Goal: Task Accomplishment & Management: Manage account settings

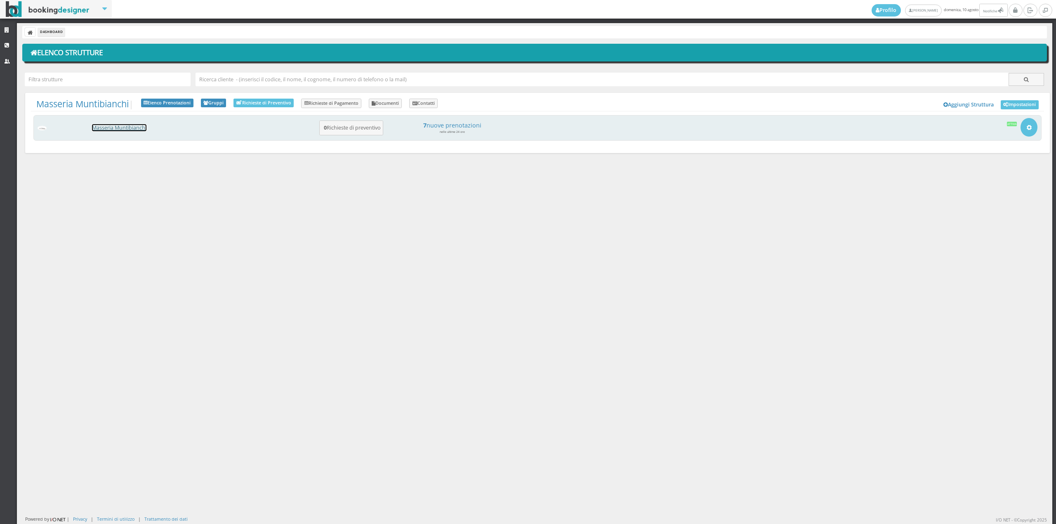
click at [130, 127] on link "Masseria Muntibianchi" at bounding box center [119, 127] width 54 height 7
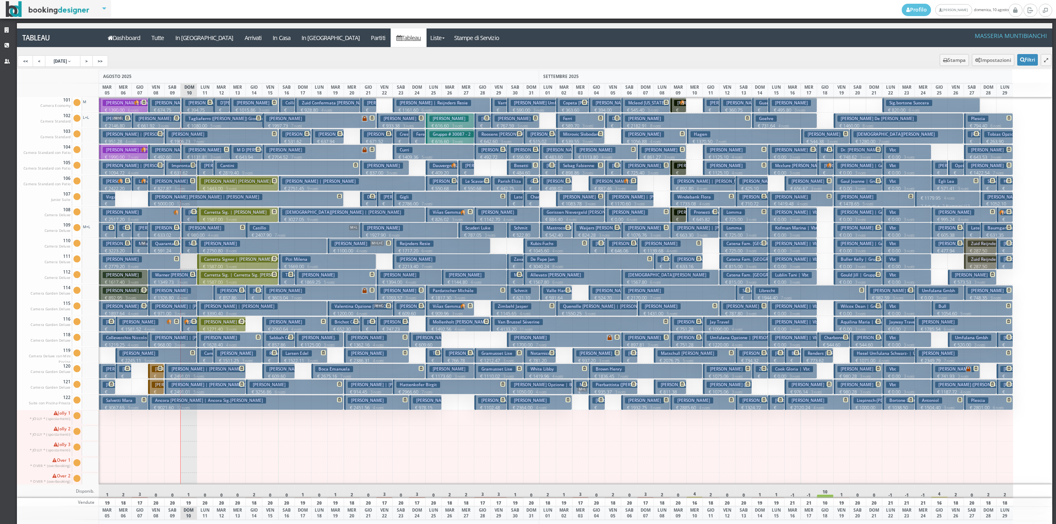
click at [177, 169] on button "Impronta Massimiliano € 631.62 2 notti 2 Adulti" at bounding box center [181, 167] width 33 height 15
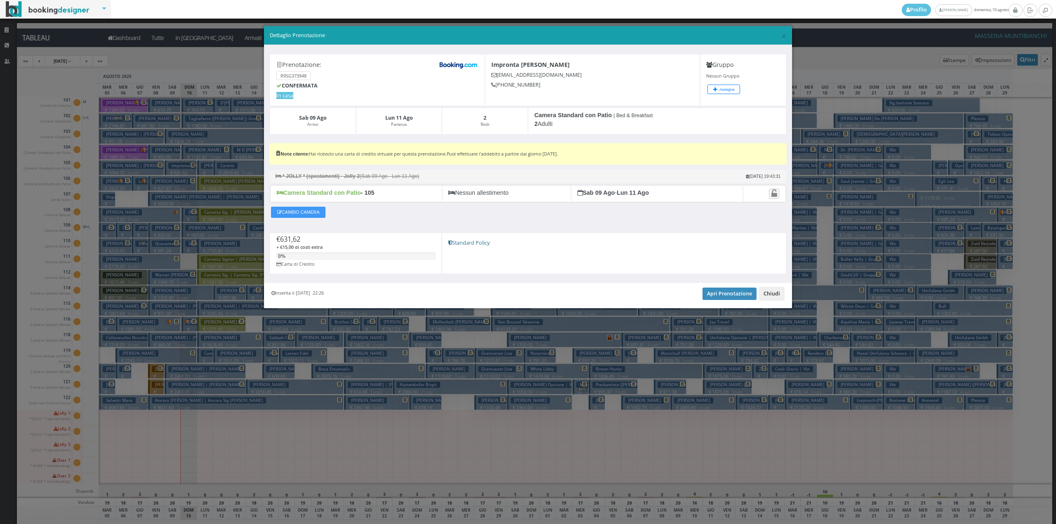
click at [775, 300] on button "Chiudi" at bounding box center [772, 294] width 26 height 14
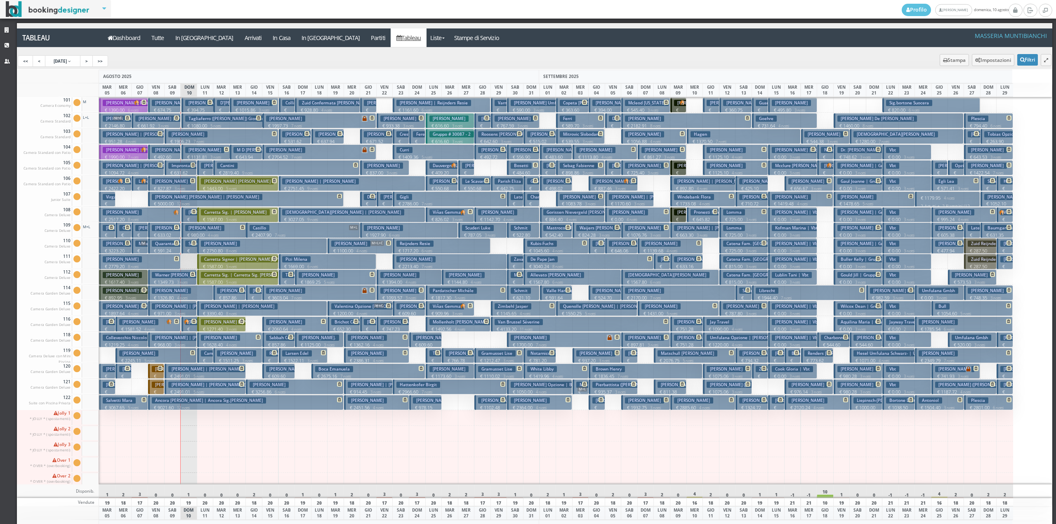
click at [190, 218] on p "€ 220.86 1 notti" at bounding box center [190, 229] width 10 height 26
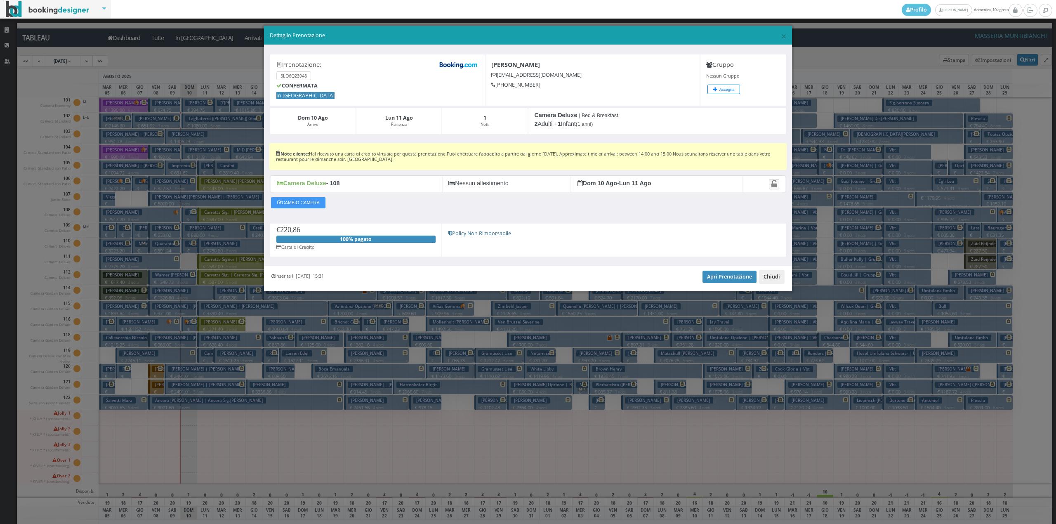
click at [771, 283] on button "Chiudi" at bounding box center [772, 277] width 26 height 14
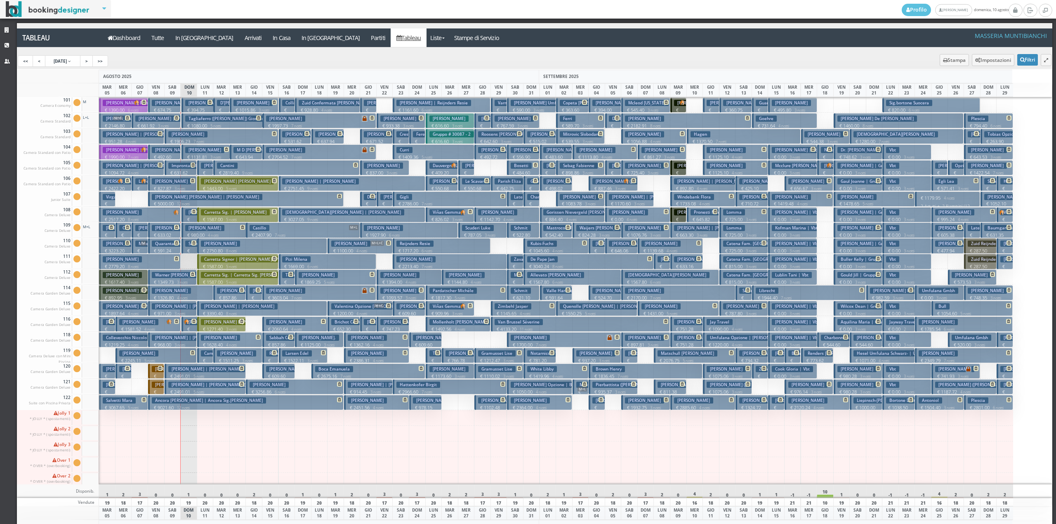
click at [193, 219] on p "€ 220.86 1 notti" at bounding box center [190, 229] width 10 height 26
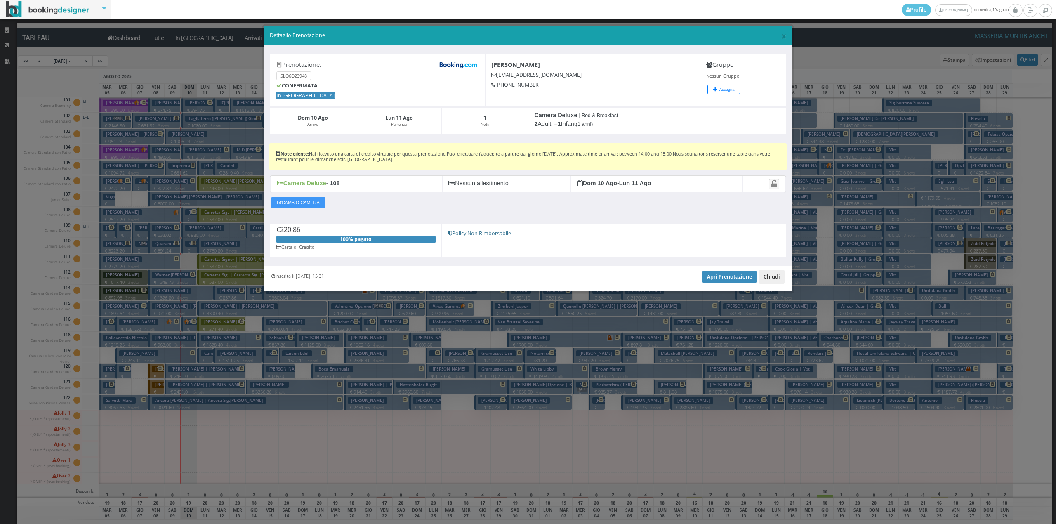
click at [771, 280] on button "Chiudi" at bounding box center [772, 277] width 26 height 14
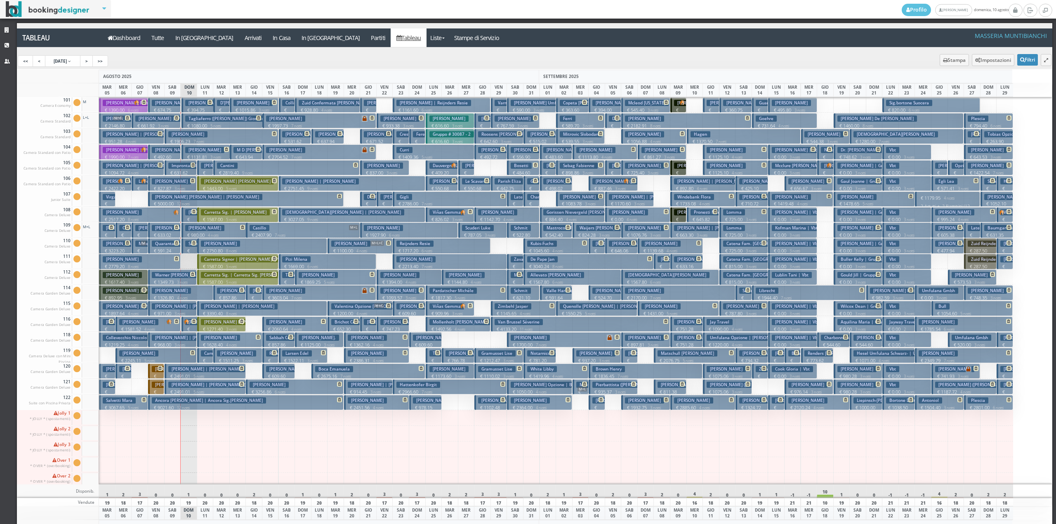
click at [189, 251] on p "€ 220.86 1 notti" at bounding box center [190, 261] width 10 height 26
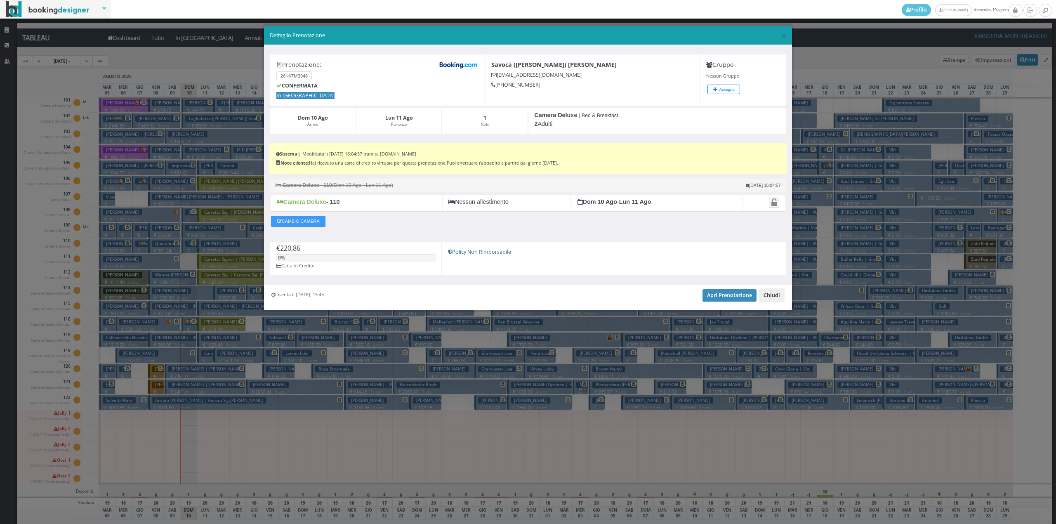
click at [775, 296] on button "Chiudi" at bounding box center [772, 295] width 26 height 14
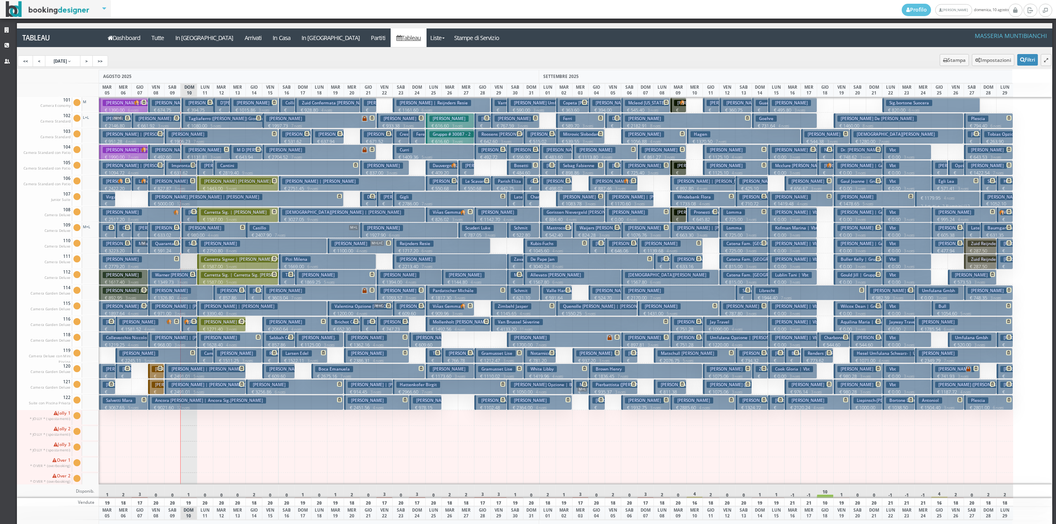
click at [208, 152] on h3 "Wolski Joe" at bounding box center [204, 150] width 39 height 6
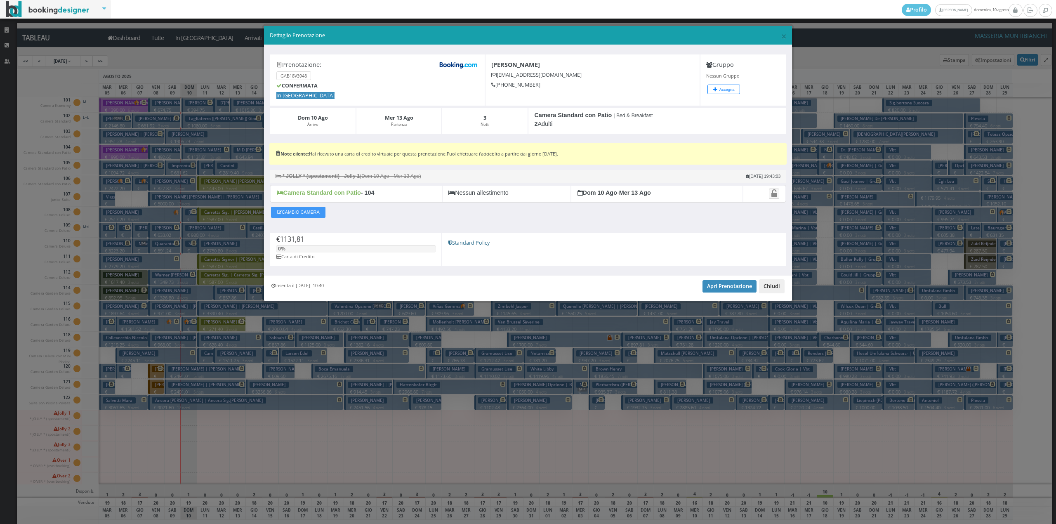
click at [770, 291] on button "Chiudi" at bounding box center [772, 286] width 26 height 14
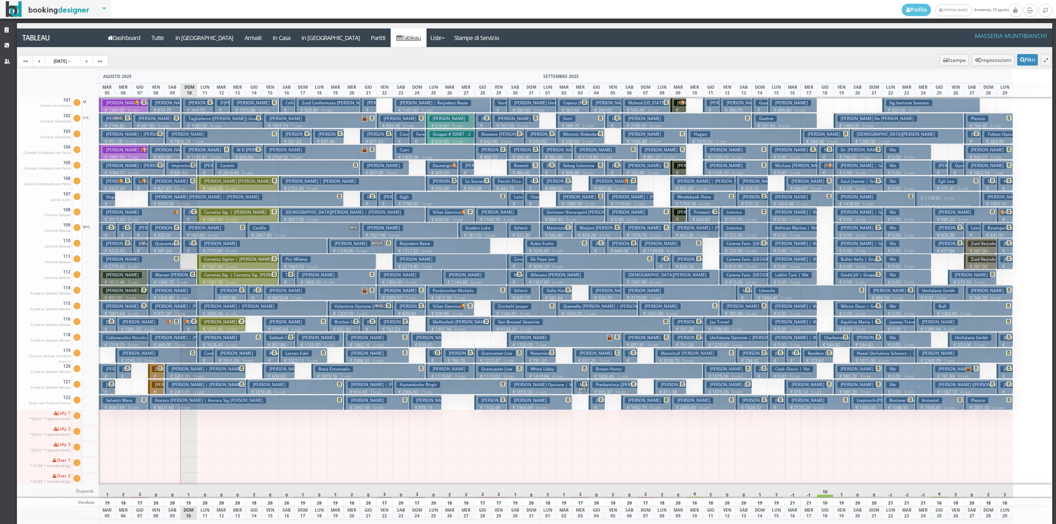
click at [207, 360] on p "€ 300.00 1 notti" at bounding box center [206, 370] width 10 height 26
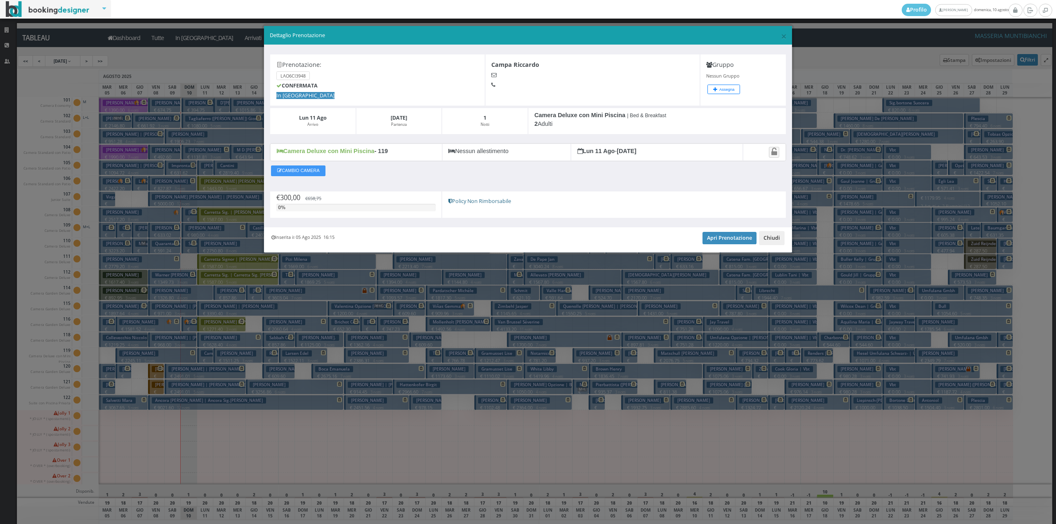
click at [776, 239] on button "Chiudi" at bounding box center [772, 238] width 26 height 14
click at [776, 239] on button "Hayes Marian | Vbt € 0.00 3 notti 2 Adulti" at bounding box center [792, 245] width 49 height 15
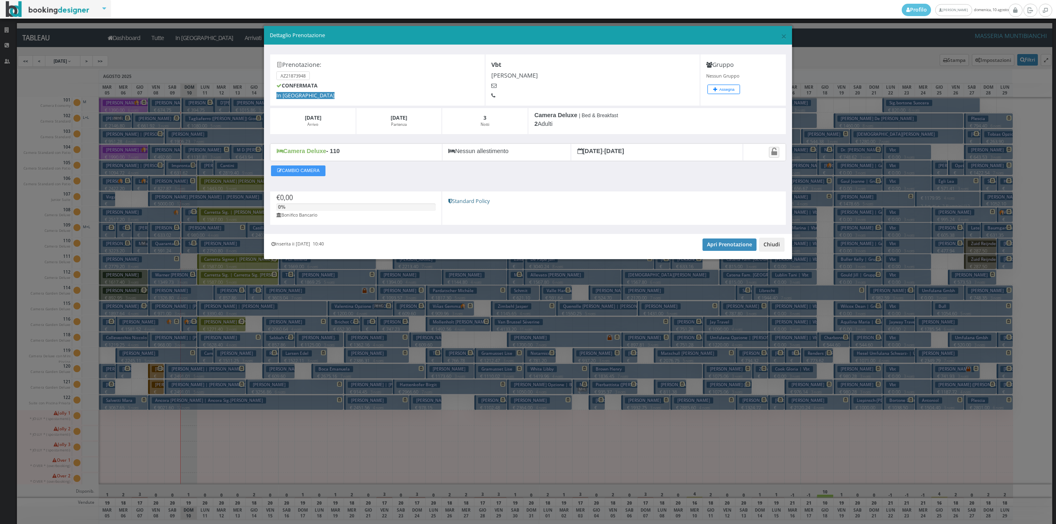
click at [778, 249] on button "Chiudi" at bounding box center [772, 245] width 26 height 14
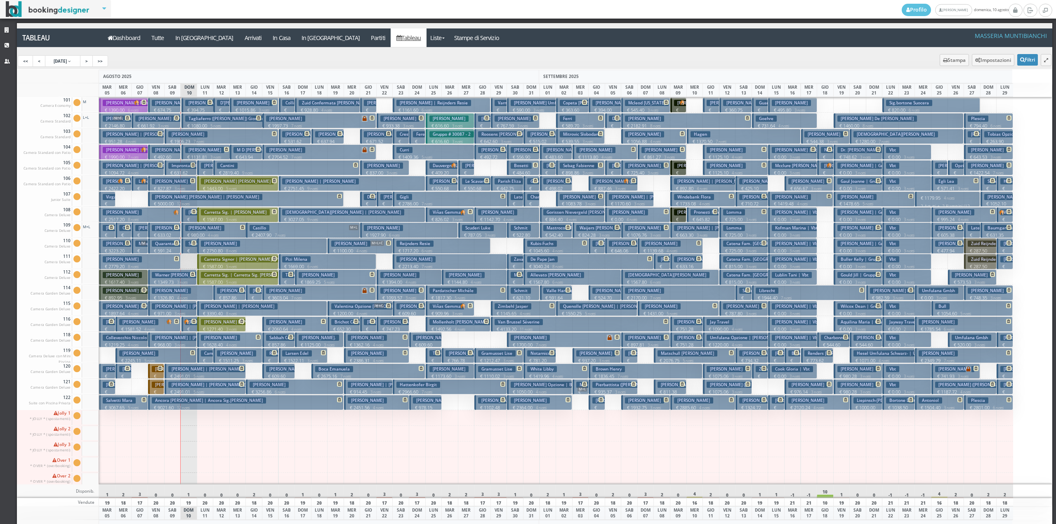
click at [188, 215] on h3 "[PERSON_NAME]" at bounding box center [204, 212] width 39 height 6
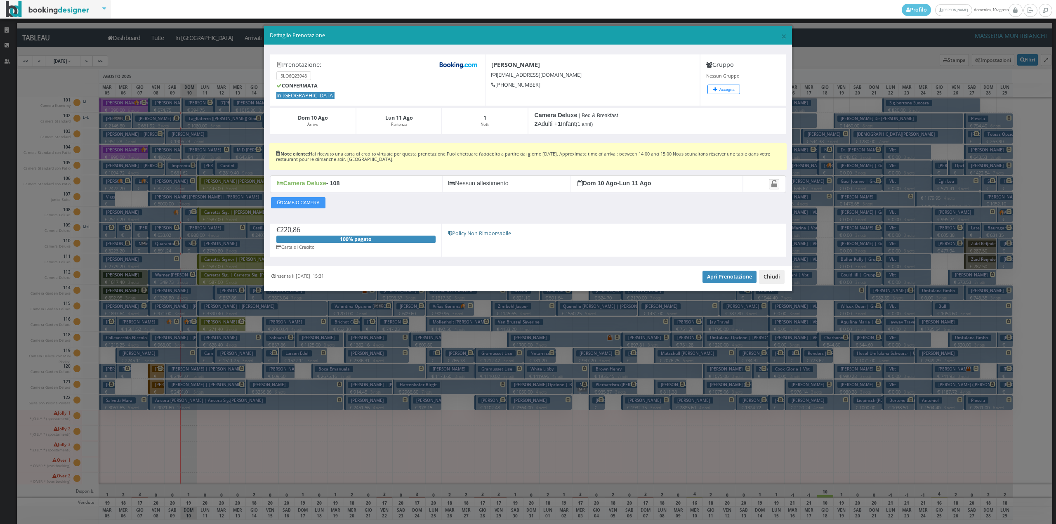
click at [769, 281] on button "Chiudi" at bounding box center [772, 277] width 26 height 14
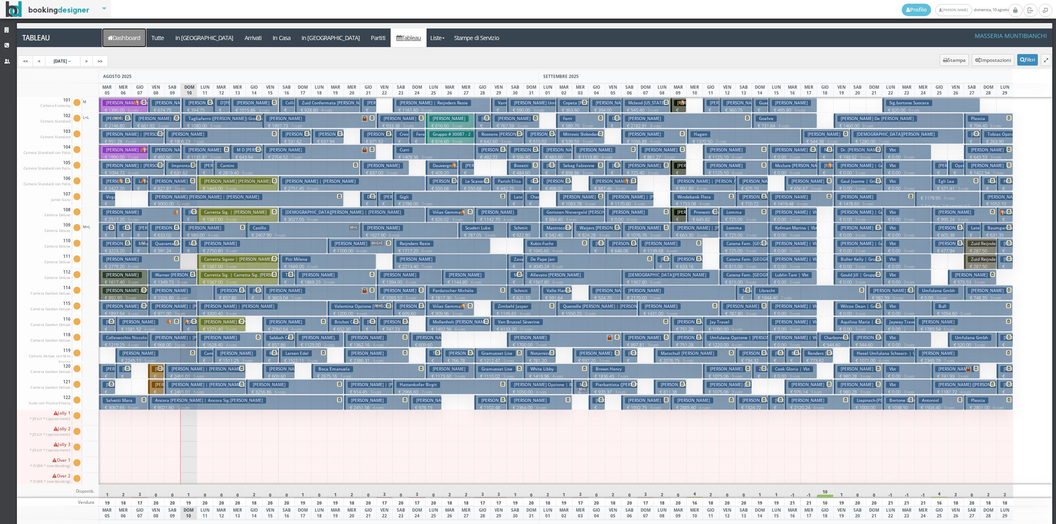
click at [130, 42] on link "Dashboard" at bounding box center [124, 37] width 44 height 19
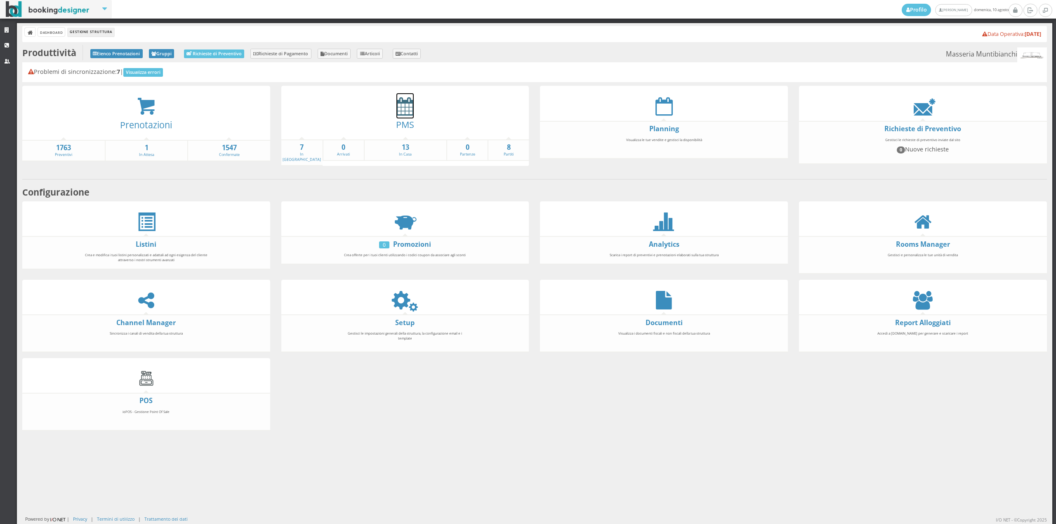
click at [401, 98] on icon at bounding box center [405, 106] width 17 height 19
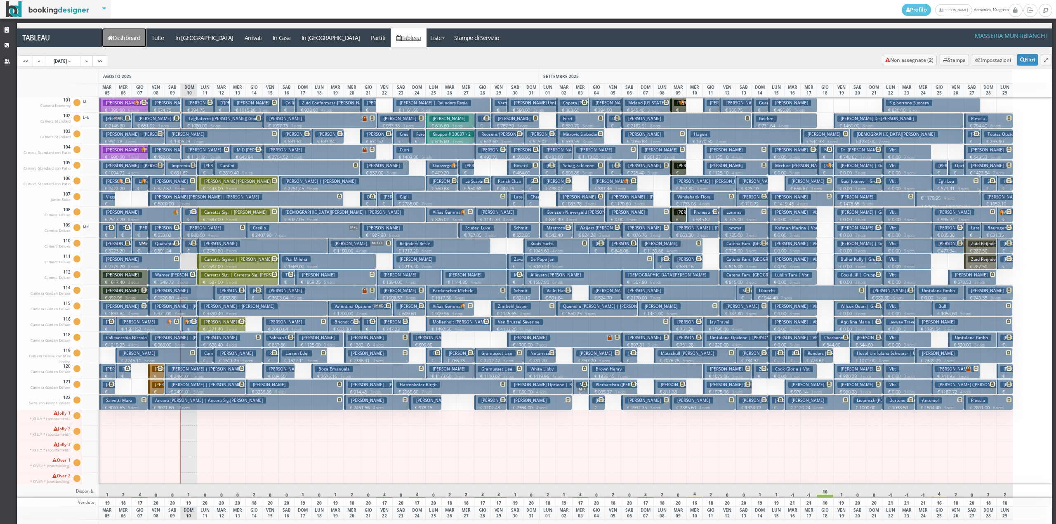
click at [121, 43] on link "Dashboard" at bounding box center [124, 37] width 44 height 19
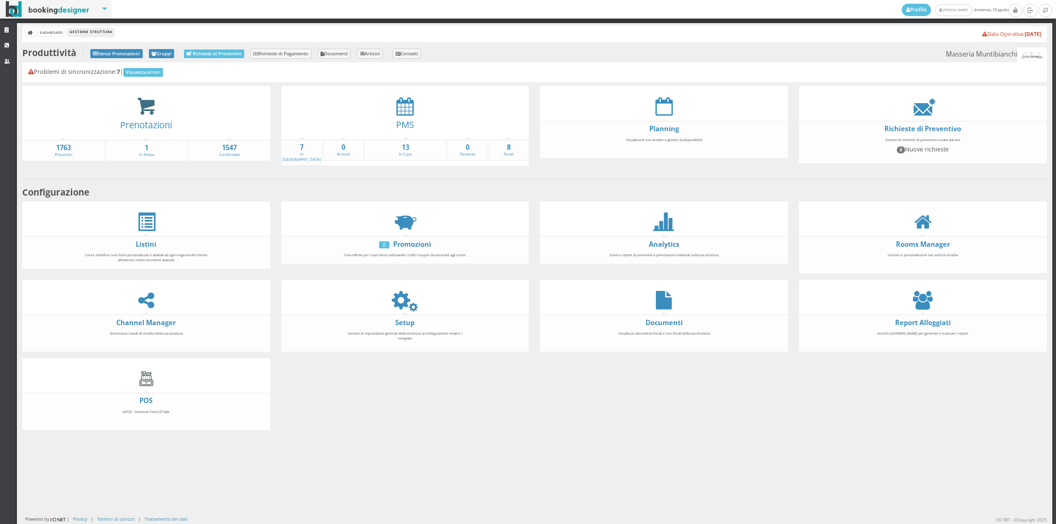
click at [141, 109] on icon at bounding box center [146, 106] width 19 height 19
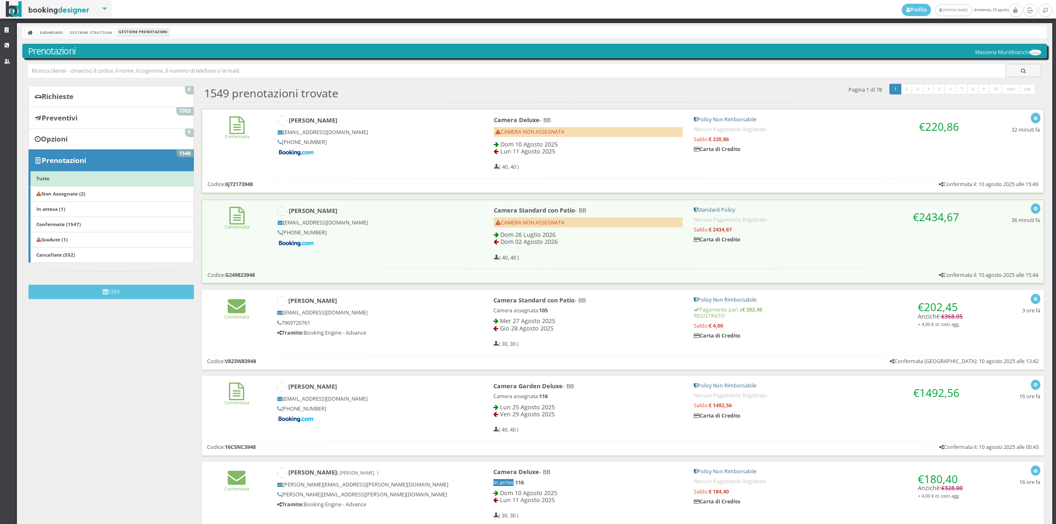
click at [265, 163] on div "Confermata Gaël Chevalier gcheva.981616@guest.booking.com +33 7 82 63 74 00 Cam…" at bounding box center [623, 141] width 842 height 64
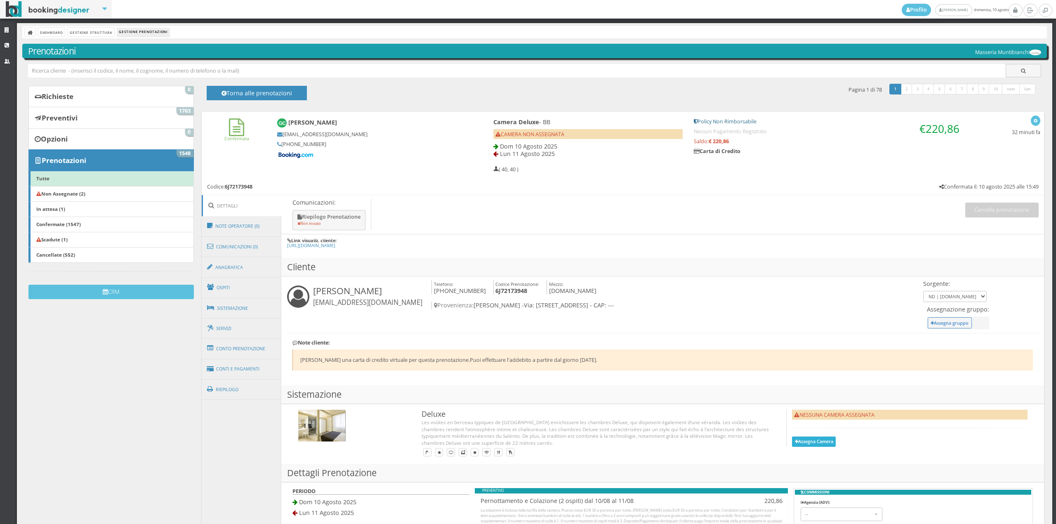
click at [813, 443] on button "Assegna Camera" at bounding box center [814, 442] width 44 height 10
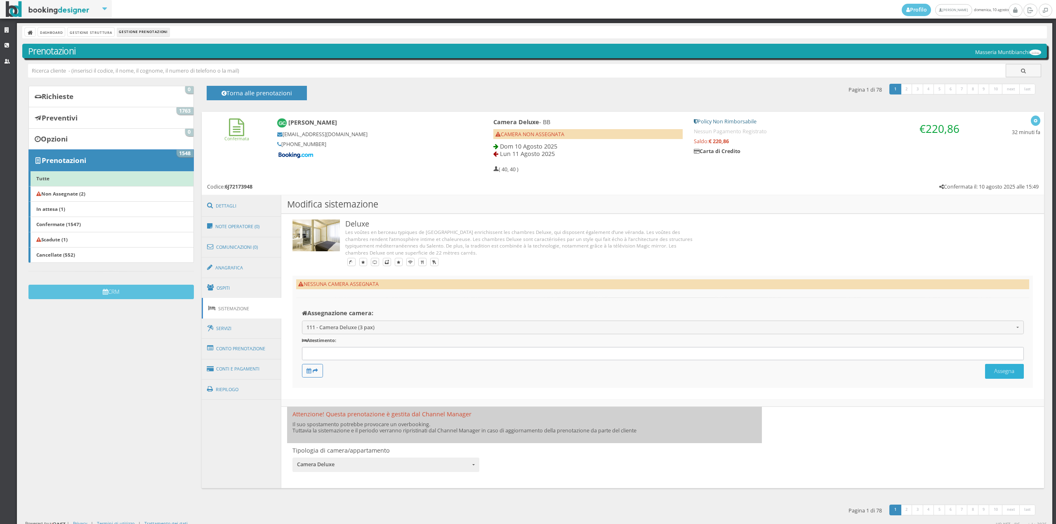
click at [996, 372] on button "Assegna" at bounding box center [1005, 371] width 39 height 14
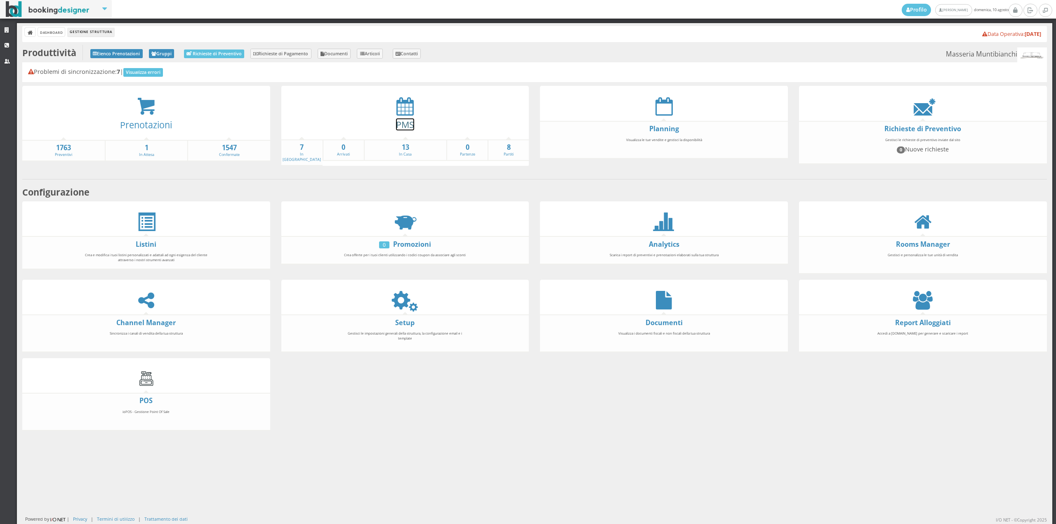
click at [397, 121] on link "PMS" at bounding box center [405, 124] width 18 height 12
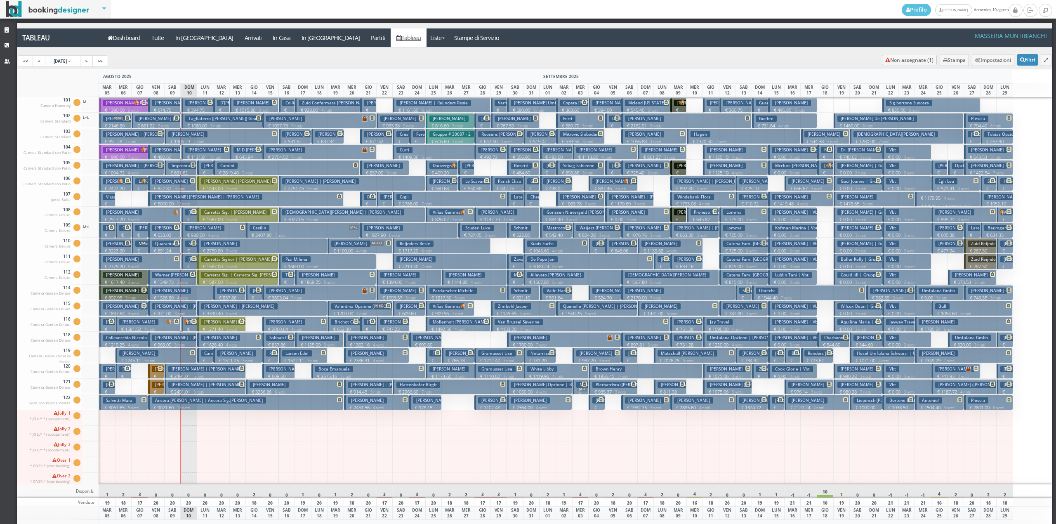
click at [434, 357] on h3 "Torres Carmela" at bounding box center [449, 353] width 38 height 6
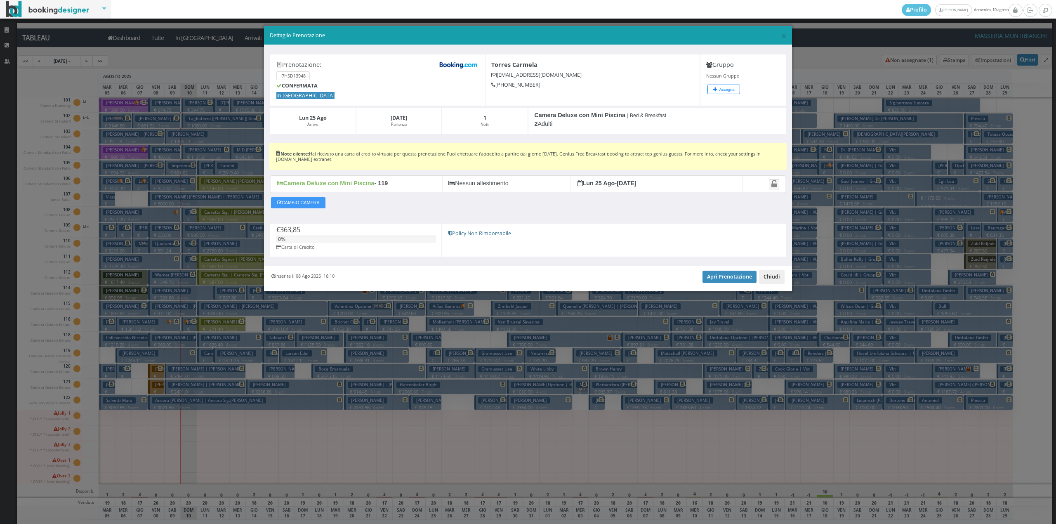
click at [779, 279] on button "Chiudi" at bounding box center [772, 277] width 26 height 14
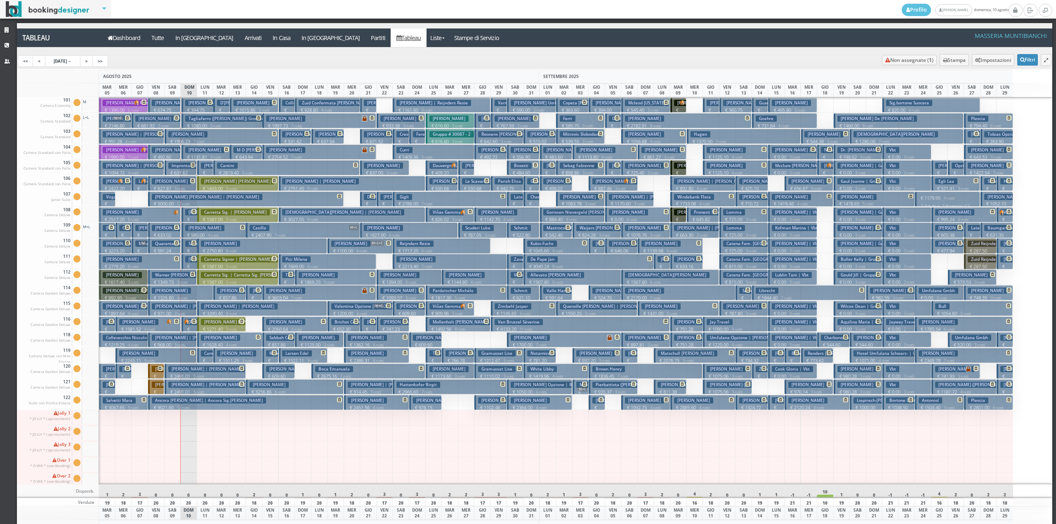
click at [192, 109] on p "€ 394.75 2 notti" at bounding box center [198, 113] width 26 height 13
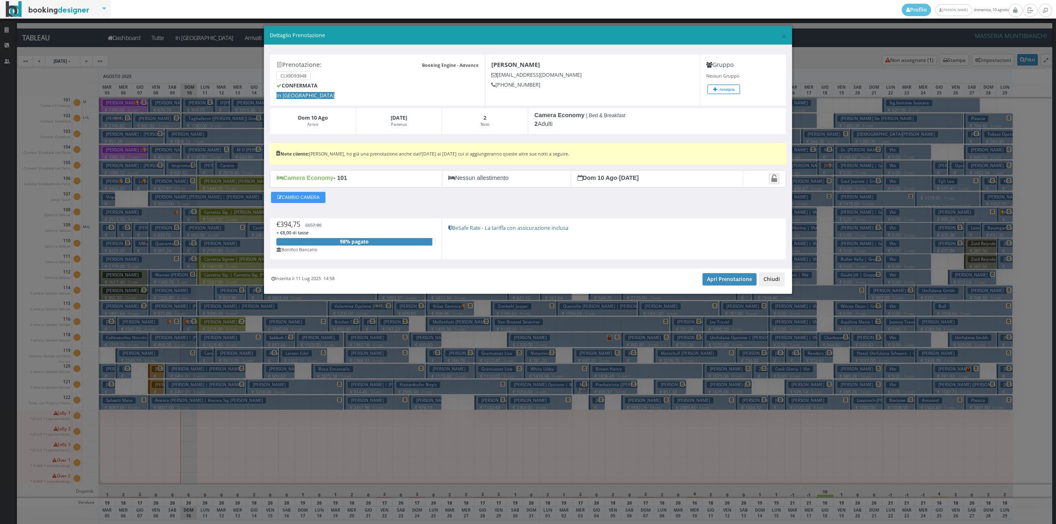
click at [767, 279] on button "Chiudi" at bounding box center [772, 279] width 26 height 14
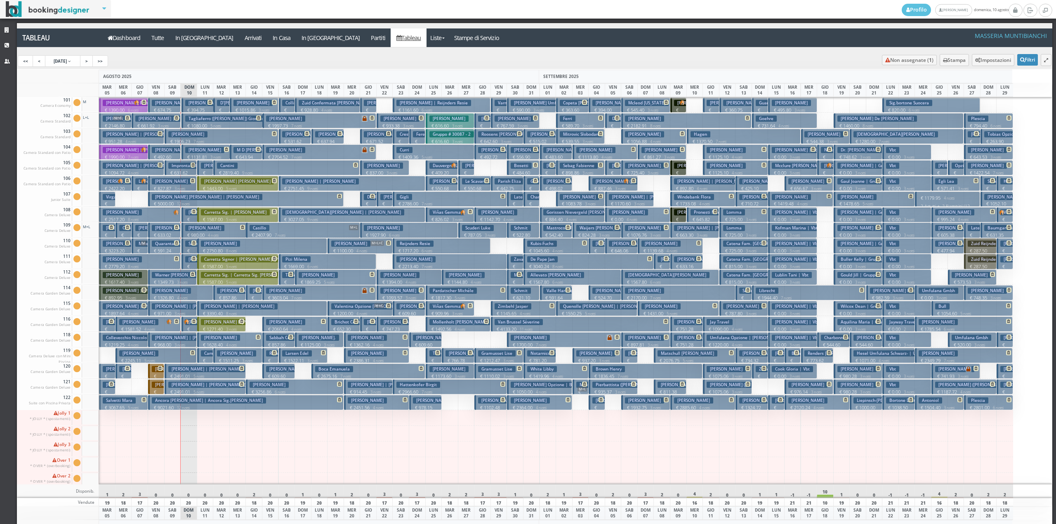
click at [166, 106] on button "Crudele Alfonso € 674.75 2 notti 2 Adulti" at bounding box center [164, 104] width 33 height 15
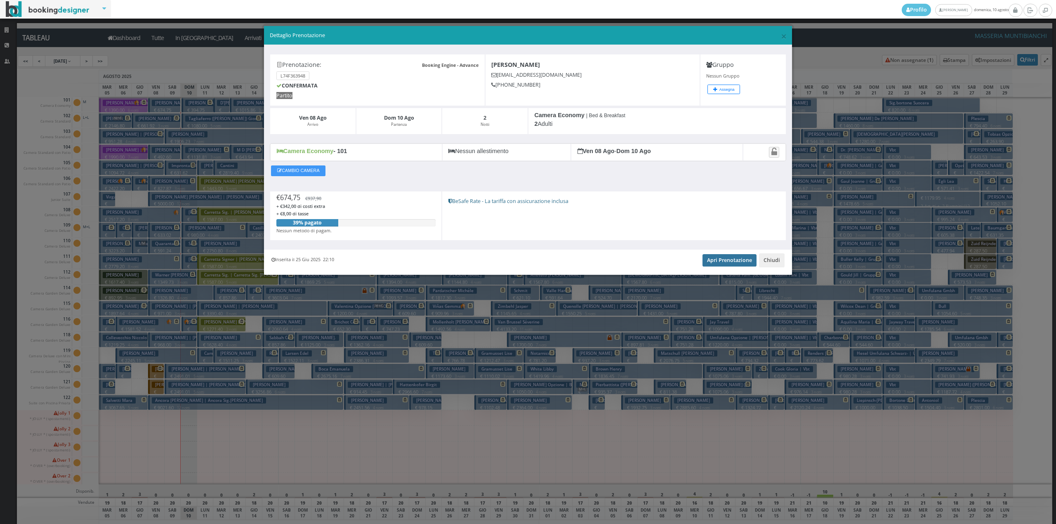
click at [735, 264] on link "Apri Prenotazione" at bounding box center [730, 260] width 54 height 12
click at [771, 260] on button "Chiudi" at bounding box center [772, 260] width 26 height 14
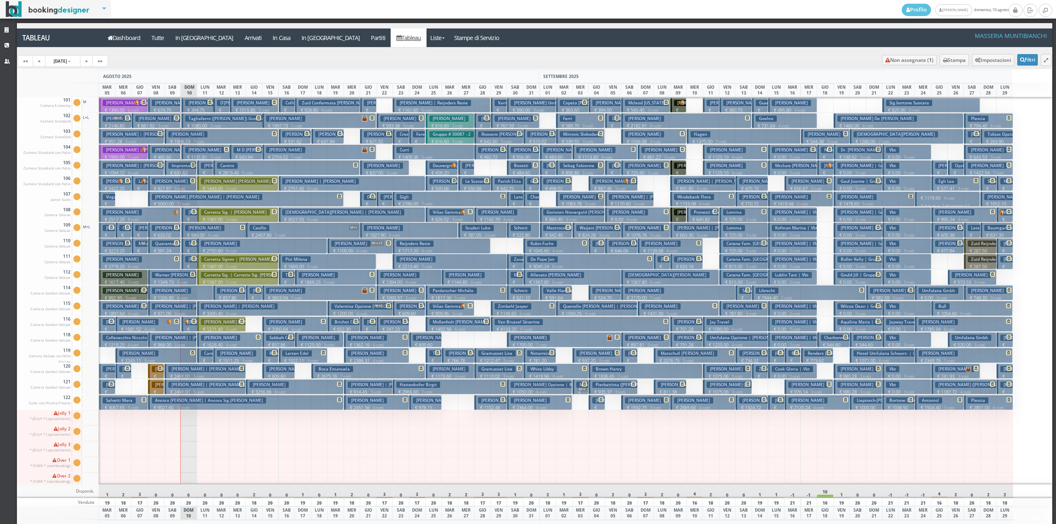
click at [254, 325] on div at bounding box center [254, 324] width 17 height 16
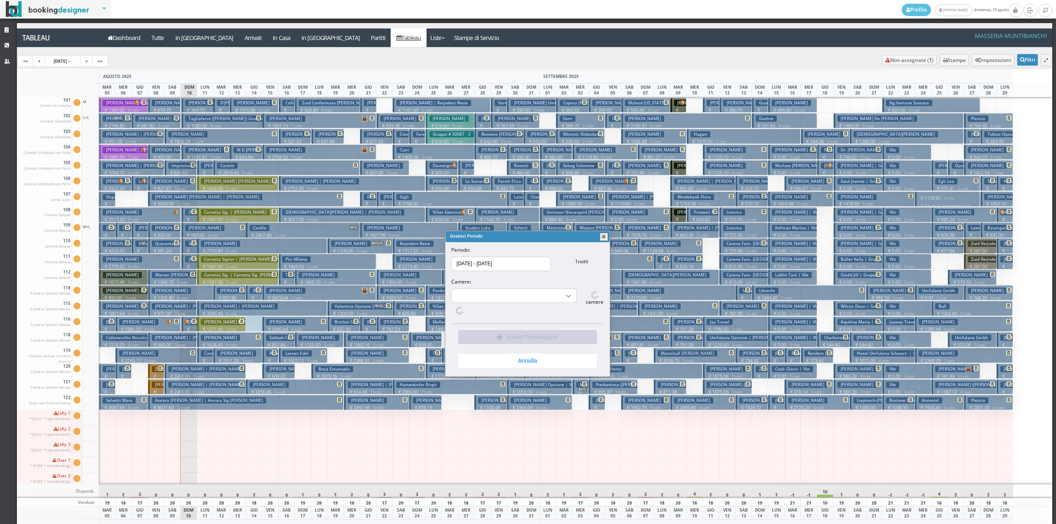
select select "15514"
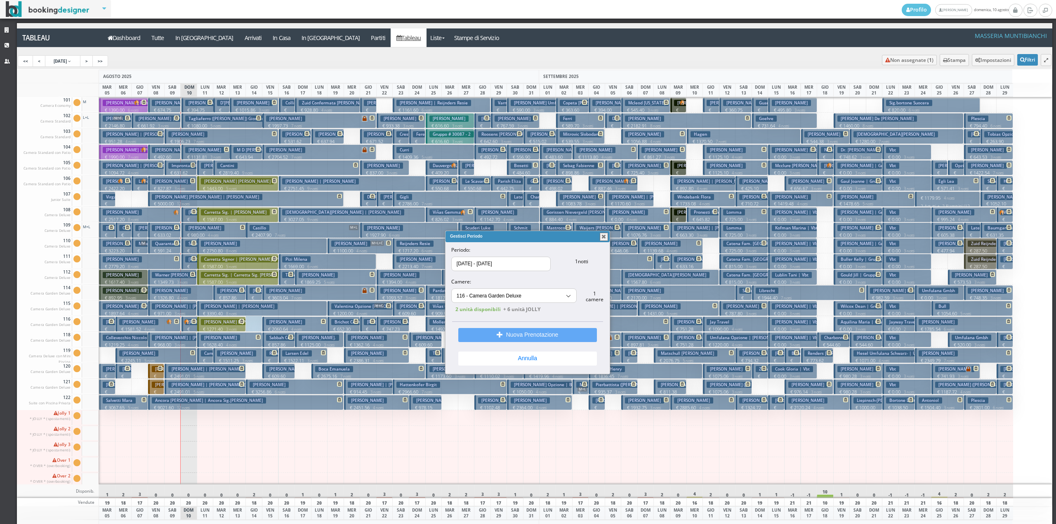
click at [534, 337] on button "Nuova Prenotazione" at bounding box center [528, 335] width 139 height 14
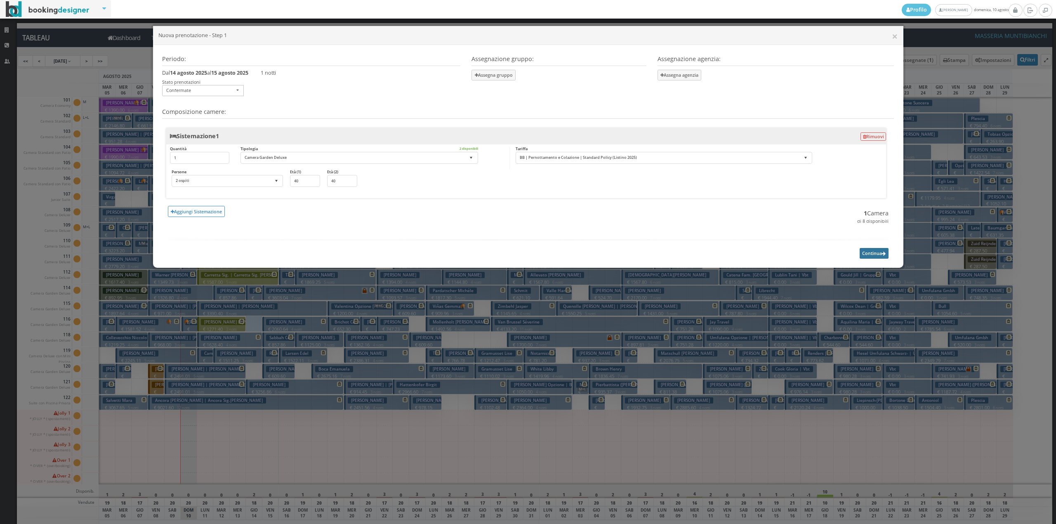
click at [877, 251] on button "Continua" at bounding box center [874, 253] width 29 height 10
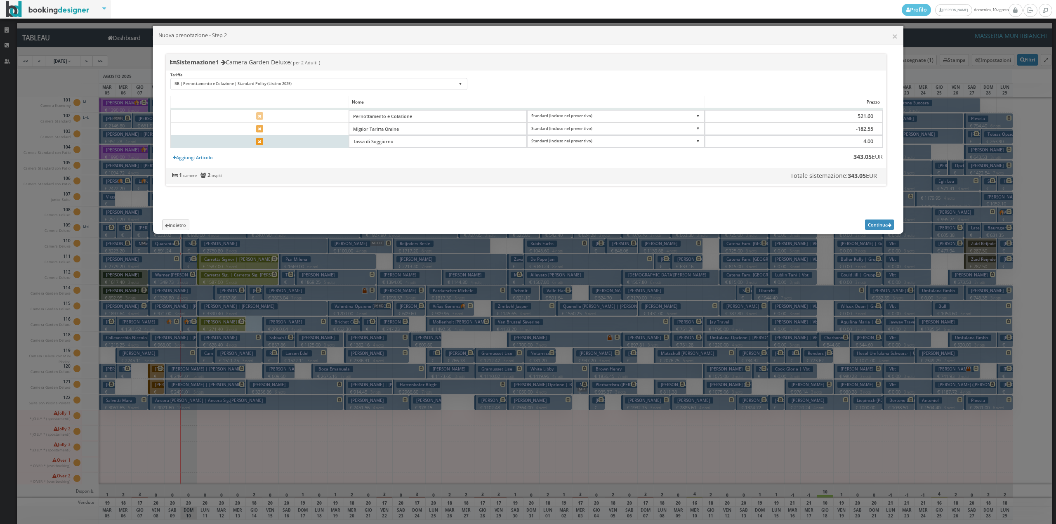
click at [258, 143] on icon at bounding box center [259, 142] width 3 height 5
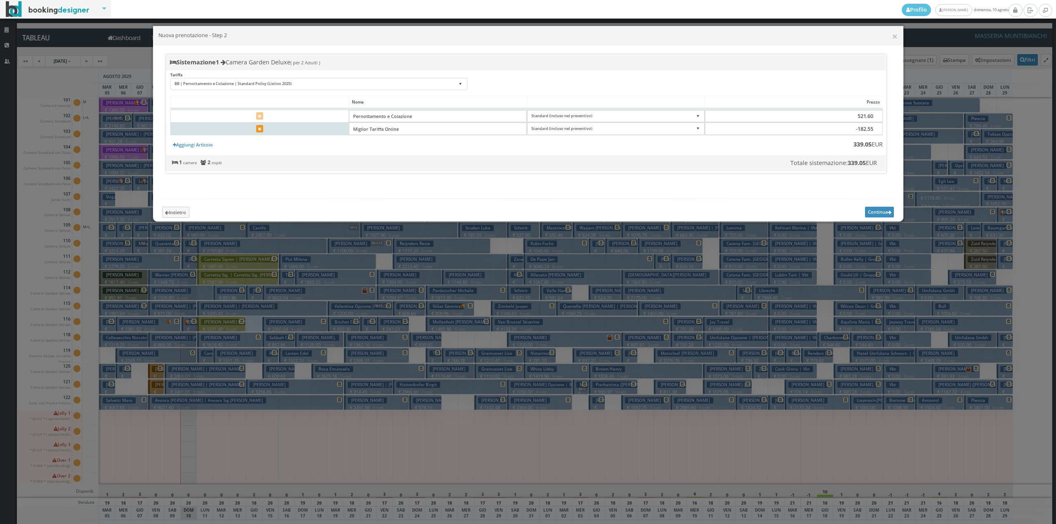
click at [260, 130] on icon at bounding box center [259, 129] width 3 height 5
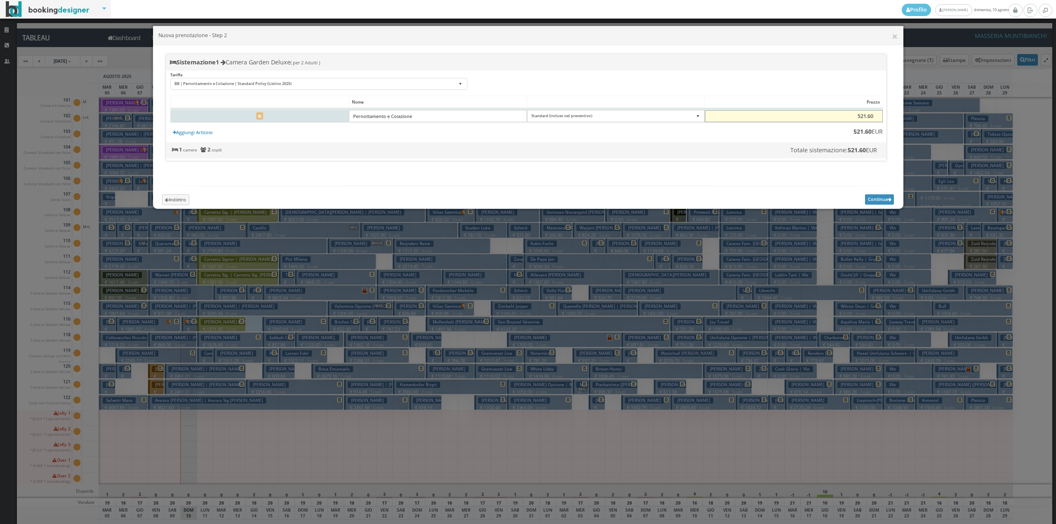
click at [857, 117] on input "521.60" at bounding box center [794, 116] width 178 height 12
type input "0"
type input "280"
click at [873, 205] on button "Continua" at bounding box center [879, 199] width 29 height 10
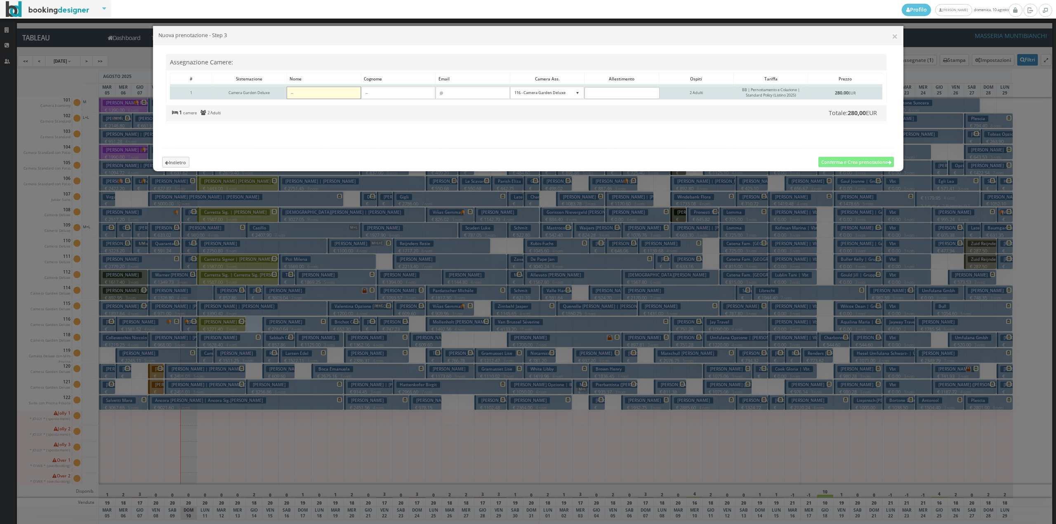
click at [325, 91] on input"] at bounding box center [324, 93] width 74 height 12
type input"] "Massimo"
click at [385, 91] on input"] at bounding box center [399, 93] width 74 height 12
type input"] "Grande"
click at [862, 167] on button "Conferma e Crea prenotazione" at bounding box center [857, 162] width 76 height 10
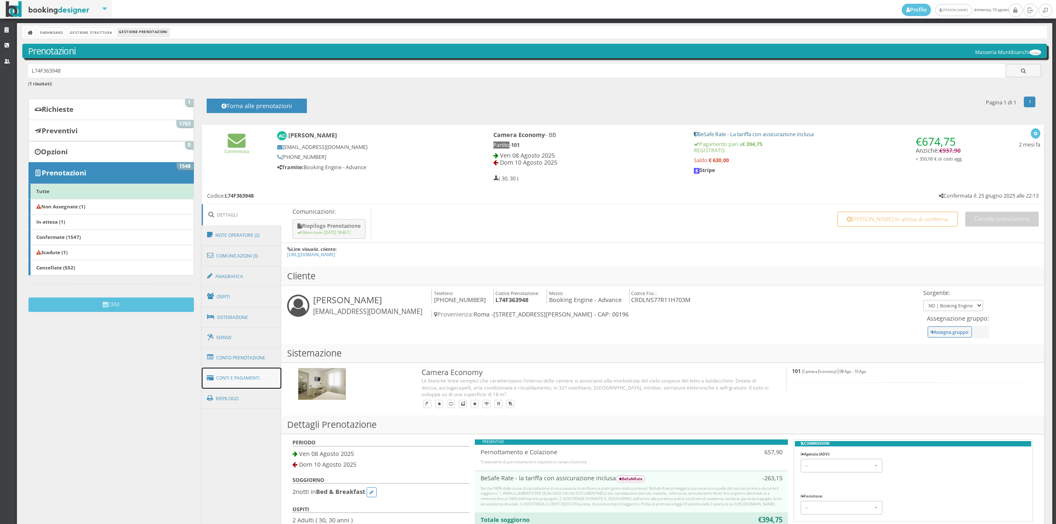
click at [241, 368] on link "Conti e Pagamenti" at bounding box center [242, 378] width 80 height 21
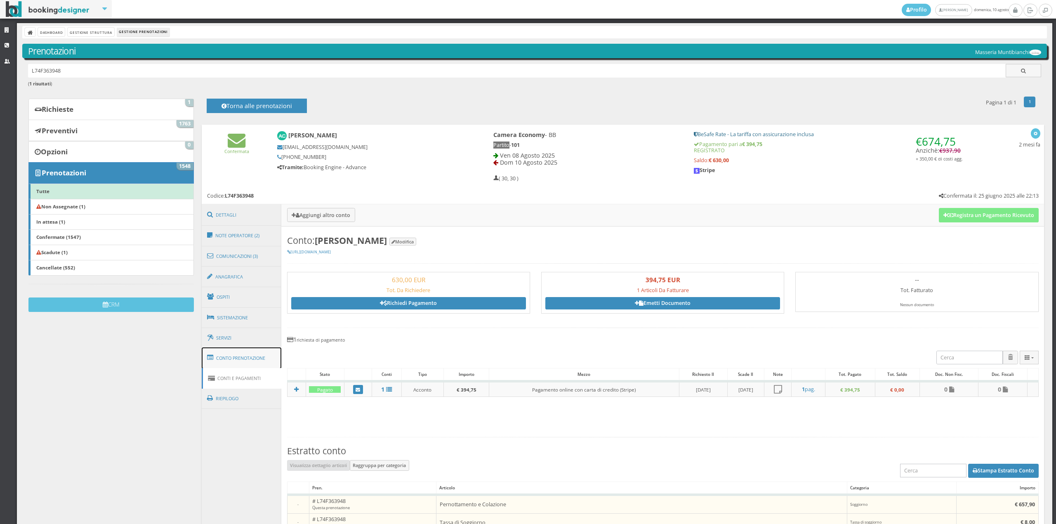
click at [240, 356] on link "Conto Prenotazione" at bounding box center [242, 357] width 80 height 21
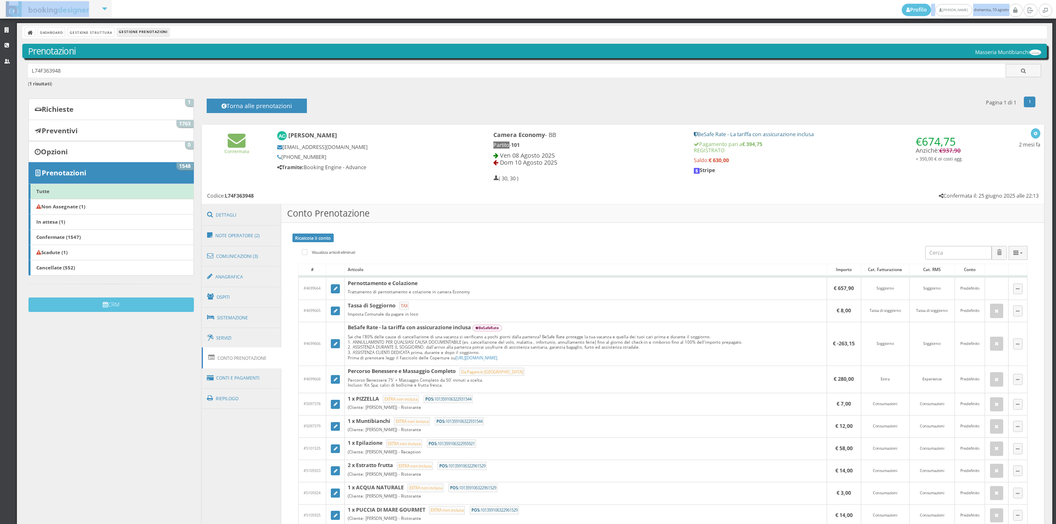
drag, startPoint x: 1047, startPoint y: 173, endPoint x: 1055, endPoint y: 202, distance: 29.6
click at [1055, 202] on div "Profilo Fiorillo Eleonora domenica, 10 agosto Strutture CRM Utenti Dashboard Ge…" at bounding box center [528, 262] width 1056 height 524
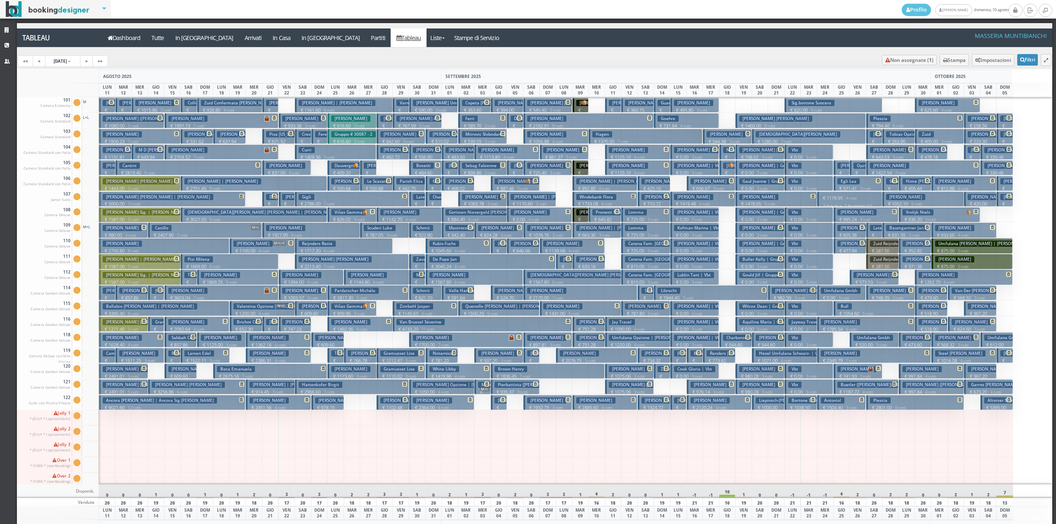
click at [157, 324] on h3 "Grande Massimo" at bounding box center [172, 322] width 40 height 6
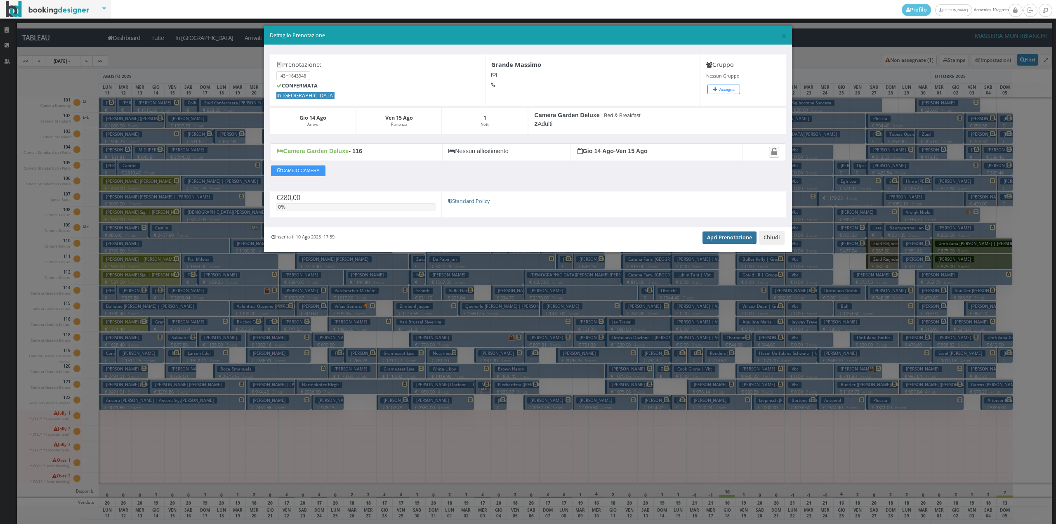
click at [714, 244] on link "Apri Prenotazione" at bounding box center [730, 238] width 54 height 12
click at [778, 238] on button "Chiudi" at bounding box center [772, 238] width 26 height 14
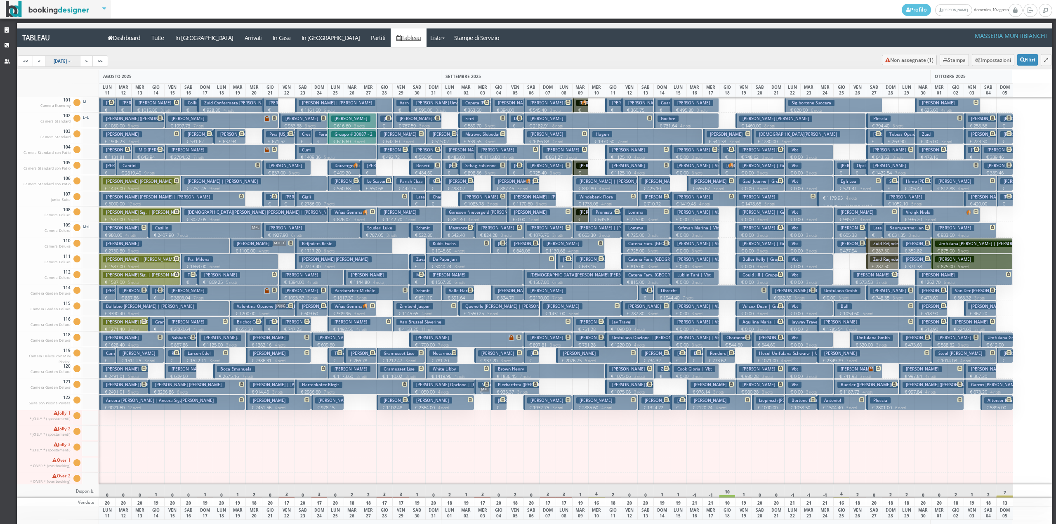
click at [64, 56] on link "11 Aug 2025" at bounding box center [63, 61] width 36 height 12
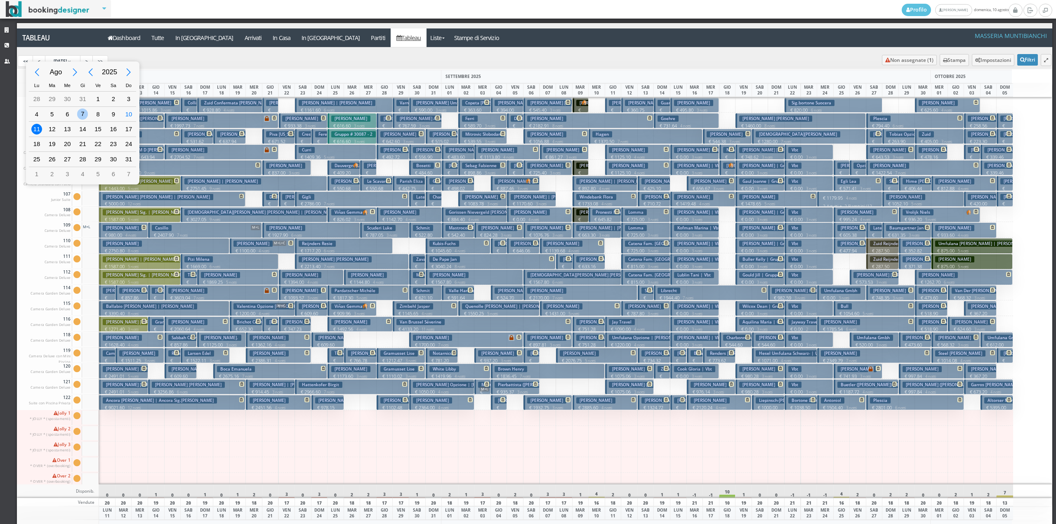
click at [86, 113] on div "7" at bounding box center [82, 114] width 11 height 11
type input "07/08/2025"
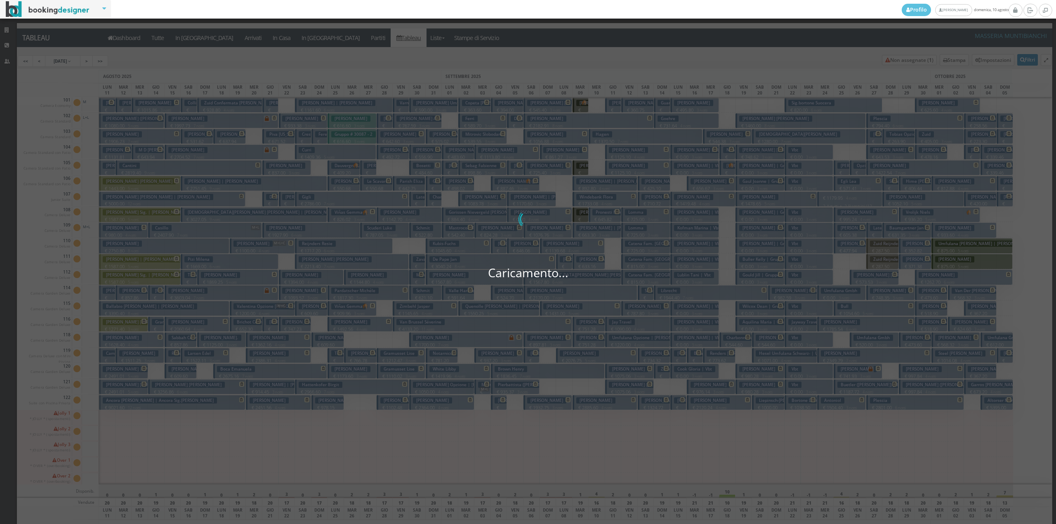
scroll to position [0, 22]
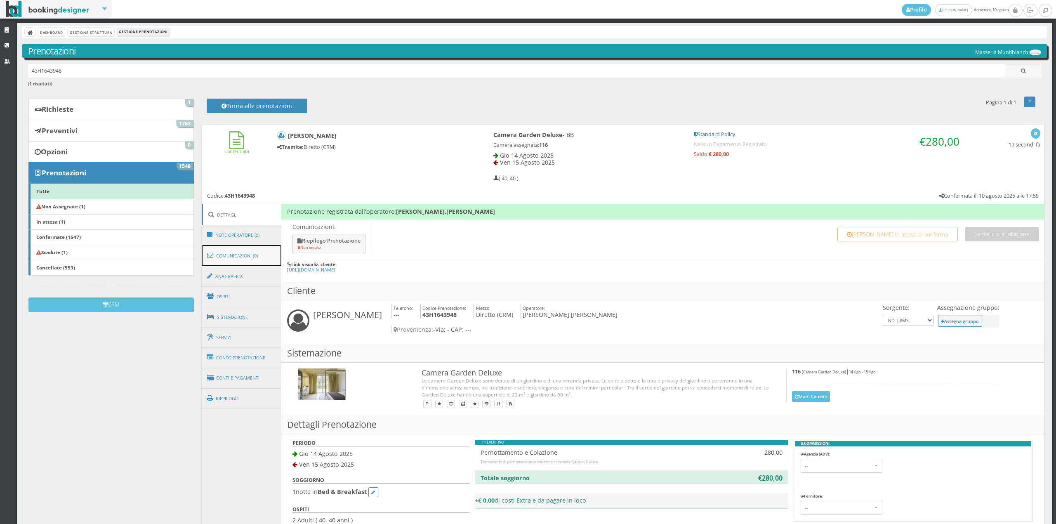
click at [246, 260] on link "Comunicazioni (0)" at bounding box center [242, 255] width 80 height 21
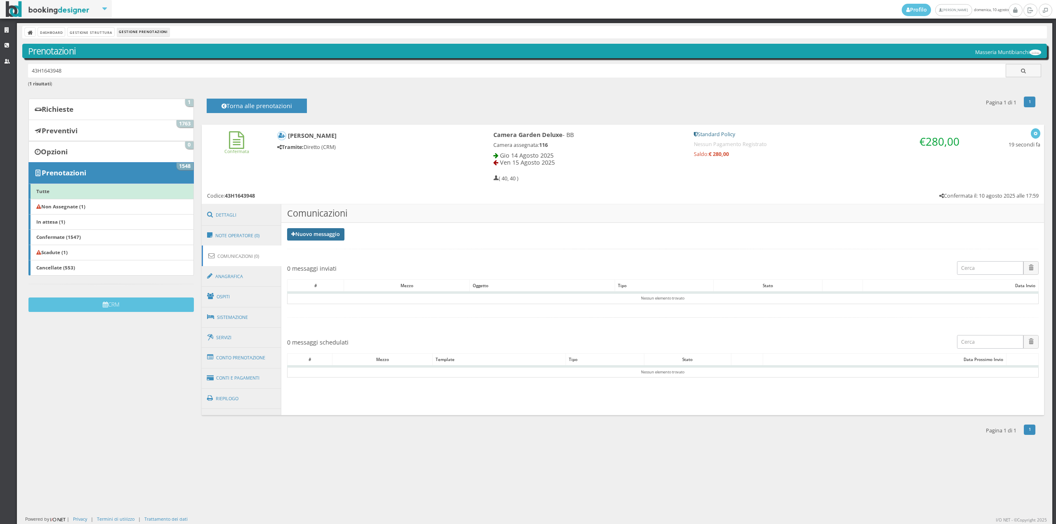
click at [306, 239] on link "Nuovo messaggio" at bounding box center [316, 234] width 58 height 12
click at [308, 250] on link "Riepilogo prenotazione" at bounding box center [321, 247] width 68 height 9
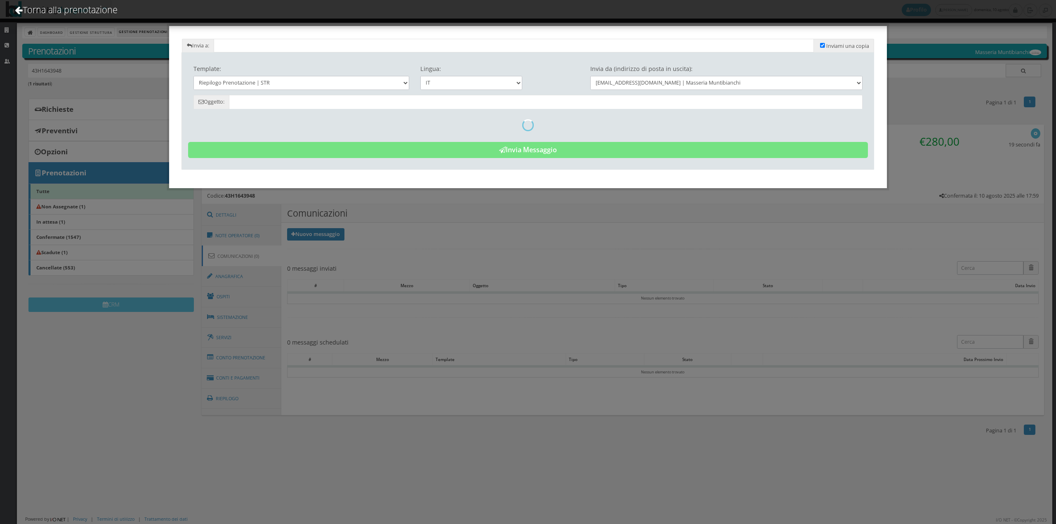
type input "Riepilogo Prenotazione - [PERSON_NAME] - Cod. 43H1643948"
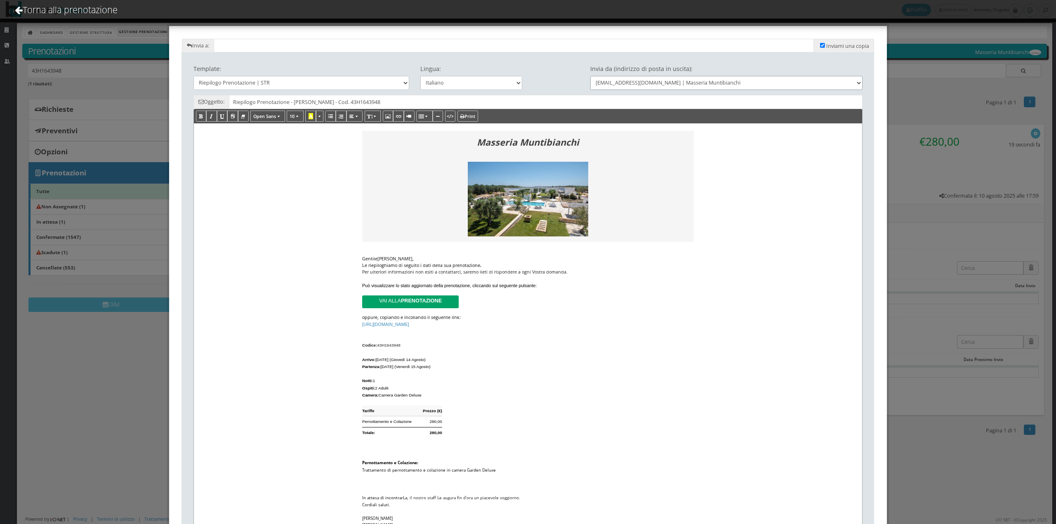
click at [623, 84] on select "[EMAIL_ADDRESS][DOMAIN_NAME] | Masseria Muntibianchi" at bounding box center [727, 83] width 272 height 14
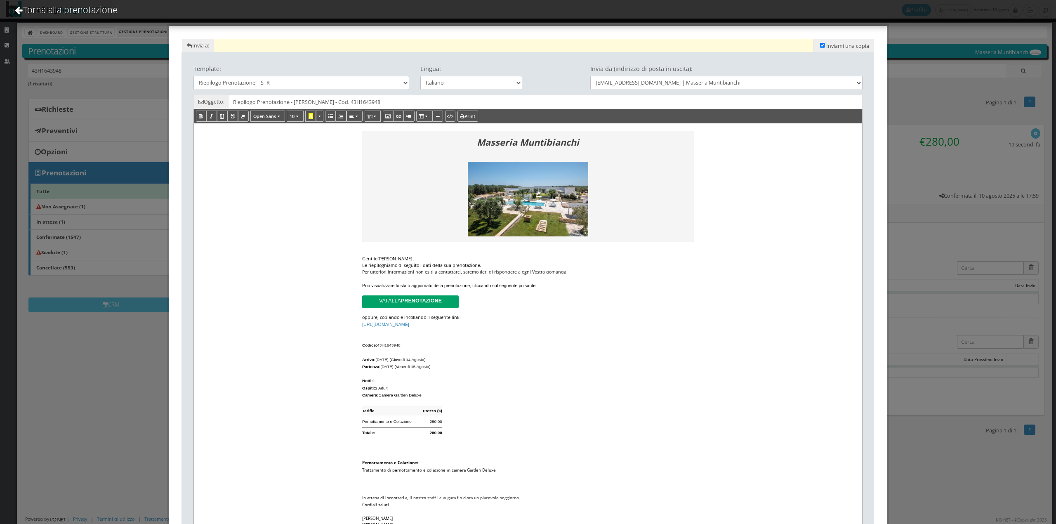
click at [234, 40] on input "text" at bounding box center [514, 46] width 600 height 14
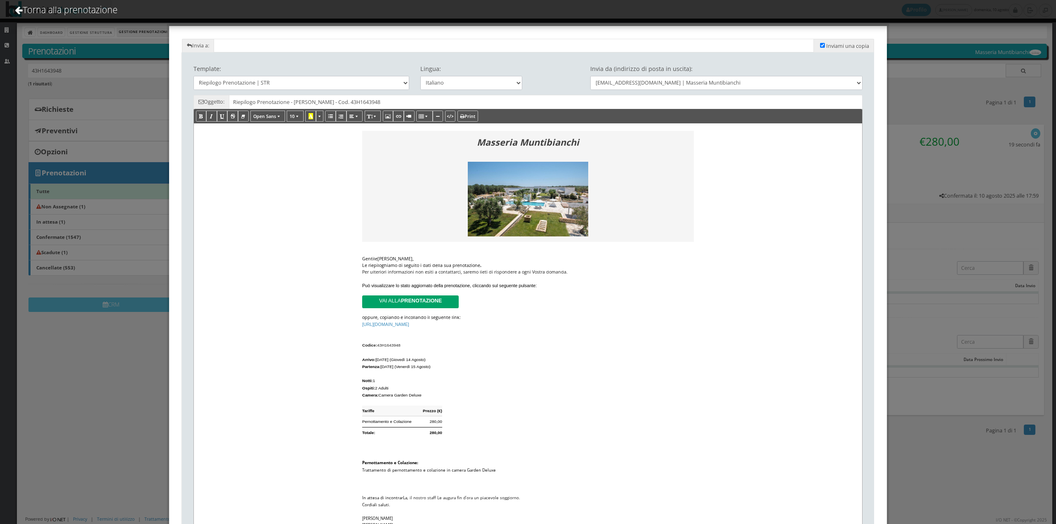
scroll to position [38, 0]
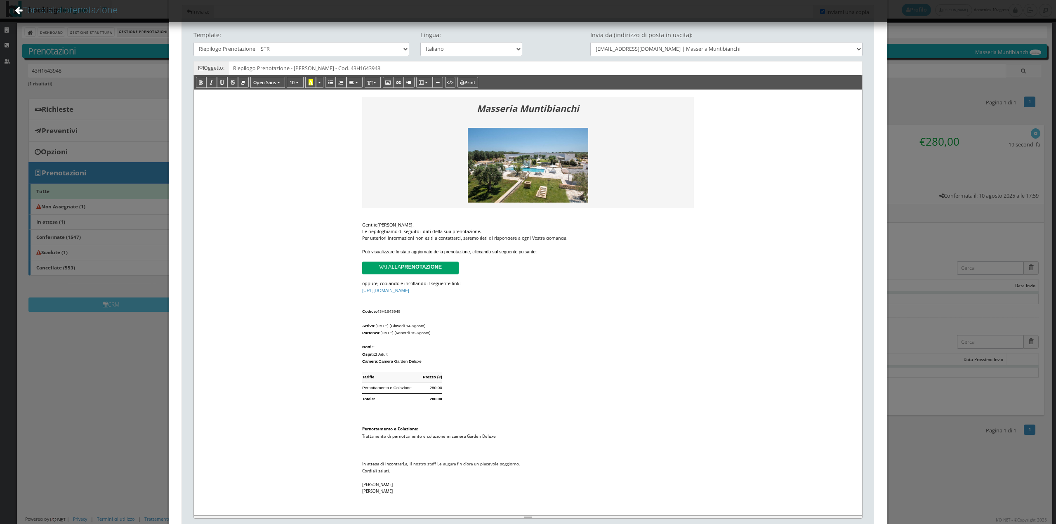
click at [35, 9] on link "Torna alla prenotazione" at bounding box center [66, 10] width 125 height 34
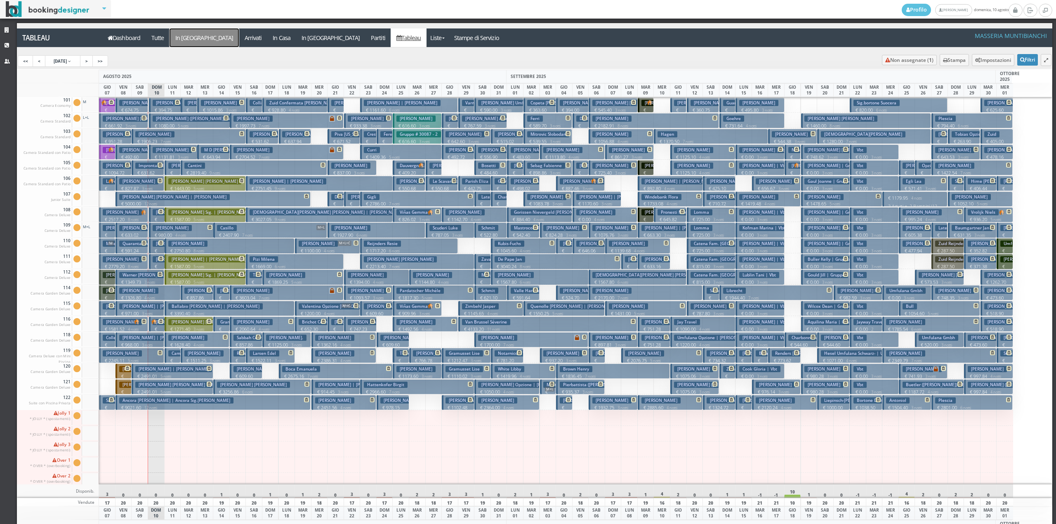
click at [191, 42] on a=pms-arrival-reservations"] "In [GEOGRAPHIC_DATA]" at bounding box center [204, 37] width 69 height 19
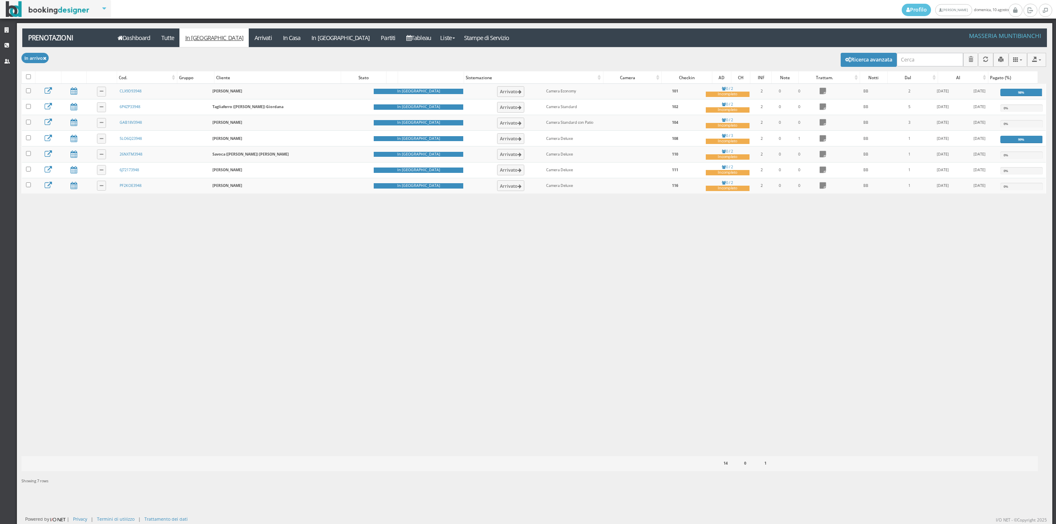
click at [32, 76] on div at bounding box center [28, 77] width 13 height 12
click at [29, 76] on input "checkbox" at bounding box center [28, 76] width 5 height 5
checkbox input "true"
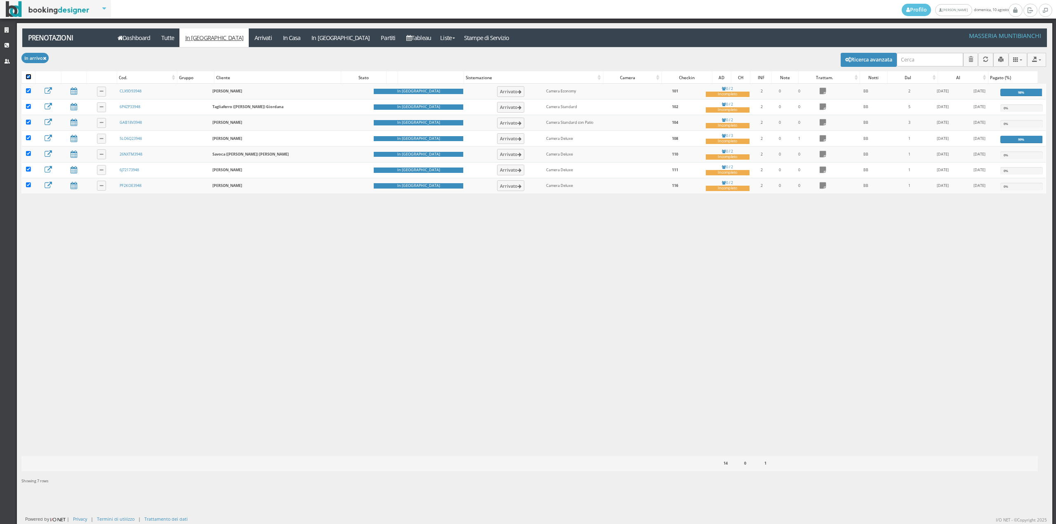
checkbox input "true"
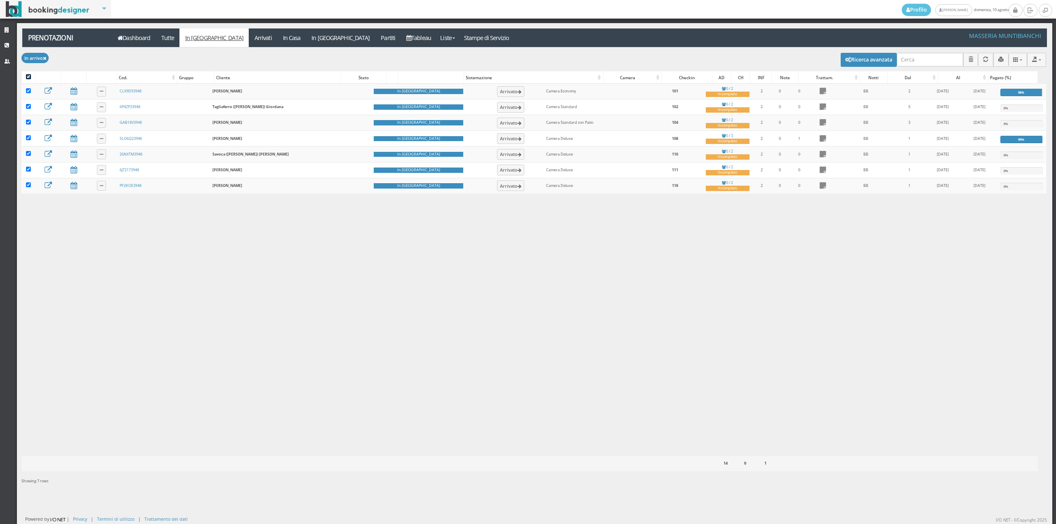
checkbox input "true"
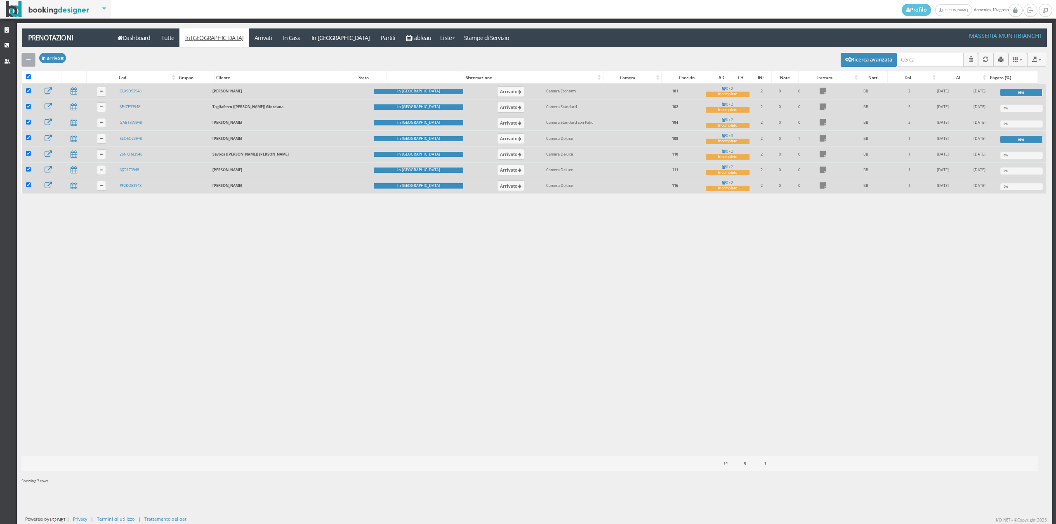
click at [29, 59] on icon "button" at bounding box center [28, 59] width 4 height 5
click at [47, 88] on link "Segna come "Arrivato"" at bounding box center [56, 87] width 71 height 9
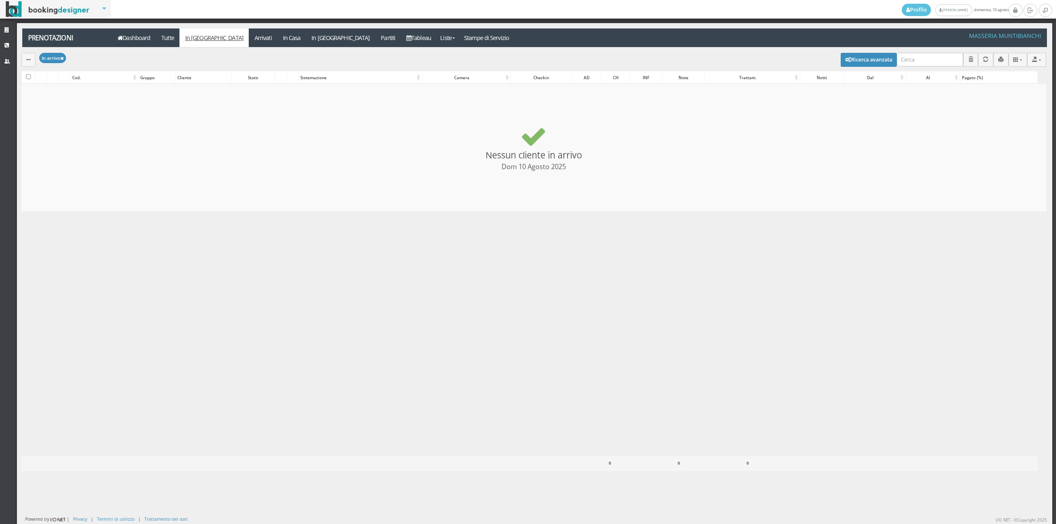
checkbox input "false"
click at [249, 39] on link "Arrivati" at bounding box center [263, 37] width 28 height 19
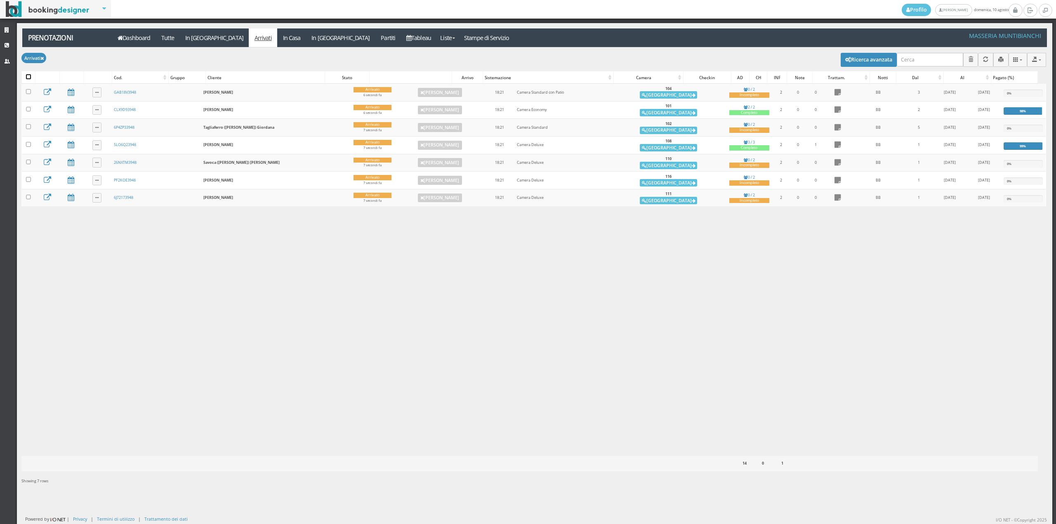
click at [28, 76] on input "checkbox" at bounding box center [28, 76] width 5 height 5
checkbox input "true"
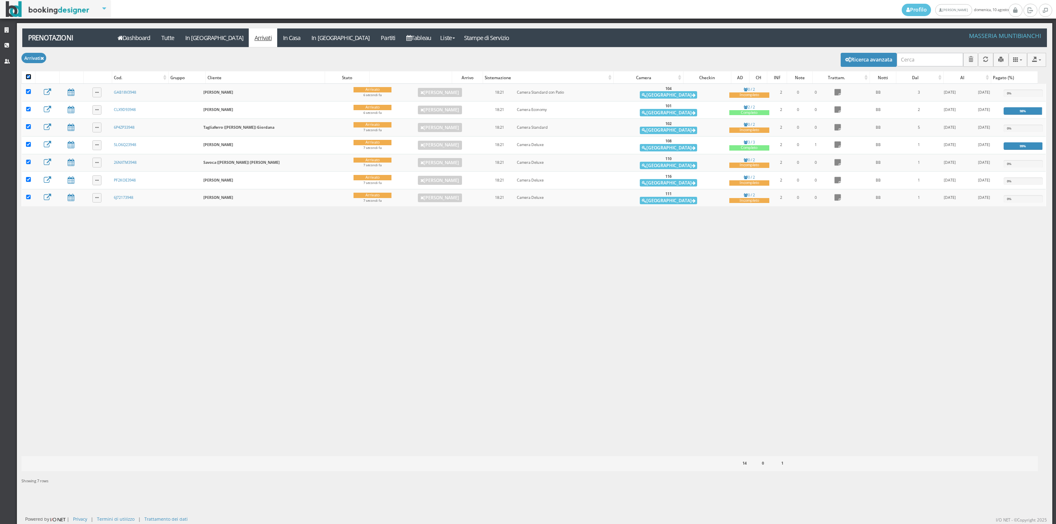
checkbox input "true"
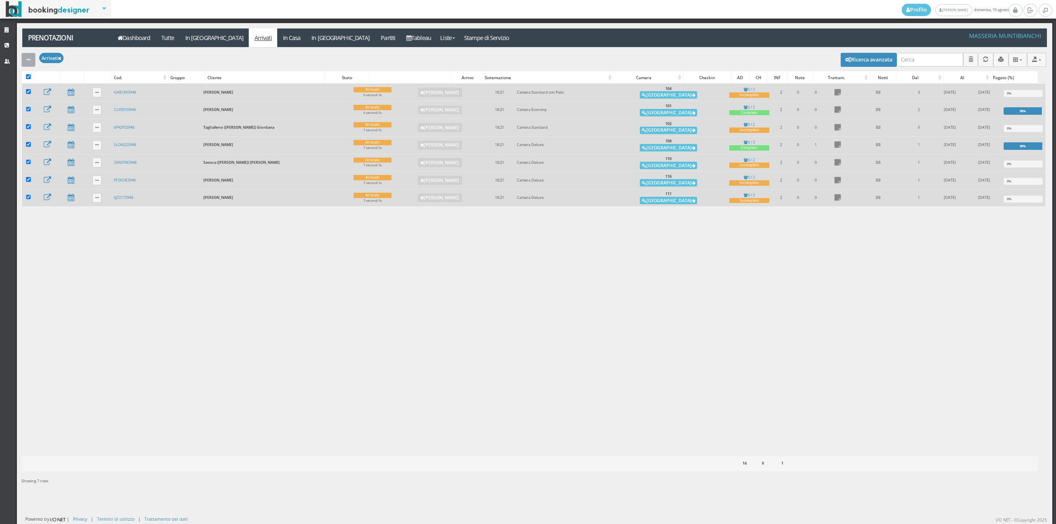
click at [28, 63] on div "button" at bounding box center [28, 60] width 4 height 6
click at [40, 101] on link "Segna come "Alloggiato"" at bounding box center [56, 103] width 71 height 9
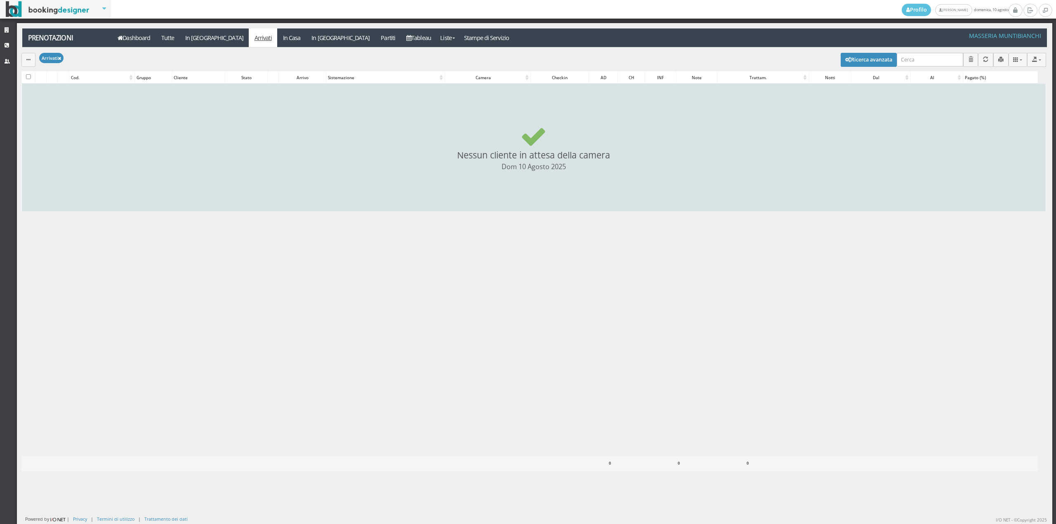
checkbox input "false"
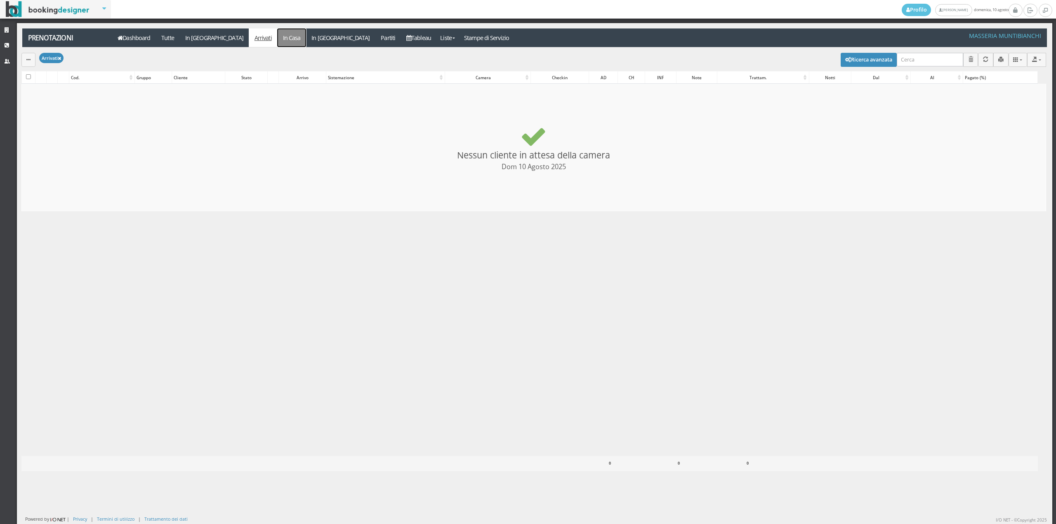
click at [277, 38] on link "In Casa" at bounding box center [291, 37] width 29 height 19
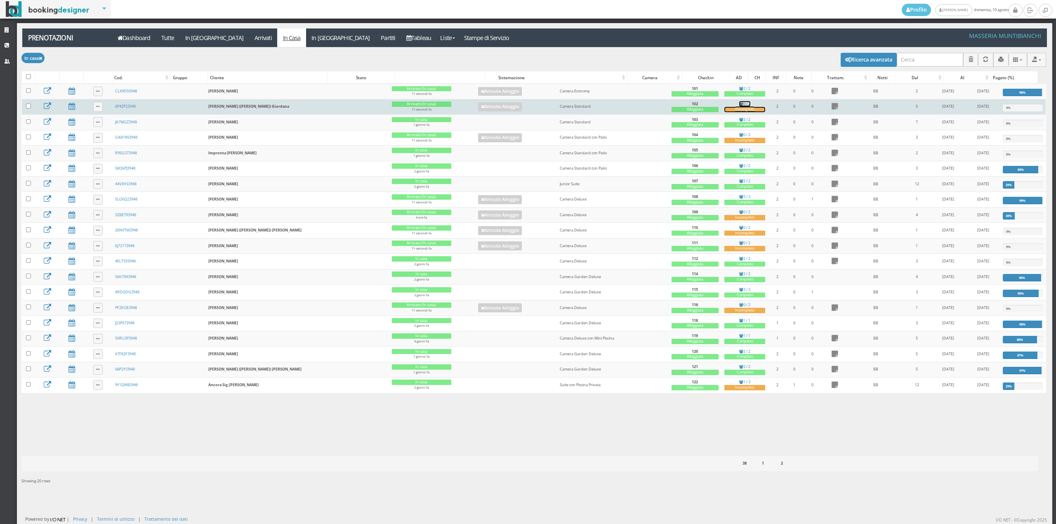
click at [725, 110] on div "Incompleto" at bounding box center [745, 109] width 41 height 5
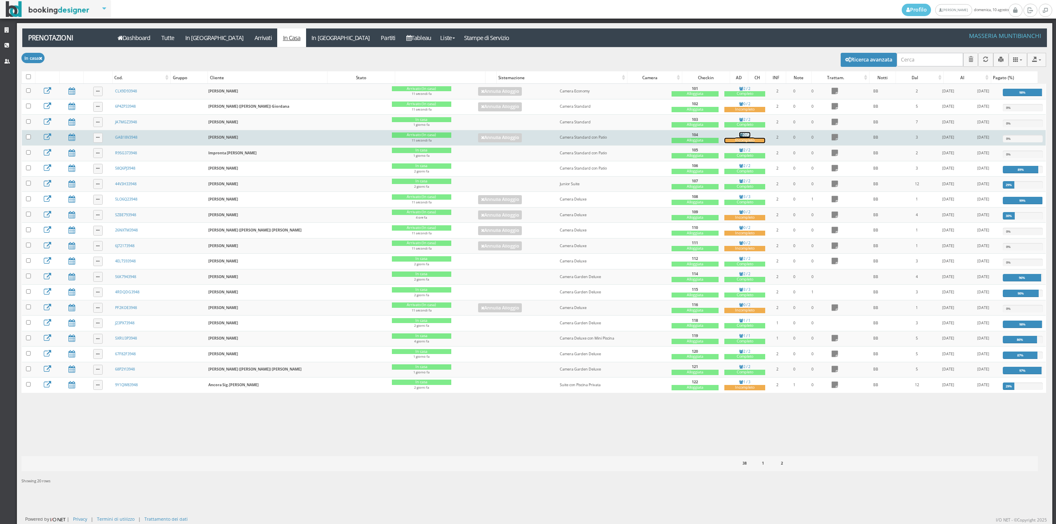
click at [725, 141] on div "Incompleto" at bounding box center [745, 140] width 41 height 5
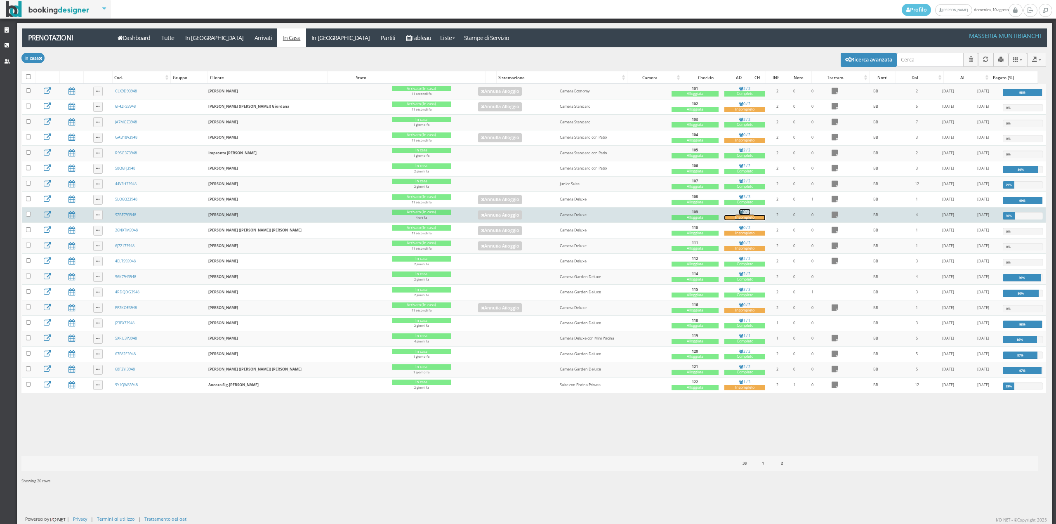
click at [725, 220] on div "Incompleto" at bounding box center [745, 217] width 41 height 5
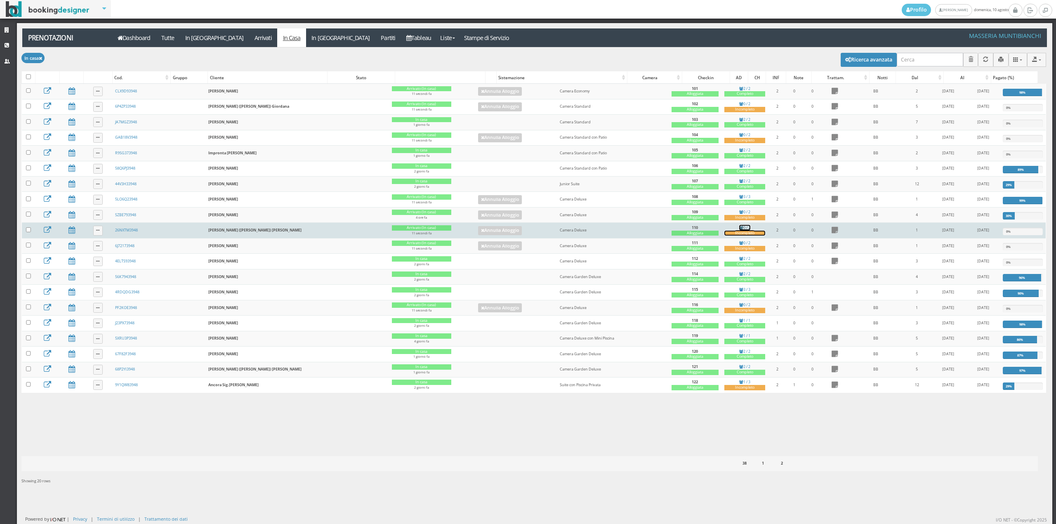
click at [725, 236] on div "Incompleto" at bounding box center [745, 233] width 41 height 5
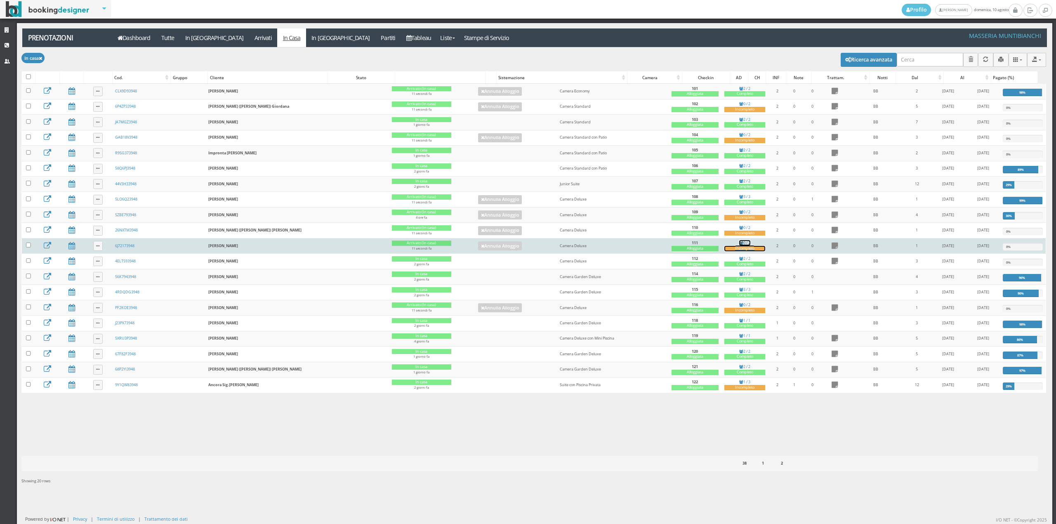
click at [725, 251] on div "Incompleto" at bounding box center [745, 248] width 41 height 5
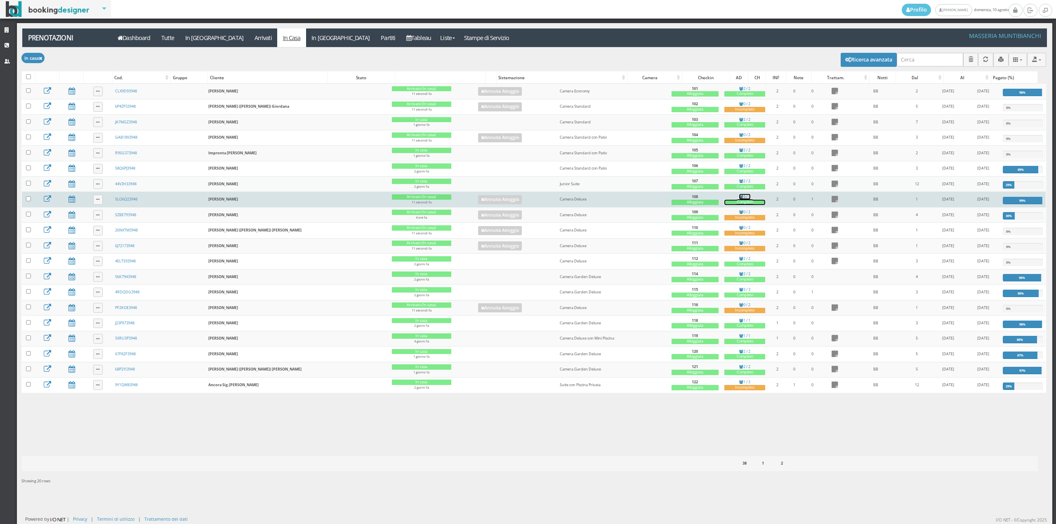
click at [725, 205] on div "Completo" at bounding box center [745, 202] width 41 height 5
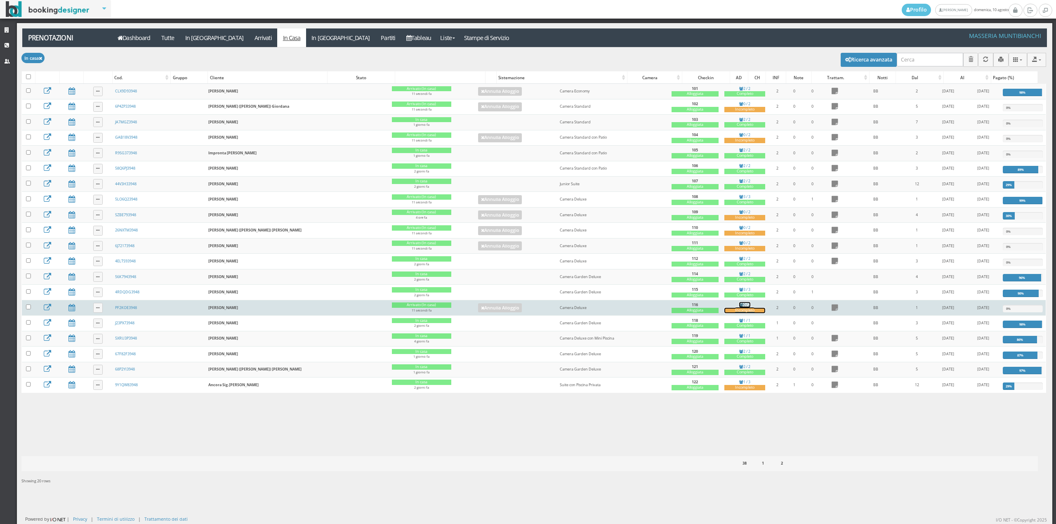
click at [725, 313] on div "Incompleto" at bounding box center [745, 310] width 41 height 5
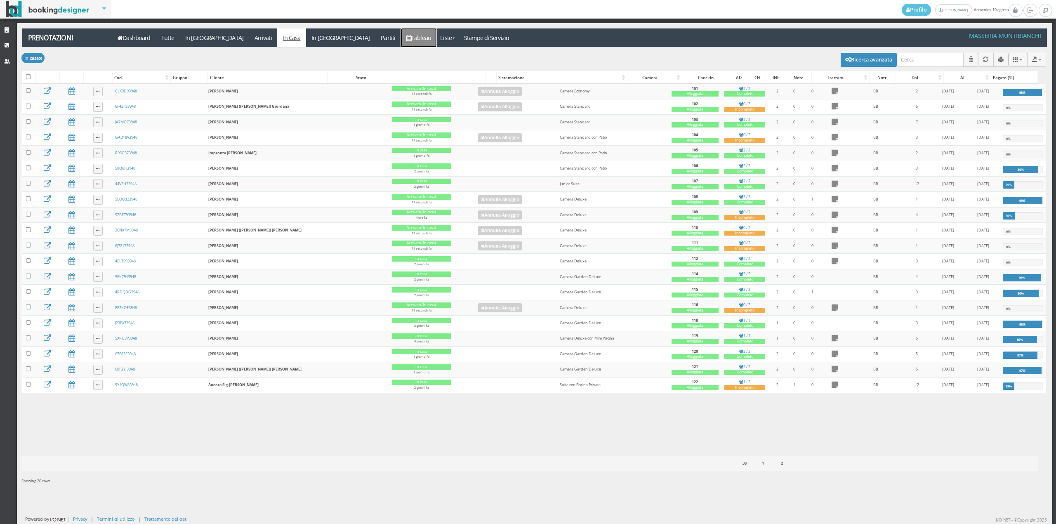
click at [401, 31] on link "Tableau" at bounding box center [419, 37] width 36 height 19
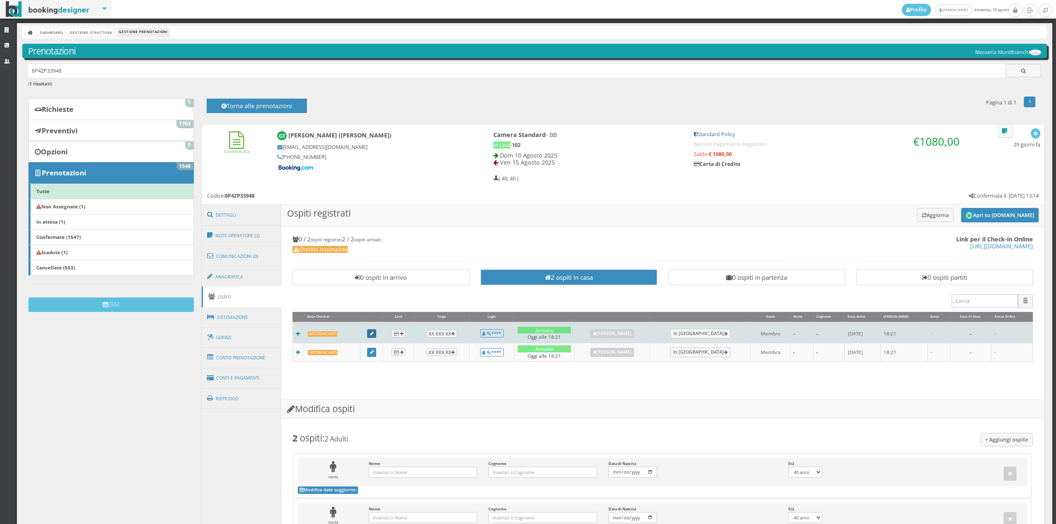
click at [373, 333] on icon at bounding box center [372, 334] width 4 height 5
click at [375, 336] on link at bounding box center [371, 333] width 9 height 9
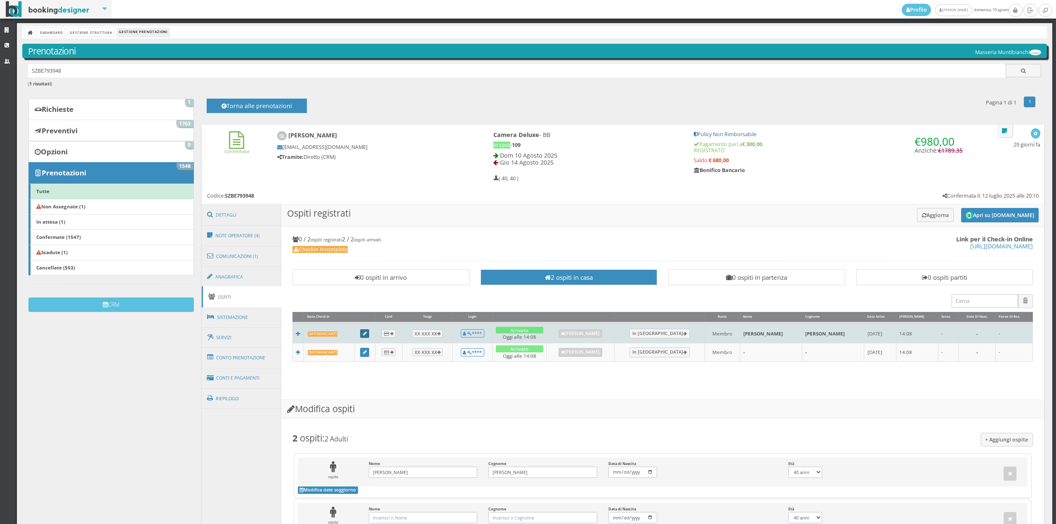
click at [367, 335] on icon at bounding box center [365, 334] width 4 height 5
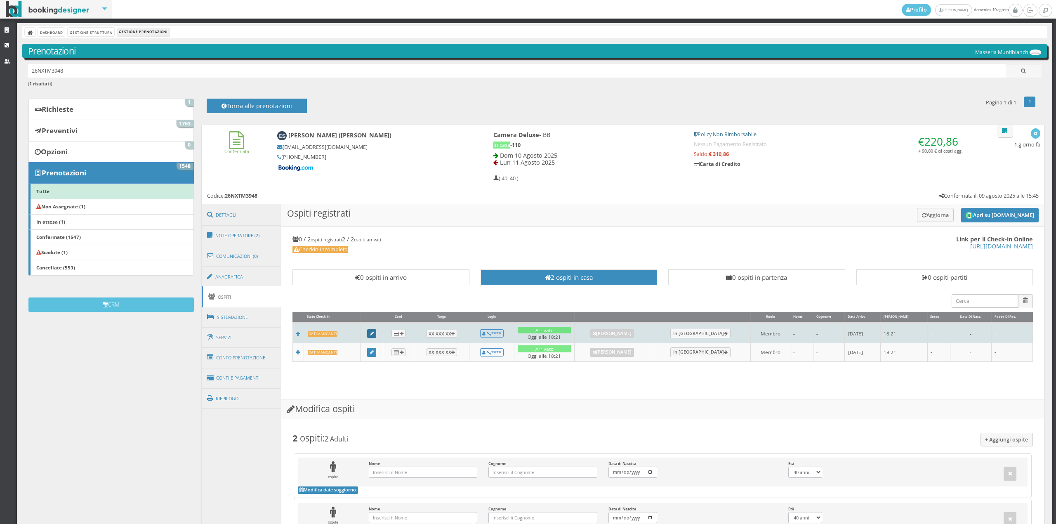
click at [374, 332] on icon at bounding box center [372, 334] width 4 height 5
click at [377, 333] on td at bounding box center [371, 333] width 23 height 20
click at [375, 329] on link at bounding box center [371, 333] width 9 height 9
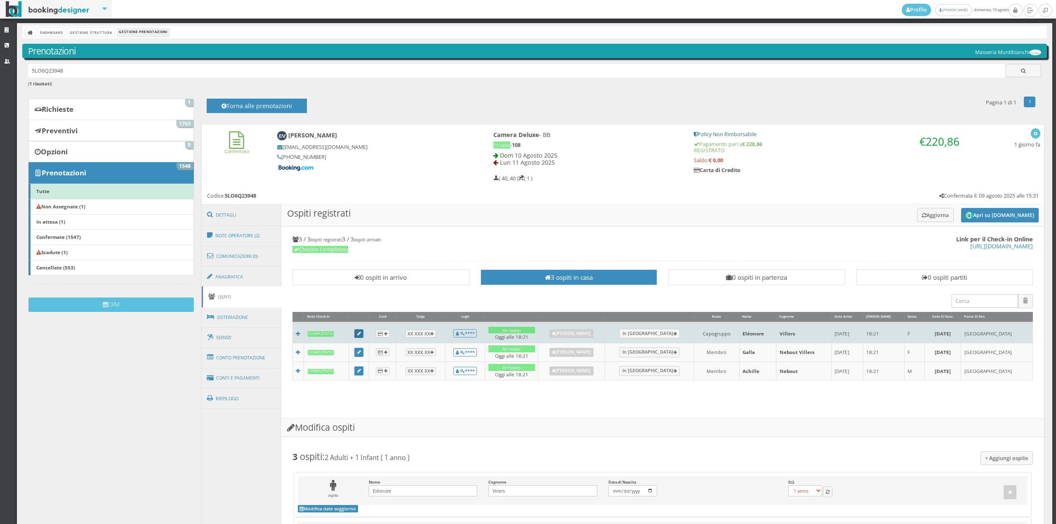
click at [361, 335] on icon at bounding box center [359, 334] width 4 height 5
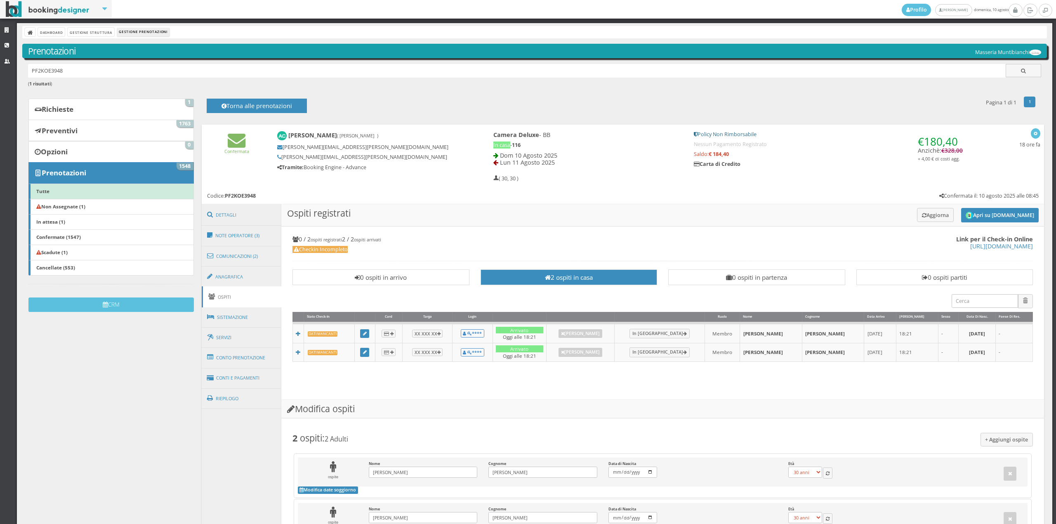
click at [231, 294] on link "Ospiti" at bounding box center [242, 296] width 80 height 21
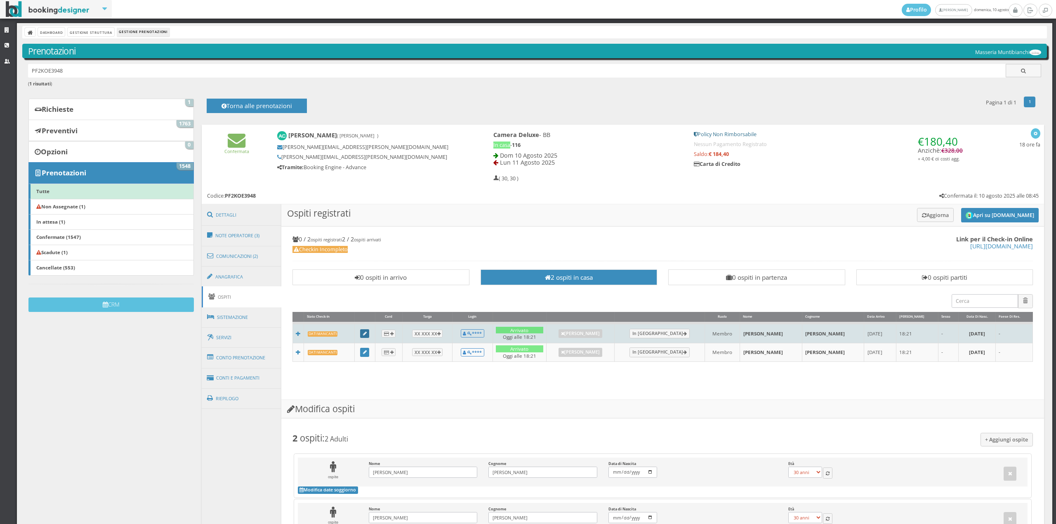
click at [366, 336] on link at bounding box center [364, 333] width 9 height 9
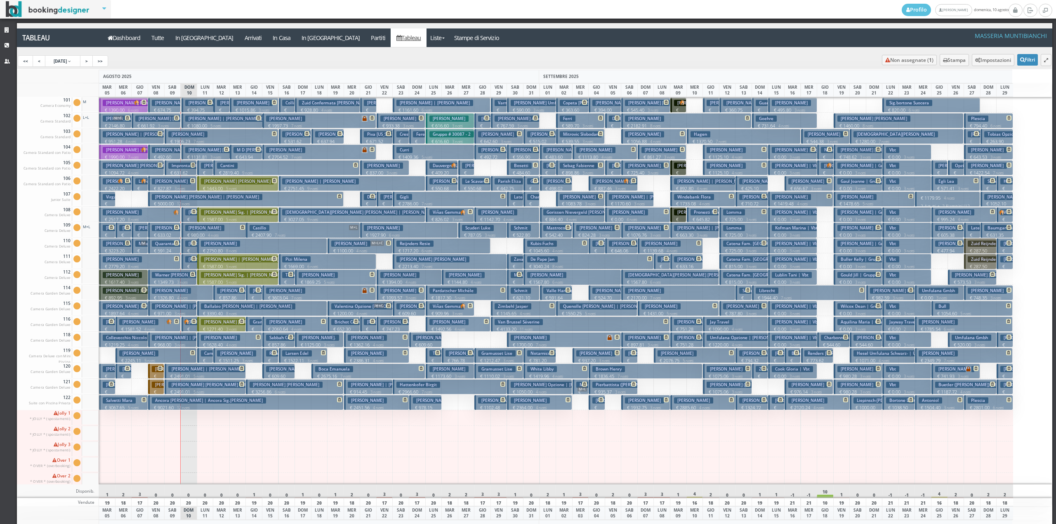
click at [217, 407] on p "€ 9021.60 12 notti" at bounding box center [246, 407] width 189 height 7
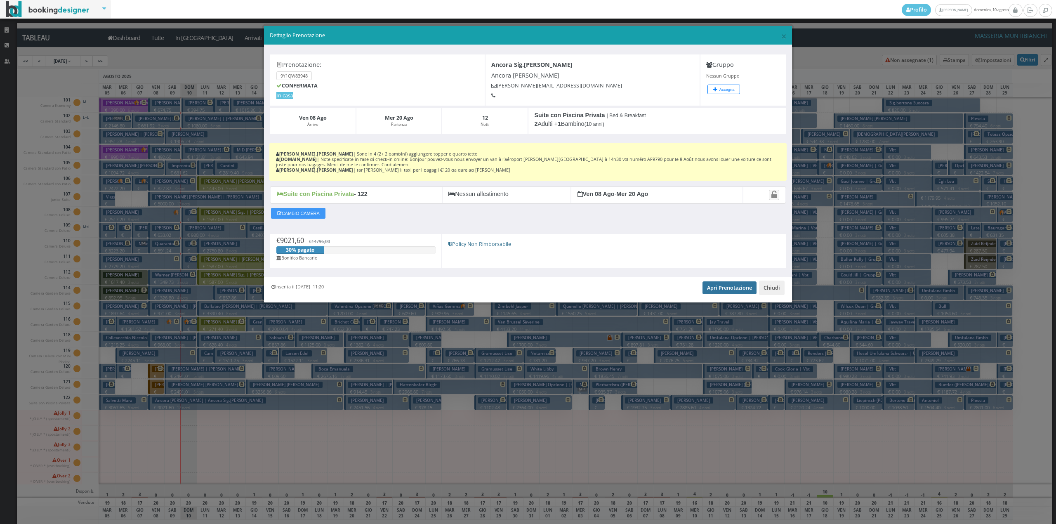
click at [737, 292] on link "Apri Prenotazione" at bounding box center [730, 287] width 54 height 12
click at [772, 293] on button "Chiudi" at bounding box center [772, 288] width 26 height 14
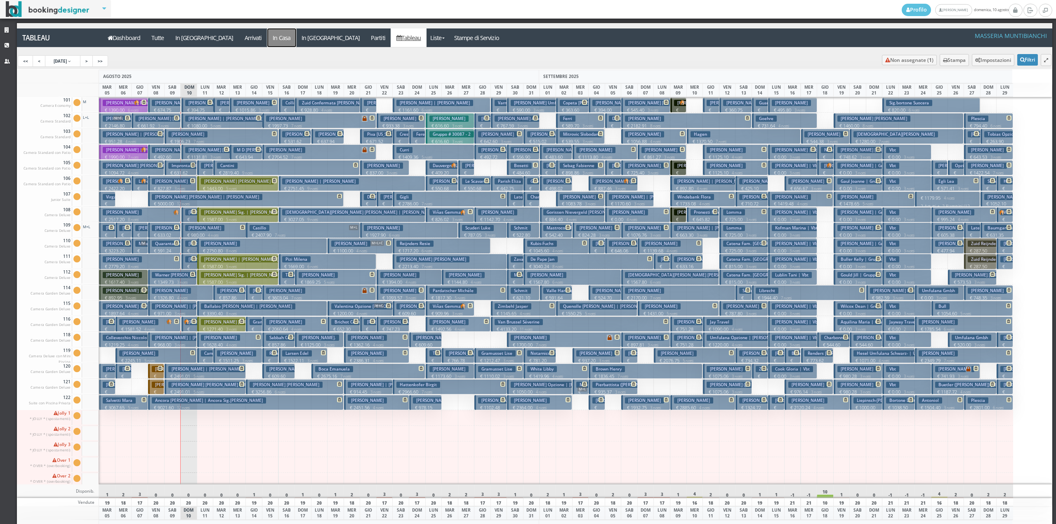
click at [267, 33] on a=pms-instay-reservations"] "In Casa" at bounding box center [281, 37] width 29 height 19
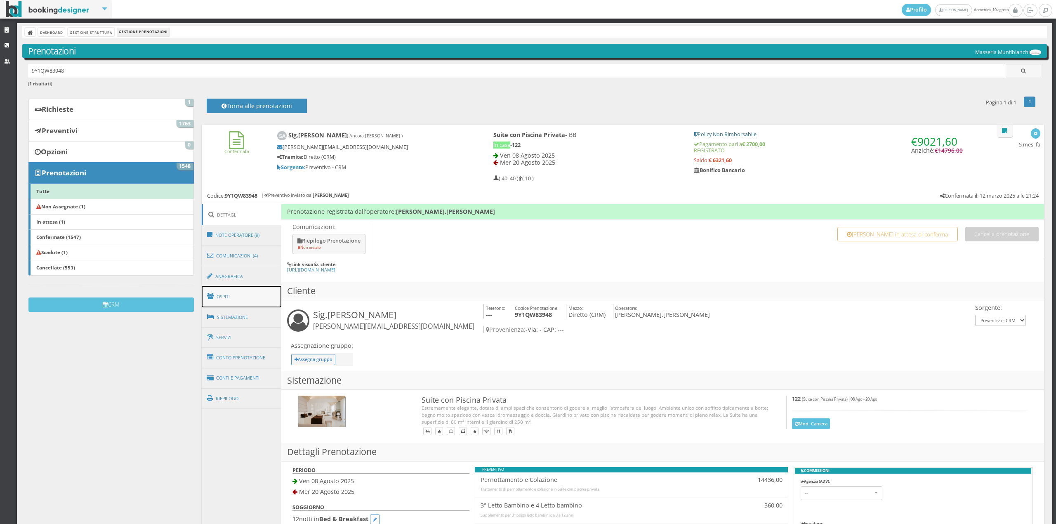
click at [250, 303] on link "Ospiti" at bounding box center [242, 296] width 80 height 21
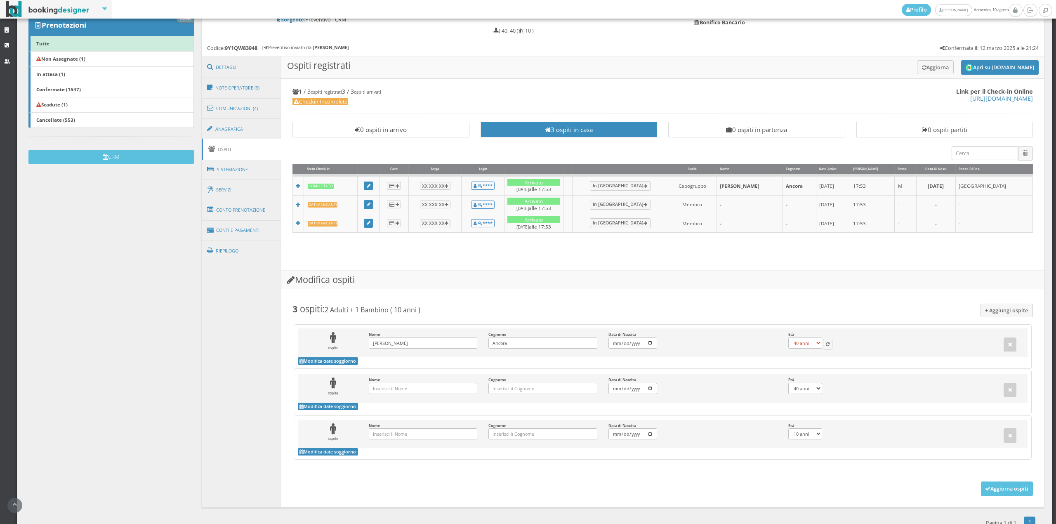
scroll to position [181, 0]
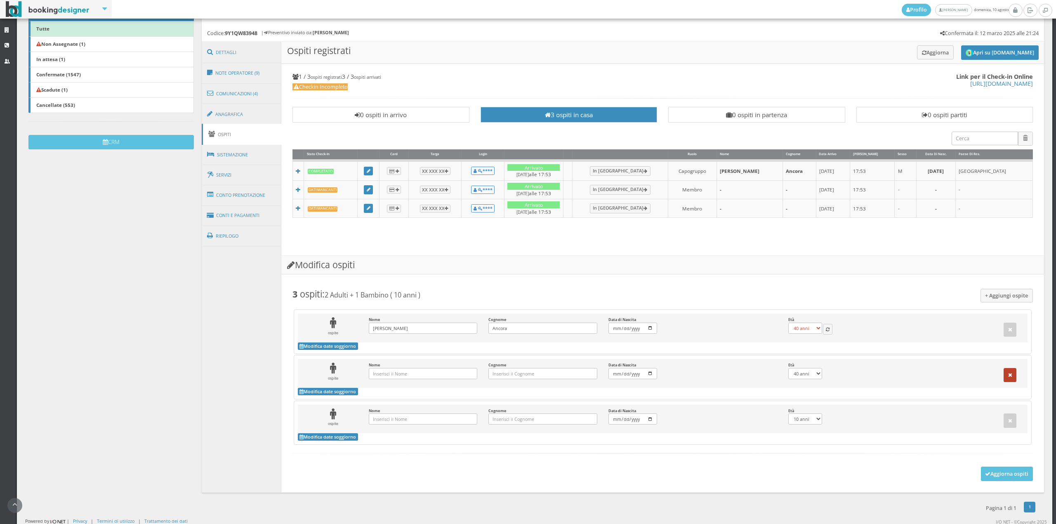
click at [1009, 376] on icon "button" at bounding box center [1011, 375] width 4 height 5
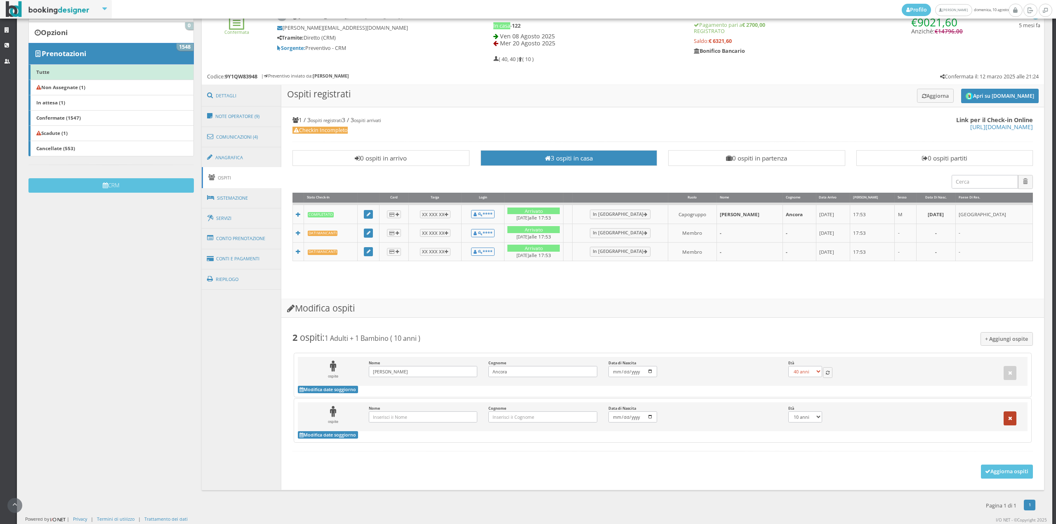
click at [1009, 417] on icon "button" at bounding box center [1011, 418] width 4 height 5
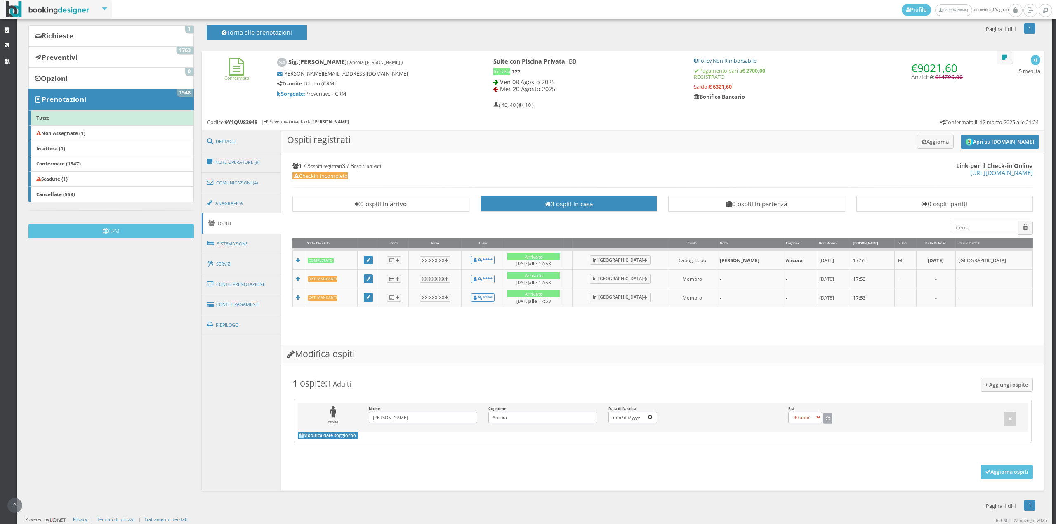
click at [826, 417] on icon "button" at bounding box center [828, 419] width 4 height 5
select select "45"
click at [996, 473] on button "Aggiorna ospiti" at bounding box center [1007, 472] width 52 height 14
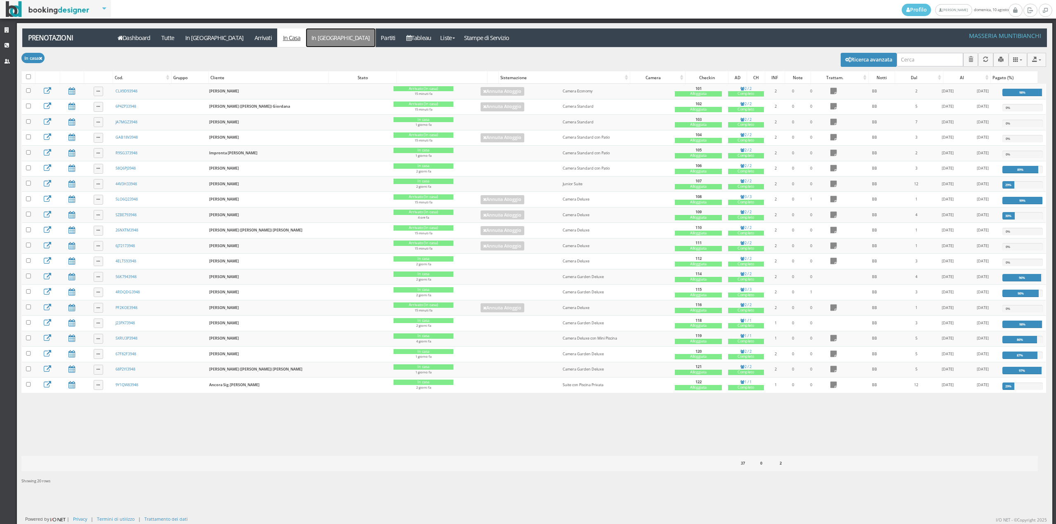
click at [306, 35] on link "In [GEOGRAPHIC_DATA]" at bounding box center [340, 37] width 69 height 19
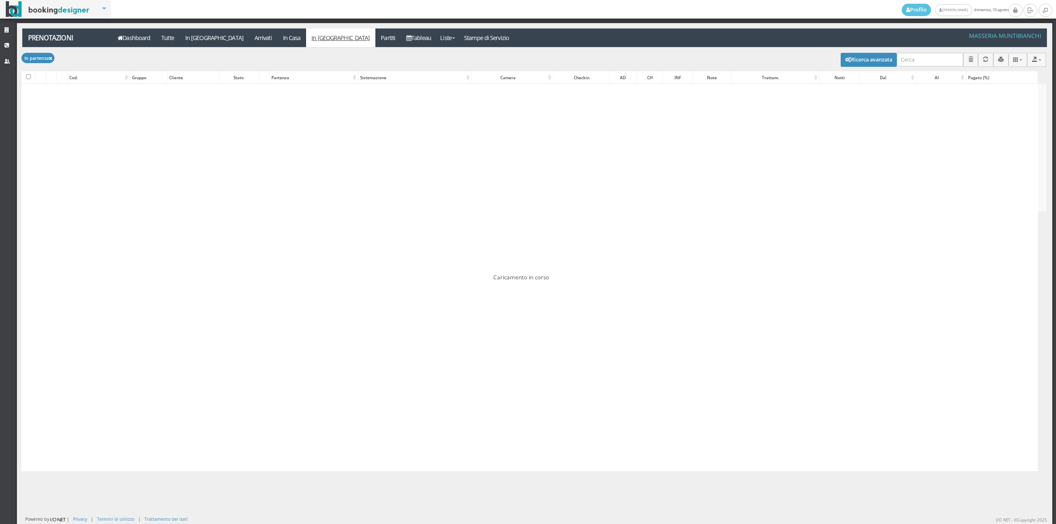
checkbox input "false"
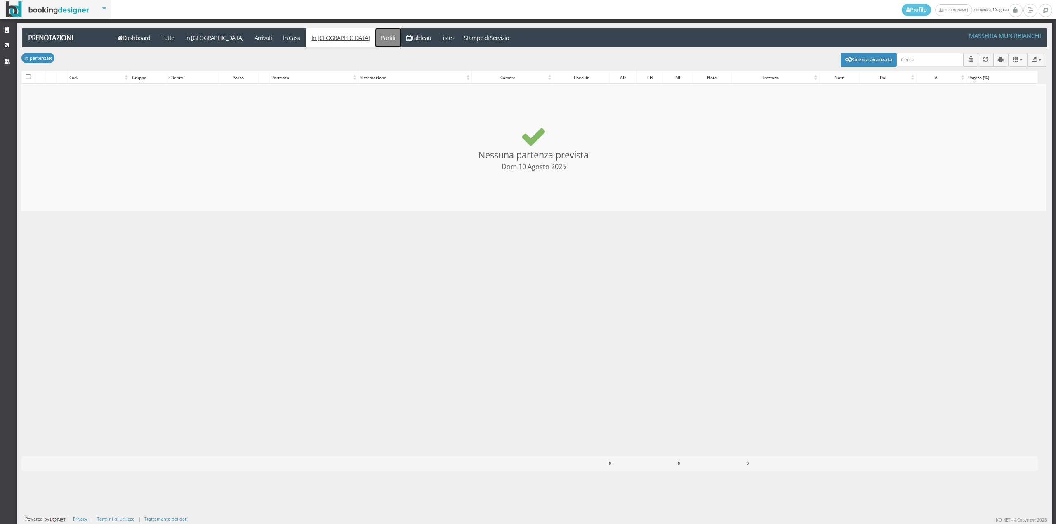
click at [376, 41] on link "Partiti" at bounding box center [389, 37] width 26 height 19
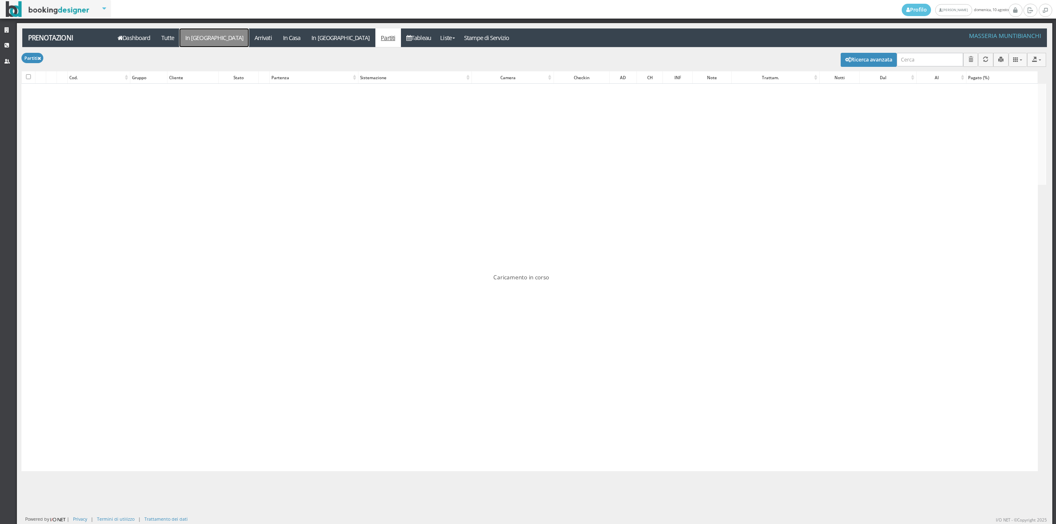
click at [192, 35] on link "In [GEOGRAPHIC_DATA]" at bounding box center [214, 37] width 69 height 19
checkbox input "false"
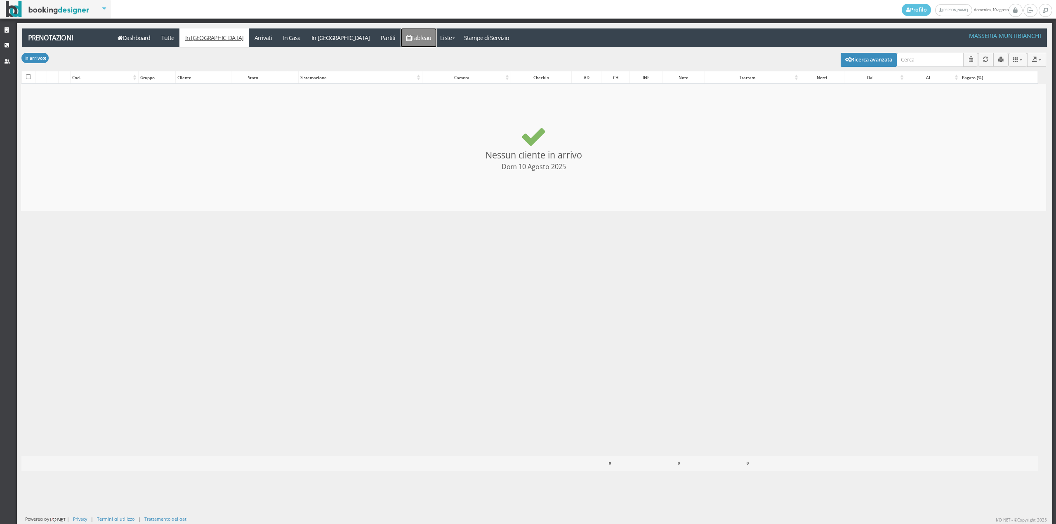
click at [401, 35] on link "Tableau" at bounding box center [419, 37] width 36 height 19
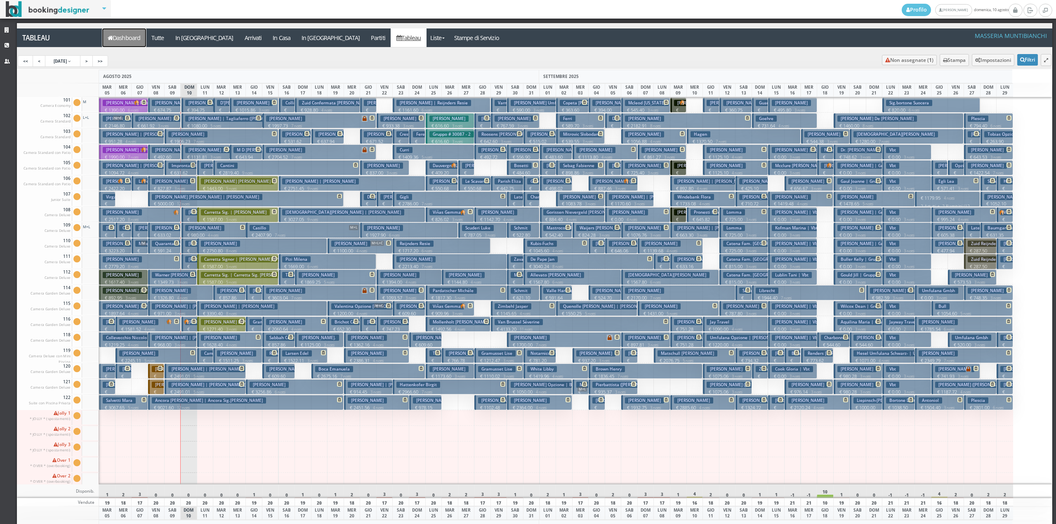
click at [132, 35] on link "Dashboard" at bounding box center [124, 37] width 44 height 19
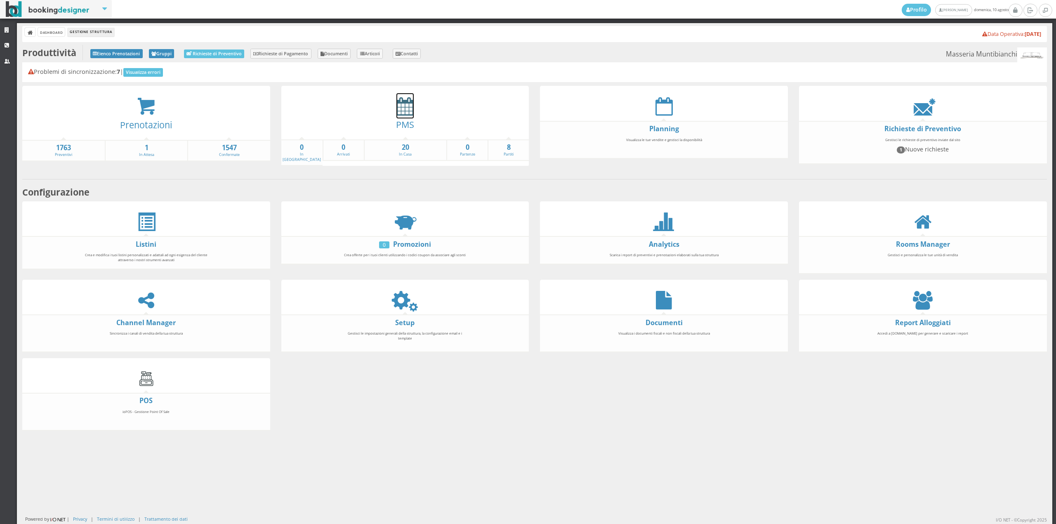
click at [402, 103] on icon at bounding box center [405, 106] width 17 height 19
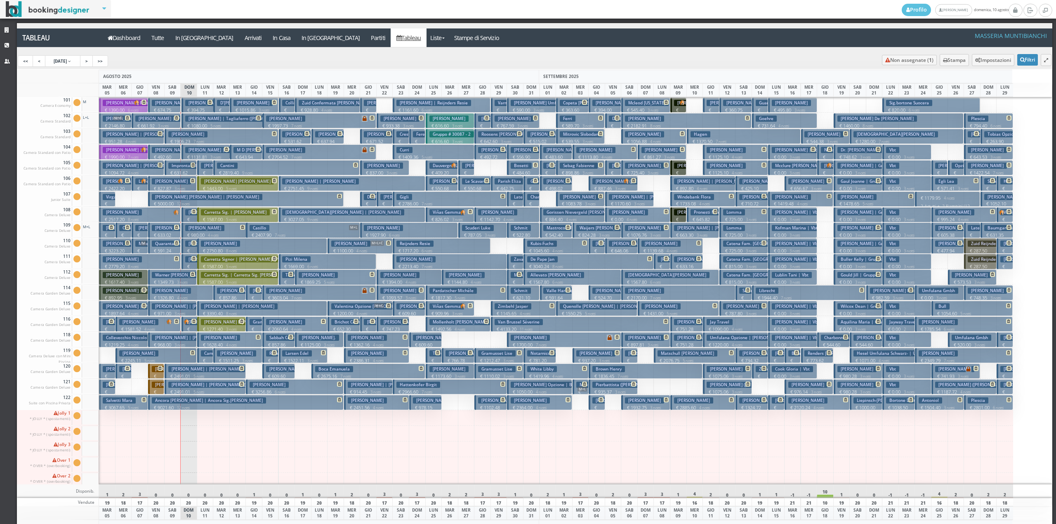
click at [193, 229] on h3 "[PERSON_NAME]" at bounding box center [204, 228] width 39 height 6
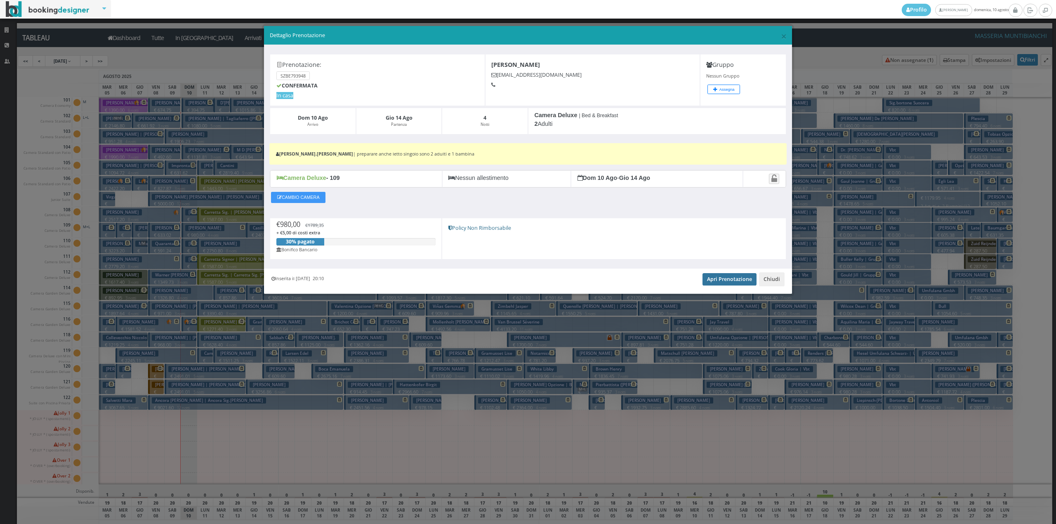
click at [718, 276] on link "Apri Prenotazione" at bounding box center [730, 279] width 54 height 12
click at [773, 281] on button "Chiudi" at bounding box center [772, 279] width 26 height 14
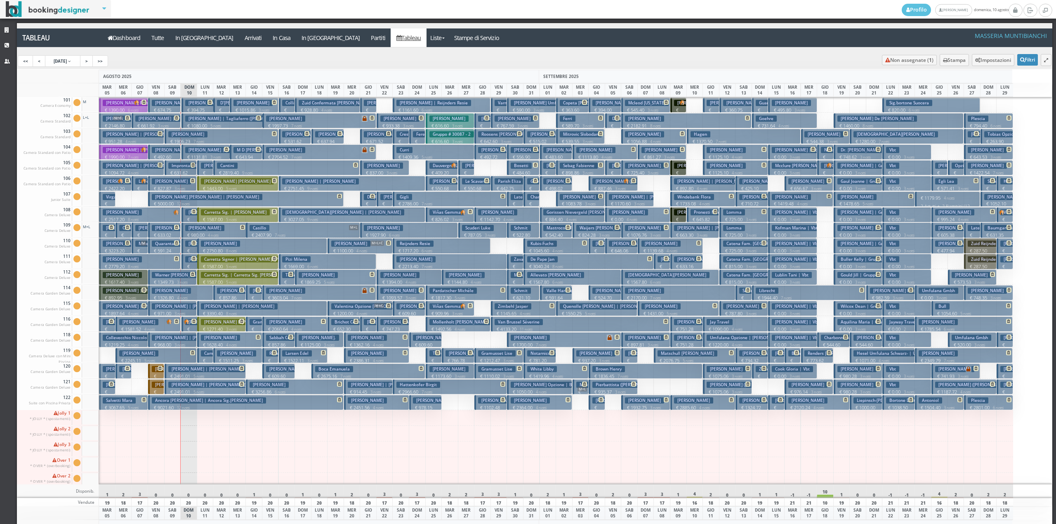
click at [187, 248] on p "€ 220.86 1 notti" at bounding box center [190, 261] width 10 height 26
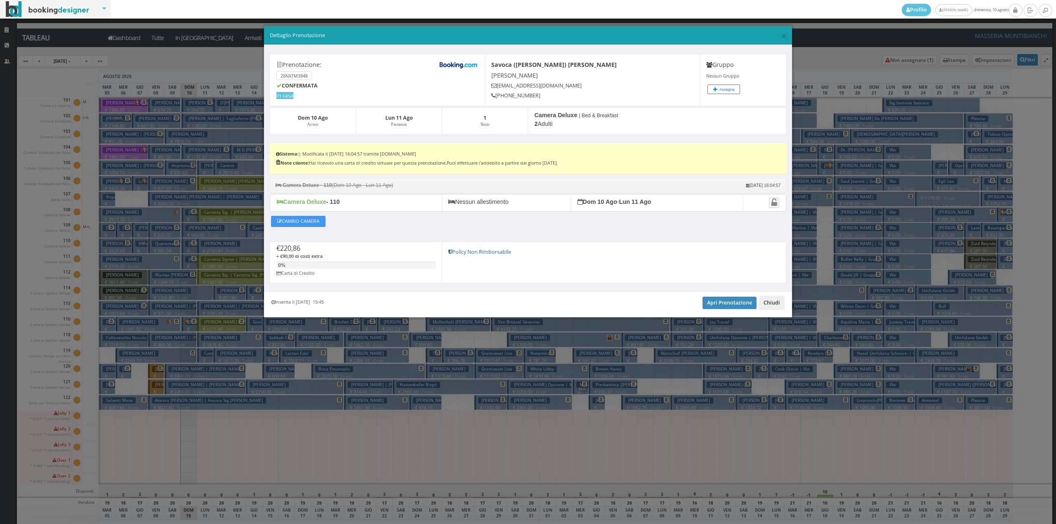
click at [773, 305] on button "Chiudi" at bounding box center [772, 303] width 26 height 14
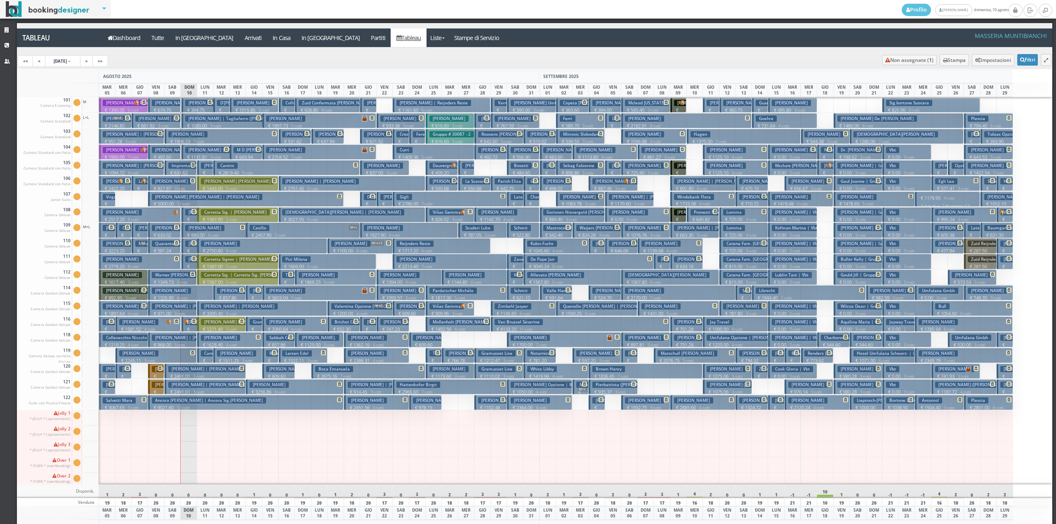
click at [191, 214] on icon at bounding box center [193, 211] width 5 height 5
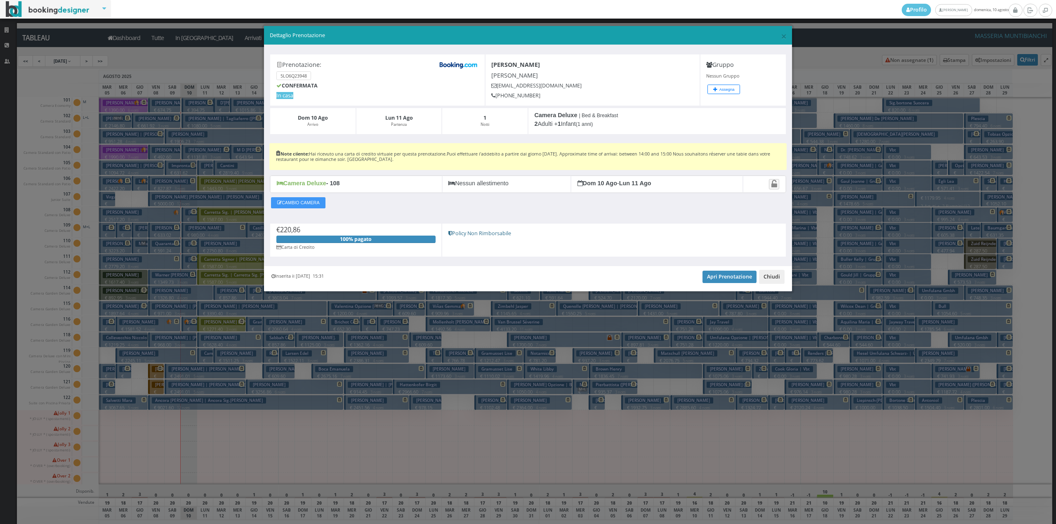
click at [761, 276] on button "Chiudi" at bounding box center [772, 277] width 26 height 14
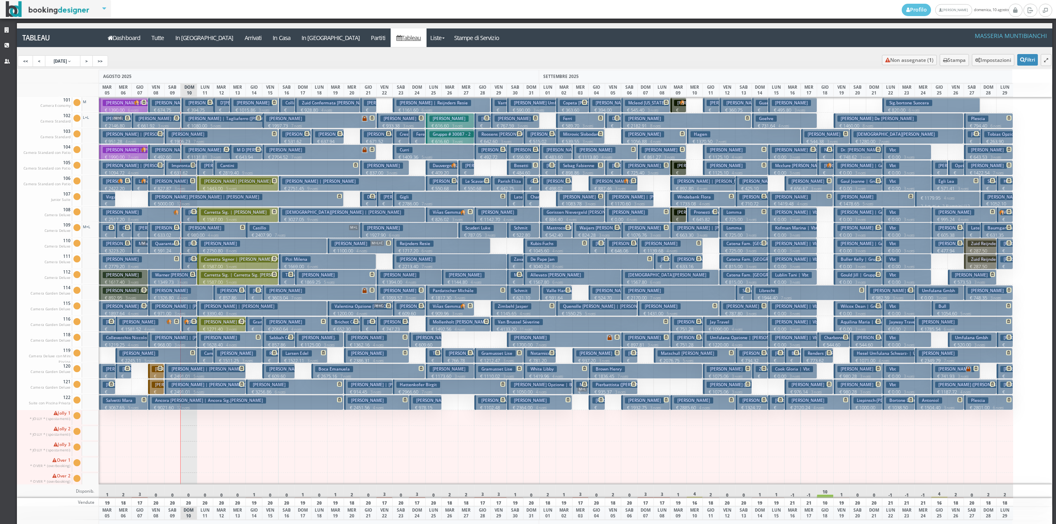
click at [191, 261] on span at bounding box center [192, 258] width 7 height 5
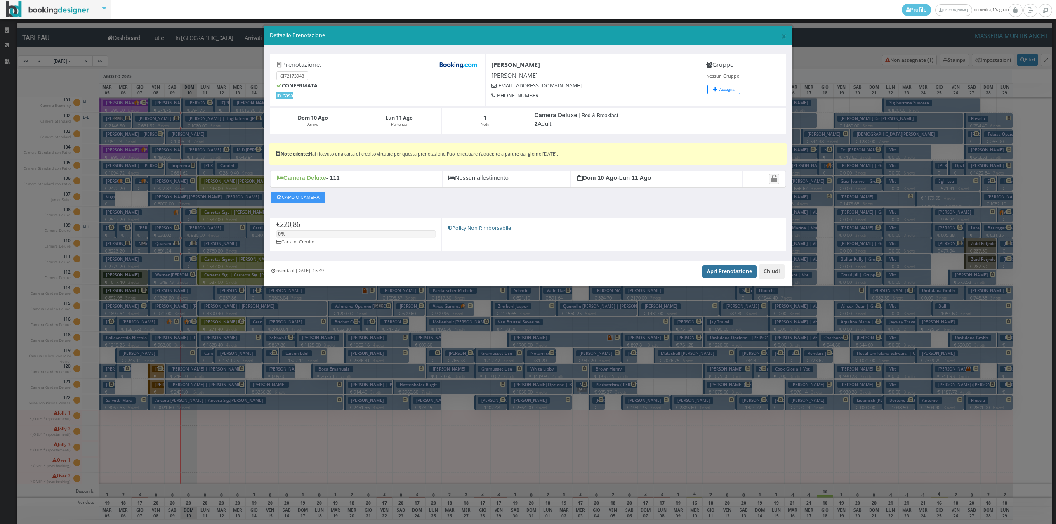
click at [720, 267] on link "Apri Prenotazione" at bounding box center [730, 271] width 54 height 12
click at [770, 270] on button "Chiudi" at bounding box center [772, 272] width 26 height 14
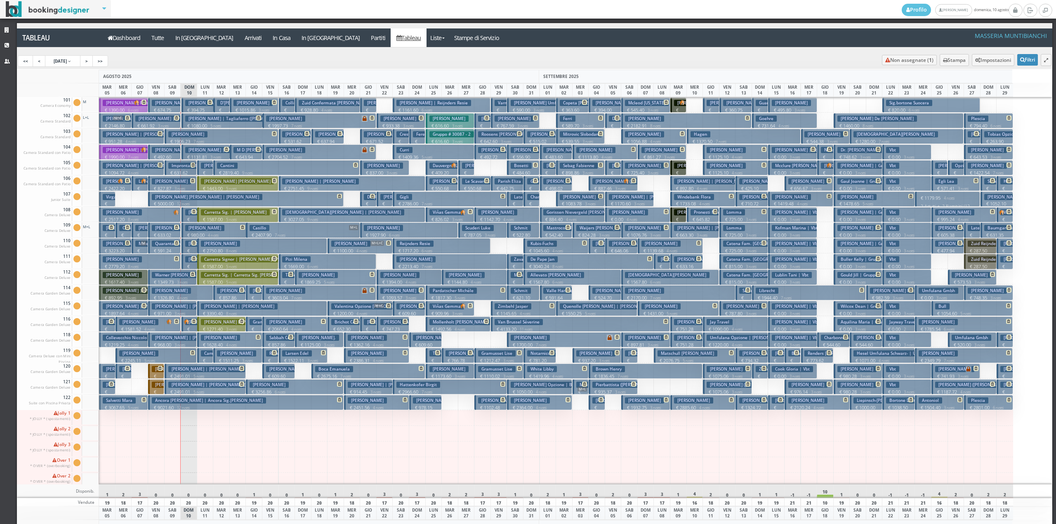
click at [185, 355] on button "Rando Margaret € 2245.11 5 notti 1 Adulto" at bounding box center [156, 355] width 81 height 15
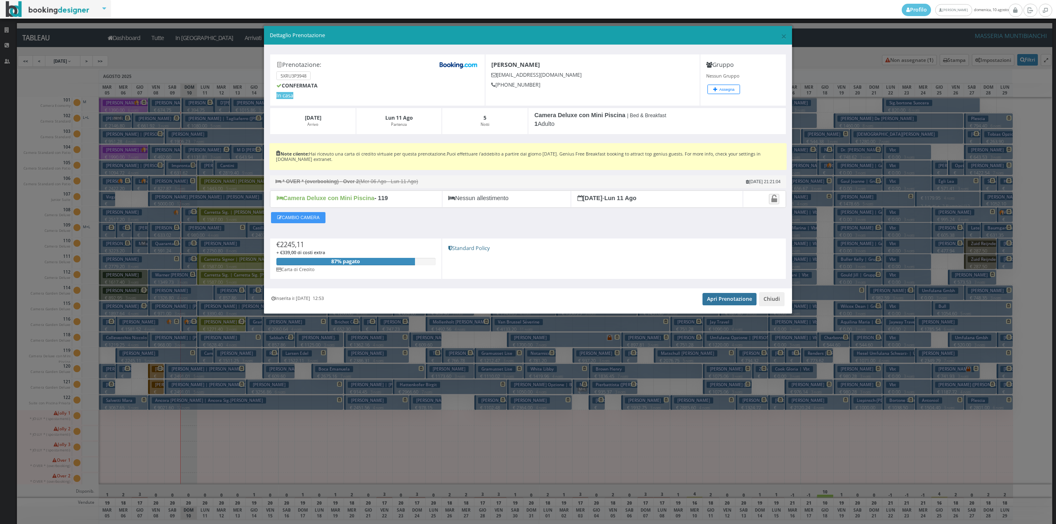
click at [742, 301] on link "Apri Prenotazione" at bounding box center [730, 299] width 54 height 12
click at [771, 298] on button "Chiudi" at bounding box center [772, 299] width 26 height 14
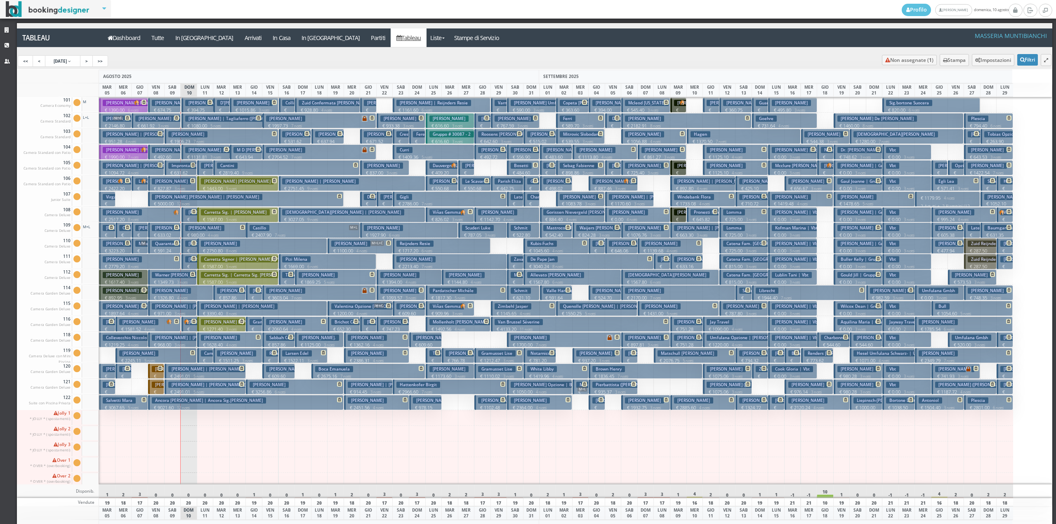
click at [185, 340] on h3 "Plaia Rosalia | Lupo Francesca" at bounding box center [190, 338] width 77 height 6
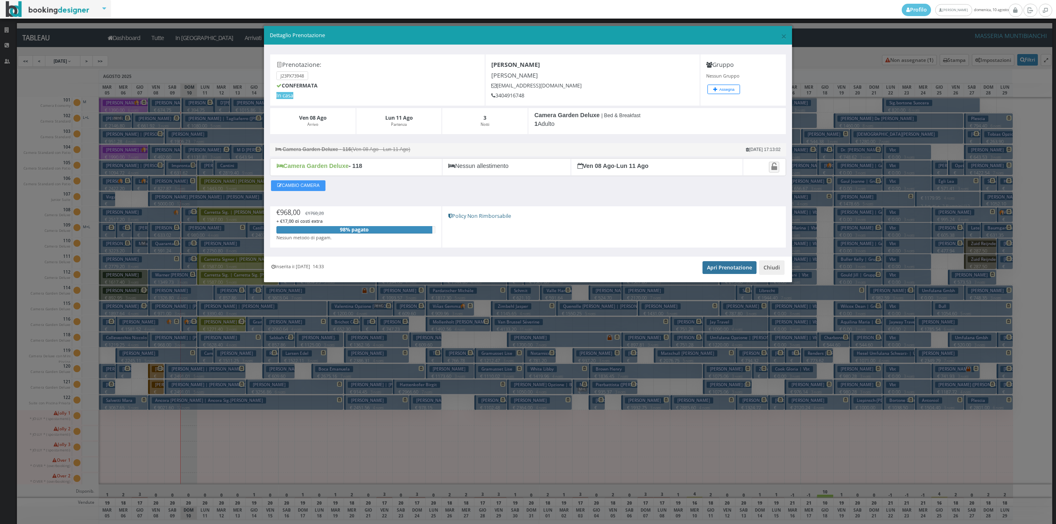
click at [721, 270] on link "Apri Prenotazione" at bounding box center [730, 267] width 54 height 12
click at [770, 274] on button "Chiudi" at bounding box center [772, 267] width 26 height 14
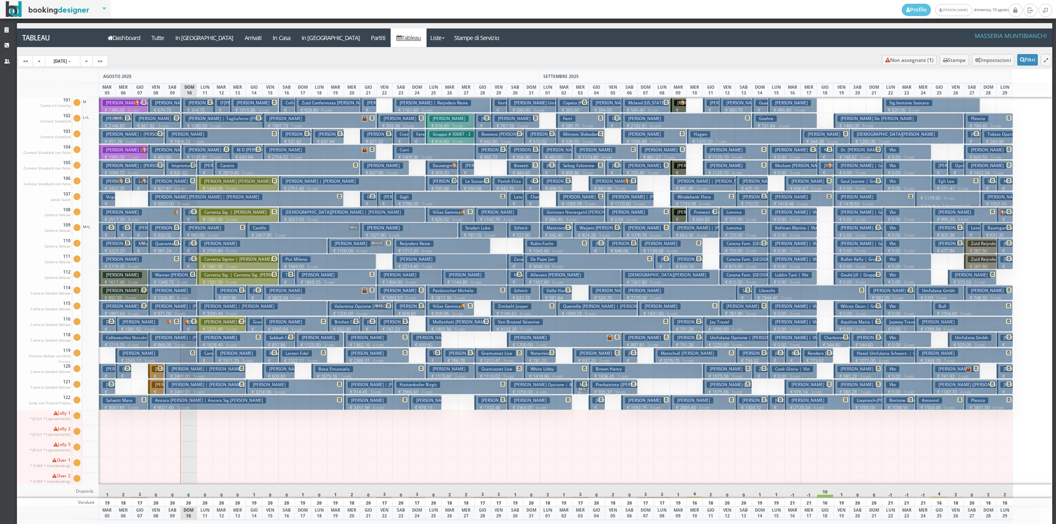
click at [190, 329] on p "€ 180.40 1 notti" at bounding box center [190, 339] width 10 height 26
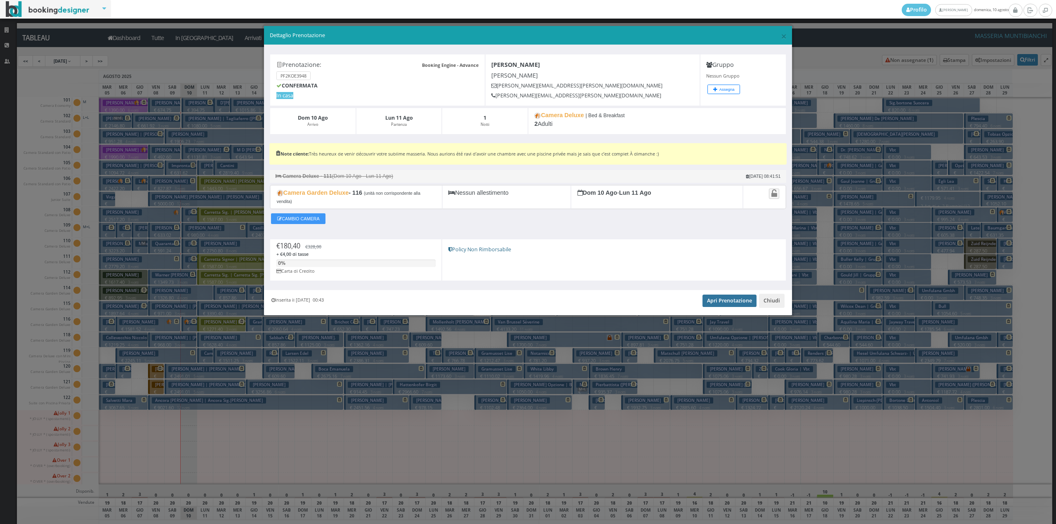
click at [711, 301] on link "Apri Prenotazione" at bounding box center [730, 301] width 54 height 12
click at [773, 301] on button "Chiudi" at bounding box center [772, 301] width 26 height 14
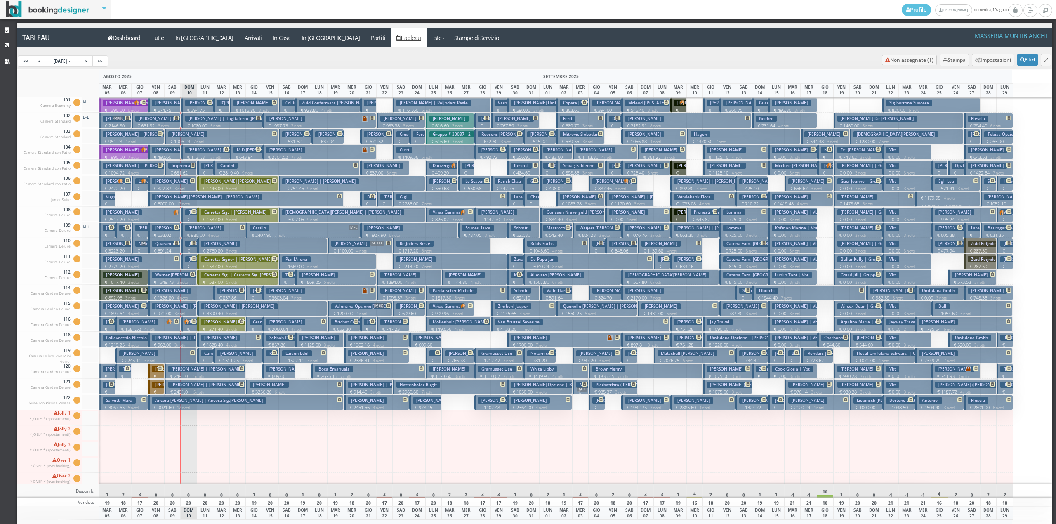
click at [193, 309] on h3 "Lupo Francesca | Francesca Lupo" at bounding box center [190, 306] width 77 height 6
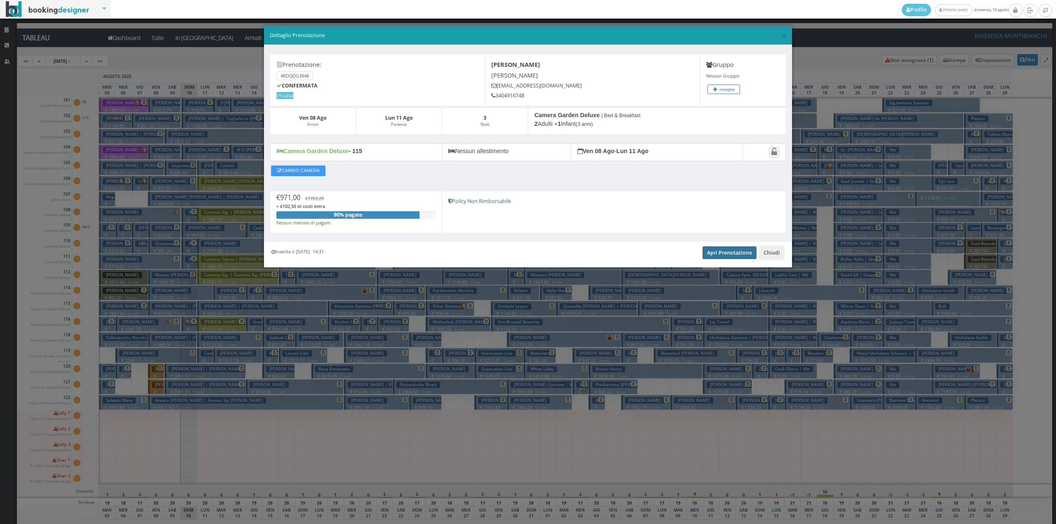
click at [733, 252] on link "Apri Prenotazione" at bounding box center [730, 252] width 54 height 12
click at [778, 255] on button "Chiudi" at bounding box center [772, 253] width 26 height 14
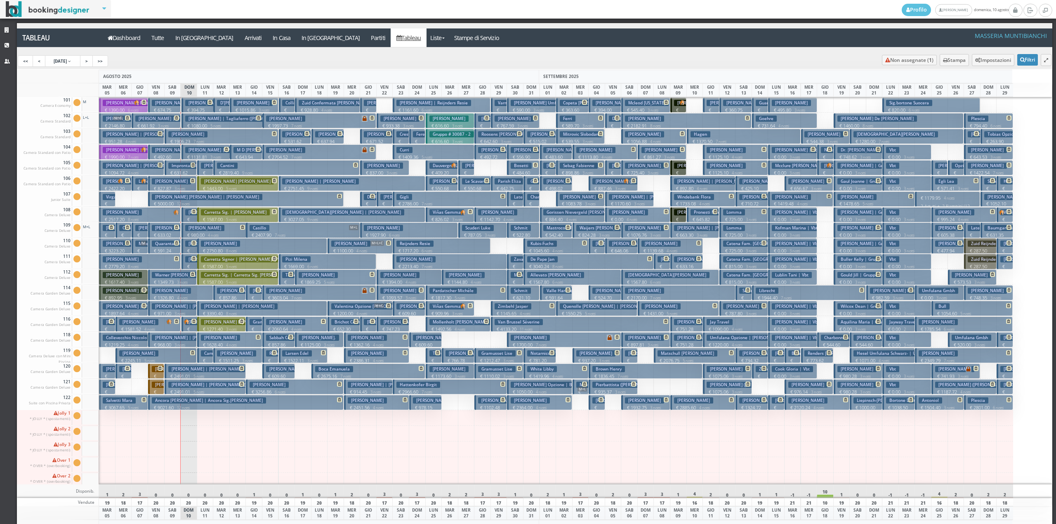
click at [187, 282] on small "3 notti" at bounding box center [181, 282] width 14 height 5
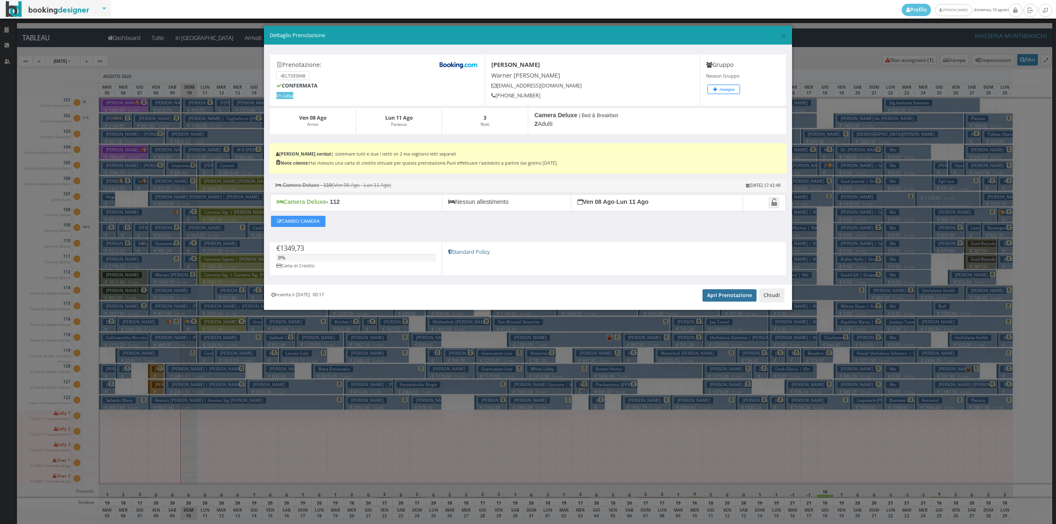
click at [728, 300] on link "Apri Prenotazione" at bounding box center [730, 295] width 54 height 12
click at [771, 300] on button "Chiudi" at bounding box center [772, 295] width 26 height 14
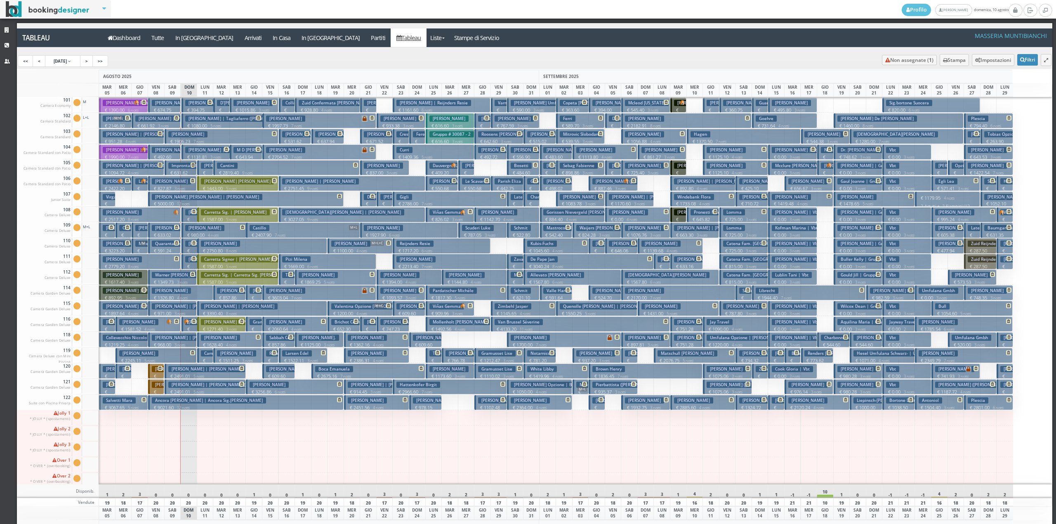
click at [185, 265] on p "€ 220.86 1 notti" at bounding box center [190, 276] width 10 height 26
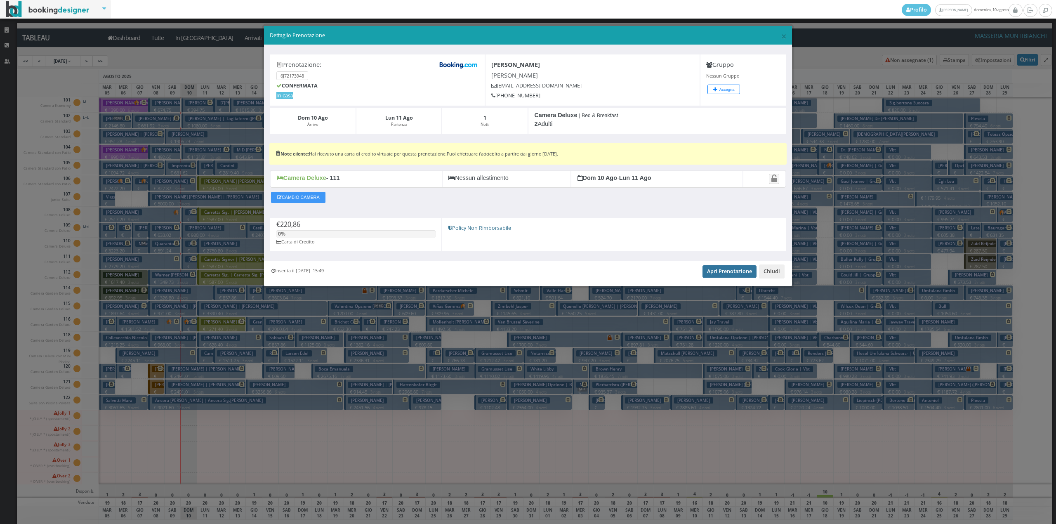
click at [733, 274] on link "Apri Prenotazione" at bounding box center [730, 271] width 54 height 12
click at [776, 269] on button "Chiudi" at bounding box center [772, 272] width 26 height 14
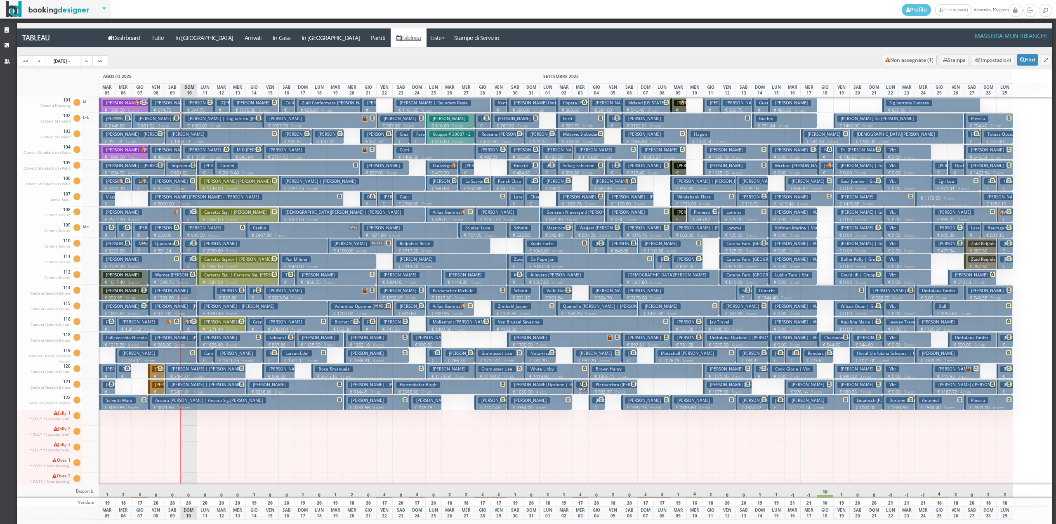
click at [190, 246] on span at bounding box center [192, 243] width 7 height 5
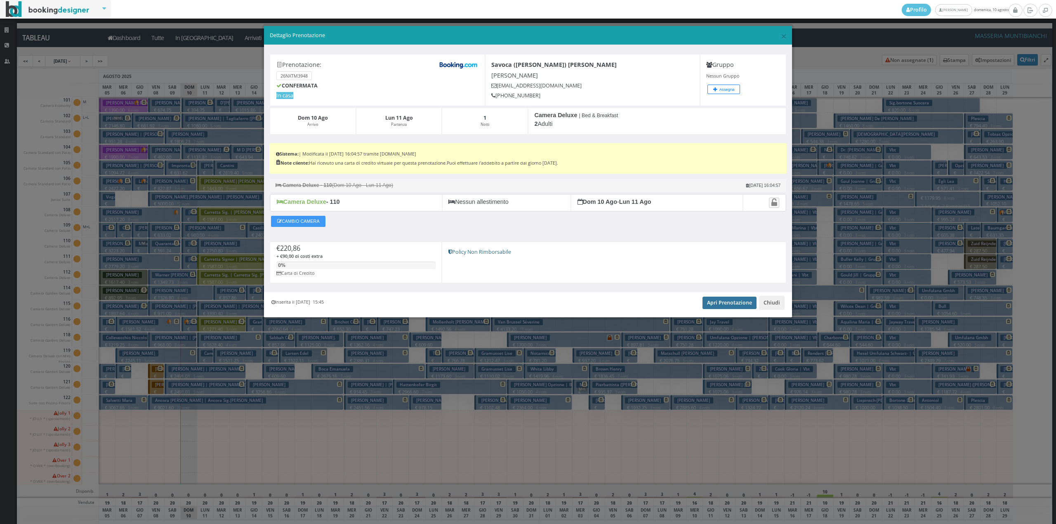
click at [738, 304] on link "Apri Prenotazione" at bounding box center [730, 303] width 54 height 12
click at [772, 306] on button "Chiudi" at bounding box center [772, 303] width 26 height 14
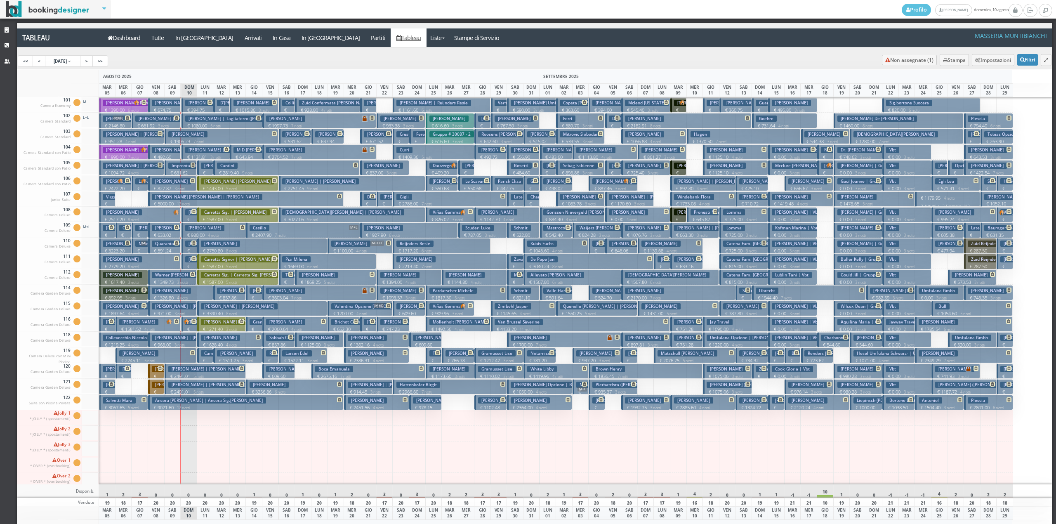
click at [190, 219] on p "€ 220.86 1 notti" at bounding box center [190, 229] width 10 height 26
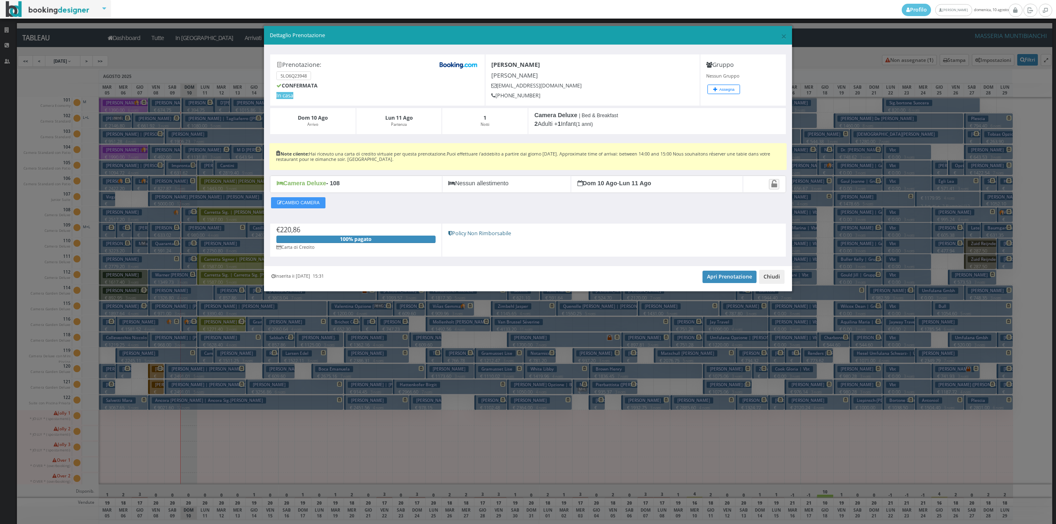
click at [770, 281] on button "Chiudi" at bounding box center [772, 277] width 26 height 14
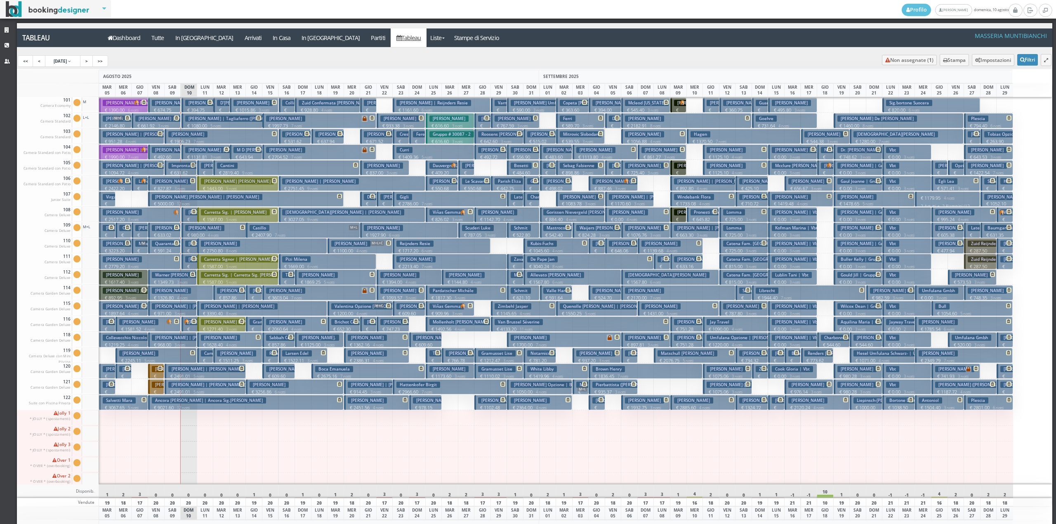
click at [190, 254] on button "Chevalier Gael | Chevalier Gaël € 220.86 1 notti 2 Adulti" at bounding box center [190, 261] width 16 height 15
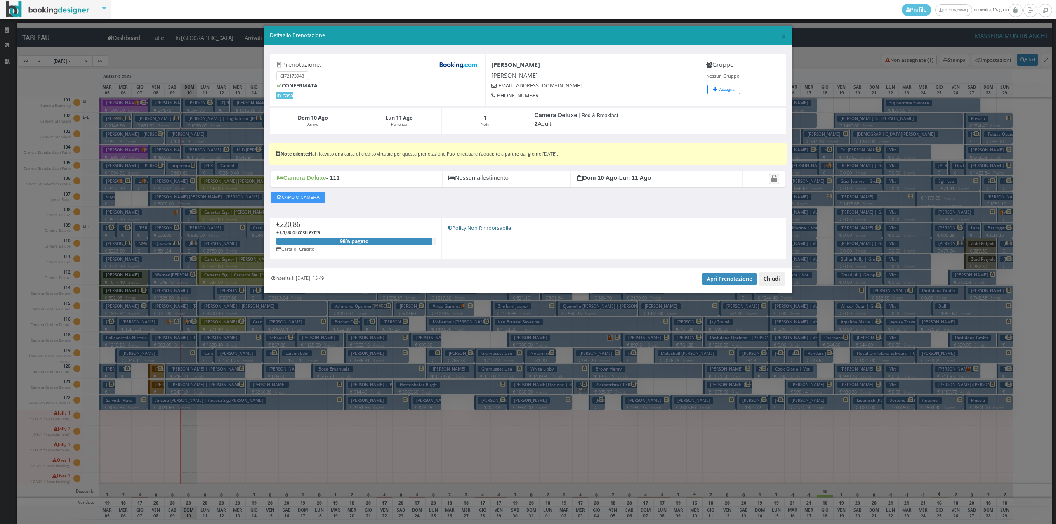
click at [780, 284] on button "Chiudi" at bounding box center [772, 279] width 26 height 14
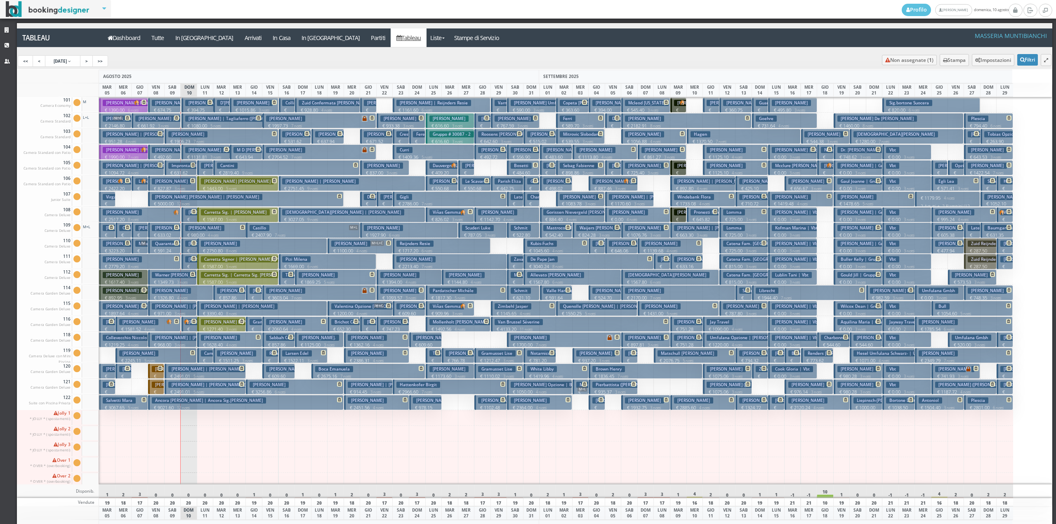
click at [189, 267] on p "€ 220.86 1 notti" at bounding box center [190, 276] width 10 height 26
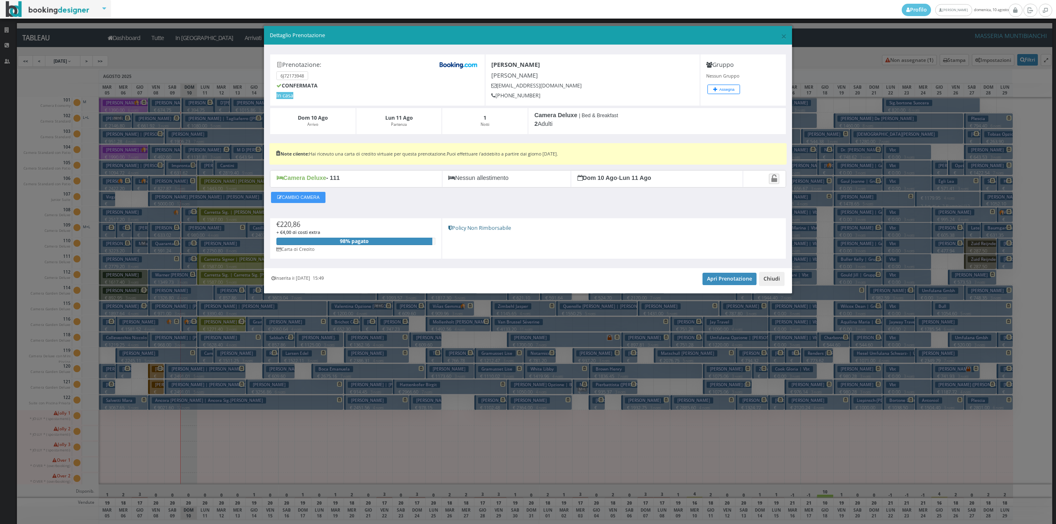
click at [768, 279] on button "Chiudi" at bounding box center [772, 279] width 26 height 14
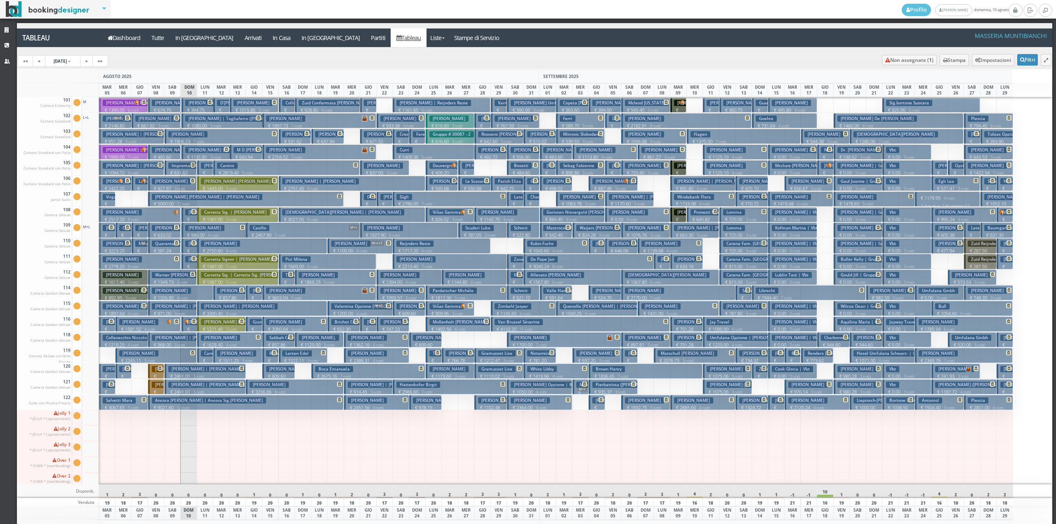
click at [192, 247] on h3 "Savoca Ernesto | Savoca (chiara Morello) Ernesto" at bounding box center [249, 244] width 128 height 6
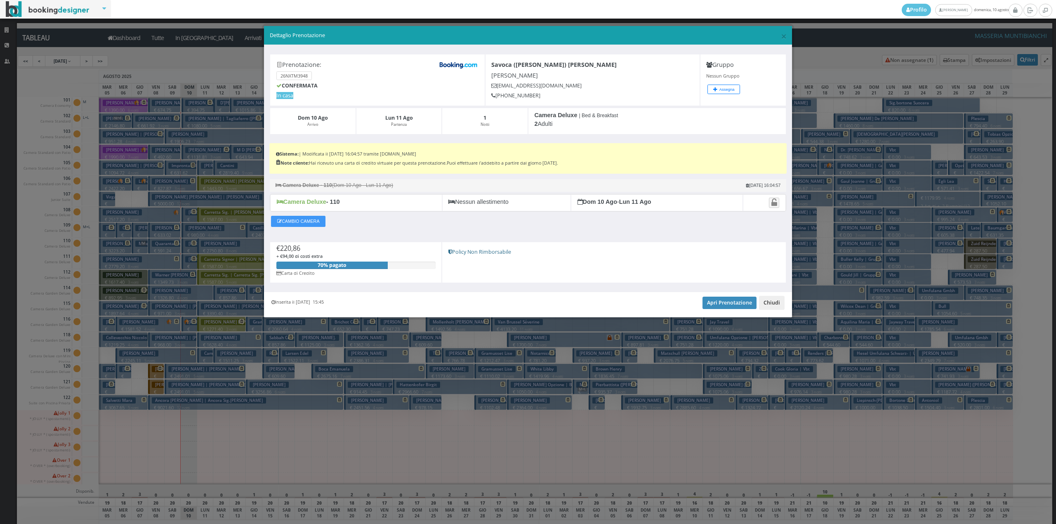
click at [766, 300] on button "Chiudi" at bounding box center [772, 303] width 26 height 14
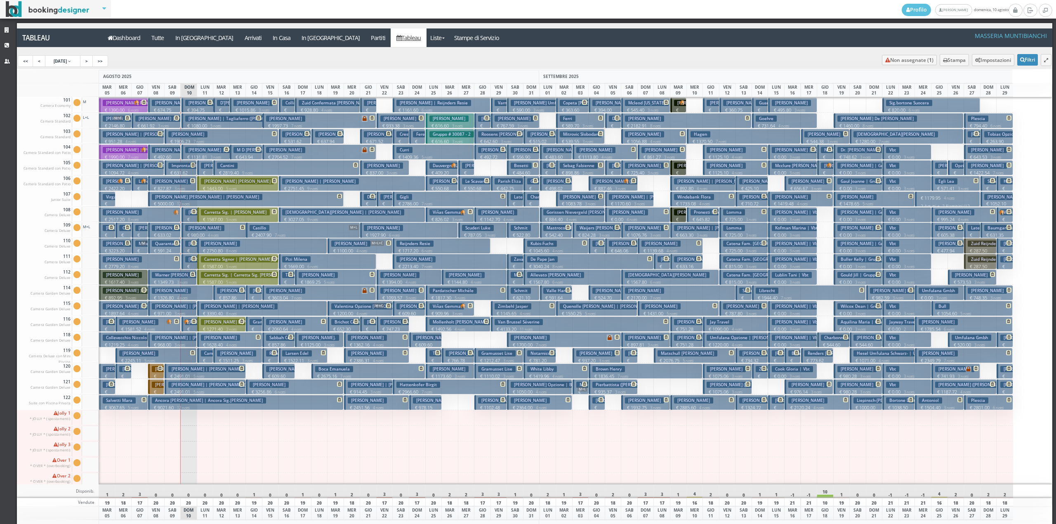
click at [189, 218] on p "€ 220.86 1 notti" at bounding box center [190, 229] width 10 height 26
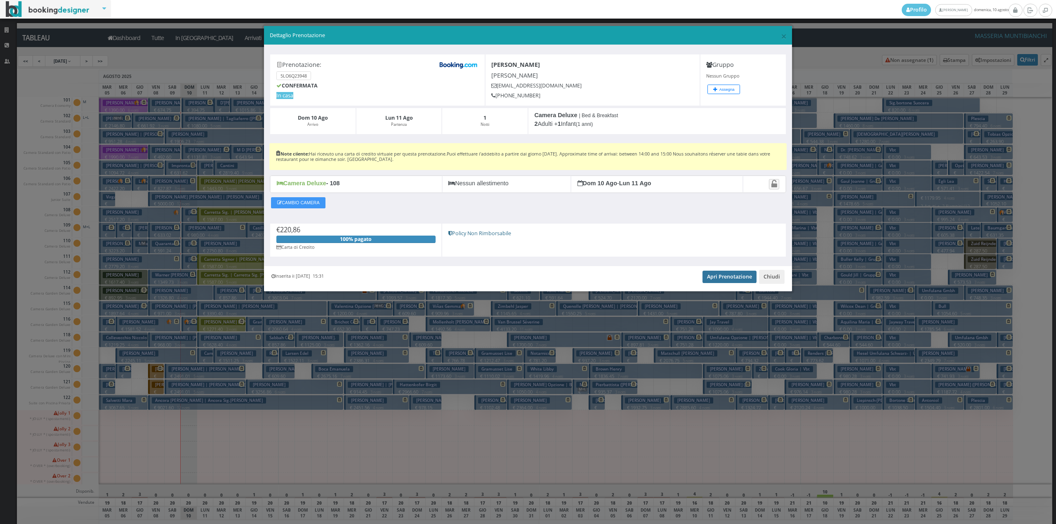
click at [732, 280] on link "Apri Prenotazione" at bounding box center [730, 277] width 54 height 12
click at [770, 278] on button "Chiudi" at bounding box center [772, 277] width 26 height 14
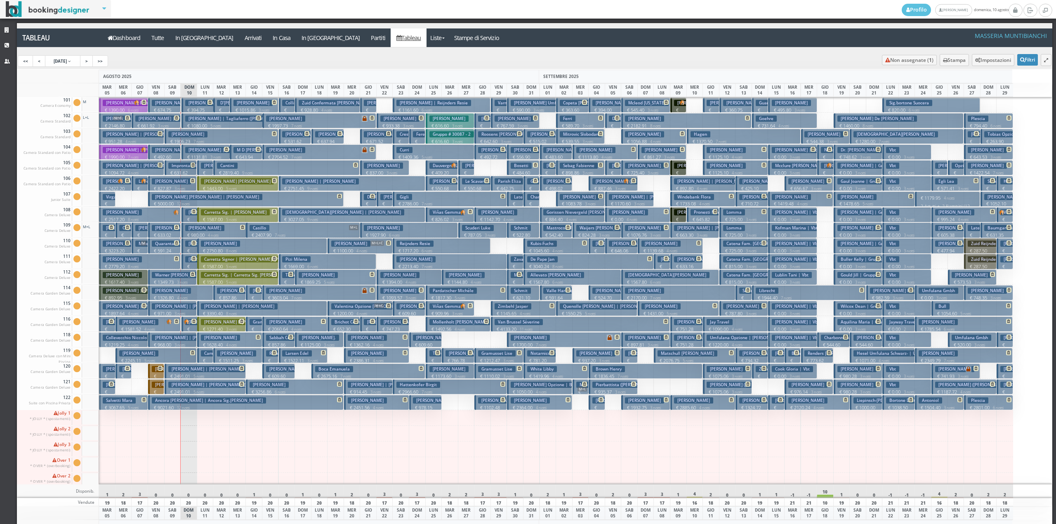
click at [180, 187] on small "3 notti" at bounding box center [178, 188] width 14 height 5
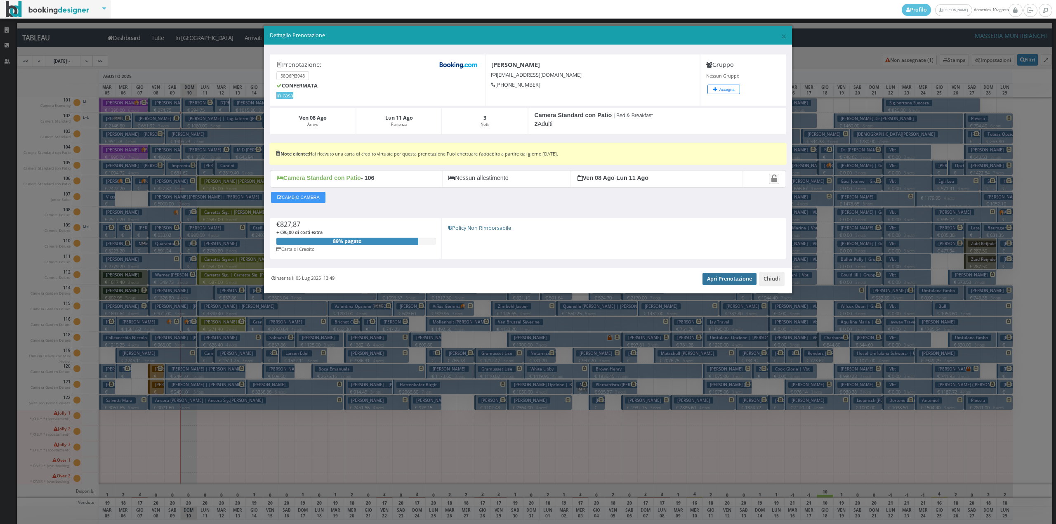
click at [727, 278] on link "Apri Prenotazione" at bounding box center [730, 279] width 54 height 12
click at [781, 281] on button "Chiudi" at bounding box center [772, 279] width 26 height 14
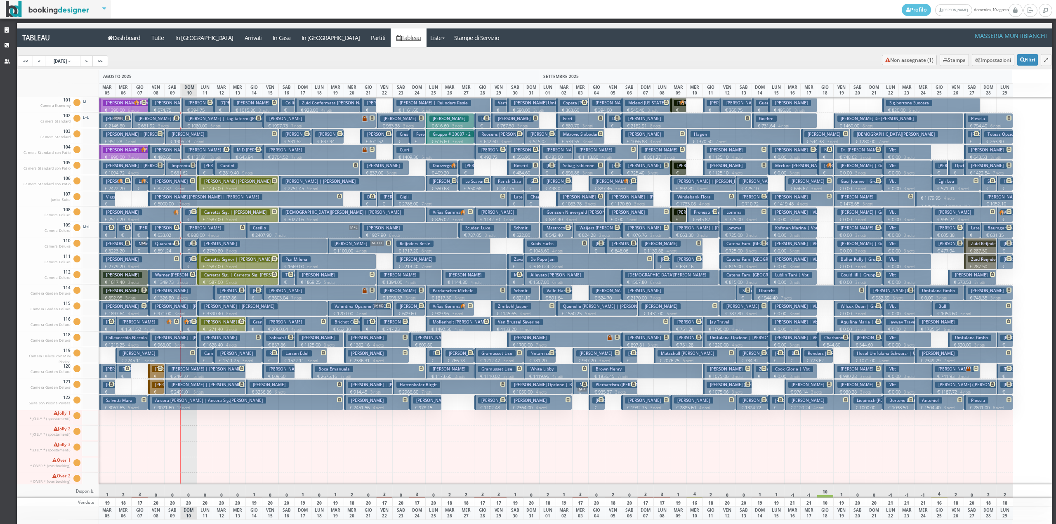
click at [184, 170] on p "€ 631.62 2 notti" at bounding box center [181, 176] width 26 height 13
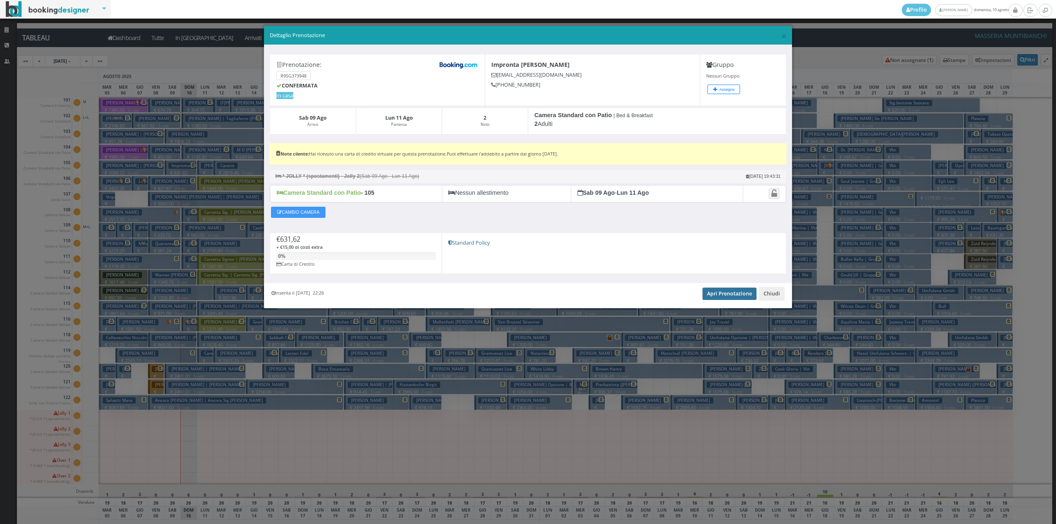
click at [732, 298] on link "Apri Prenotazione" at bounding box center [730, 294] width 54 height 12
click at [770, 299] on button "Chiudi" at bounding box center [772, 294] width 26 height 14
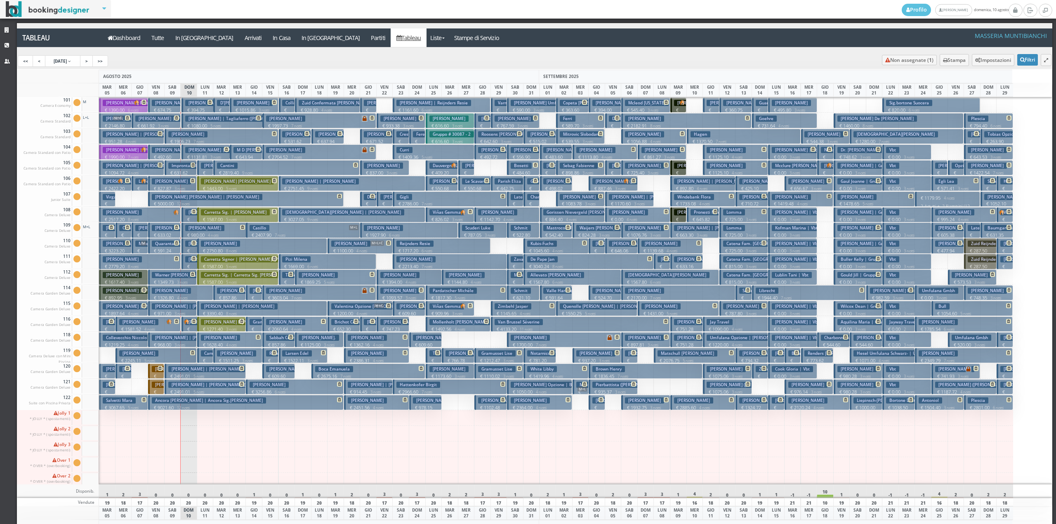
click at [185, 327] on p "€ 180.40 1 notti" at bounding box center [190, 339] width 10 height 26
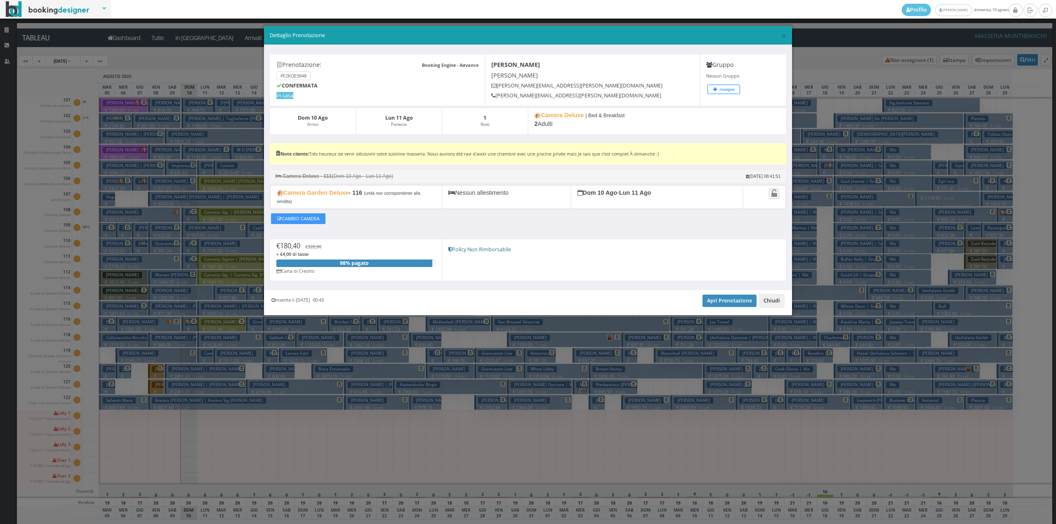
click at [778, 306] on button "Chiudi" at bounding box center [772, 301] width 26 height 14
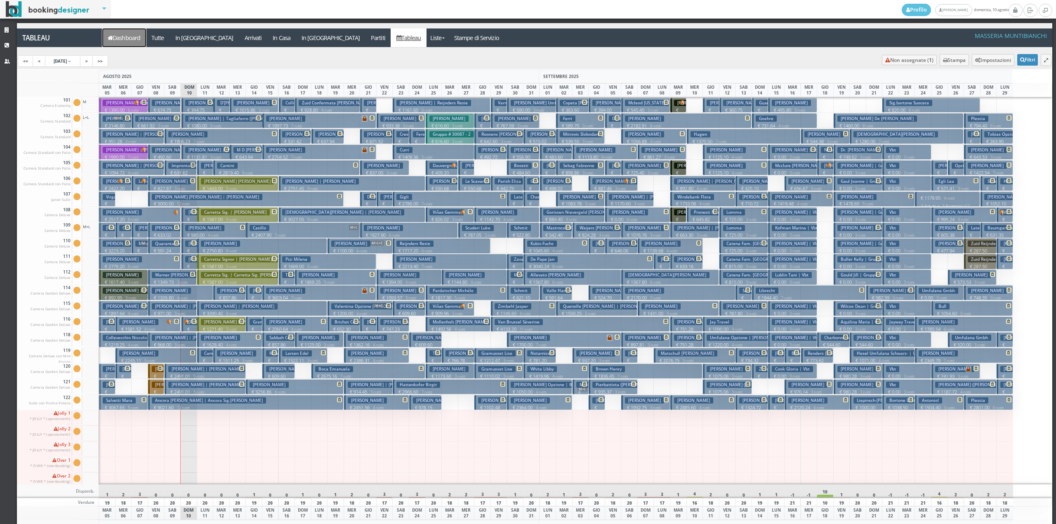
click at [121, 37] on link "Dashboard" at bounding box center [124, 37] width 44 height 19
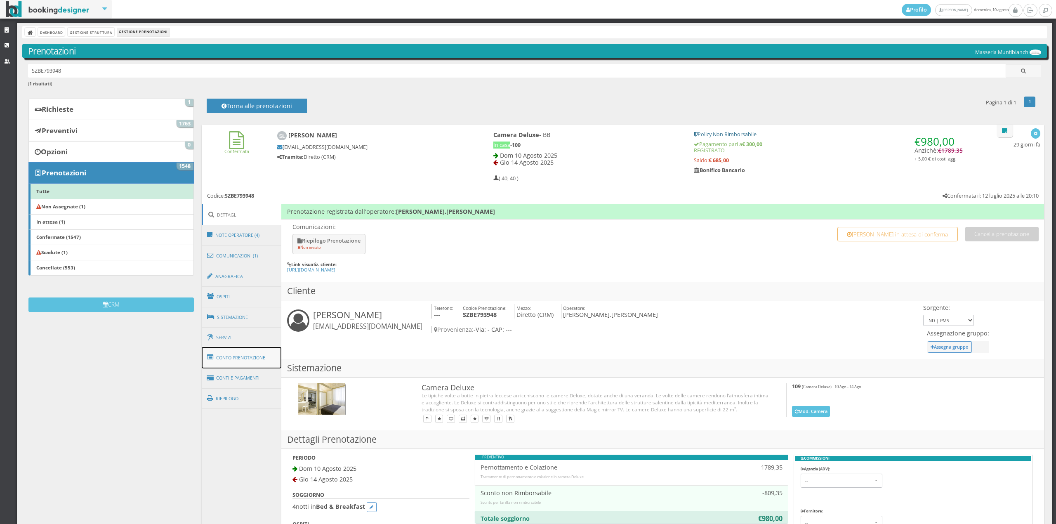
click at [240, 352] on link "Conto Prenotazione" at bounding box center [242, 357] width 80 height 21
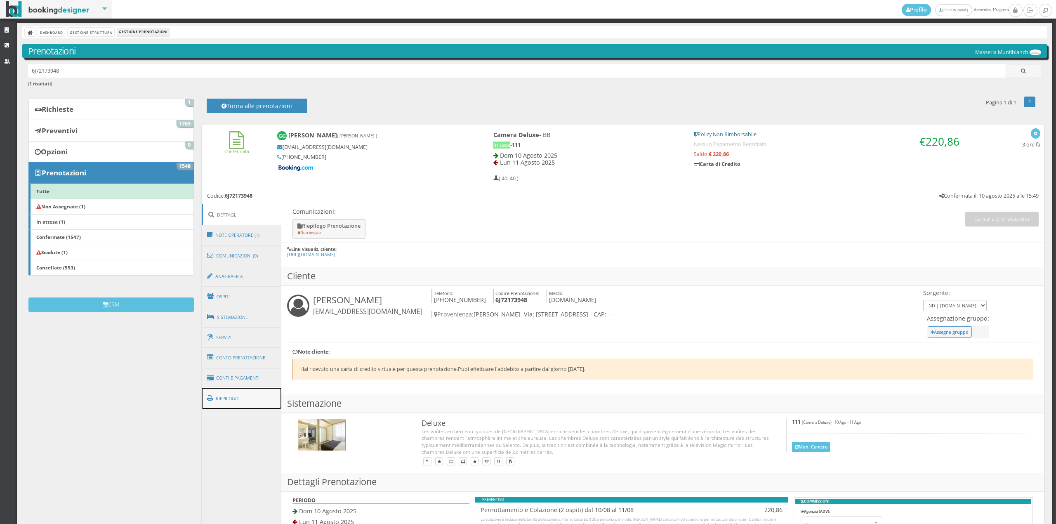
click at [248, 392] on link "Riepilogo" at bounding box center [242, 398] width 80 height 21
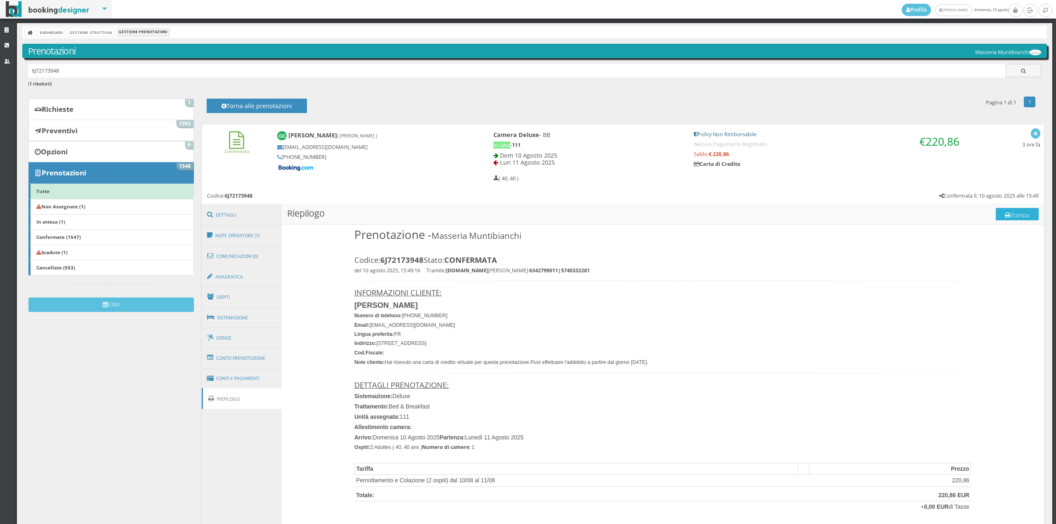
click at [1017, 215] on button "Stampa" at bounding box center [1017, 214] width 43 height 12
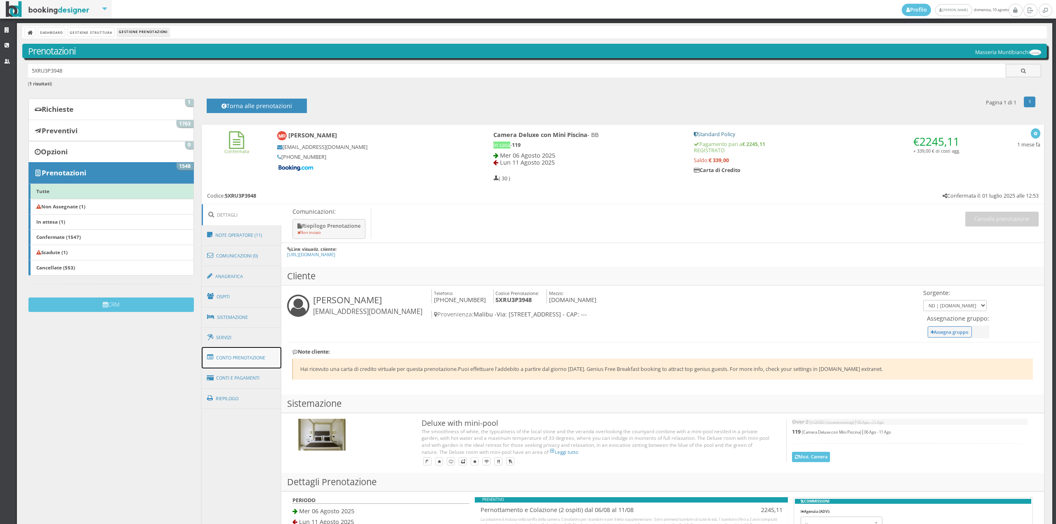
click at [240, 352] on link "Conto Prenotazione" at bounding box center [242, 357] width 80 height 21
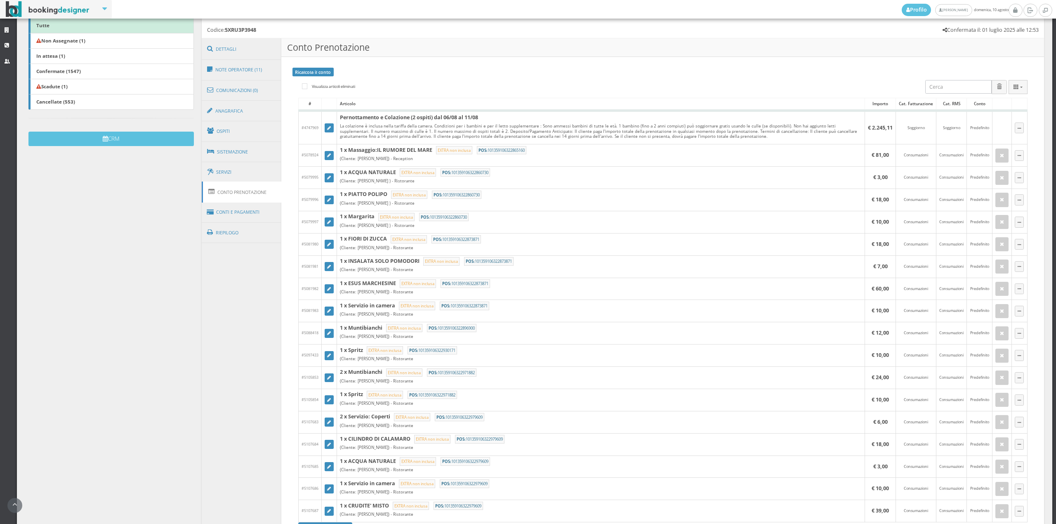
scroll to position [213, 0]
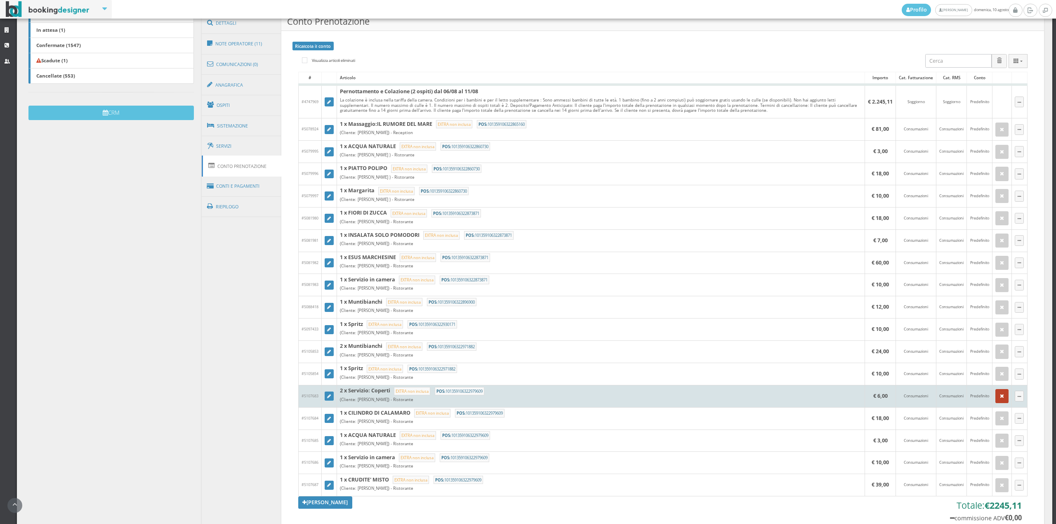
click at [996, 398] on button "button" at bounding box center [1002, 396] width 13 height 14
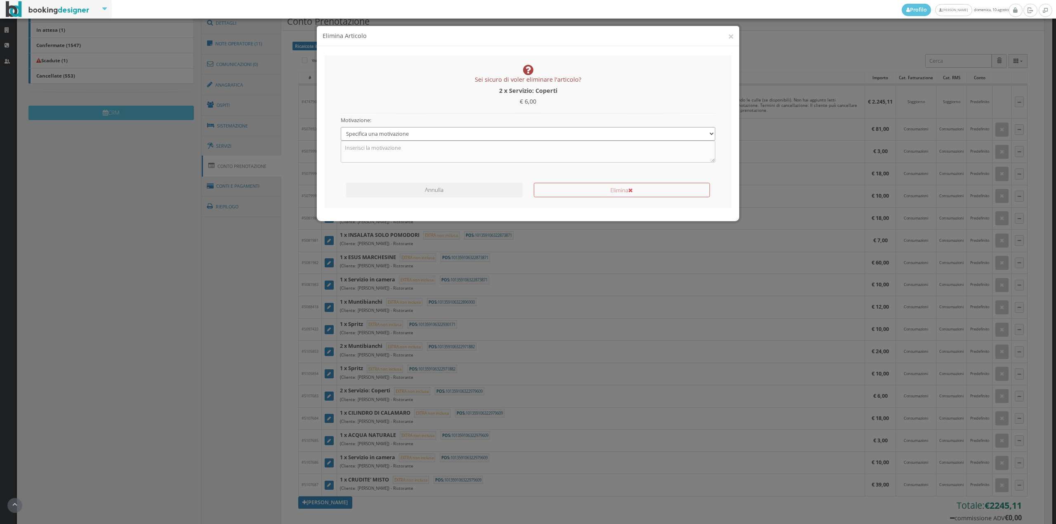
click at [367, 137] on select "Specifica una motivazione Errore di inserimento Ricalcolo del conto Il cliente …" at bounding box center [528, 134] width 375 height 14
select select "1"
click at [341, 127] on select "Specifica una motivazione Errore di inserimento Ricalcolo del conto Il cliente …" at bounding box center [528, 134] width 375 height 14
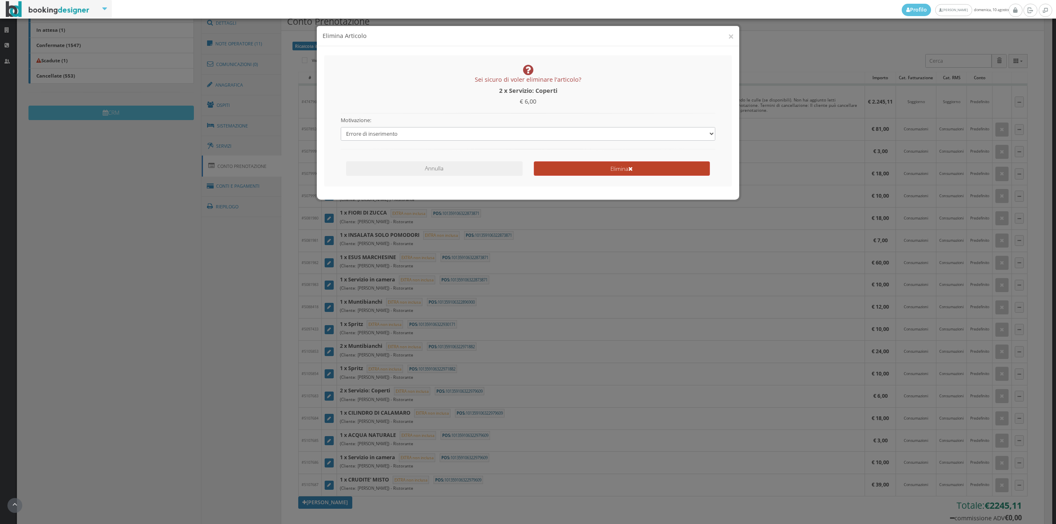
click at [567, 172] on button "Elimina" at bounding box center [622, 168] width 176 height 14
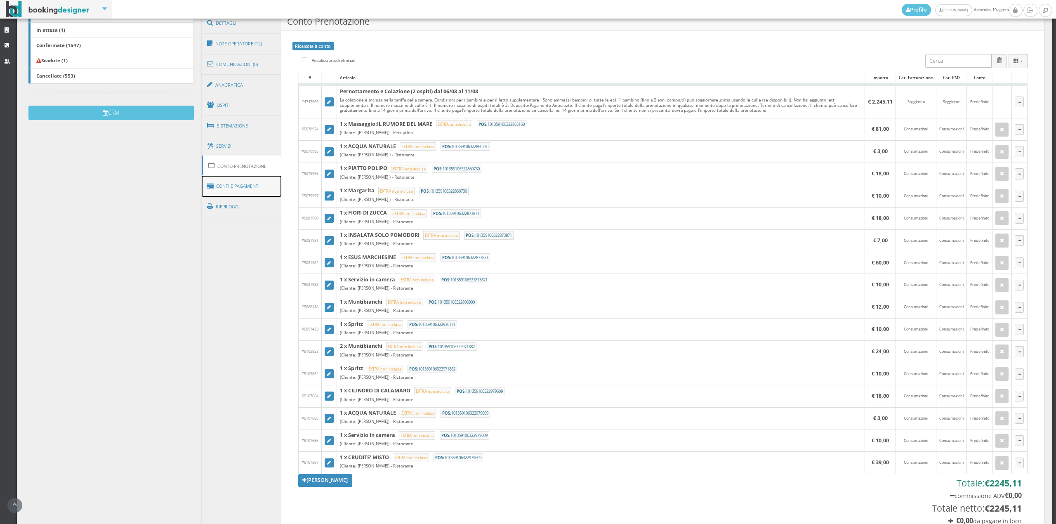
click at [258, 179] on link "Conti e Pagamenti" at bounding box center [242, 186] width 80 height 21
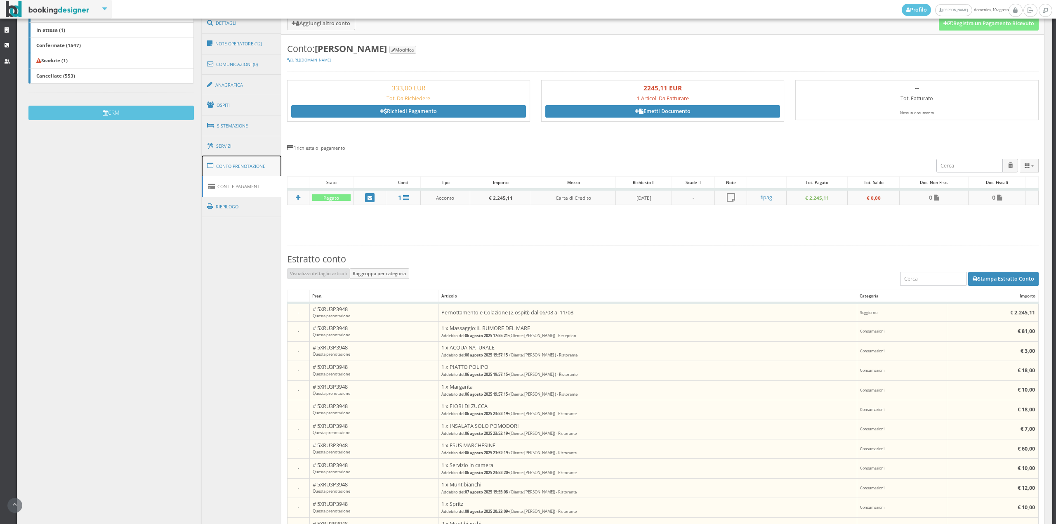
click at [240, 161] on link "Conto Prenotazione" at bounding box center [242, 166] width 80 height 21
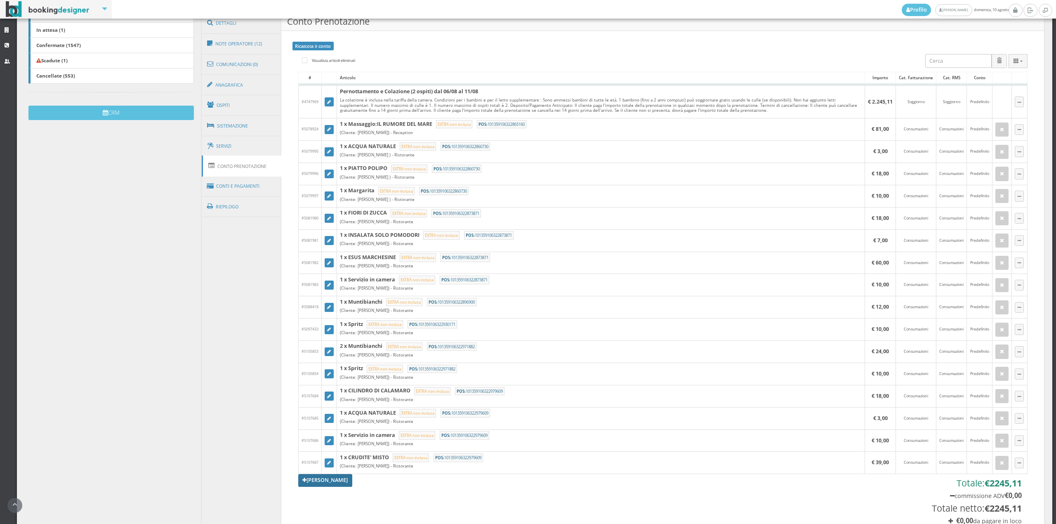
click at [348, 485] on link "[PERSON_NAME]" at bounding box center [325, 480] width 54 height 12
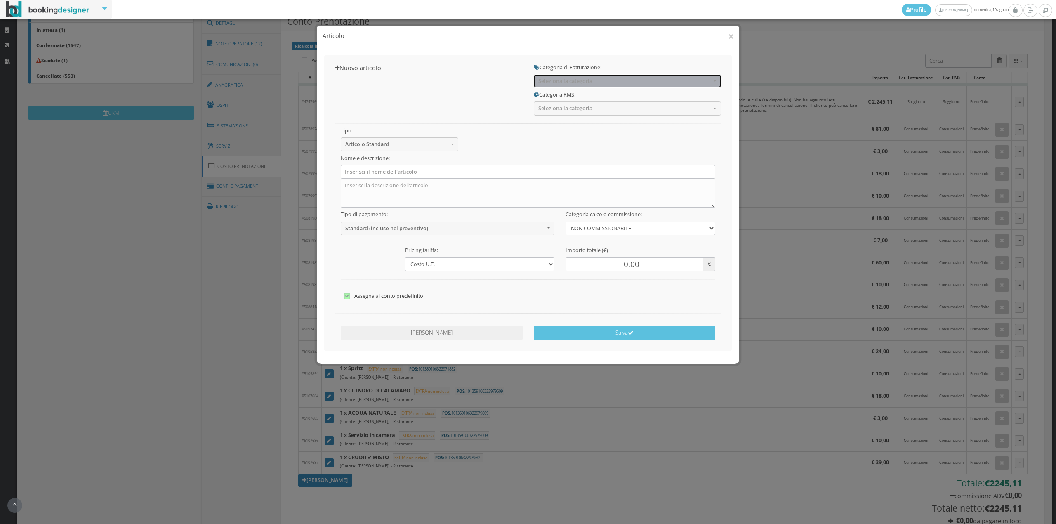
click at [567, 85] on button "Seleziona la categoria" at bounding box center [627, 81] width 187 height 14
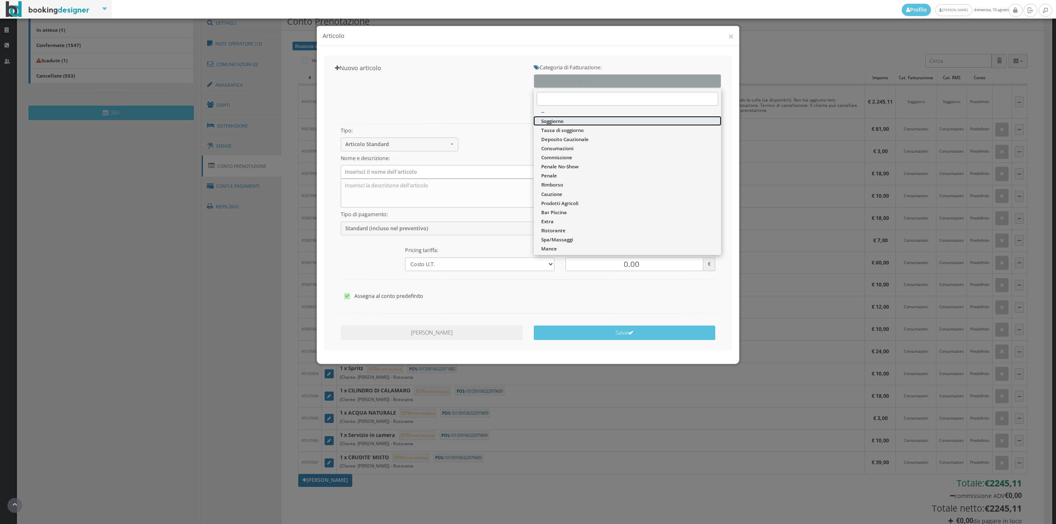
click at [568, 125] on link "Soggiorno" at bounding box center [627, 120] width 187 height 9
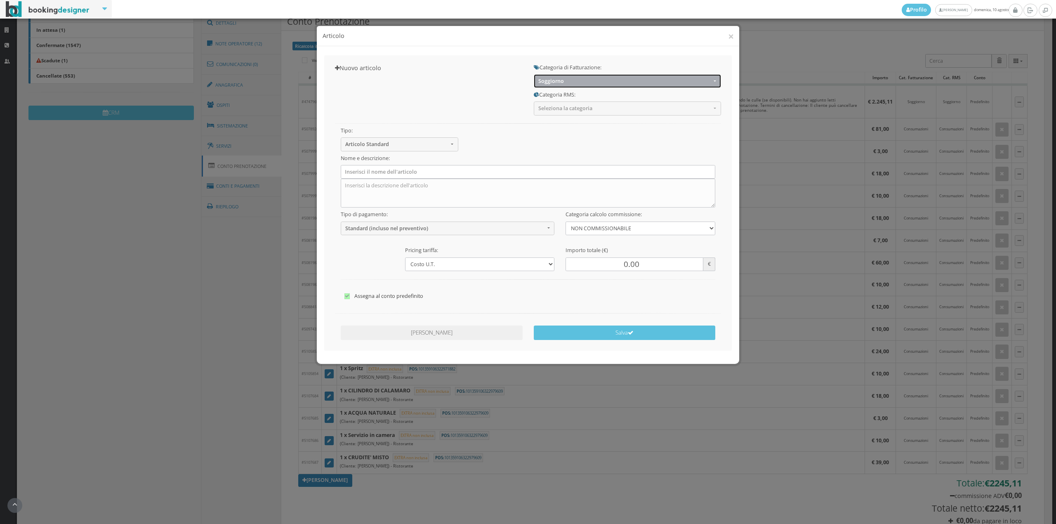
click at [559, 75] on button "Soggiorno" at bounding box center [627, 81] width 187 height 14
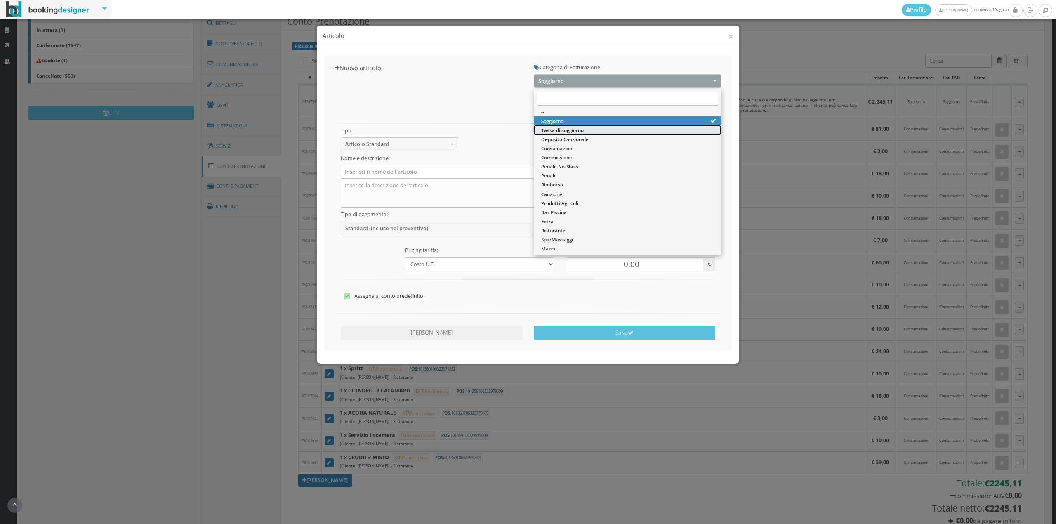
click at [552, 130] on span "Tassa di soggiorno" at bounding box center [562, 130] width 43 height 7
select select "13"
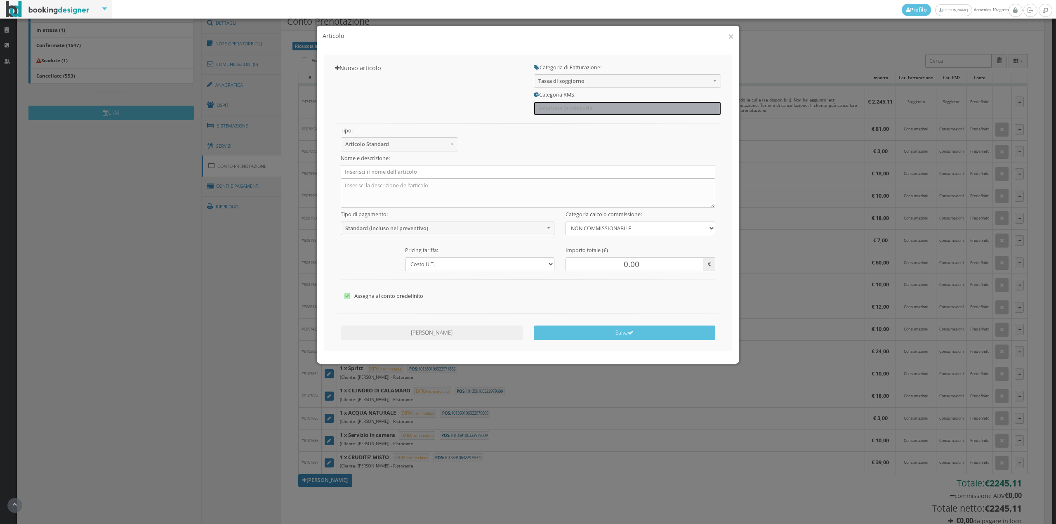
click at [553, 109] on span "Seleziona la categoria" at bounding box center [625, 108] width 173 height 6
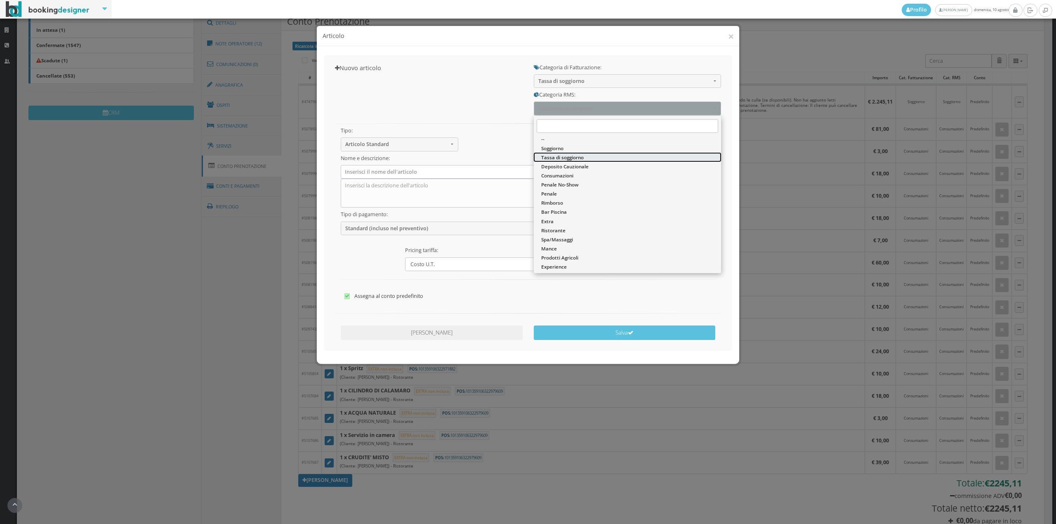
click at [548, 158] on span "Tassa di soggiorno" at bounding box center [562, 157] width 43 height 7
select select "13"
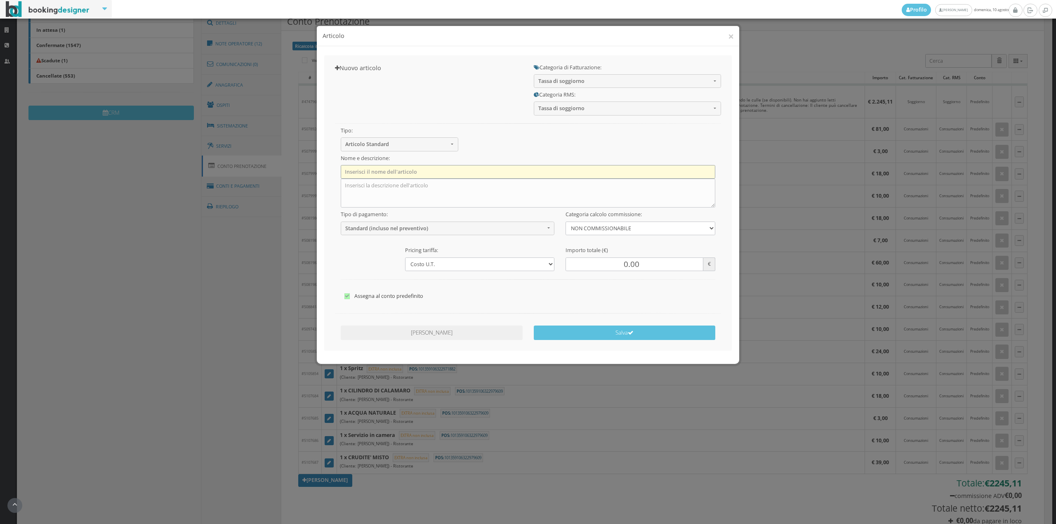
click at [491, 173] on input "text" at bounding box center [528, 172] width 375 height 14
type input "Tassa di Soggiorno"
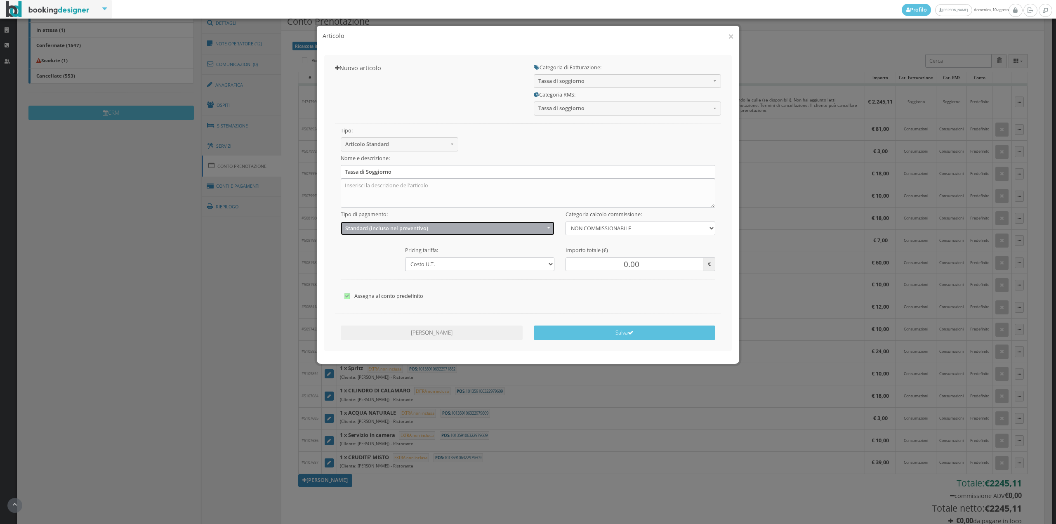
click at [389, 231] on span "Standard (incluso nel preventivo)" at bounding box center [445, 228] width 200 height 6
click at [378, 258] on span "EXTRA (non incluso nel preventivo)" at bounding box center [388, 260] width 80 height 7
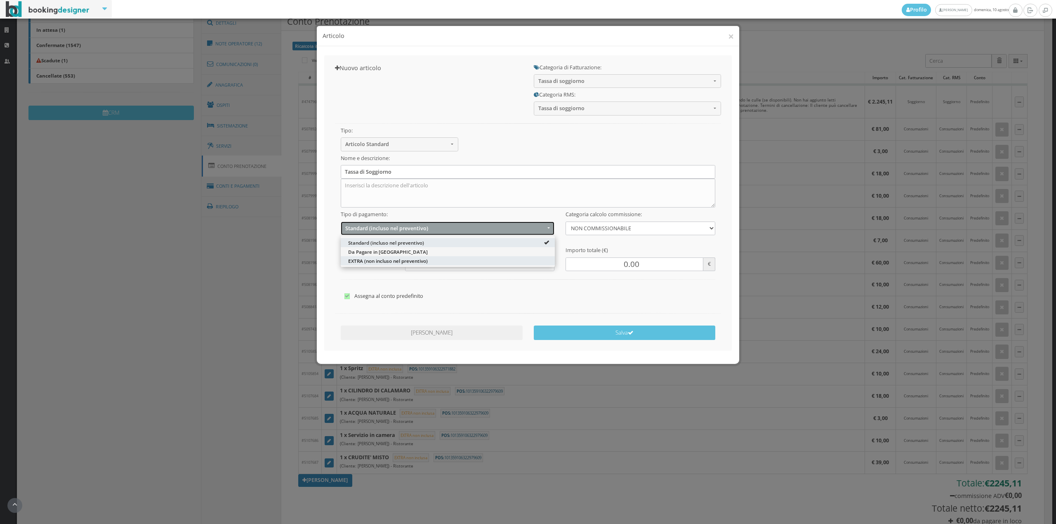
select select "2"
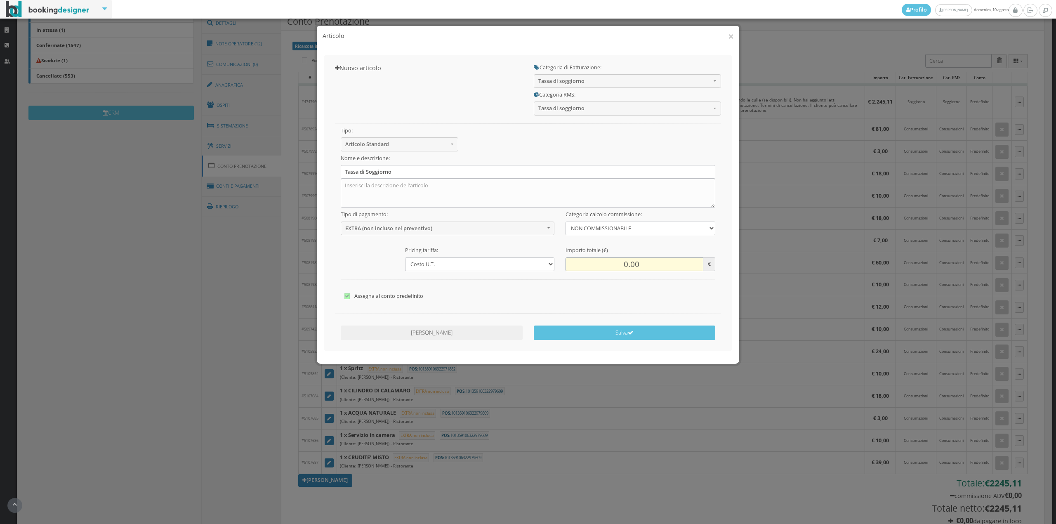
click at [618, 262] on input "0.00" at bounding box center [634, 265] width 137 height 14
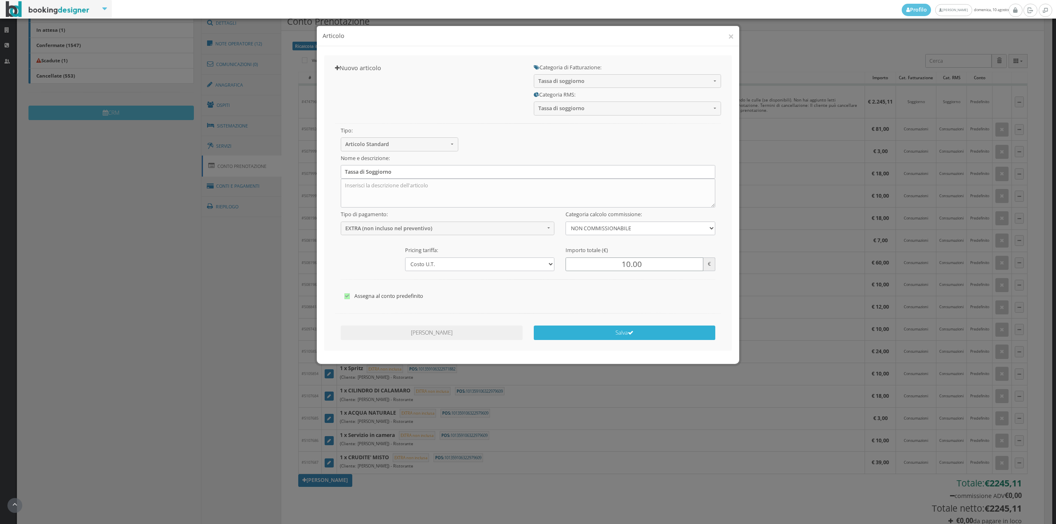
type input "10.00"
click at [646, 338] on button "Salva" at bounding box center [625, 333] width 182 height 14
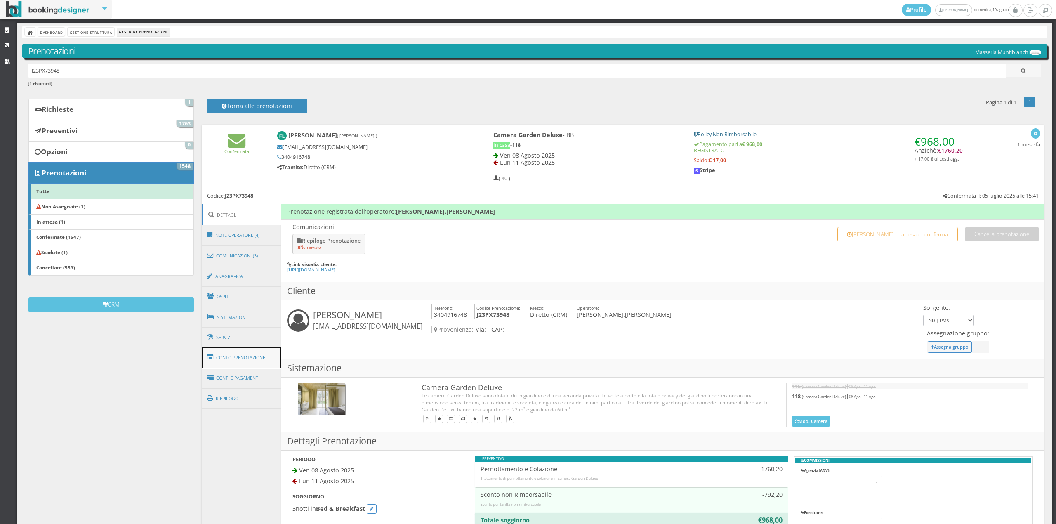
click at [234, 361] on link "Conto Prenotazione" at bounding box center [242, 357] width 80 height 21
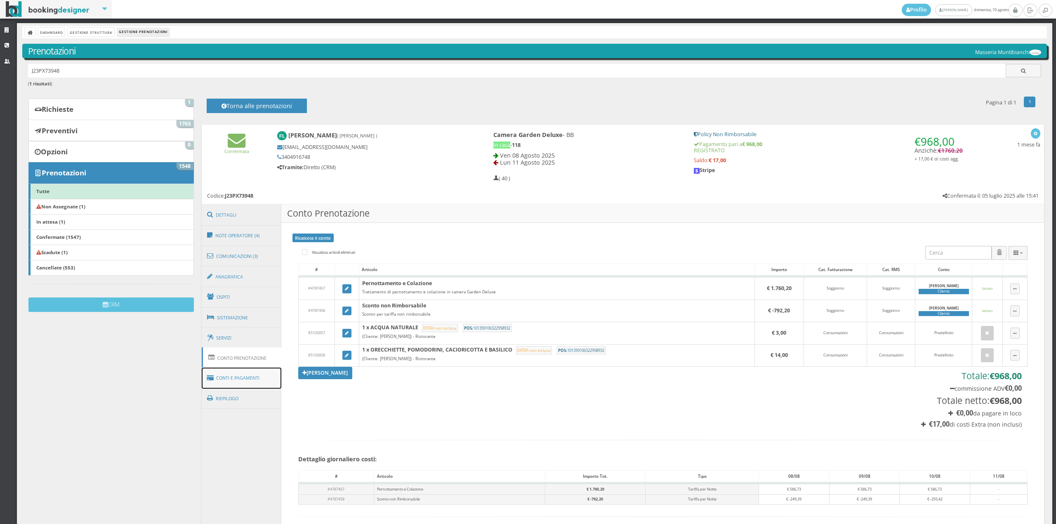
click at [236, 380] on link "Conti e Pagamenti" at bounding box center [242, 378] width 80 height 21
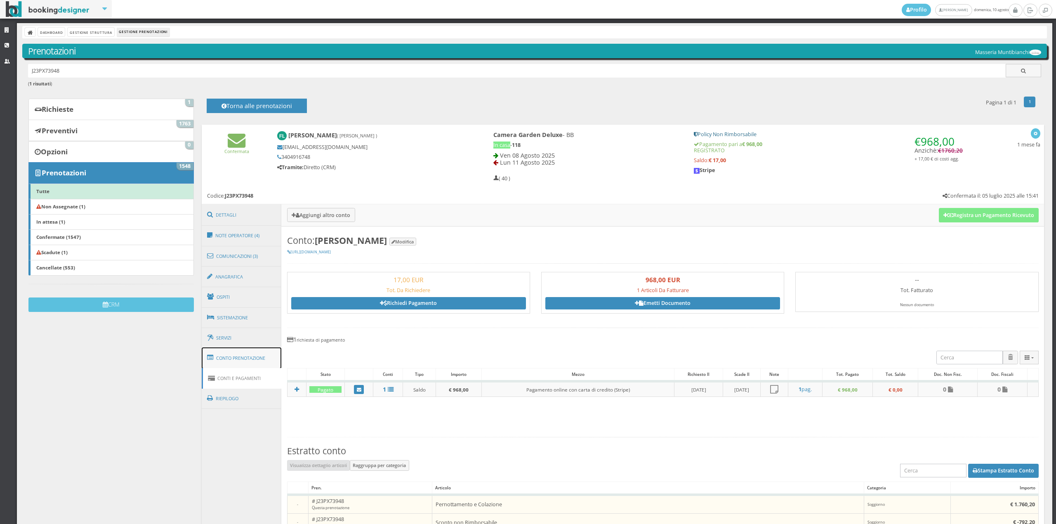
click at [240, 357] on link "Conto Prenotazione" at bounding box center [242, 357] width 80 height 21
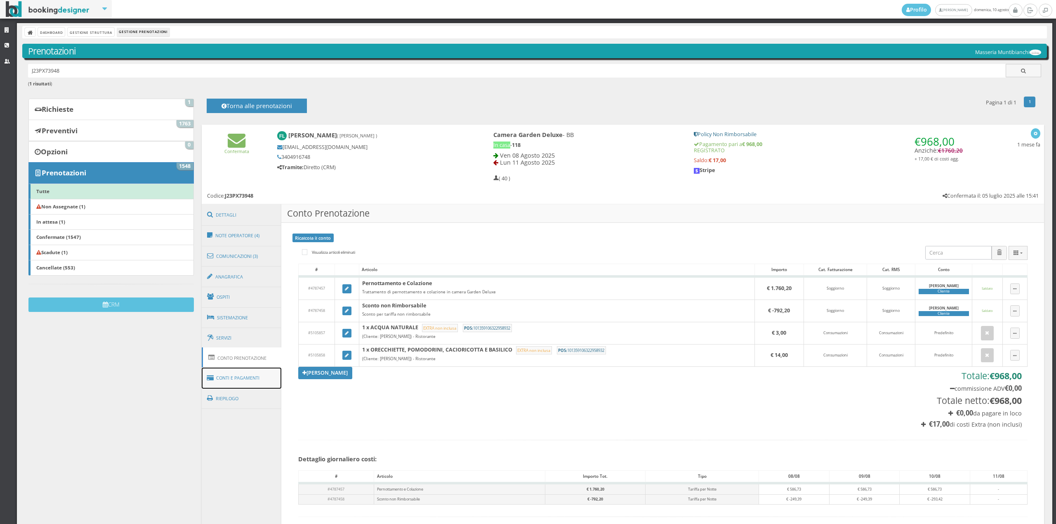
click at [268, 372] on link "Conti e Pagamenti" at bounding box center [242, 378] width 80 height 21
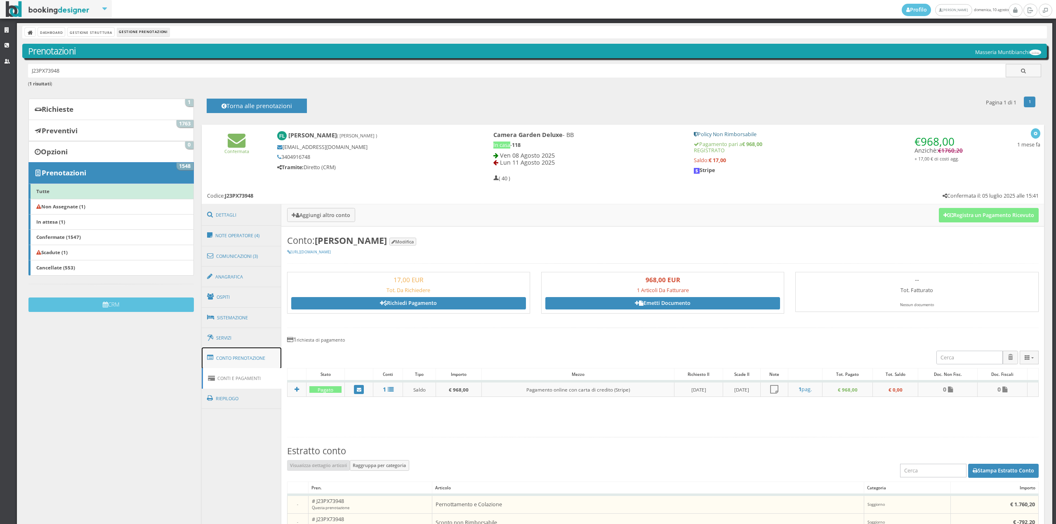
click at [262, 365] on link "Conto Prenotazione" at bounding box center [242, 357] width 80 height 21
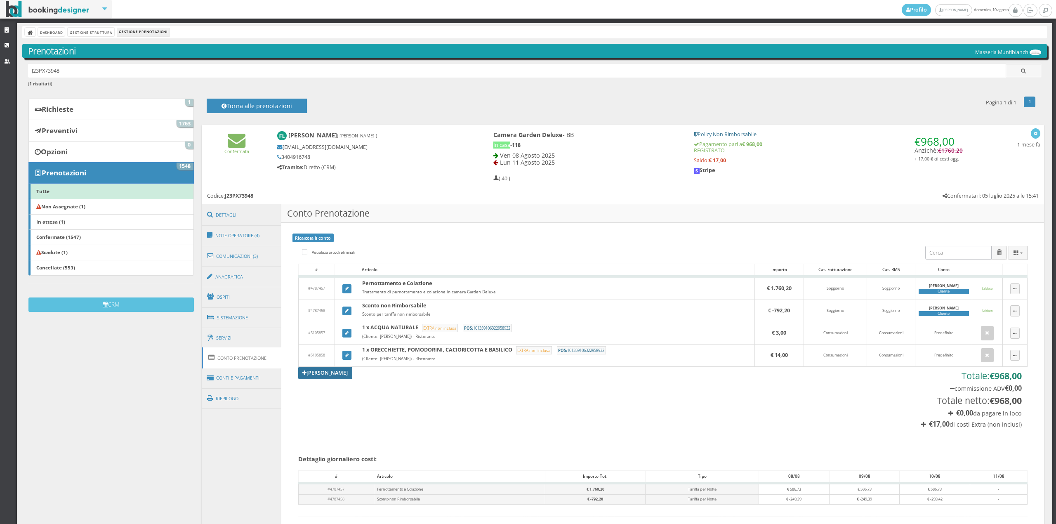
click at [322, 373] on link "[PERSON_NAME]" at bounding box center [325, 373] width 54 height 12
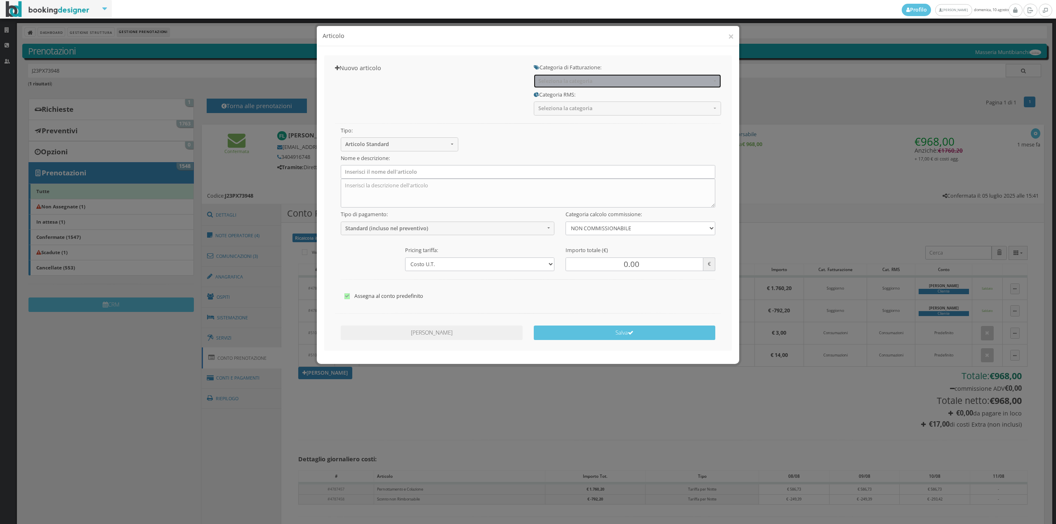
click at [572, 81] on span "Seleziona la categoria" at bounding box center [625, 81] width 173 height 6
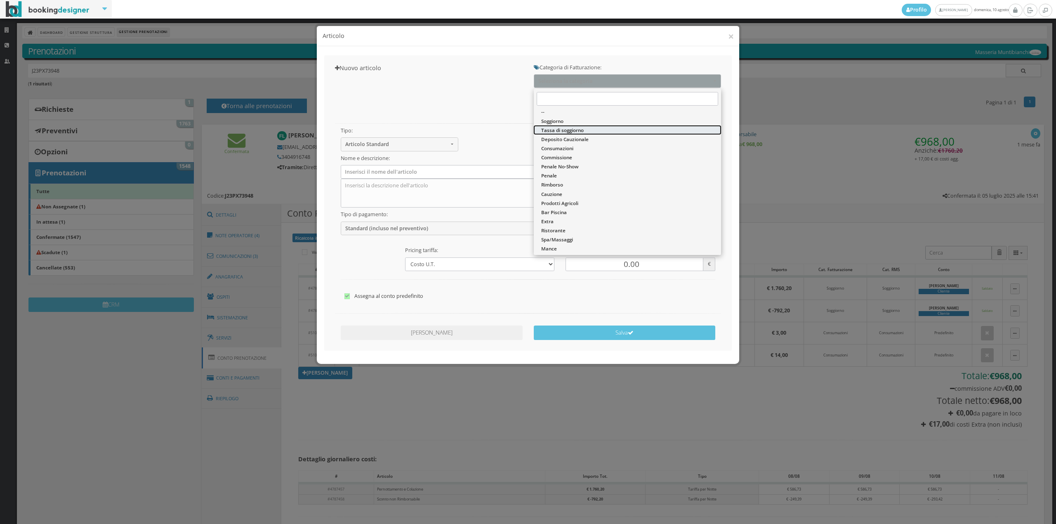
click at [558, 131] on span "Tassa di soggiorno" at bounding box center [562, 130] width 43 height 7
select select "13"
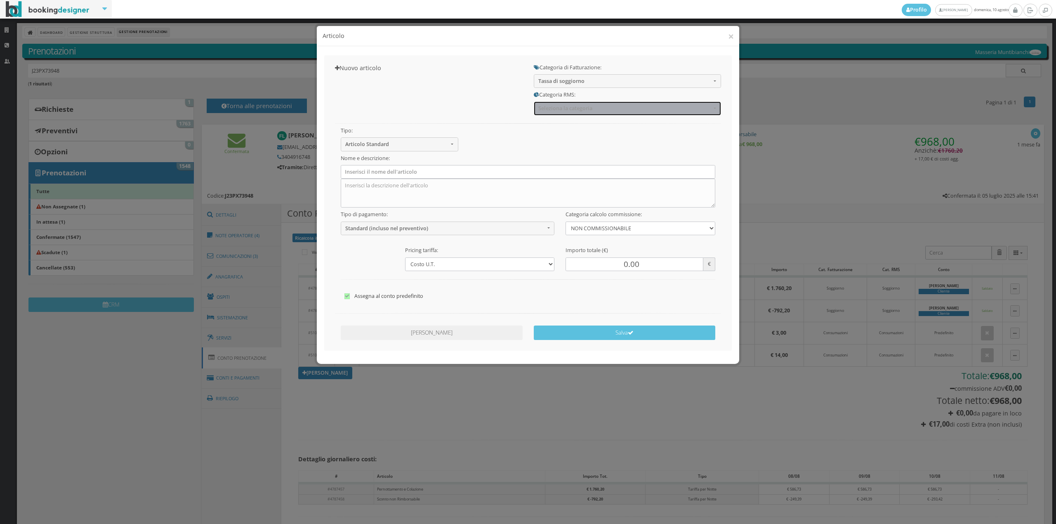
click at [558, 113] on button "Seleziona la categoria" at bounding box center [627, 109] width 187 height 14
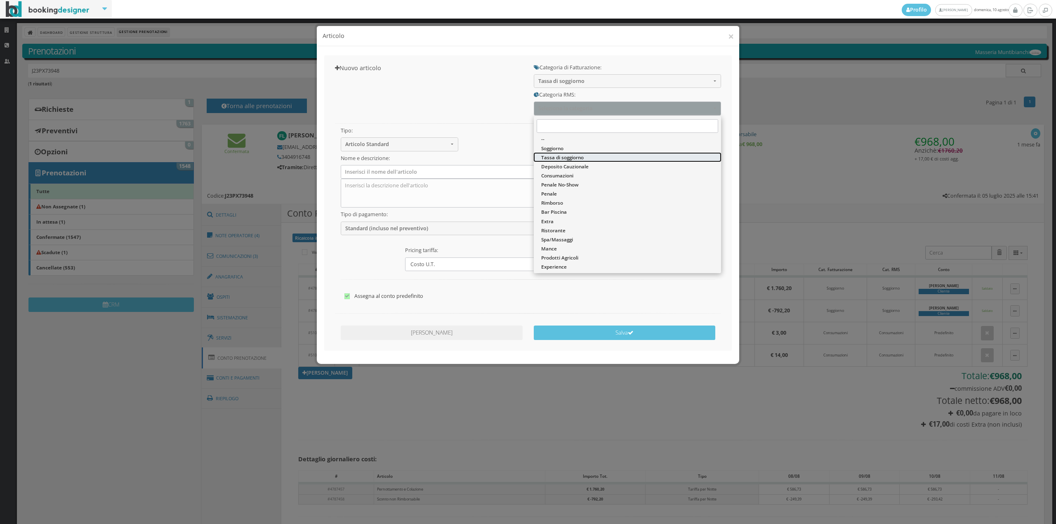
click at [557, 157] on span "Tassa di soggiorno" at bounding box center [562, 157] width 43 height 7
select select "13"
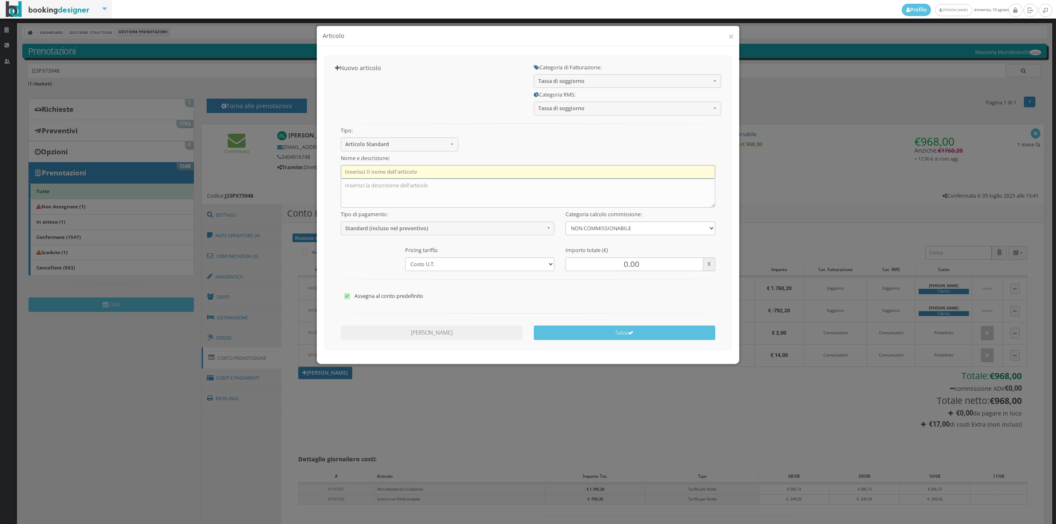
click at [461, 173] on input "text" at bounding box center [528, 172] width 375 height 14
type input "Tassa di Soggiorno"
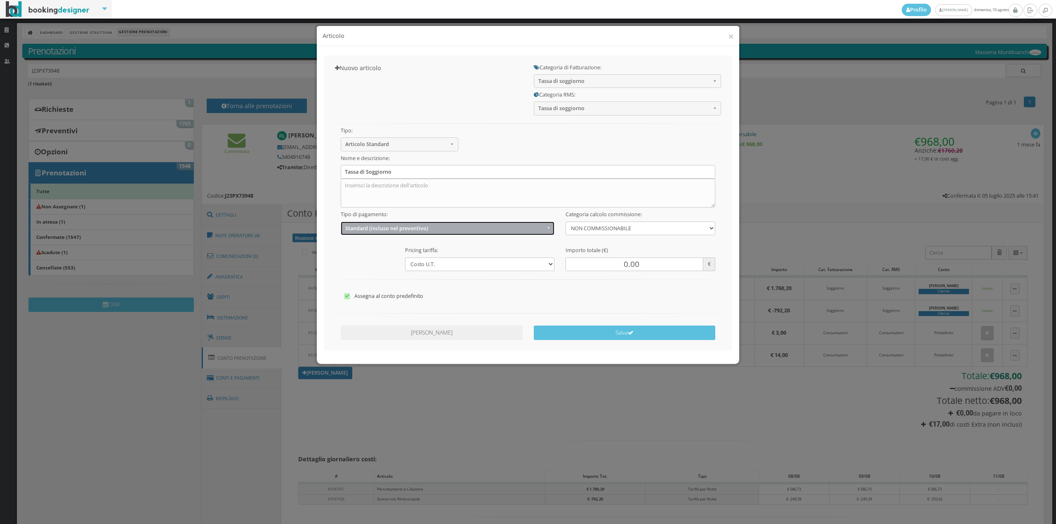
click at [426, 232] on button "Standard (incluso nel preventivo)" at bounding box center [448, 229] width 214 height 14
click at [395, 263] on span "EXTRA (non incluso nel preventivo)" at bounding box center [388, 260] width 80 height 7
select select "2"
click at [612, 267] on input "0.00" at bounding box center [634, 265] width 137 height 14
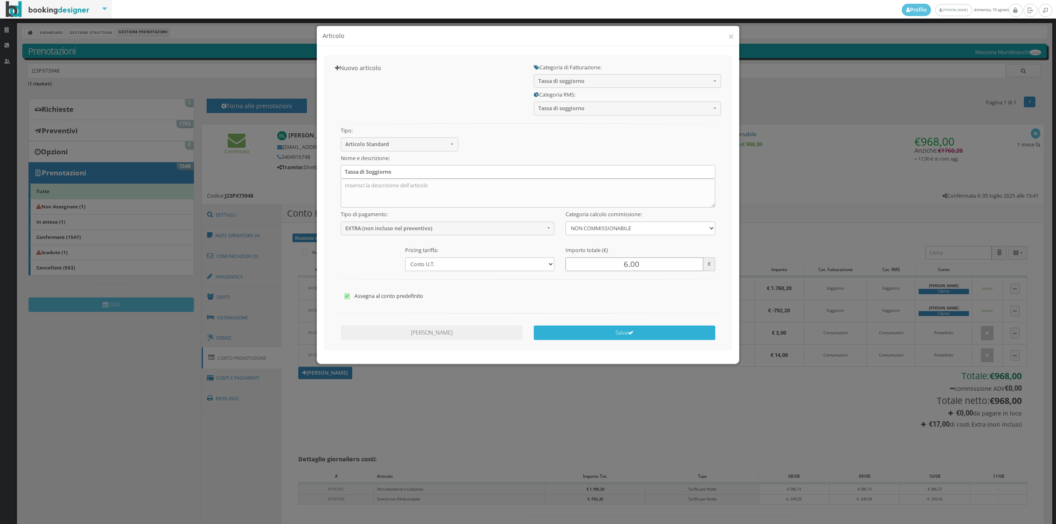
type input "6.00"
click at [630, 334] on icon "submit" at bounding box center [631, 333] width 6 height 6
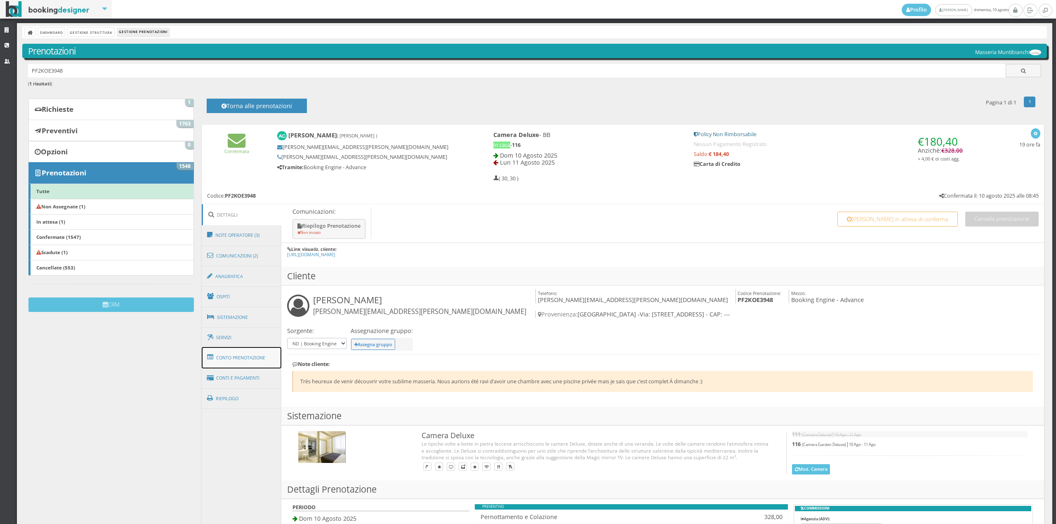
click at [255, 354] on link "Conto Prenotazione" at bounding box center [242, 357] width 80 height 21
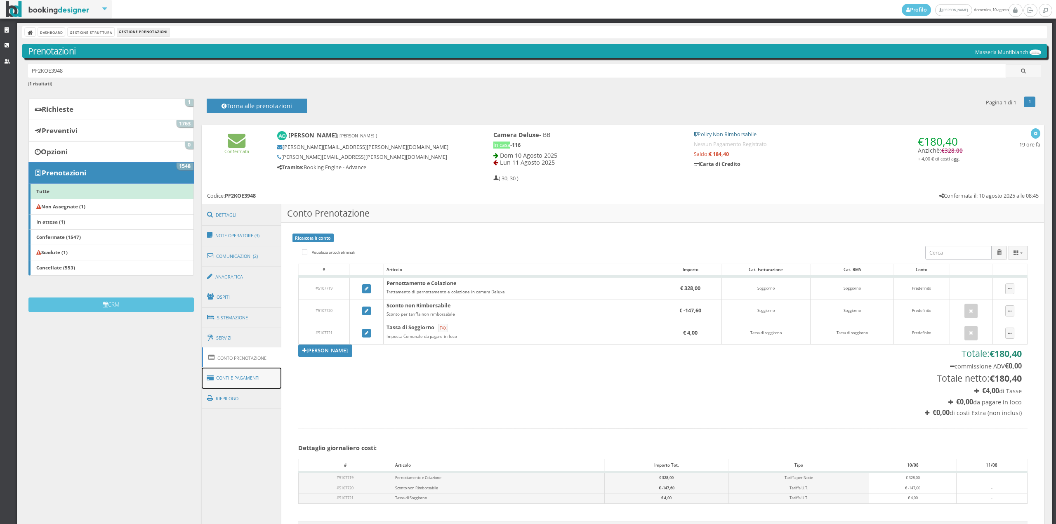
click at [256, 381] on link "Conti e Pagamenti" at bounding box center [242, 378] width 80 height 21
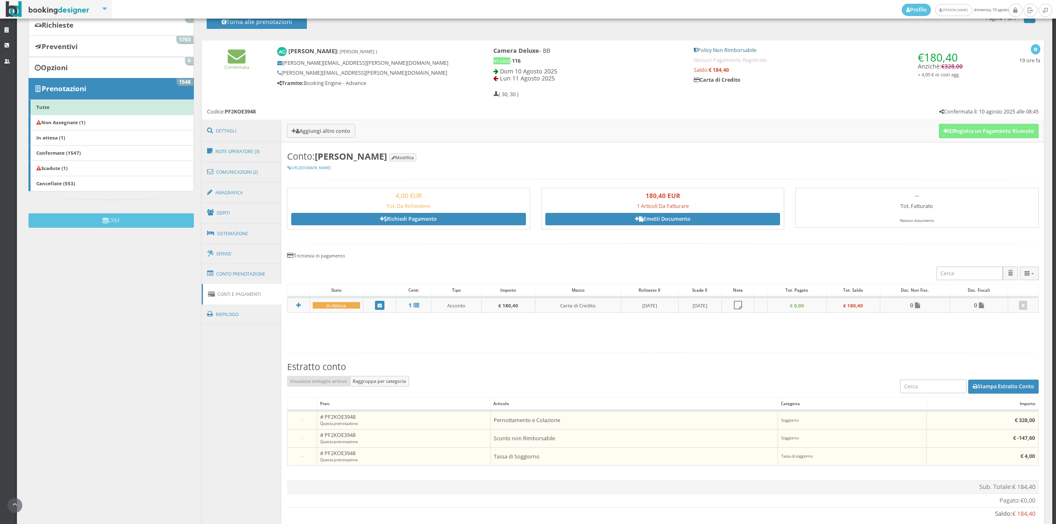
scroll to position [80, 0]
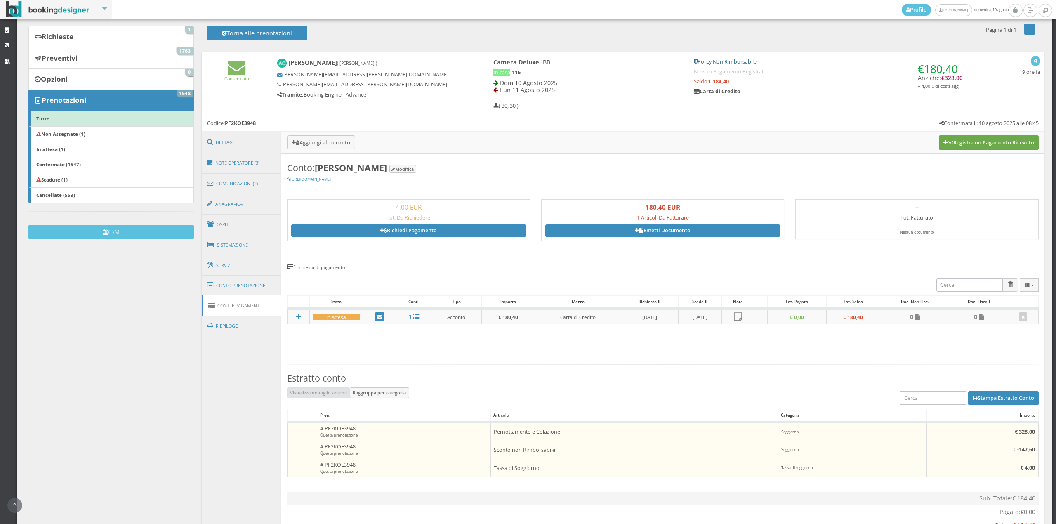
click at [974, 146] on button "Registra un Pagamento Ricevuto" at bounding box center [989, 142] width 100 height 14
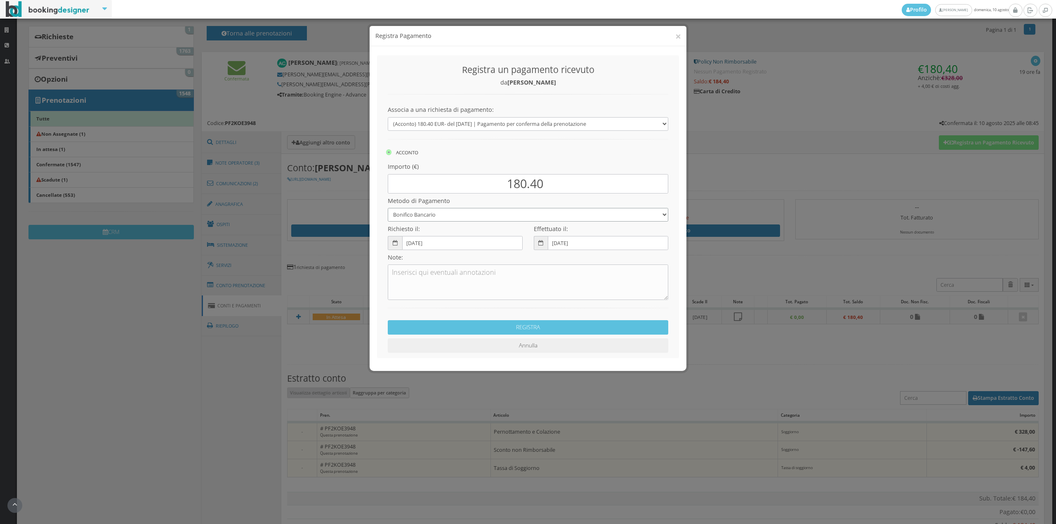
click at [427, 217] on select "Bonifico Bancario Carta di Credito Contanti Assegno Bancario Assegno Circolare …" at bounding box center [528, 215] width 281 height 14
select select "2589"
click at [388, 208] on select "Bonifico Bancario Carta di Credito Contanti Assegno Bancario Assegno Circolare …" at bounding box center [528, 215] width 281 height 14
click at [463, 329] on button "REGISTRA" at bounding box center [528, 327] width 281 height 14
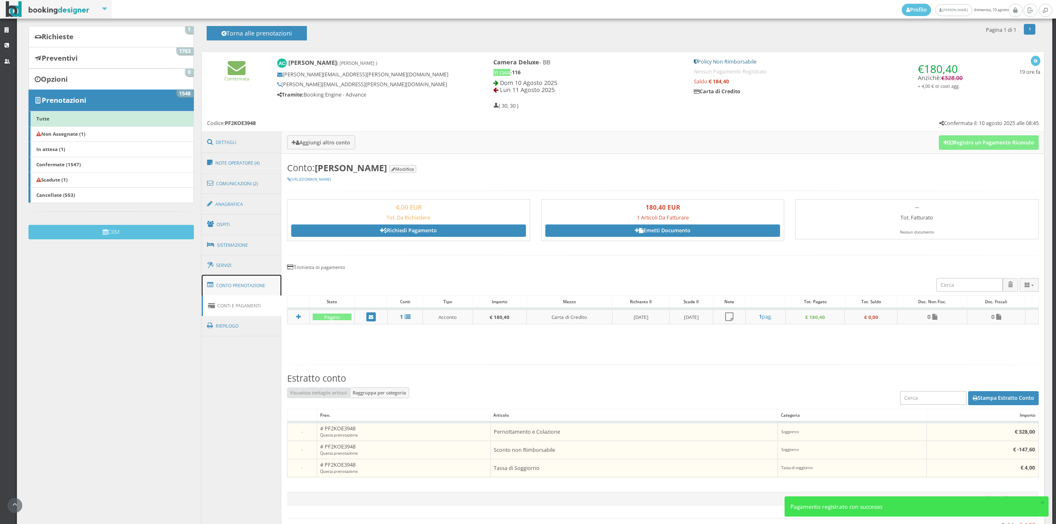
click at [239, 282] on link "Conto Prenotazione" at bounding box center [242, 285] width 80 height 21
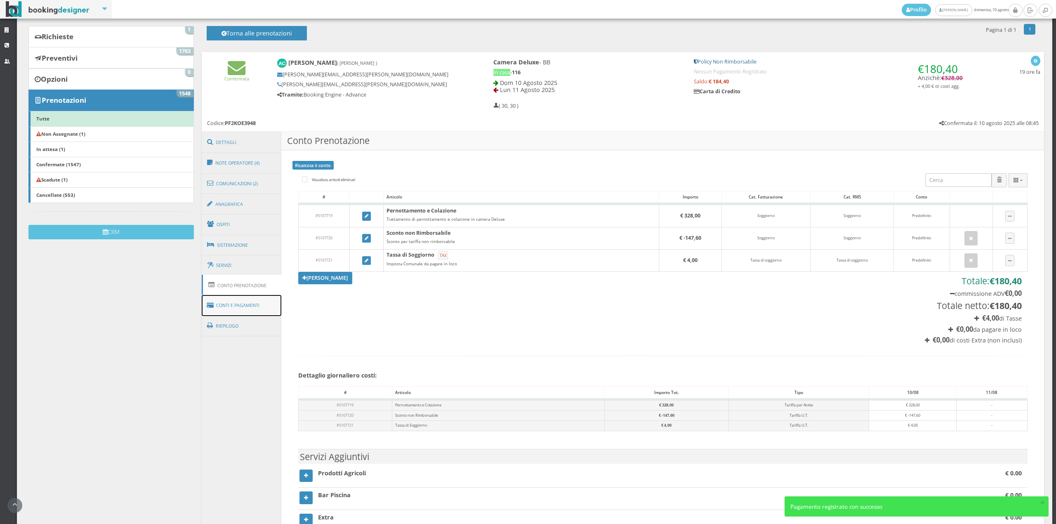
click at [243, 309] on link "Conti e Pagamenti" at bounding box center [242, 305] width 80 height 21
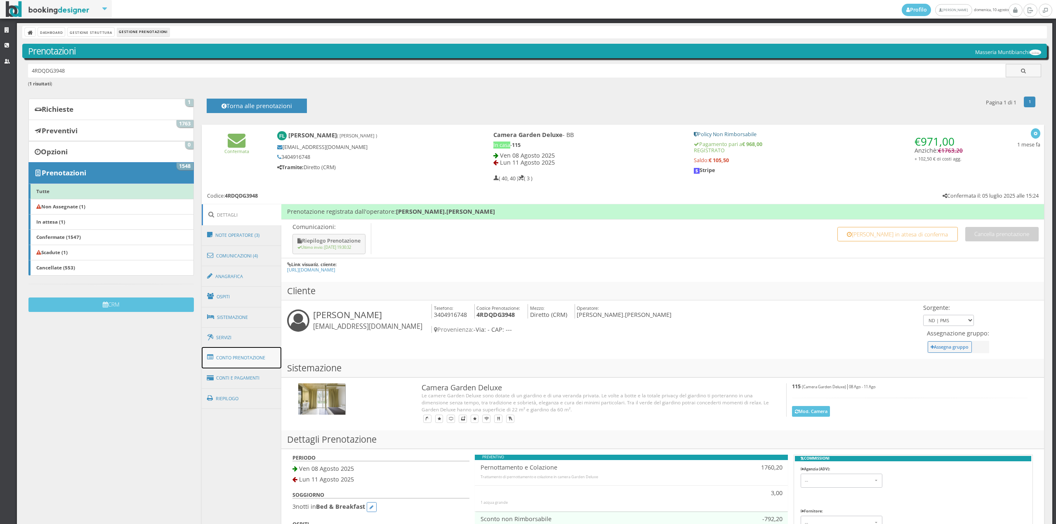
click at [244, 360] on link "Conto Prenotazione" at bounding box center [242, 357] width 80 height 21
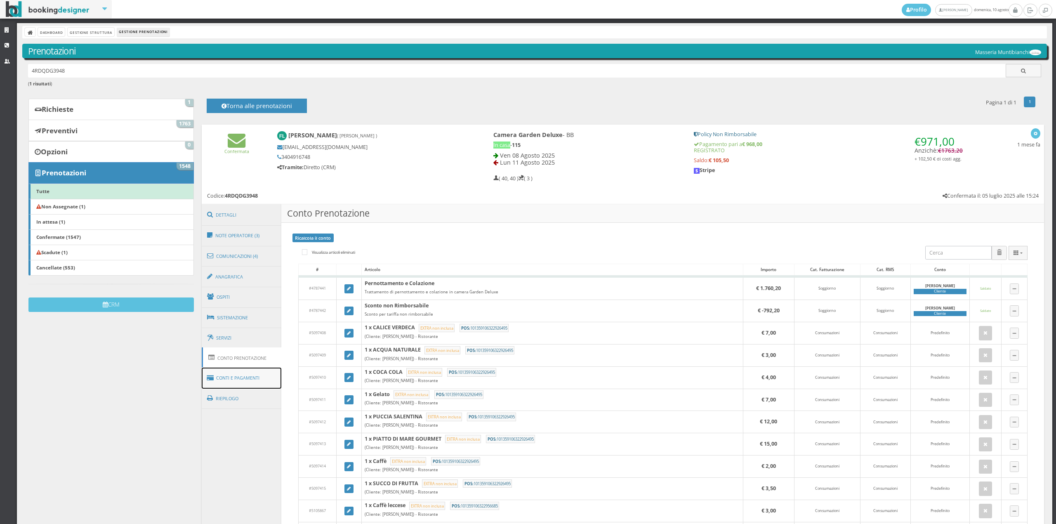
click at [262, 381] on link "Conti e Pagamenti" at bounding box center [242, 378] width 80 height 21
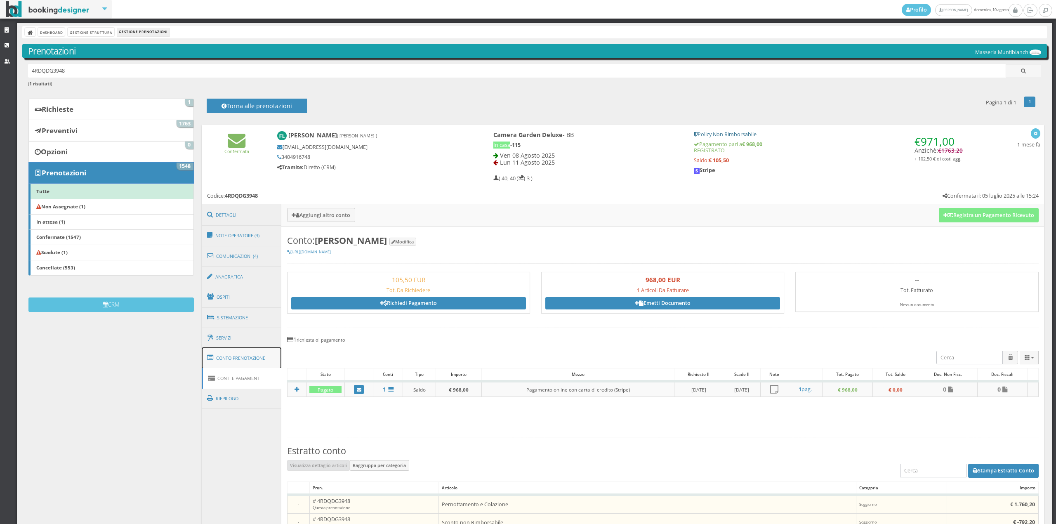
click at [245, 356] on link "Conto Prenotazione" at bounding box center [242, 357] width 80 height 21
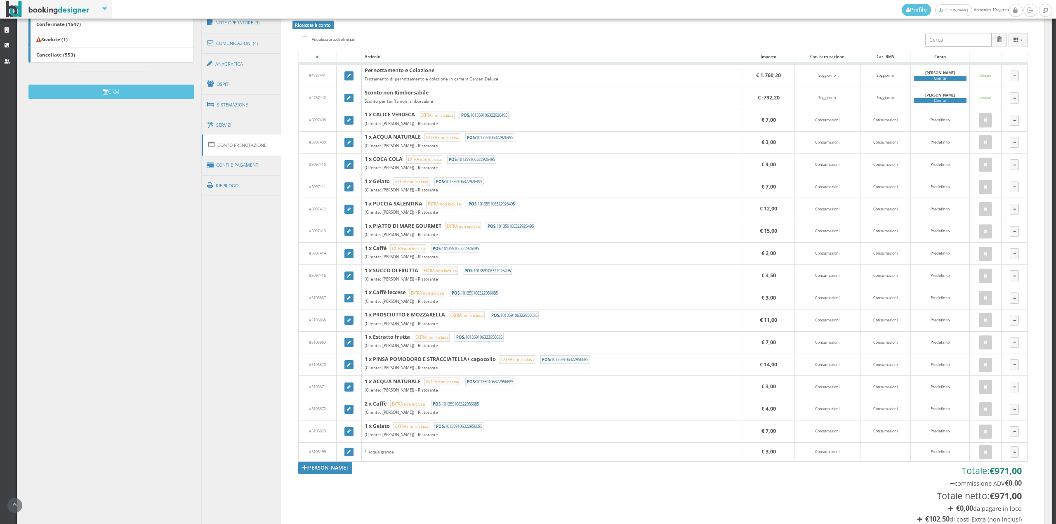
scroll to position [243, 0]
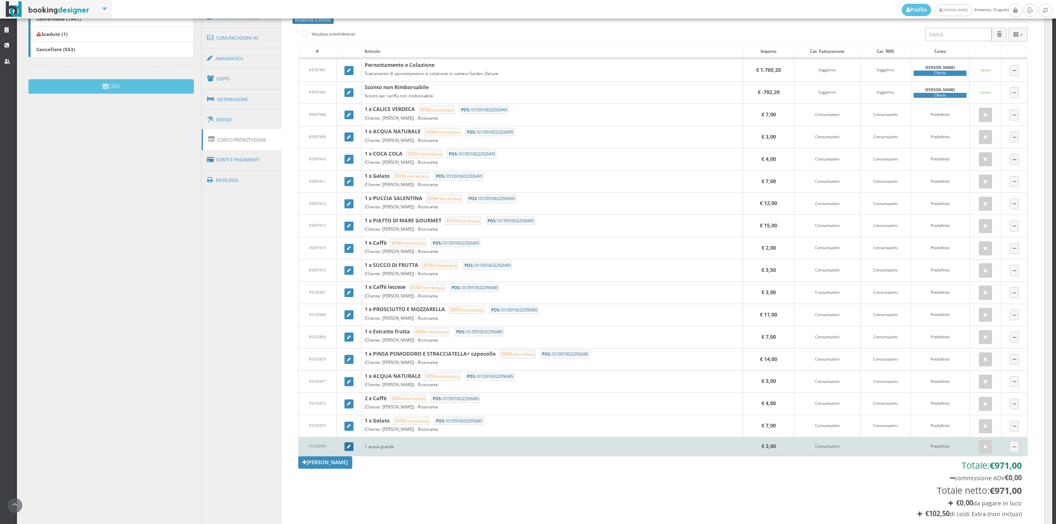
click at [352, 450] on link at bounding box center [349, 446] width 9 height 9
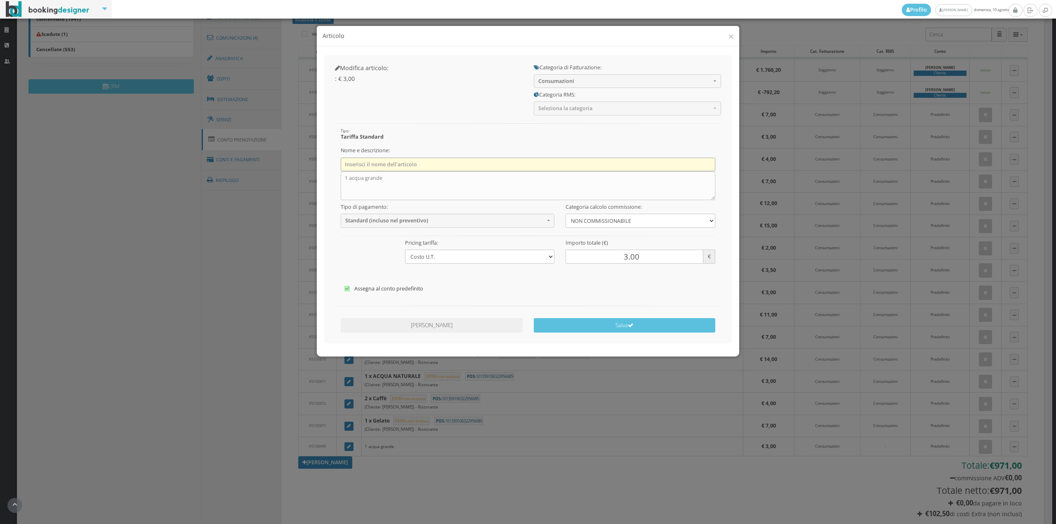
click at [373, 159] on input "text" at bounding box center [528, 165] width 375 height 14
type input "1 x Acqua Naturale"
drag, startPoint x: 382, startPoint y: 182, endPoint x: 347, endPoint y: 182, distance: 35.5
click at [347, 182] on textarea "1 acqua grande" at bounding box center [528, 185] width 375 height 29
type textarea "1"
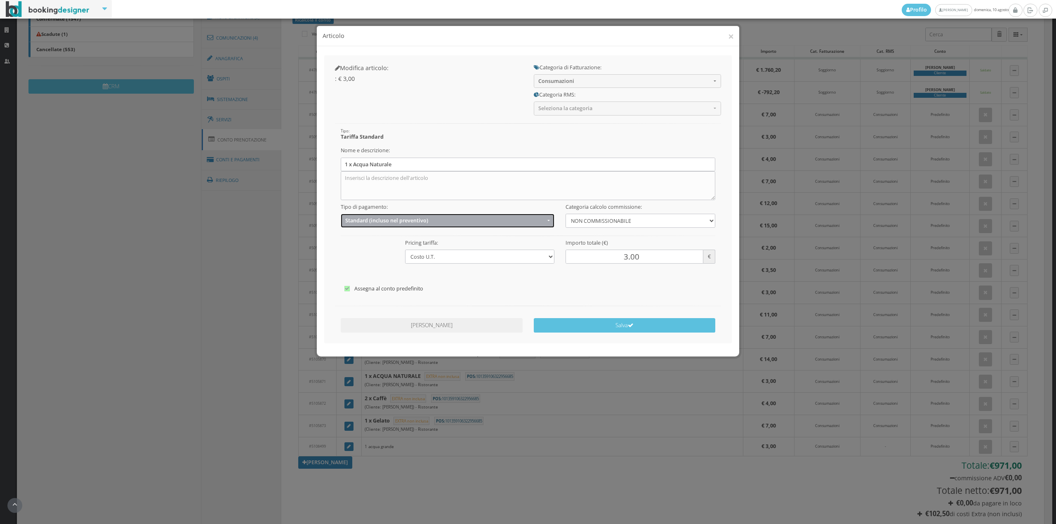
click at [350, 227] on button "Standard (incluso nel preventivo)" at bounding box center [448, 221] width 214 height 14
click at [351, 253] on span "EXTRA (non incluso nel preventivo)" at bounding box center [388, 253] width 80 height 7
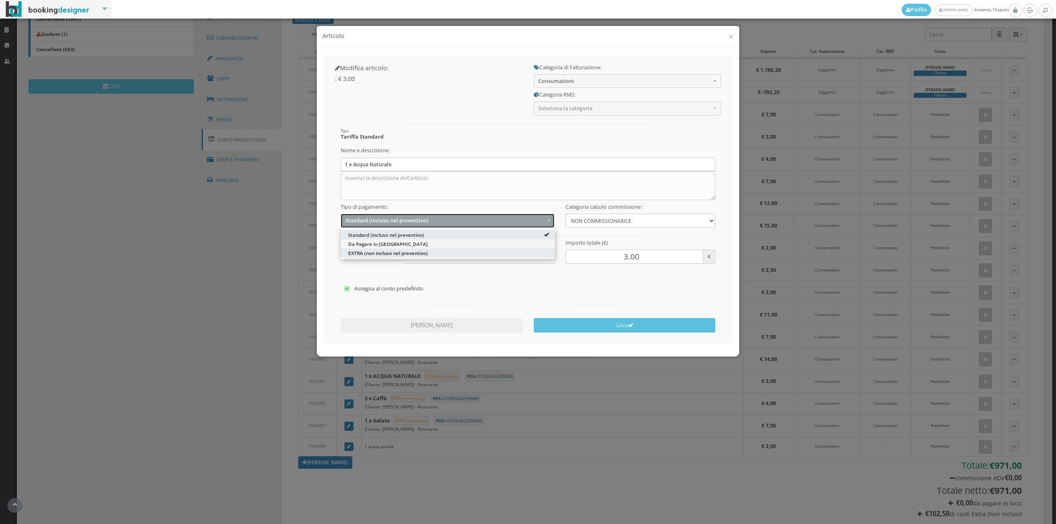
select select "2"
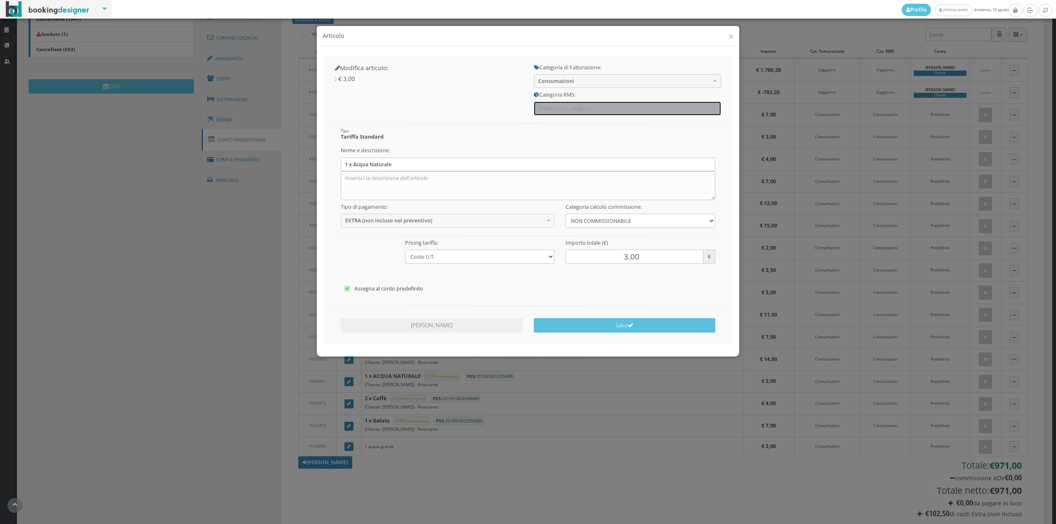
click at [567, 105] on span "Seleziona la categoria" at bounding box center [625, 108] width 173 height 6
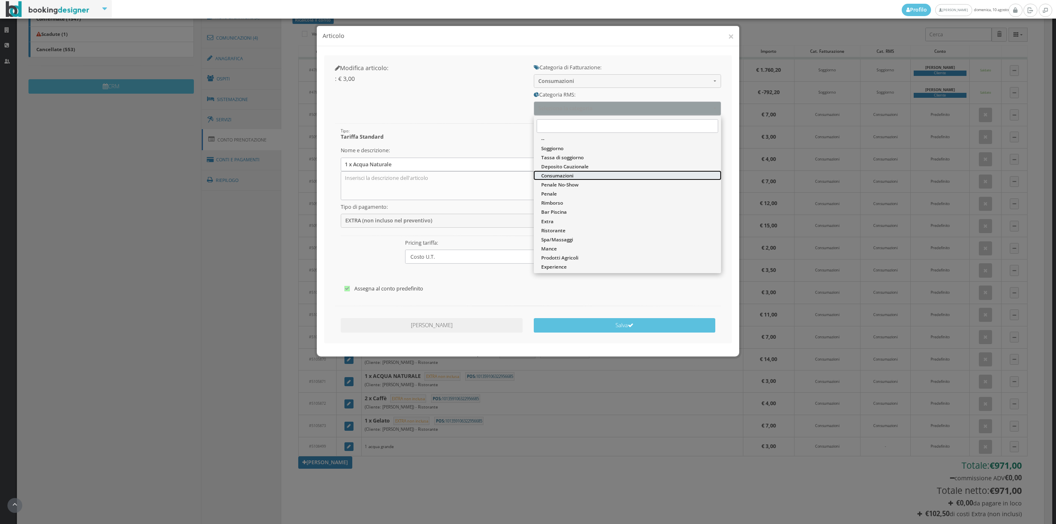
click at [565, 177] on span "Consumazioni" at bounding box center [557, 175] width 32 height 7
select select "36"
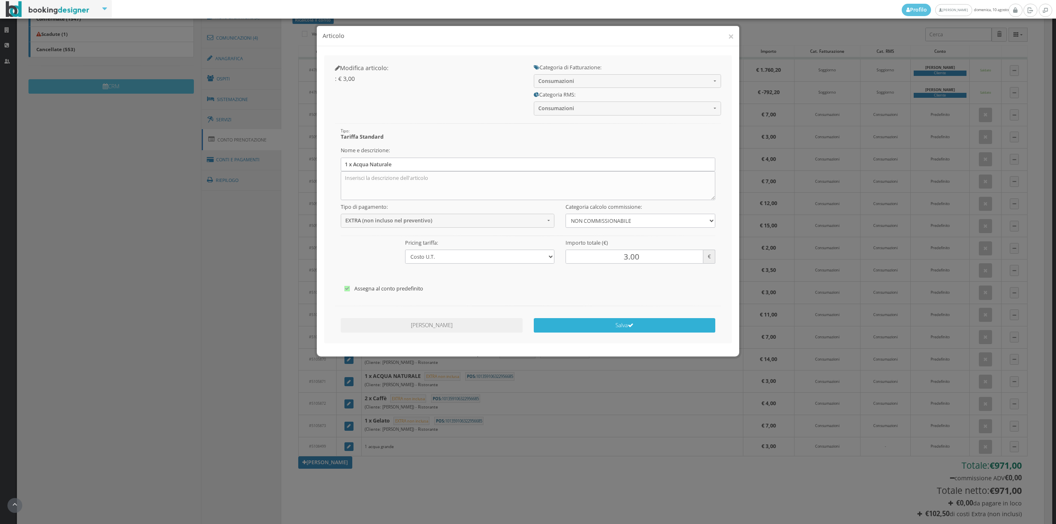
click at [621, 327] on button "Salva" at bounding box center [625, 325] width 182 height 14
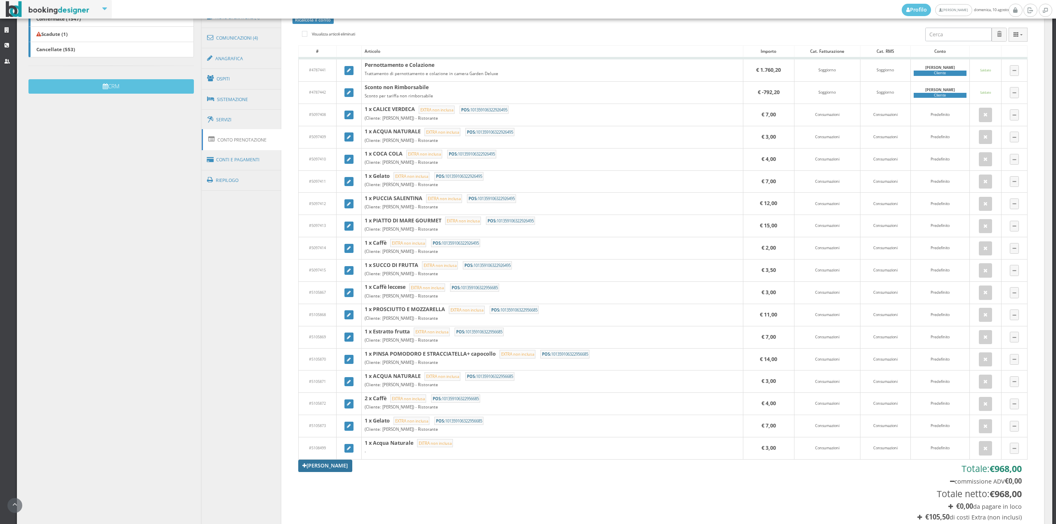
click at [333, 470] on link "[PERSON_NAME]" at bounding box center [325, 466] width 54 height 12
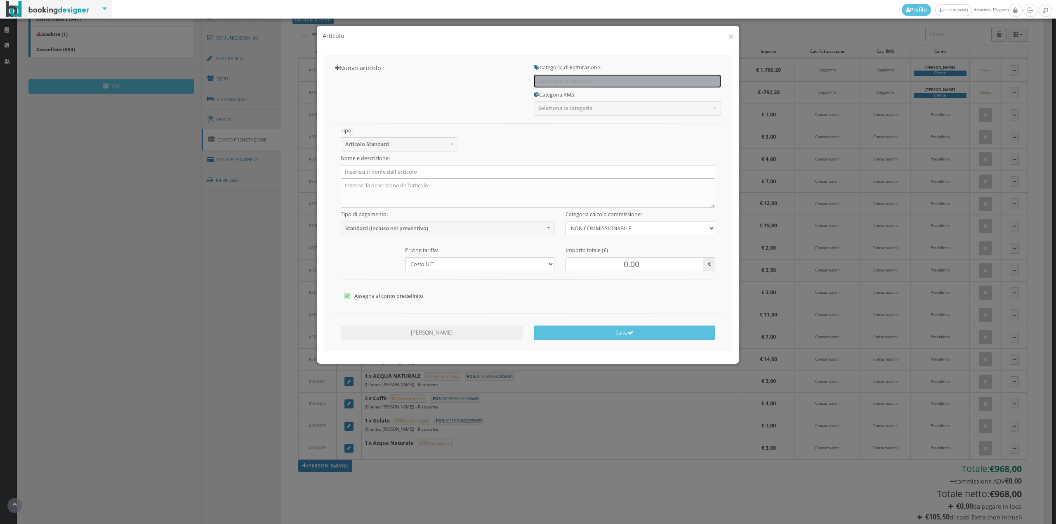
click at [595, 83] on span "Seleziona la categoria" at bounding box center [625, 81] width 173 height 6
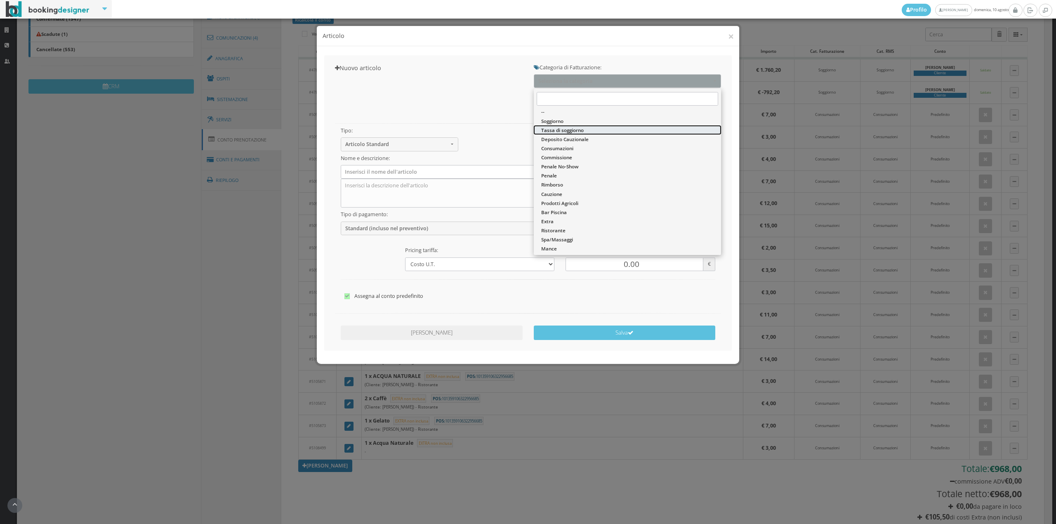
click at [574, 134] on link "Tassa di soggiorno" at bounding box center [627, 129] width 187 height 9
select select "13"
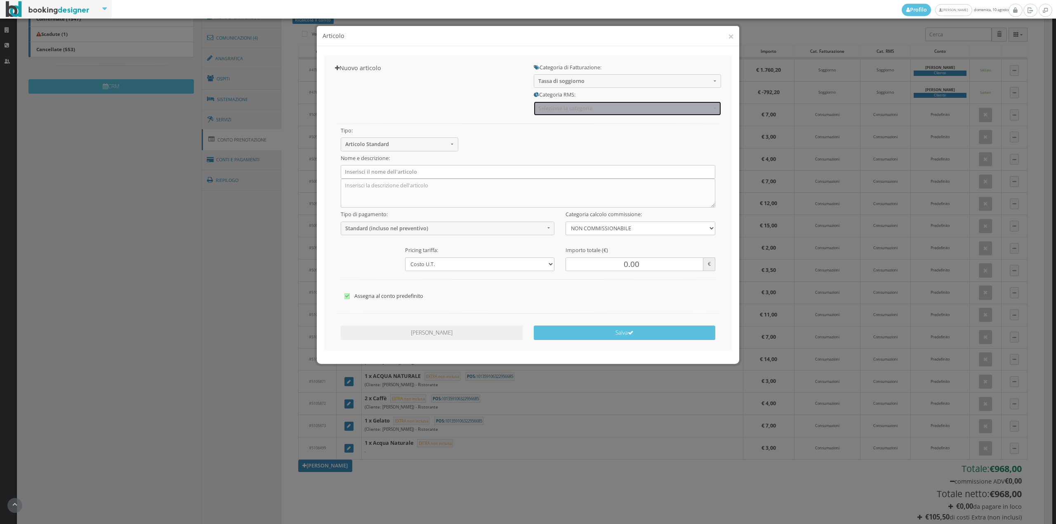
click at [568, 107] on span "Seleziona la categoria" at bounding box center [625, 108] width 173 height 6
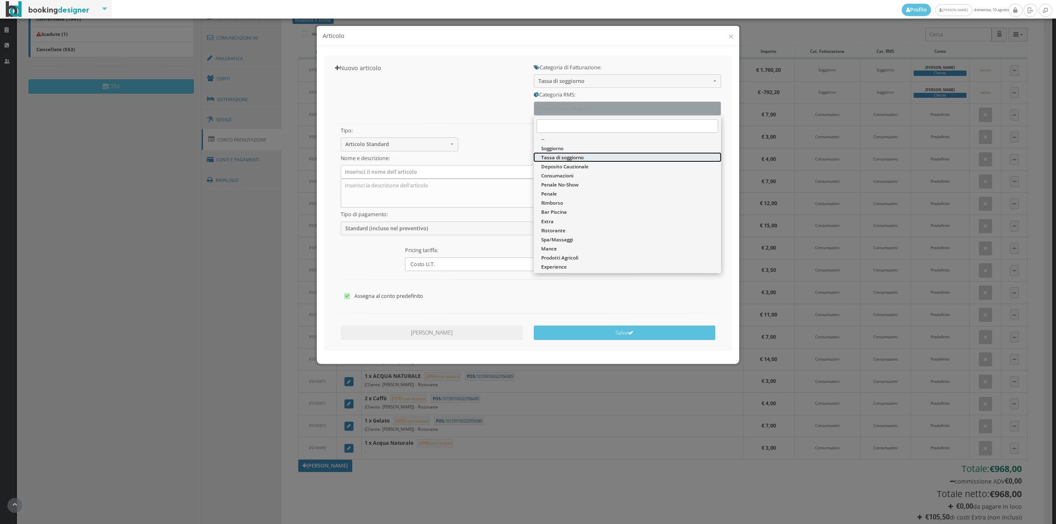
click at [557, 155] on span "Tassa di soggiorno" at bounding box center [562, 157] width 43 height 7
select select "13"
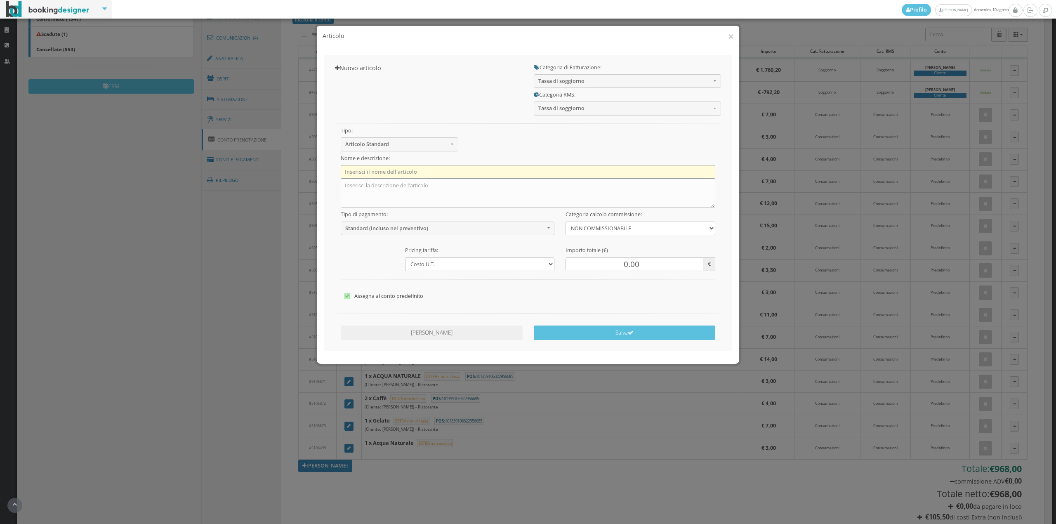
click at [454, 172] on input "text" at bounding box center [528, 172] width 375 height 14
type input "Tassa di Soggiorno"
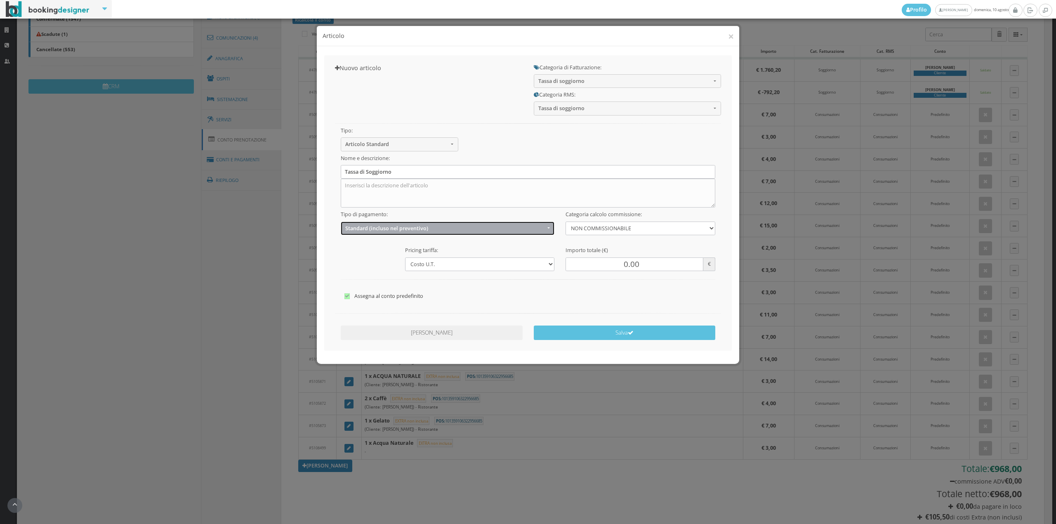
click at [404, 230] on span "Standard (incluso nel preventivo)" at bounding box center [445, 228] width 200 height 6
click at [379, 261] on span "EXTRA (non incluso nel preventivo)" at bounding box center [388, 260] width 80 height 7
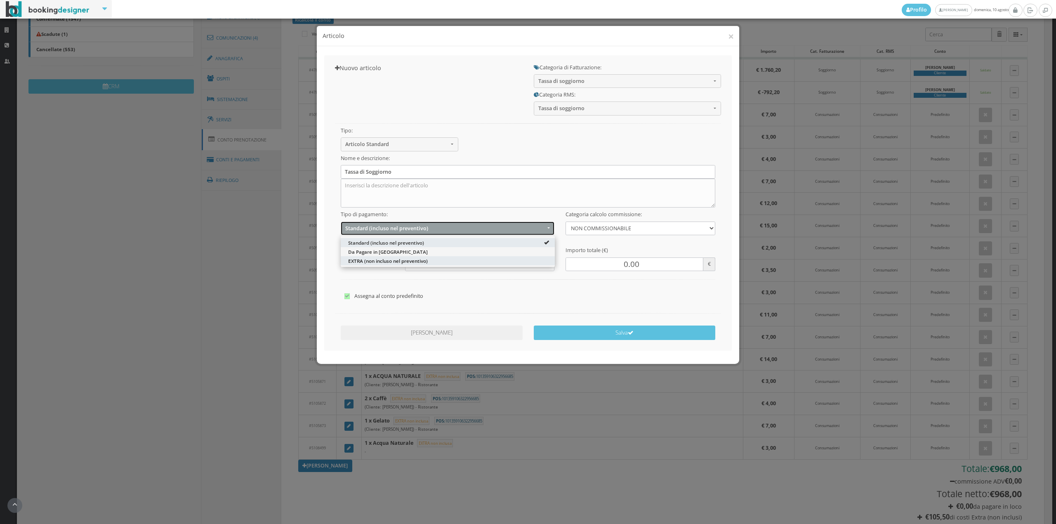
select select "2"
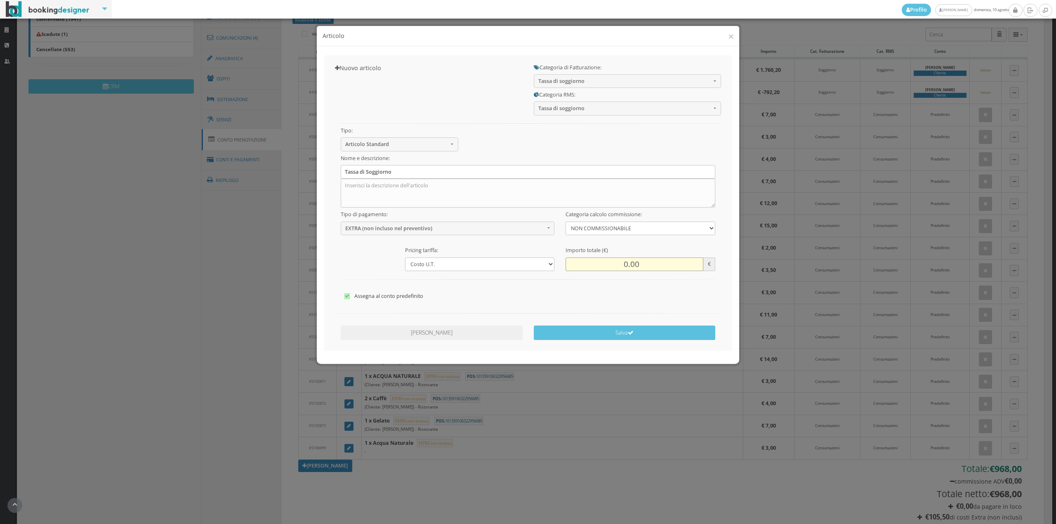
click at [623, 266] on input "0.00" at bounding box center [634, 265] width 137 height 14
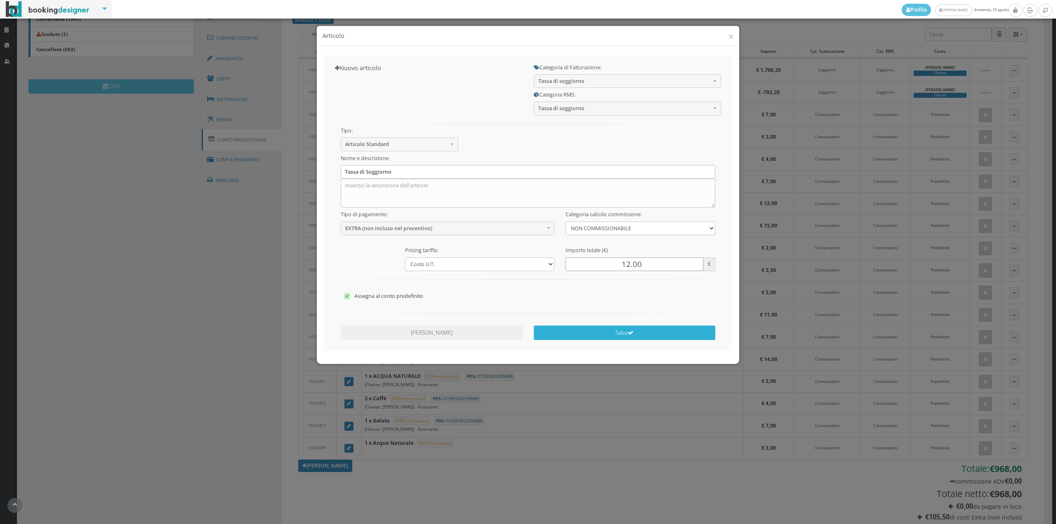
type input "12.00"
click at [633, 332] on icon "submit" at bounding box center [631, 333] width 6 height 6
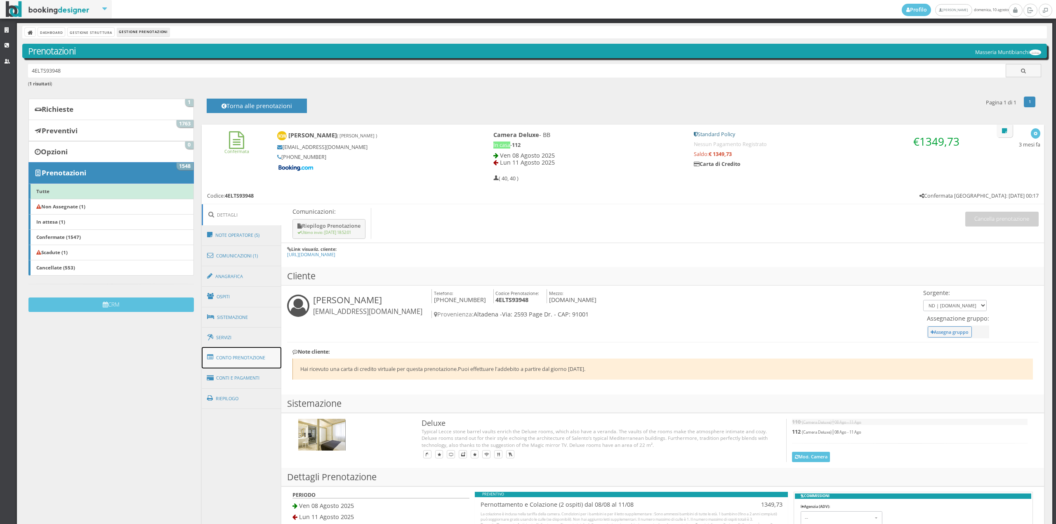
click at [253, 355] on link "Conto Prenotazione" at bounding box center [242, 357] width 80 height 21
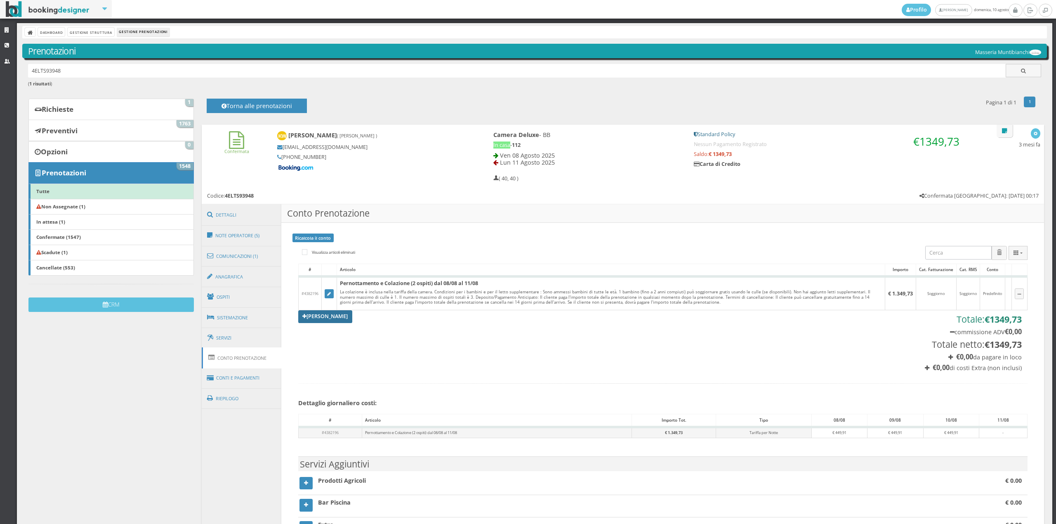
click at [333, 319] on link "[PERSON_NAME]" at bounding box center [325, 316] width 54 height 12
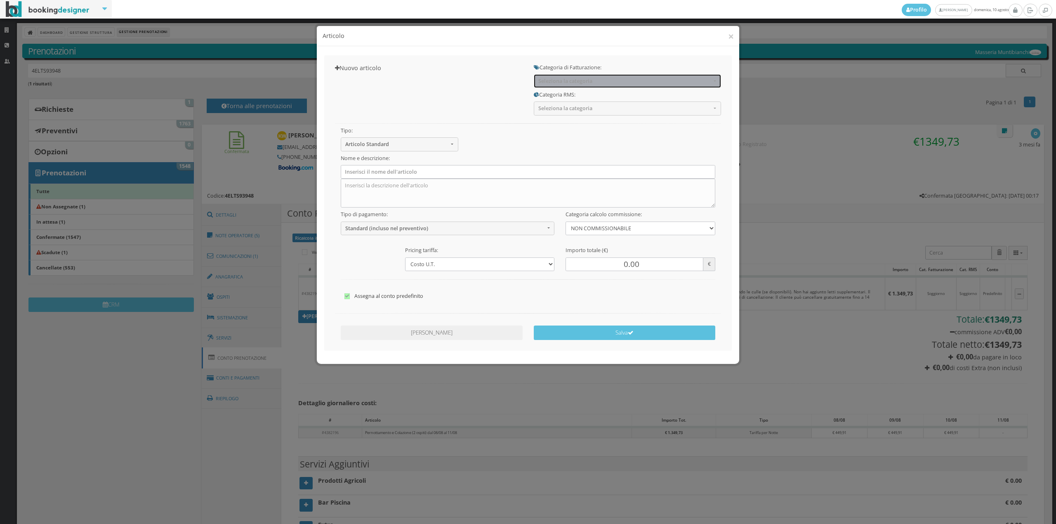
click at [569, 83] on span "Seleziona la categoria" at bounding box center [625, 81] width 173 height 6
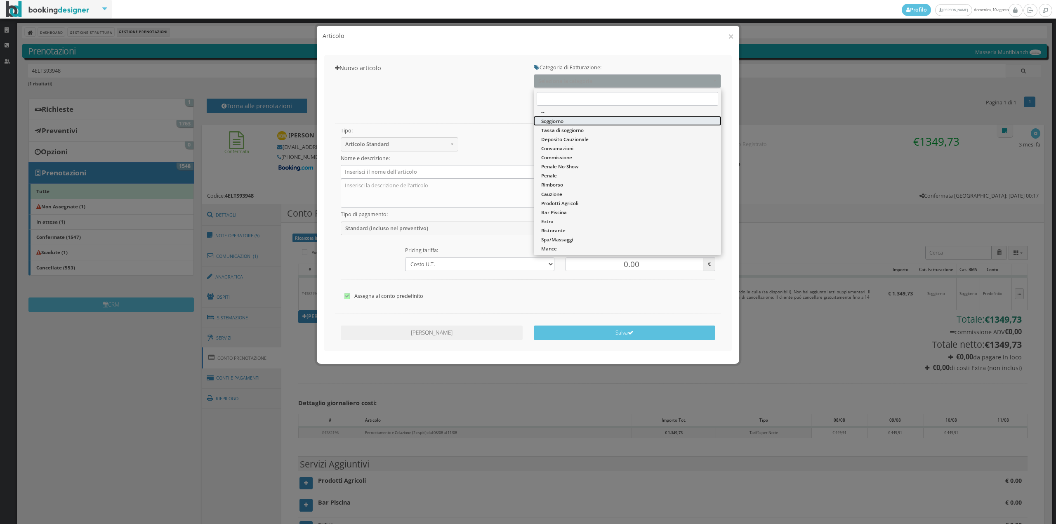
click at [563, 125] on link "Soggiorno" at bounding box center [627, 120] width 187 height 9
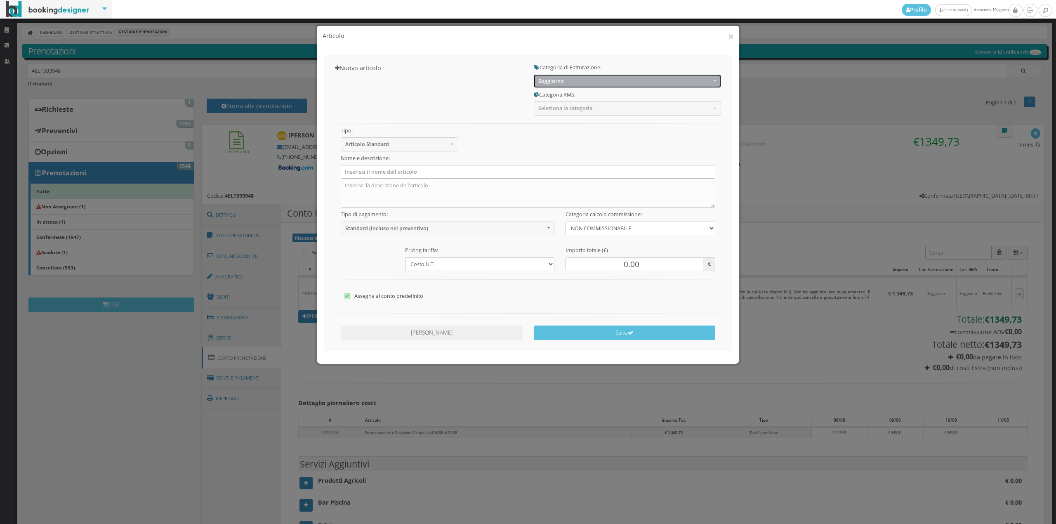
drag, startPoint x: 562, startPoint y: 85, endPoint x: 561, endPoint y: 91, distance: 6.7
click at [562, 85] on button "Soggiorno" at bounding box center [627, 81] width 187 height 14
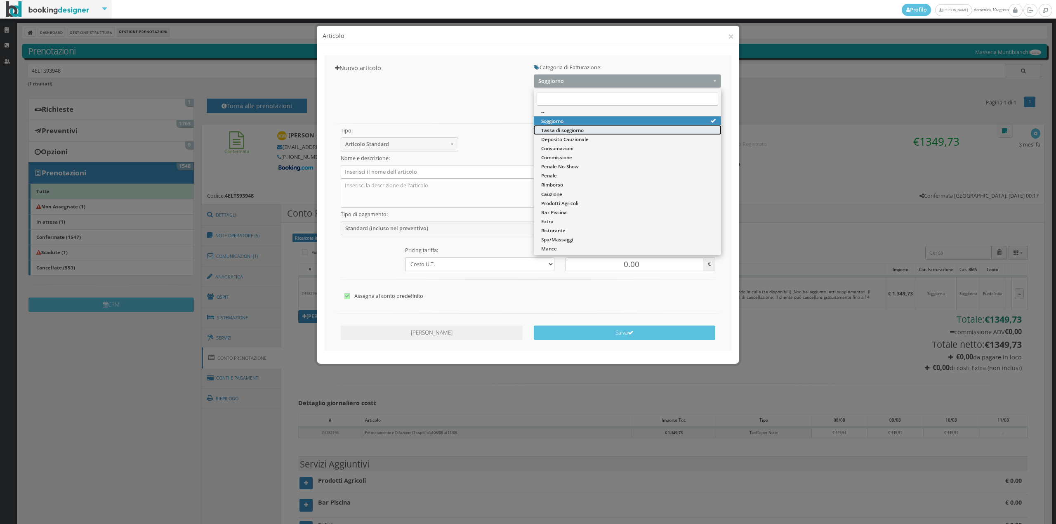
click at [565, 131] on span "Tassa di soggiorno" at bounding box center [562, 130] width 43 height 7
select select "13"
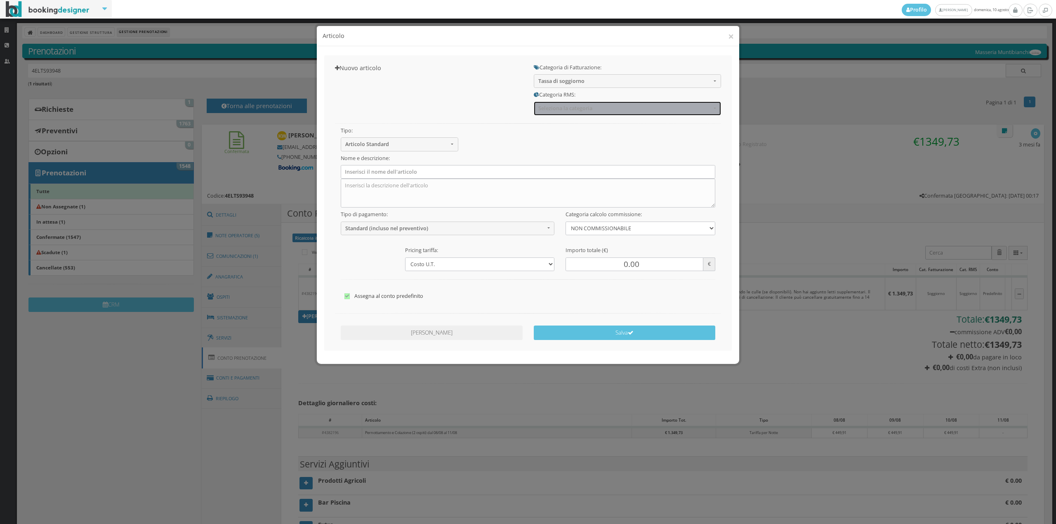
click at [557, 109] on span "Seleziona la categoria" at bounding box center [625, 108] width 173 height 6
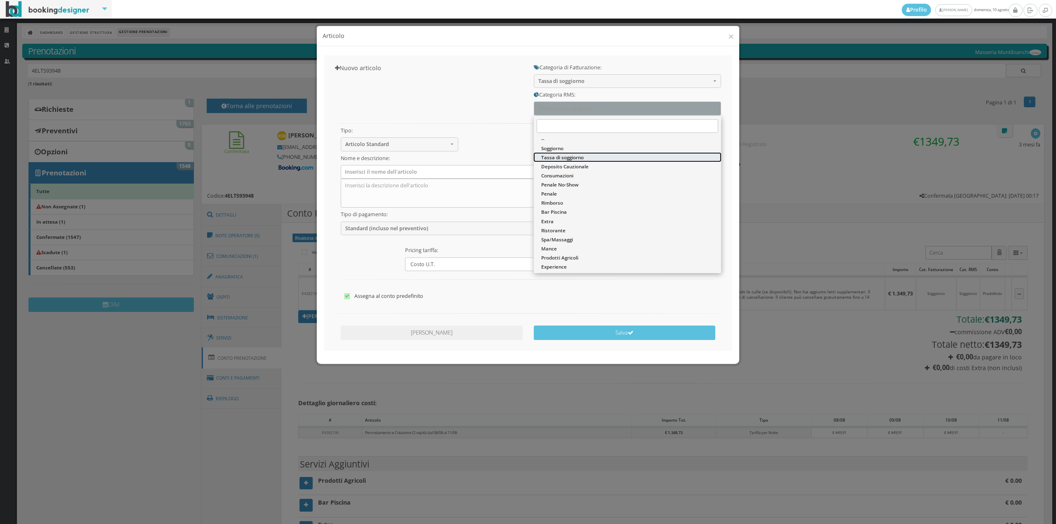
click at [555, 158] on span "Tassa di soggiorno" at bounding box center [562, 157] width 43 height 7
select select "13"
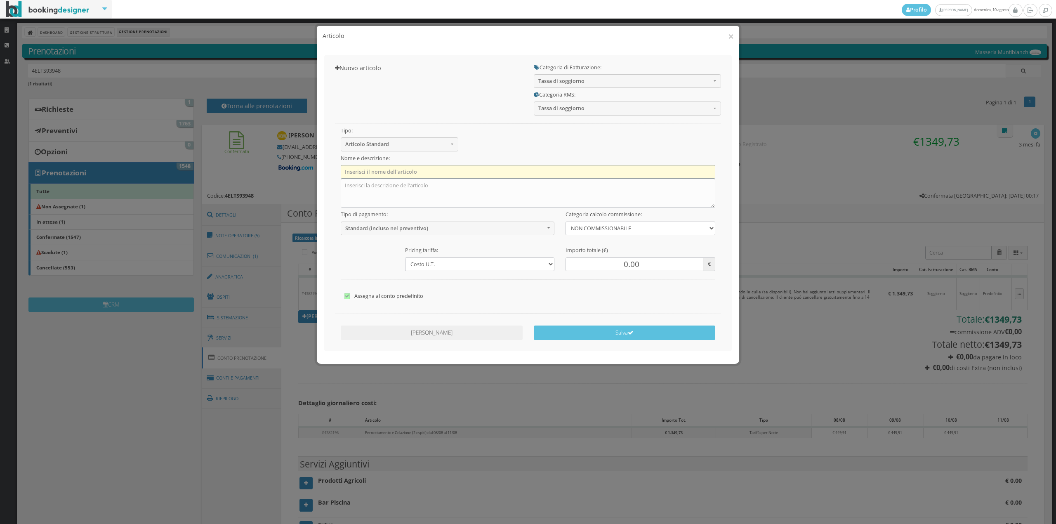
drag, startPoint x: 509, startPoint y: 170, endPoint x: 504, endPoint y: 177, distance: 8.4
click at [509, 170] on input "text" at bounding box center [528, 172] width 375 height 14
type input "Tassa di Soggiorno"
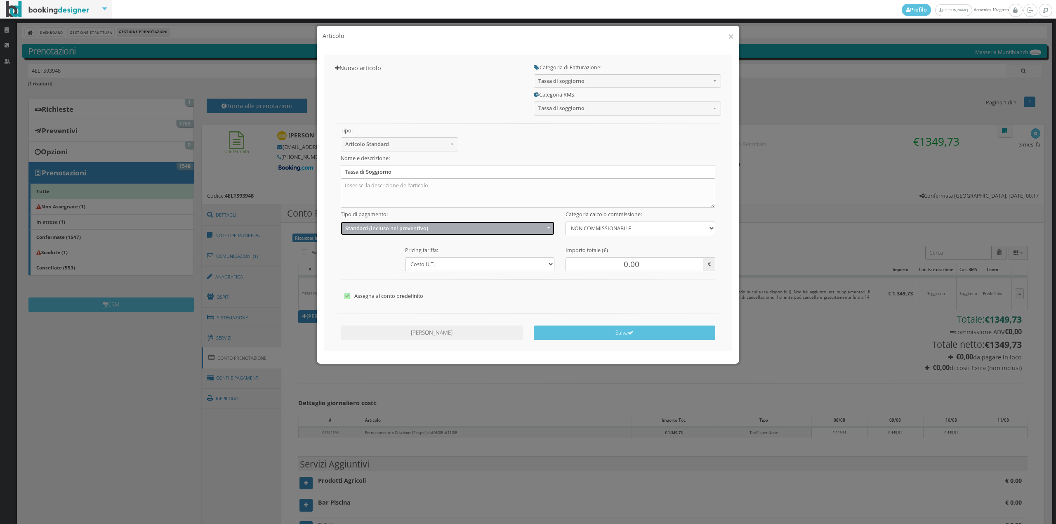
click at [413, 229] on span "Standard (incluso nel preventivo)" at bounding box center [445, 228] width 200 height 6
click at [397, 261] on span "EXTRA (non incluso nel preventivo)" at bounding box center [388, 260] width 80 height 7
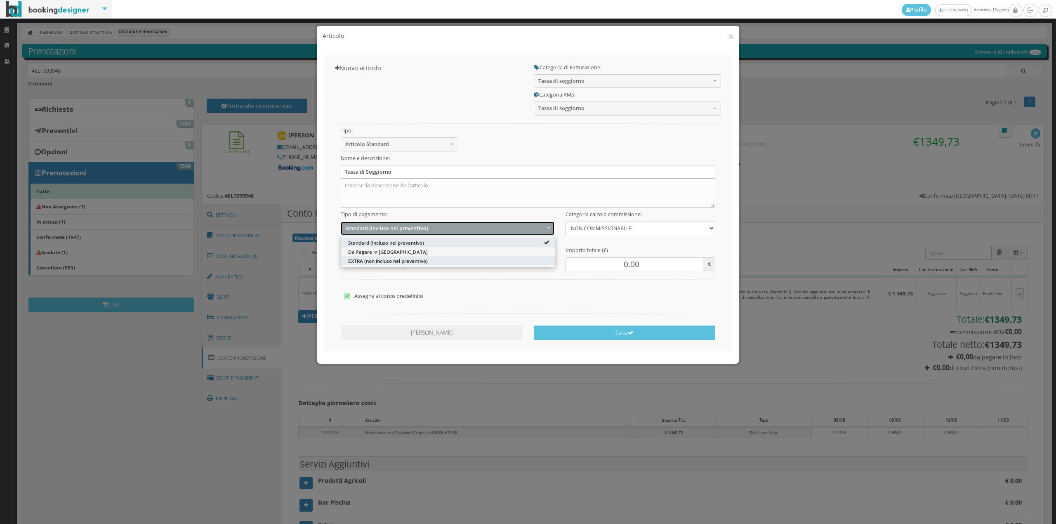
select select "2"
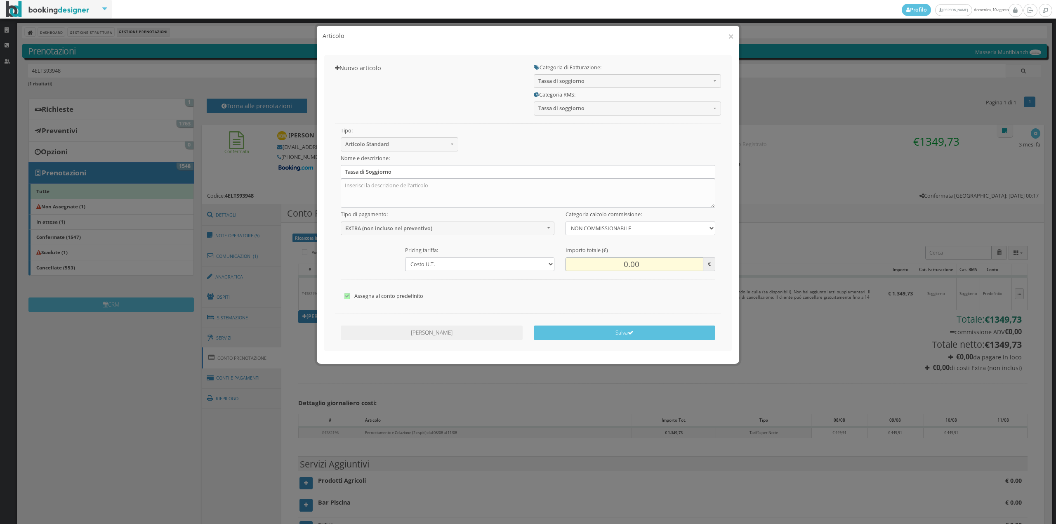
click at [627, 261] on input "0.00" at bounding box center [634, 265] width 137 height 14
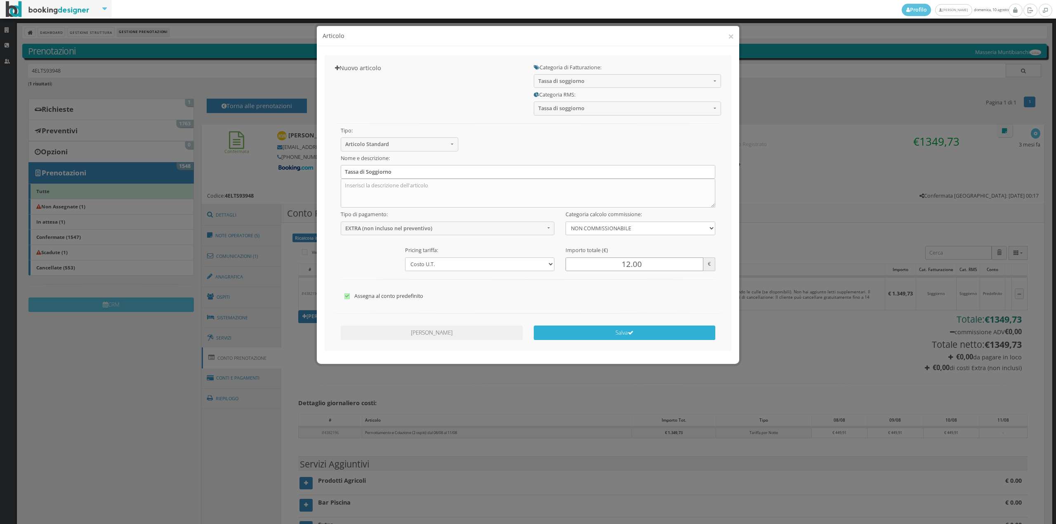
type input "12.00"
click at [631, 329] on button "Salva" at bounding box center [625, 333] width 182 height 14
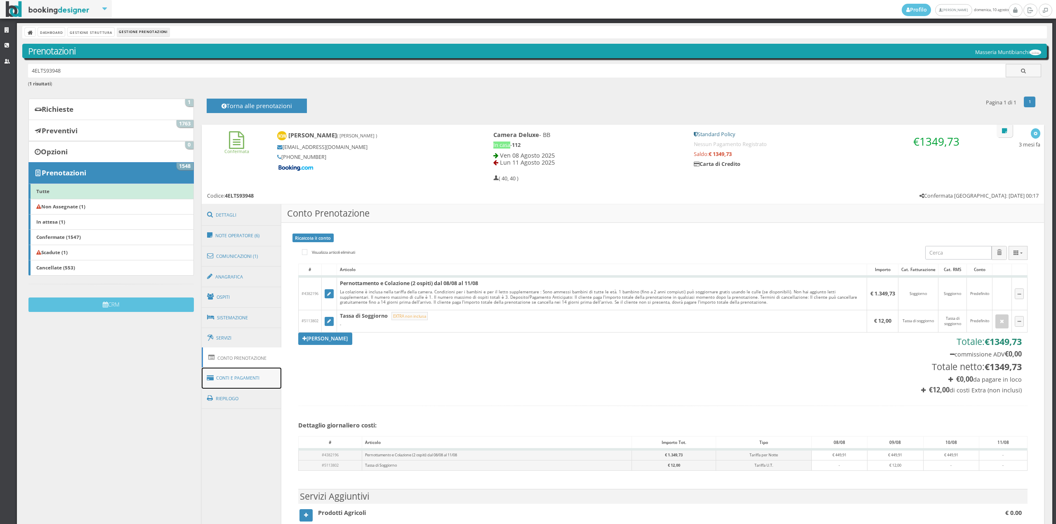
click at [238, 378] on link "Conti e Pagamenti" at bounding box center [242, 378] width 80 height 21
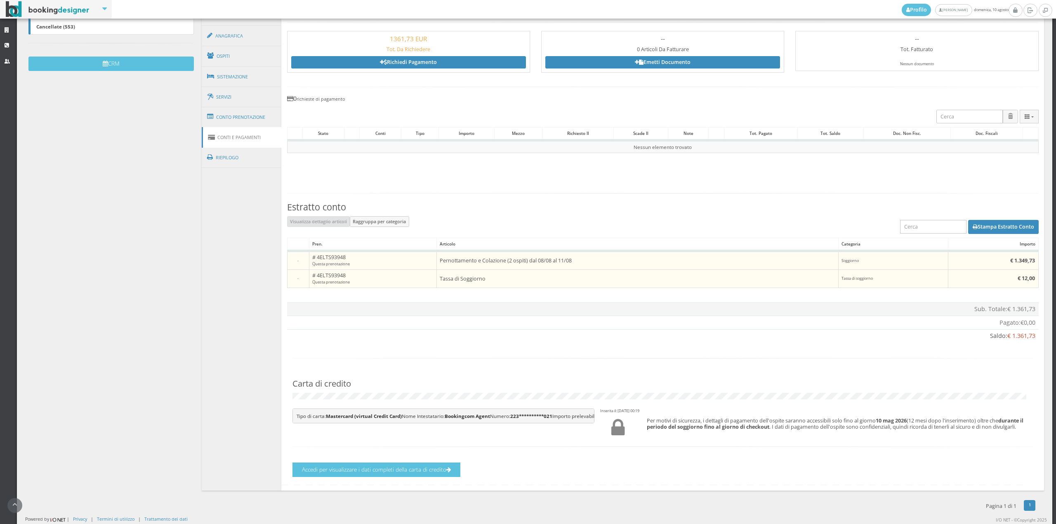
scroll to position [284, 0]
click at [423, 469] on button "Accedi per visualizzare i dati completi della carta di credito" at bounding box center [377, 470] width 168 height 14
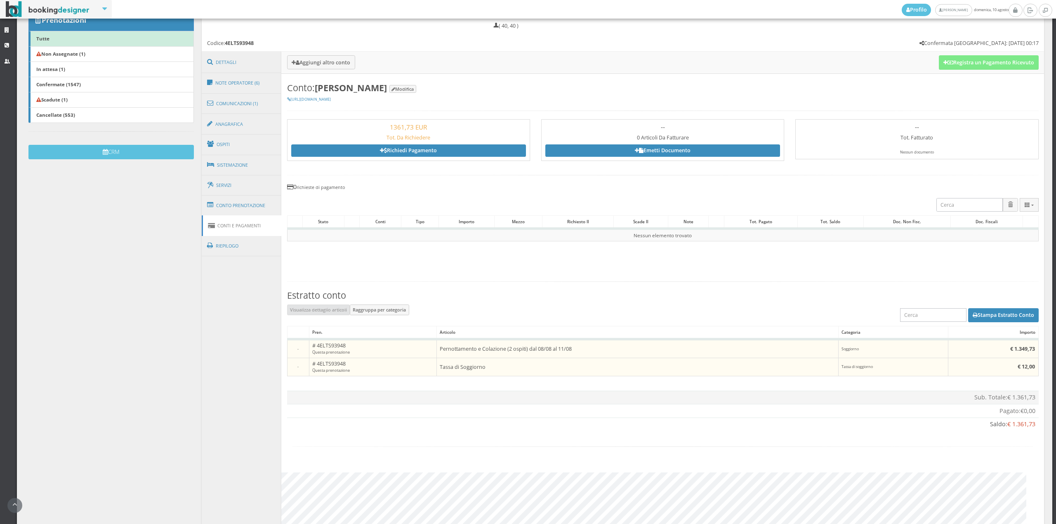
scroll to position [83, 0]
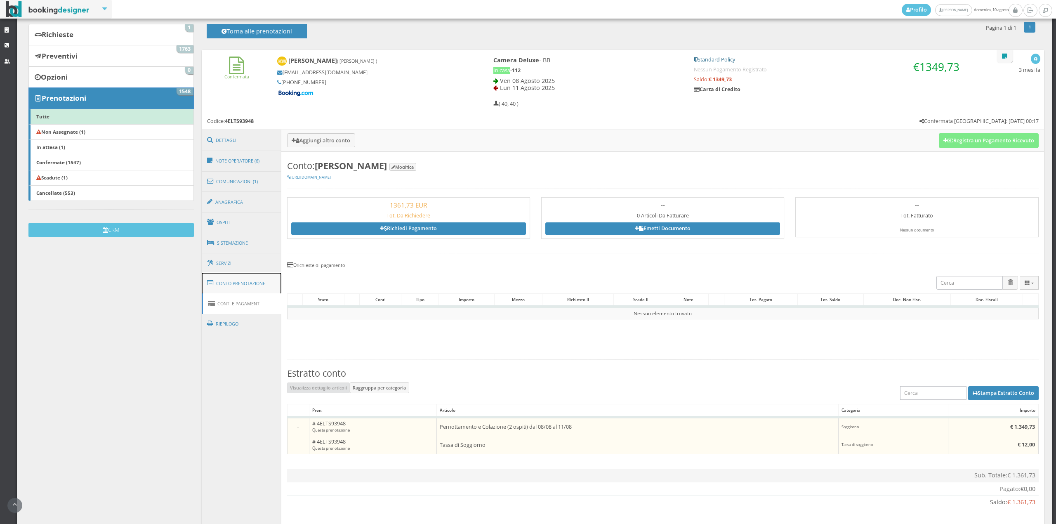
click at [228, 284] on link "Conto Prenotazione" at bounding box center [242, 283] width 80 height 21
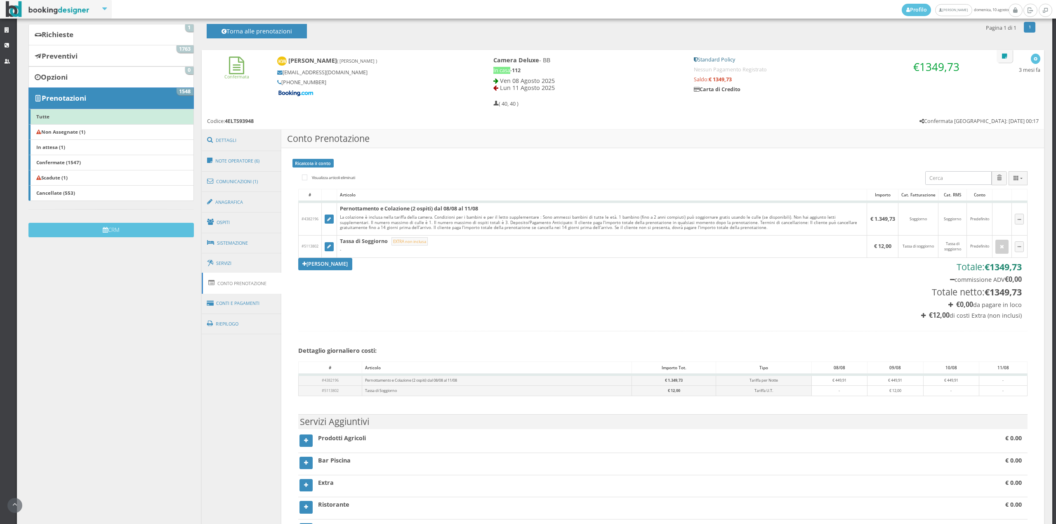
click at [246, 288] on link "Conto Prenotazione" at bounding box center [242, 283] width 80 height 21
click at [246, 298] on link "Conti e Pagamenti" at bounding box center [242, 303] width 80 height 21
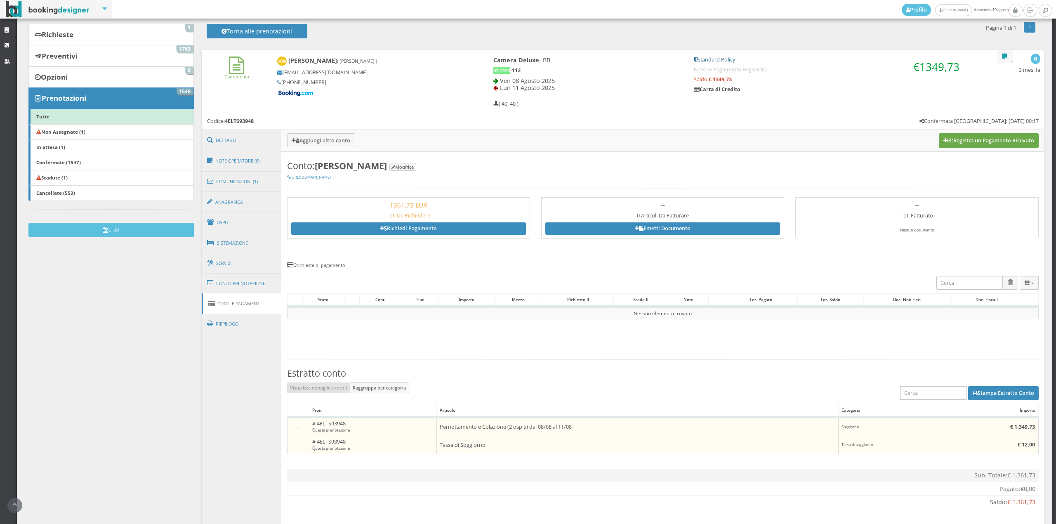
click at [960, 139] on button "Registra un Pagamento Ricevuto" at bounding box center [989, 140] width 100 height 14
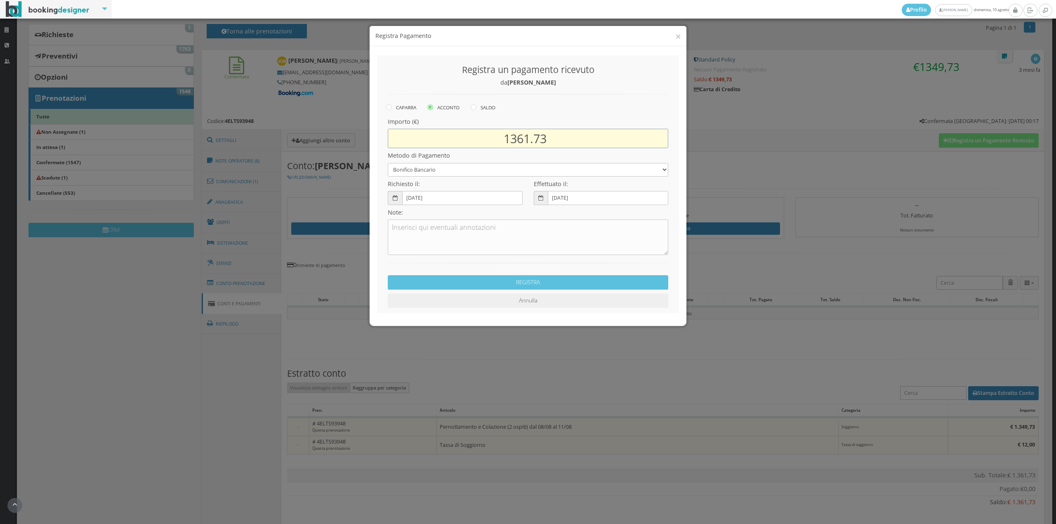
click at [527, 138] on input "1361.73" at bounding box center [528, 138] width 281 height 19
type input "1349.73"
click at [468, 169] on select "Bonifico Bancario Carta di Credito Contanti Assegno Bancario Assegno Circolare …" at bounding box center [528, 170] width 281 height 14
select select "2589"
click at [388, 163] on select "Bonifico Bancario Carta di Credito Contanti Assegno Bancario Assegno Circolare …" at bounding box center [528, 170] width 281 height 14
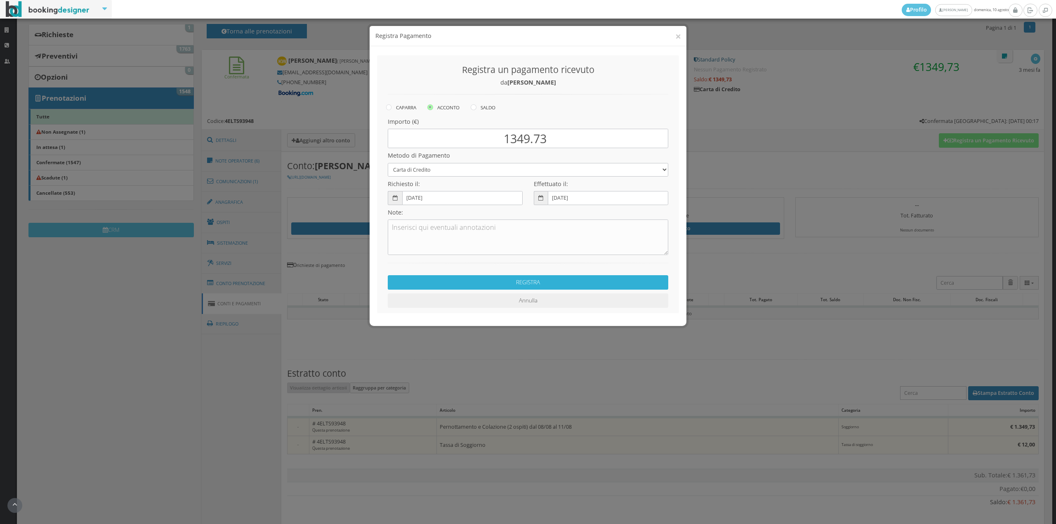
click at [466, 282] on button "REGISTRA" at bounding box center [528, 282] width 281 height 14
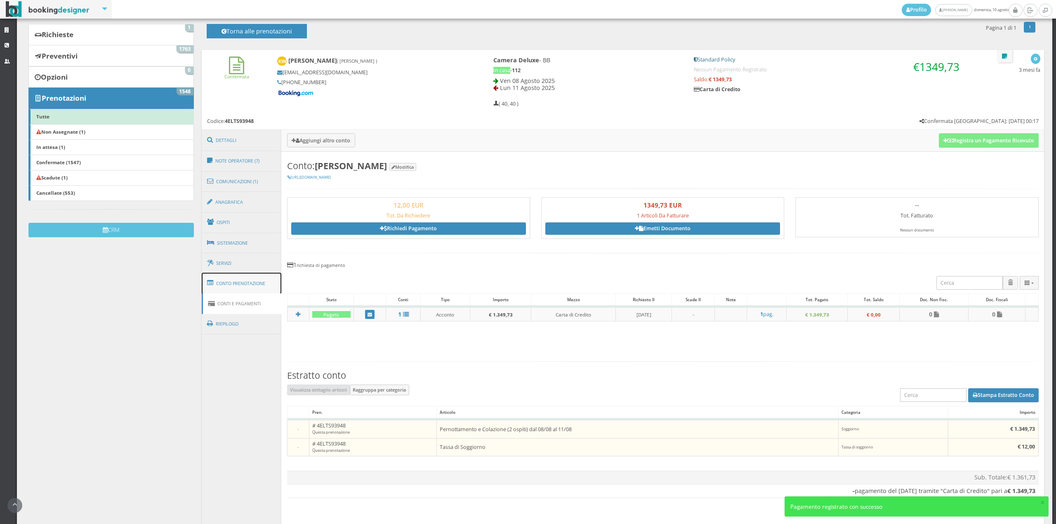
click at [263, 281] on link "Conto Prenotazione" at bounding box center [242, 283] width 80 height 21
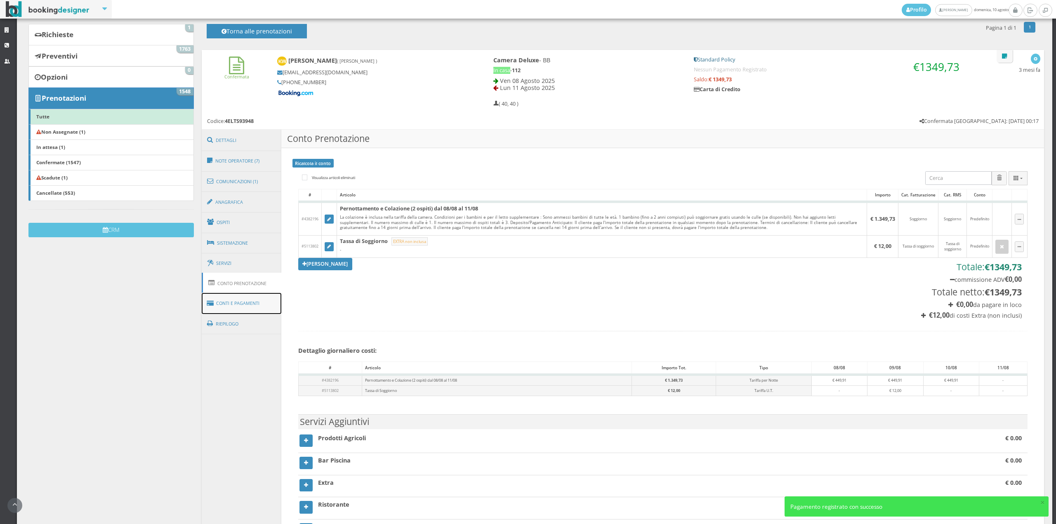
click at [248, 300] on link "Conti e Pagamenti" at bounding box center [242, 303] width 80 height 21
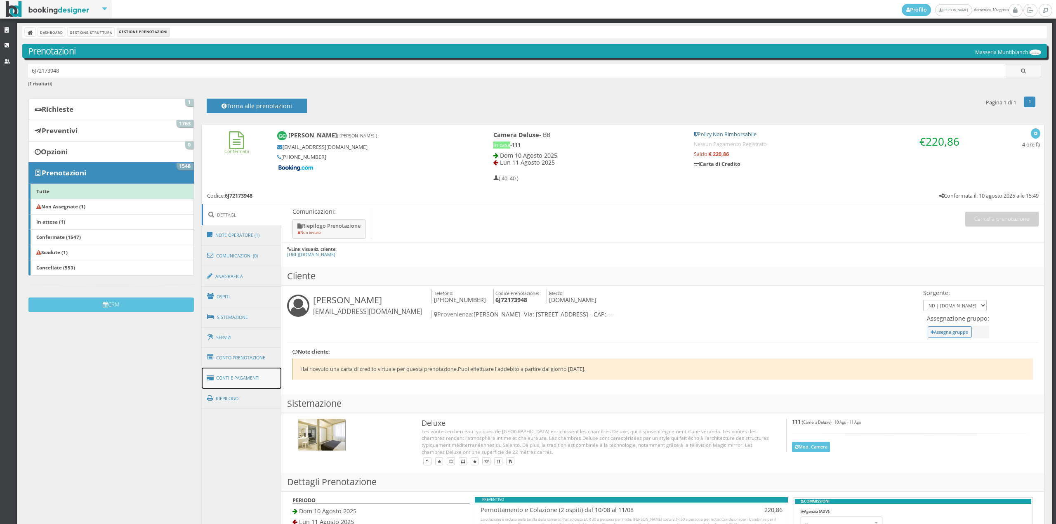
click at [264, 376] on link "Conti e Pagamenti" at bounding box center [242, 378] width 80 height 21
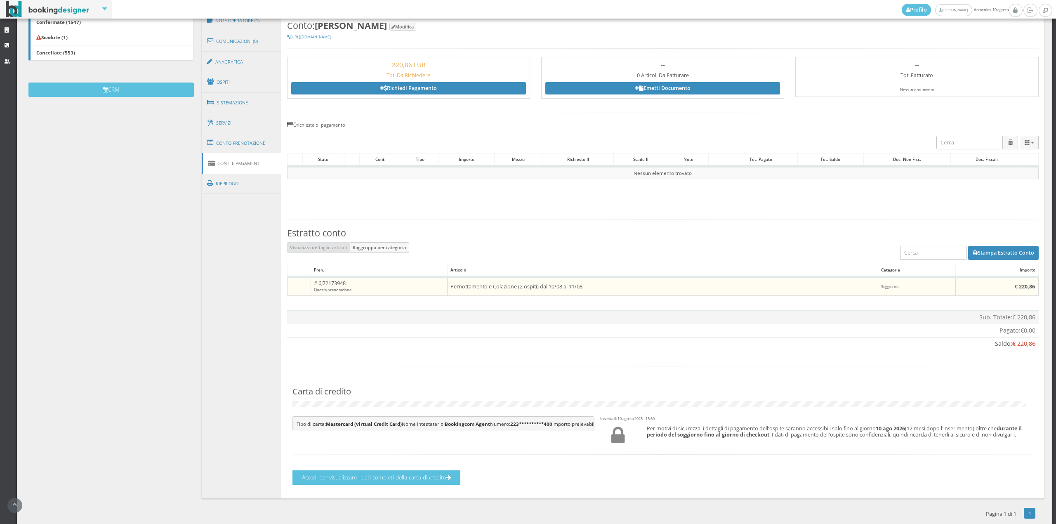
scroll to position [267, 0]
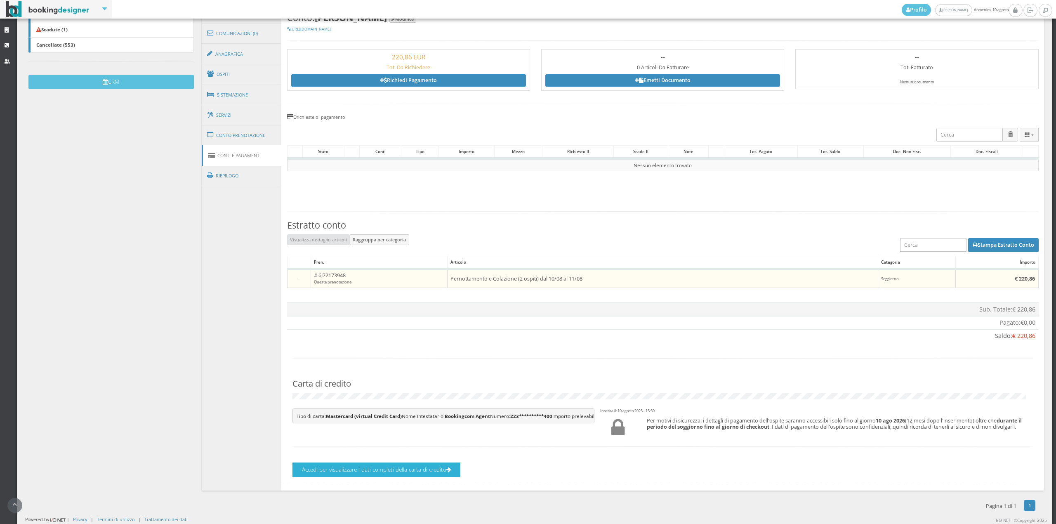
click at [417, 465] on button "Accedi per visualizzare i dati completi della carta di credito" at bounding box center [377, 470] width 168 height 14
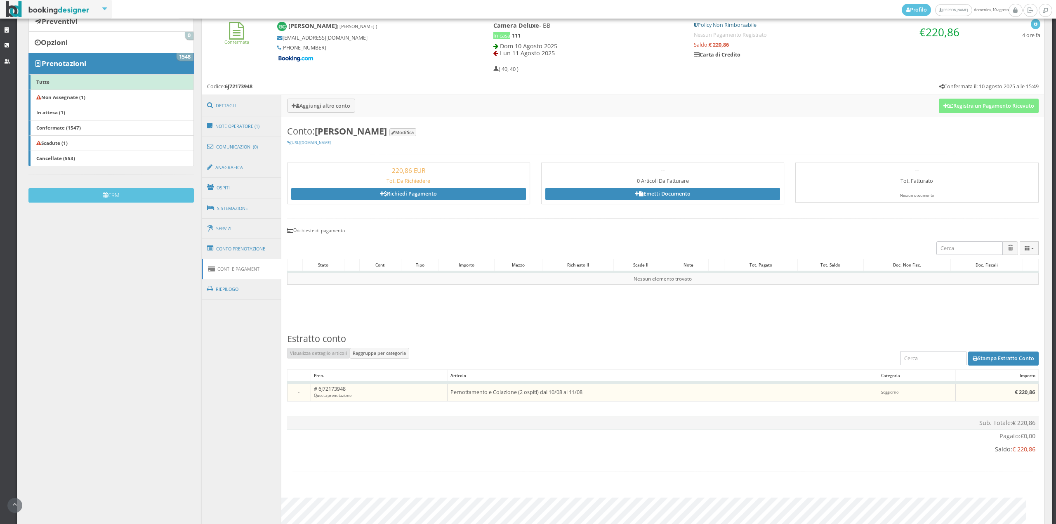
scroll to position [97, 0]
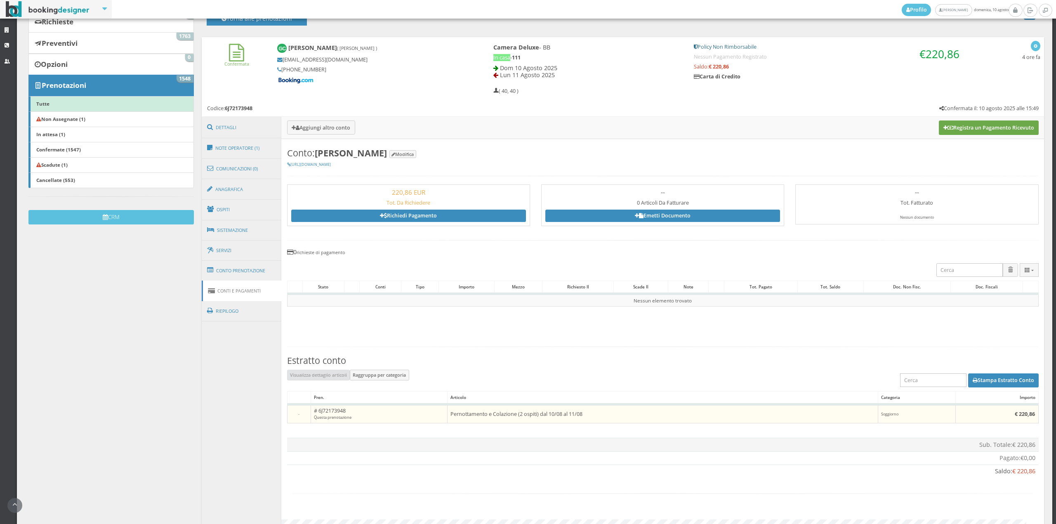
click at [971, 132] on button "Registra un Pagamento Ricevuto" at bounding box center [989, 128] width 100 height 14
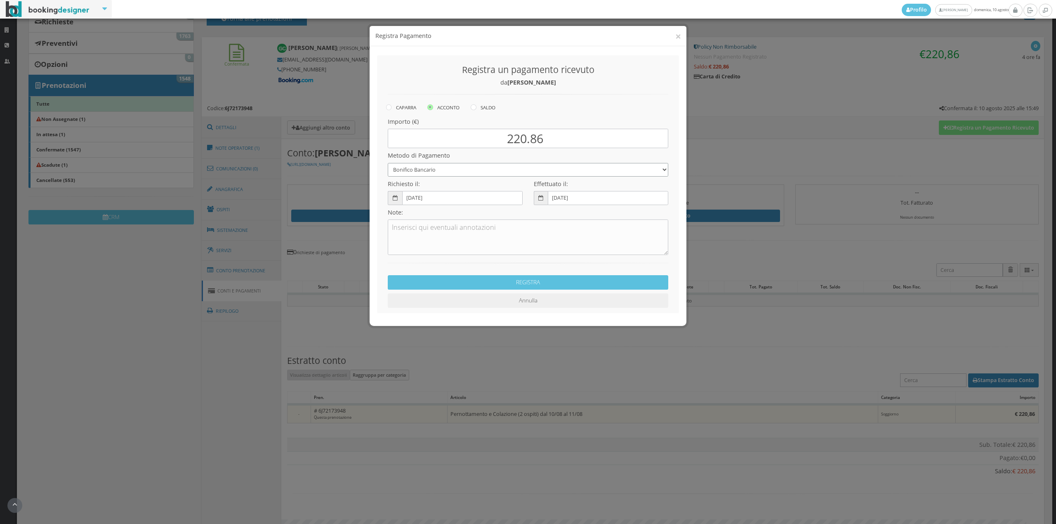
drag, startPoint x: 466, startPoint y: 168, endPoint x: 461, endPoint y: 171, distance: 5.3
click at [466, 168] on select "Bonifico Bancario Carta di Credito Contanti Assegno Bancario Assegno Circolare …" at bounding box center [528, 170] width 281 height 14
select select "2589"
click at [388, 163] on select "Bonifico Bancario Carta di Credito Contanti Assegno Bancario Assegno Circolare …" at bounding box center [528, 170] width 281 height 14
click at [480, 107] on label "SALDO" at bounding box center [483, 107] width 25 height 10
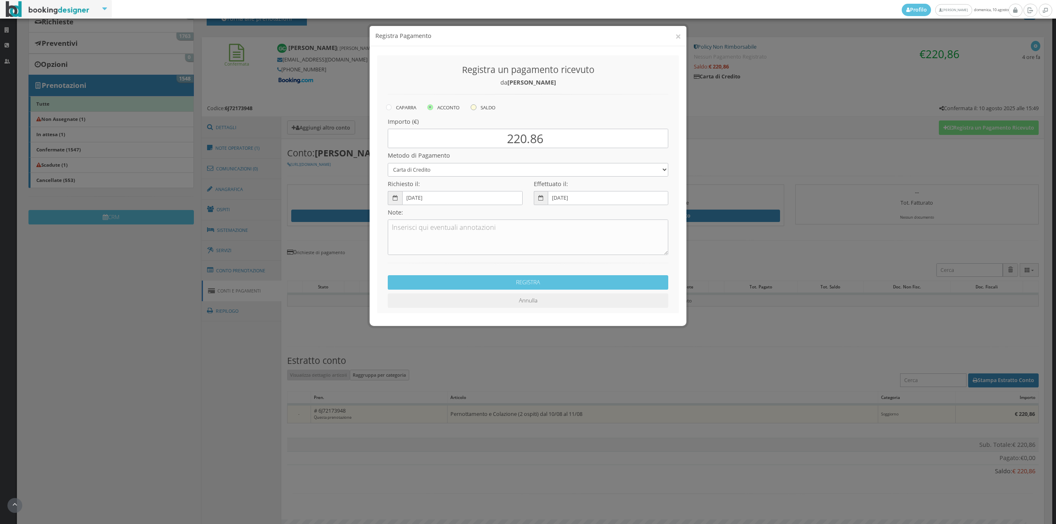
radio input "true"
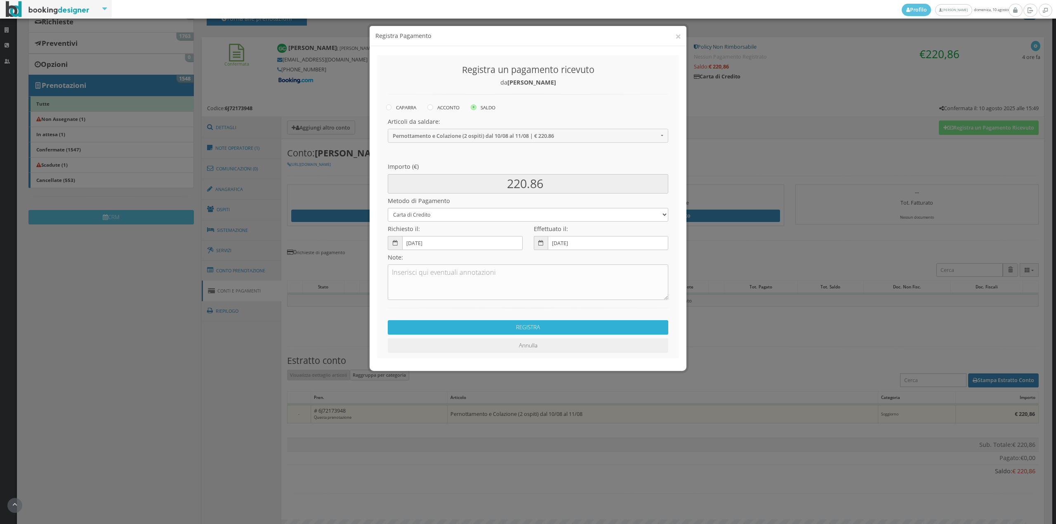
click at [445, 324] on button "REGISTRA" at bounding box center [528, 327] width 281 height 14
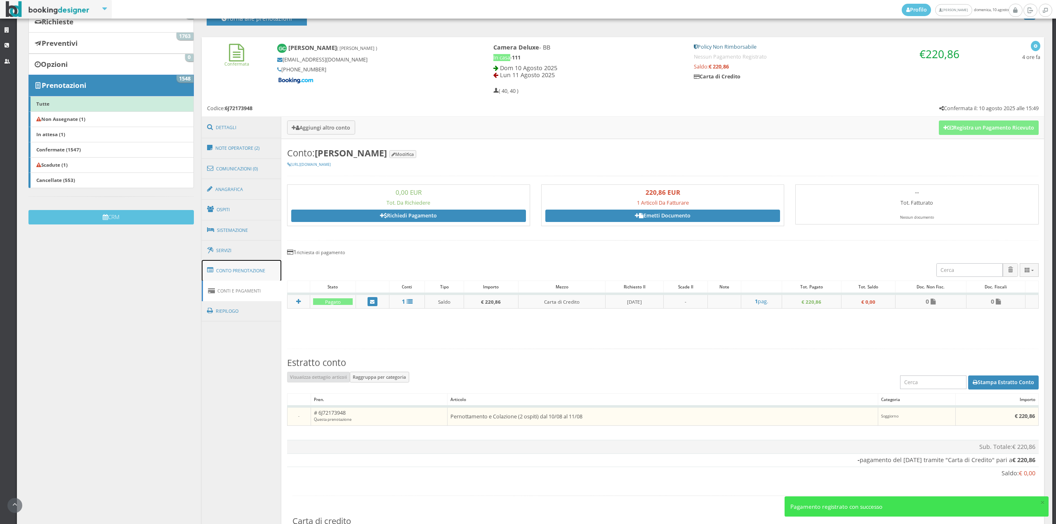
click at [238, 268] on link "Conto Prenotazione" at bounding box center [242, 270] width 80 height 21
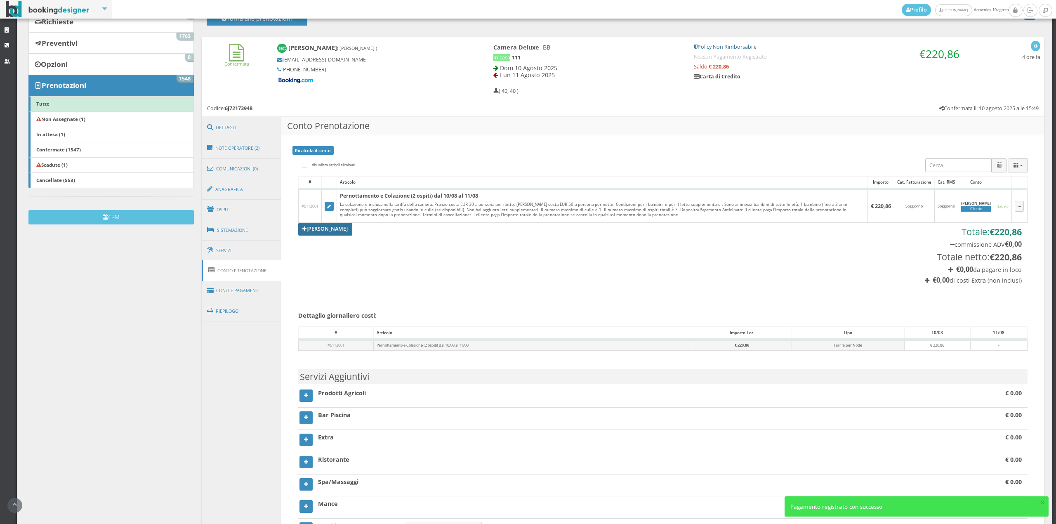
click at [320, 233] on link "[PERSON_NAME]" at bounding box center [325, 229] width 54 height 12
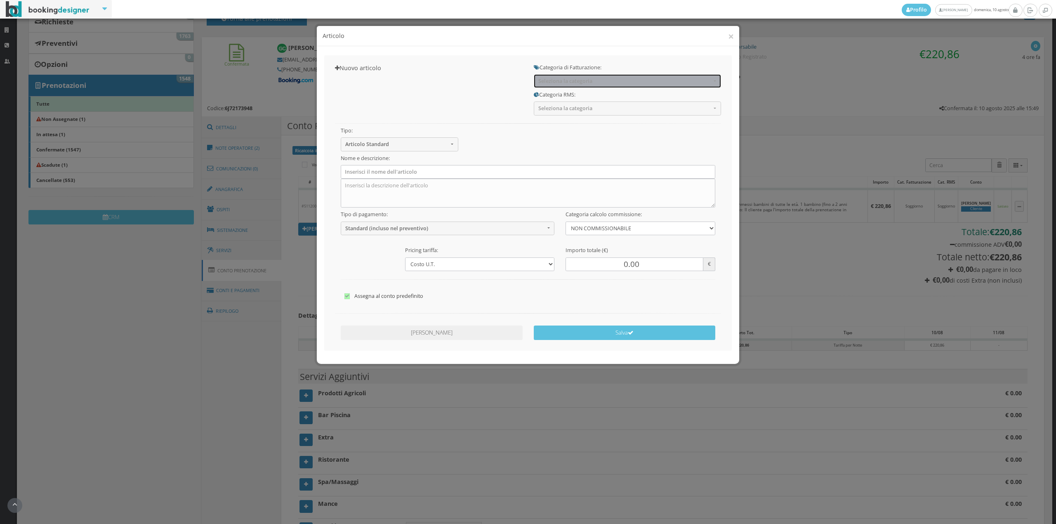
click at [557, 78] on span "Seleziona la categoria" at bounding box center [625, 81] width 173 height 6
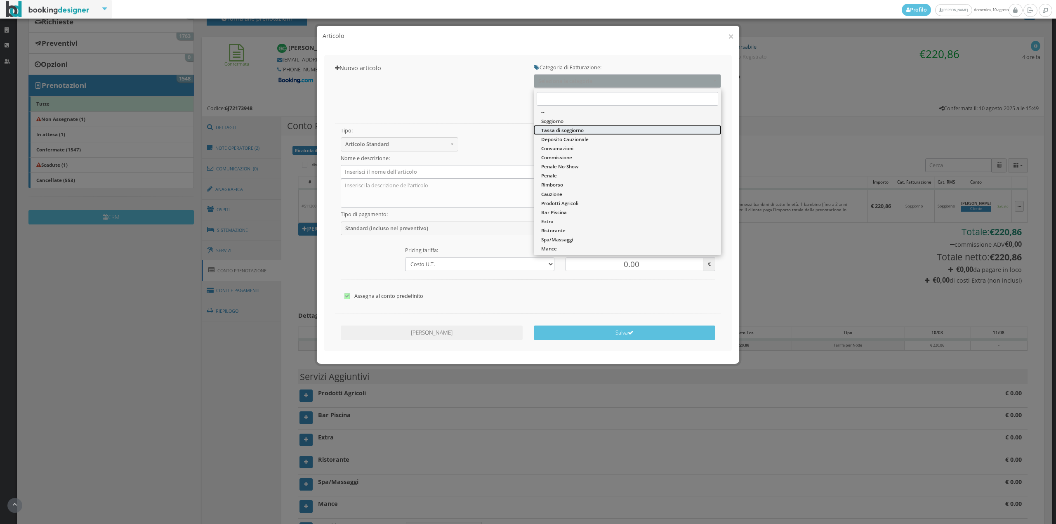
click at [569, 130] on span "Tassa di soggiorno" at bounding box center [562, 130] width 43 height 7
select select "13"
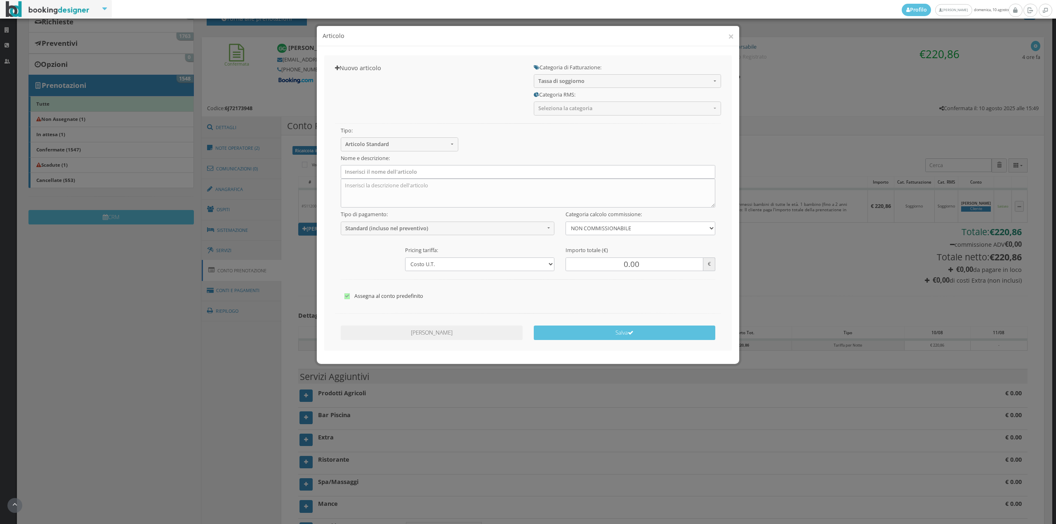
click at [560, 116] on div "Tipo: Articolo Standard Articolo Standard Sconto Tassa Seleziona il tipo di art…" at bounding box center [528, 211] width 397 height 190
click at [559, 111] on span "Seleziona la categoria" at bounding box center [625, 108] width 173 height 6
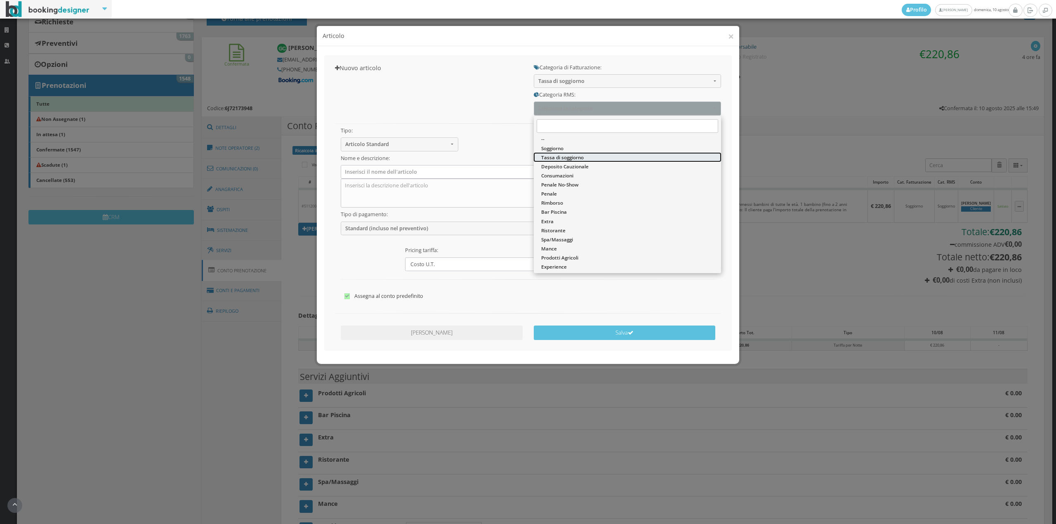
click at [561, 158] on span "Tassa di soggiorno" at bounding box center [562, 157] width 43 height 7
select select "13"
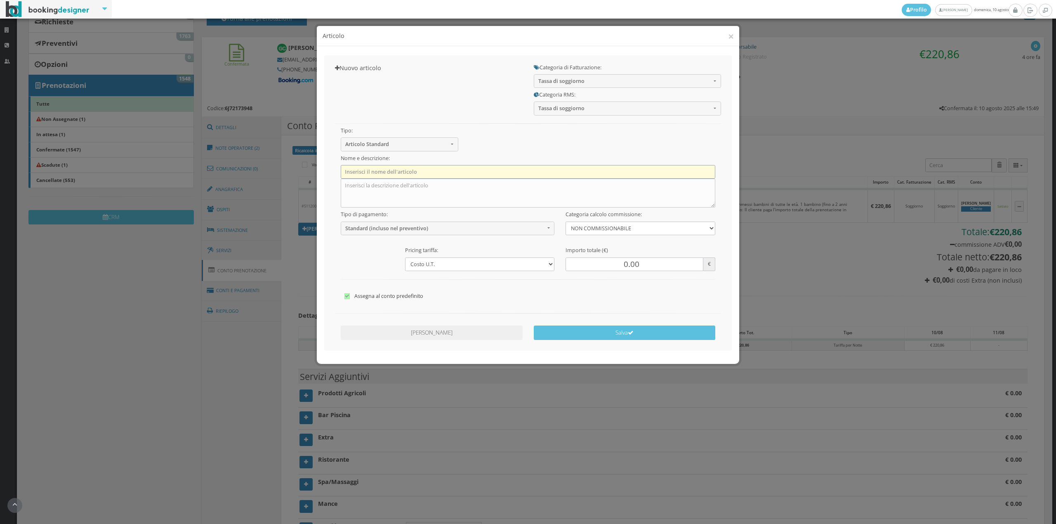
click at [358, 174] on input "text" at bounding box center [528, 172] width 375 height 14
type input "Tassa di Soggiorno"
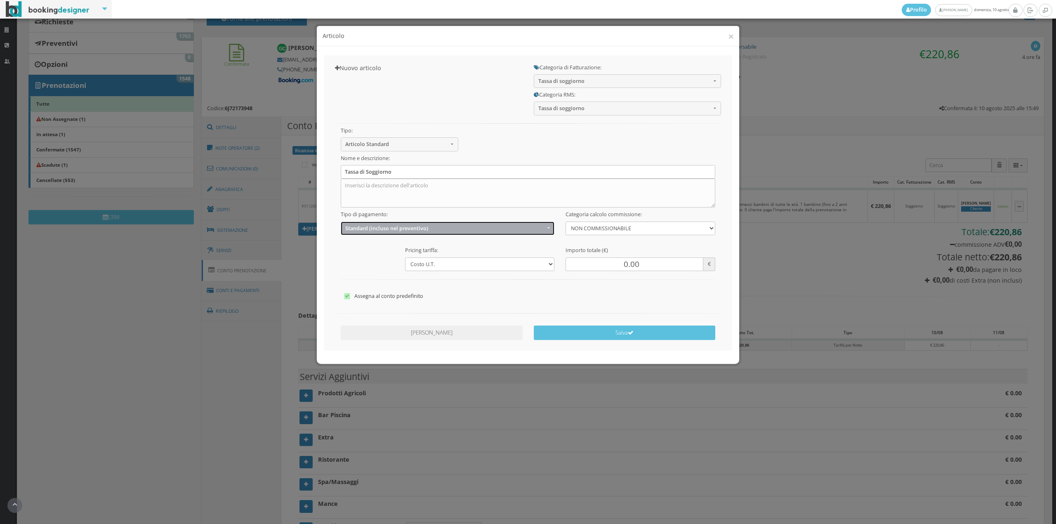
click at [367, 230] on span "Standard (incluso nel preventivo)" at bounding box center [445, 228] width 200 height 6
click at [365, 258] on span "EXTRA (non incluso nel preventivo)" at bounding box center [388, 260] width 80 height 7
select select "2"
click at [627, 265] on input "0.00" at bounding box center [634, 265] width 137 height 14
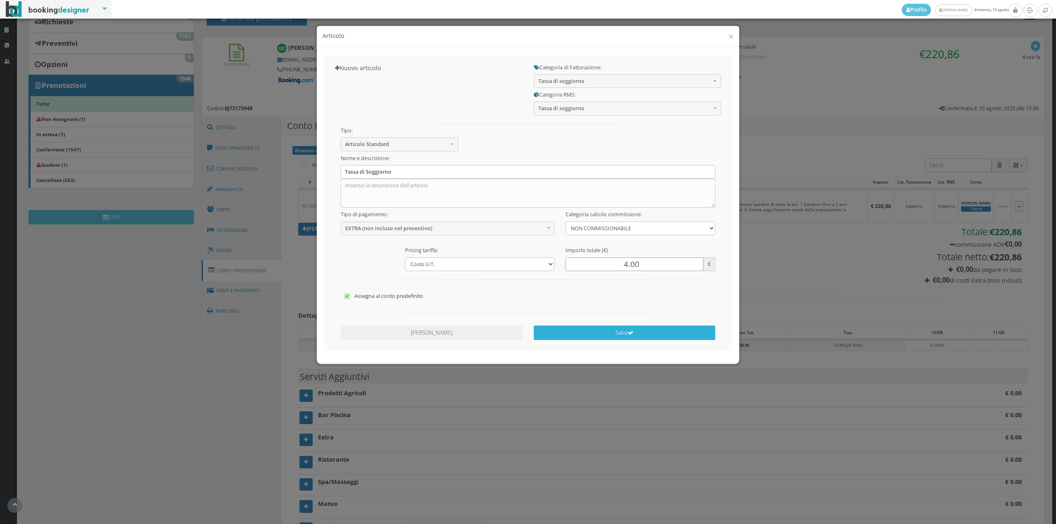
type input "4.00"
click at [626, 336] on button "Salva" at bounding box center [625, 333] width 182 height 14
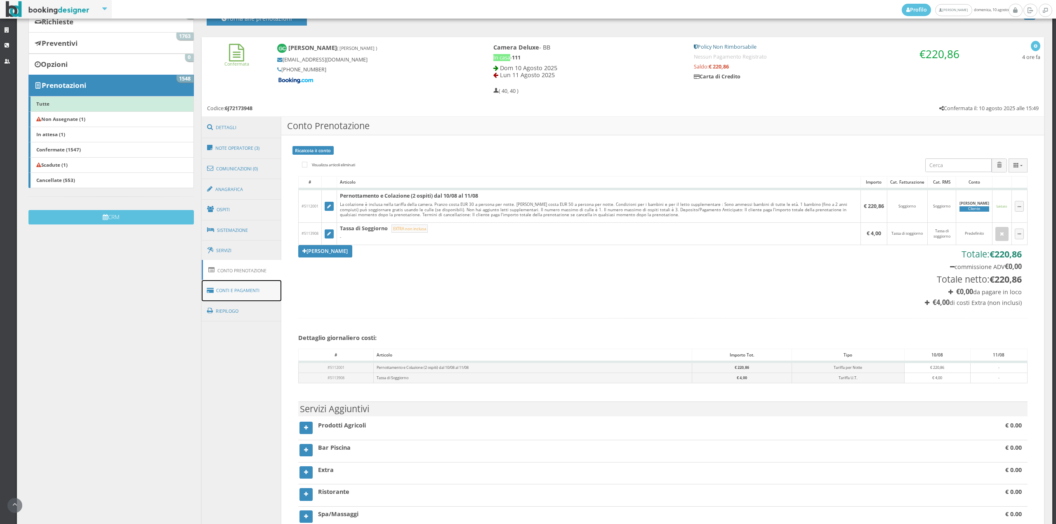
click at [257, 283] on link "Conti e Pagamenti" at bounding box center [242, 290] width 80 height 21
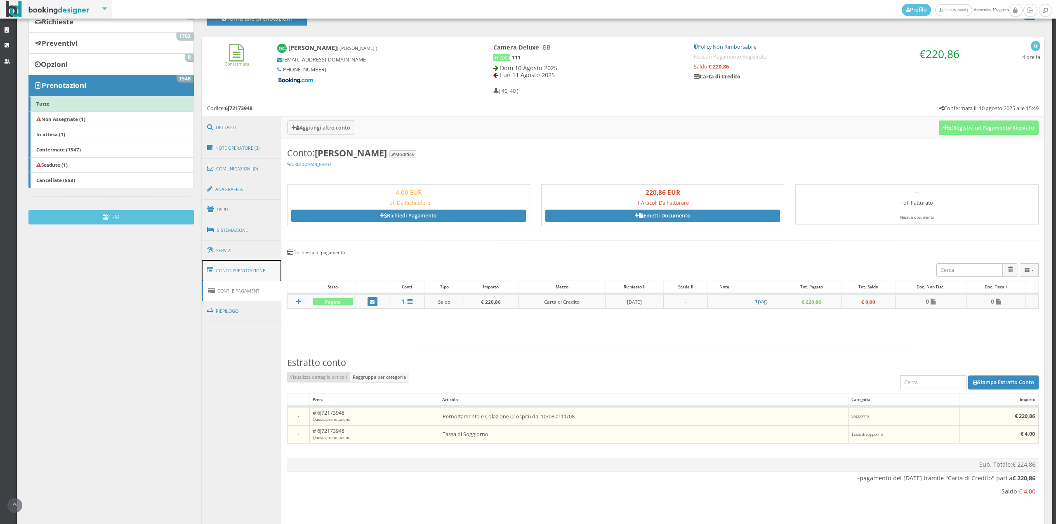
click at [245, 278] on link "Conto Prenotazione" at bounding box center [242, 270] width 80 height 21
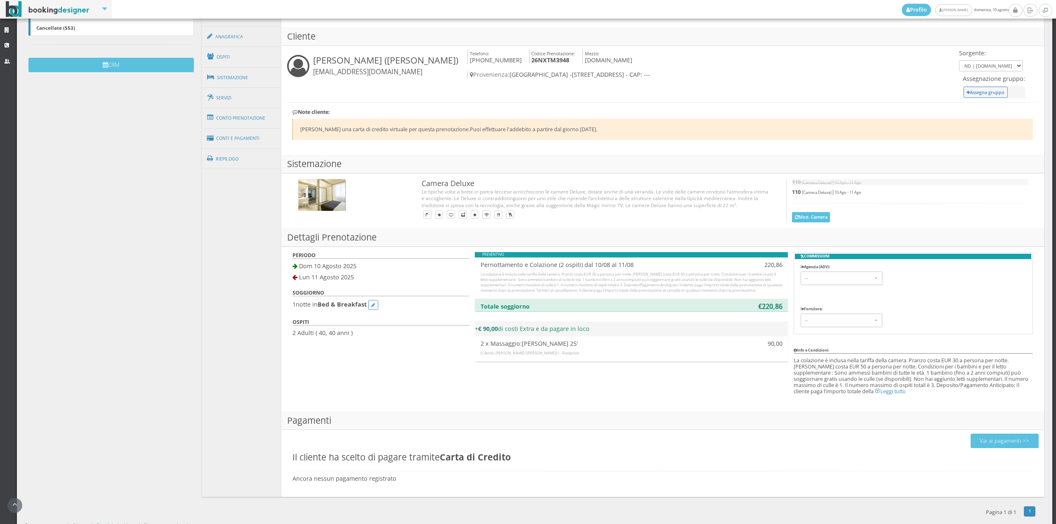
scroll to position [275, 0]
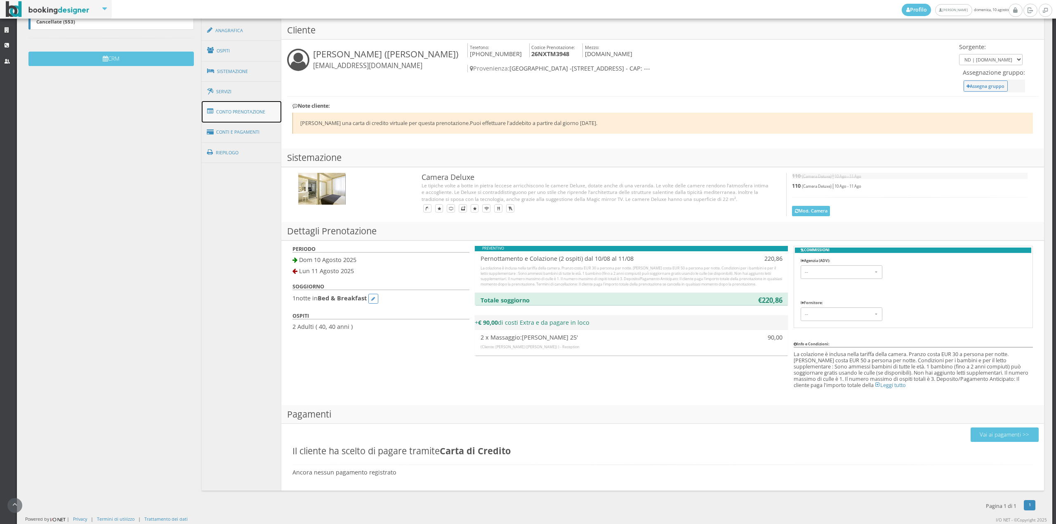
click at [245, 107] on link "Conto Prenotazione" at bounding box center [242, 111] width 80 height 21
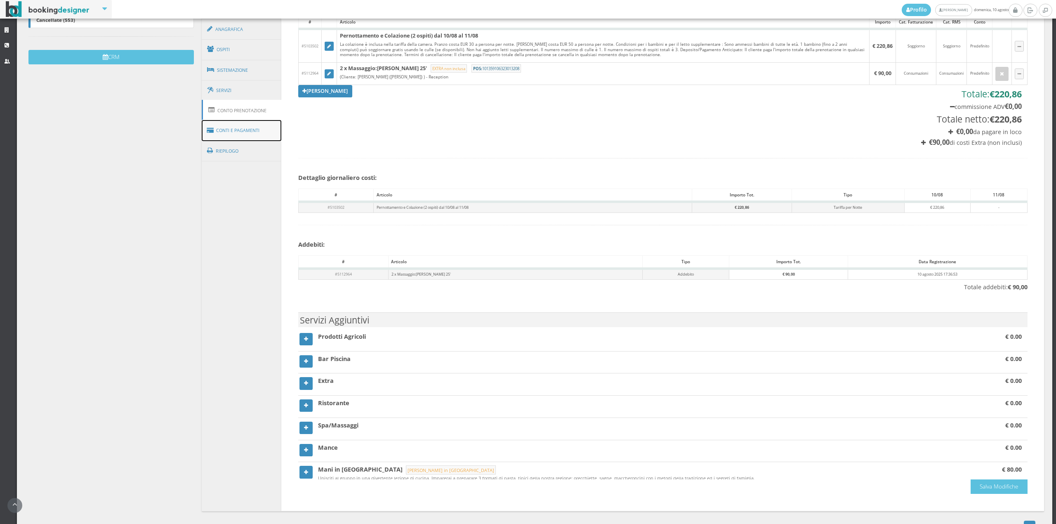
click at [248, 125] on link "Conti e Pagamenti" at bounding box center [242, 130] width 80 height 21
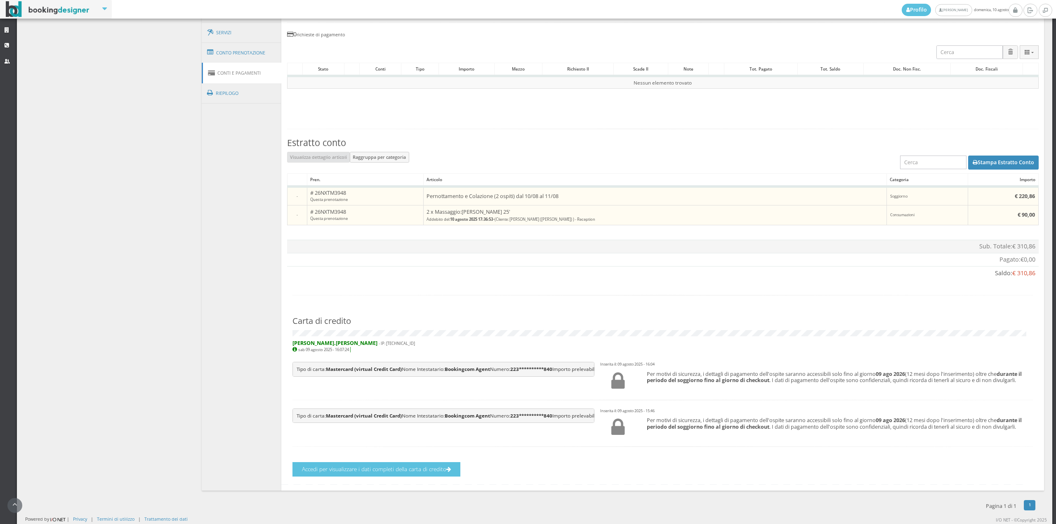
scroll to position [377, 0]
click at [343, 461] on h4 "Accedi per visualizzare i dati completi della carta di credito" at bounding box center [663, 468] width 752 height 18
click at [413, 473] on button "Accedi per visualizzare i dati completi della carta di credito" at bounding box center [377, 469] width 168 height 14
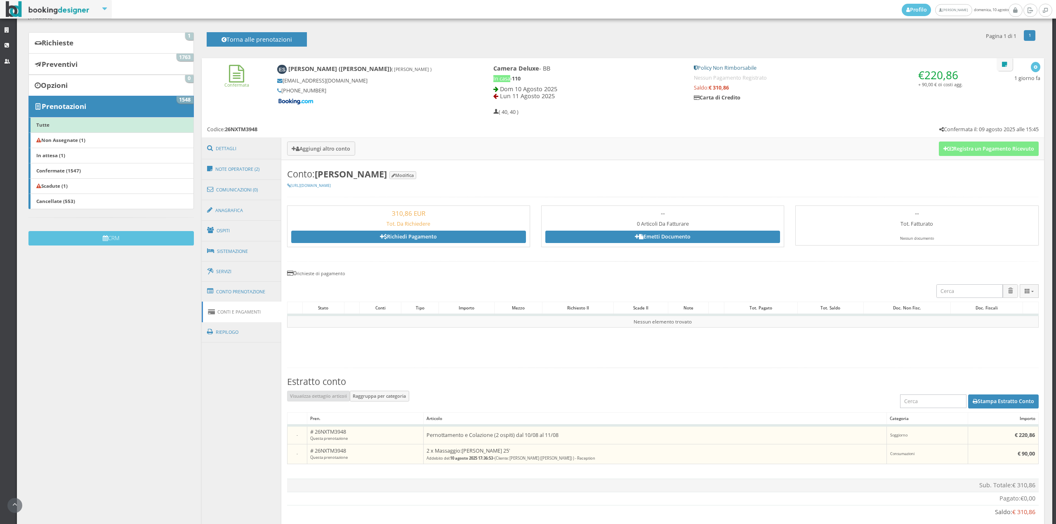
scroll to position [29, 0]
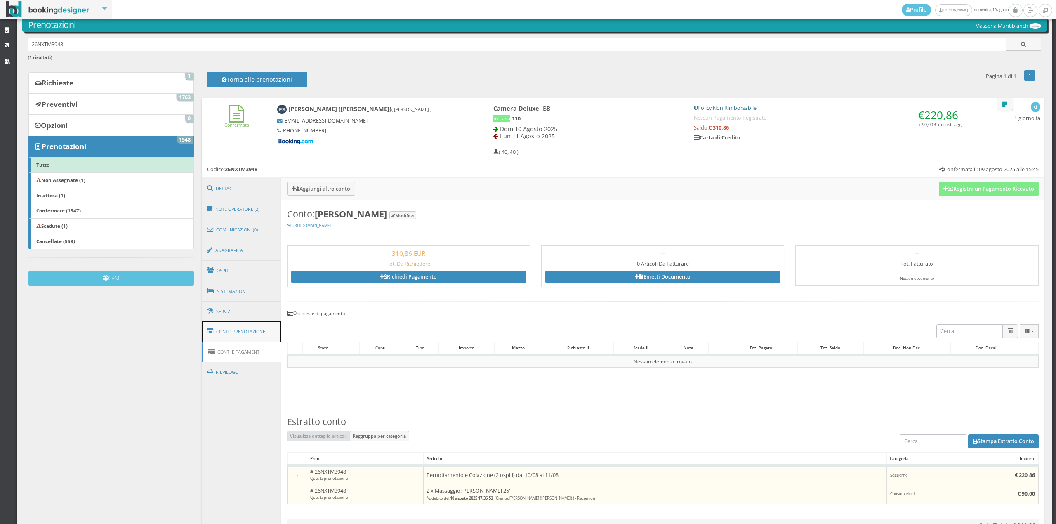
click at [243, 331] on link "Conto Prenotazione" at bounding box center [242, 331] width 80 height 21
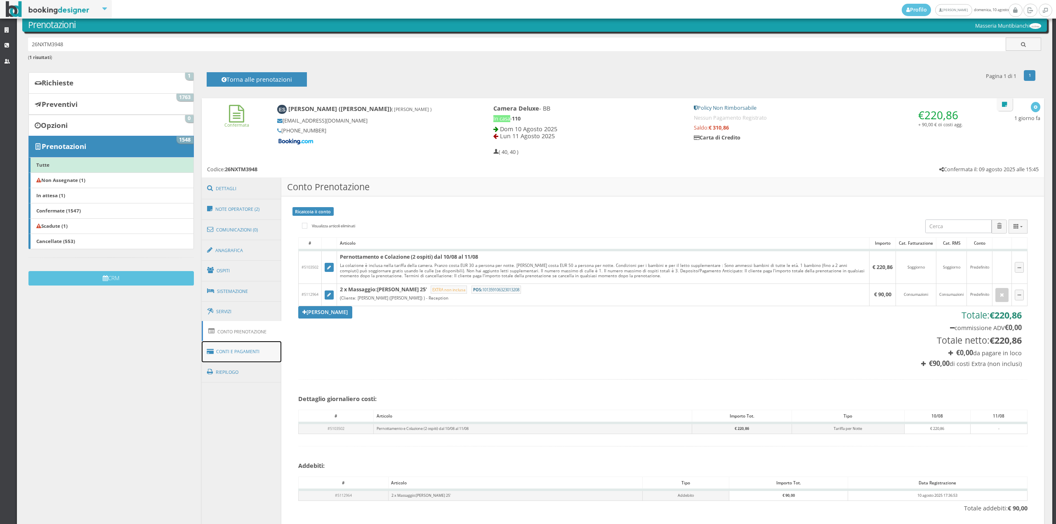
click at [245, 351] on link "Conti e Pagamenti" at bounding box center [242, 351] width 80 height 21
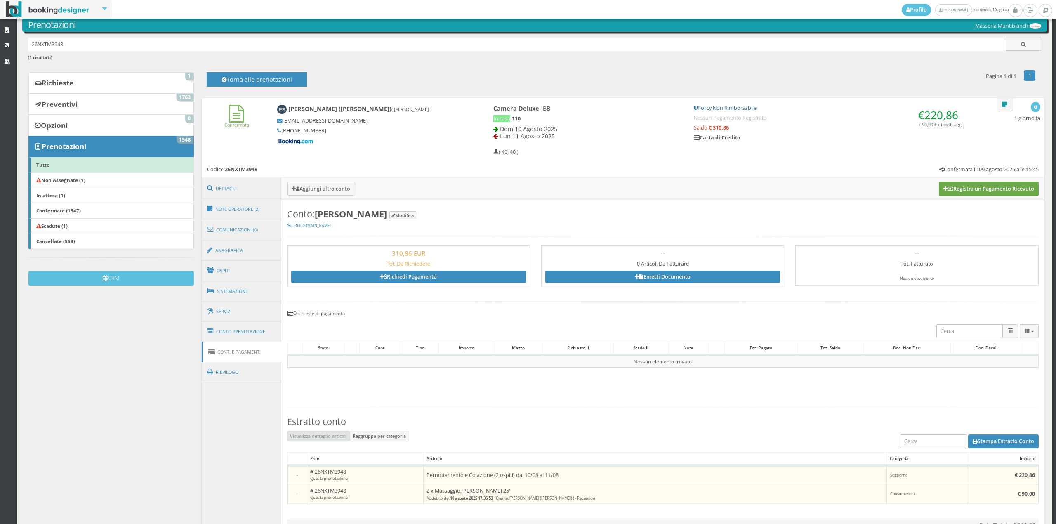
click at [979, 187] on button "Registra un Pagamento Ricevuto" at bounding box center [989, 189] width 100 height 14
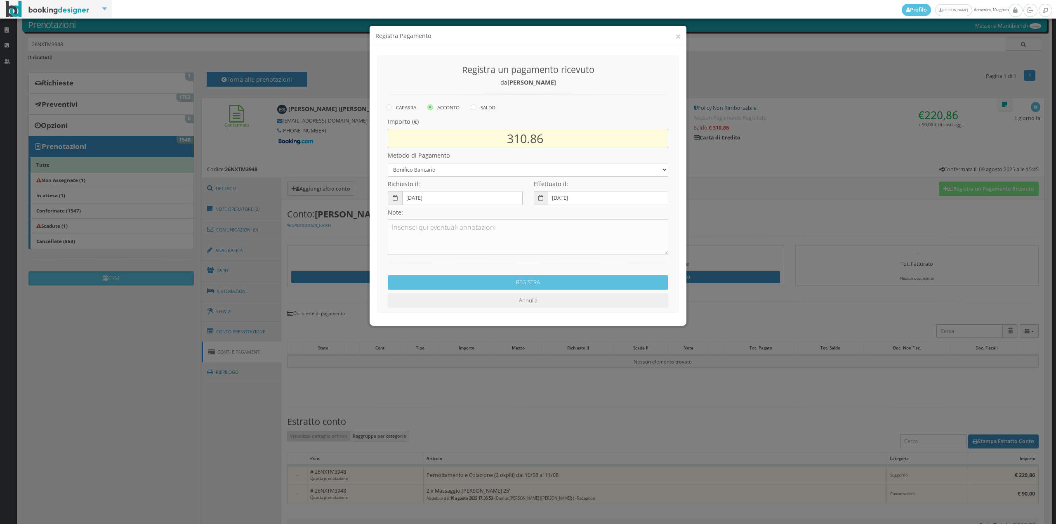
click at [526, 139] on input "310.86" at bounding box center [528, 138] width 281 height 19
type input "220.86"
click at [433, 174] on select "Bonifico Bancario Carta di Credito Contanti Assegno Bancario Assegno Circolare …" at bounding box center [528, 170] width 281 height 14
select select "2589"
click at [388, 163] on select "Bonifico Bancario Carta di Credito Contanti Assegno Bancario Assegno Circolare …" at bounding box center [528, 170] width 281 height 14
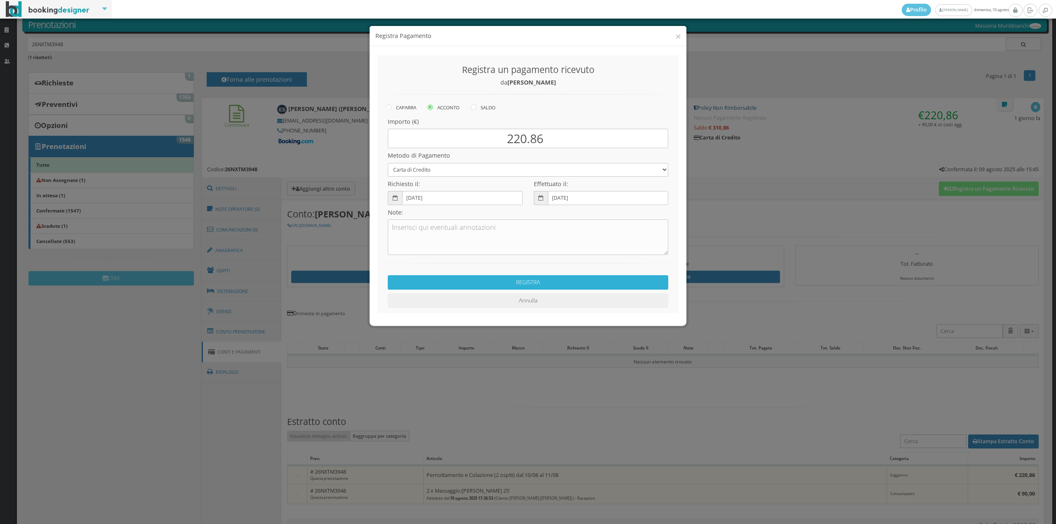
click at [504, 284] on button "REGISTRA" at bounding box center [528, 282] width 281 height 14
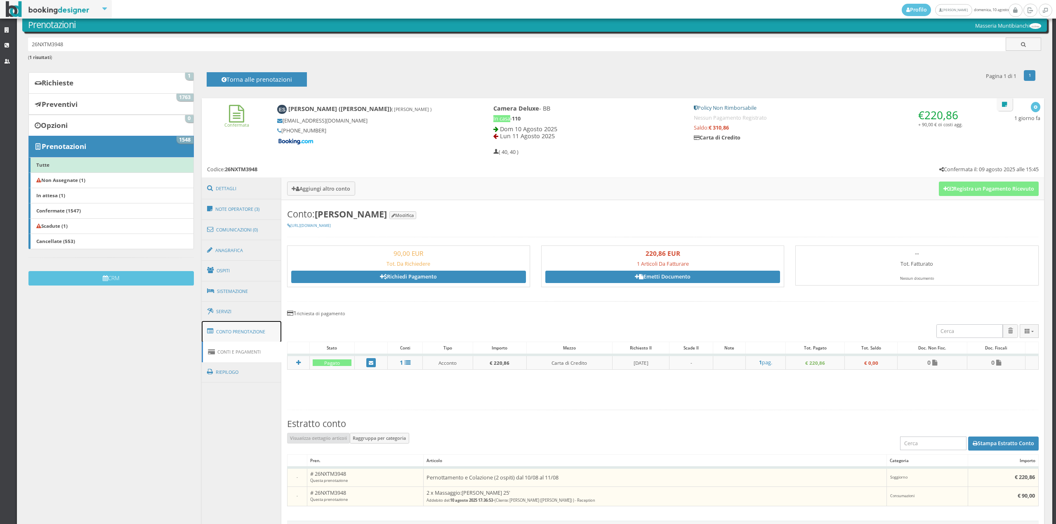
click at [262, 326] on link "Conto Prenotazione" at bounding box center [242, 331] width 80 height 21
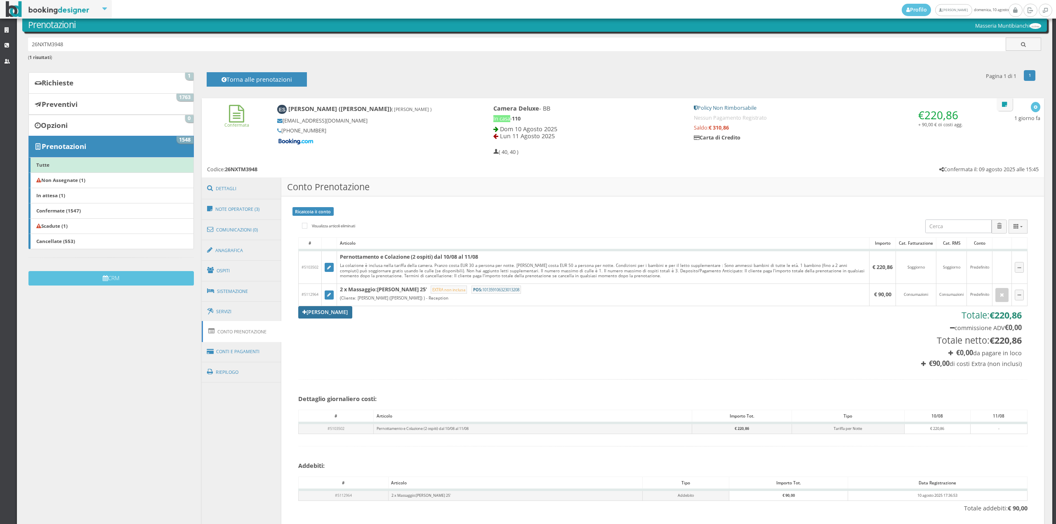
click at [319, 312] on link "[PERSON_NAME]" at bounding box center [325, 312] width 54 height 12
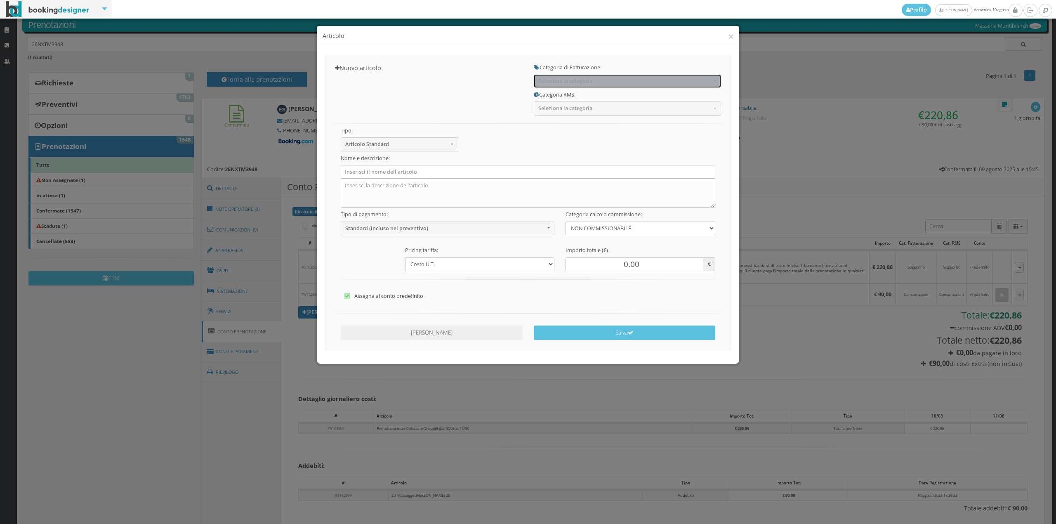
click at [546, 78] on span "Seleziona la categoria" at bounding box center [625, 81] width 173 height 6
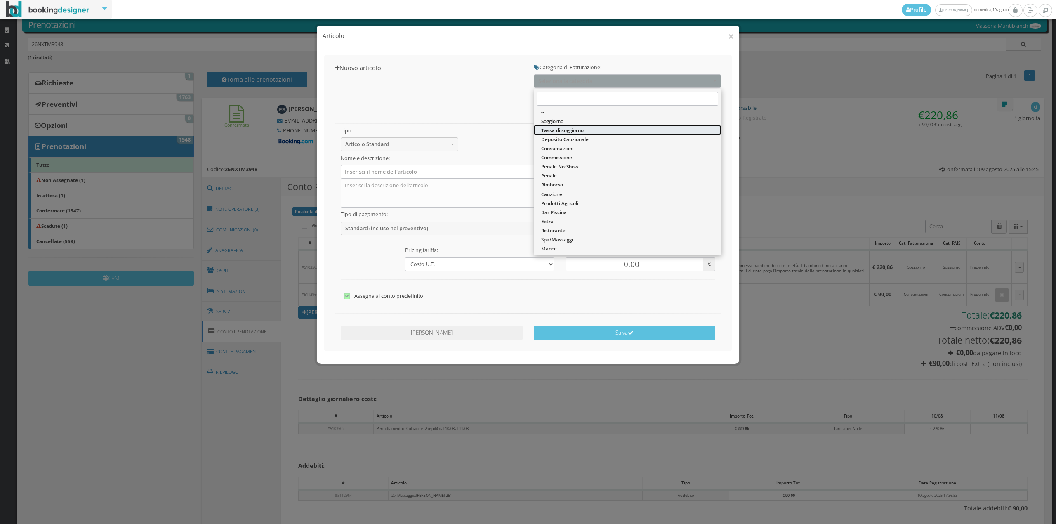
click at [547, 128] on span "Tassa di soggiorno" at bounding box center [562, 130] width 43 height 7
select select "13"
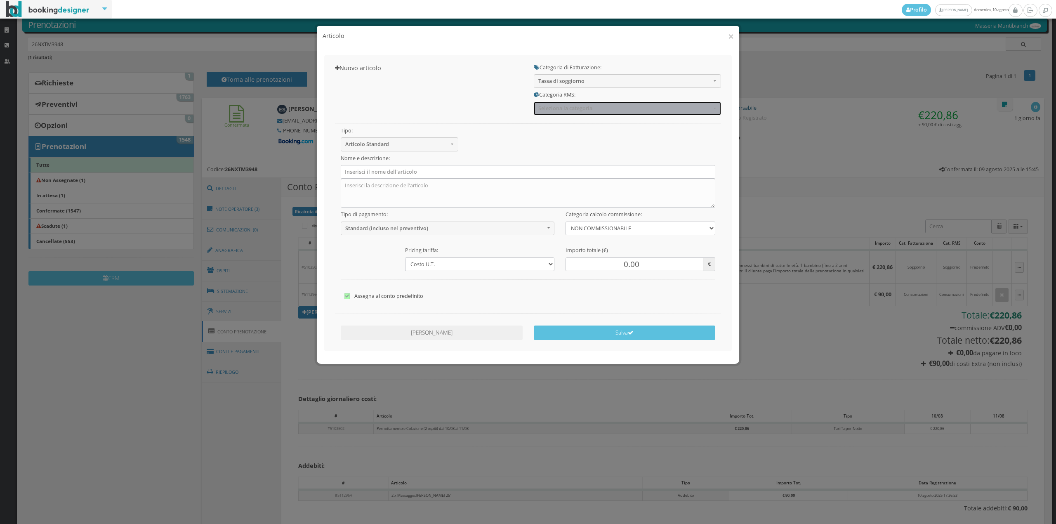
click at [554, 108] on span "Seleziona la categoria" at bounding box center [625, 108] width 173 height 6
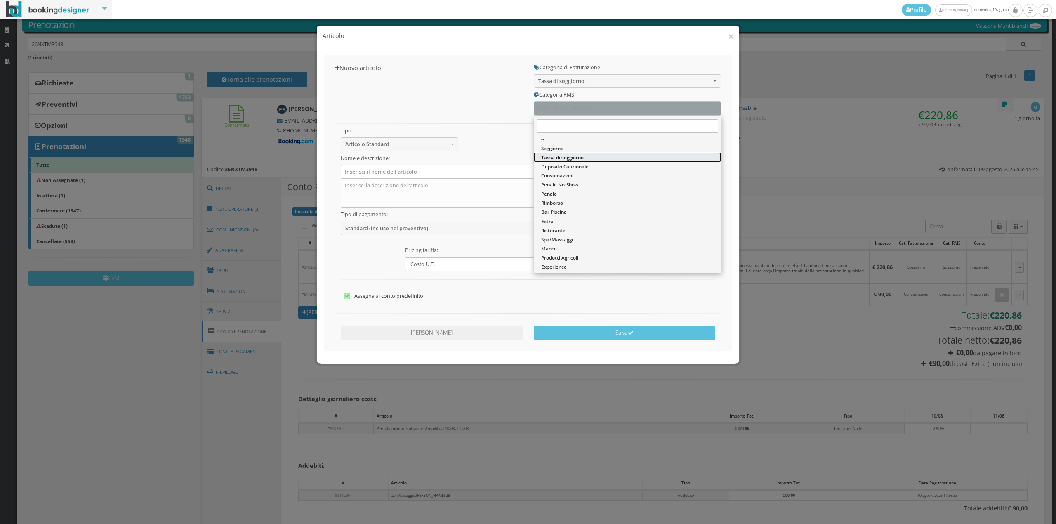
click at [555, 159] on span "Tassa di soggiorno" at bounding box center [562, 157] width 43 height 7
select select "13"
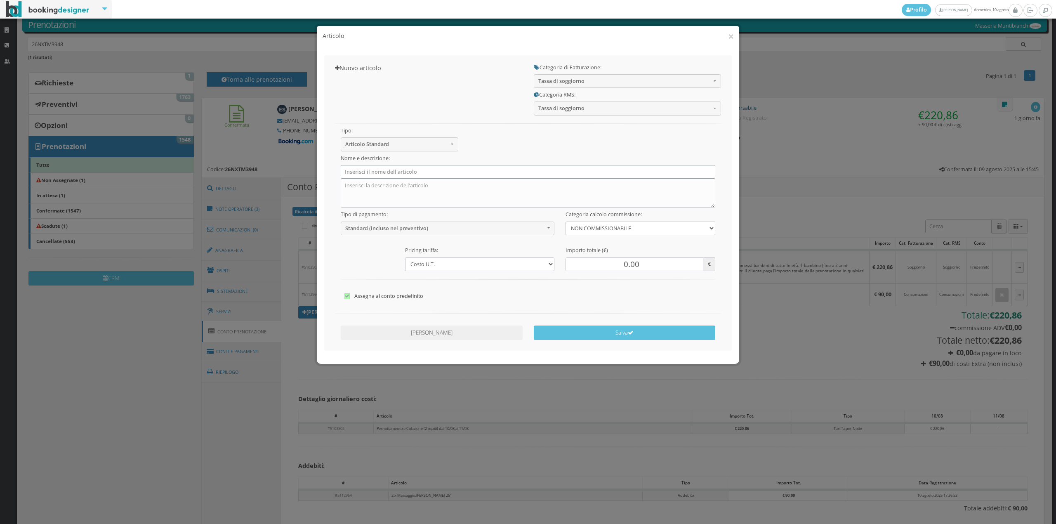
drag, startPoint x: 486, startPoint y: 174, endPoint x: 479, endPoint y: 178, distance: 8.7
click at [486, 174] on input "text" at bounding box center [528, 172] width 375 height 14
type input "Tassa di Soggiorno"
click at [380, 226] on span "Standard (incluso nel preventivo)" at bounding box center [445, 228] width 200 height 6
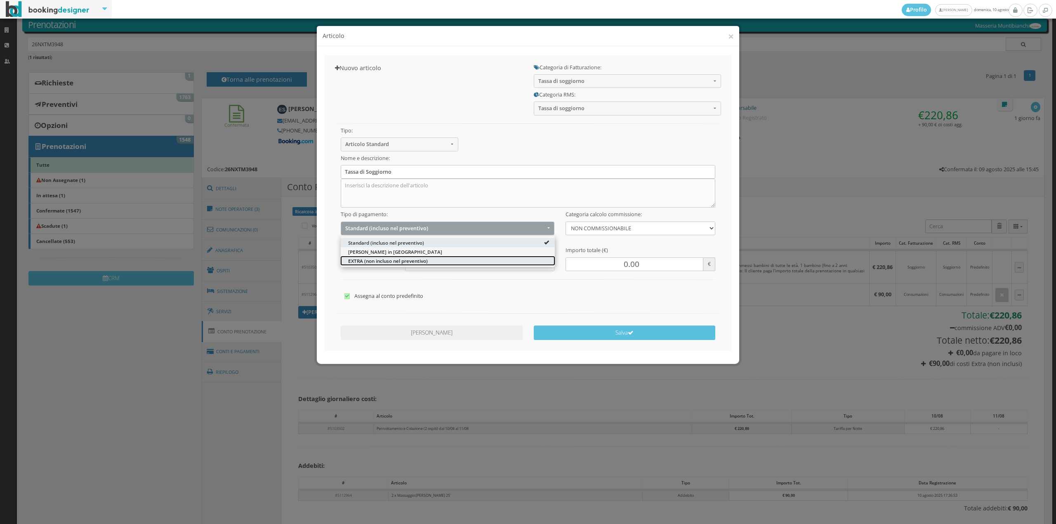
click at [371, 261] on span "EXTRA (non incluso nel preventivo)" at bounding box center [388, 260] width 80 height 7
select select "2"
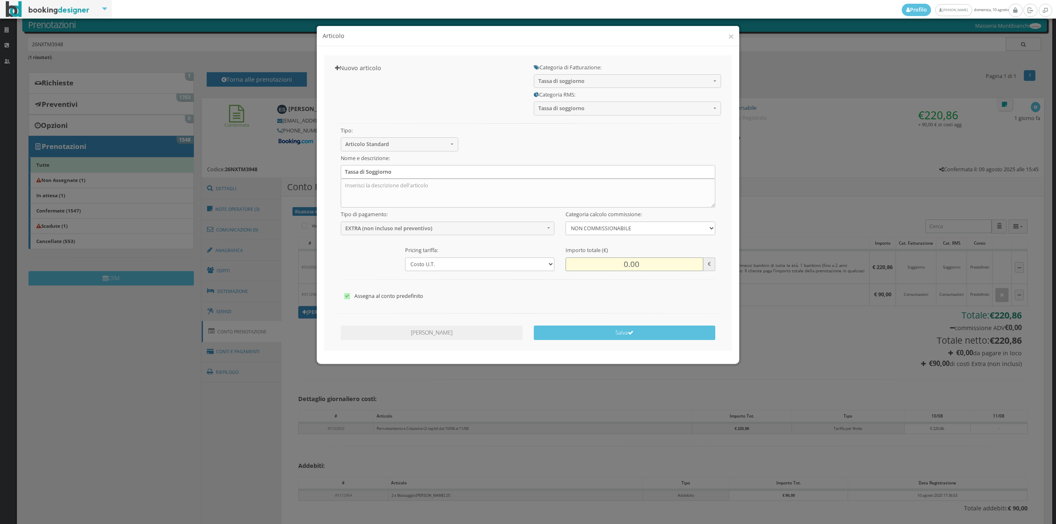
click at [631, 264] on input "0.00" at bounding box center [634, 265] width 137 height 14
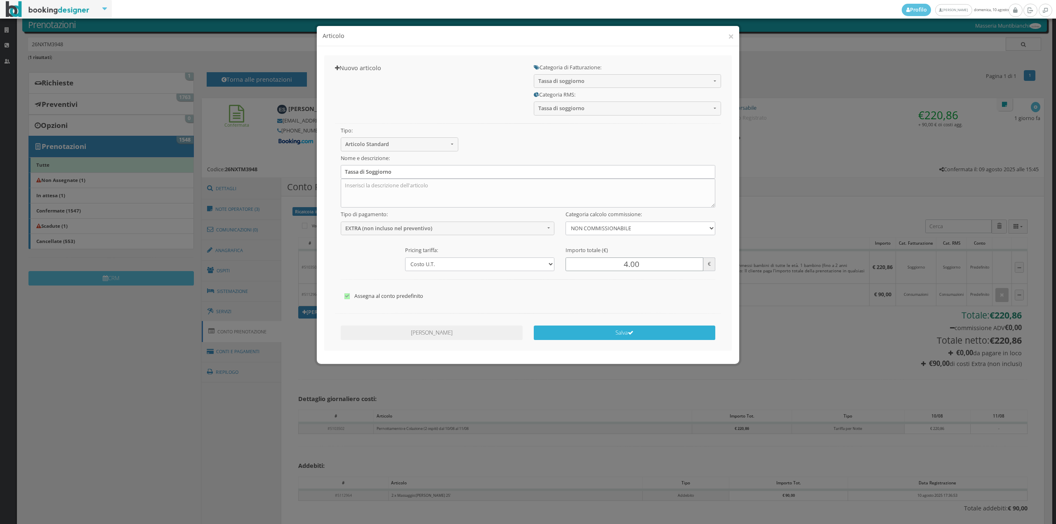
type input "4.00"
click at [607, 334] on button "Salva" at bounding box center [625, 333] width 182 height 14
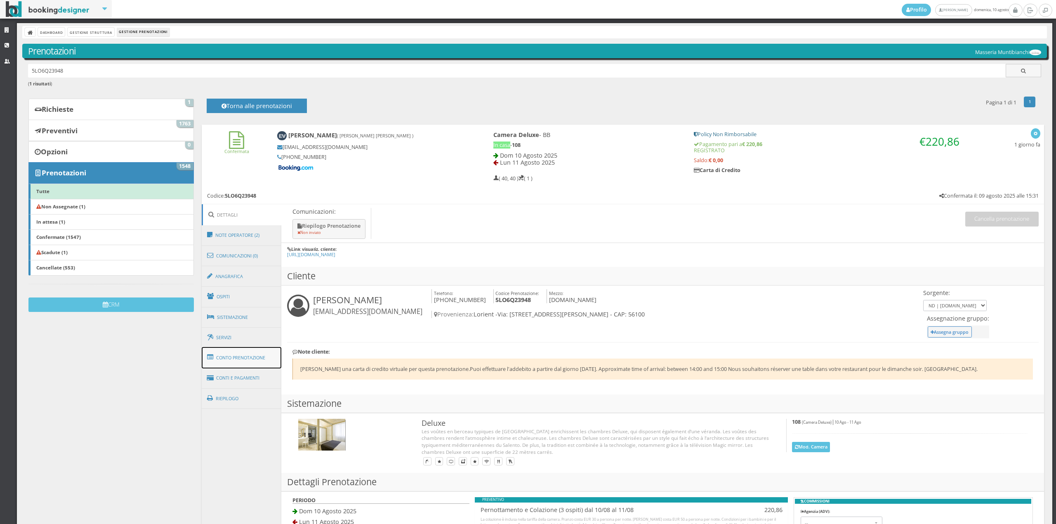
click at [246, 354] on link "Conto Prenotazione" at bounding box center [242, 357] width 80 height 21
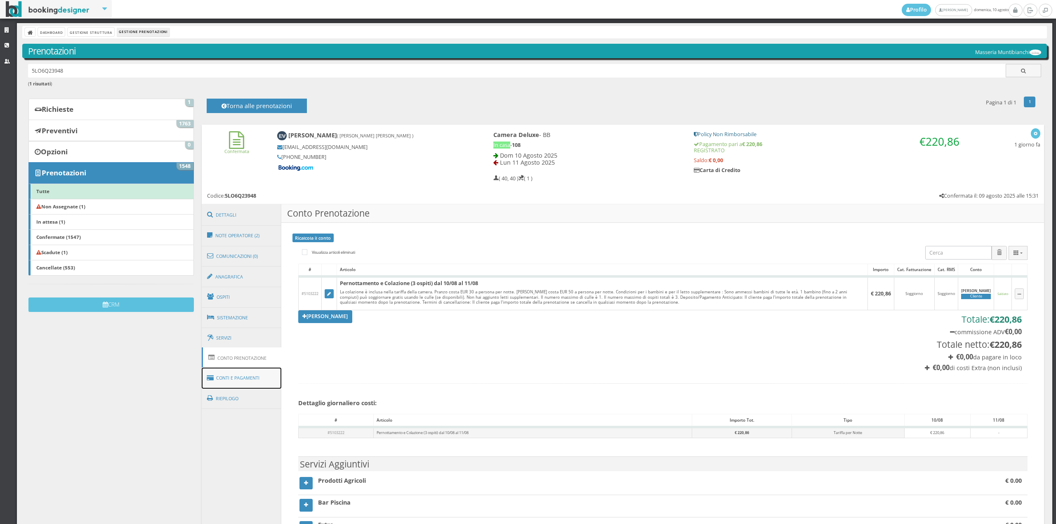
click at [247, 376] on link "Conti e Pagamenti" at bounding box center [242, 378] width 80 height 21
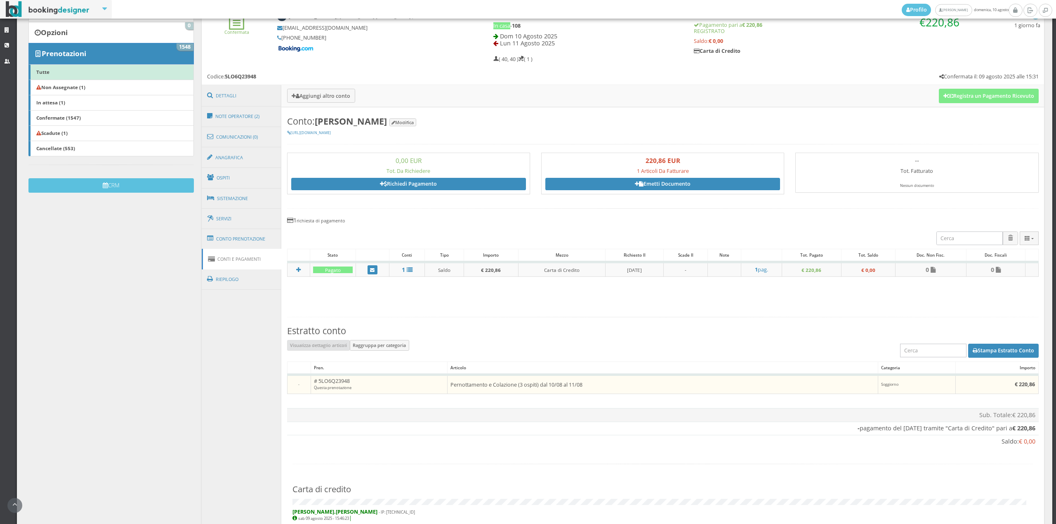
scroll to position [52, 0]
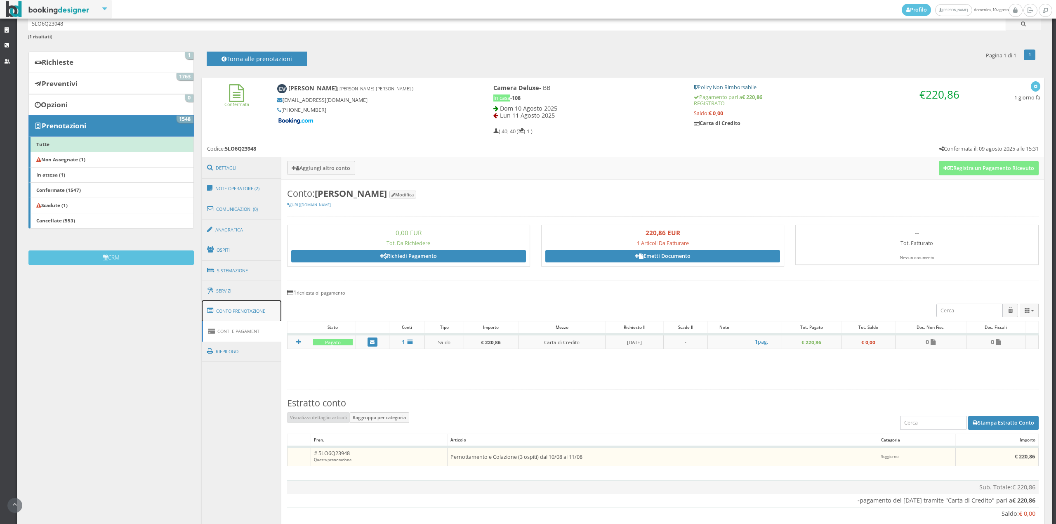
click at [245, 312] on link "Conto Prenotazione" at bounding box center [242, 310] width 80 height 21
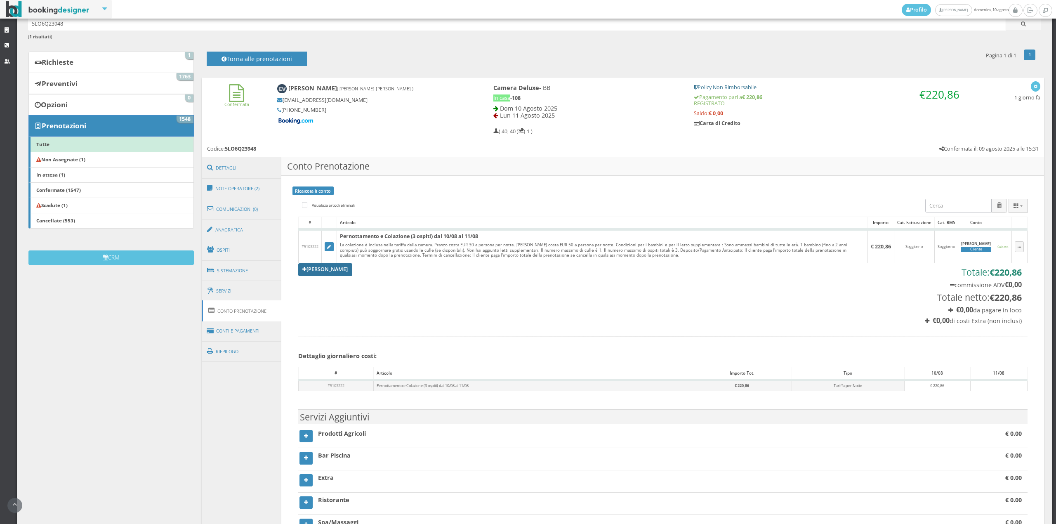
click at [327, 272] on link "[PERSON_NAME]" at bounding box center [325, 269] width 54 height 12
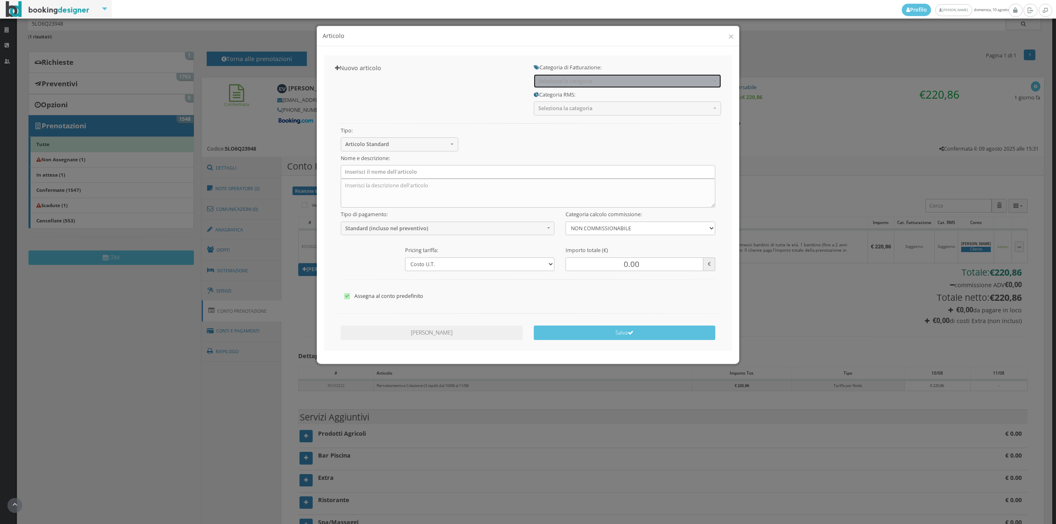
click at [544, 82] on span "Seleziona la categoria" at bounding box center [625, 81] width 173 height 6
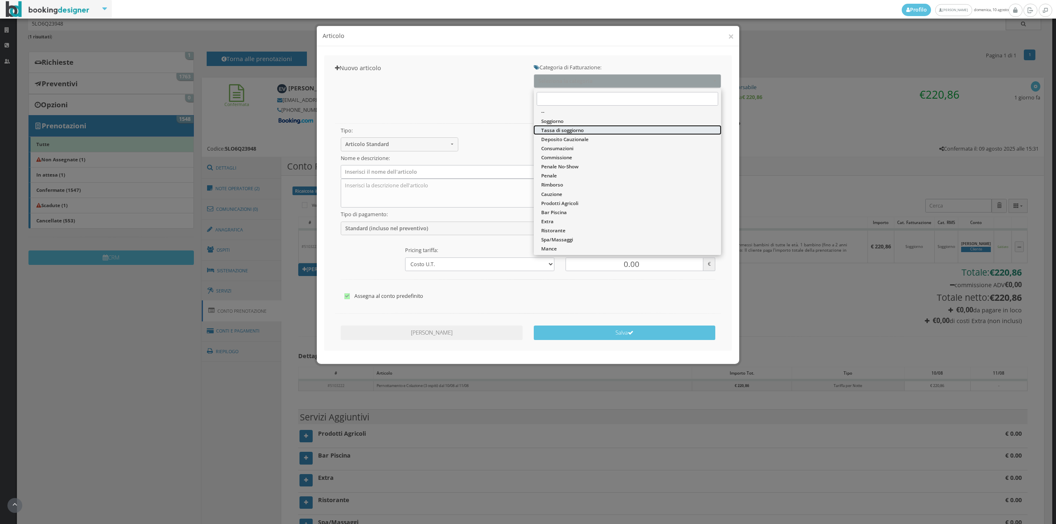
click at [553, 127] on span "Tassa di soggiorno" at bounding box center [562, 130] width 43 height 7
select select "13"
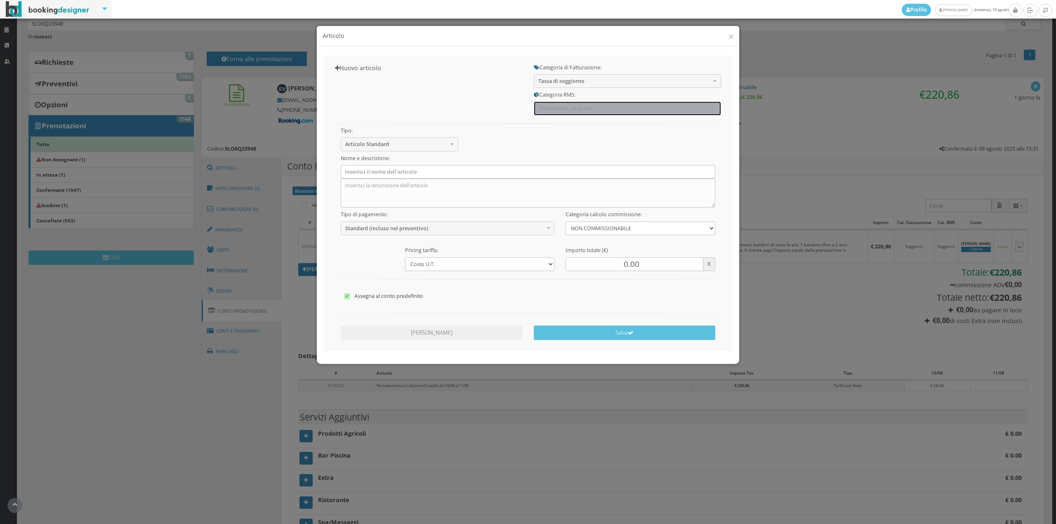
click at [553, 106] on span "Seleziona la categoria" at bounding box center [625, 108] width 173 height 6
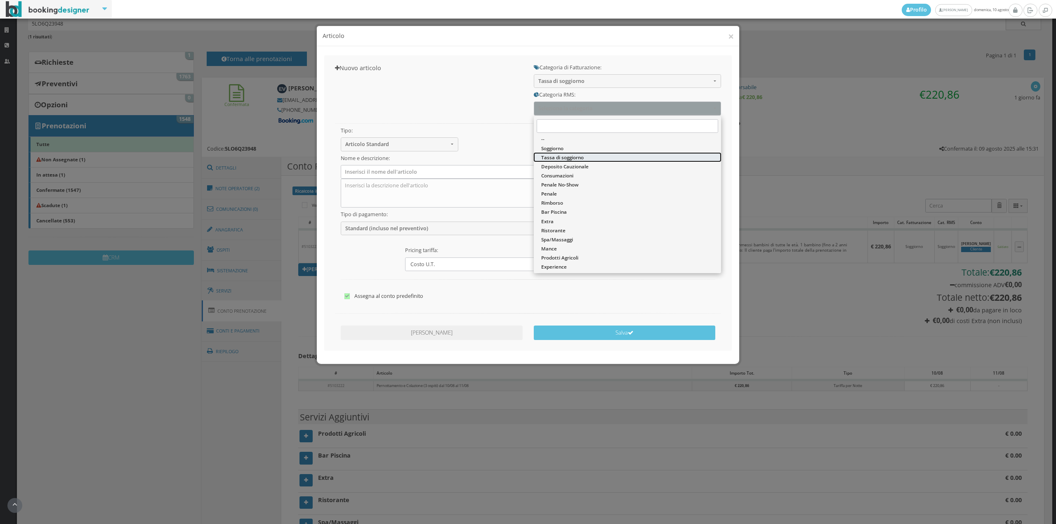
click at [547, 157] on span "Tassa di soggiorno" at bounding box center [562, 157] width 43 height 7
select select "13"
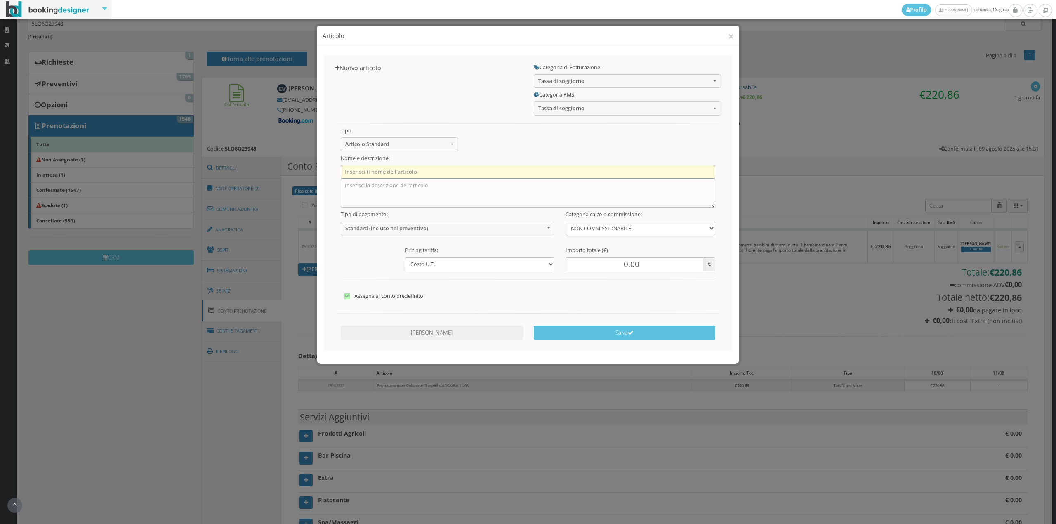
drag, startPoint x: 491, startPoint y: 166, endPoint x: 484, endPoint y: 177, distance: 12.8
click at [491, 166] on input "text" at bounding box center [528, 172] width 375 height 14
type input "Tassa di Soggiorno"
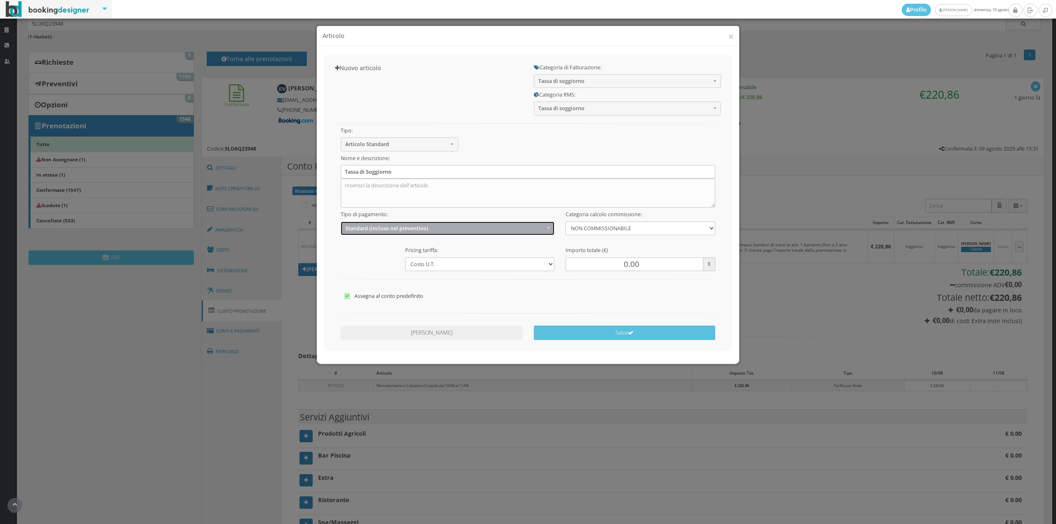
click at [414, 223] on button "Standard (incluso nel preventivo)" at bounding box center [448, 229] width 214 height 14
click at [381, 256] on link "EXTRA (non incluso nel preventivo)" at bounding box center [448, 260] width 214 height 9
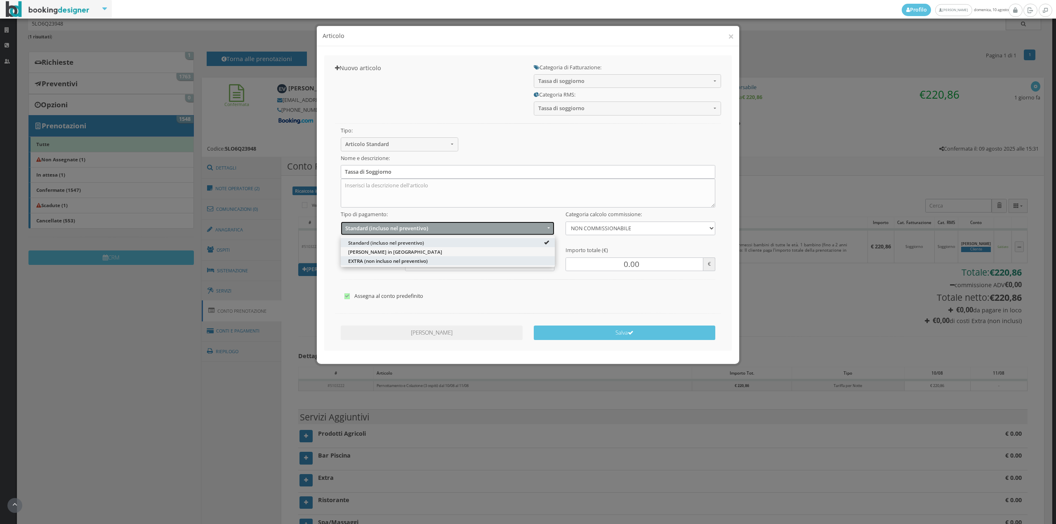
select select "2"
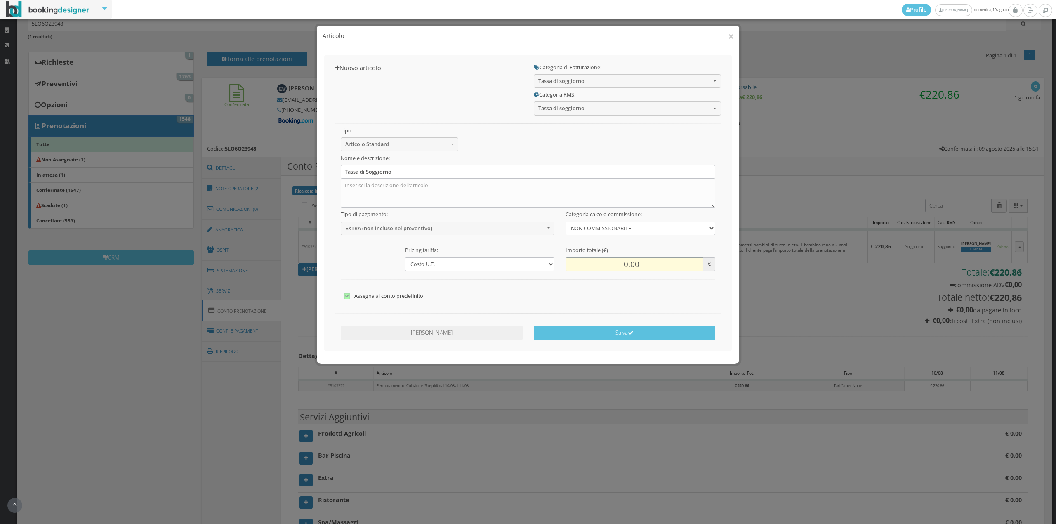
click at [615, 260] on input "0.00" at bounding box center [634, 265] width 137 height 14
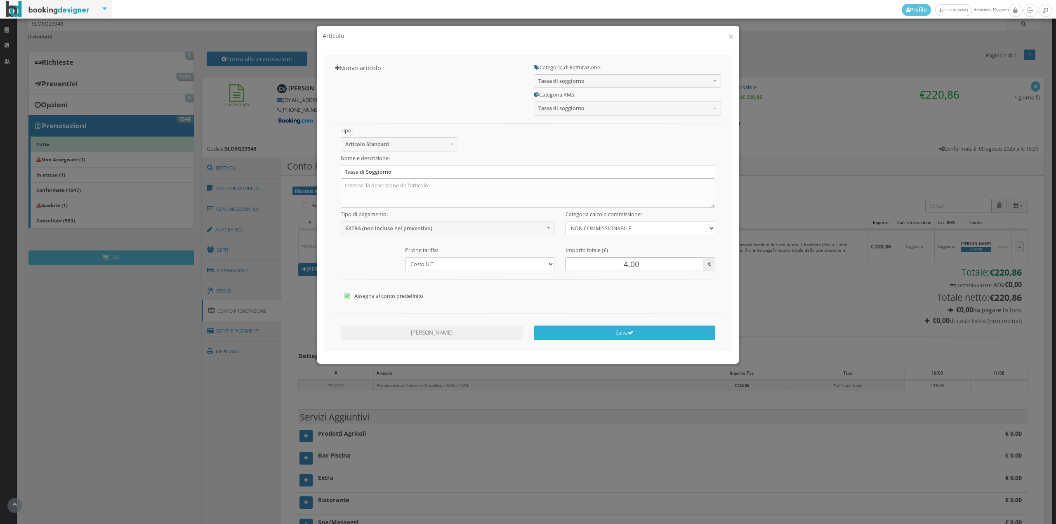
type input "4.00"
click at [623, 330] on button "Salva" at bounding box center [625, 333] width 182 height 14
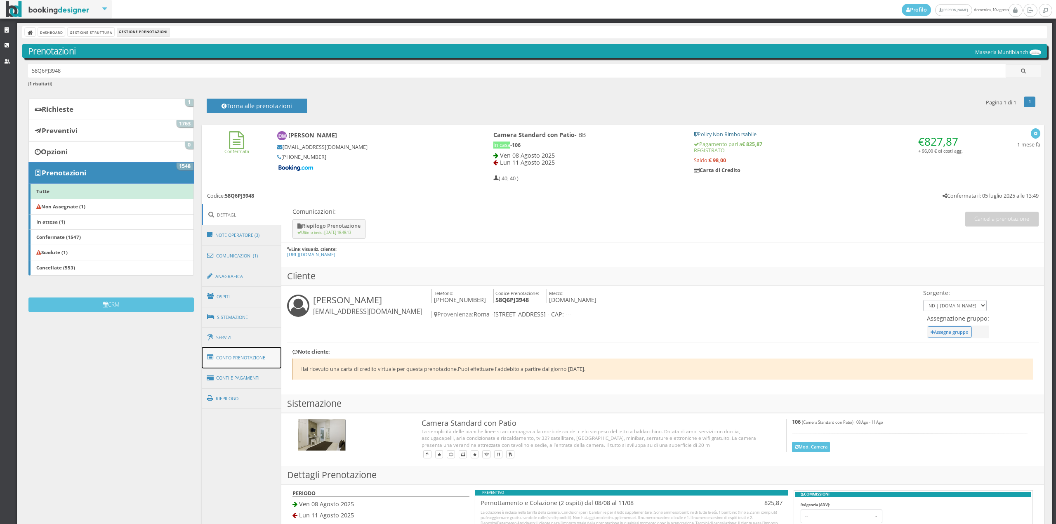
click at [237, 351] on link "Conto Prenotazione" at bounding box center [242, 357] width 80 height 21
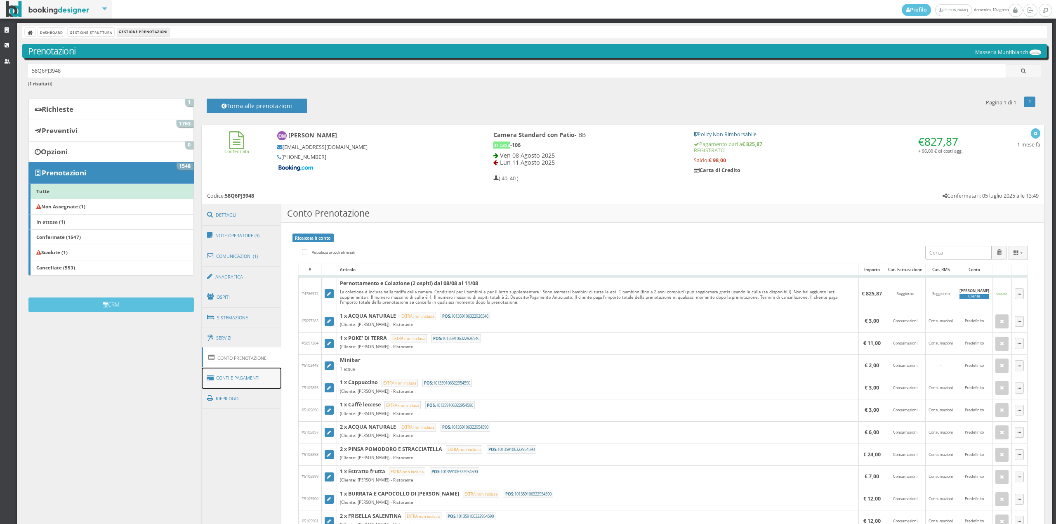
click at [243, 376] on link "Conti e Pagamenti" at bounding box center [242, 378] width 80 height 21
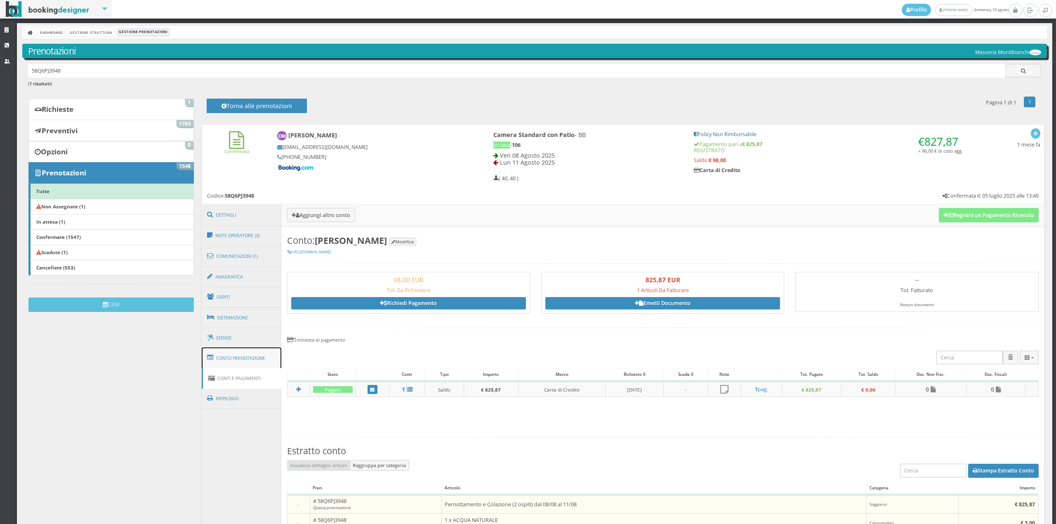
click at [250, 362] on link "Conto Prenotazione" at bounding box center [242, 357] width 80 height 21
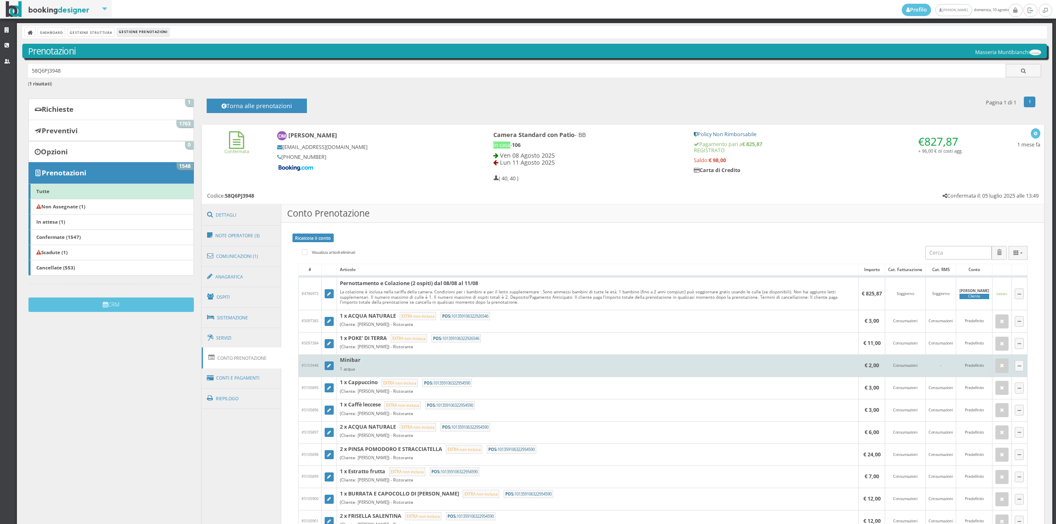
click at [323, 366] on td at bounding box center [328, 366] width 15 height 22
click at [333, 367] on td at bounding box center [328, 366] width 15 height 22
click at [331, 369] on link at bounding box center [329, 366] width 9 height 9
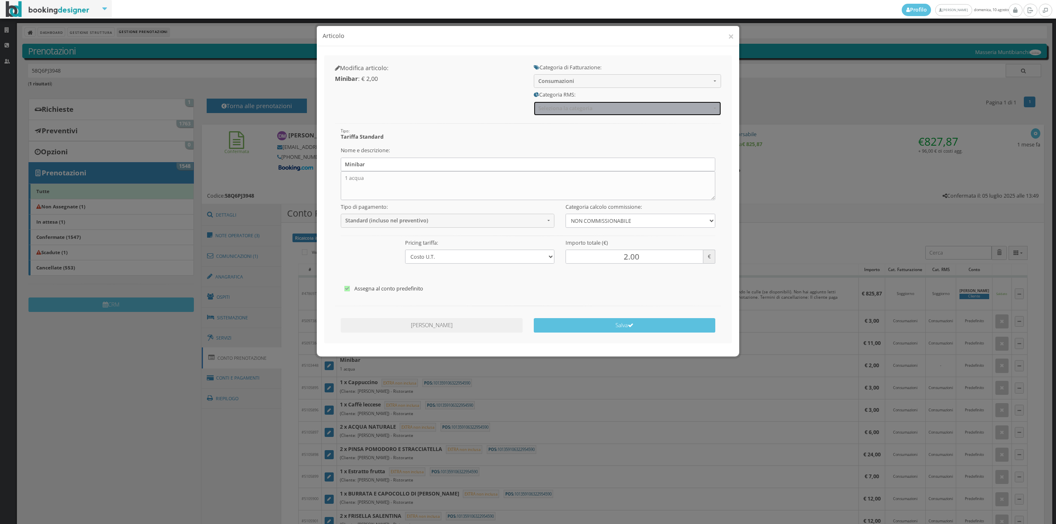
click at [577, 111] on span "Seleziona la categoria" at bounding box center [625, 108] width 173 height 6
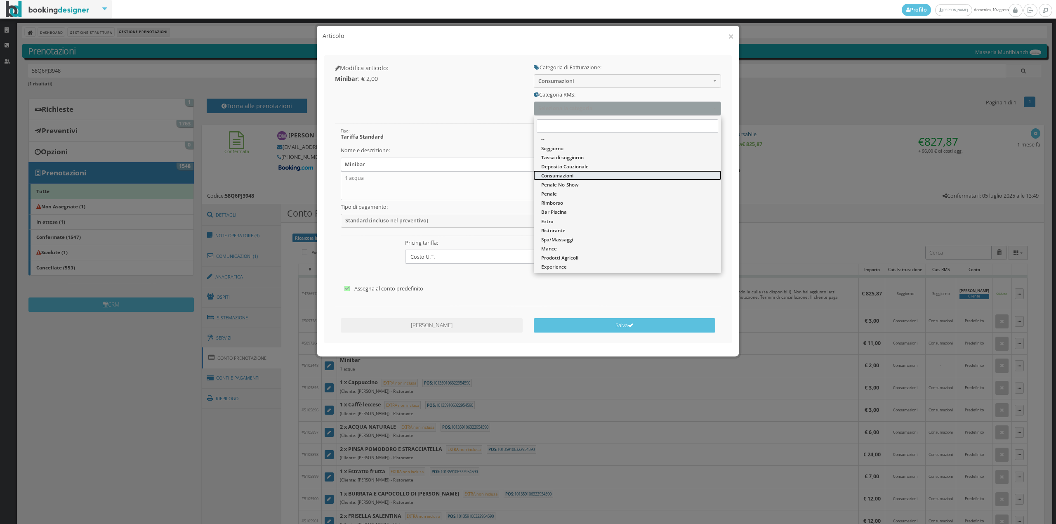
click at [560, 177] on span "Consumazioni" at bounding box center [557, 175] width 32 height 7
select select "36"
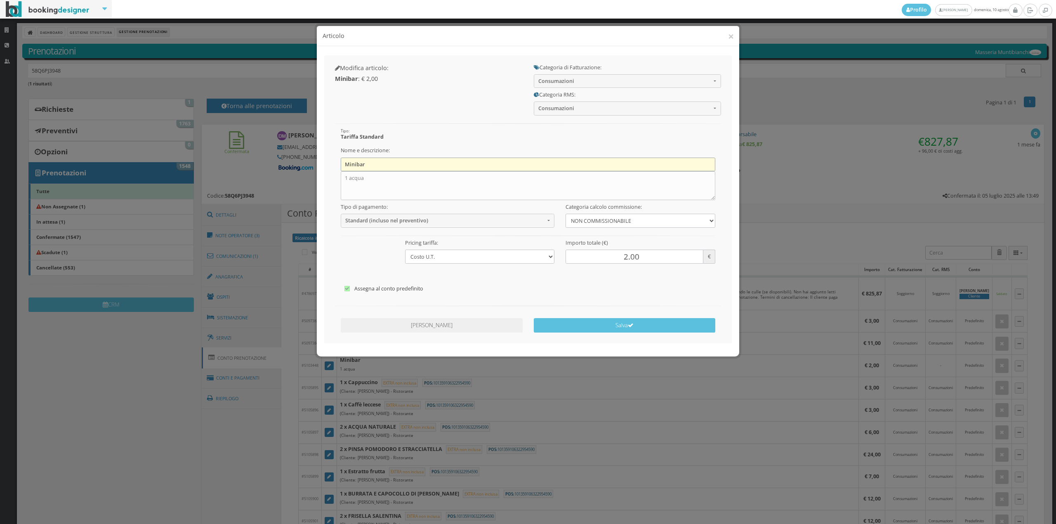
drag, startPoint x: 376, startPoint y: 166, endPoint x: 344, endPoint y: 163, distance: 32.7
click at [344, 163] on input "Minibar" at bounding box center [528, 165] width 375 height 14
drag, startPoint x: 376, startPoint y: 182, endPoint x: 342, endPoint y: 179, distance: 34.8
click at [339, 178] on div "Nome e descrizione: 1 acqua" at bounding box center [528, 172] width 386 height 57
click at [350, 166] on input "text" at bounding box center [528, 165] width 375 height 14
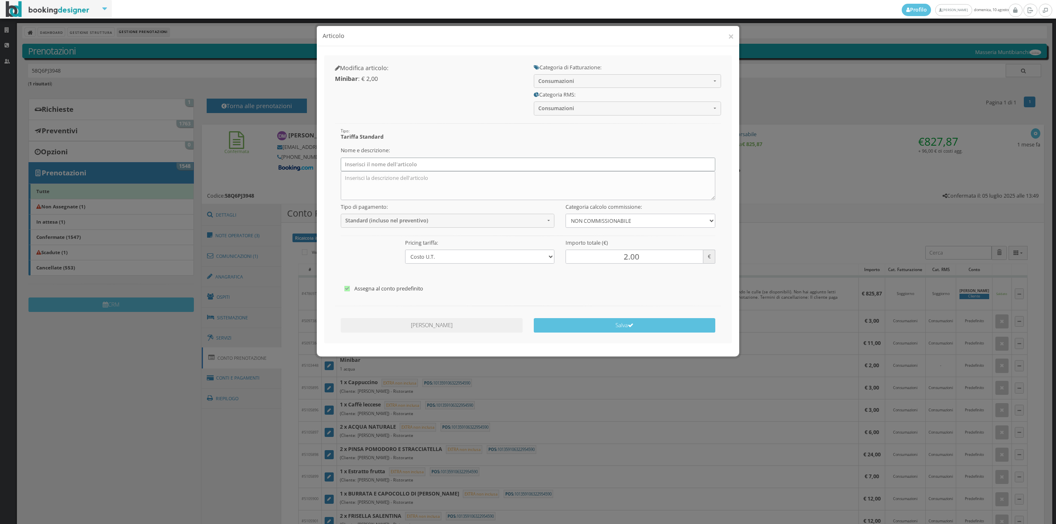
type input "1 x Acqua Naturale"
click at [408, 231] on div at bounding box center [528, 232] width 386 height 9
click at [408, 224] on span "Standard (incluso nel preventivo)" at bounding box center [445, 220] width 200 height 6
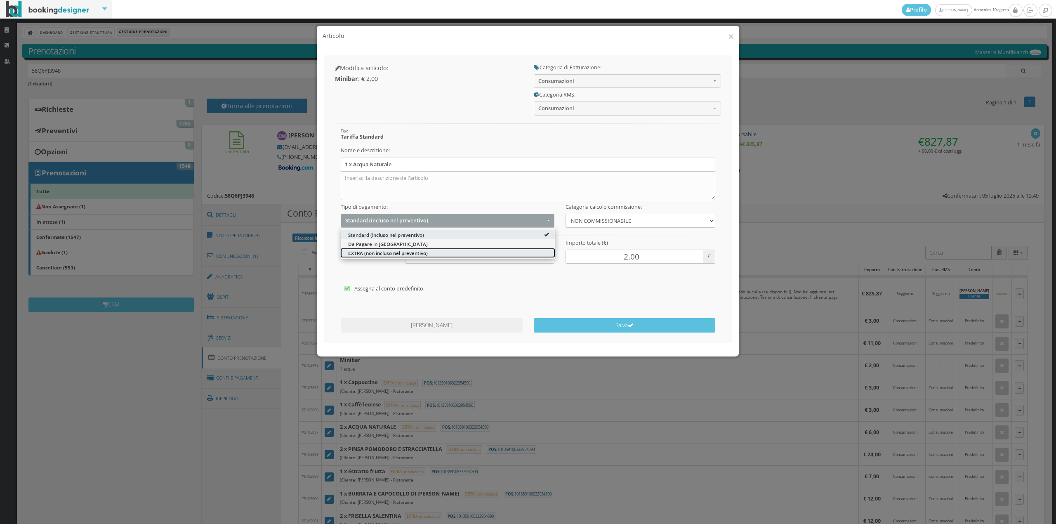
click at [397, 250] on span "EXTRA (non incluso nel preventivo)" at bounding box center [388, 253] width 80 height 7
select select "2"
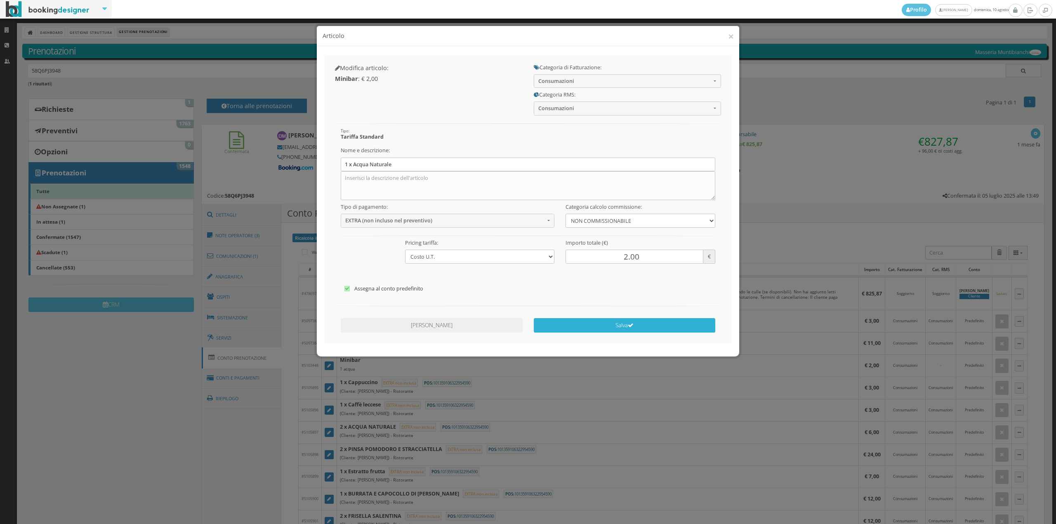
click at [626, 319] on button "Salva" at bounding box center [625, 325] width 182 height 14
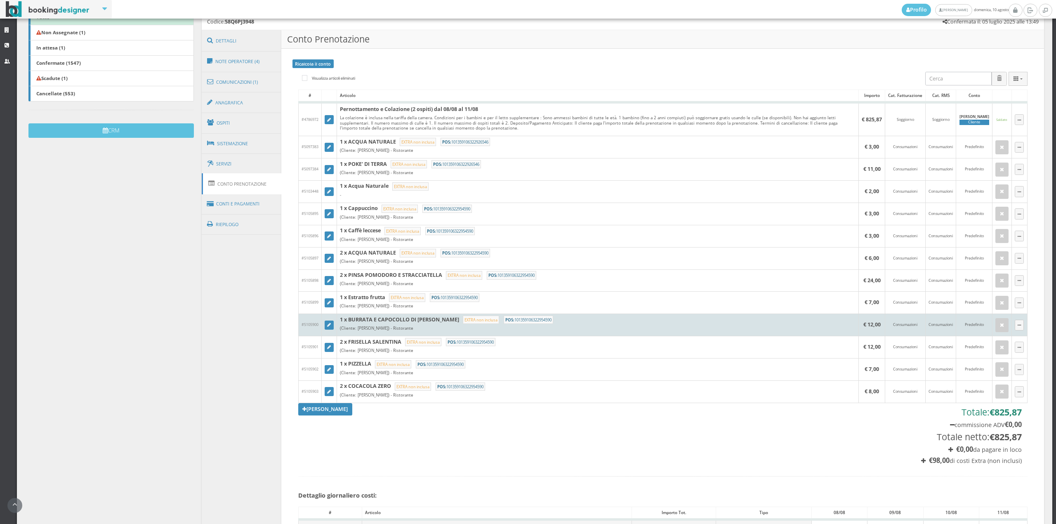
scroll to position [201, 0]
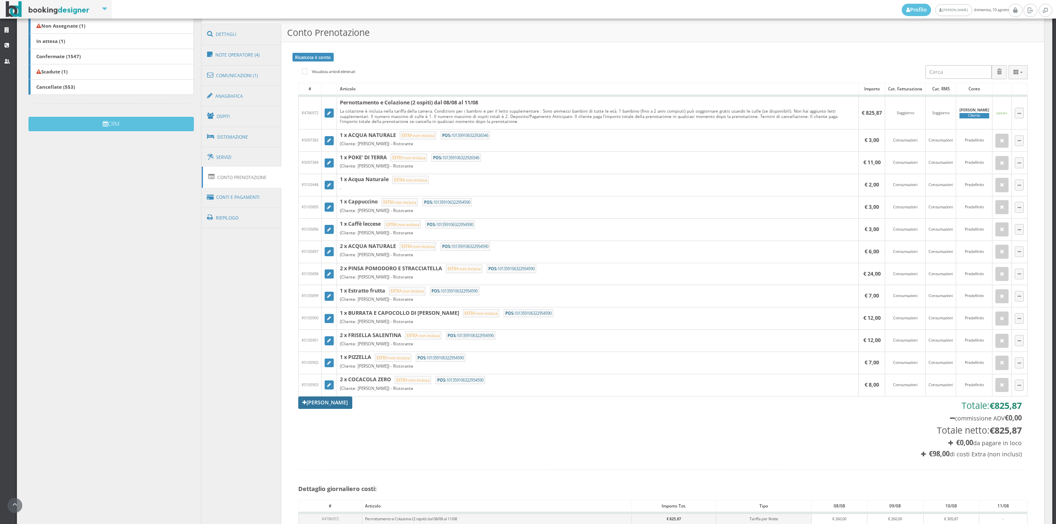
click at [328, 409] on link "[PERSON_NAME]" at bounding box center [325, 403] width 54 height 12
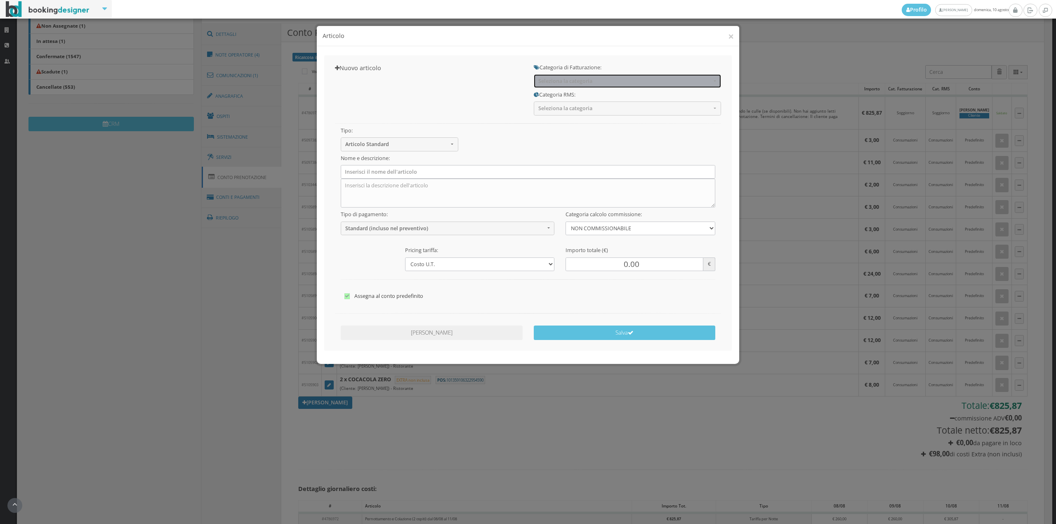
click at [579, 87] on button "Seleziona la categoria" at bounding box center [627, 81] width 187 height 14
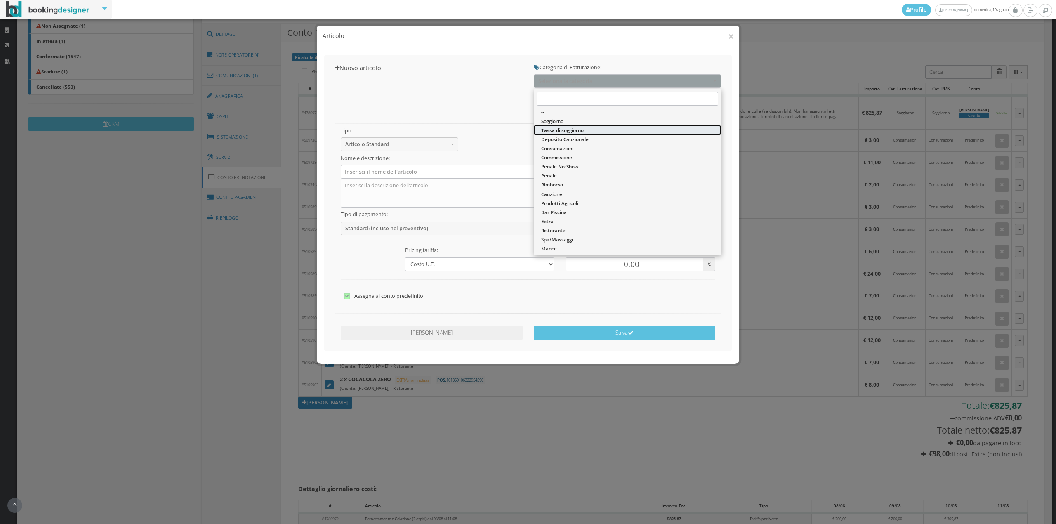
click at [579, 132] on span "Tassa di soggiorno" at bounding box center [562, 130] width 43 height 7
select select "13"
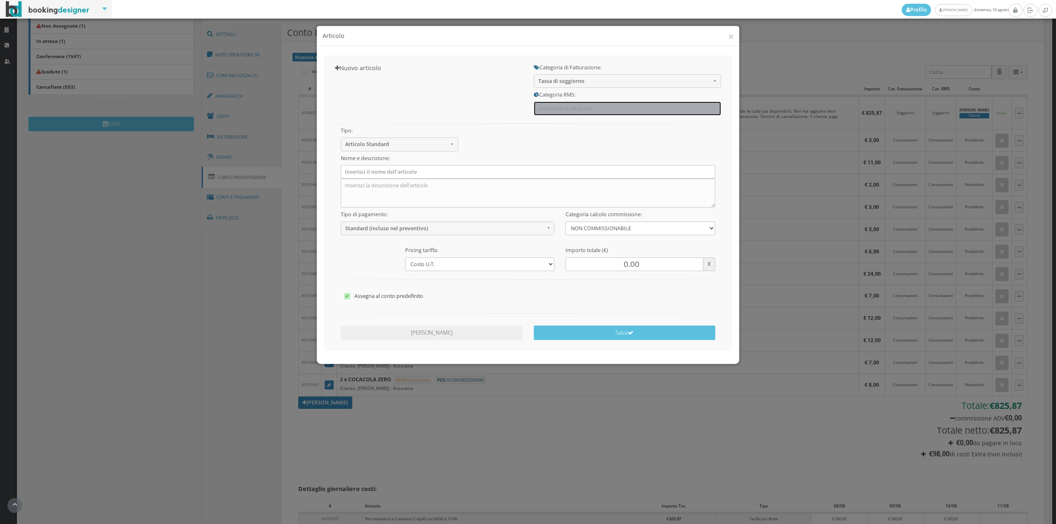
click at [572, 111] on span "Seleziona la categoria" at bounding box center [625, 108] width 173 height 6
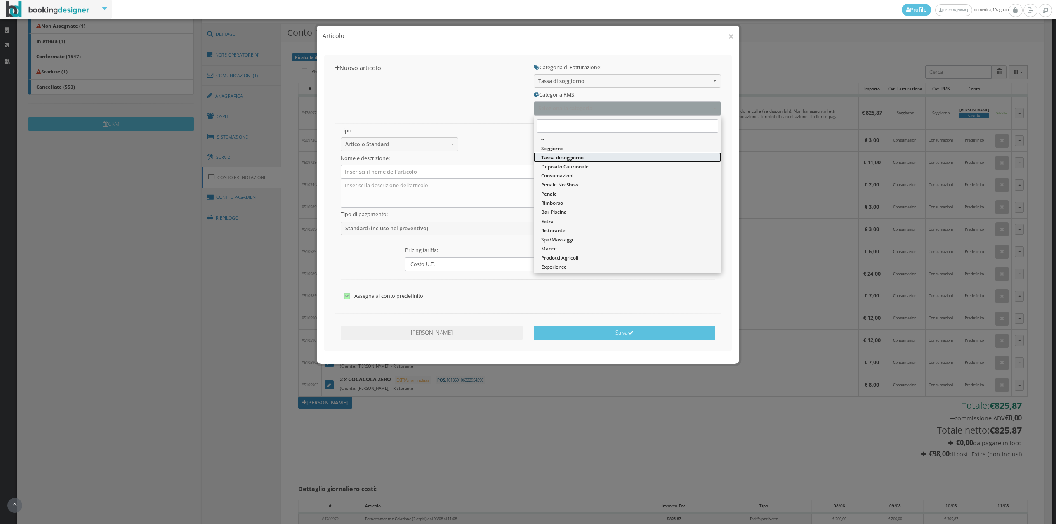
click at [567, 158] on span "Tassa di soggiorno" at bounding box center [562, 157] width 43 height 7
select select "13"
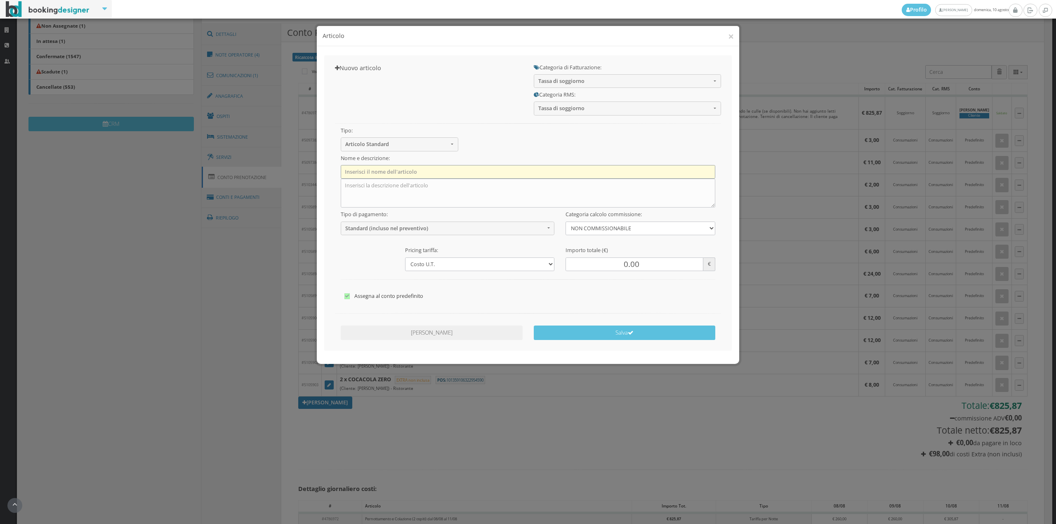
drag, startPoint x: 419, startPoint y: 168, endPoint x: 418, endPoint y: 173, distance: 5.0
click at [418, 170] on input "text" at bounding box center [528, 172] width 375 height 14
type input "Tassa di Soggiorno"
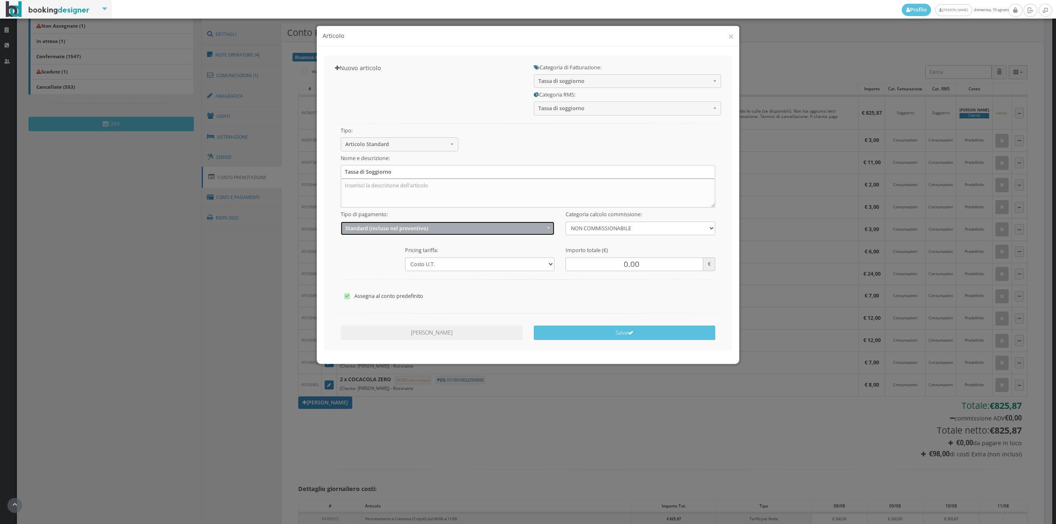
drag, startPoint x: 387, startPoint y: 223, endPoint x: 381, endPoint y: 235, distance: 13.8
click at [387, 225] on button "Standard (incluso nel preventivo)" at bounding box center [448, 229] width 214 height 14
click at [370, 263] on span "EXTRA (non incluso nel preventivo)" at bounding box center [388, 260] width 80 height 7
select select "2"
click at [621, 267] on input "0.00" at bounding box center [634, 265] width 137 height 14
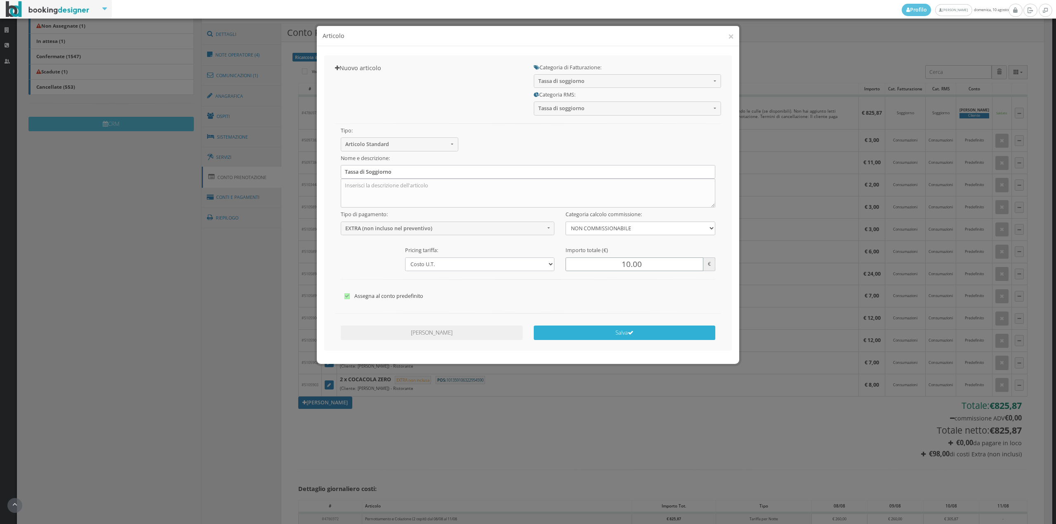
type input "10.00"
click at [616, 334] on button "Salva" at bounding box center [625, 333] width 182 height 14
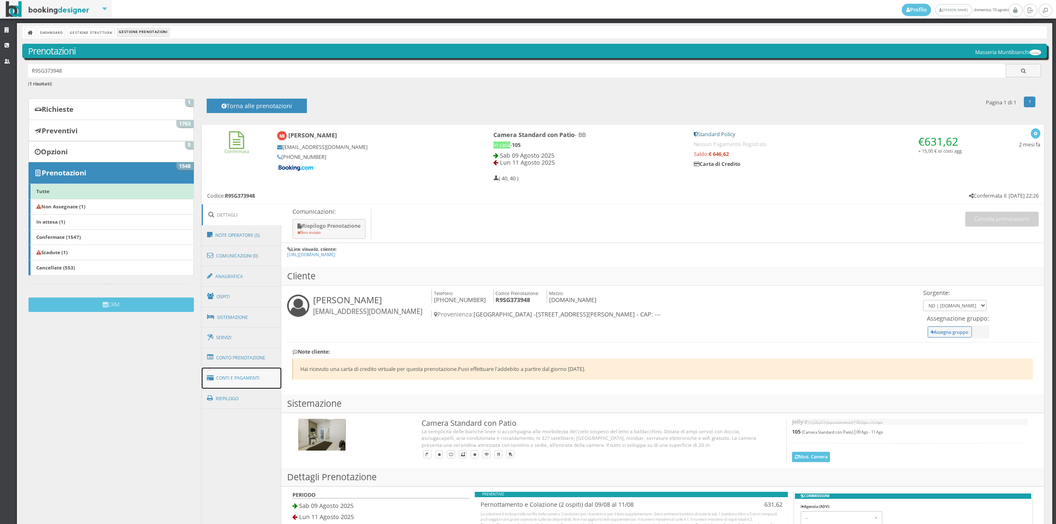
click at [250, 380] on link "Conti e Pagamenti" at bounding box center [242, 378] width 80 height 21
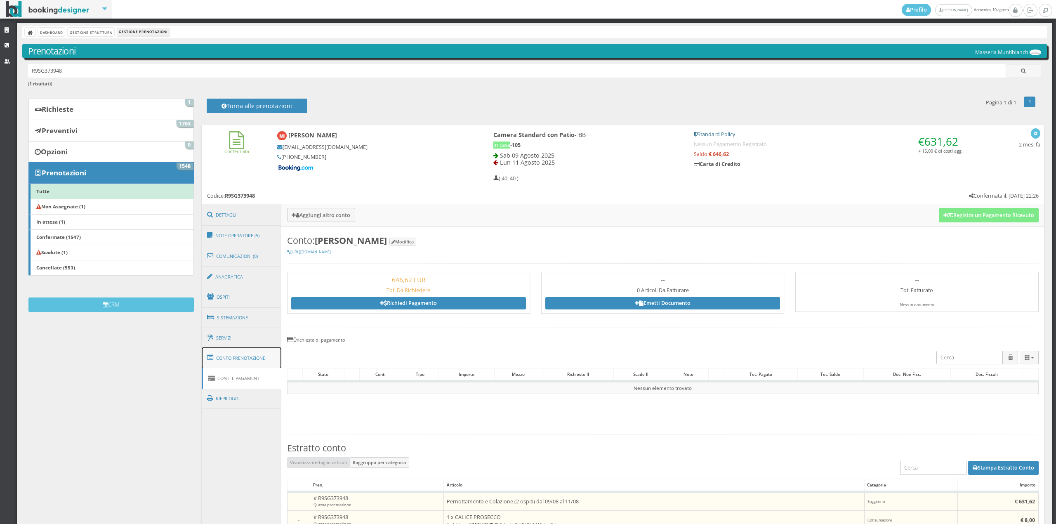
click at [255, 362] on link "Conto Prenotazione" at bounding box center [242, 357] width 80 height 21
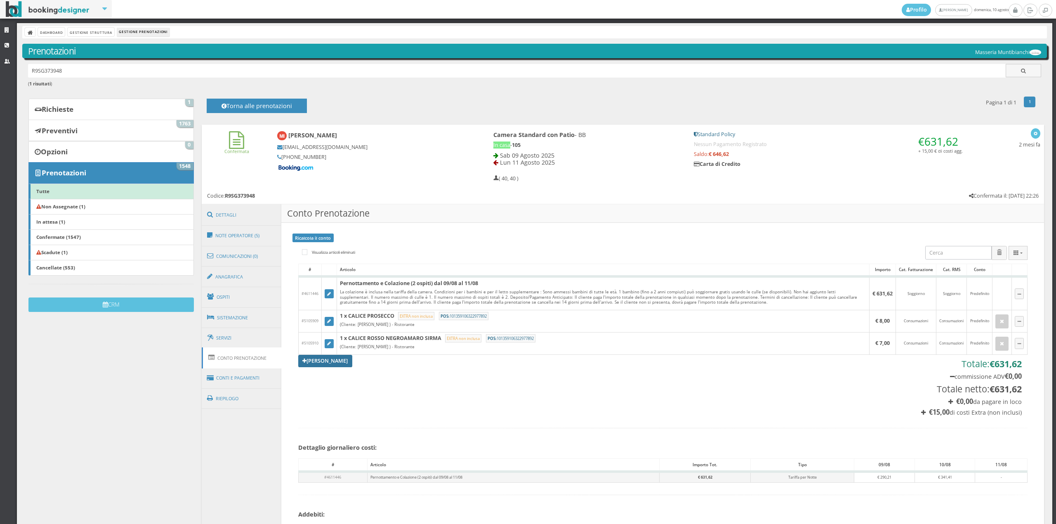
click at [321, 361] on link "[PERSON_NAME]" at bounding box center [325, 361] width 54 height 12
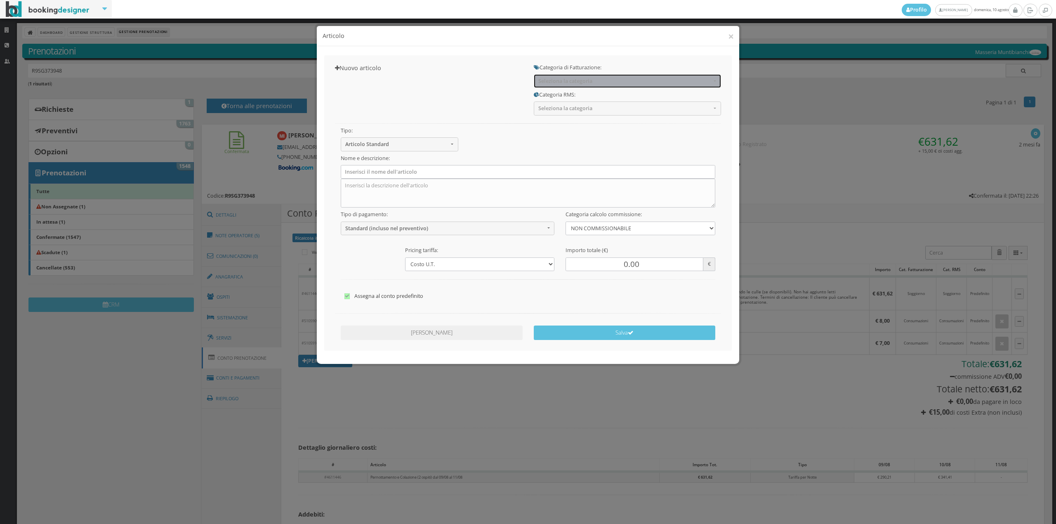
click at [560, 75] on button "Seleziona la categoria" at bounding box center [627, 81] width 187 height 14
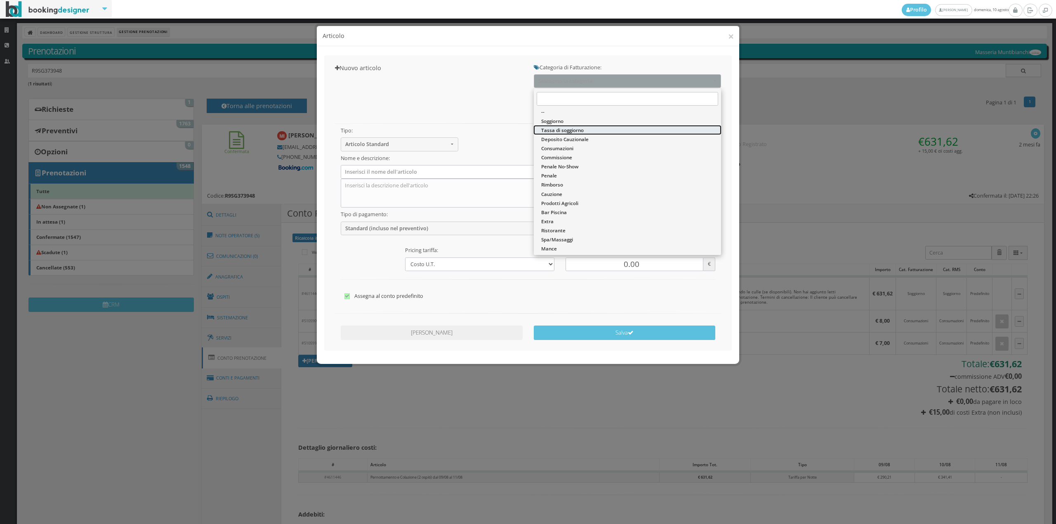
click at [568, 128] on span "Tassa di soggiorno" at bounding box center [562, 130] width 43 height 7
select select "13"
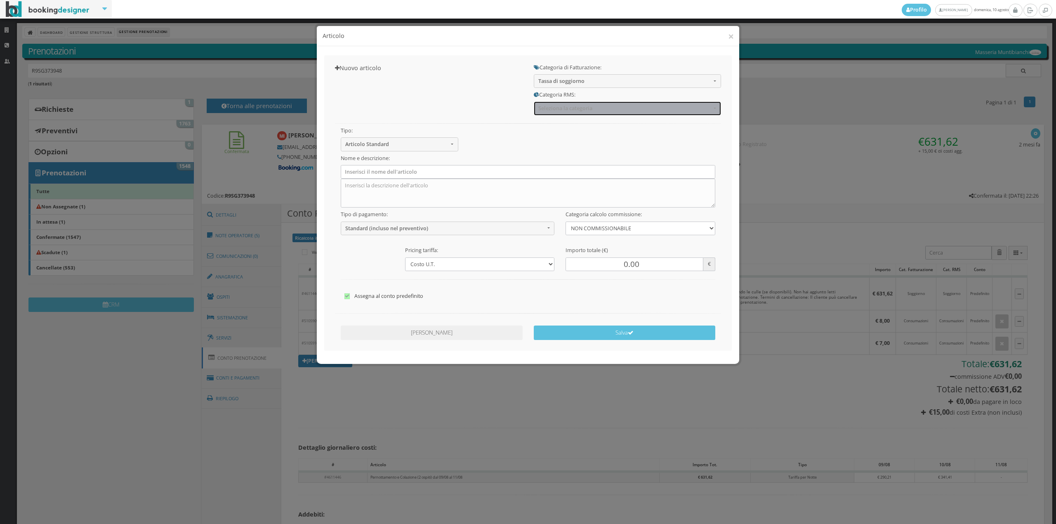
click at [566, 108] on span "Seleziona la categoria" at bounding box center [625, 108] width 173 height 6
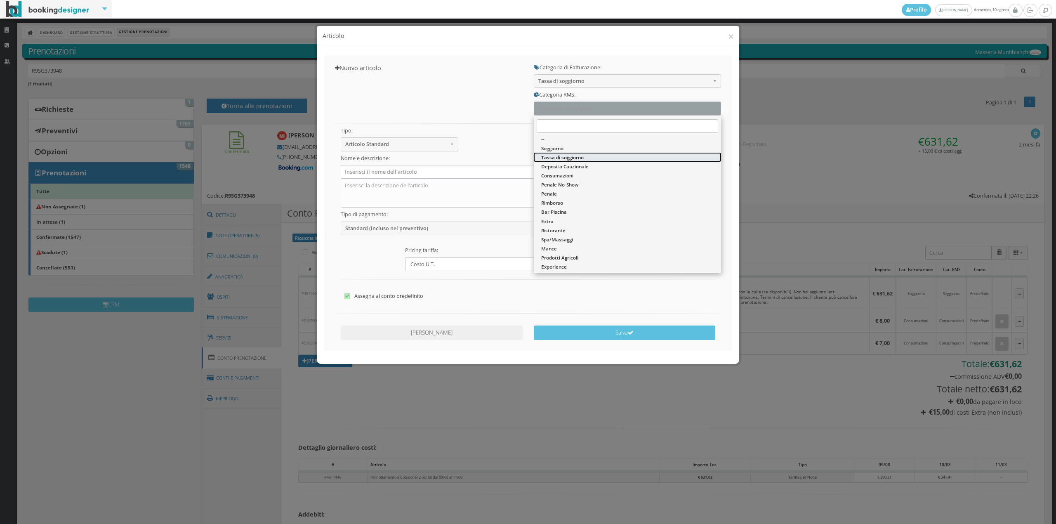
click at [565, 155] on span "Tassa di soggiorno" at bounding box center [562, 157] width 43 height 7
select select "13"
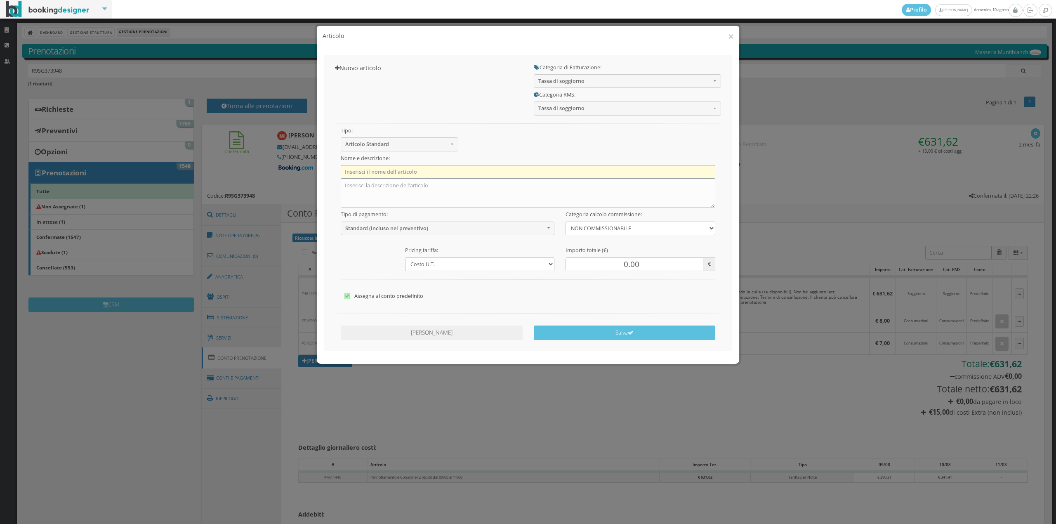
click at [463, 177] on input "text" at bounding box center [528, 172] width 375 height 14
type input "Pernottamento e Colazione"
click at [417, 181] on textarea at bounding box center [528, 193] width 375 height 29
click at [419, 171] on input "Pernottamento e Colazione" at bounding box center [528, 172] width 375 height 14
drag, startPoint x: 419, startPoint y: 171, endPoint x: 352, endPoint y: 170, distance: 67.3
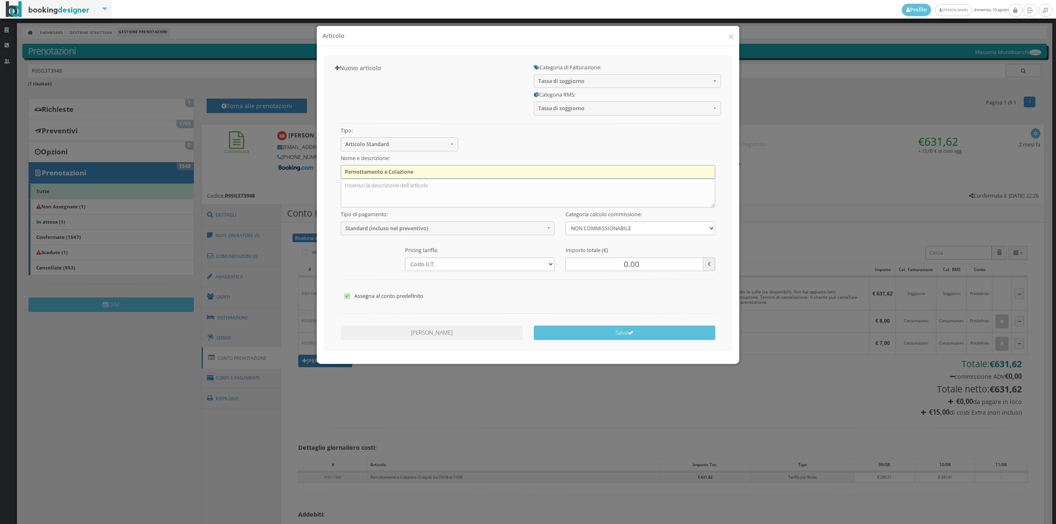
click at [352, 170] on input "Pernottamento e Colazione" at bounding box center [528, 172] width 375 height 14
click at [350, 172] on input "text" at bounding box center [528, 172] width 375 height 14
type input "Tassa di Soggiorno"
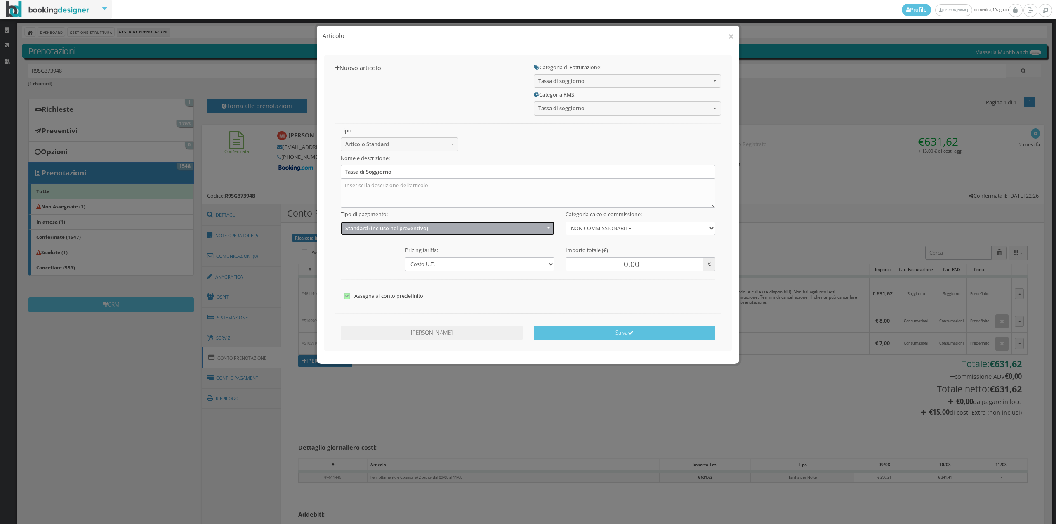
click at [377, 227] on span "Standard (incluso nel preventivo)" at bounding box center [445, 228] width 200 height 6
click at [373, 258] on span "EXTRA (non incluso nel preventivo)" at bounding box center [388, 260] width 80 height 7
select select "2"
click at [625, 262] on input "0.00" at bounding box center [634, 265] width 137 height 14
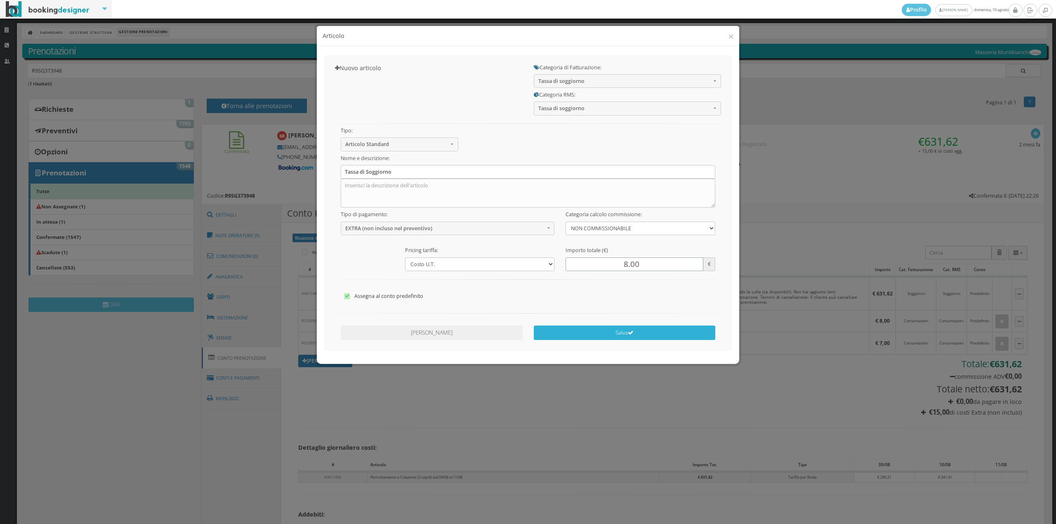
type input "8.00"
click at [619, 332] on button "Salva" at bounding box center [625, 333] width 182 height 14
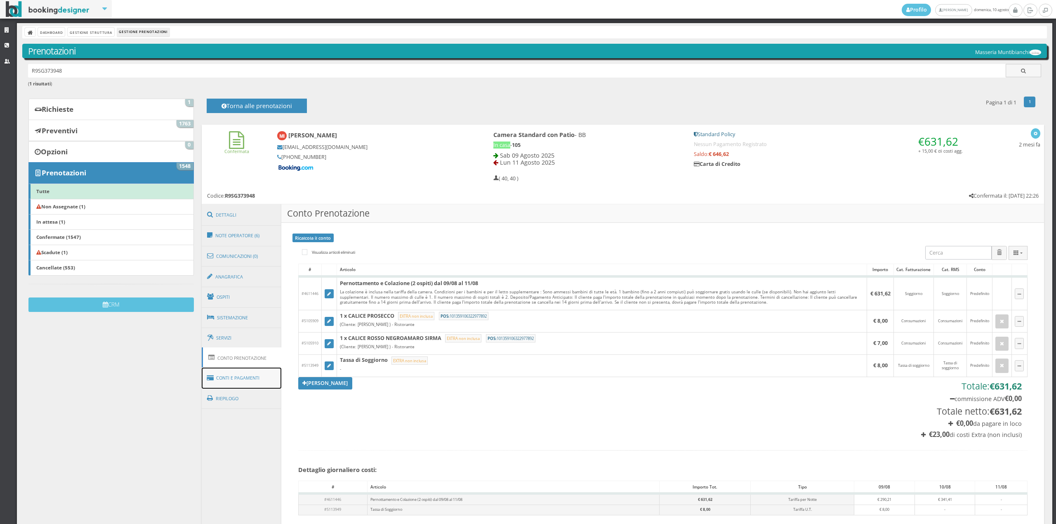
click at [249, 377] on link "Conti e Pagamenti" at bounding box center [242, 378] width 80 height 21
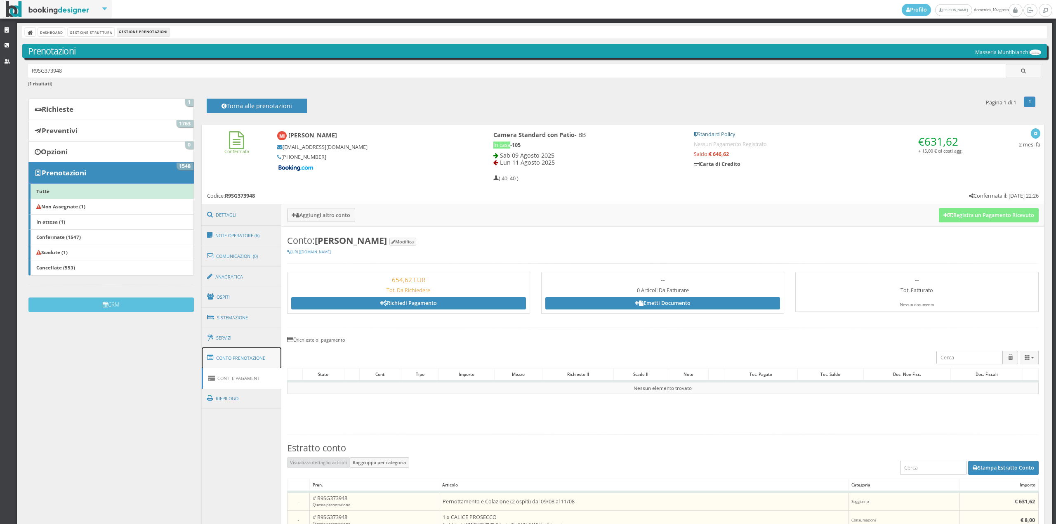
click at [251, 352] on link "Conto Prenotazione" at bounding box center [242, 357] width 80 height 21
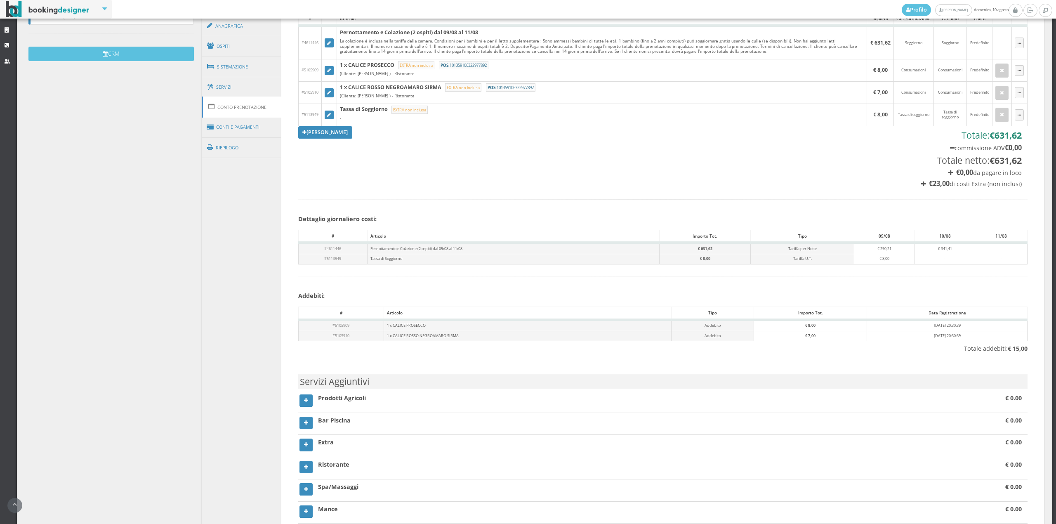
scroll to position [371, 0]
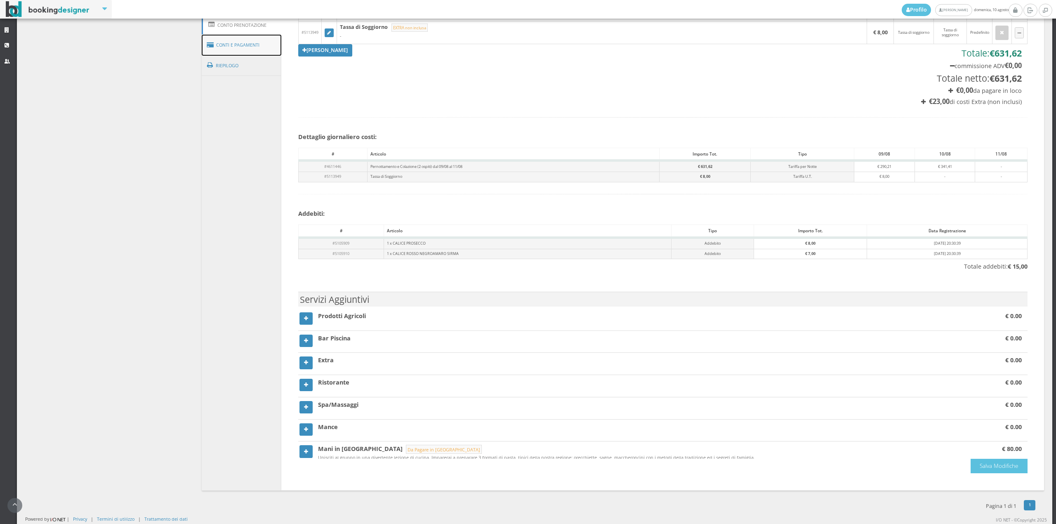
click at [251, 42] on link "Conti e Pagamenti" at bounding box center [242, 45] width 80 height 21
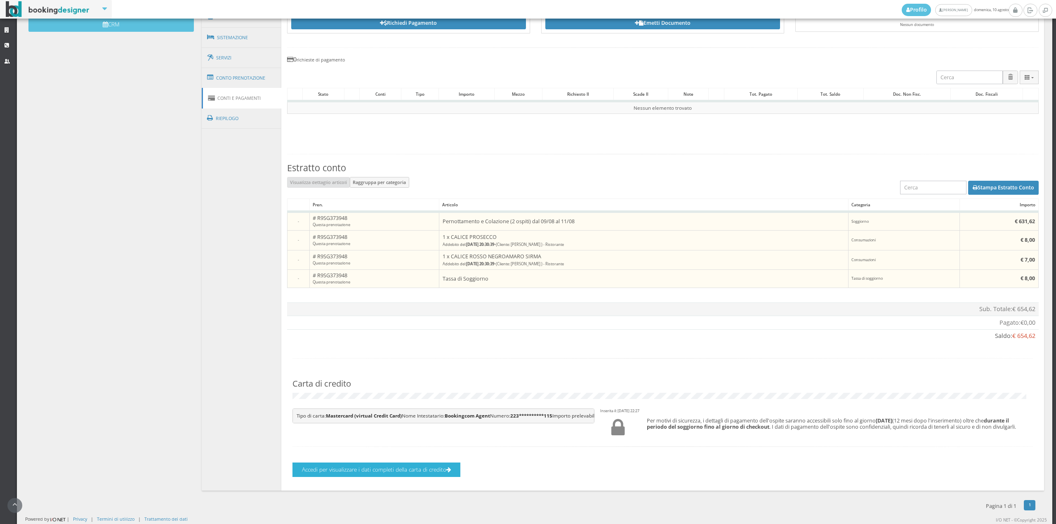
click at [357, 474] on button "Accedi per visualizzare i dati completi della carta di credito" at bounding box center [377, 470] width 168 height 14
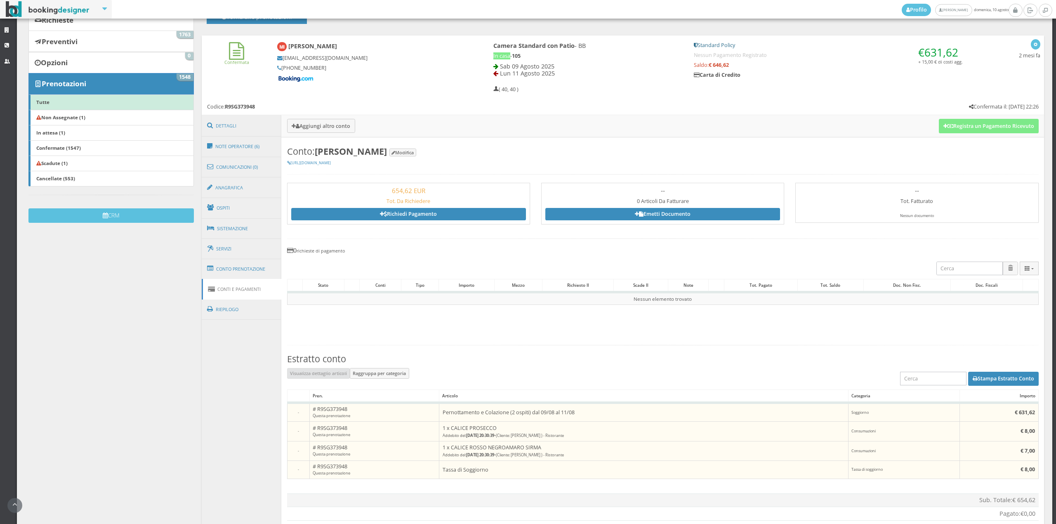
scroll to position [83, 0]
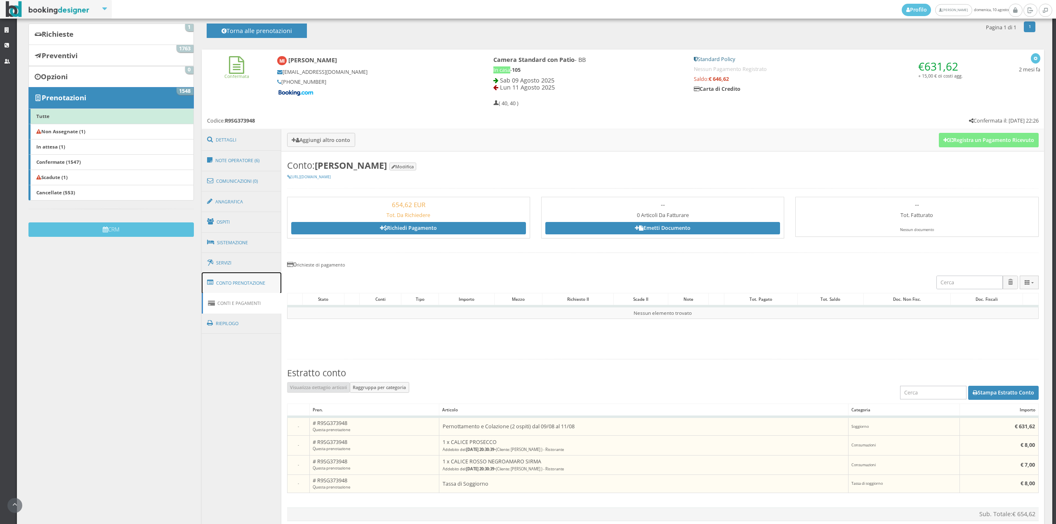
click at [228, 278] on link "Conto Prenotazione" at bounding box center [242, 282] width 80 height 21
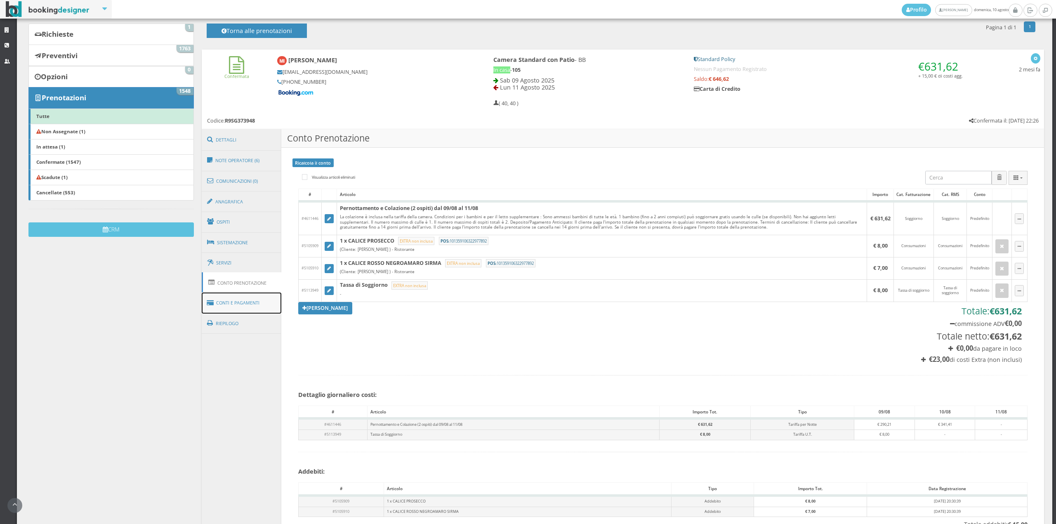
click at [231, 301] on link "Conti e Pagamenti" at bounding box center [242, 303] width 80 height 21
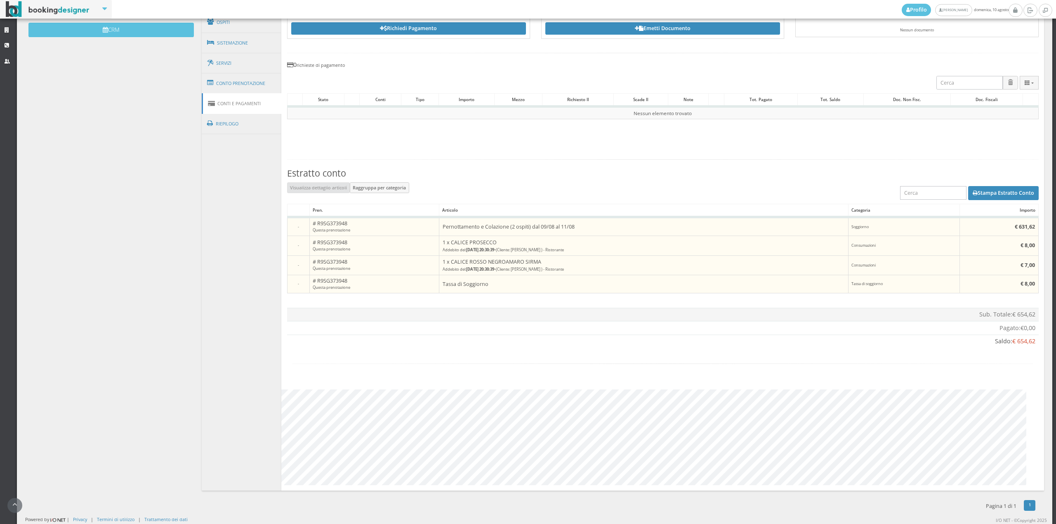
scroll to position [113, 0]
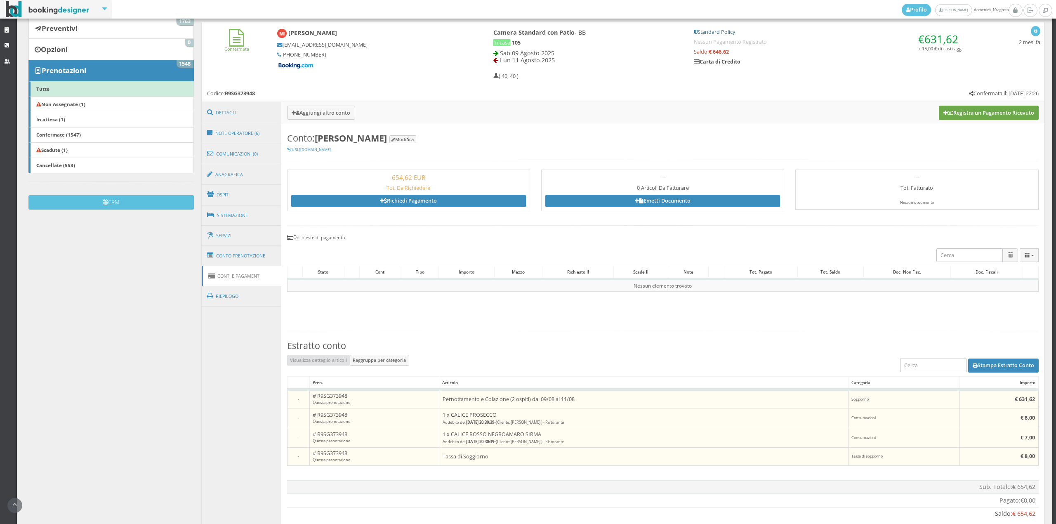
click at [982, 116] on button "Registra un Pagamento Ricevuto" at bounding box center [989, 113] width 100 height 14
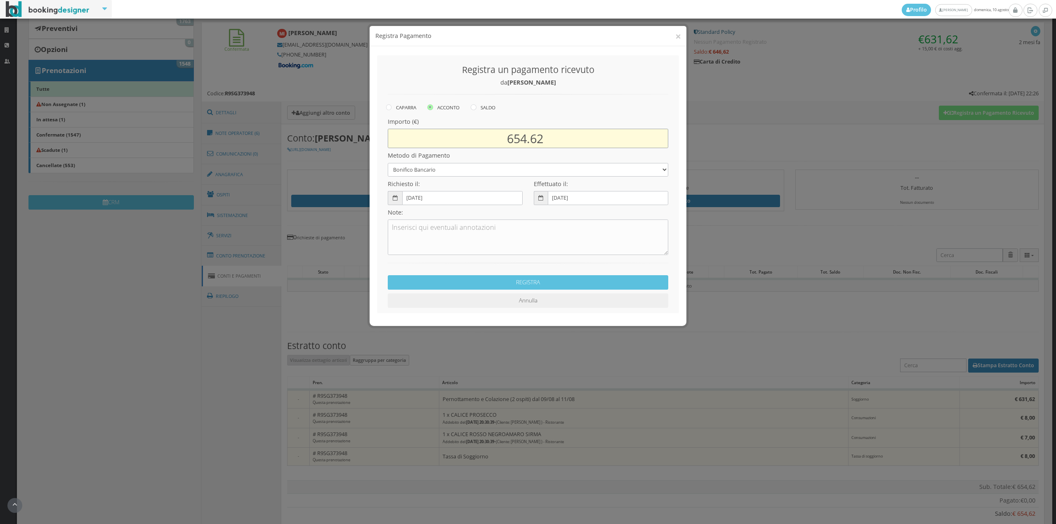
click at [525, 139] on input "654.62" at bounding box center [528, 138] width 281 height 19
type input "631.62"
click at [502, 173] on select "Bonifico Bancario Carta di Credito Contanti Assegno Bancario Assegno Circolare …" at bounding box center [528, 170] width 281 height 14
select select "2589"
click at [388, 163] on select "Bonifico Bancario Carta di Credito Contanti Assegno Bancario Assegno Circolare …" at bounding box center [528, 170] width 281 height 14
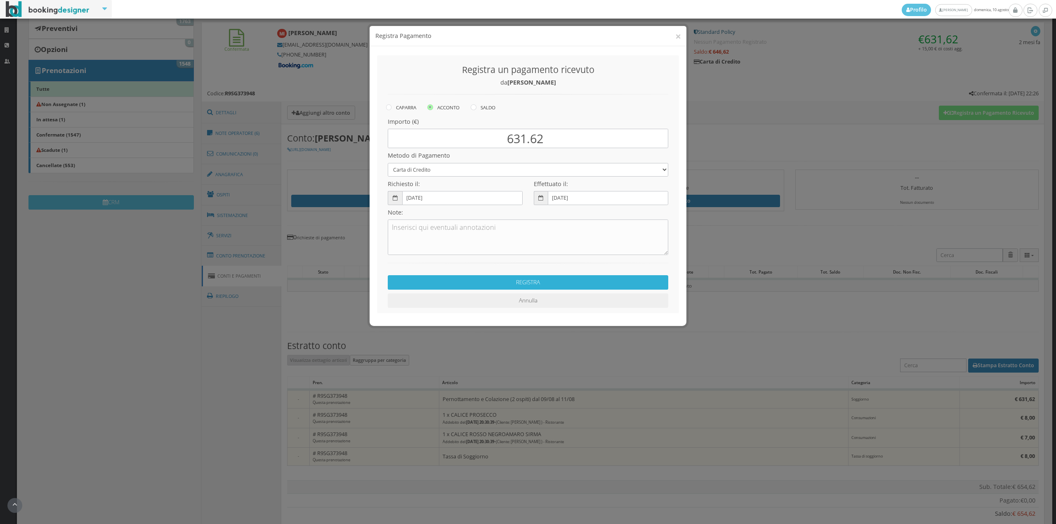
click at [487, 285] on button "REGISTRA" at bounding box center [528, 282] width 281 height 14
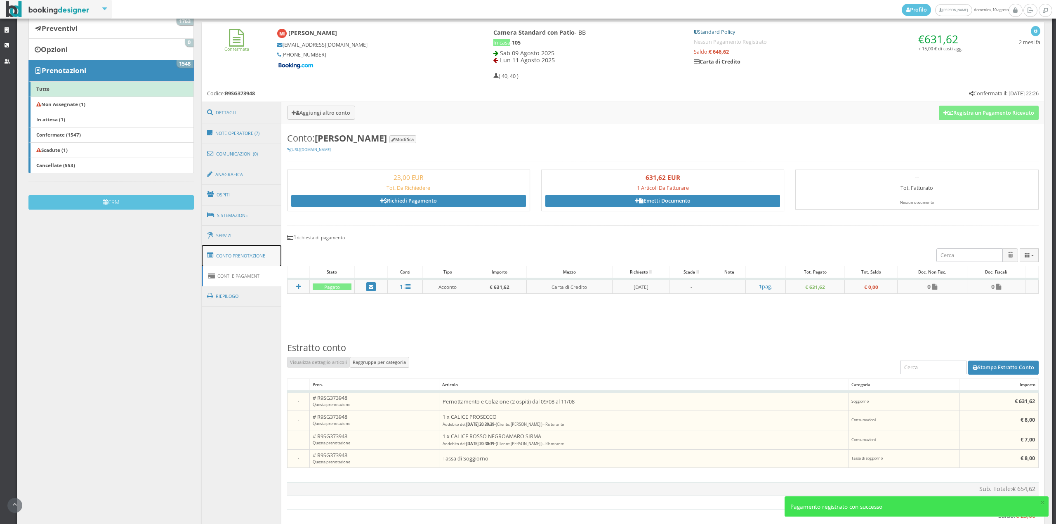
click at [256, 256] on link "Conto Prenotazione" at bounding box center [242, 255] width 80 height 21
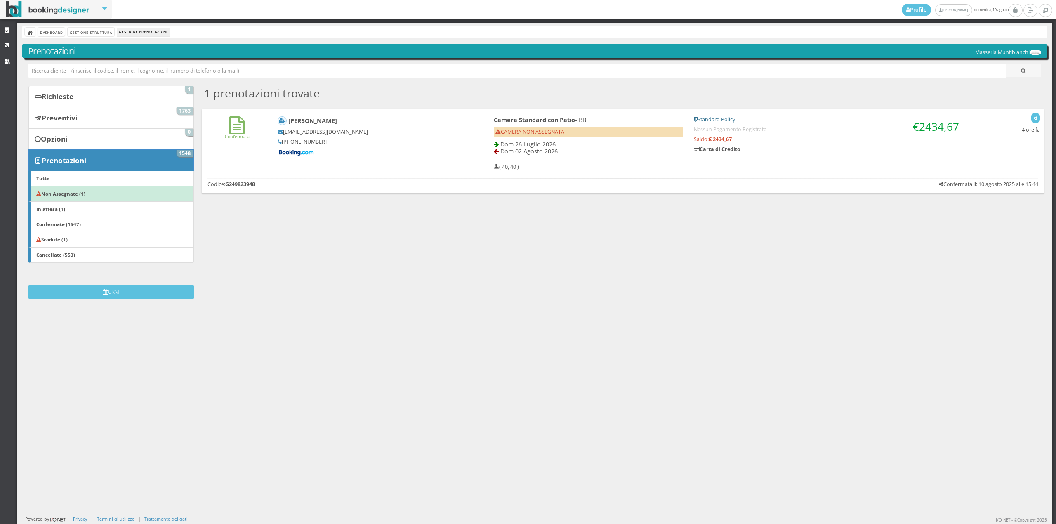
click at [230, 147] on div "Confermata [PERSON_NAME] [EMAIL_ADDRESS][DOMAIN_NAME] [PHONE_NUMBER] Camera Sta…" at bounding box center [623, 141] width 842 height 64
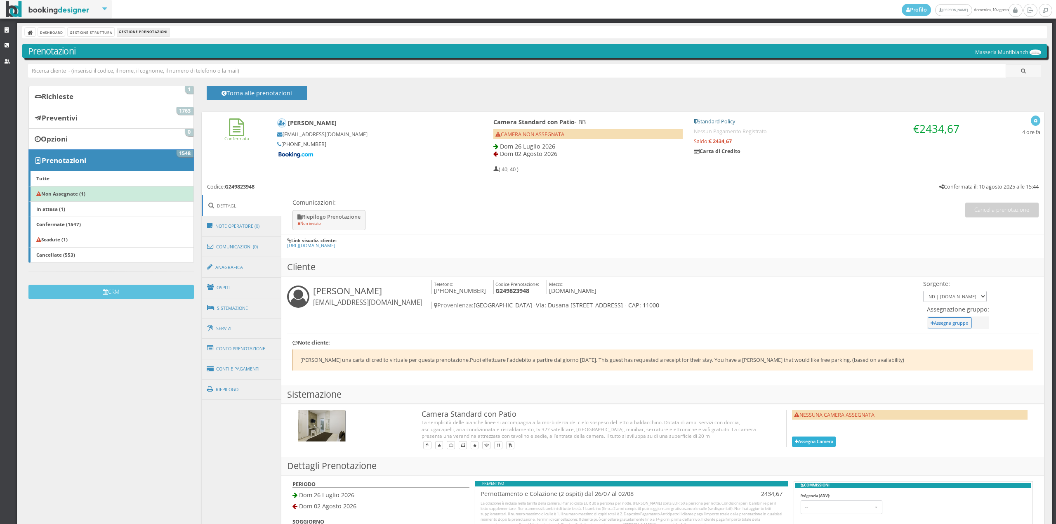
click at [810, 446] on button "Assegna Camera" at bounding box center [814, 442] width 44 height 10
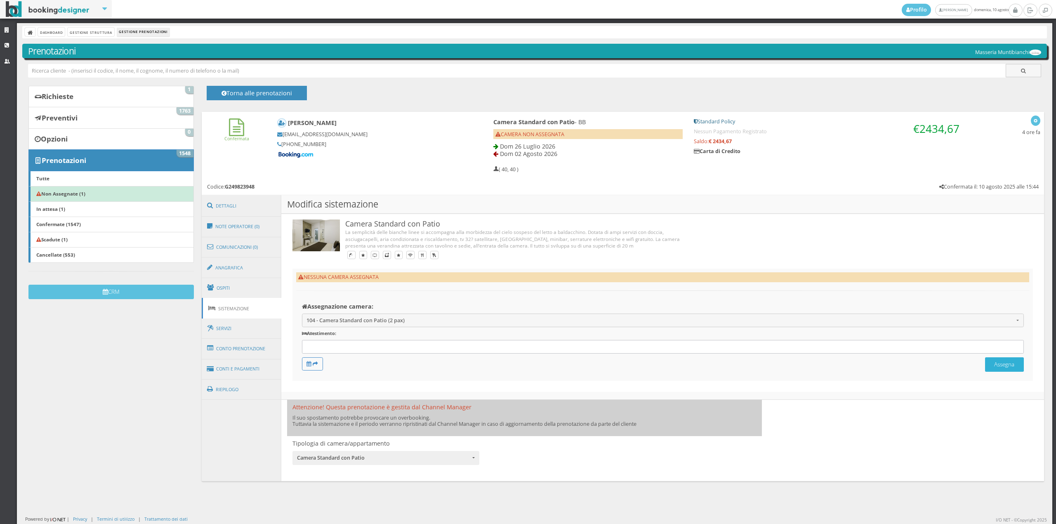
click at [1002, 366] on button "Assegna" at bounding box center [1005, 364] width 39 height 14
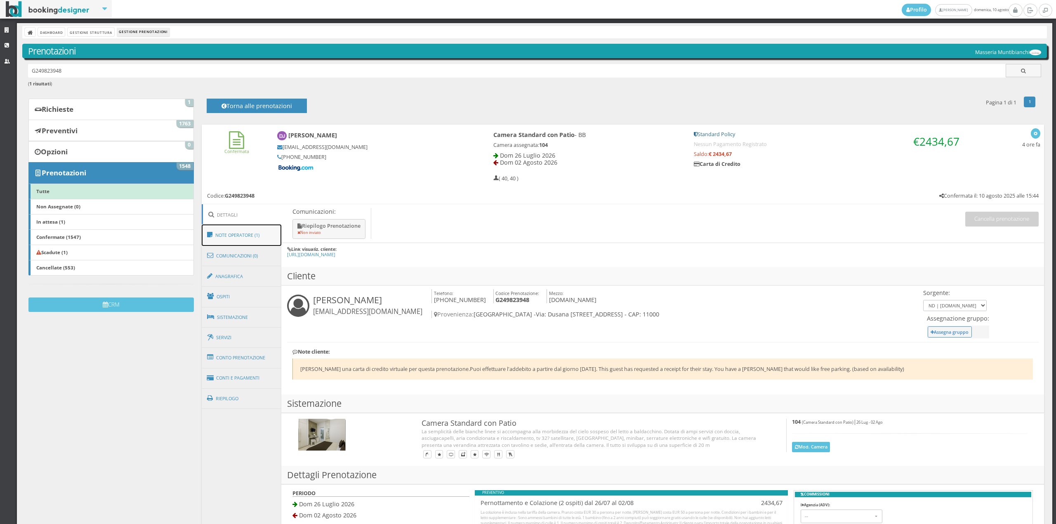
click at [240, 229] on link "Note Operatore (1)" at bounding box center [242, 235] width 80 height 21
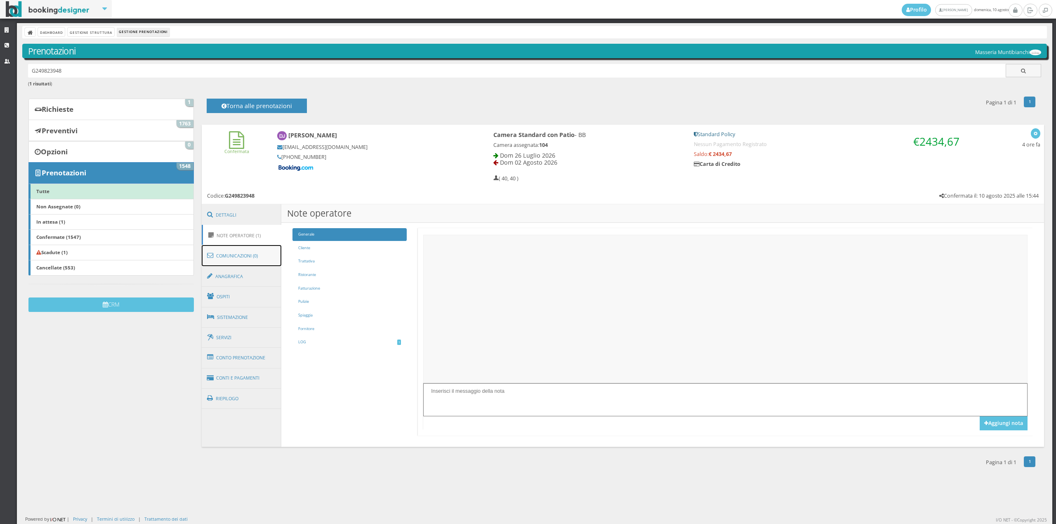
click at [242, 258] on link "Comunicazioni (0)" at bounding box center [242, 255] width 80 height 21
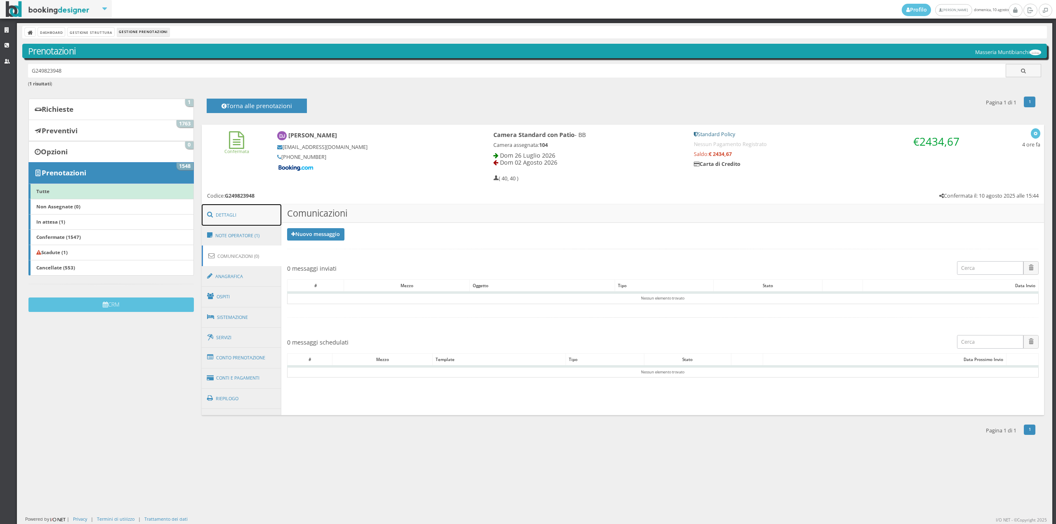
click at [232, 207] on link "Dettagli" at bounding box center [242, 214] width 80 height 21
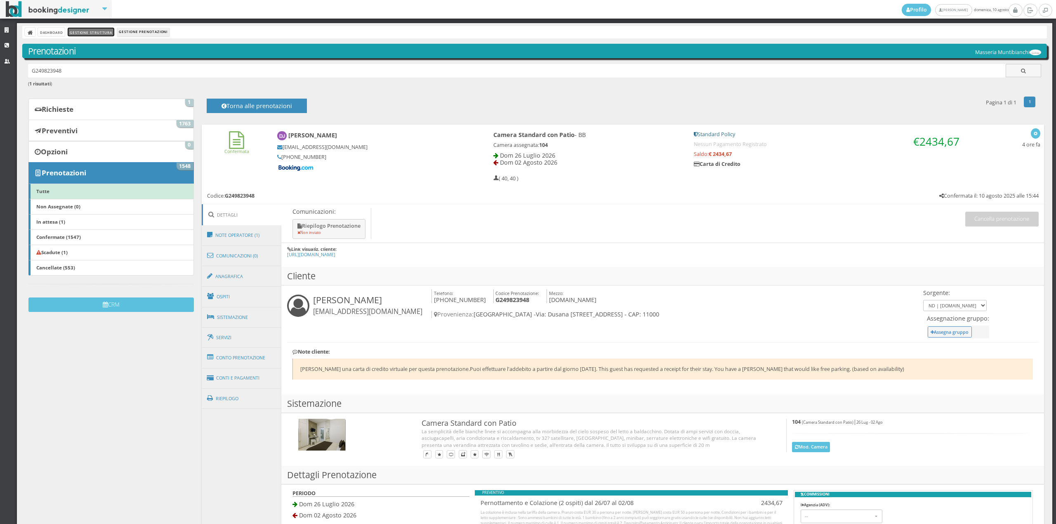
click at [95, 32] on link "Gestione Struttura" at bounding box center [91, 32] width 46 height 9
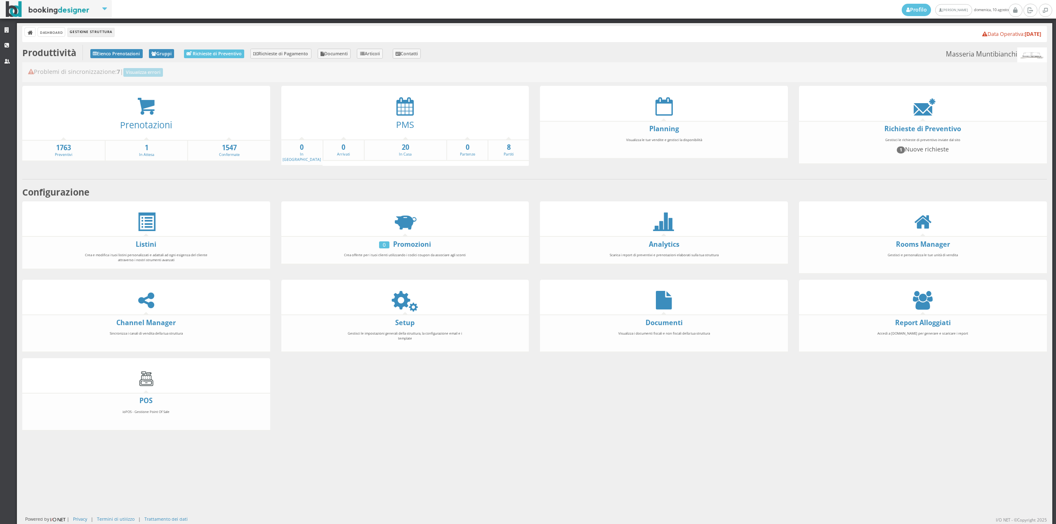
click at [408, 81] on div "Problemi di sincronizzazione: 7 | Visualizza errori" at bounding box center [534, 72] width 1025 height 20
click at [397, 114] on icon at bounding box center [405, 106] width 17 height 19
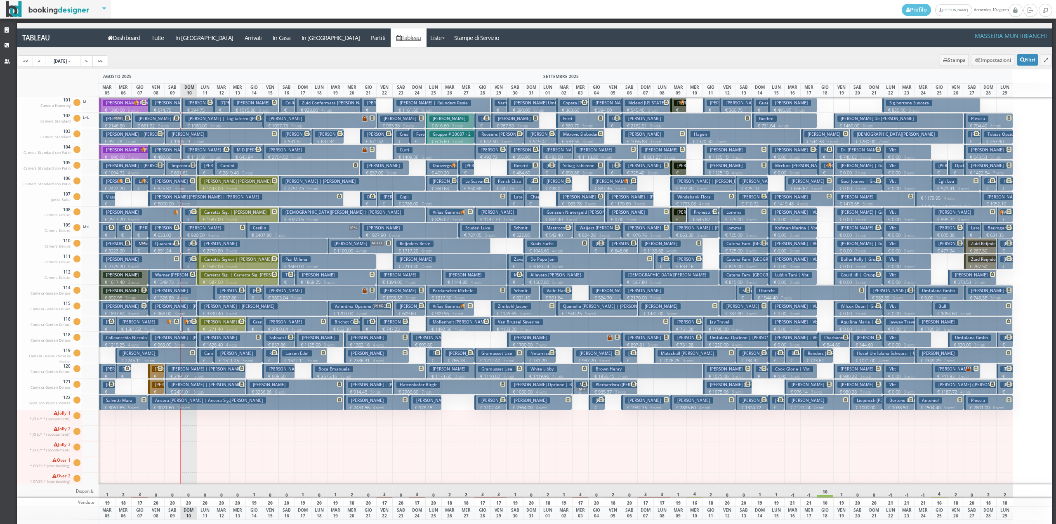
click at [184, 165] on h3 "Impronta Massimiliano" at bounding box center [197, 166] width 59 height 6
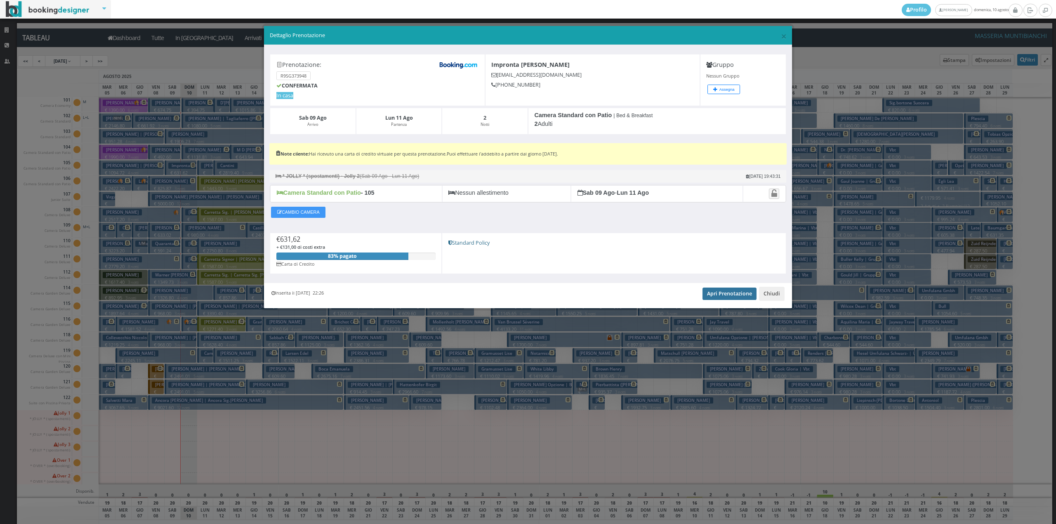
click at [731, 294] on link "Apri Prenotazione" at bounding box center [730, 294] width 54 height 12
click at [773, 296] on button "Chiudi" at bounding box center [772, 294] width 26 height 14
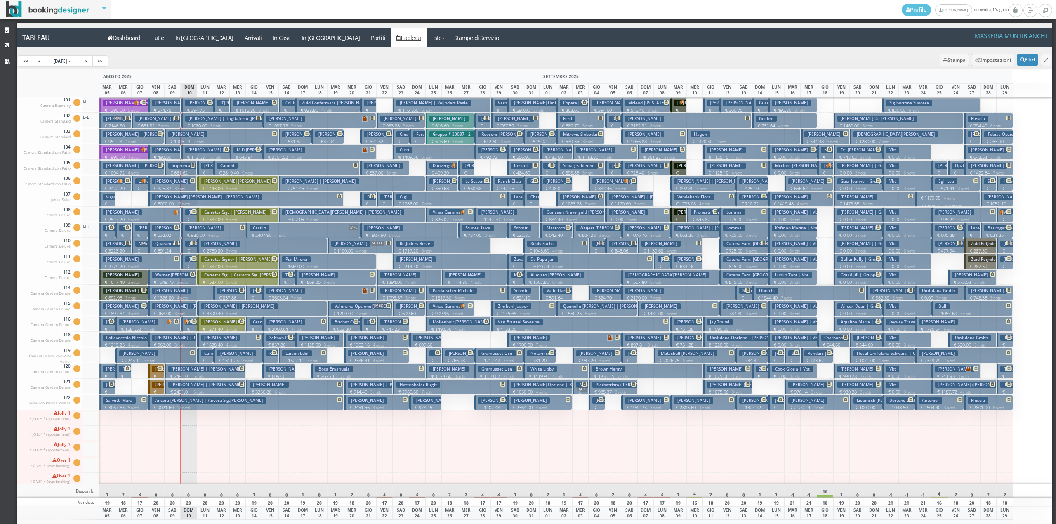
click at [162, 184] on h3 "Maggi Domenico" at bounding box center [171, 181] width 39 height 6
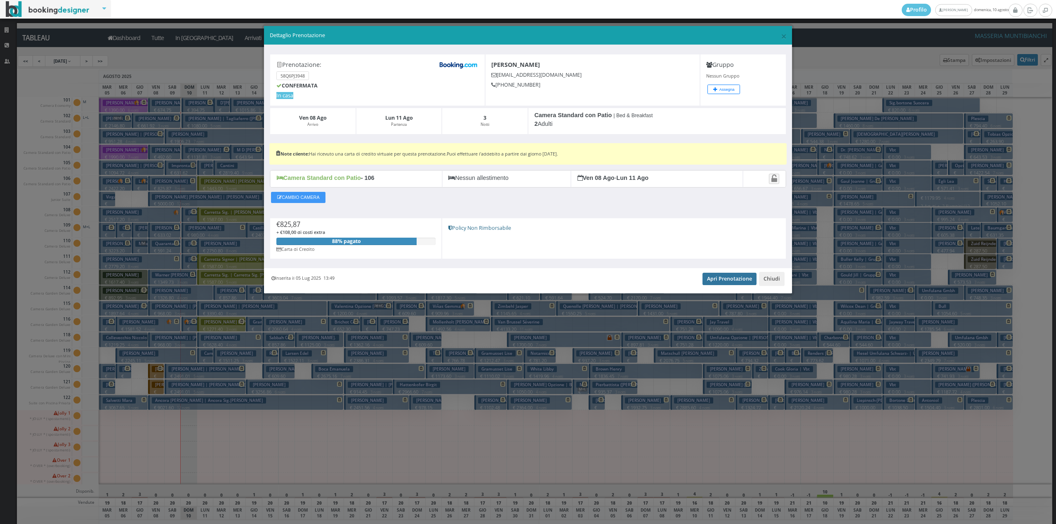
click at [731, 274] on link "Apri Prenotazione" at bounding box center [730, 279] width 54 height 12
click at [777, 281] on button "Chiudi" at bounding box center [772, 279] width 26 height 14
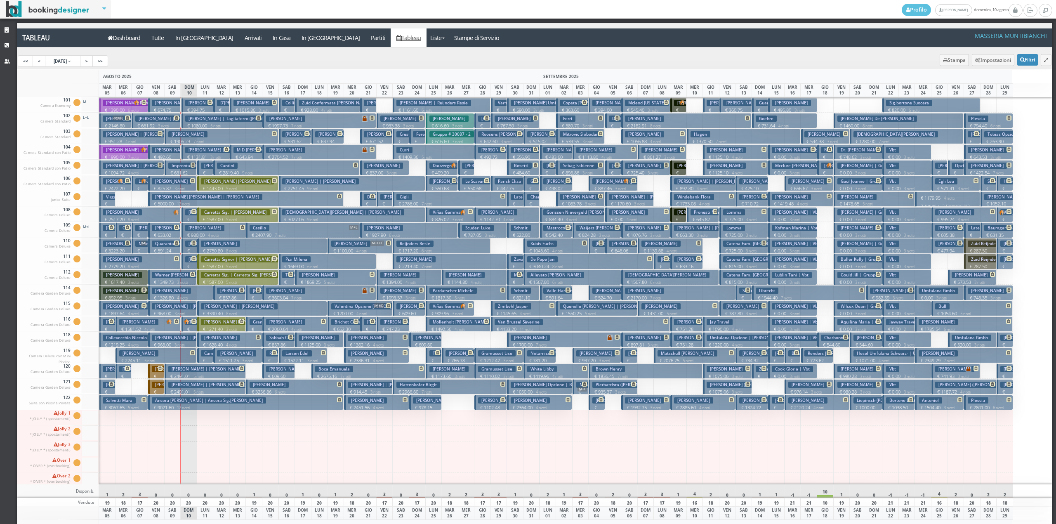
click at [182, 294] on h3 "Ghezzi Riccardo" at bounding box center [171, 291] width 39 height 6
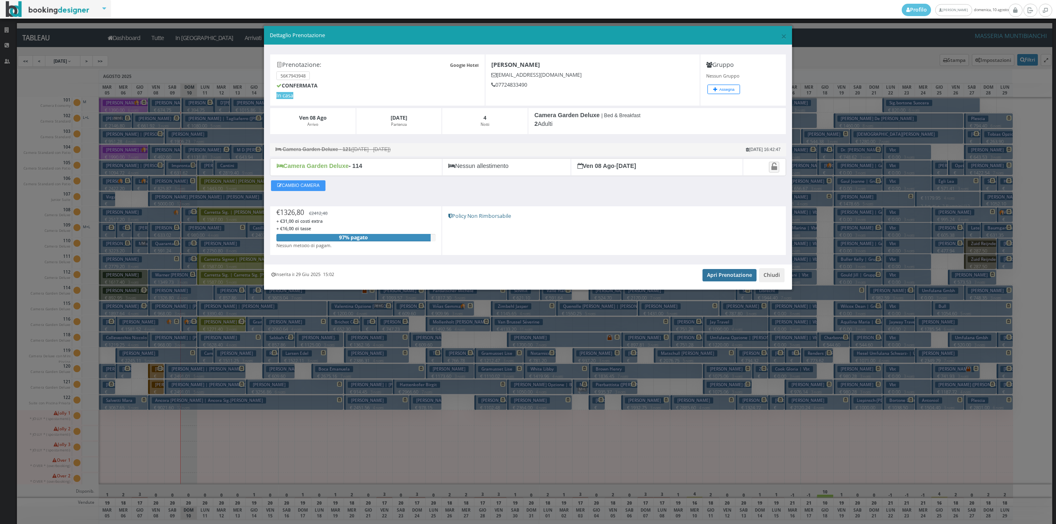
click at [729, 279] on link "Apri Prenotazione" at bounding box center [730, 275] width 54 height 12
click at [774, 278] on button "Chiudi" at bounding box center [772, 275] width 26 height 14
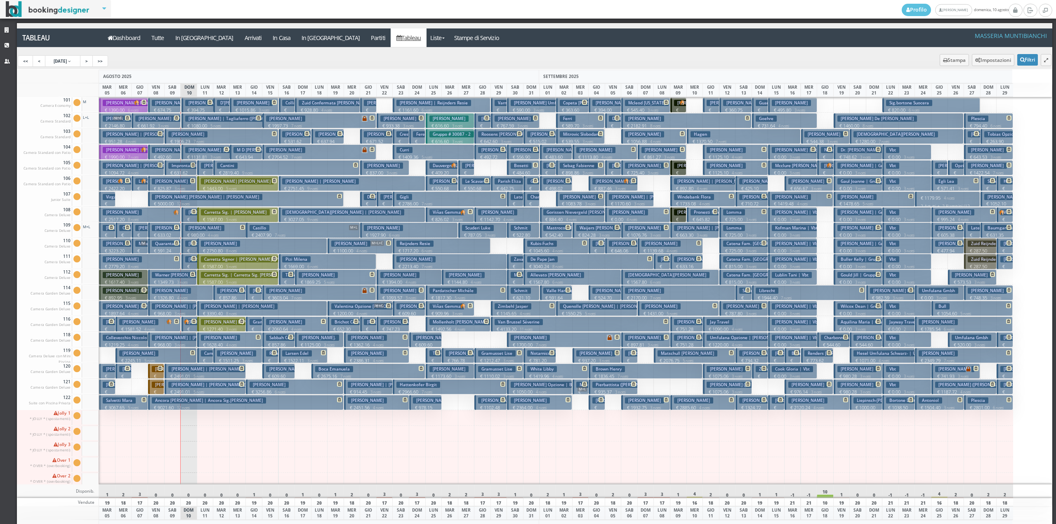
click at [179, 309] on h3 "Lupo Francesca | Francesca Lupo" at bounding box center [190, 306] width 77 height 6
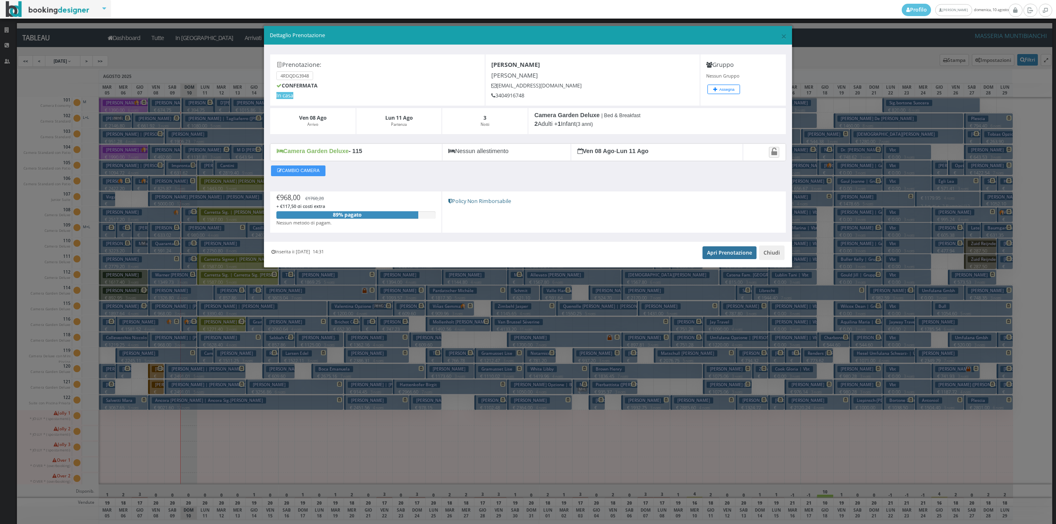
click at [723, 256] on link "Apri Prenotazione" at bounding box center [730, 252] width 54 height 12
click at [768, 253] on button "Chiudi" at bounding box center [772, 253] width 26 height 14
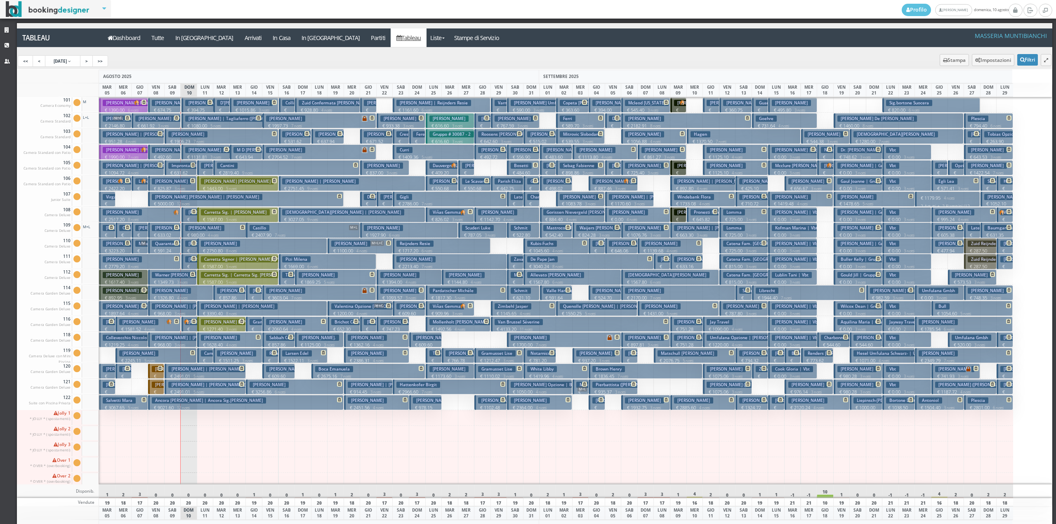
click at [174, 371] on h3 "Edelman Julien | Edelman Juliette" at bounding box center [206, 369] width 77 height 6
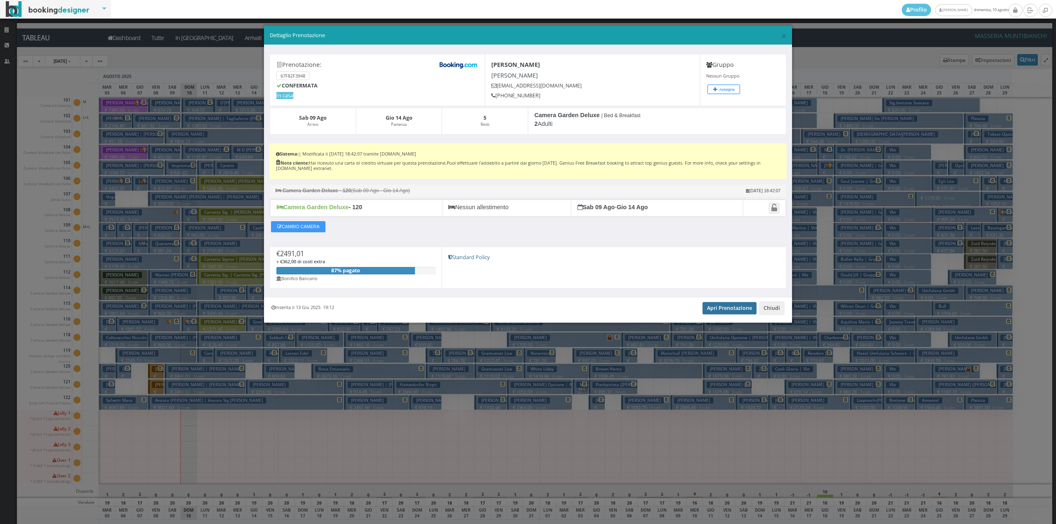
click at [728, 311] on link "Apri Prenotazione" at bounding box center [730, 308] width 54 height 12
click at [774, 312] on button "Chiudi" at bounding box center [772, 308] width 26 height 14
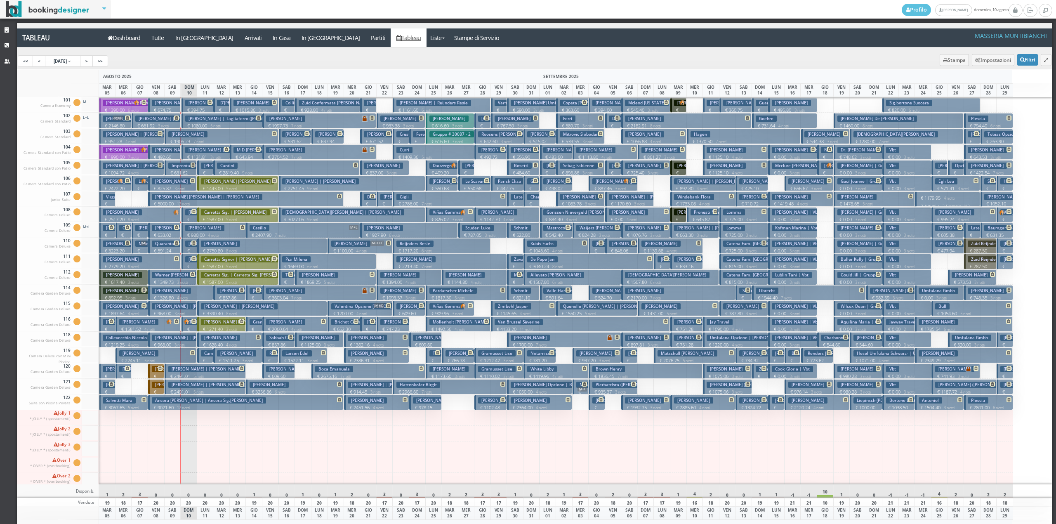
click at [0, 385] on div "Strutture CRM Utenti Tableau Dashboard Tutte In Arrivo Arrivati In Casa In Part…" at bounding box center [528, 273] width 1056 height 501
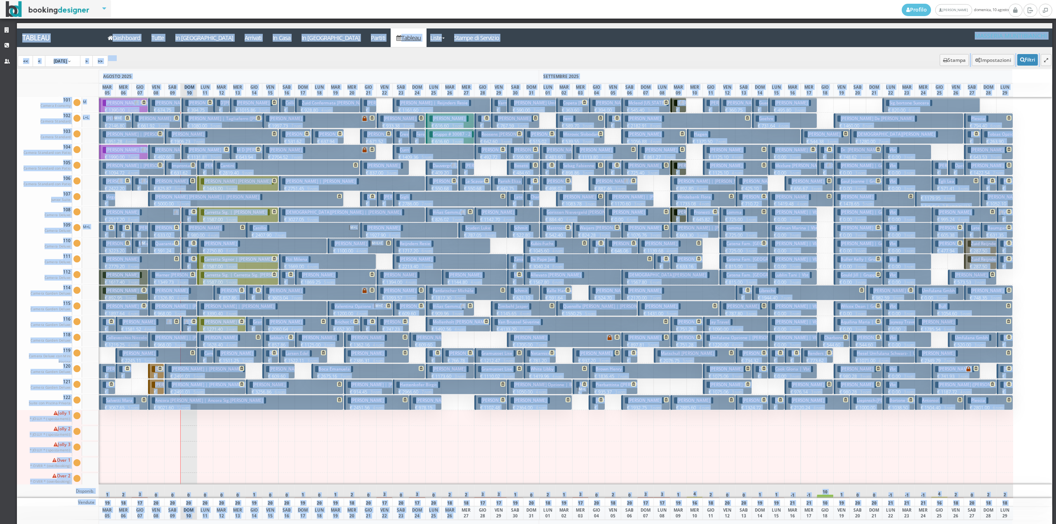
scroll to position [9, 0]
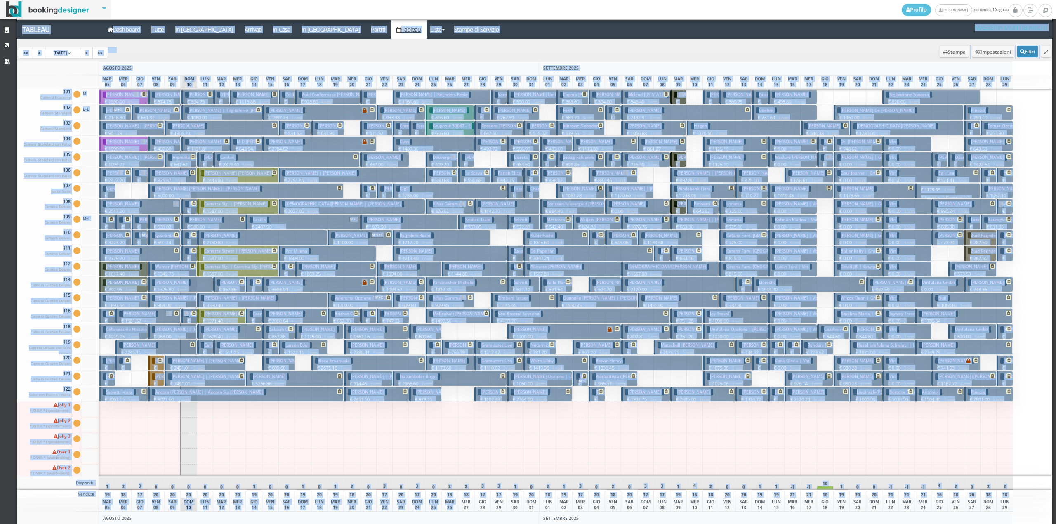
click at [213, 55] on div "<< < 5 Aug 2025 > >>" at bounding box center [535, 53] width 1036 height 16
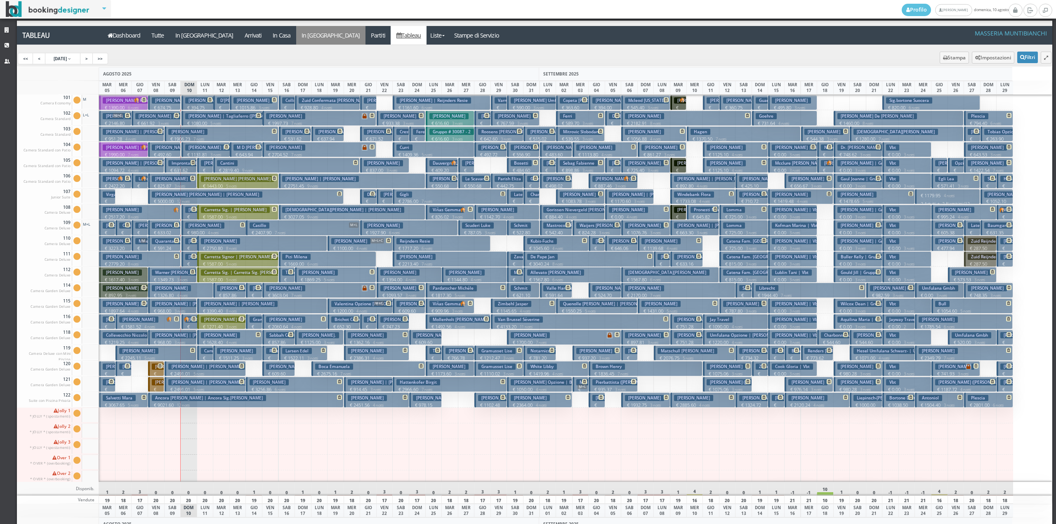
scroll to position [0, 0]
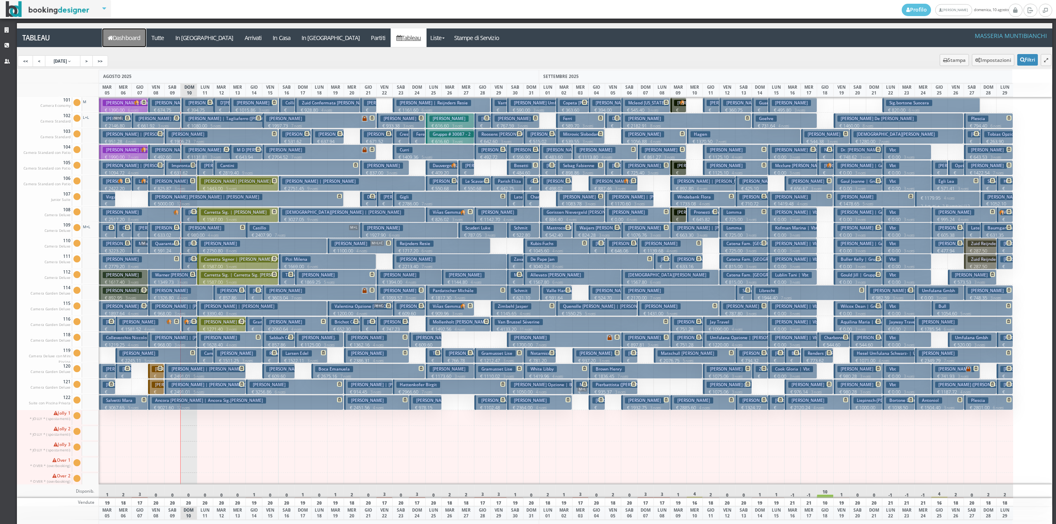
click at [140, 37] on link "Dashboard" at bounding box center [124, 37] width 44 height 19
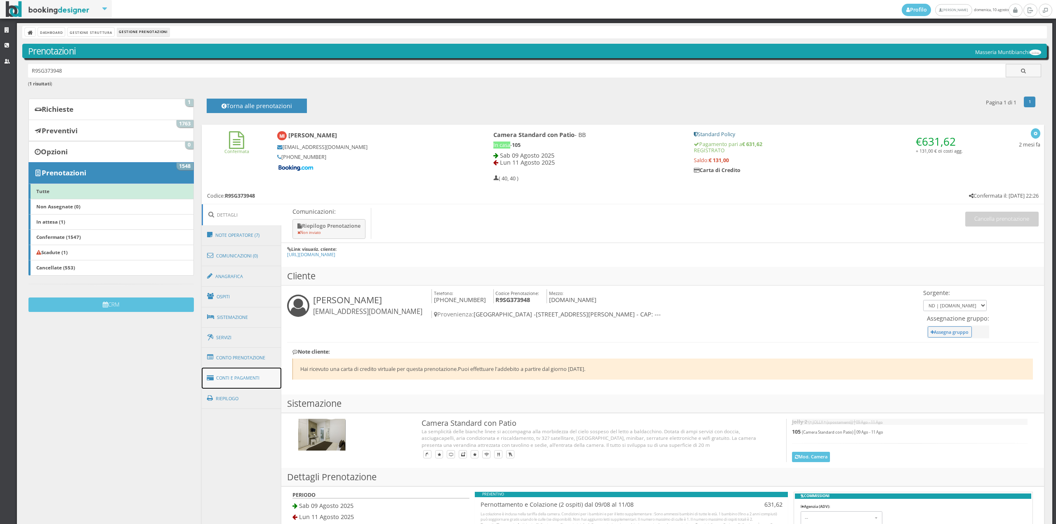
click at [262, 382] on link "Conti e Pagamenti" at bounding box center [242, 378] width 80 height 21
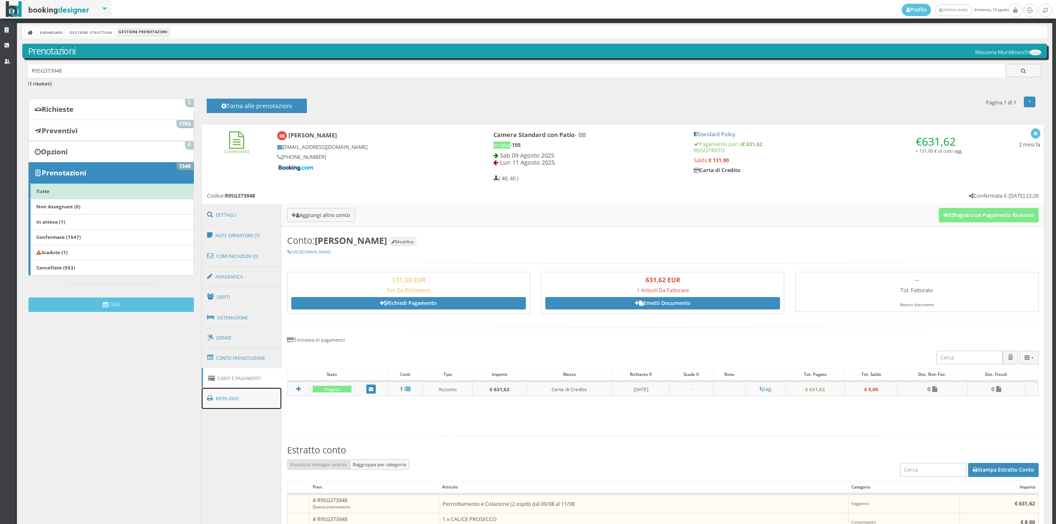
click at [258, 398] on link "Riepilogo" at bounding box center [242, 398] width 80 height 21
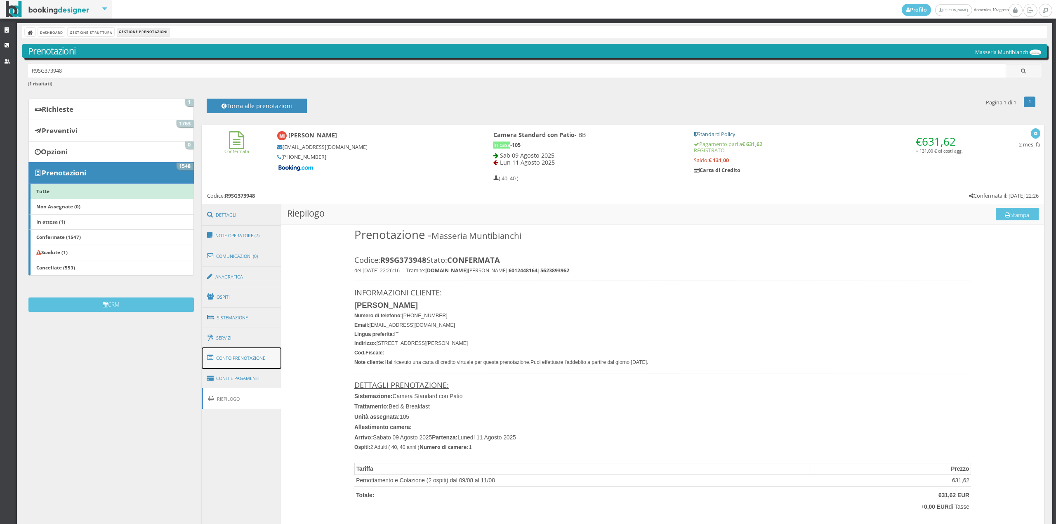
click at [251, 357] on link "Conto Prenotazione" at bounding box center [242, 357] width 80 height 21
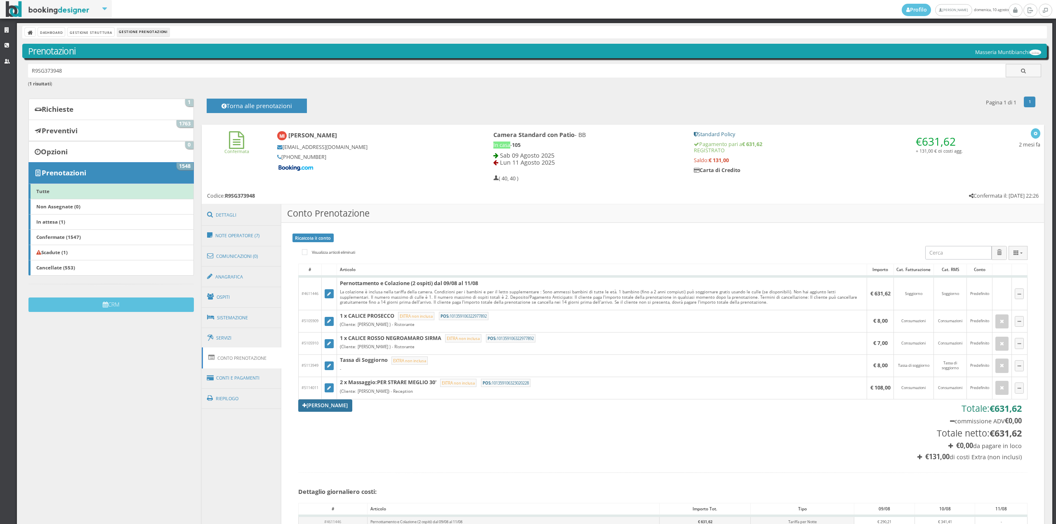
click at [309, 407] on link "[PERSON_NAME]" at bounding box center [325, 405] width 54 height 12
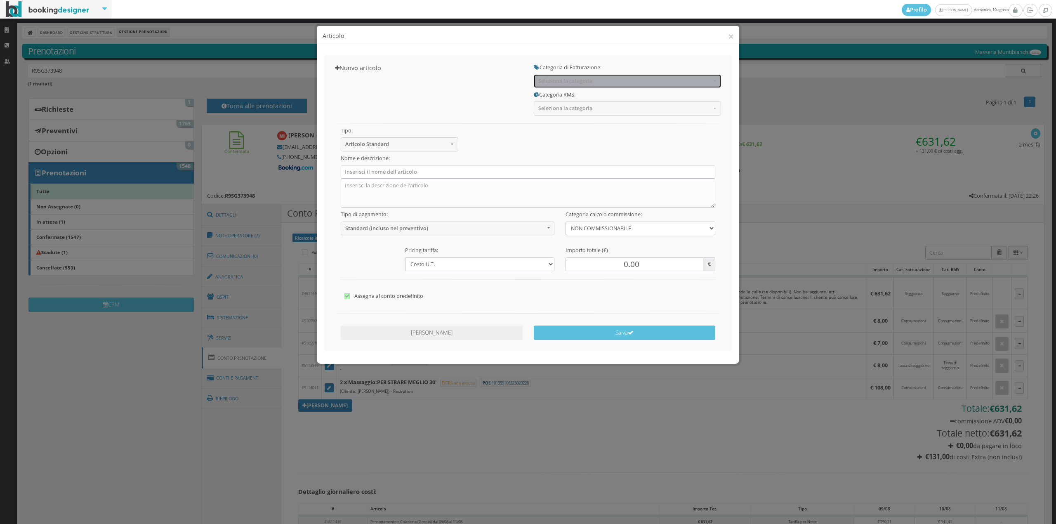
click at [603, 81] on span "Seleziona la categoria" at bounding box center [625, 81] width 173 height 6
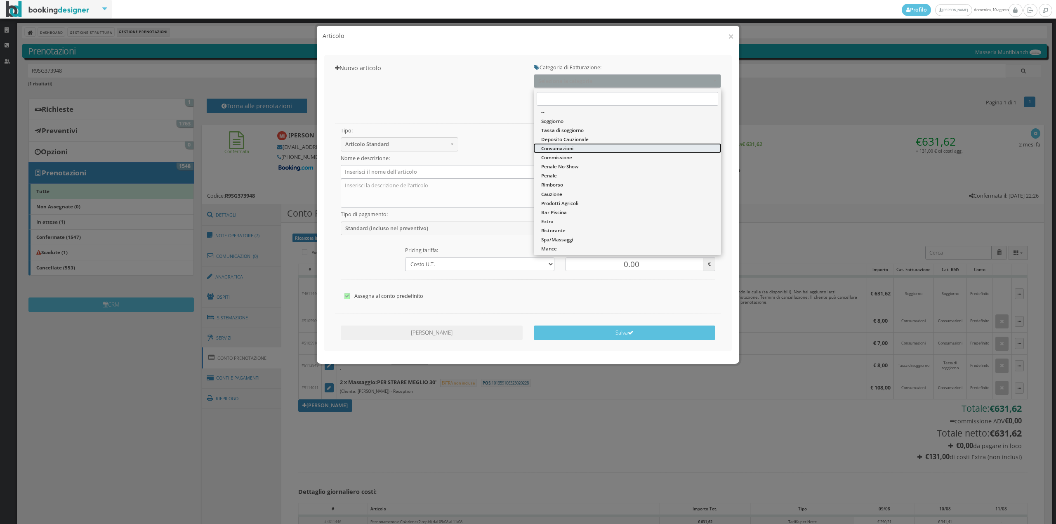
click at [561, 146] on span "Consumazioni" at bounding box center [557, 148] width 32 height 7
select select "26"
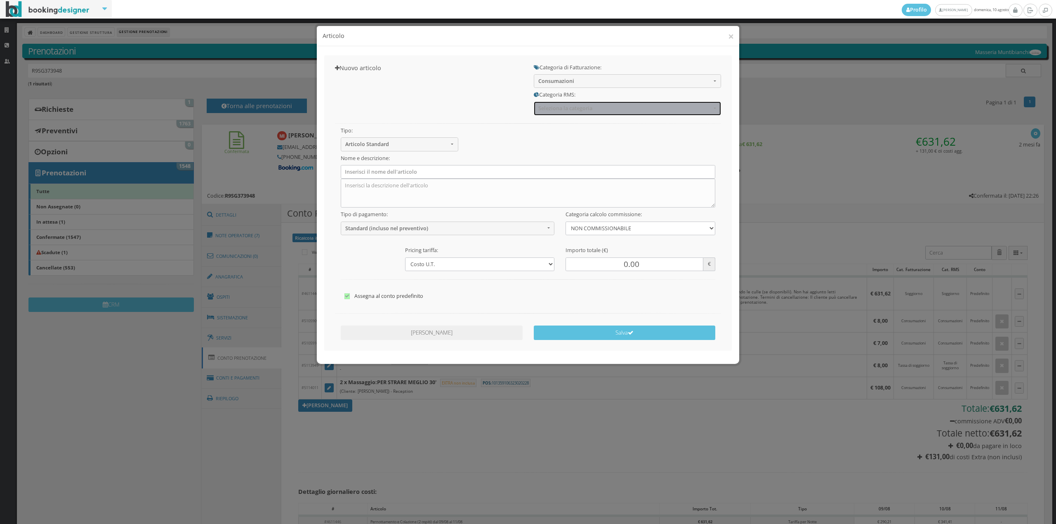
click at [556, 108] on span "Seleziona la categoria" at bounding box center [625, 108] width 173 height 6
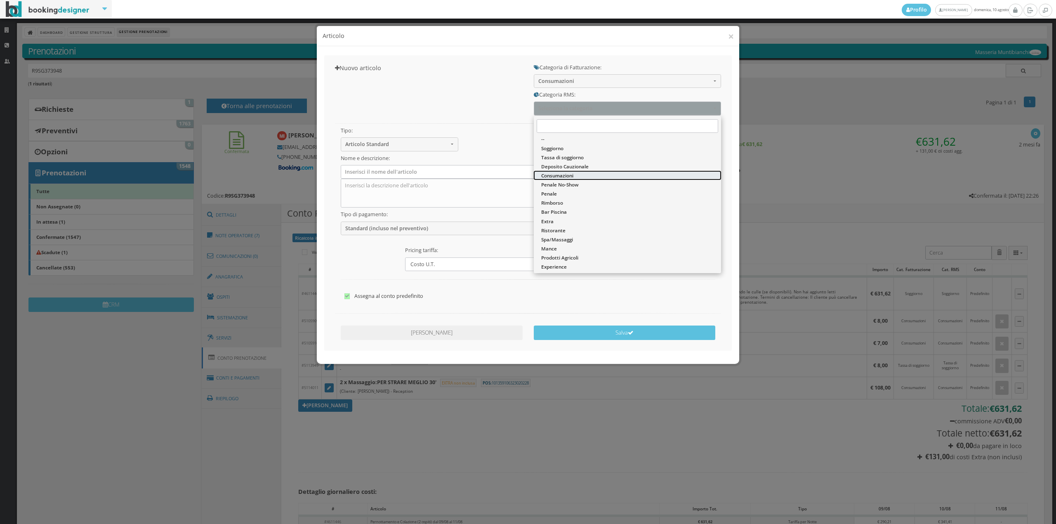
click at [550, 177] on span "Consumazioni" at bounding box center [557, 175] width 32 height 7
select select "36"
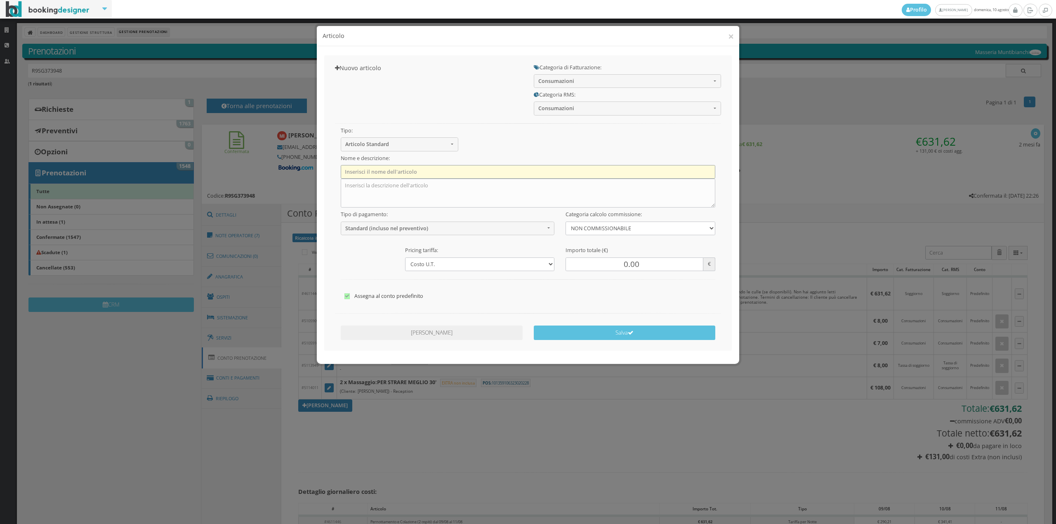
click at [412, 170] on input "text" at bounding box center [528, 172] width 375 height 14
click at [349, 175] on input "1 x Acqua Naturale" at bounding box center [528, 172] width 375 height 14
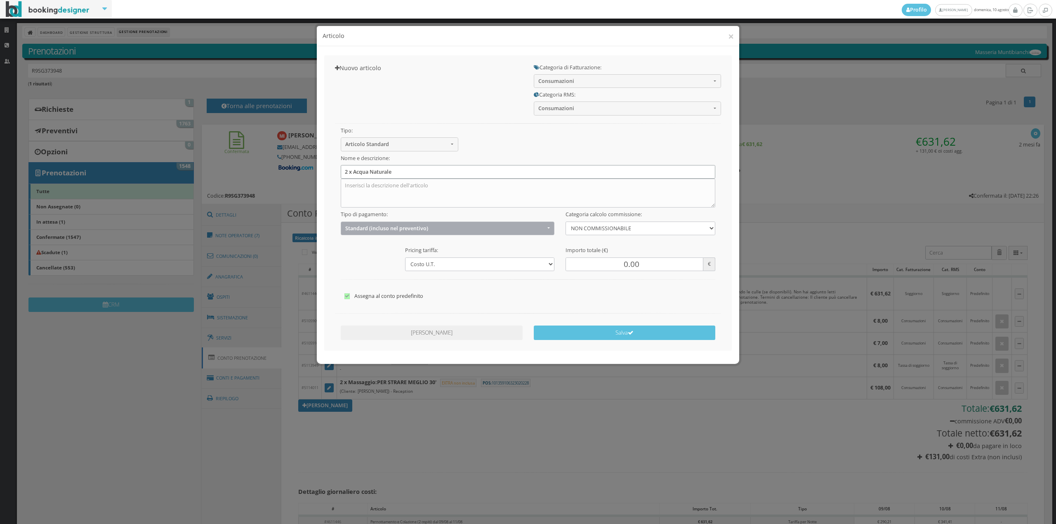
type input "2 x Acqua Naturale"
click at [361, 233] on button "Standard (incluso nel preventivo)" at bounding box center [448, 229] width 214 height 14
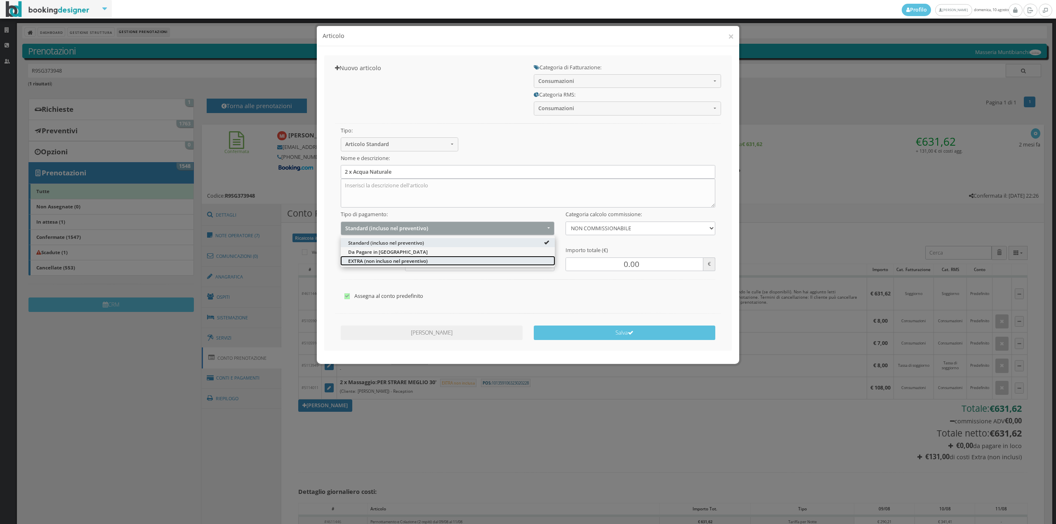
click at [362, 260] on span "EXTRA (non incluso nel preventivo)" at bounding box center [388, 260] width 80 height 7
select select "2"
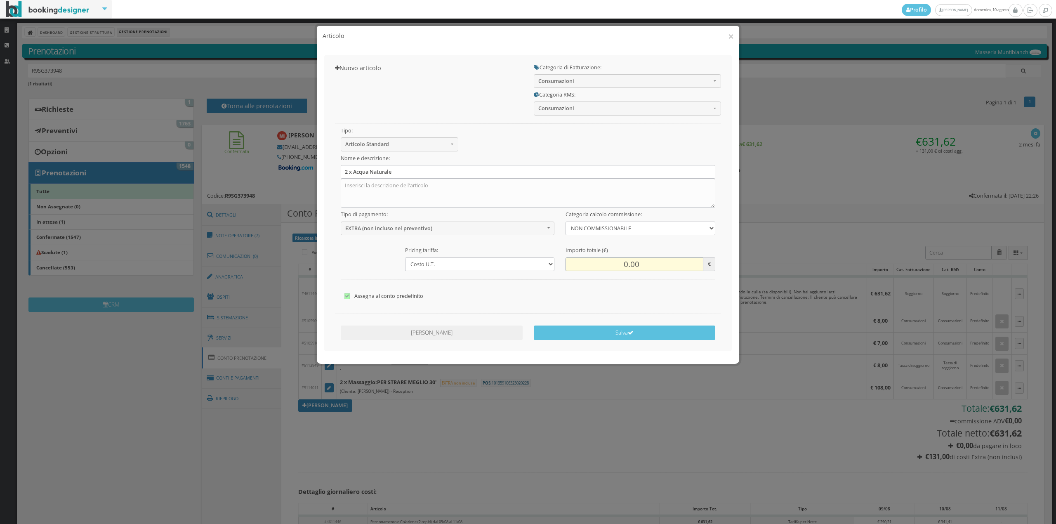
click at [622, 270] on input "0.00" at bounding box center [634, 265] width 137 height 14
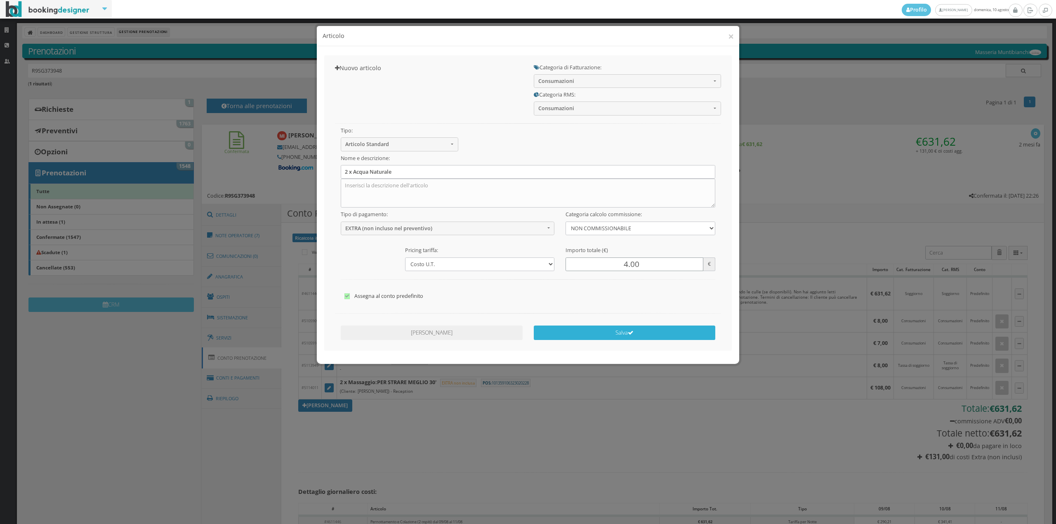
type input "4.00"
click at [644, 333] on button "Salva" at bounding box center [625, 333] width 182 height 14
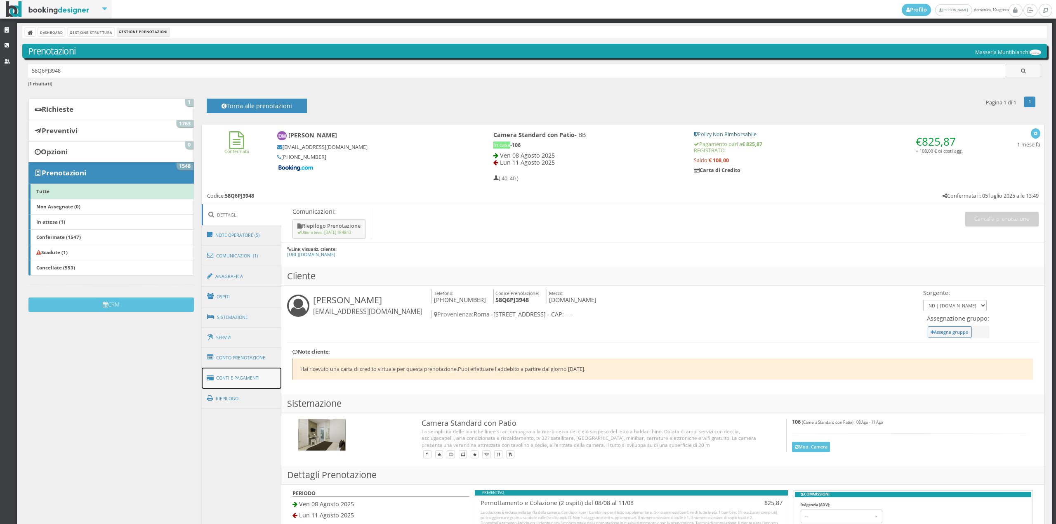
click at [261, 378] on link "Conti e Pagamenti" at bounding box center [242, 378] width 80 height 21
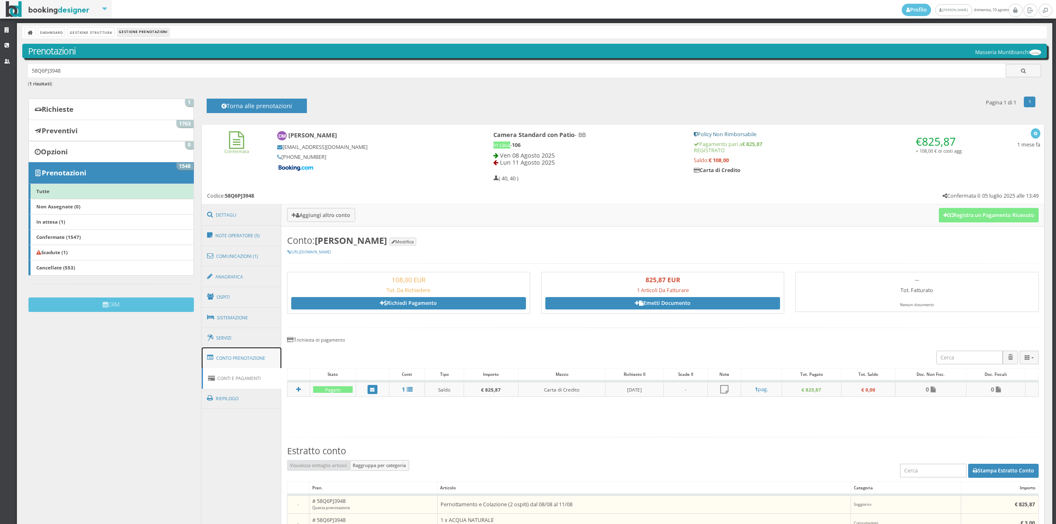
click at [260, 354] on link "Conto Prenotazione" at bounding box center [242, 357] width 80 height 21
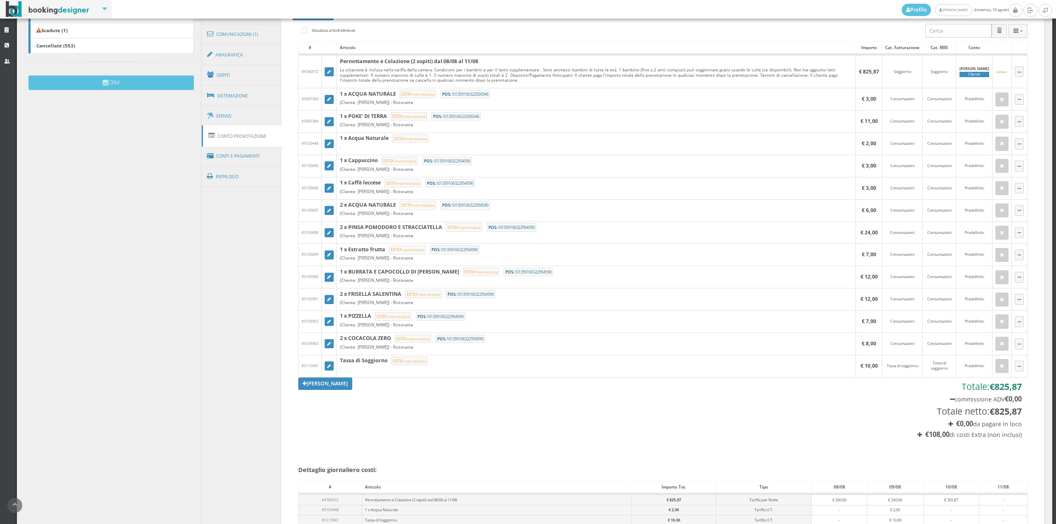
scroll to position [264, 0]
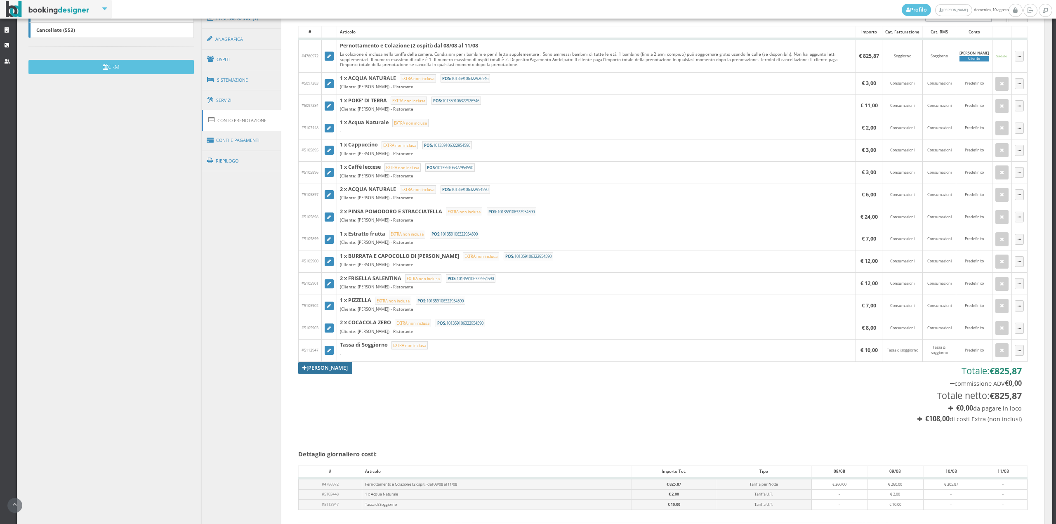
click at [323, 372] on link "[PERSON_NAME]" at bounding box center [325, 368] width 54 height 12
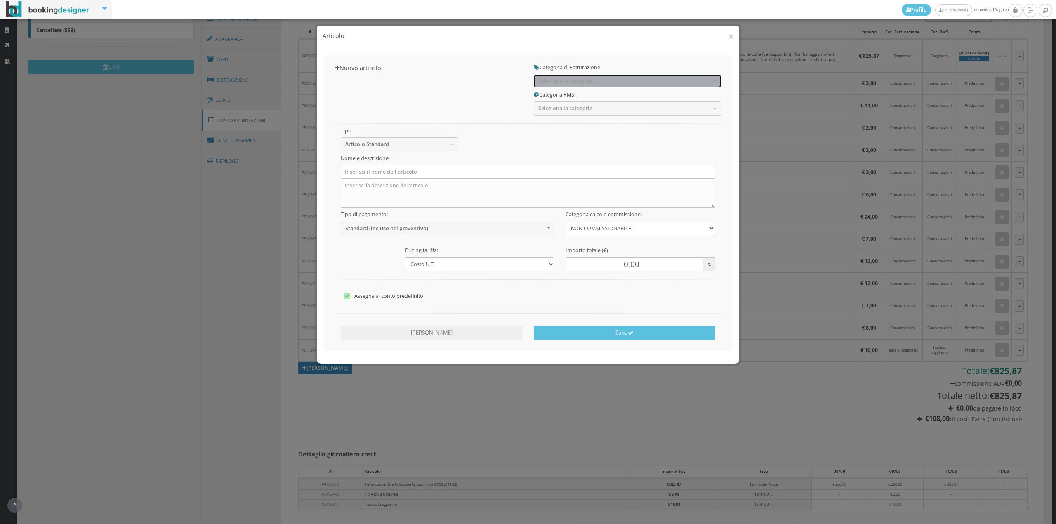
click at [560, 78] on span "Seleziona la categoria" at bounding box center [625, 81] width 173 height 6
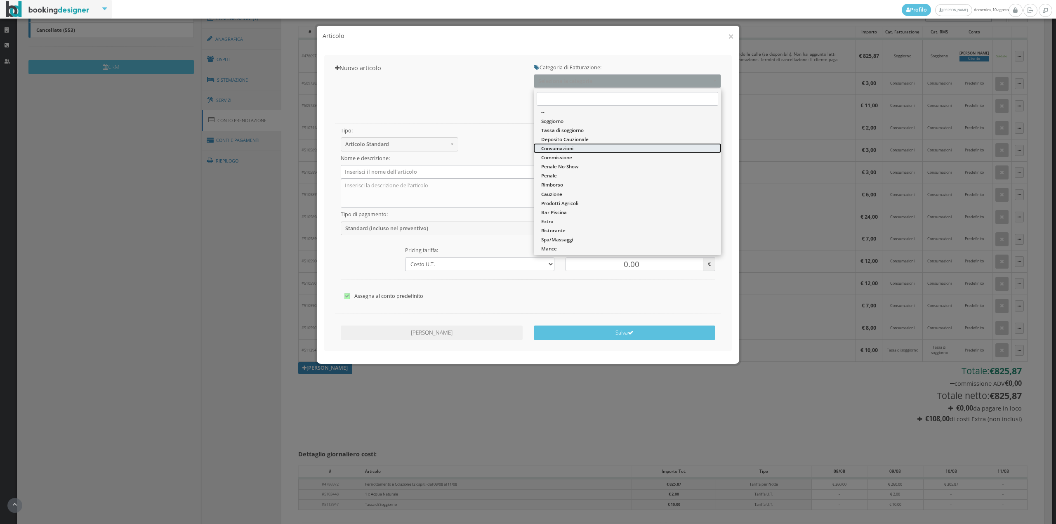
click at [565, 146] on span "Consumazioni" at bounding box center [557, 148] width 32 height 7
select select "26"
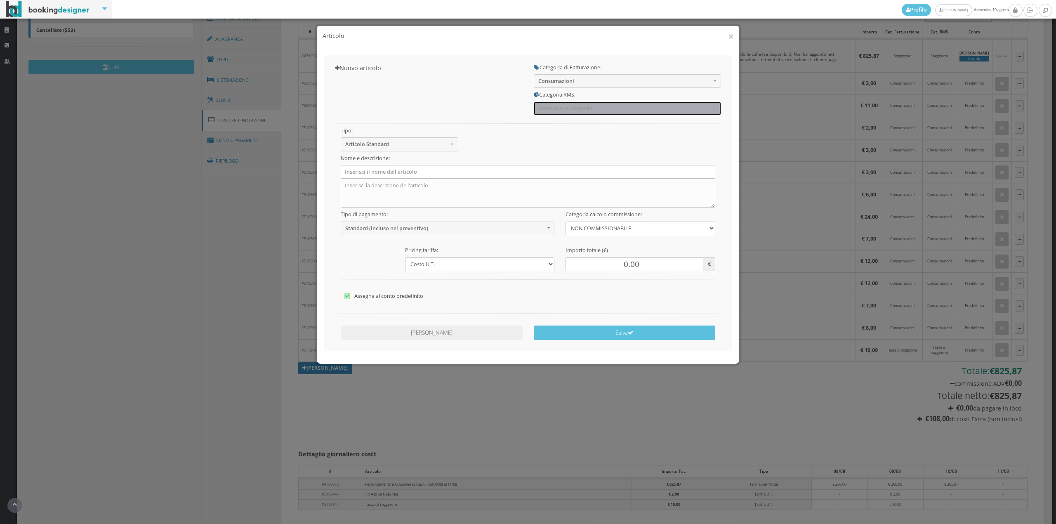
click at [558, 104] on button "Seleziona la categoria" at bounding box center [627, 109] width 187 height 14
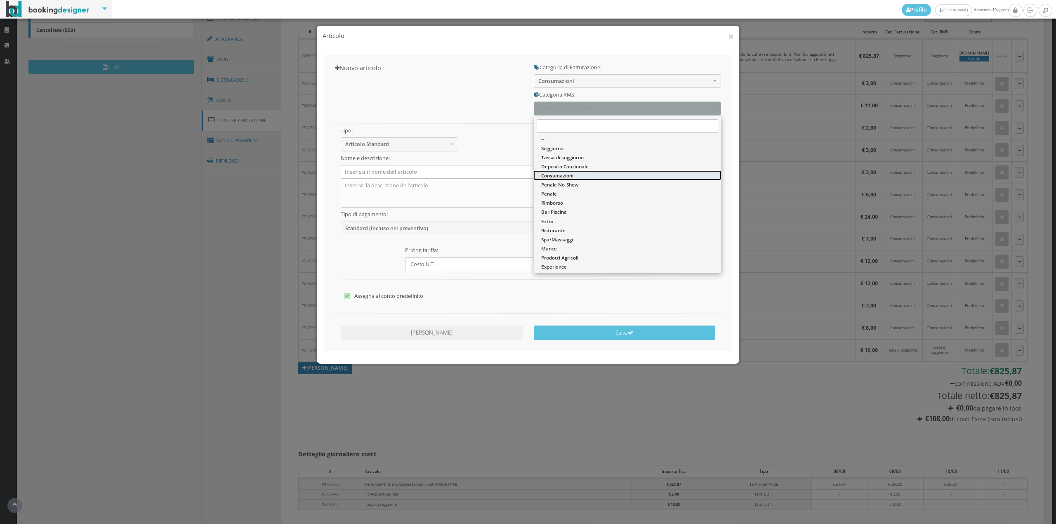
click at [554, 174] on span "Consumazioni" at bounding box center [557, 175] width 32 height 7
select select "36"
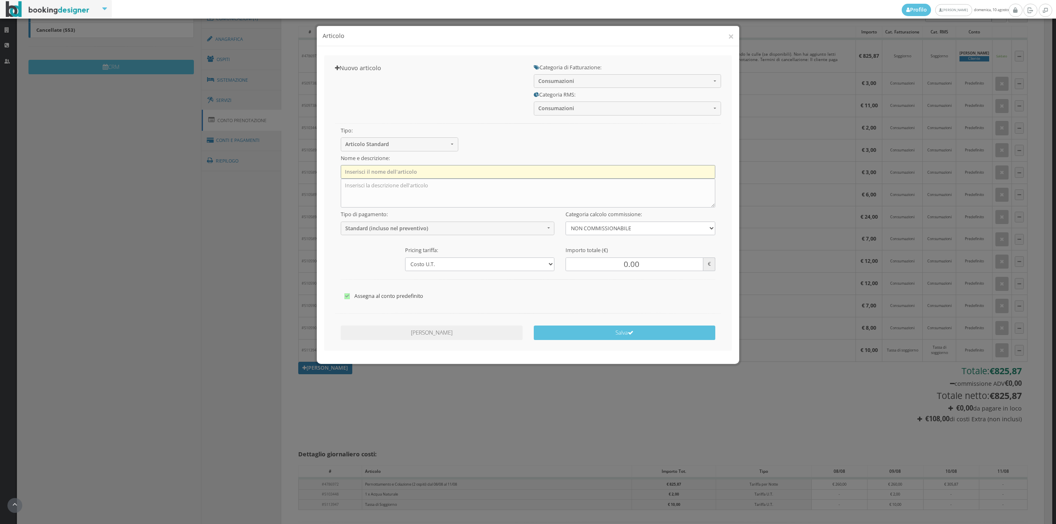
click at [458, 174] on input "text" at bounding box center [528, 172] width 375 height 14
type input "1 x Succo di frutta"
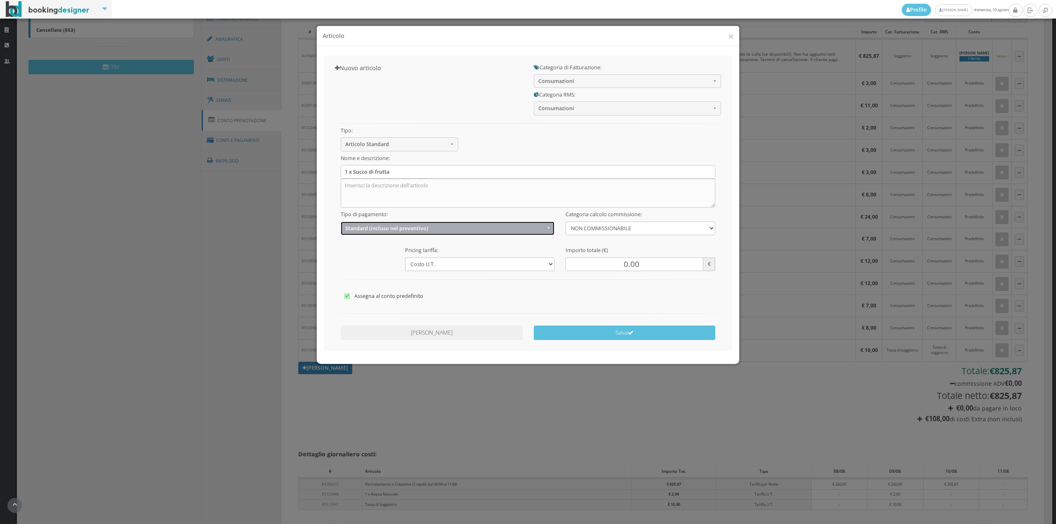
click at [388, 230] on span "Standard (incluso nel preventivo)" at bounding box center [445, 228] width 200 height 6
click at [373, 256] on link "EXTRA (non incluso nel preventivo)" at bounding box center [448, 260] width 214 height 9
select select "2"
click at [610, 267] on input "0.00" at bounding box center [634, 265] width 137 height 14
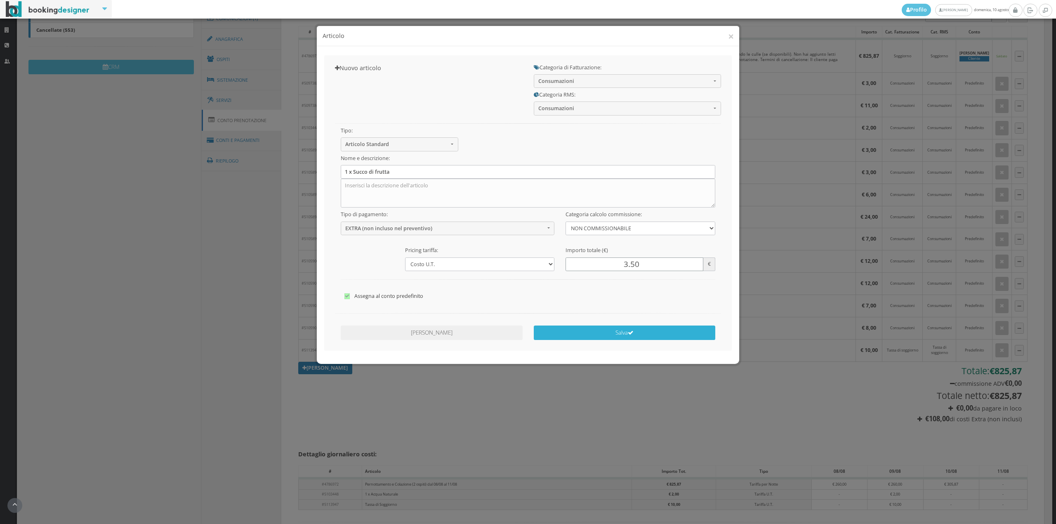
type input "3.50"
click at [587, 334] on button "Salva" at bounding box center [625, 333] width 182 height 14
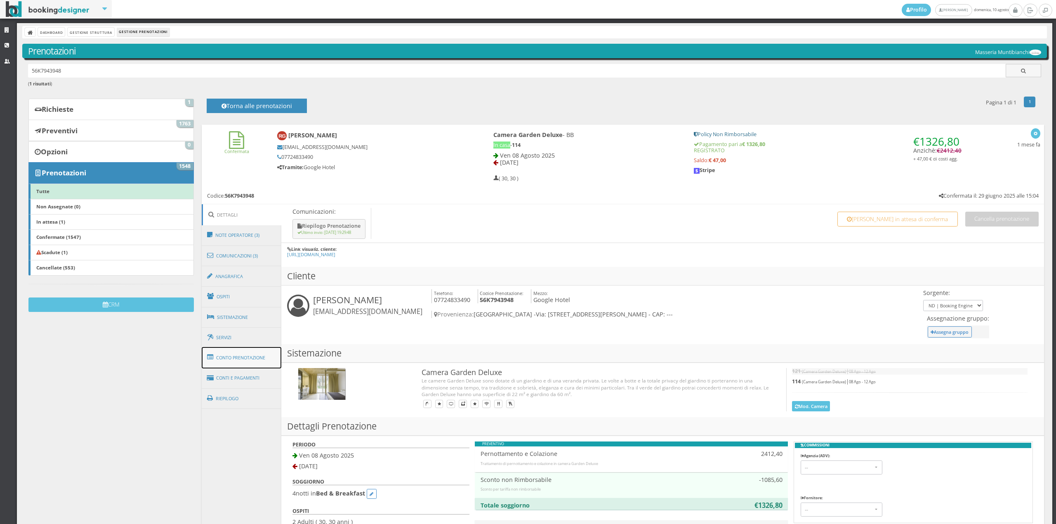
click at [262, 357] on link "Conto Prenotazione" at bounding box center [242, 357] width 80 height 21
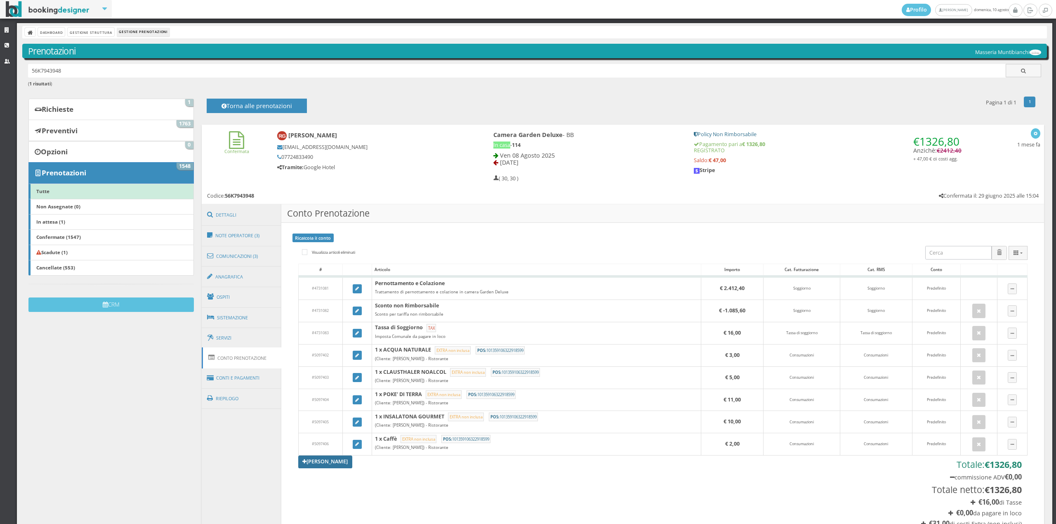
click at [326, 461] on link "[PERSON_NAME]" at bounding box center [325, 462] width 54 height 12
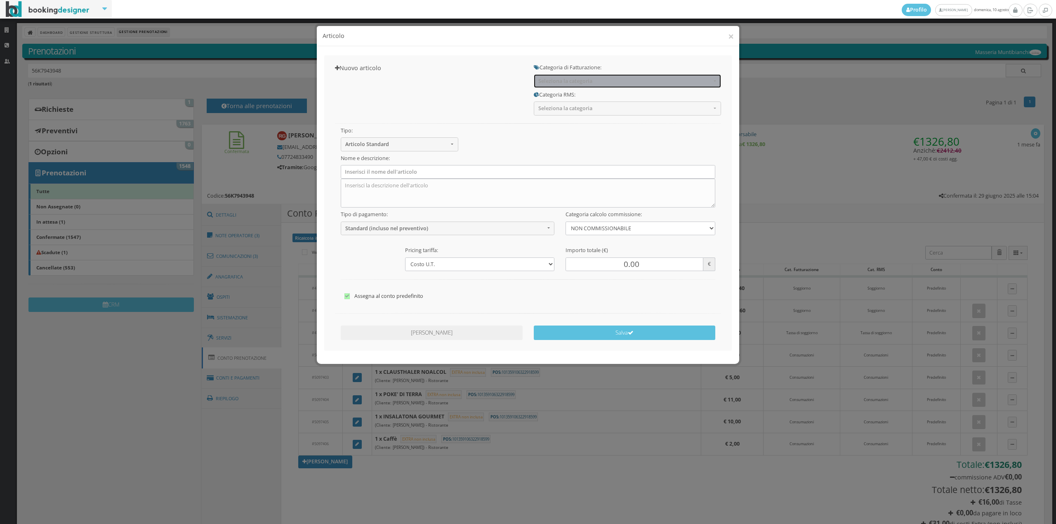
click at [558, 84] on span "Seleziona la categoria" at bounding box center [625, 81] width 173 height 6
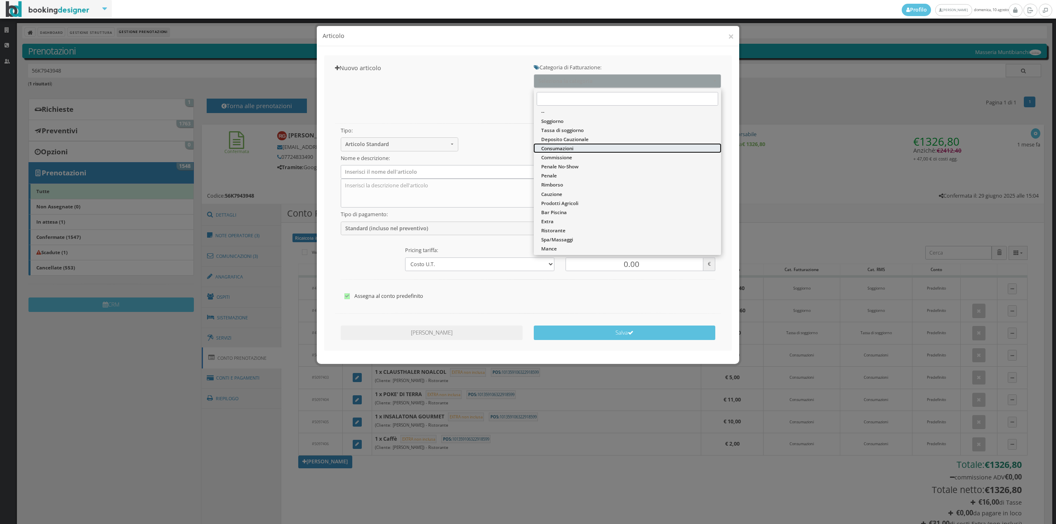
click at [558, 146] on span "Consumazioni" at bounding box center [557, 148] width 32 height 7
select select "26"
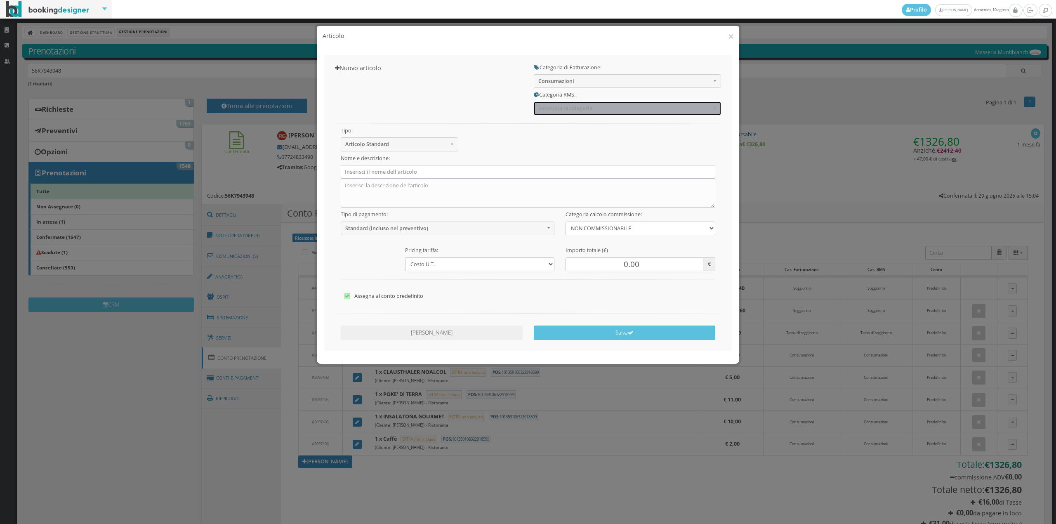
click at [557, 113] on button "Seleziona la categoria" at bounding box center [627, 109] width 187 height 14
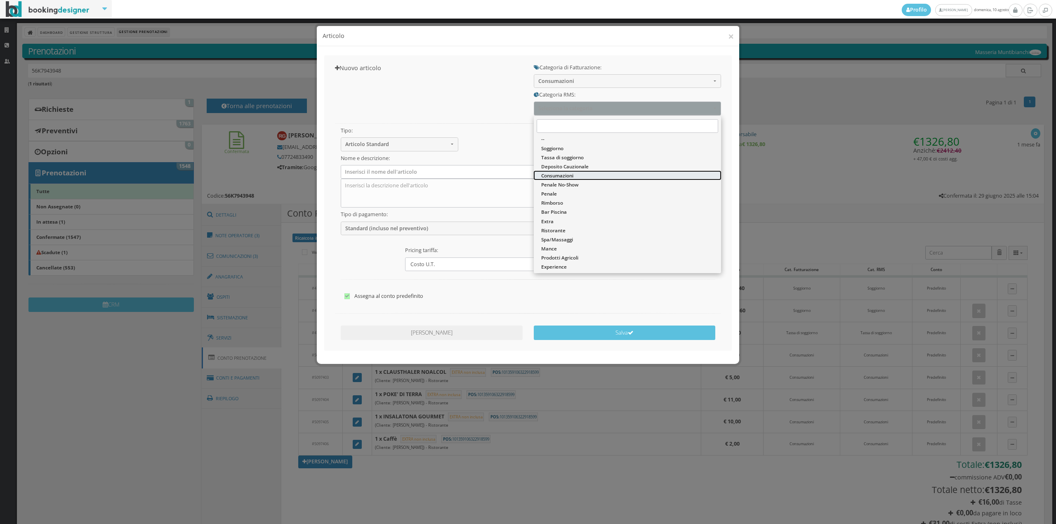
click at [567, 173] on span "Consumazioni" at bounding box center [557, 175] width 32 height 7
select select "36"
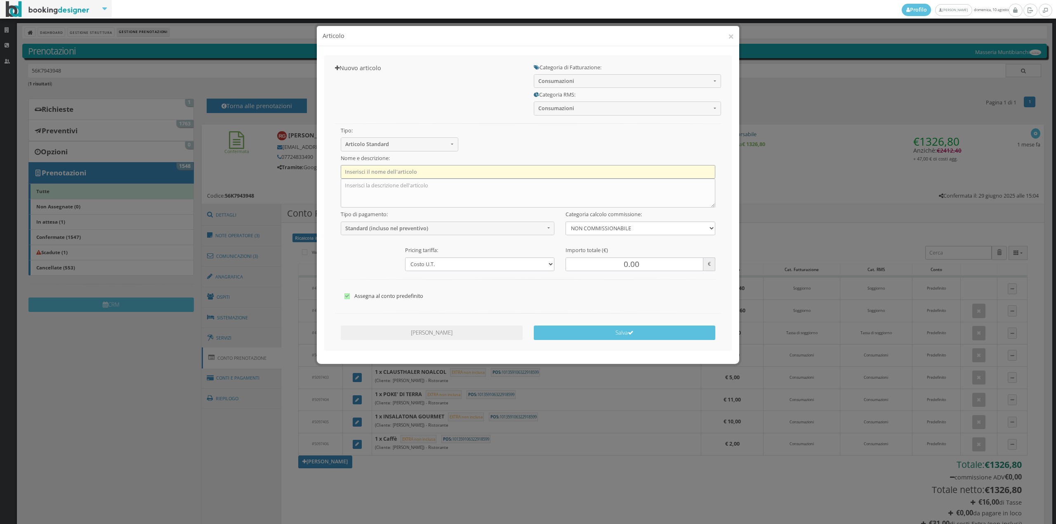
click at [449, 175] on input "text" at bounding box center [528, 172] width 375 height 14
type input "1 x Acqua Naturale"
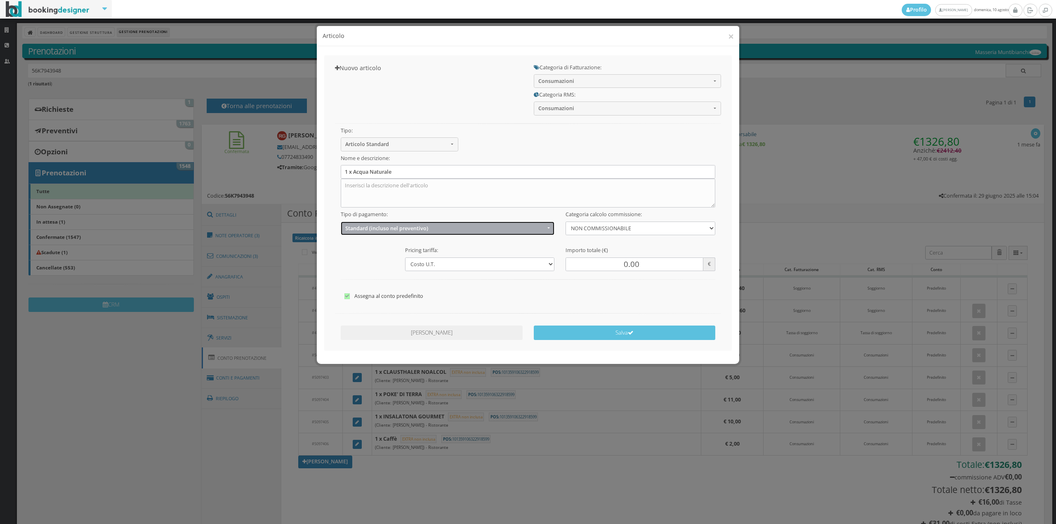
click at [399, 229] on span "Standard (incluso nel preventivo)" at bounding box center [445, 228] width 200 height 6
click at [378, 262] on span "EXTRA (non incluso nel preventivo)" at bounding box center [388, 260] width 80 height 7
select select "2"
click at [623, 264] on input "0.00" at bounding box center [634, 265] width 137 height 14
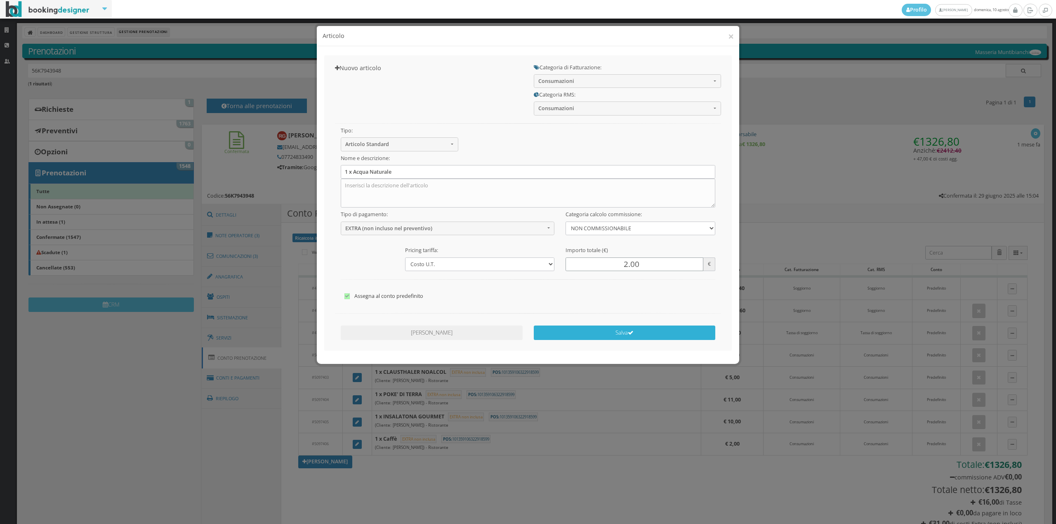
type input "2.00"
click at [611, 329] on button "Salva" at bounding box center [625, 333] width 182 height 14
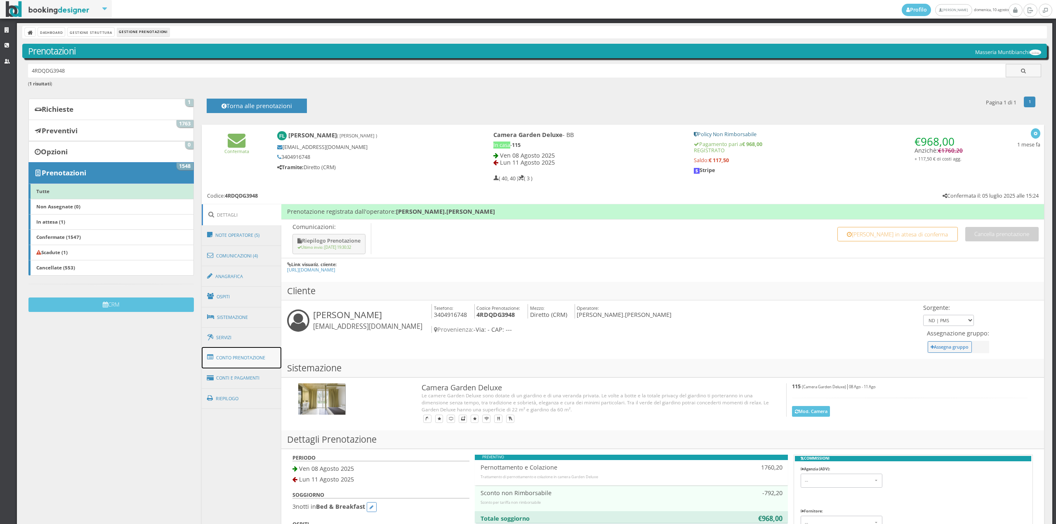
click at [258, 357] on link "Conto Prenotazione" at bounding box center [242, 357] width 80 height 21
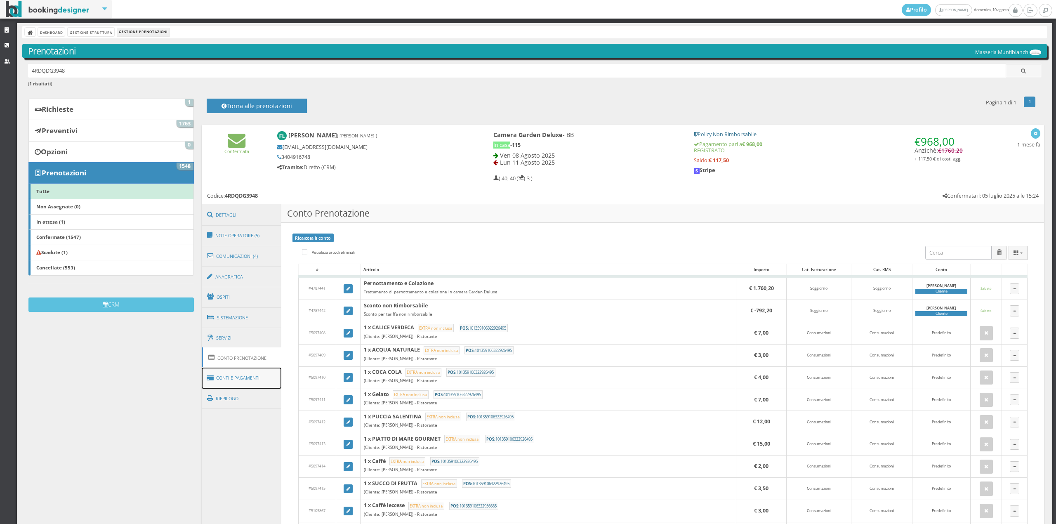
click at [258, 375] on link "Conti e Pagamenti" at bounding box center [242, 378] width 80 height 21
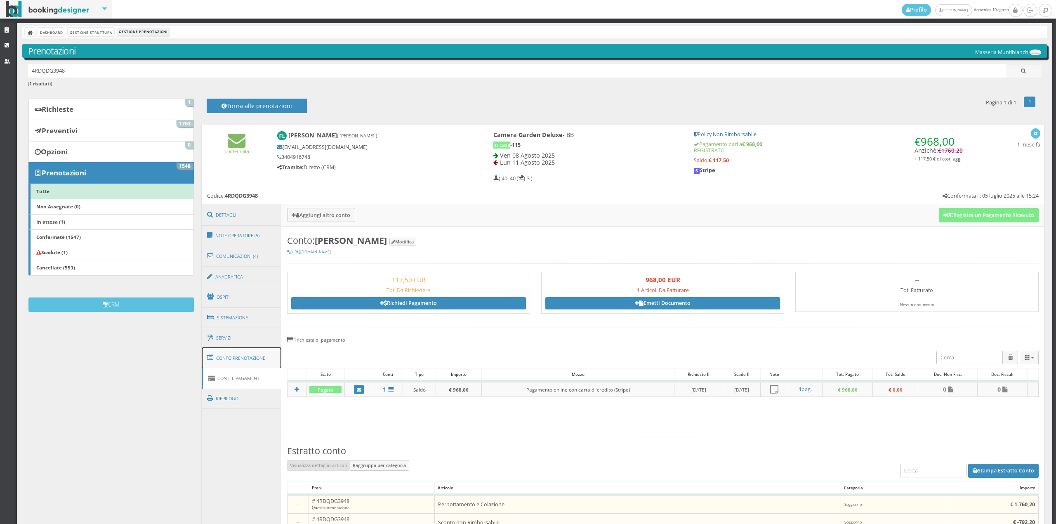
click at [261, 358] on link "Conto Prenotazione" at bounding box center [242, 357] width 80 height 21
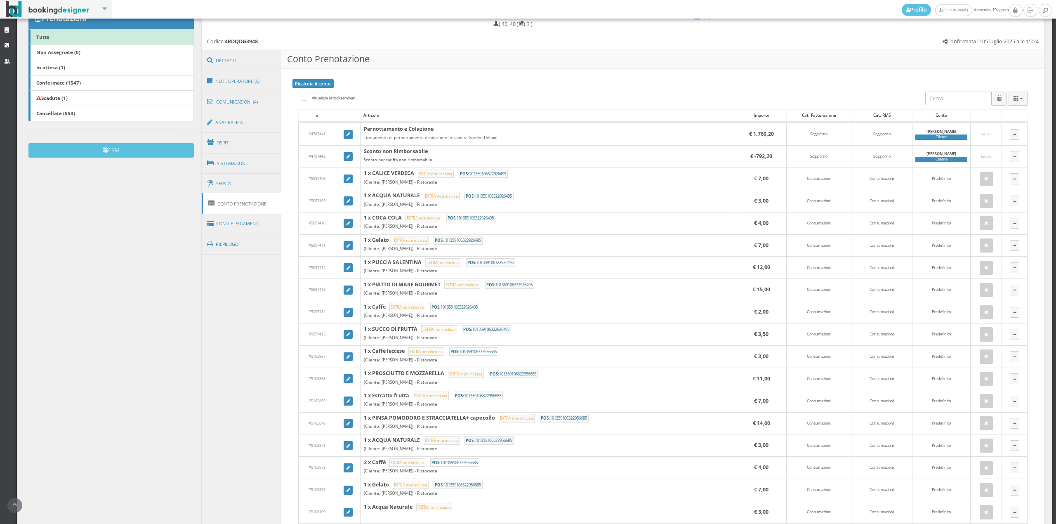
scroll to position [321, 0]
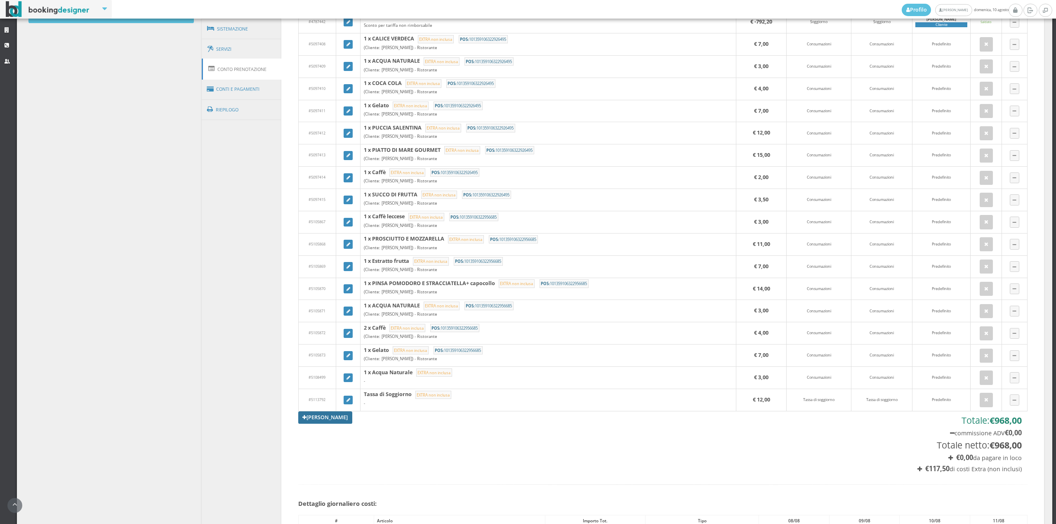
click at [329, 423] on link "[PERSON_NAME]" at bounding box center [325, 417] width 54 height 12
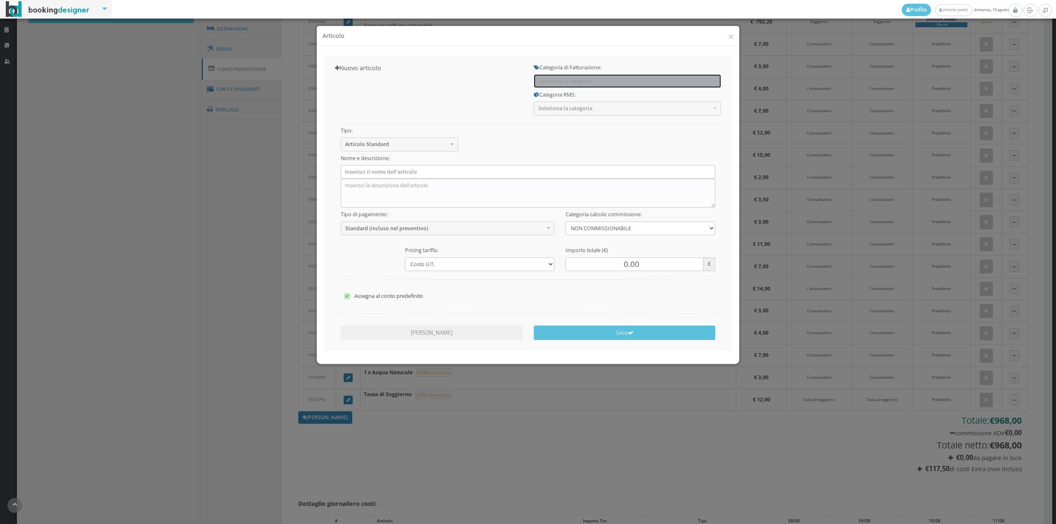
click at [565, 83] on span "Seleziona la categoria" at bounding box center [625, 81] width 173 height 6
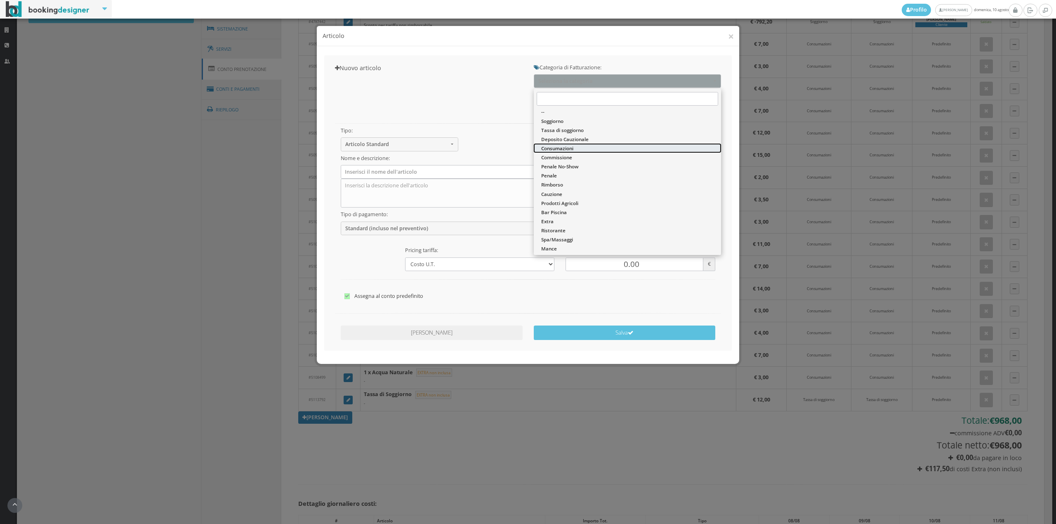
click at [553, 152] on link "Consumazioni" at bounding box center [627, 148] width 187 height 9
select select "26"
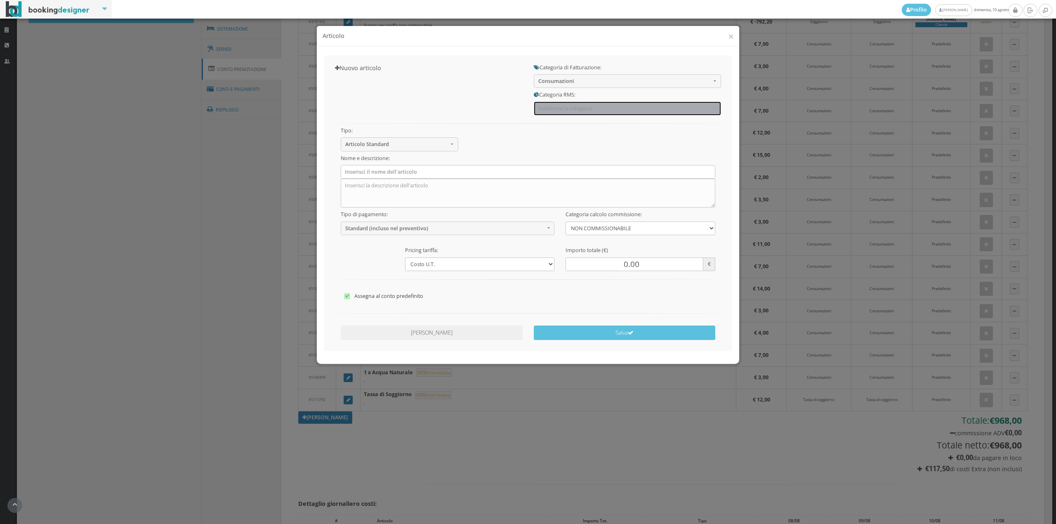
click at [558, 112] on button "Seleziona la categoria" at bounding box center [627, 109] width 187 height 14
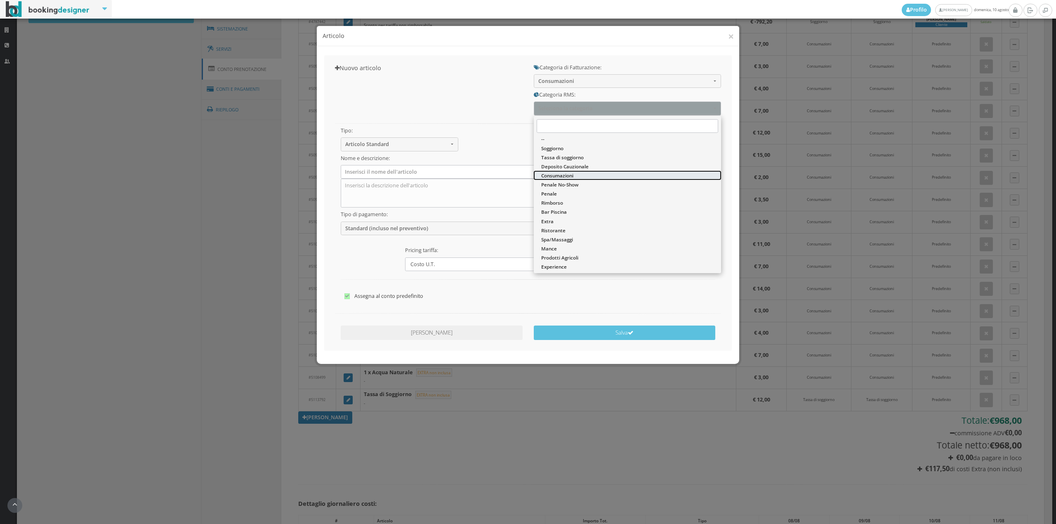
click at [555, 178] on span "Consumazioni" at bounding box center [557, 175] width 32 height 7
select select "36"
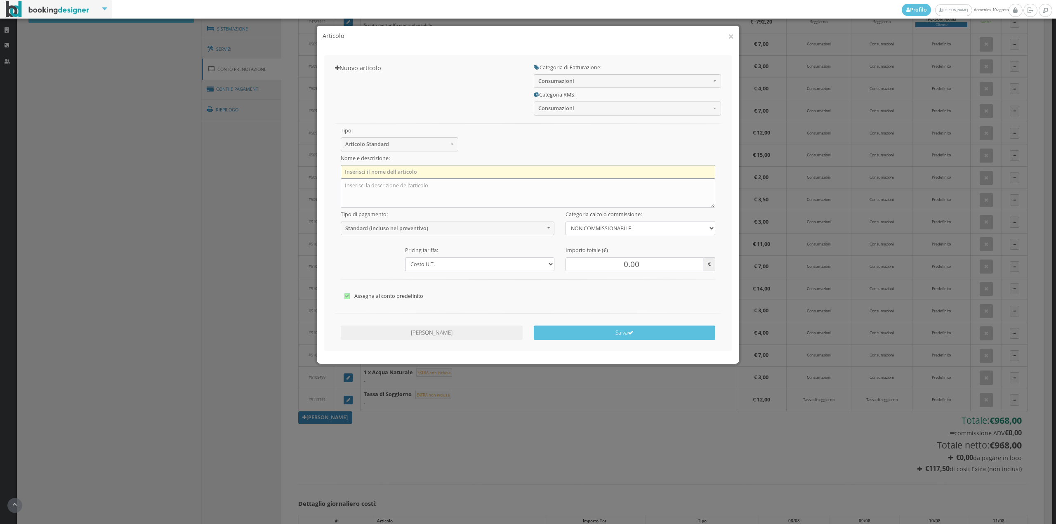
click at [440, 177] on input "text" at bounding box center [528, 172] width 375 height 14
type input "1 x Acqua Naturale"
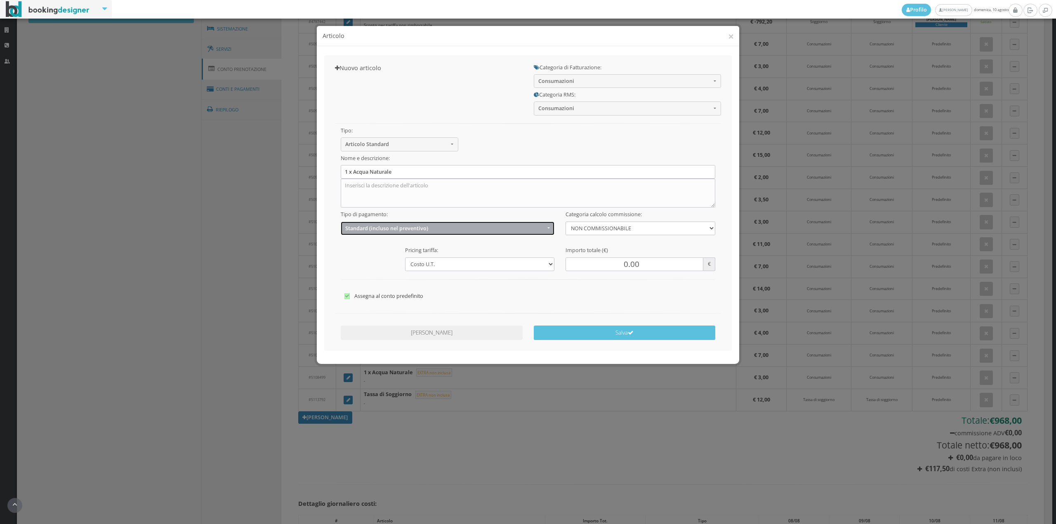
click at [355, 230] on span "Standard (incluso nel preventivo)" at bounding box center [445, 228] width 200 height 6
click at [349, 258] on span "EXTRA (non incluso nel preventivo)" at bounding box center [388, 260] width 80 height 7
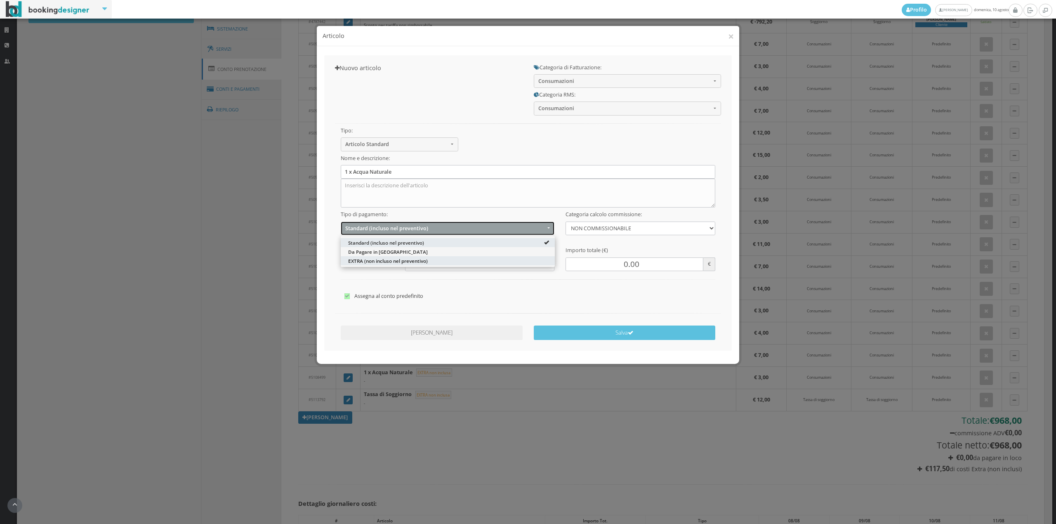
select select "2"
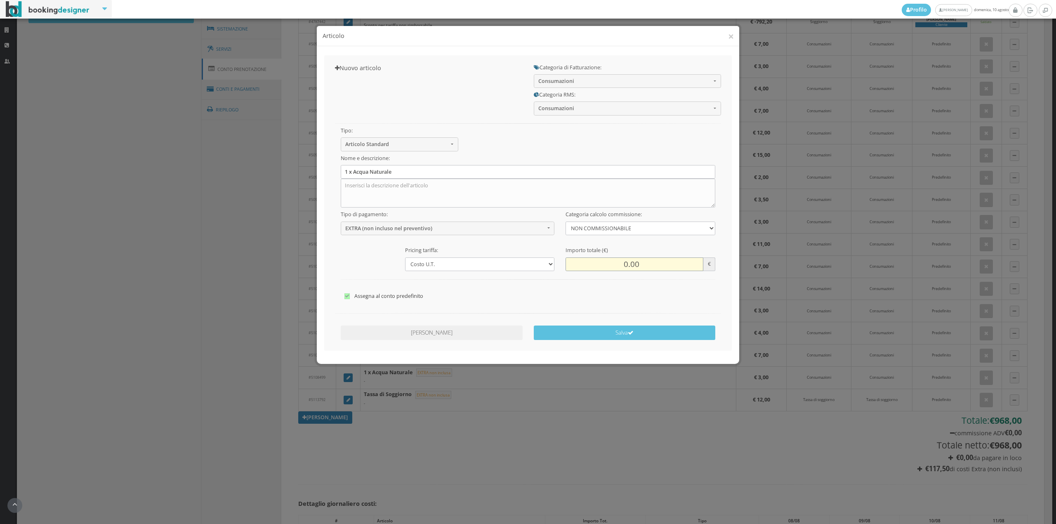
click at [624, 263] on input "0.00" at bounding box center [634, 265] width 137 height 14
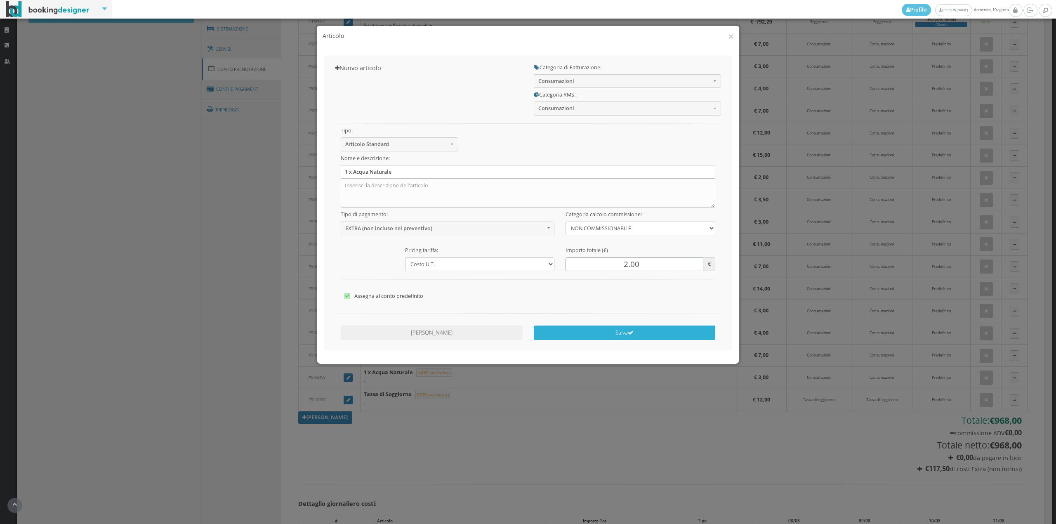
type input "2.00"
click at [599, 333] on button "Salva" at bounding box center [625, 333] width 182 height 14
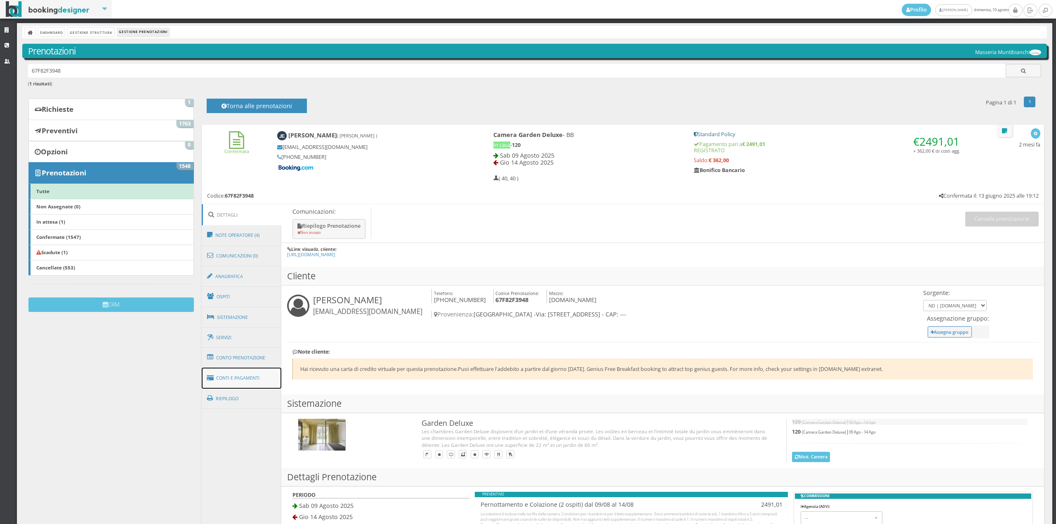
click at [260, 376] on link "Conti e Pagamenti" at bounding box center [242, 378] width 80 height 21
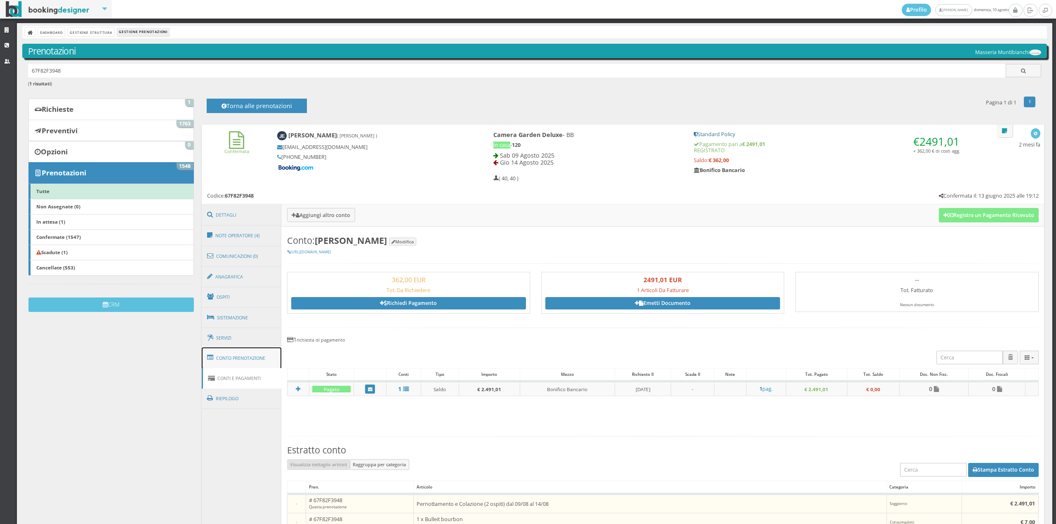
click at [259, 360] on link "Conto Prenotazione" at bounding box center [242, 357] width 80 height 21
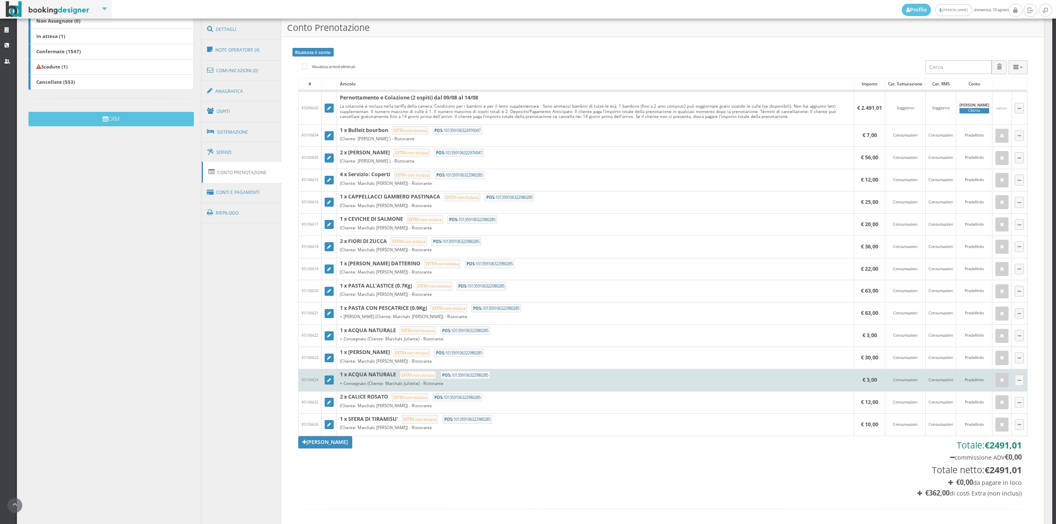
scroll to position [291, 0]
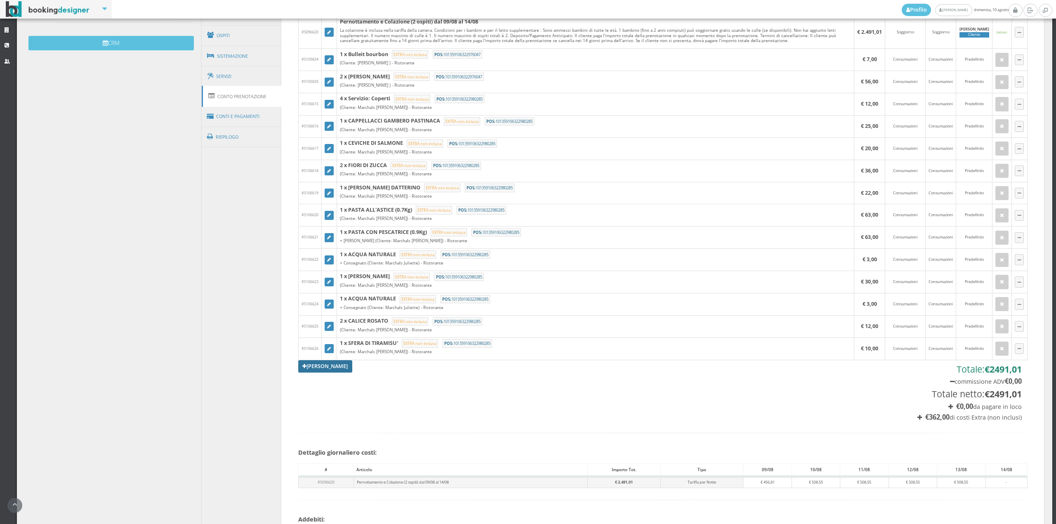
click at [339, 370] on link "[PERSON_NAME]" at bounding box center [325, 366] width 54 height 12
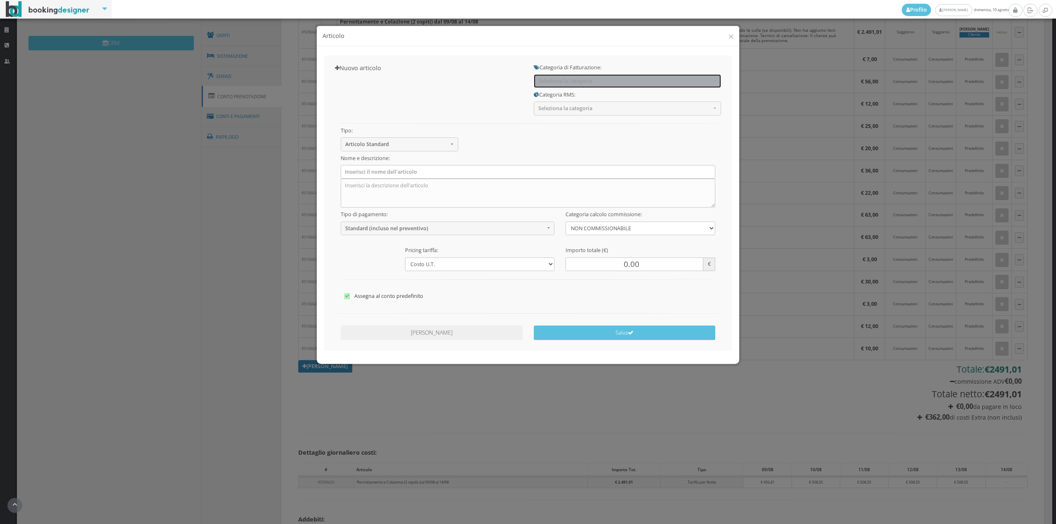
click at [570, 75] on button "Seleziona la categoria" at bounding box center [627, 81] width 187 height 14
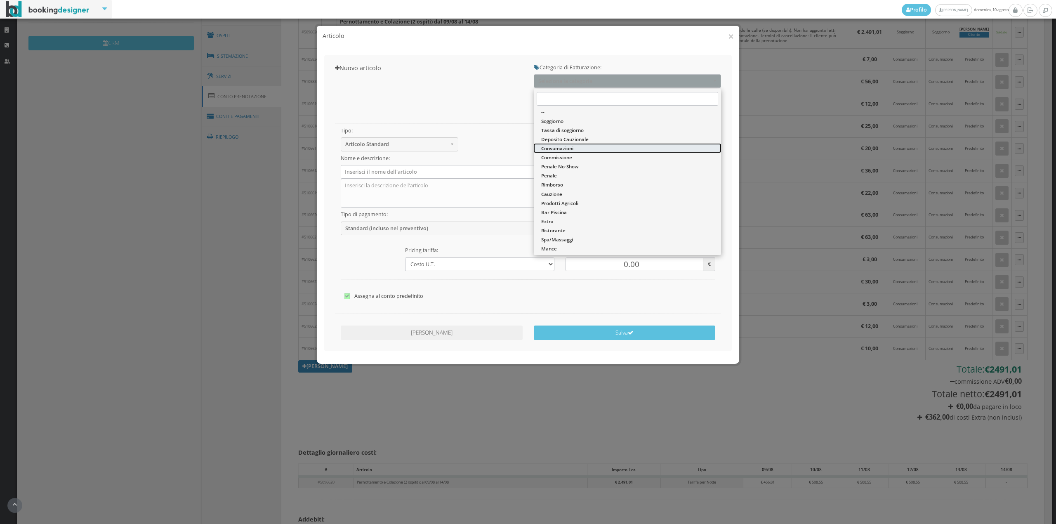
click at [572, 148] on span "Consumazioni" at bounding box center [557, 148] width 32 height 7
select select "26"
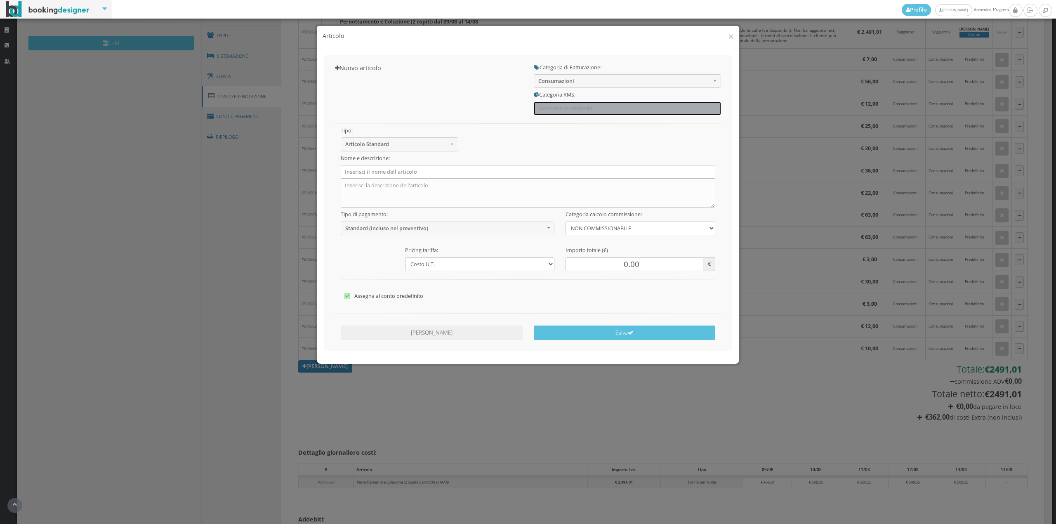
click at [570, 110] on span "Seleziona la categoria" at bounding box center [625, 108] width 173 height 6
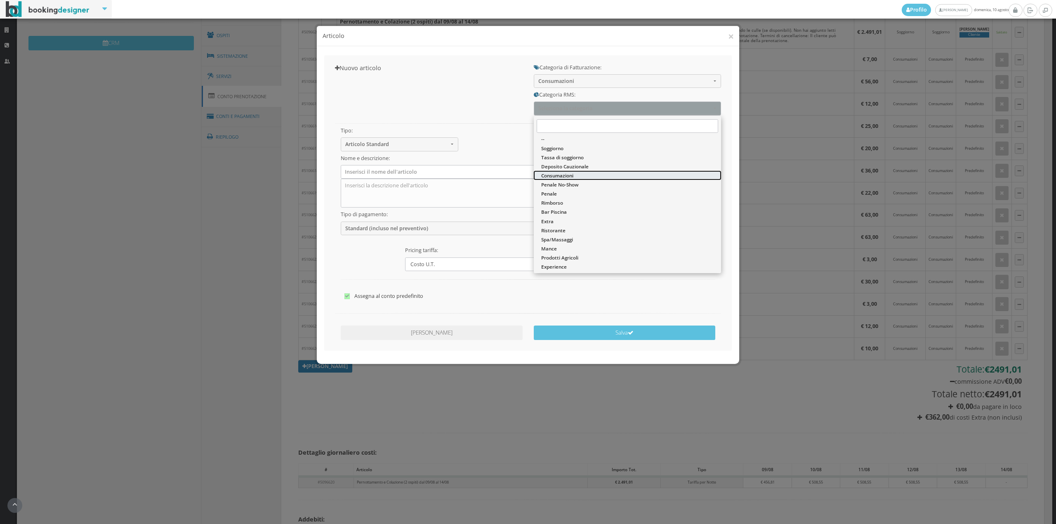
click at [560, 173] on span "Consumazioni" at bounding box center [557, 175] width 32 height 7
select select "36"
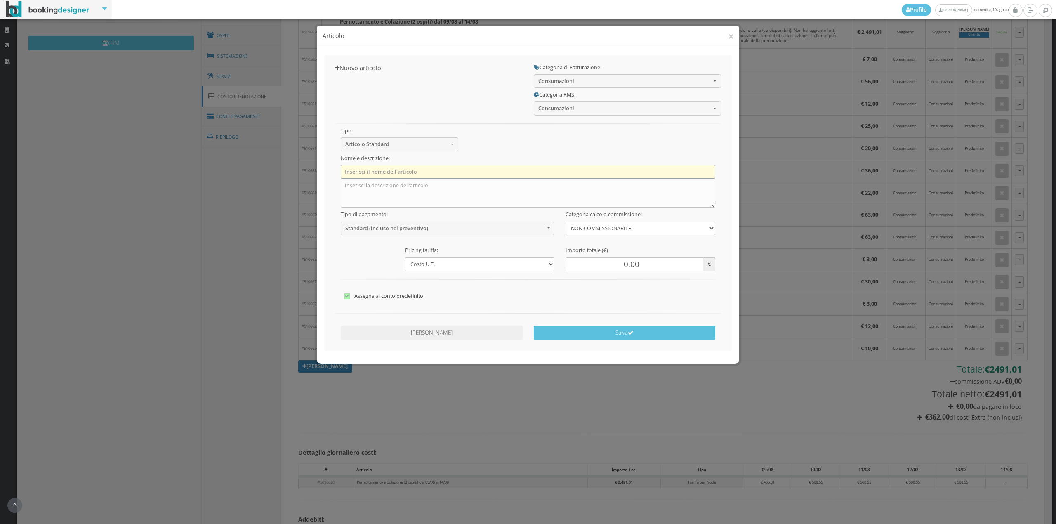
click at [445, 177] on input "text" at bounding box center [528, 172] width 375 height 14
click at [342, 169] on input "1 x Acqua Naturale" at bounding box center [528, 172] width 375 height 14
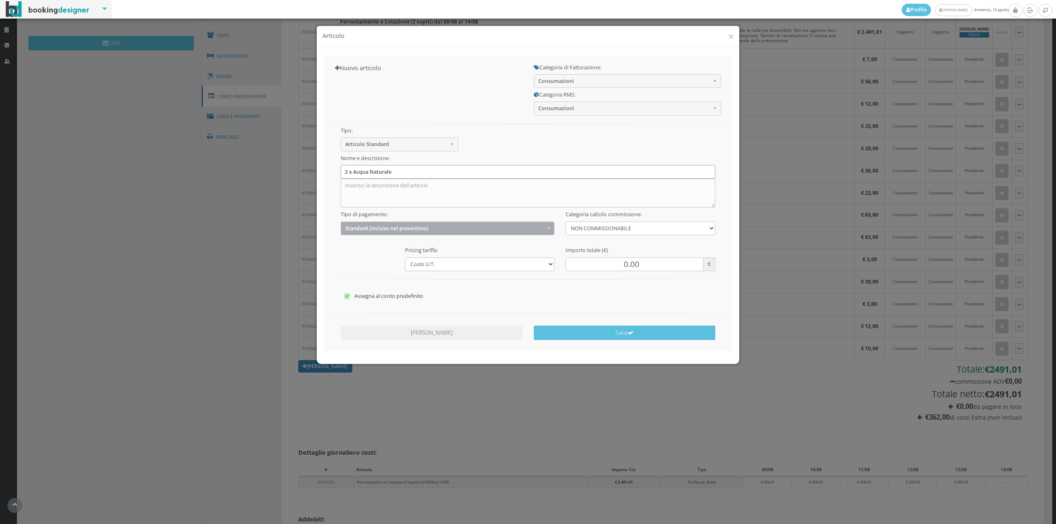
type input "2 x Acqua Naturale"
click at [357, 232] on span "Standard (incluso nel preventivo)" at bounding box center [445, 228] width 200 height 6
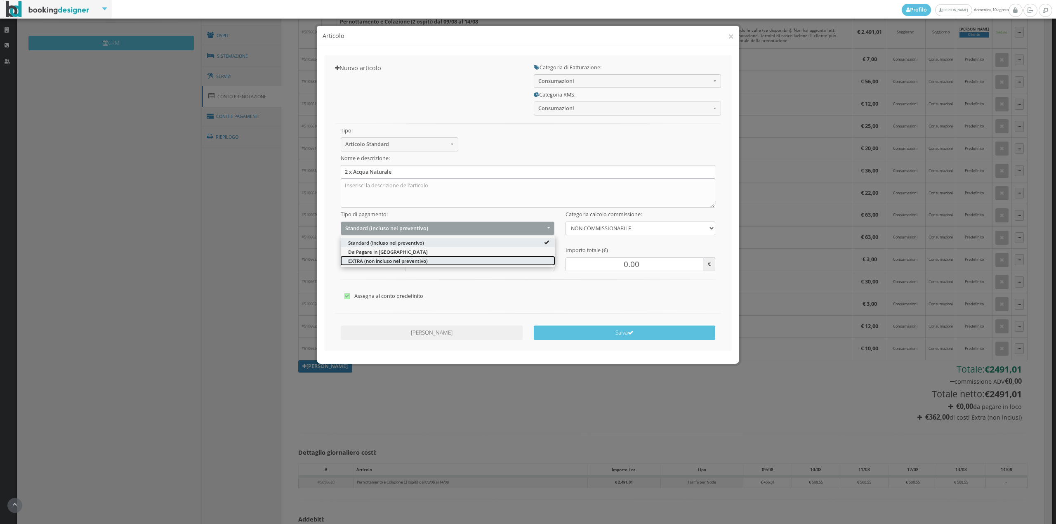
click at [355, 257] on span "EXTRA (non incluso nel preventivo)" at bounding box center [388, 260] width 80 height 7
select select "2"
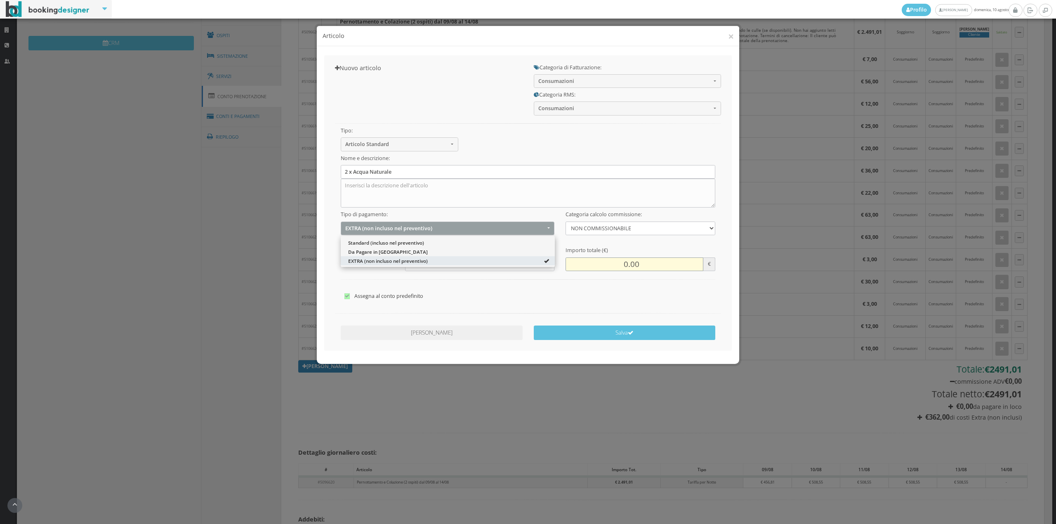
click at [617, 266] on input "0.00" at bounding box center [634, 265] width 137 height 14
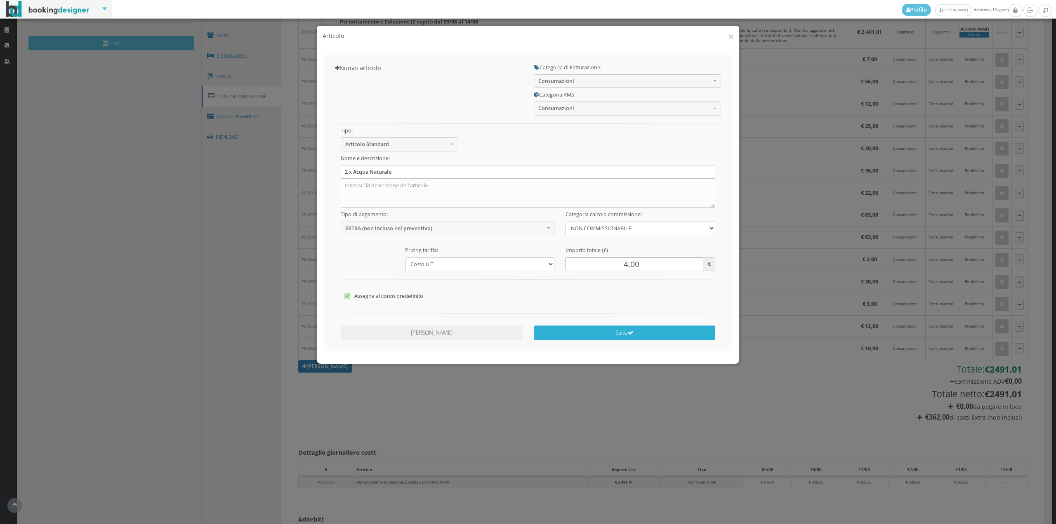
type input "4.00"
click at [633, 329] on button "Salva" at bounding box center [625, 333] width 182 height 14
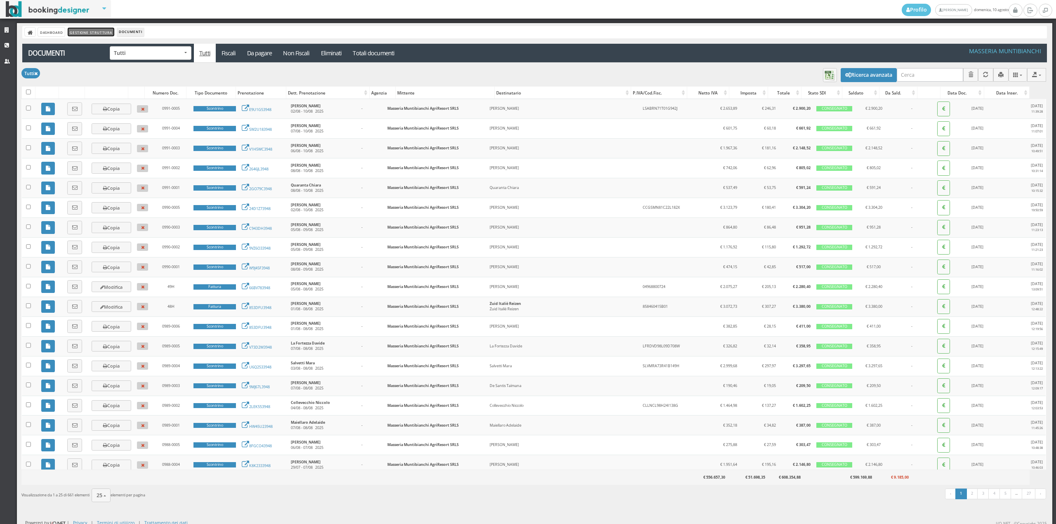
click at [78, 32] on link "Gestione Struttura" at bounding box center [91, 32] width 46 height 9
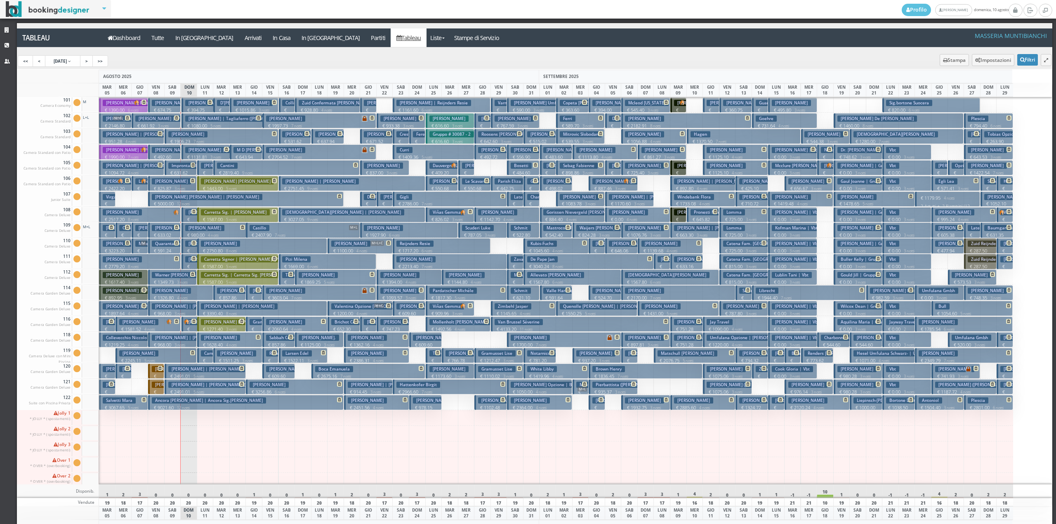
click at [187, 354] on button "Rando Margaret € 2245.11 5 notti 1 Adulto" at bounding box center [156, 355] width 81 height 15
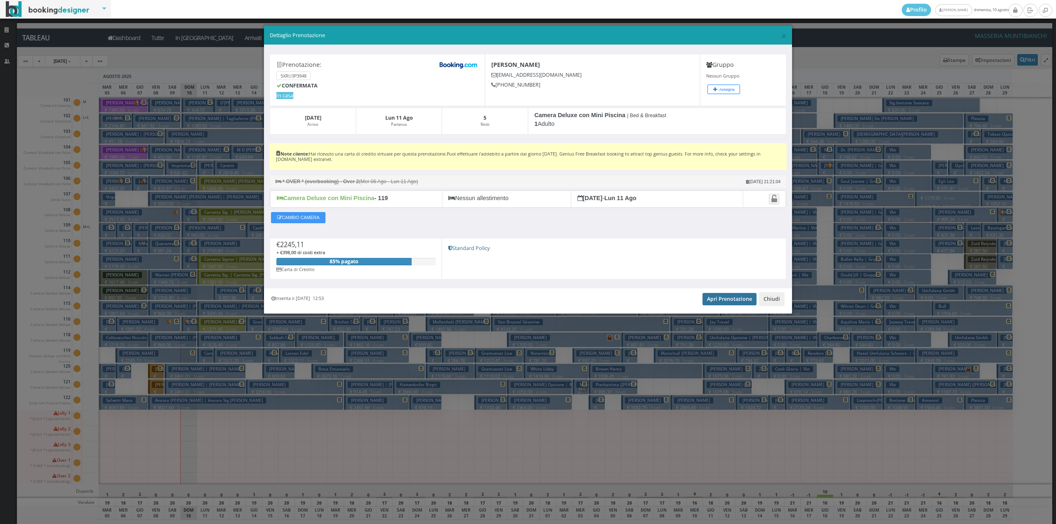
click at [718, 303] on link "Apri Prenotazione" at bounding box center [730, 299] width 54 height 12
click at [771, 298] on button "Chiudi" at bounding box center [772, 299] width 26 height 14
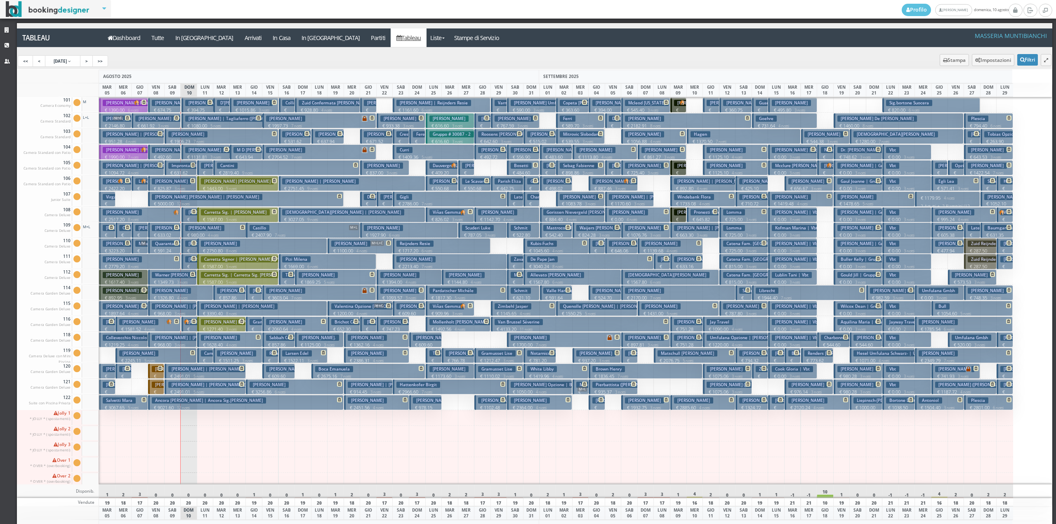
click at [187, 340] on h3 "Plaia Rosalia | Lupo Francesca" at bounding box center [190, 338] width 77 height 6
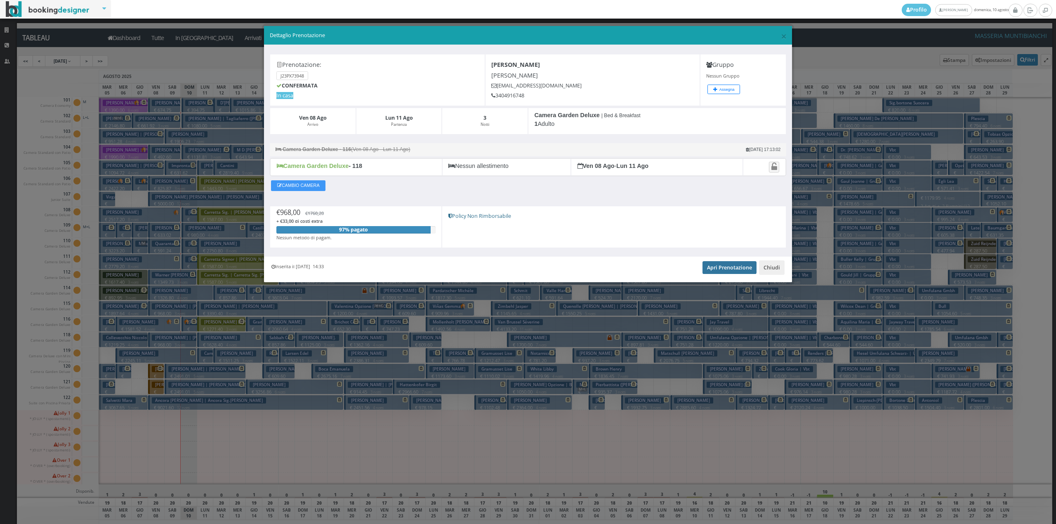
click at [723, 274] on link "Apri Prenotazione" at bounding box center [730, 267] width 54 height 12
click at [776, 269] on button "Chiudi" at bounding box center [772, 267] width 26 height 14
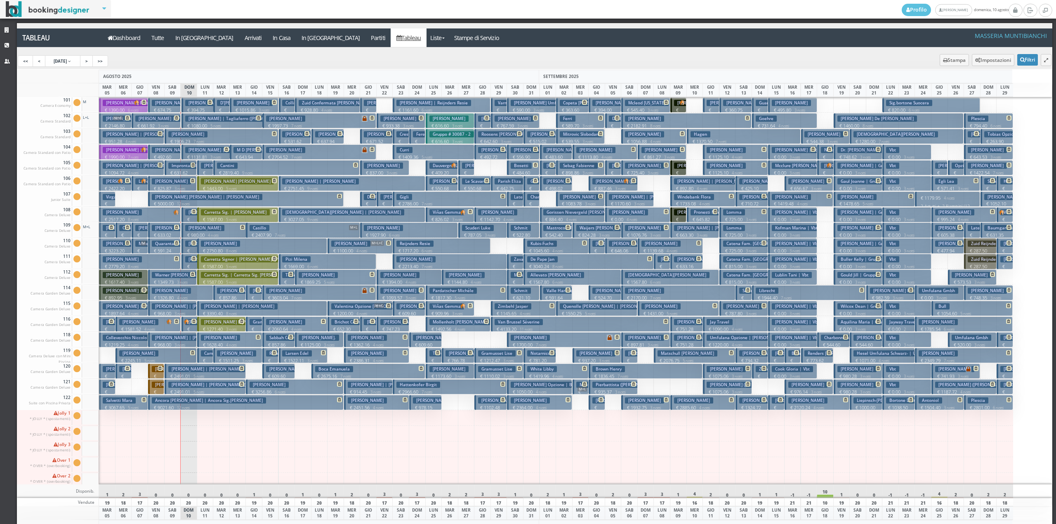
click at [191, 321] on icon at bounding box center [193, 321] width 5 height 5
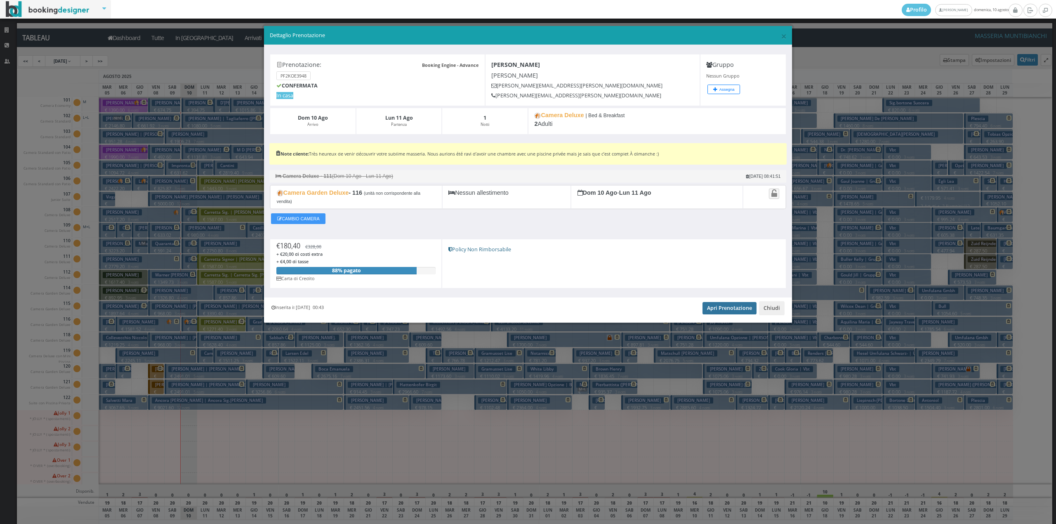
click at [722, 306] on link "Apri Prenotazione" at bounding box center [730, 308] width 54 height 12
click at [774, 315] on button "Chiudi" at bounding box center [772, 308] width 26 height 14
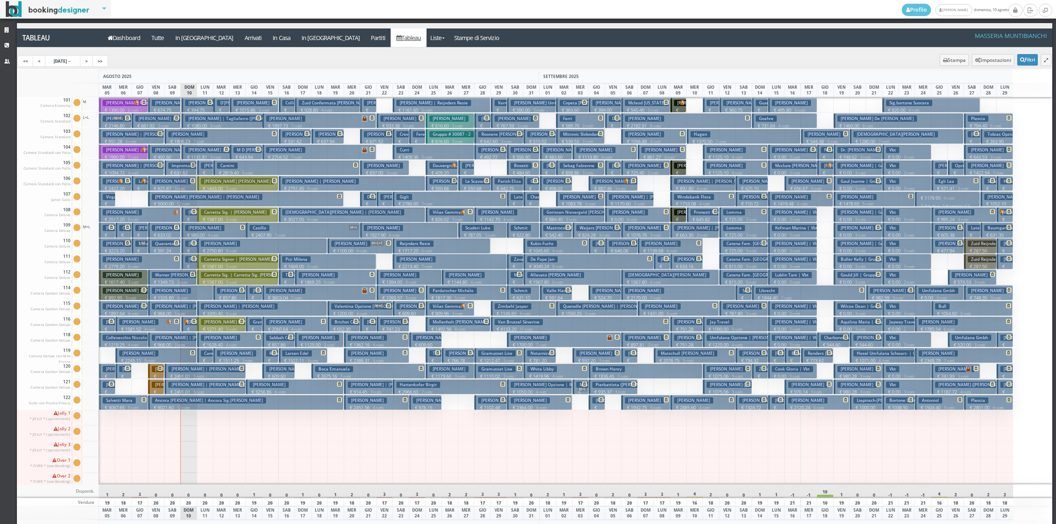
click at [184, 311] on p "€ 968.00 3 notti" at bounding box center [173, 313] width 43 height 7
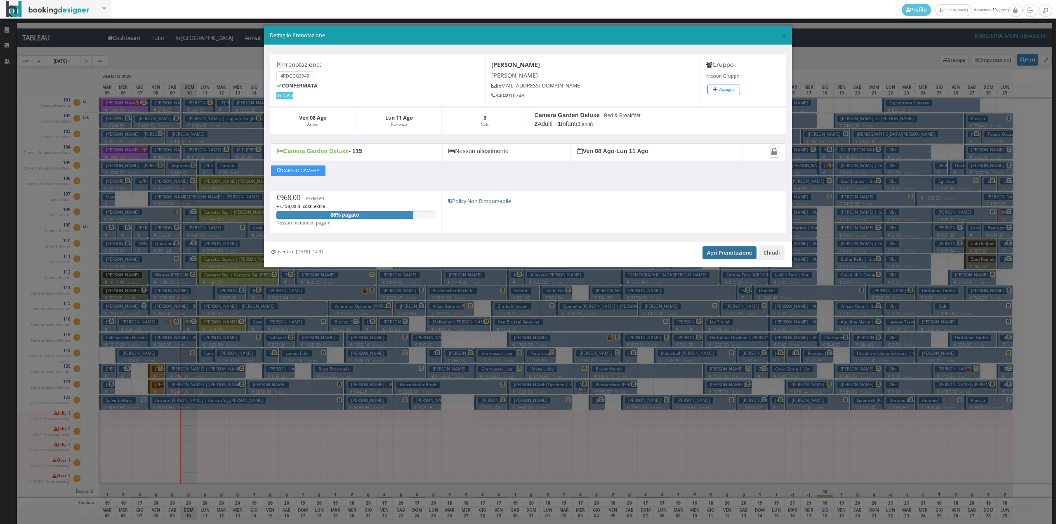
click at [721, 258] on link "Apri Prenotazione" at bounding box center [730, 252] width 54 height 12
click at [775, 256] on button "Chiudi" at bounding box center [772, 253] width 26 height 14
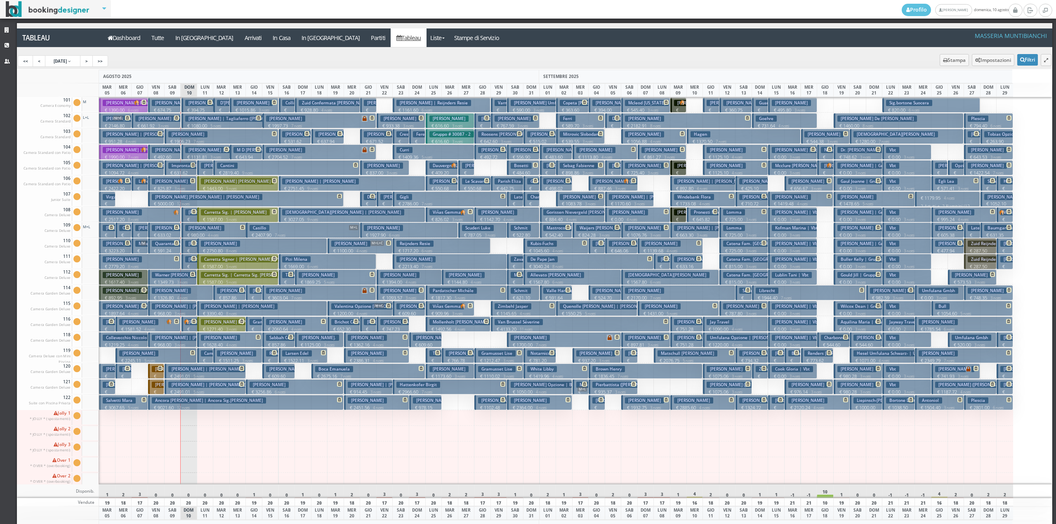
click at [185, 279] on p "€ 1349.73 3 notti" at bounding box center [173, 282] width 43 height 7
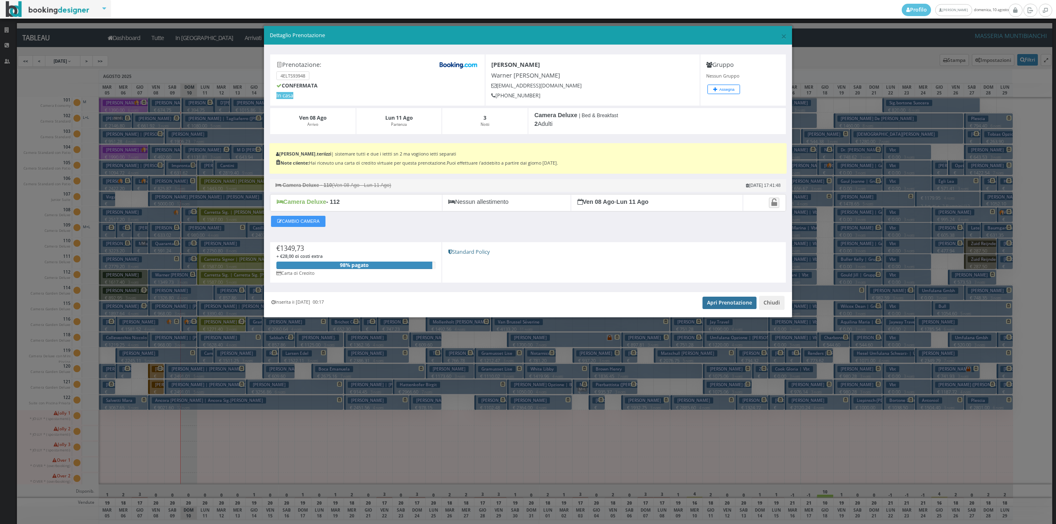
click at [733, 303] on link "Apri Prenotazione" at bounding box center [730, 303] width 54 height 12
click at [772, 306] on button "Chiudi" at bounding box center [772, 303] width 26 height 14
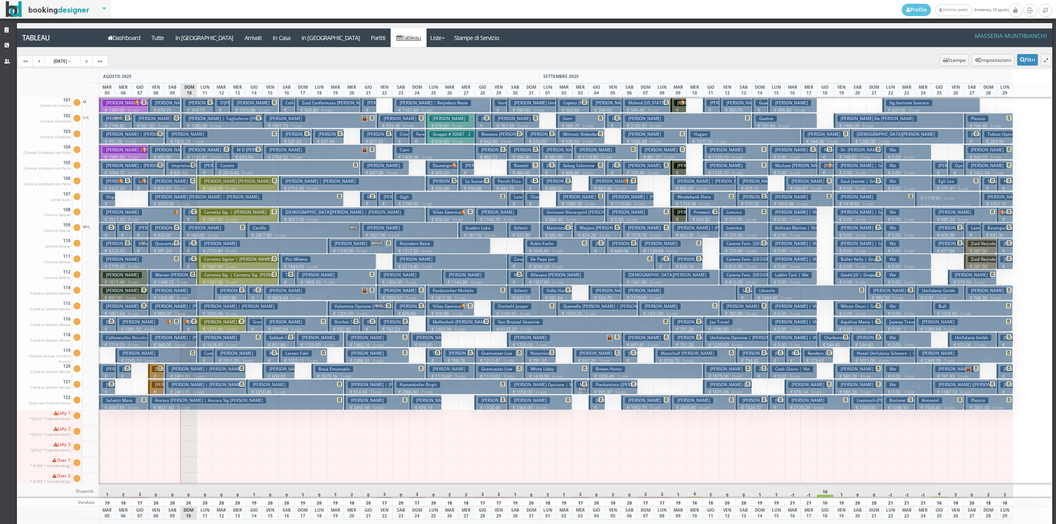
click at [187, 258] on h3 "Chevalier Gael | Chevalier Gaël" at bounding box center [223, 259] width 77 height 6
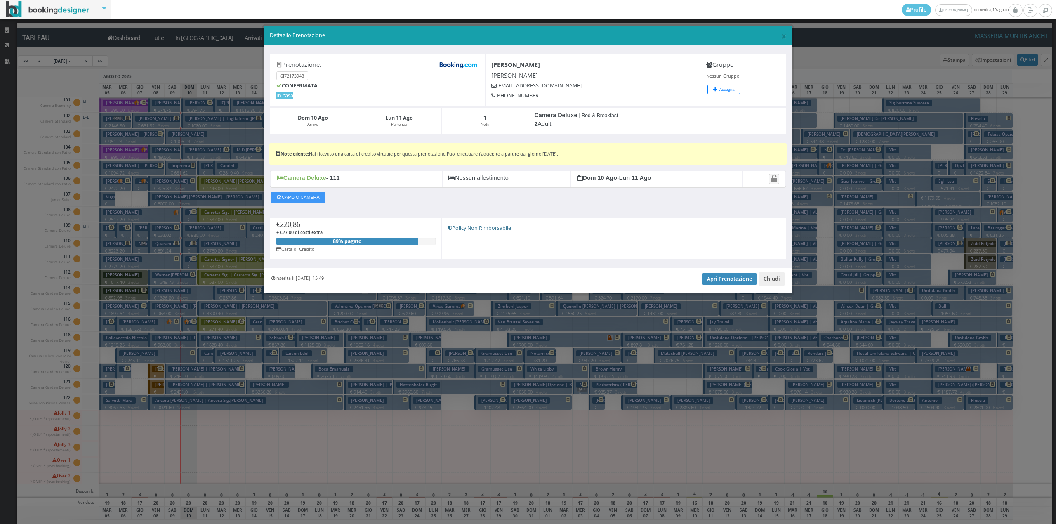
click at [717, 272] on div "Inserita il 10 Ago 2025 15:49 Apri Prenotazione Chiudi" at bounding box center [528, 280] width 528 height 25
click at [717, 285] on link "Apri Prenotazione" at bounding box center [730, 279] width 54 height 12
click at [773, 281] on button "Chiudi" at bounding box center [772, 279] width 26 height 14
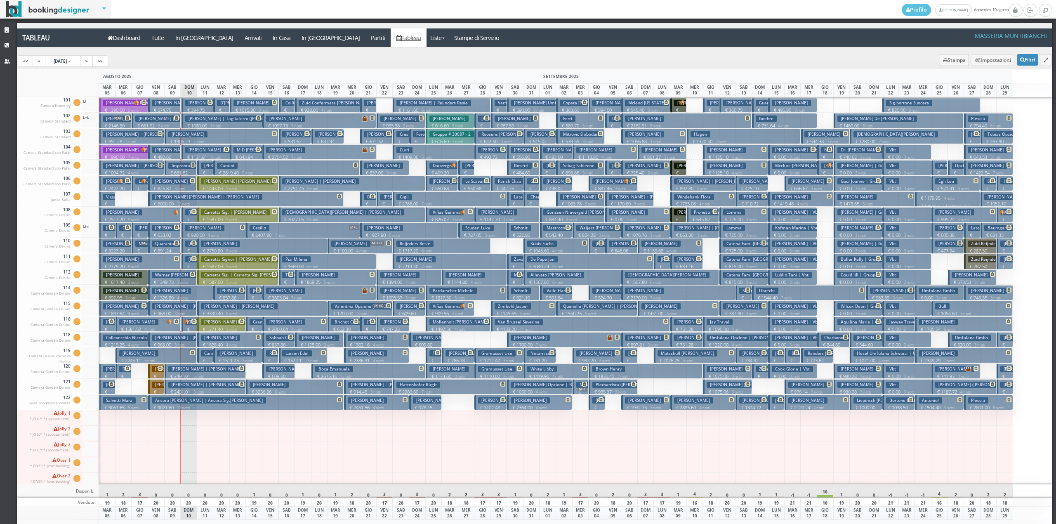
click at [184, 278] on h3 "Warner Katherine Farrell | Warner Katherine" at bounding box center [198, 275] width 92 height 6
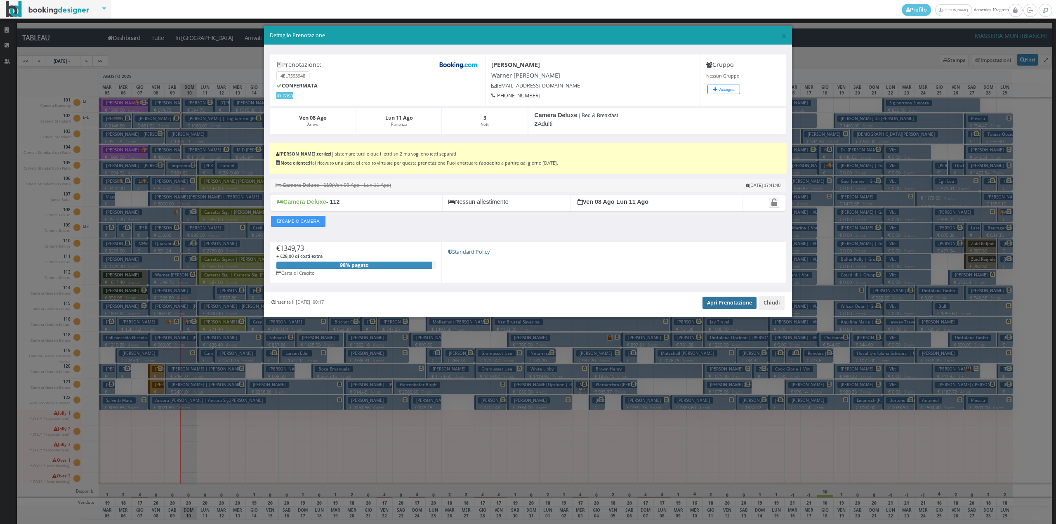
click at [721, 303] on link "Apri Prenotazione" at bounding box center [730, 303] width 54 height 12
click at [768, 306] on button "Chiudi" at bounding box center [772, 303] width 26 height 14
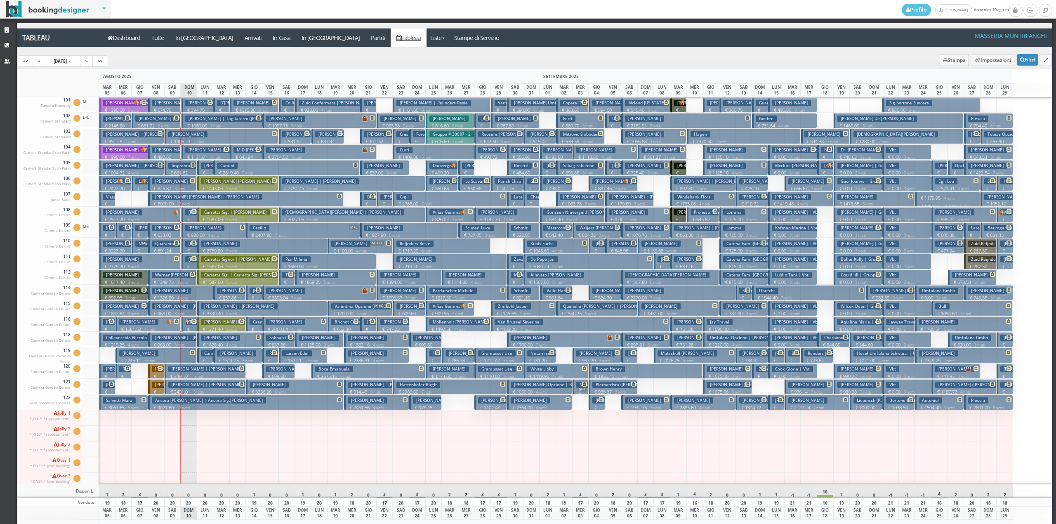
click at [186, 243] on h3 "Savoca Ernesto | Savoca (chiara Morello) Ernesto" at bounding box center [249, 244] width 128 height 6
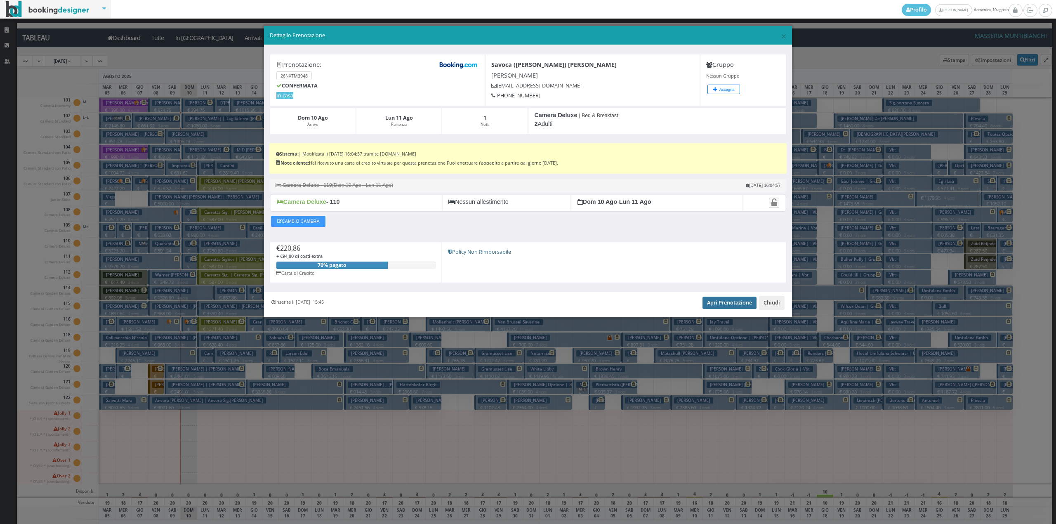
click at [744, 303] on link "Apri Prenotazione" at bounding box center [730, 303] width 54 height 12
click at [771, 303] on button "Chiudi" at bounding box center [772, 303] width 26 height 14
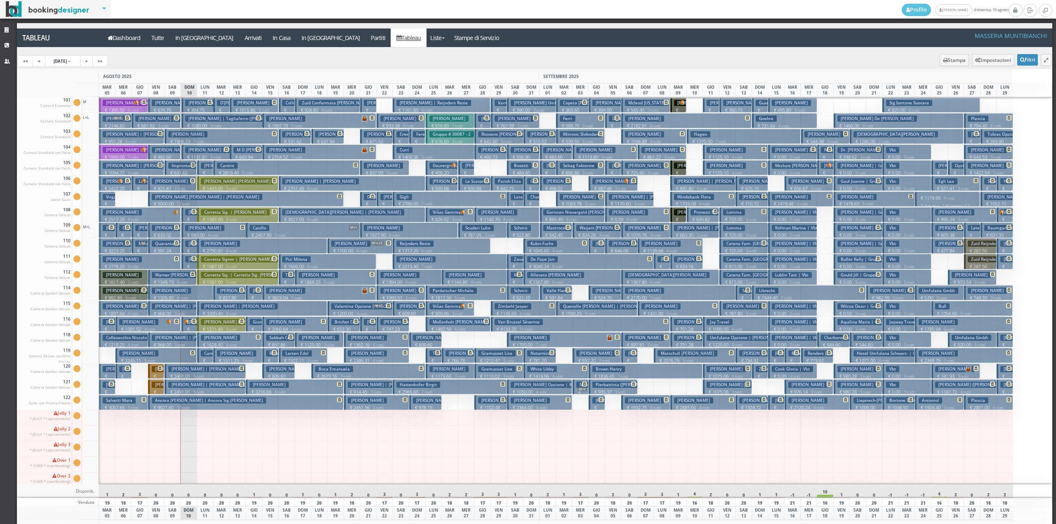
click at [185, 217] on button "Villers Eleonore Marie Jacques | Villers Eléonore € 220.86 1 notti 2 Adulti + 1…" at bounding box center [190, 214] width 16 height 15
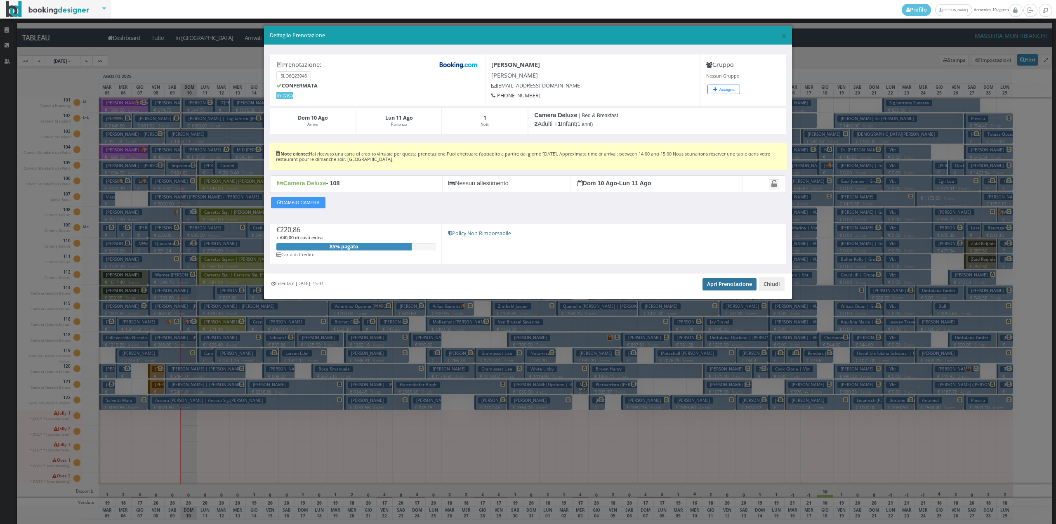
click at [705, 285] on link "Apri Prenotazione" at bounding box center [730, 284] width 54 height 12
click at [777, 291] on button "Chiudi" at bounding box center [772, 284] width 26 height 14
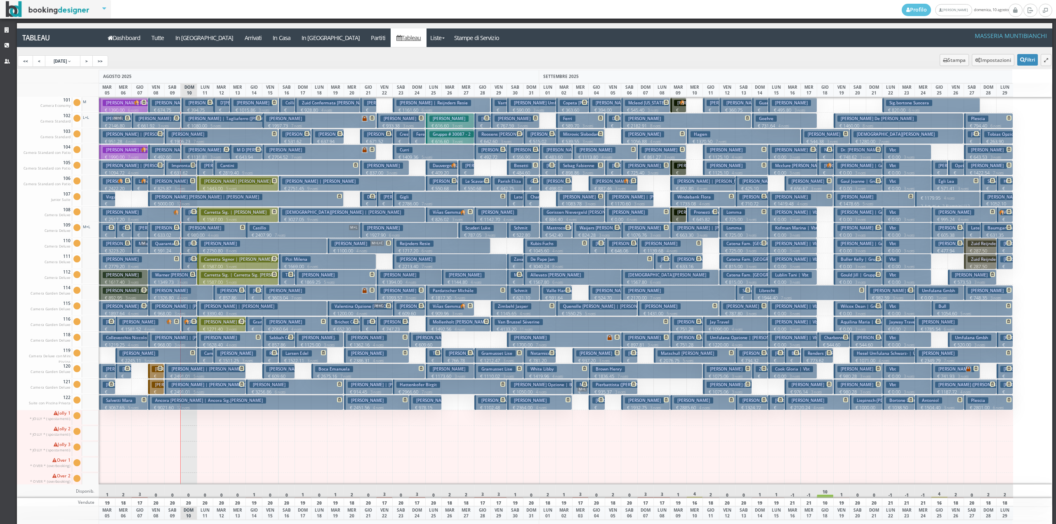
click at [190, 186] on p "€ 825.87 3 notti" at bounding box center [173, 188] width 43 height 7
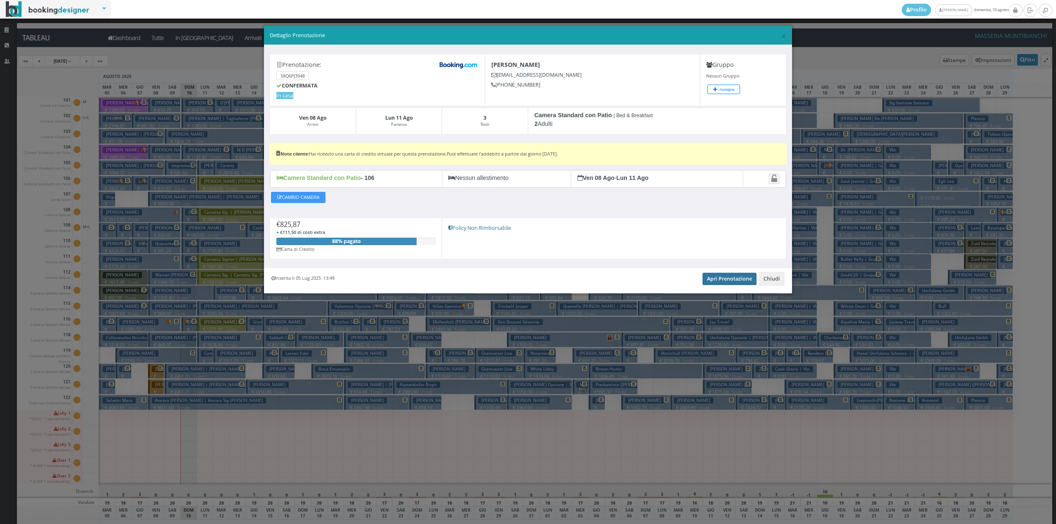
click at [740, 284] on link "Apri Prenotazione" at bounding box center [730, 279] width 54 height 12
click at [768, 284] on button "Chiudi" at bounding box center [772, 279] width 26 height 14
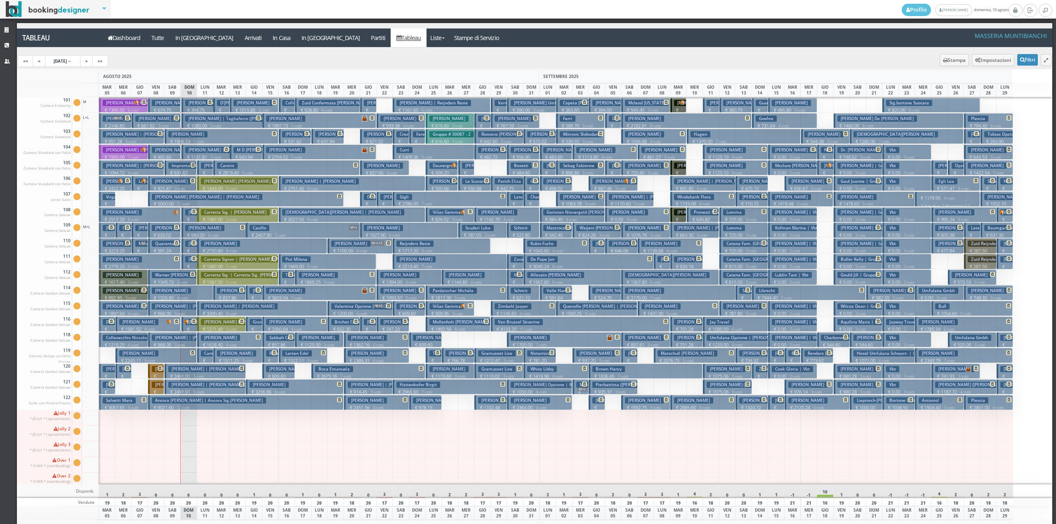
click at [202, 215] on h3 "Carretta Sig. | [PERSON_NAME]" at bounding box center [235, 212] width 69 height 6
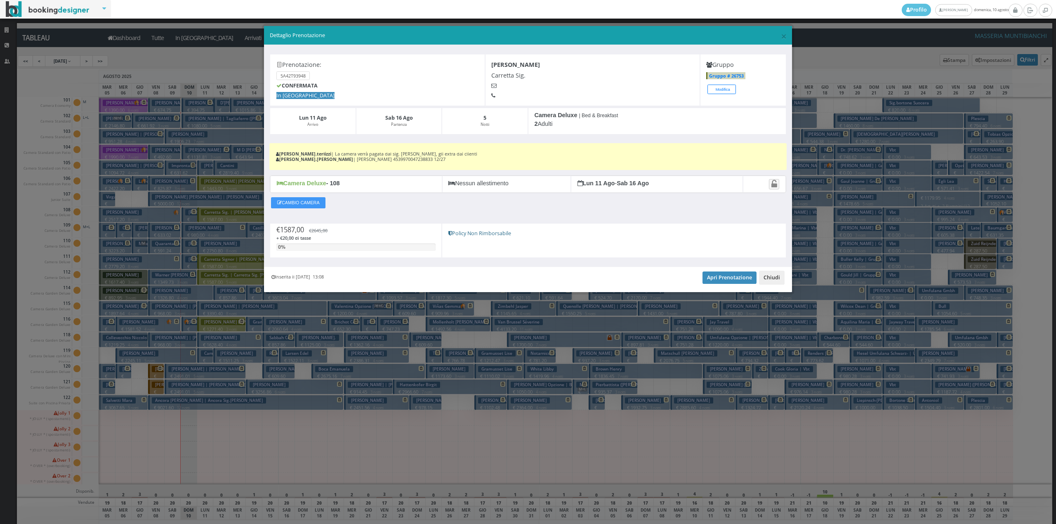
click at [763, 277] on button "Chiudi" at bounding box center [772, 278] width 26 height 14
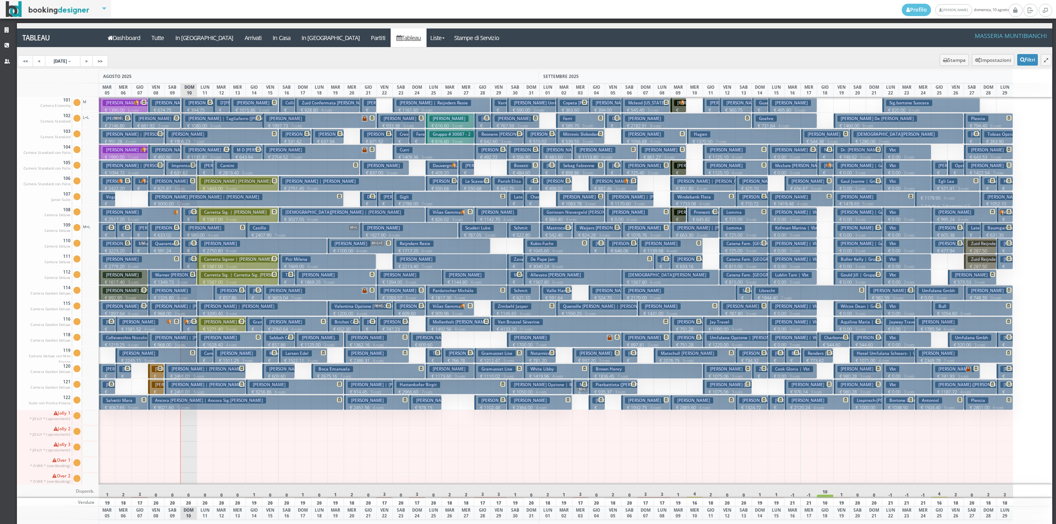
click at [191, 213] on span at bounding box center [192, 211] width 7 height 5
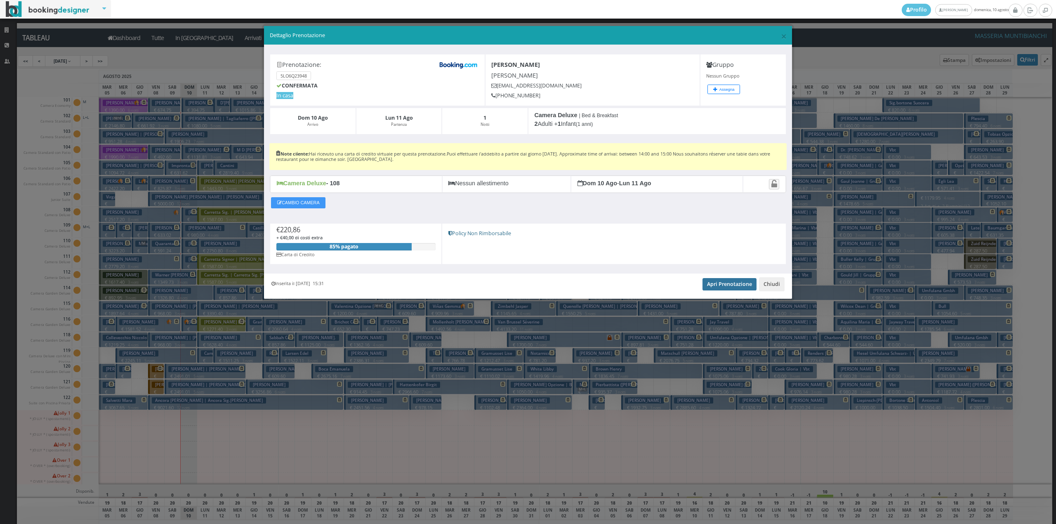
click at [721, 288] on link "Apri Prenotazione" at bounding box center [730, 284] width 54 height 12
click at [770, 284] on button "Chiudi" at bounding box center [772, 284] width 26 height 14
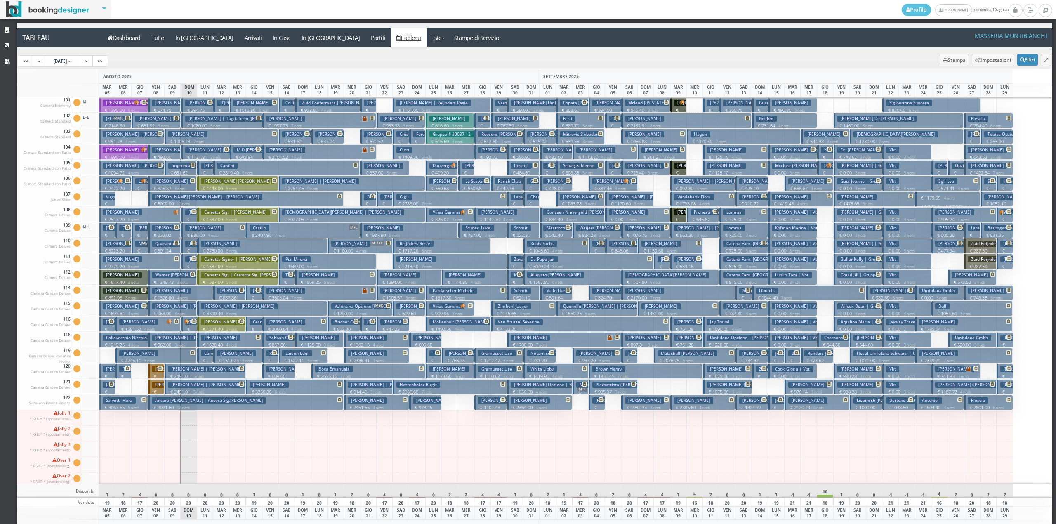
click at [174, 161] on button "Impronta Massimiliano € 631.62 2 notti 2 Adulti" at bounding box center [181, 167] width 33 height 15
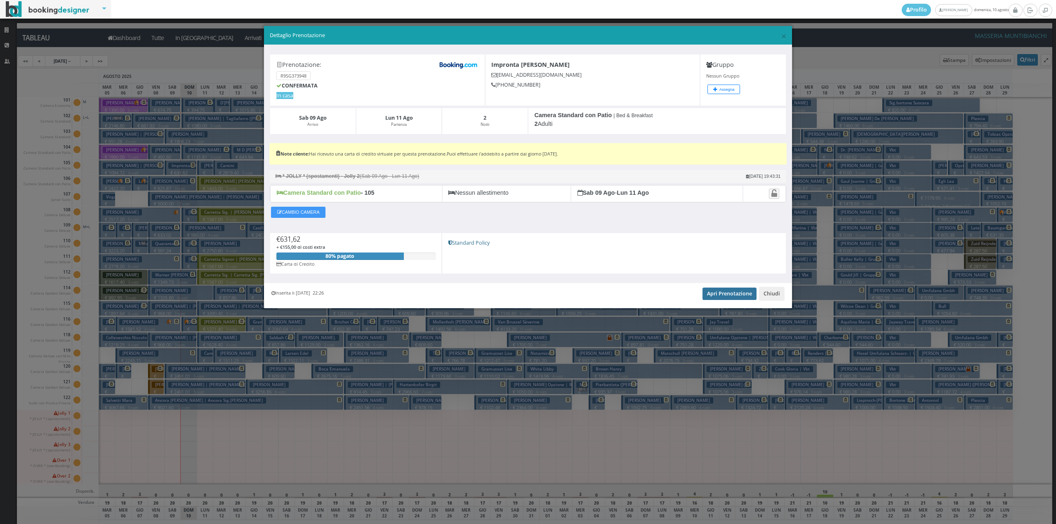
click at [735, 292] on link "Apri Prenotazione" at bounding box center [730, 294] width 54 height 12
click at [768, 296] on button "Chiudi" at bounding box center [772, 294] width 26 height 14
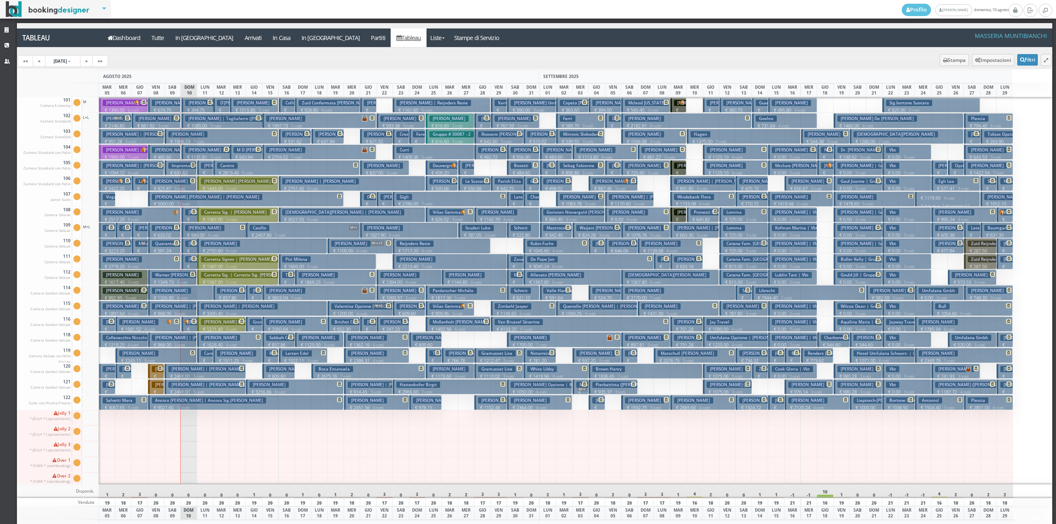
click at [187, 245] on h3 "[PERSON_NAME] | Savoca ([PERSON_NAME]) [PERSON_NAME]" at bounding box center [249, 244] width 128 height 6
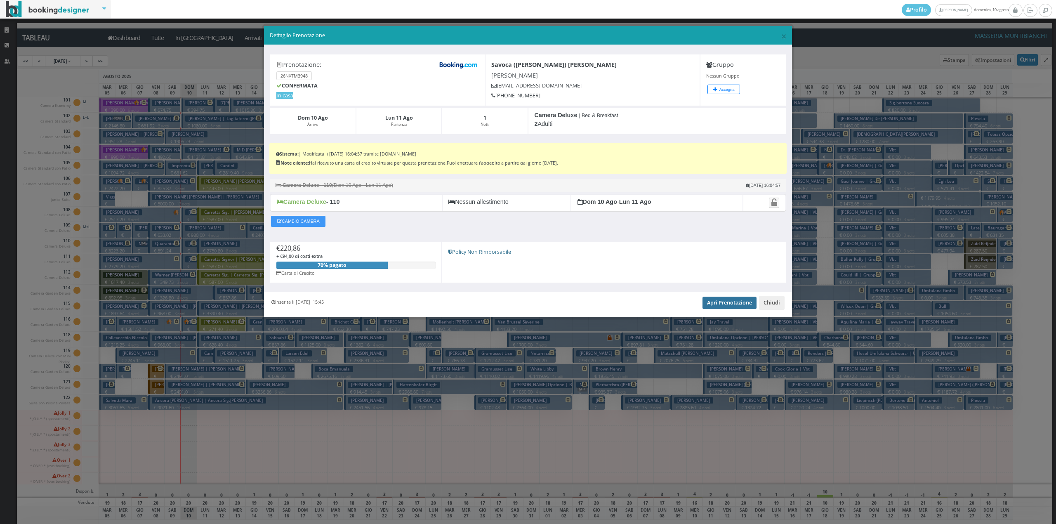
click at [715, 305] on link "Apri Prenotazione" at bounding box center [730, 303] width 54 height 12
click at [774, 309] on button "Chiudi" at bounding box center [772, 303] width 26 height 14
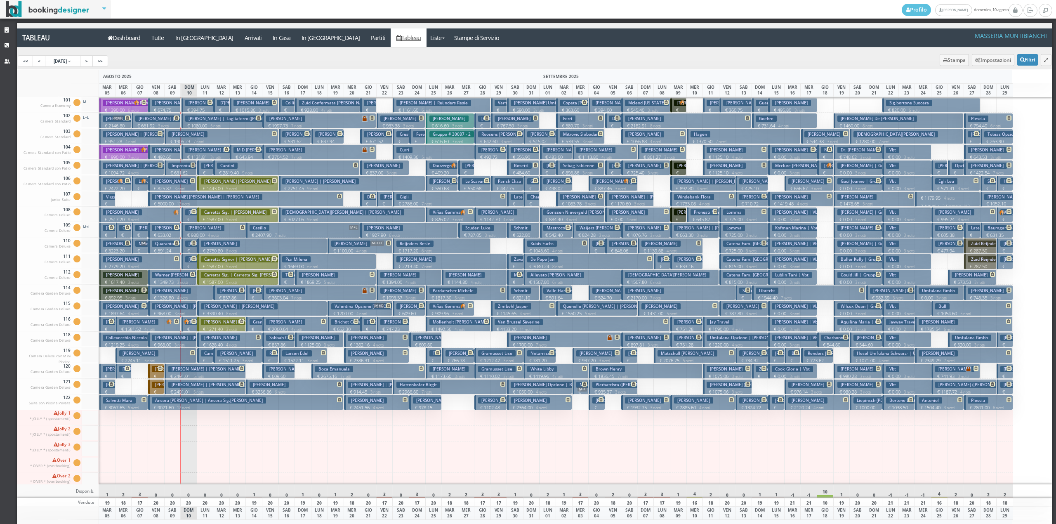
click at [192, 260] on icon at bounding box center [193, 258] width 5 height 5
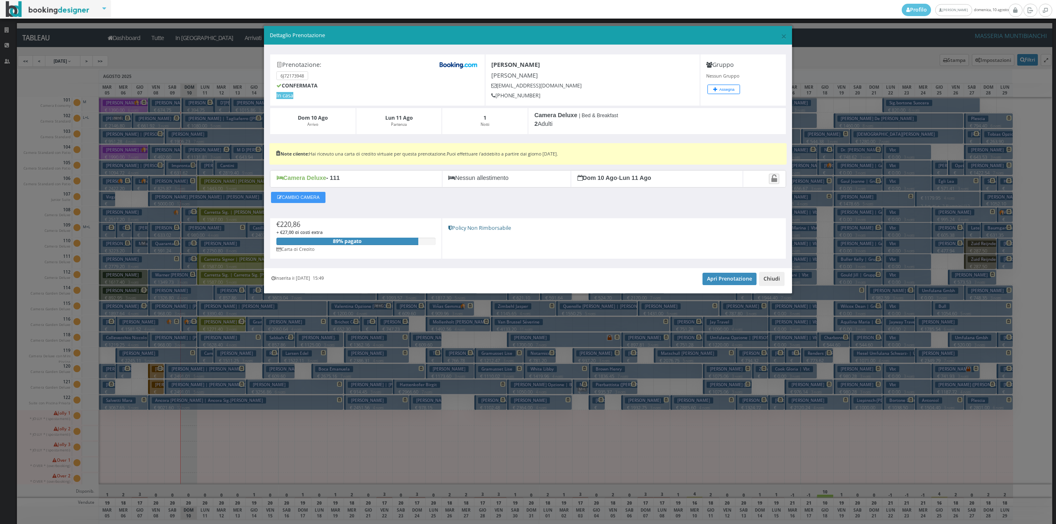
click at [775, 278] on button "Chiudi" at bounding box center [772, 279] width 26 height 14
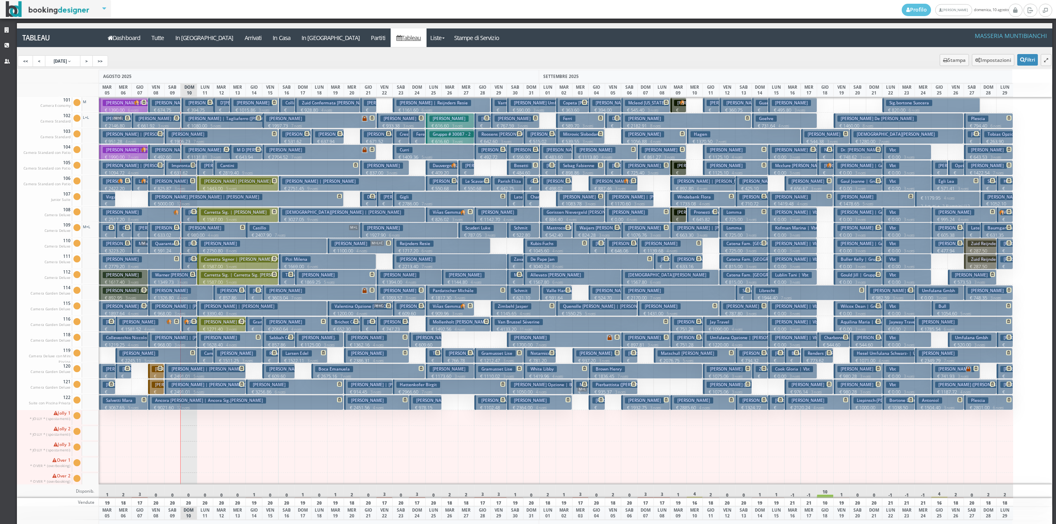
click at [187, 329] on p "€ 180.40 1 notti" at bounding box center [190, 339] width 10 height 26
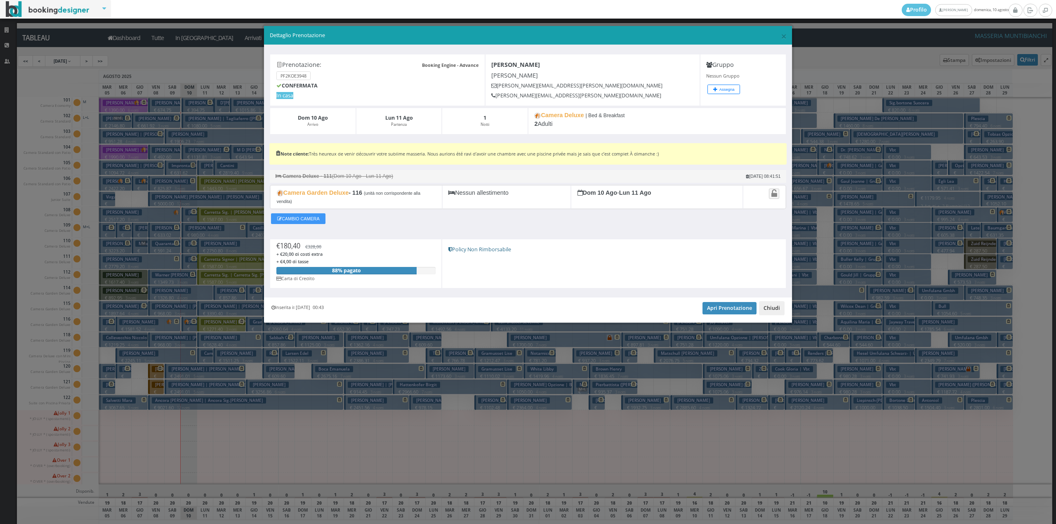
click at [777, 311] on button "Chiudi" at bounding box center [772, 308] width 26 height 14
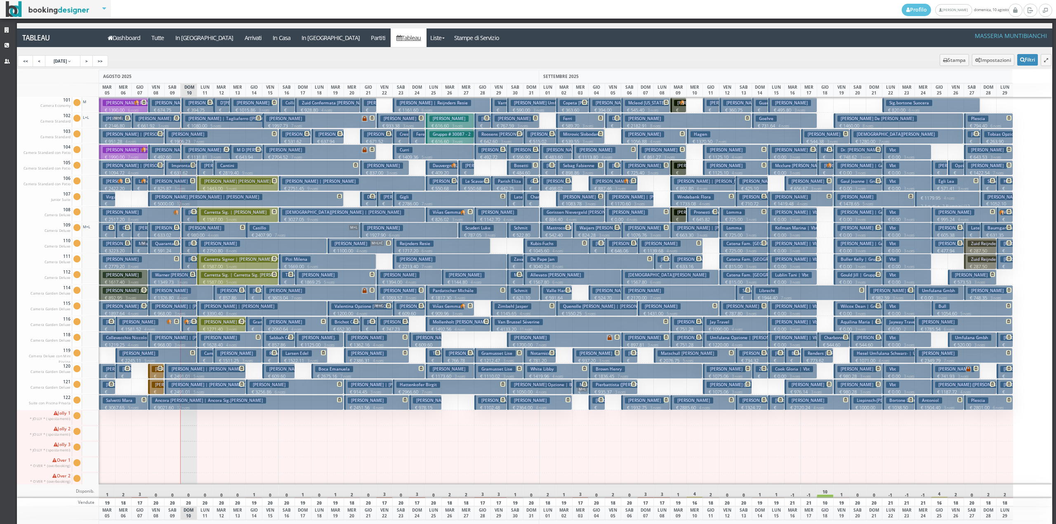
click at [205, 170] on p "€ 224.85 1 notti" at bounding box center [206, 183] width 10 height 26
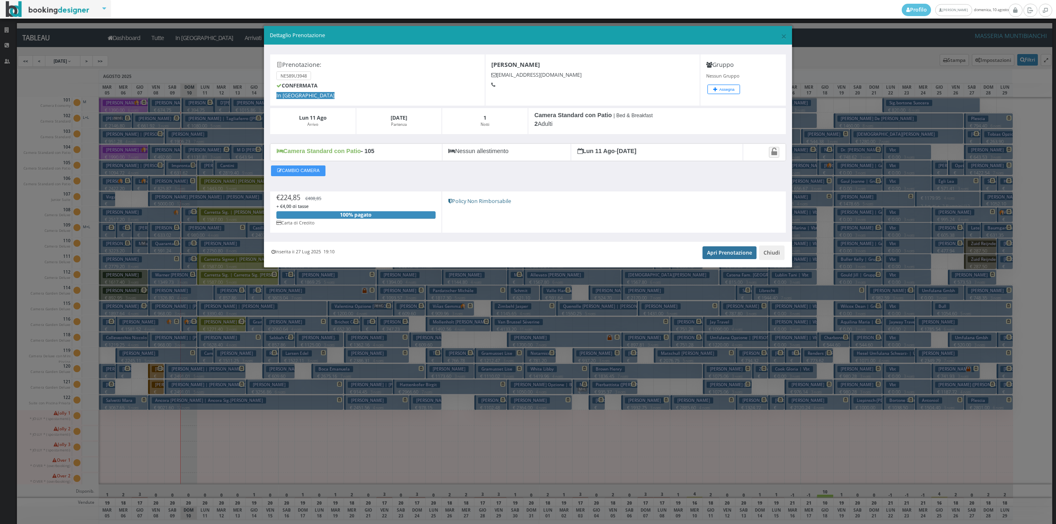
click at [715, 256] on link "Apri Prenotazione" at bounding box center [730, 252] width 54 height 12
click at [776, 255] on button "Chiudi" at bounding box center [772, 253] width 26 height 14
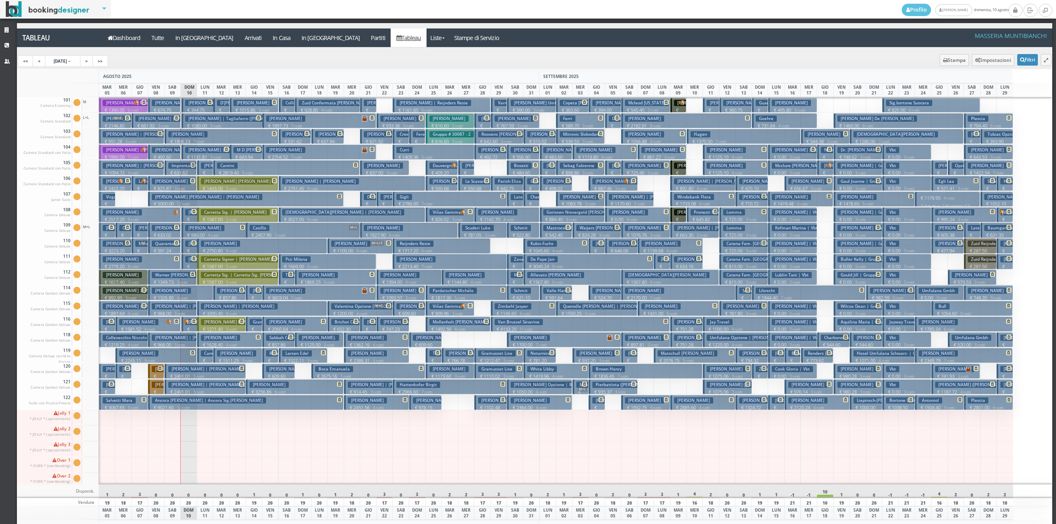
click at [208, 181] on h3 "[PERSON_NAME] [PERSON_NAME]" at bounding box center [237, 181] width 73 height 6
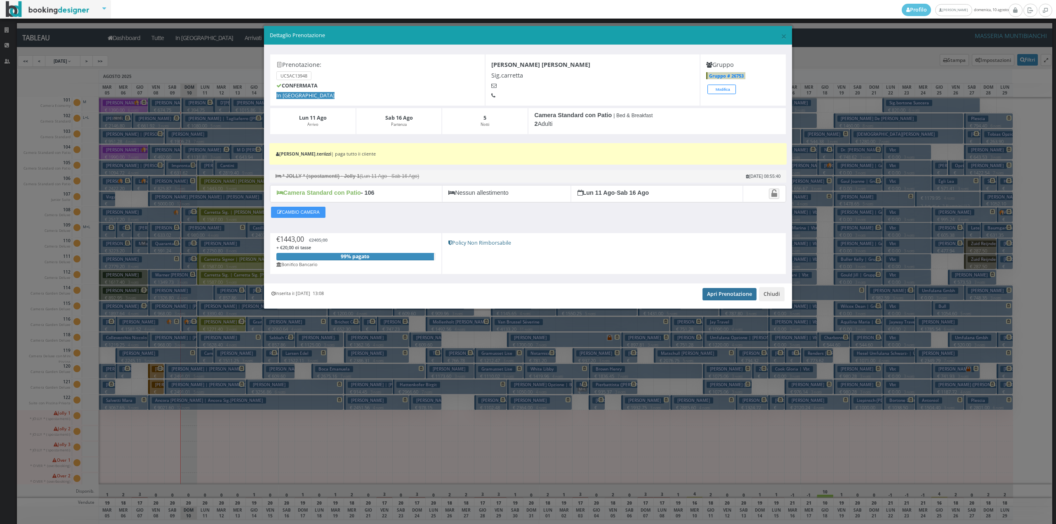
click at [742, 295] on link "Apri Prenotazione" at bounding box center [730, 294] width 54 height 12
click at [775, 295] on button "Chiudi" at bounding box center [772, 294] width 26 height 14
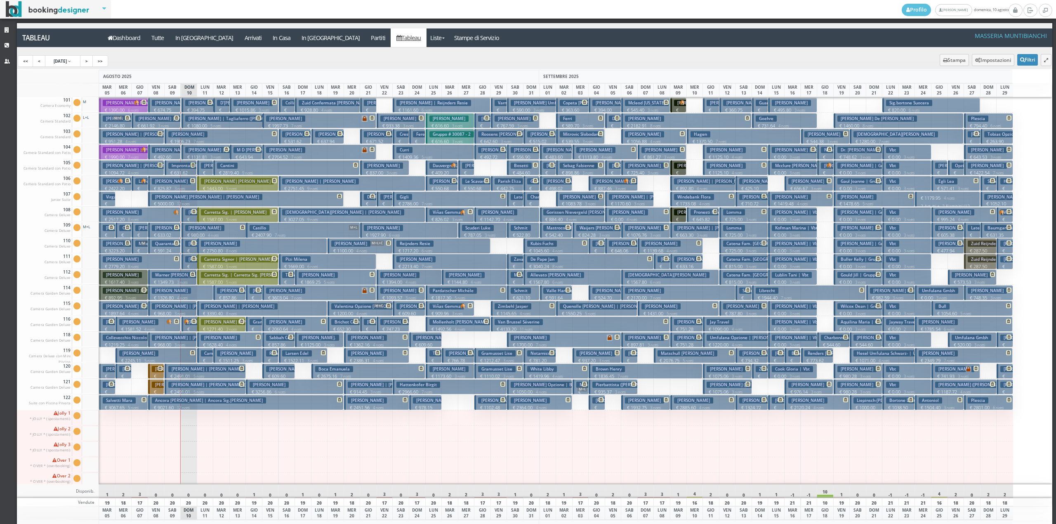
click at [222, 215] on h3 "Carretta Sig. | [PERSON_NAME]" at bounding box center [235, 212] width 69 height 6
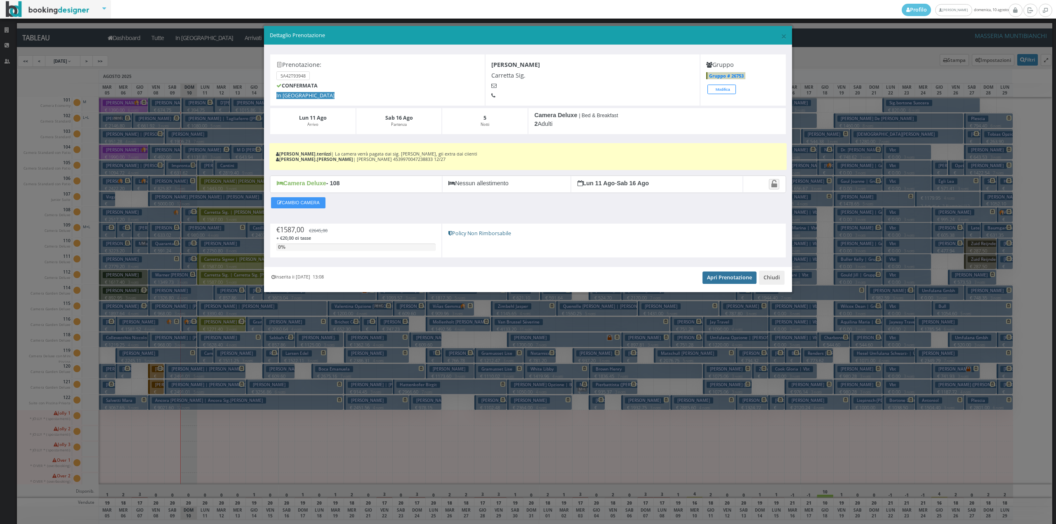
click at [732, 278] on link "Apri Prenotazione" at bounding box center [730, 278] width 54 height 12
click at [766, 274] on button "Chiudi" at bounding box center [772, 278] width 26 height 14
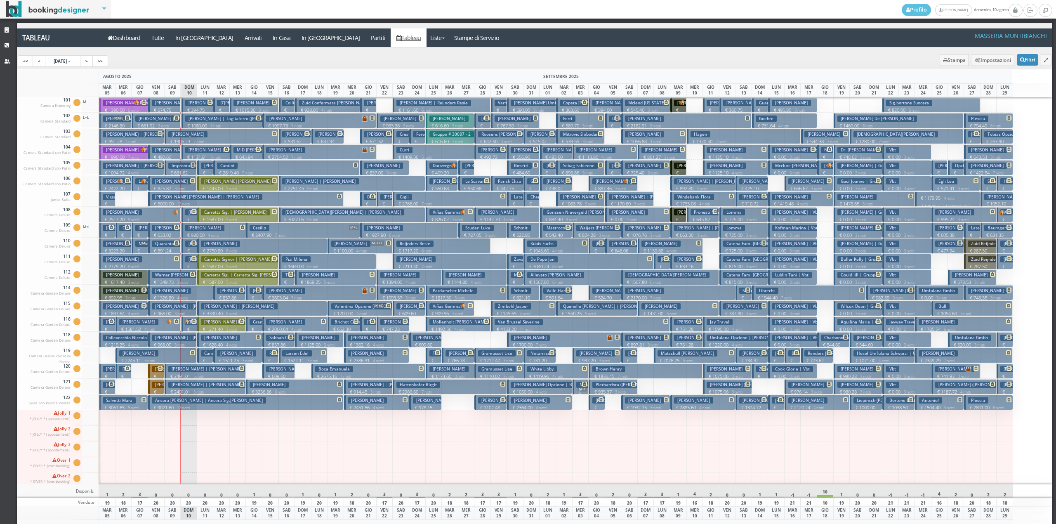
click at [202, 247] on h3 "[PERSON_NAME]" at bounding box center [220, 244] width 39 height 6
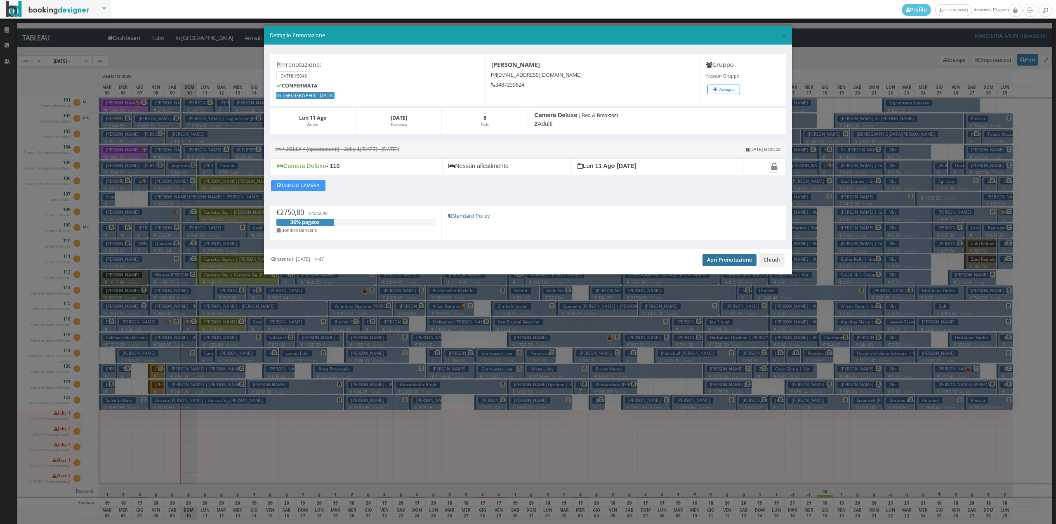
click at [735, 263] on link "Apri Prenotazione" at bounding box center [730, 260] width 54 height 12
click at [778, 257] on button "Chiudi" at bounding box center [772, 260] width 26 height 14
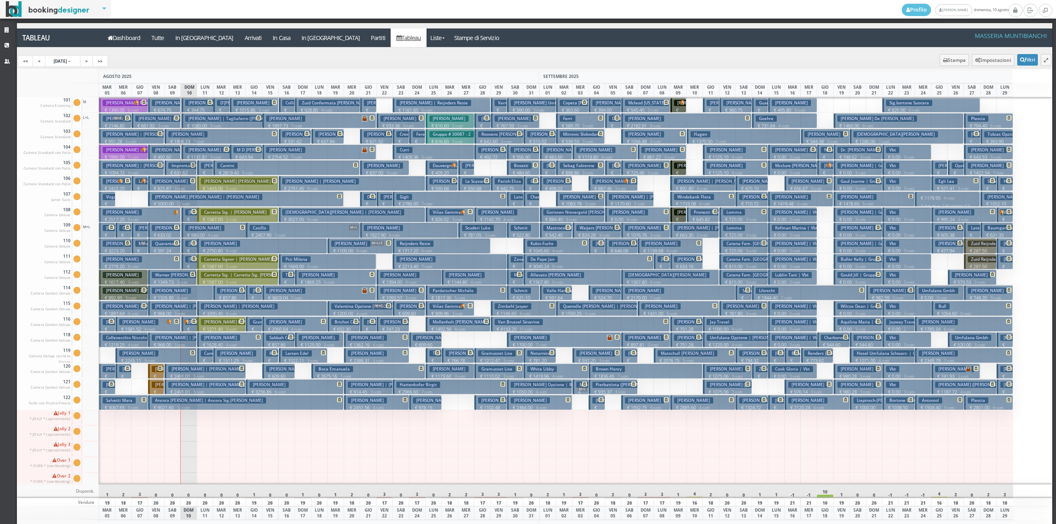
click at [213, 263] on button "Carretta Signor | Carretta Sig. Joseph Cassanelli € 1587.00 5 notti 2 Adulti" at bounding box center [237, 261] width 81 height 15
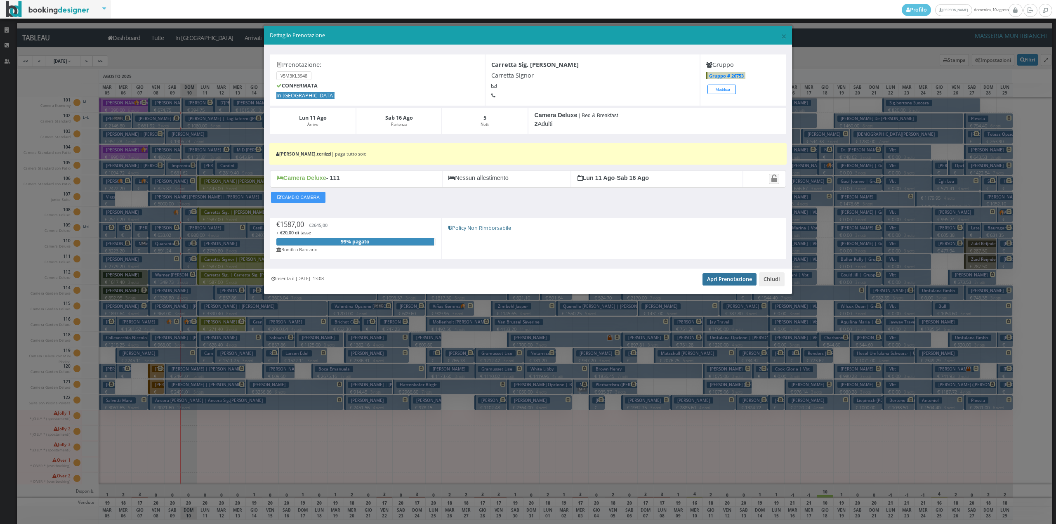
click at [723, 283] on link "Apri Prenotazione" at bounding box center [730, 279] width 54 height 12
click at [766, 284] on button "Chiudi" at bounding box center [772, 279] width 26 height 14
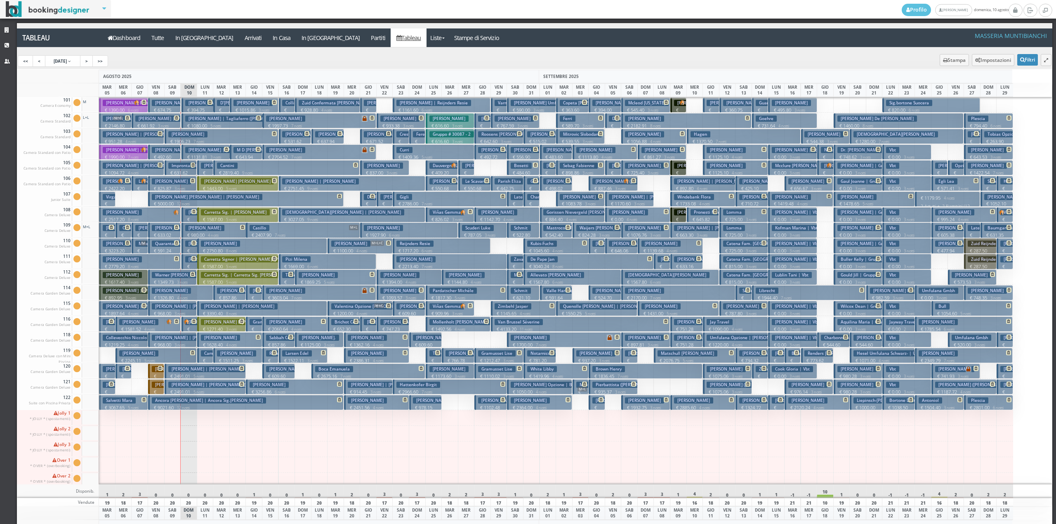
click at [208, 278] on h3 "Carretta Sig. | Carretta Sig. [PERSON_NAME]" at bounding box center [248, 275] width 95 height 6
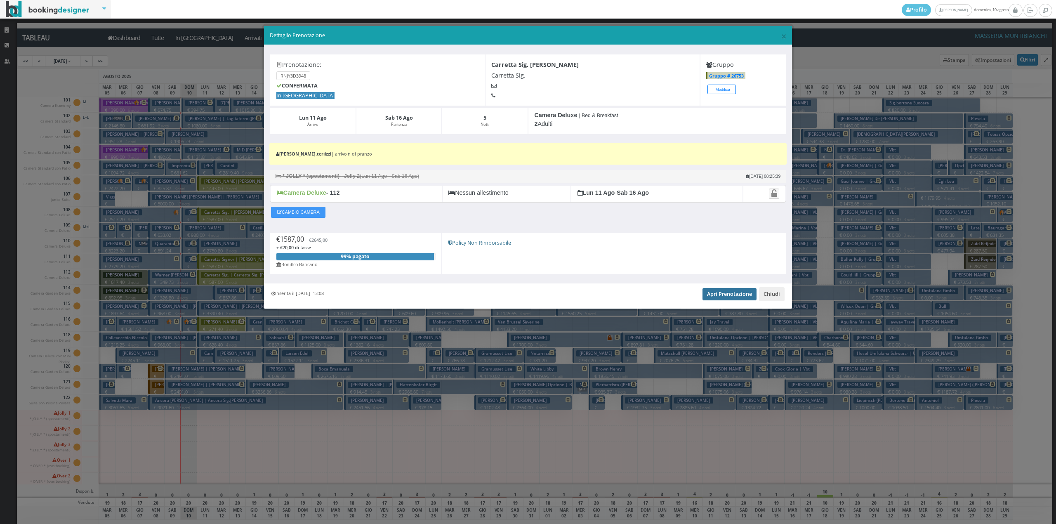
click at [718, 292] on link "Apri Prenotazione" at bounding box center [730, 294] width 54 height 12
click at [776, 298] on button "Chiudi" at bounding box center [772, 294] width 26 height 14
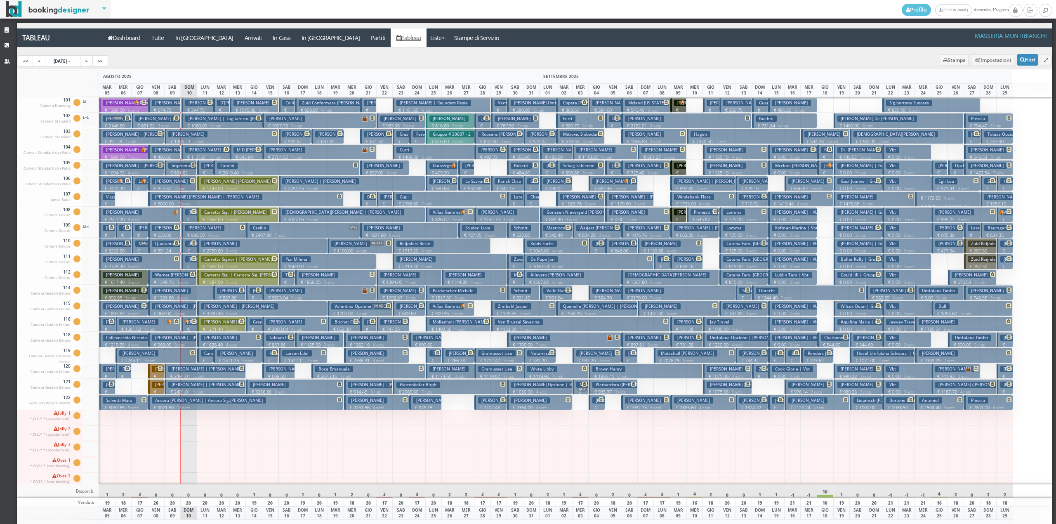
click at [208, 307] on h3 "[PERSON_NAME] | [PERSON_NAME]" at bounding box center [239, 306] width 77 height 6
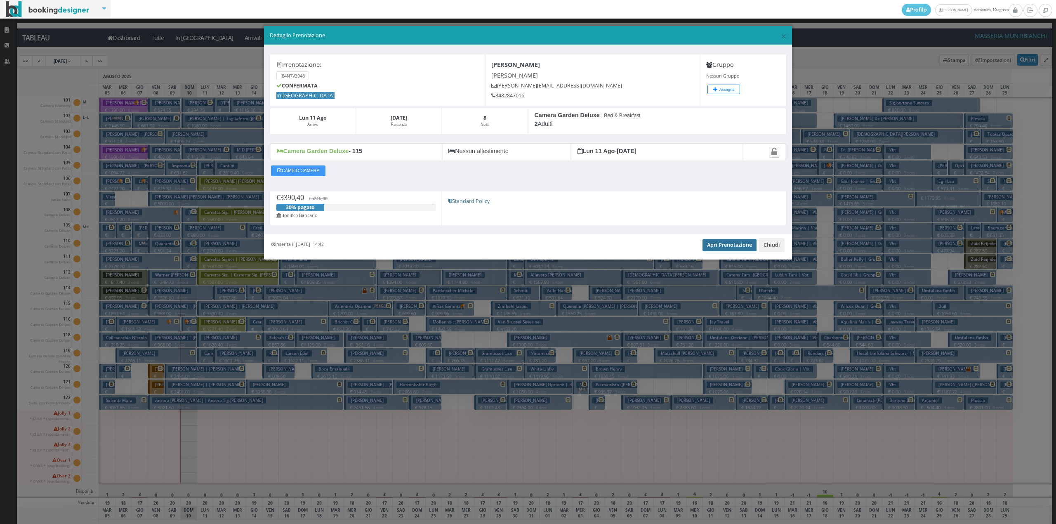
click at [727, 249] on link "Apri Prenotazione" at bounding box center [730, 245] width 54 height 12
click at [771, 248] on button "Chiudi" at bounding box center [772, 245] width 26 height 14
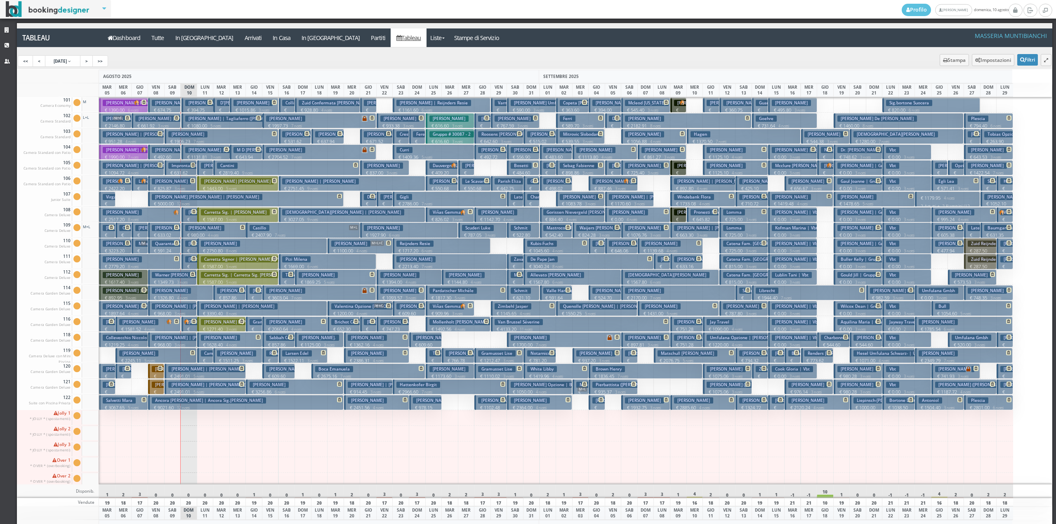
click at [206, 324] on h3 "[PERSON_NAME] E [PERSON_NAME]" at bounding box center [239, 322] width 77 height 6
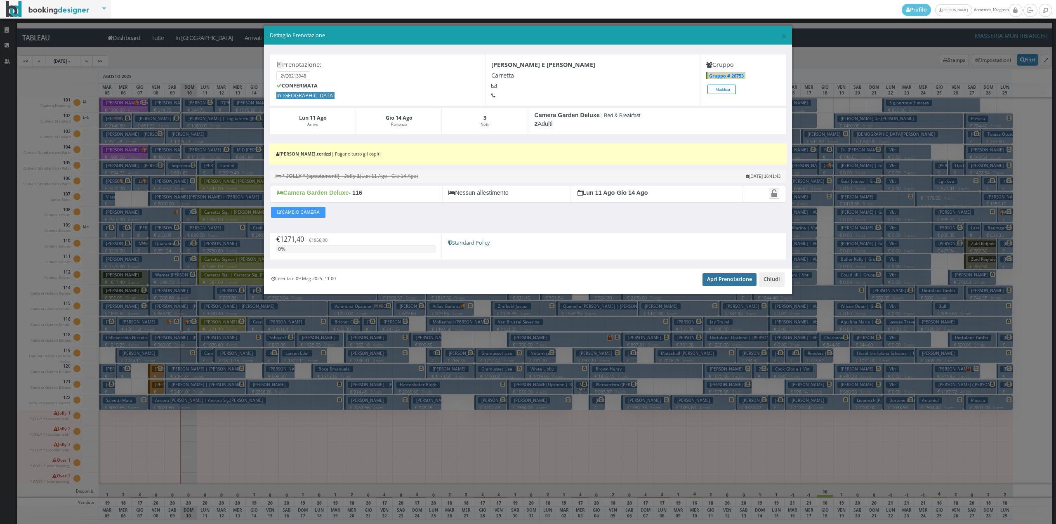
click at [727, 285] on link "Apri Prenotazione" at bounding box center [730, 279] width 54 height 12
click at [766, 280] on button "Chiudi" at bounding box center [772, 279] width 26 height 14
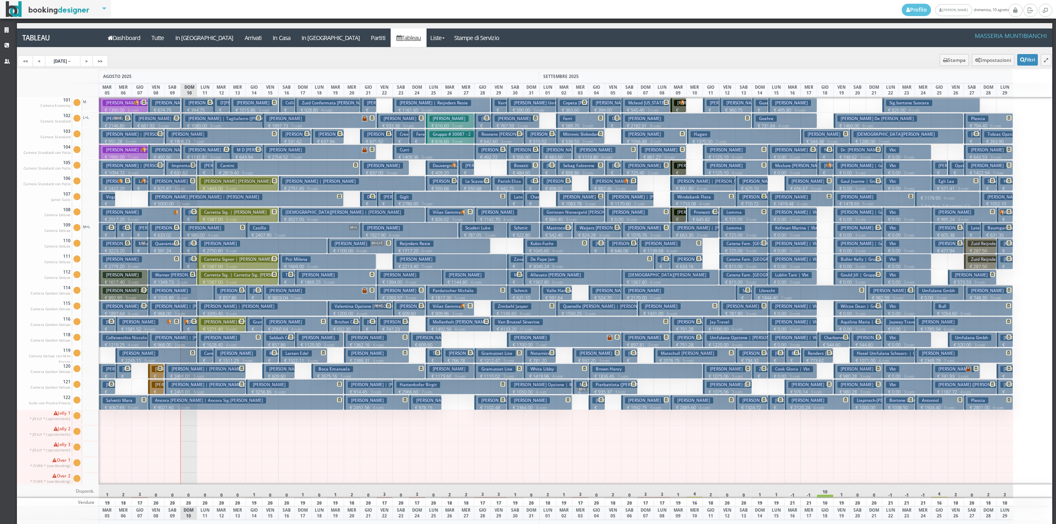
click at [203, 357] on h3 "Campa Riccardo" at bounding box center [220, 353] width 39 height 6
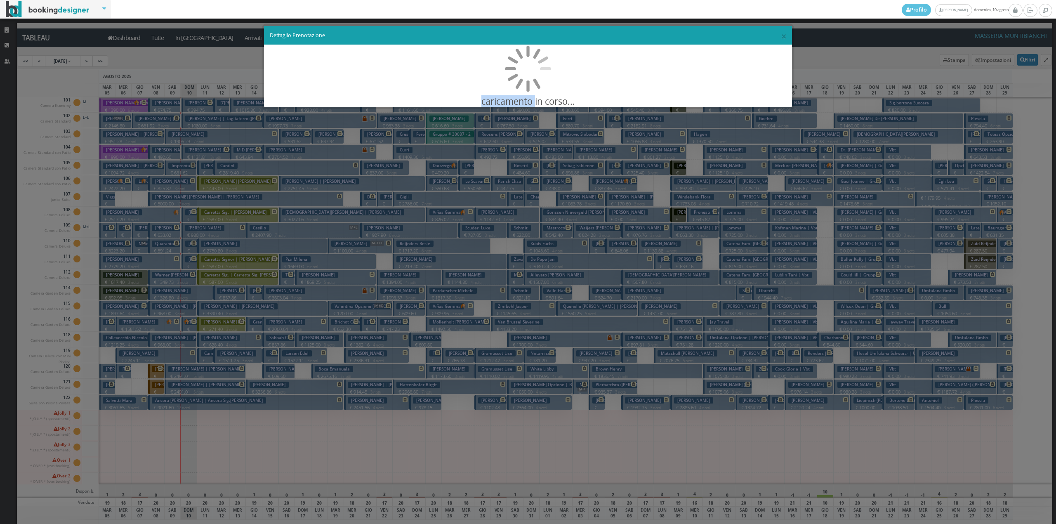
click at [203, 357] on div "× Dettaglio Prenotazione caricamento in corso..." at bounding box center [528, 262] width 1056 height 524
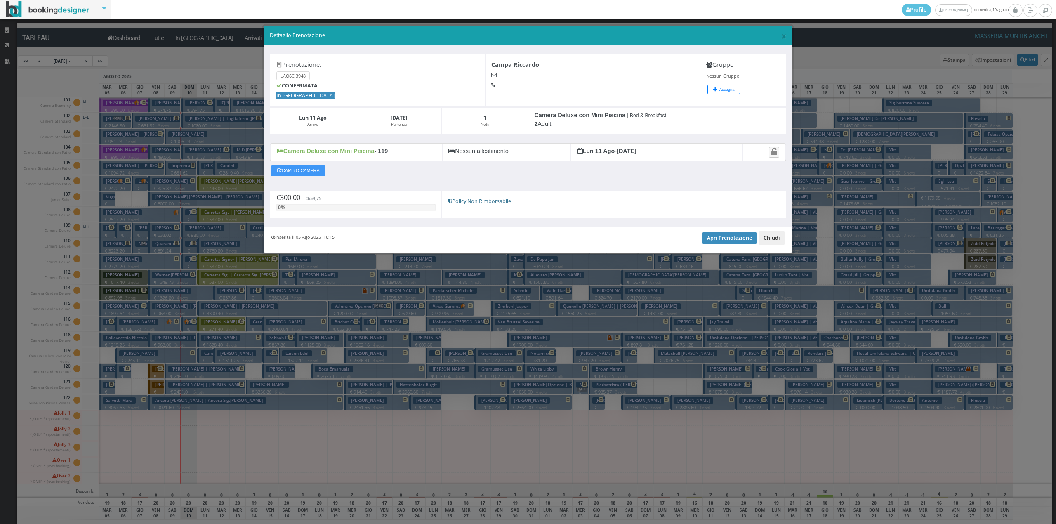
click at [773, 241] on button "Chiudi" at bounding box center [772, 238] width 26 height 14
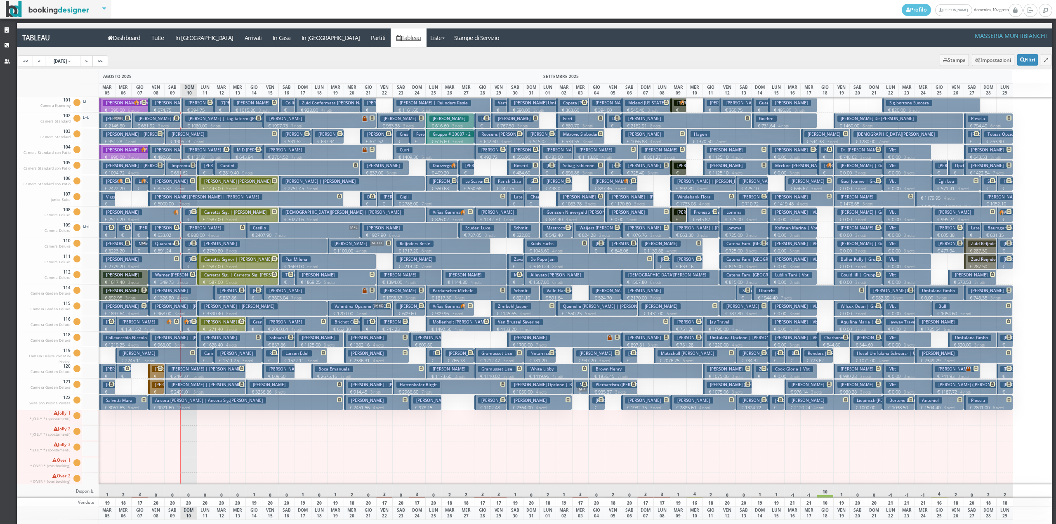
click at [210, 343] on p "€ 1628.40 4 notti" at bounding box center [230, 345] width 59 height 7
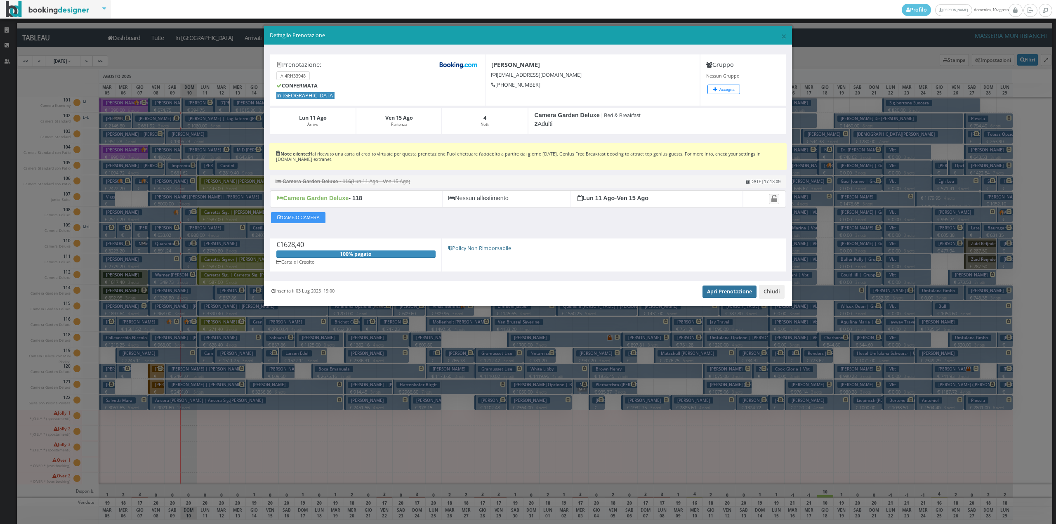
click at [714, 296] on link "Apri Prenotazione" at bounding box center [730, 292] width 54 height 12
click at [784, 295] on button "Chiudi" at bounding box center [772, 292] width 26 height 14
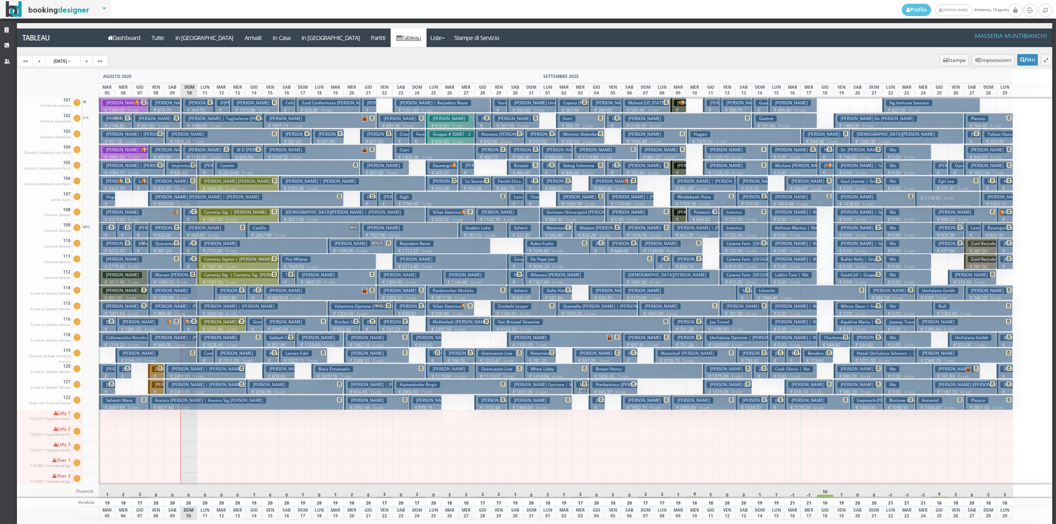
click at [202, 354] on h3 "Campa Riccardo" at bounding box center [220, 353] width 39 height 6
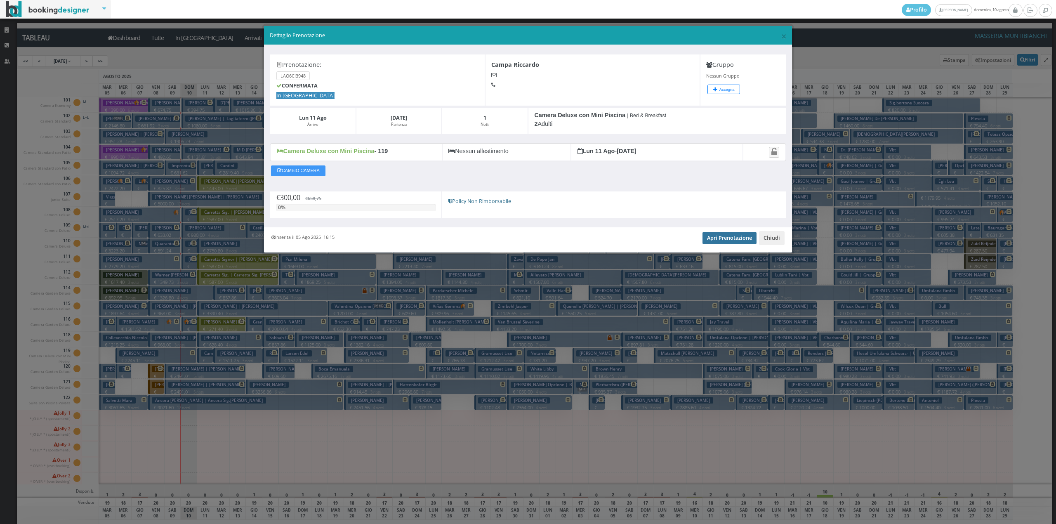
click at [718, 238] on link "Apri Prenotazione" at bounding box center [730, 238] width 54 height 12
click at [775, 240] on button "Chiudi" at bounding box center [772, 238] width 26 height 14
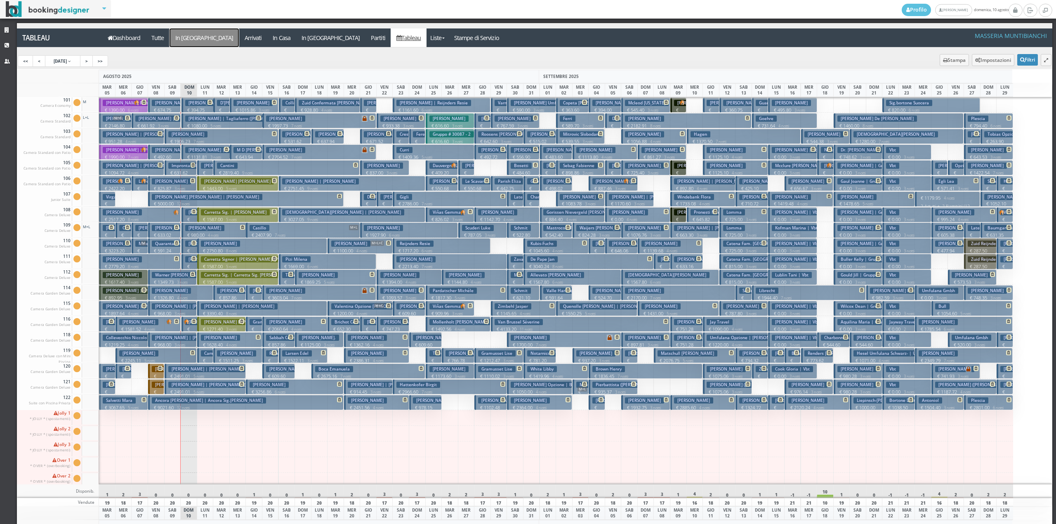
click at [191, 40] on a=pms-arrival-reservations"] "In [GEOGRAPHIC_DATA]" at bounding box center [204, 37] width 69 height 19
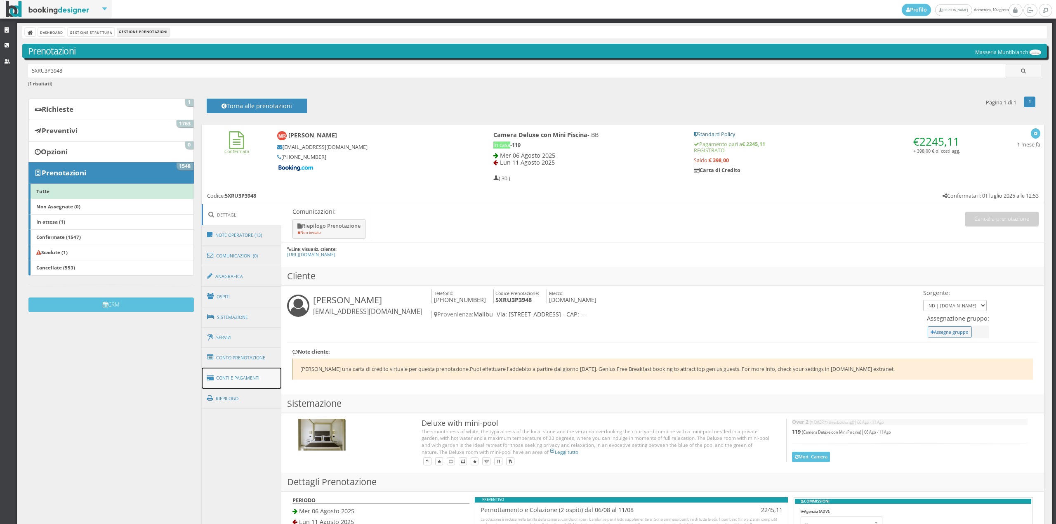
click at [224, 377] on link "Conti e Pagamenti" at bounding box center [242, 378] width 80 height 21
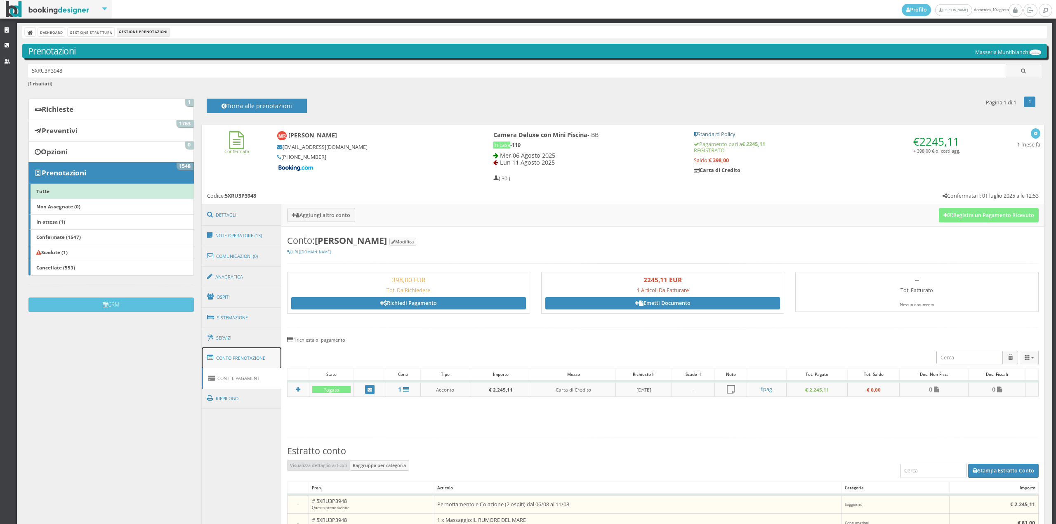
click at [265, 362] on link "Conto Prenotazione" at bounding box center [242, 357] width 80 height 21
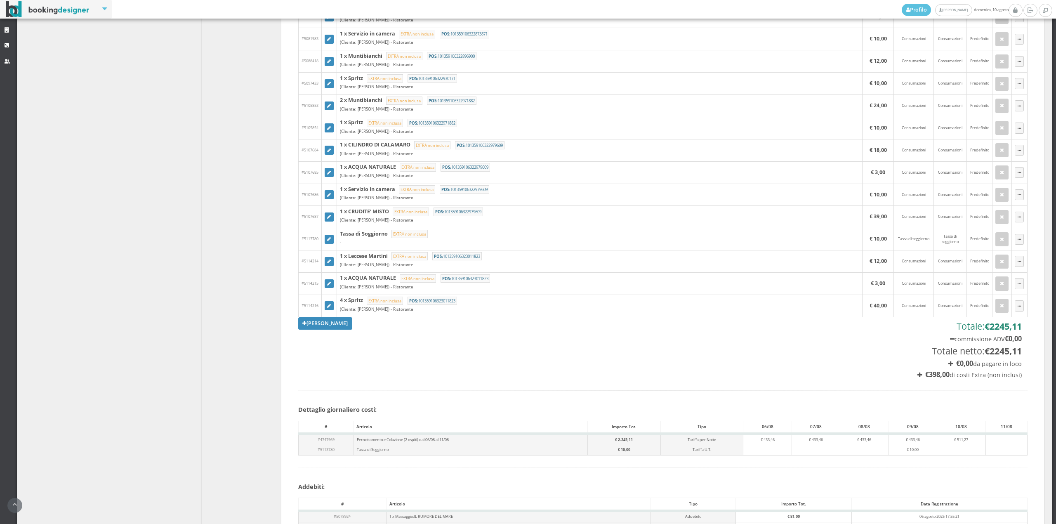
scroll to position [492, 0]
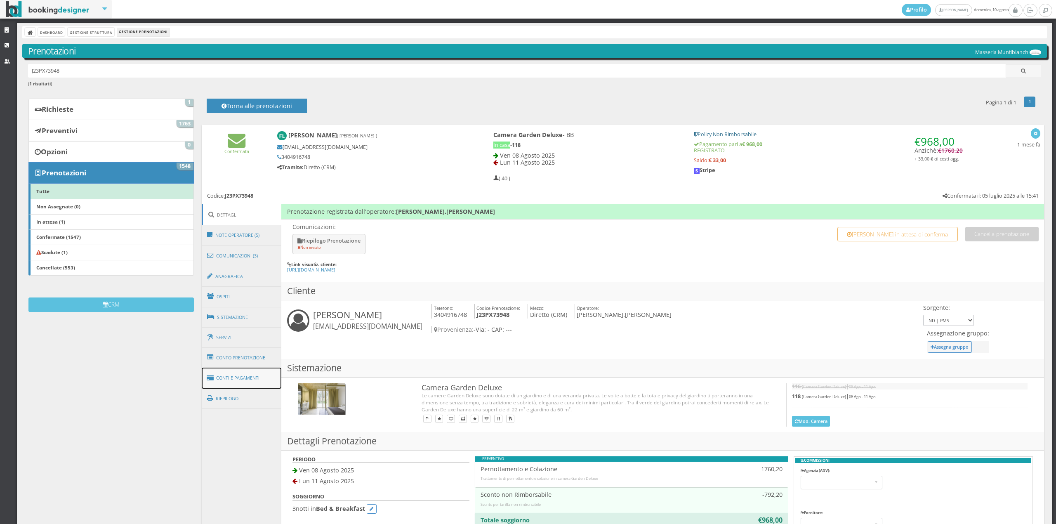
click at [271, 378] on link "Conti e Pagamenti" at bounding box center [242, 378] width 80 height 21
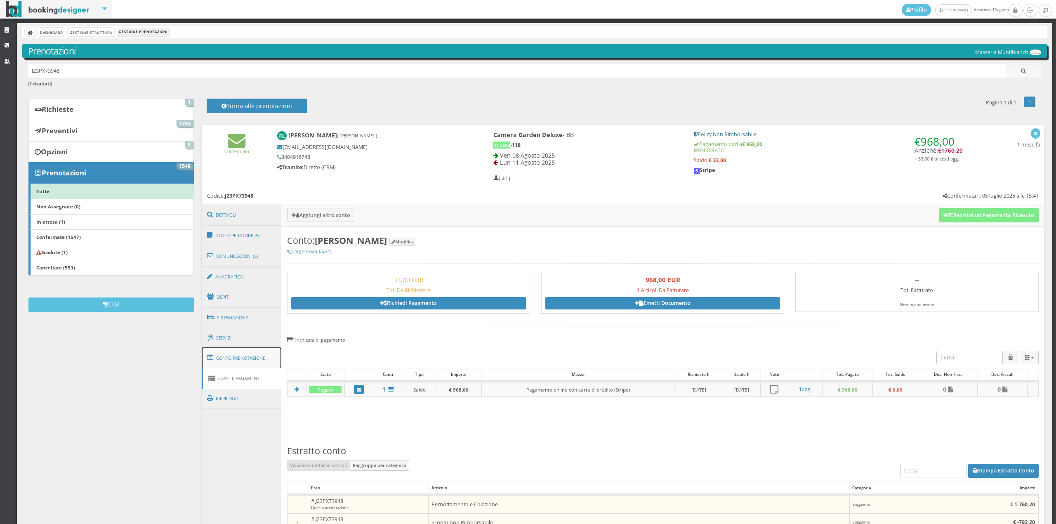
click at [261, 349] on link "Conto Prenotazione" at bounding box center [242, 357] width 80 height 21
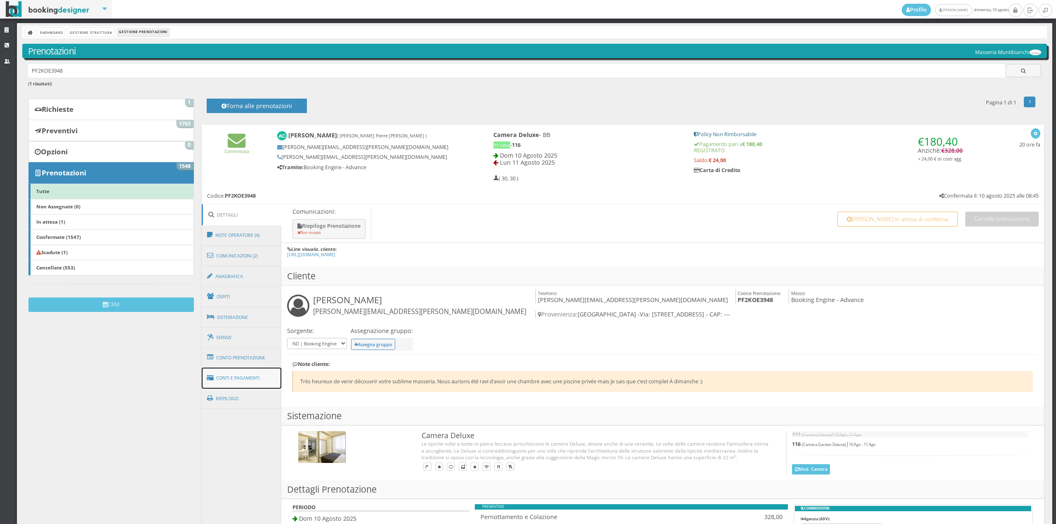
click at [262, 377] on link "Conti e Pagamenti" at bounding box center [242, 378] width 80 height 21
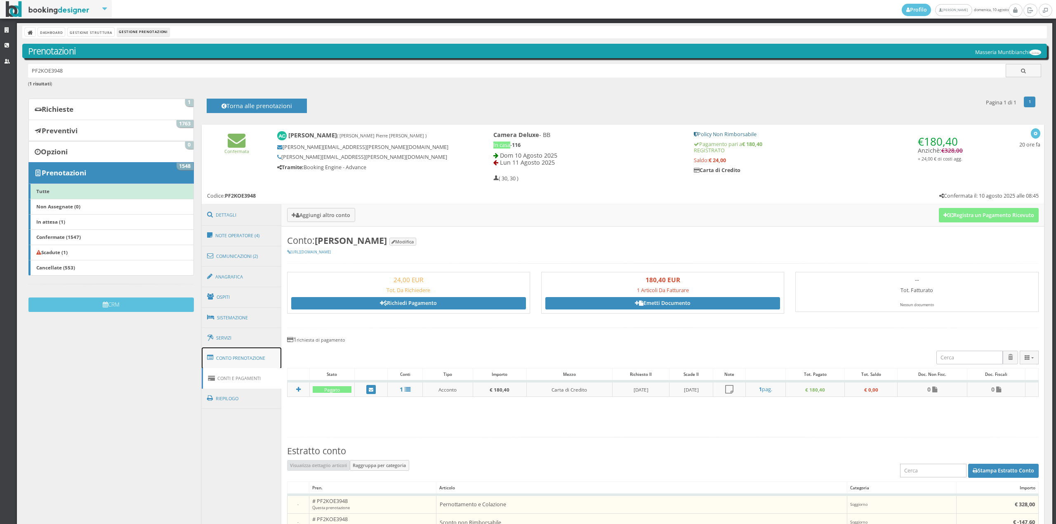
click at [261, 355] on link "Conto Prenotazione" at bounding box center [242, 357] width 80 height 21
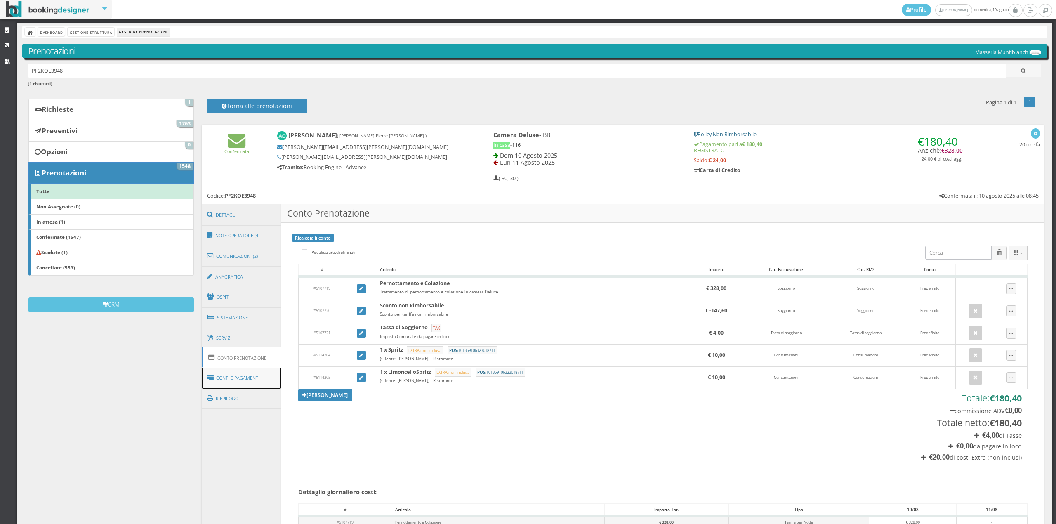
click at [244, 378] on link "Conti e Pagamenti" at bounding box center [242, 378] width 80 height 21
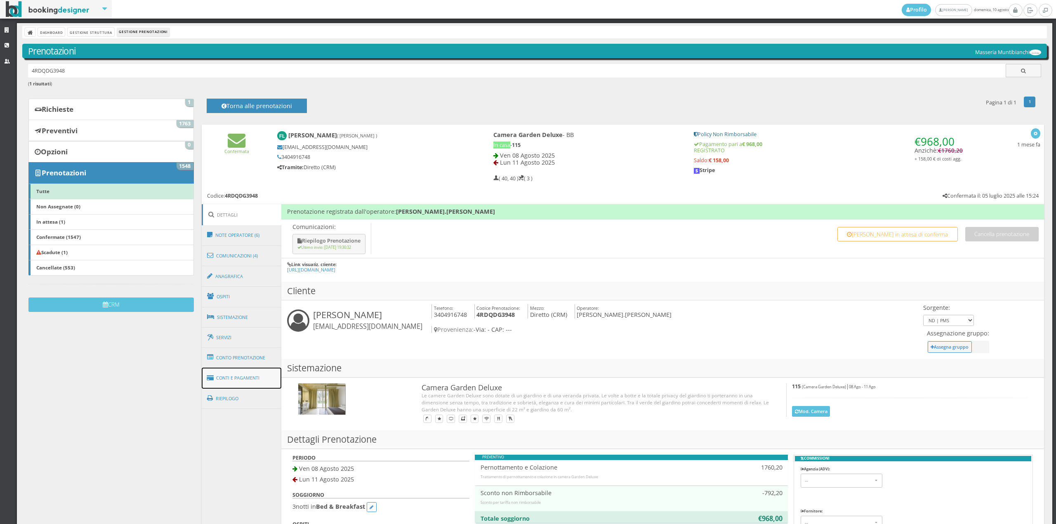
click at [240, 382] on link "Conti e Pagamenti" at bounding box center [242, 378] width 80 height 21
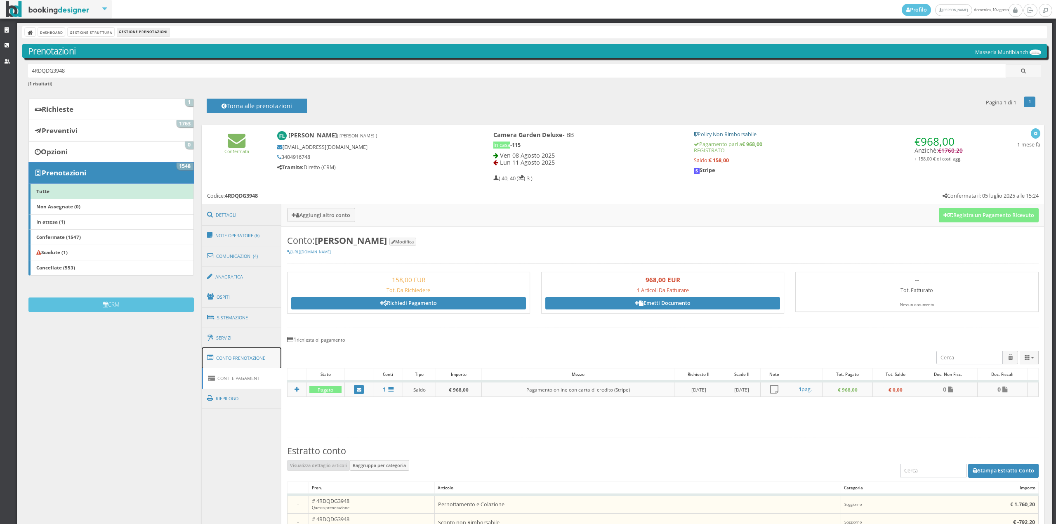
click at [239, 362] on link "Conto Prenotazione" at bounding box center [242, 357] width 80 height 21
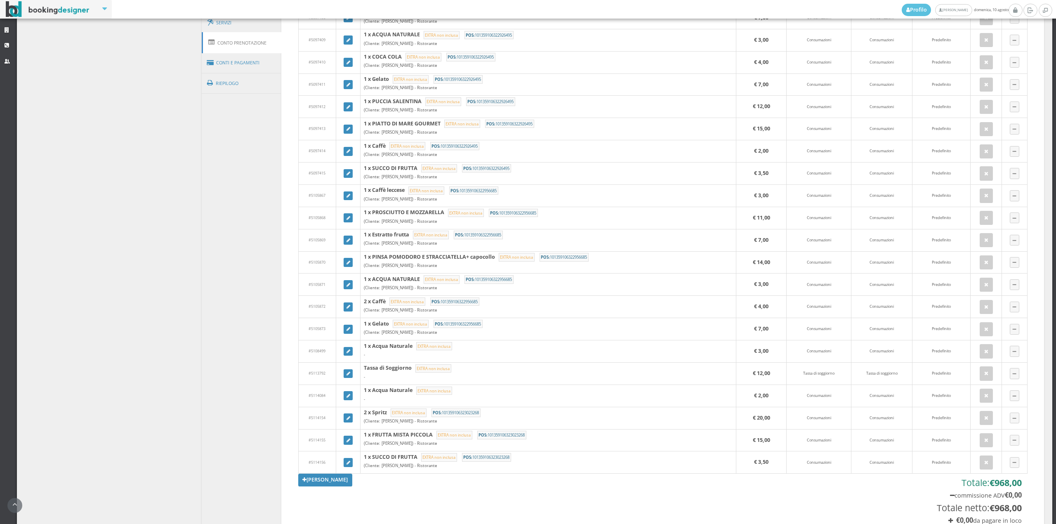
scroll to position [354, 0]
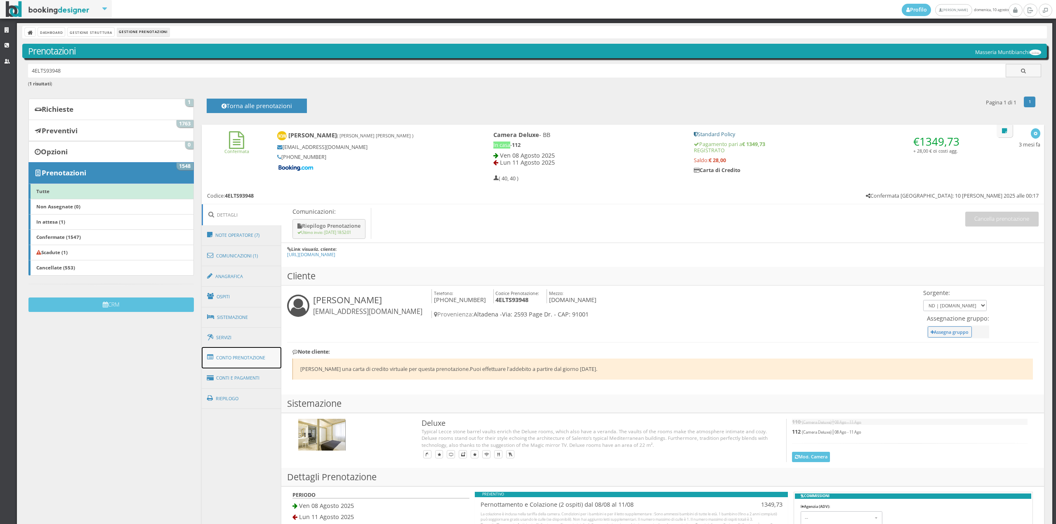
click at [239, 357] on link "Conto Prenotazione" at bounding box center [242, 357] width 80 height 21
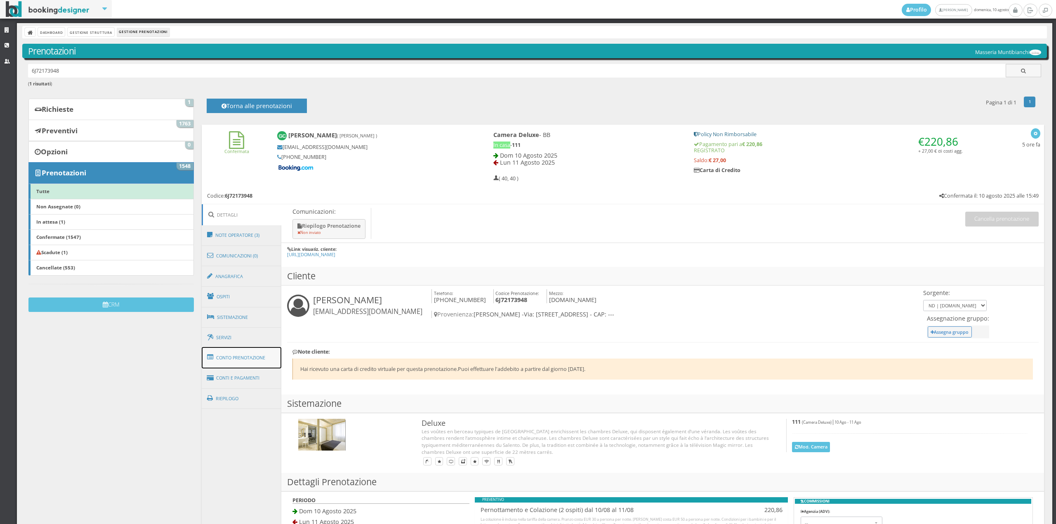
click at [234, 351] on link "Conto Prenotazione" at bounding box center [242, 357] width 80 height 21
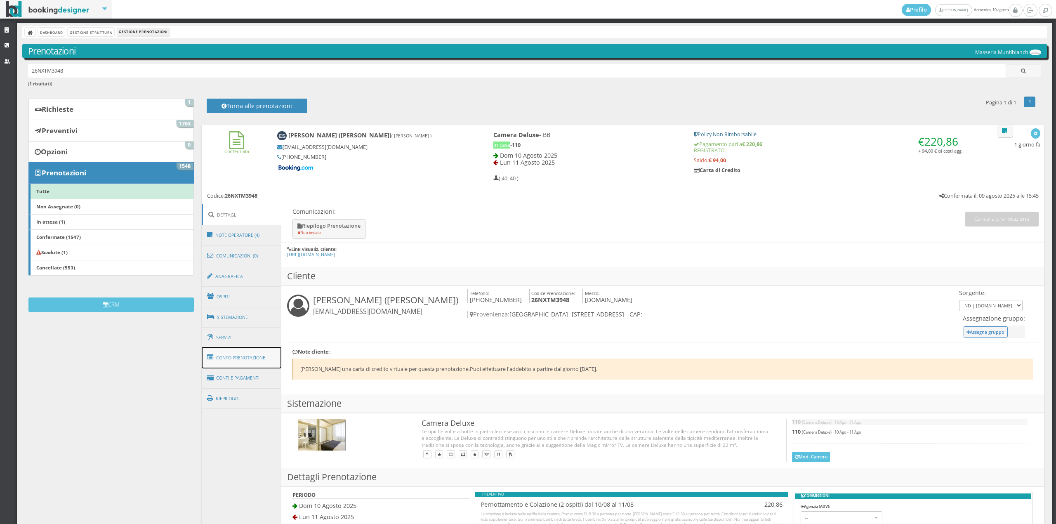
click at [225, 357] on link "Conto Prenotazione" at bounding box center [242, 357] width 80 height 21
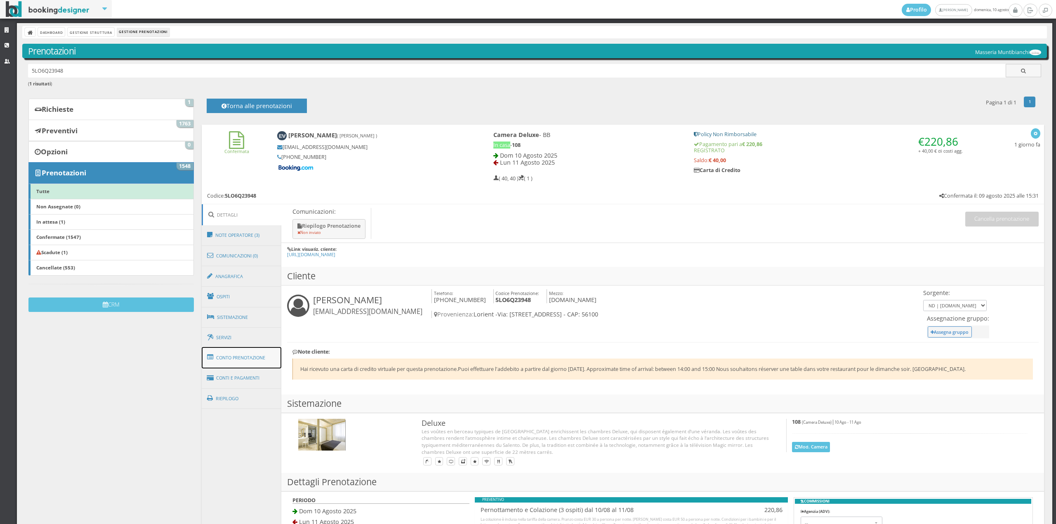
click at [267, 362] on link "Conto Prenotazione" at bounding box center [242, 357] width 80 height 21
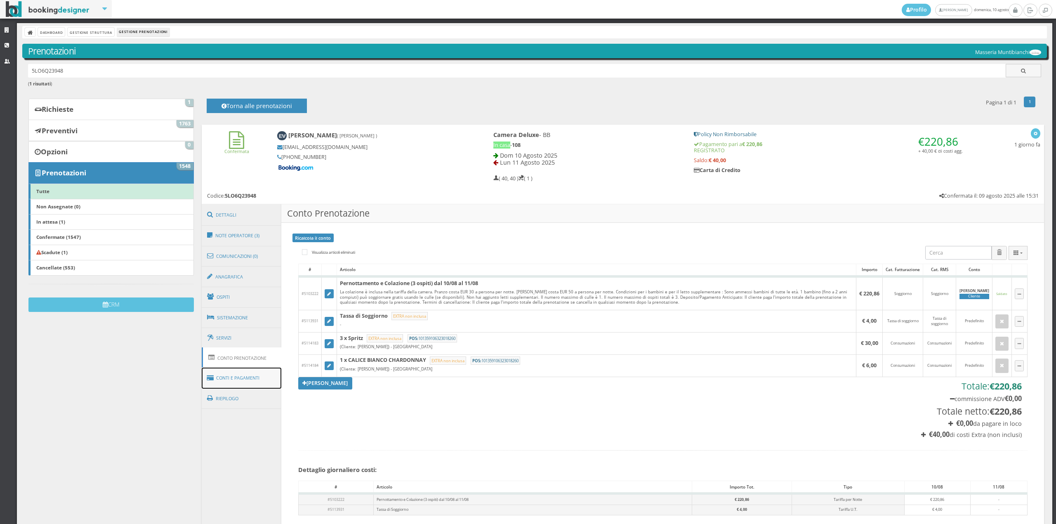
click at [261, 382] on link "Conti e Pagamenti" at bounding box center [242, 378] width 80 height 21
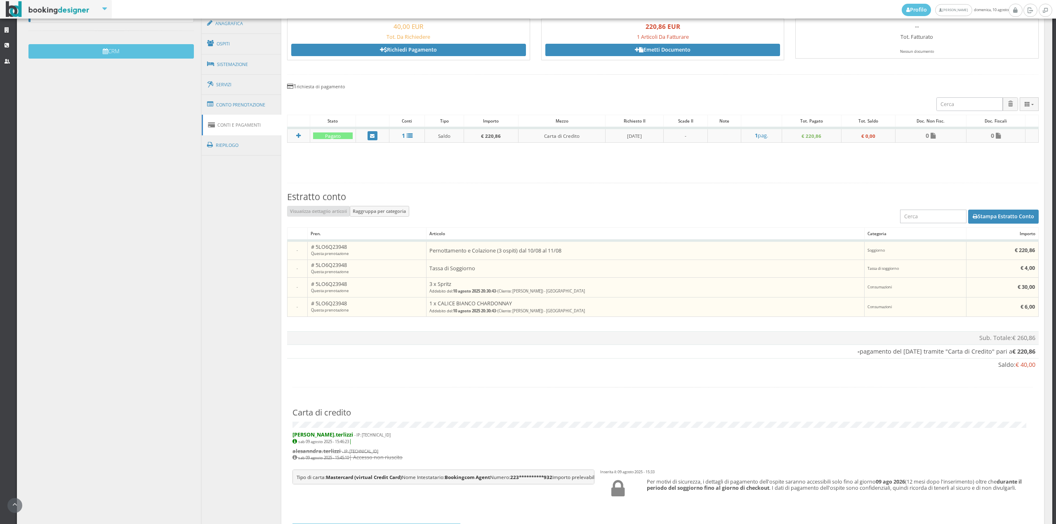
scroll to position [112, 0]
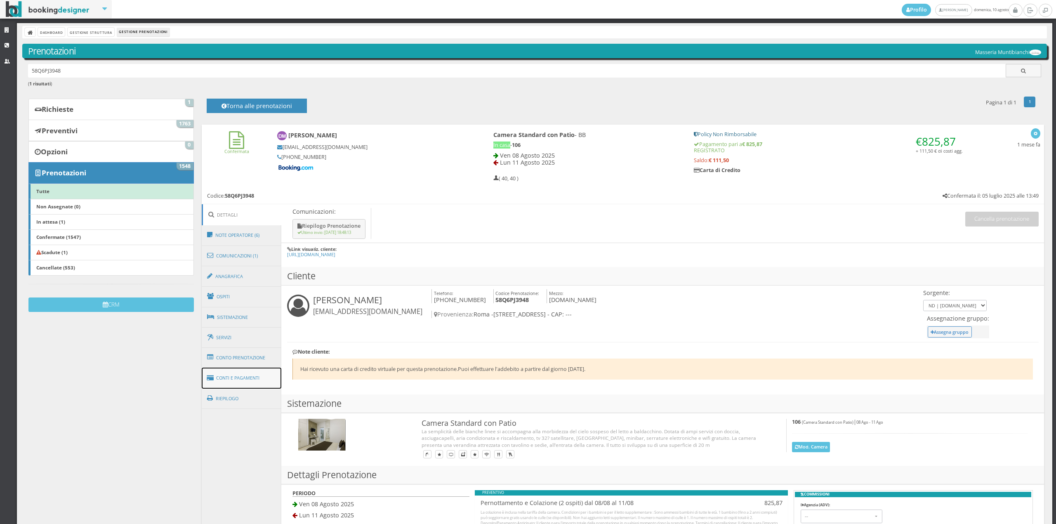
click at [245, 381] on link "Conti e Pagamenti" at bounding box center [242, 378] width 80 height 21
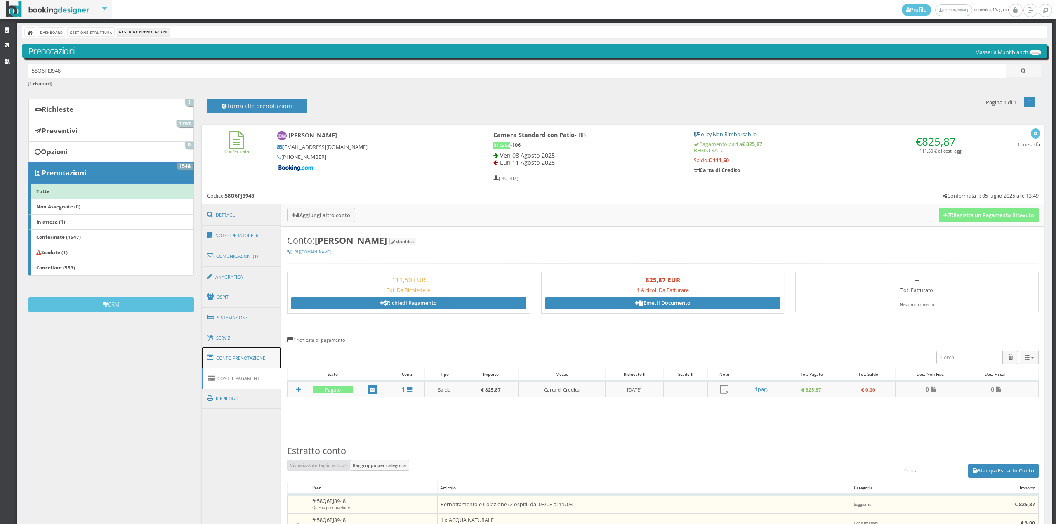
click at [251, 362] on link "Conto Prenotazione" at bounding box center [242, 357] width 80 height 21
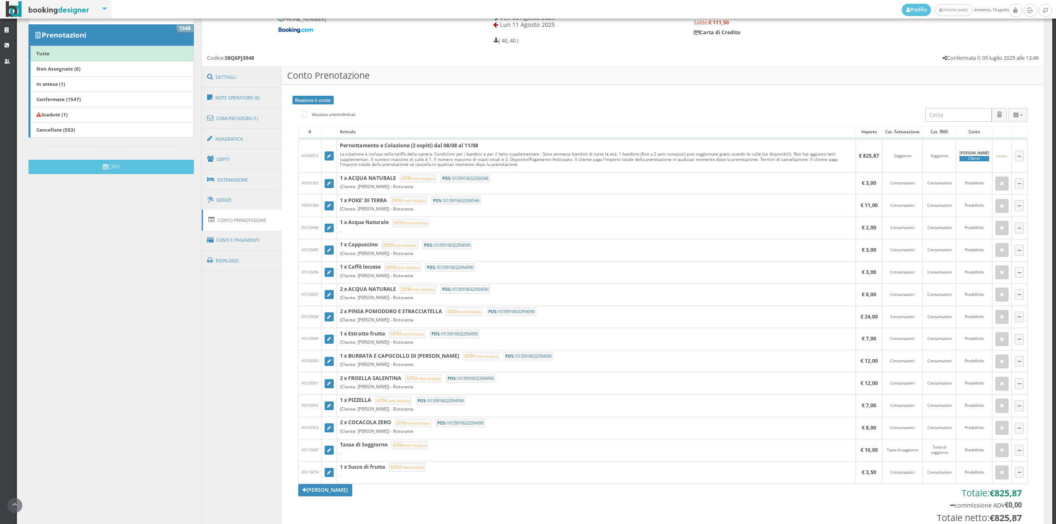
scroll to position [149, 0]
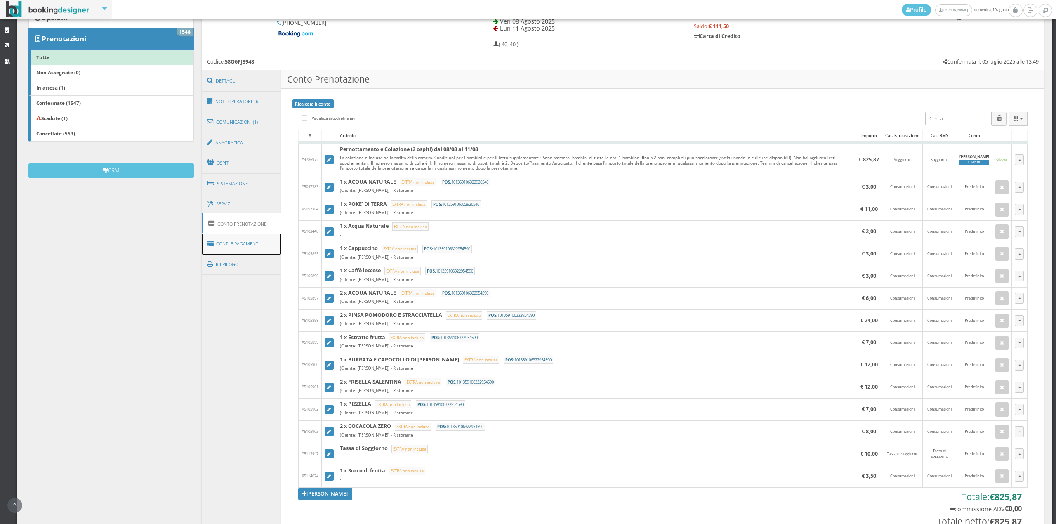
click at [249, 244] on link "Conti e Pagamenti" at bounding box center [242, 244] width 80 height 21
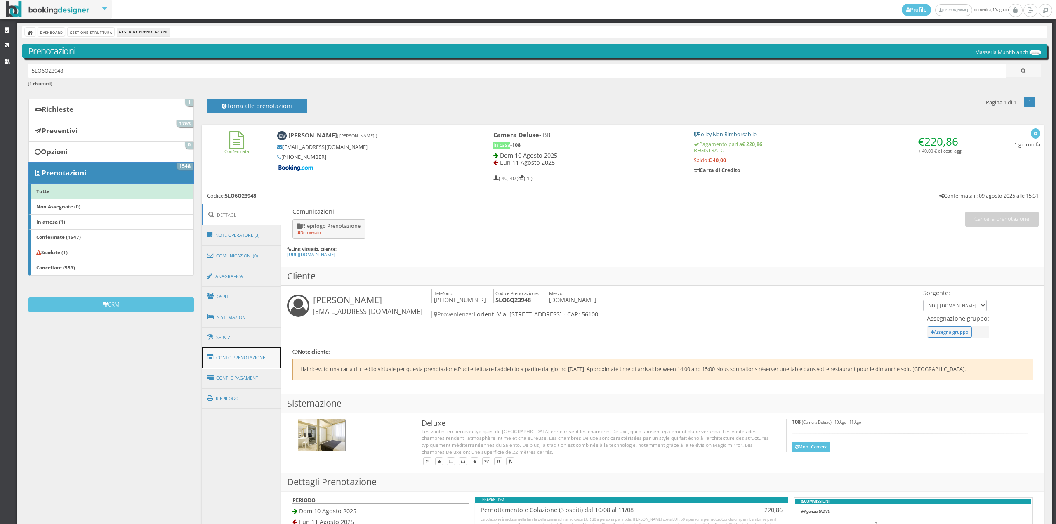
click at [245, 354] on link "Conto Prenotazione" at bounding box center [242, 357] width 80 height 21
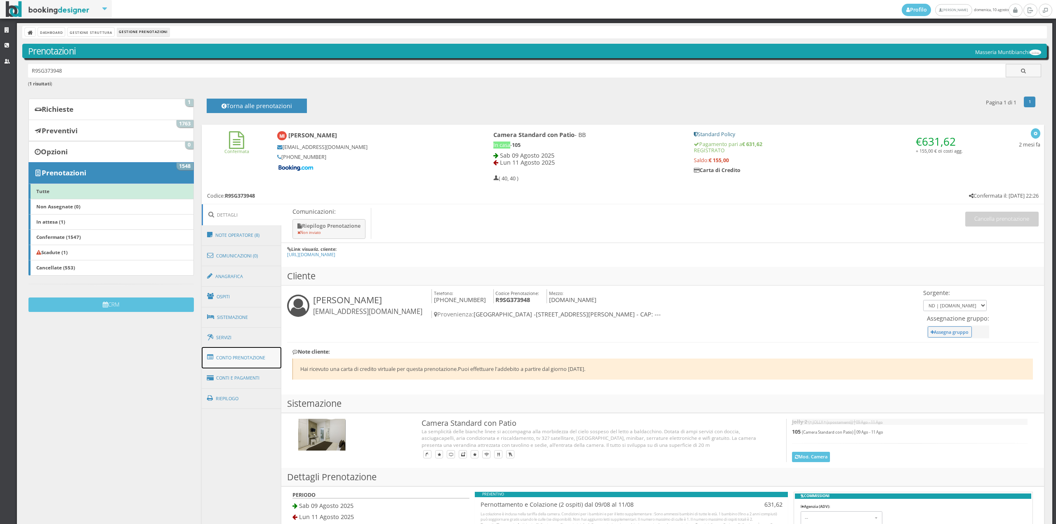
click at [242, 353] on link "Conto Prenotazione" at bounding box center [242, 357] width 80 height 21
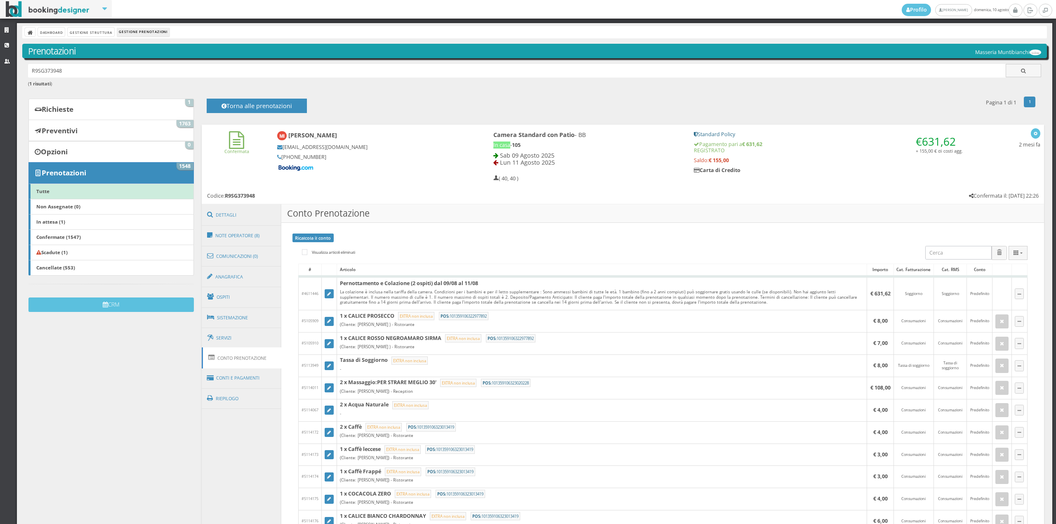
click at [242, 357] on link "Conto Prenotazione" at bounding box center [242, 357] width 80 height 21
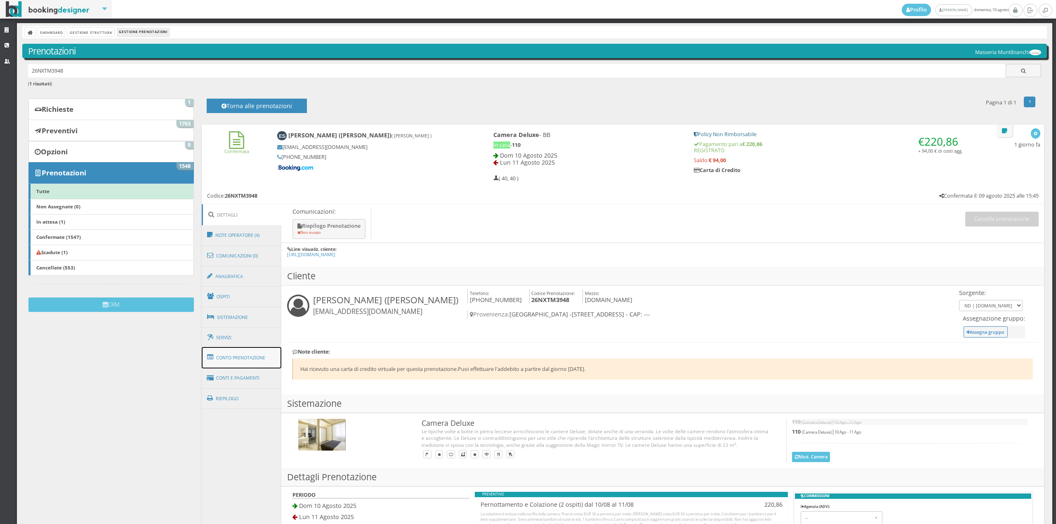
click at [264, 357] on link "Conto Prenotazione" at bounding box center [242, 357] width 80 height 21
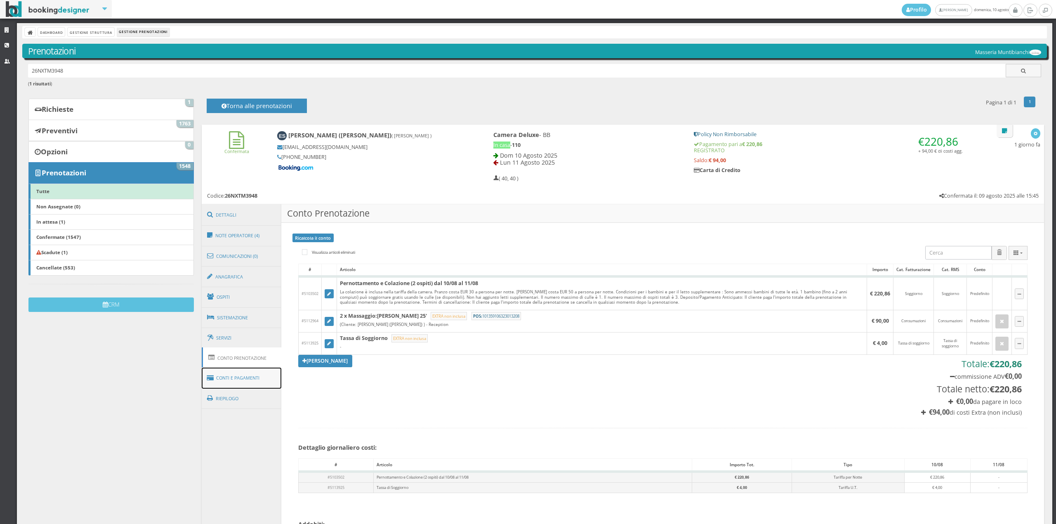
click at [256, 375] on link "Conti e Pagamenti" at bounding box center [242, 378] width 80 height 21
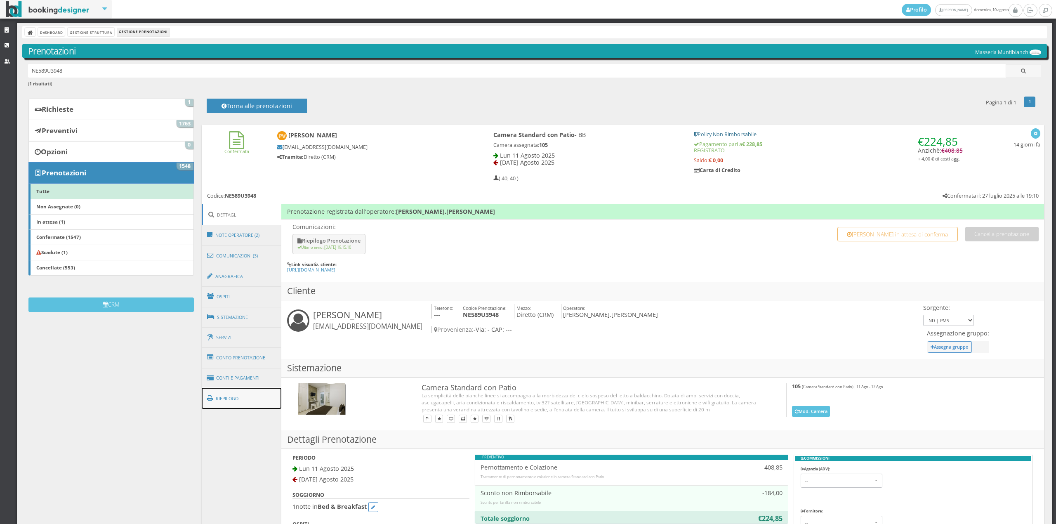
click at [257, 397] on link "Riepilogo" at bounding box center [242, 398] width 80 height 21
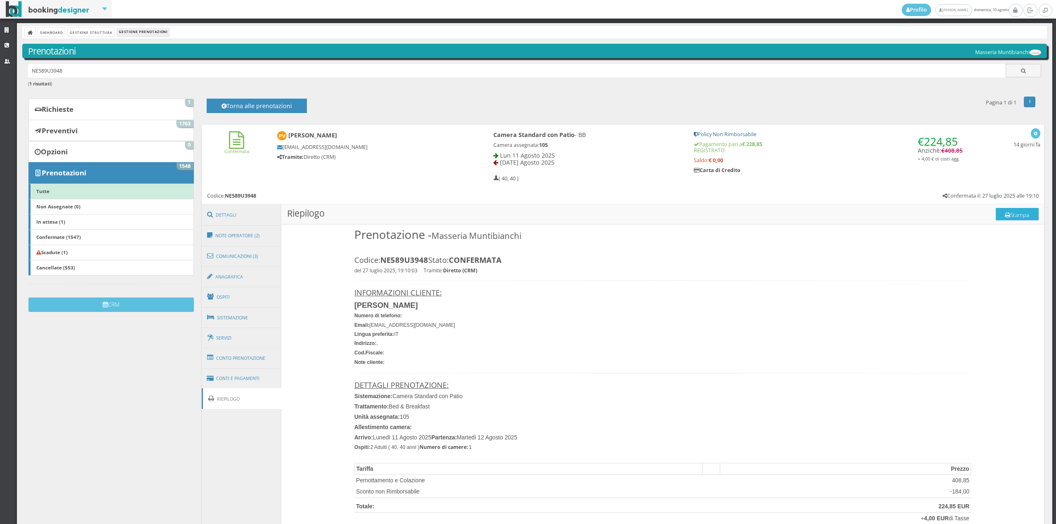
click at [1009, 212] on button "Stampa" at bounding box center [1017, 214] width 43 height 12
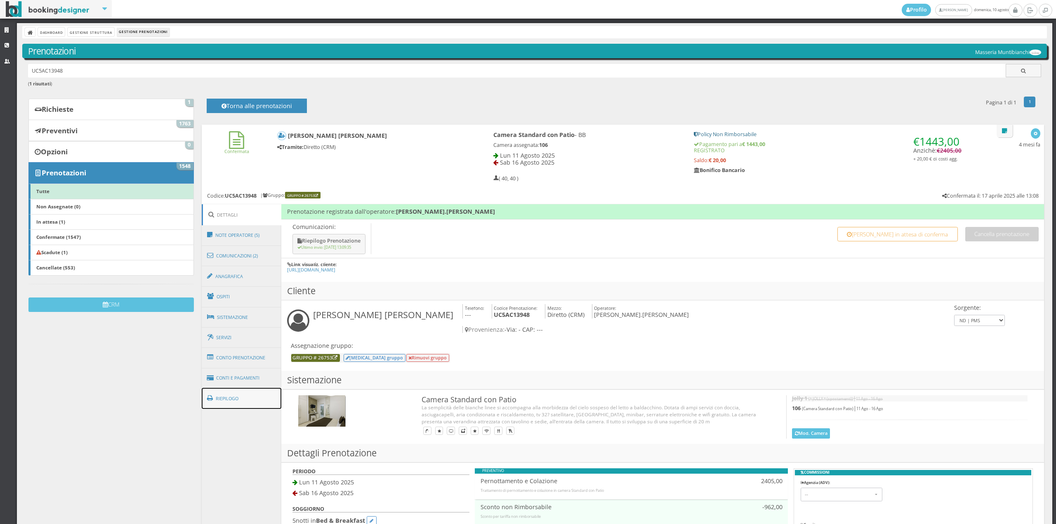
click at [243, 402] on link "Riepilogo" at bounding box center [242, 398] width 80 height 21
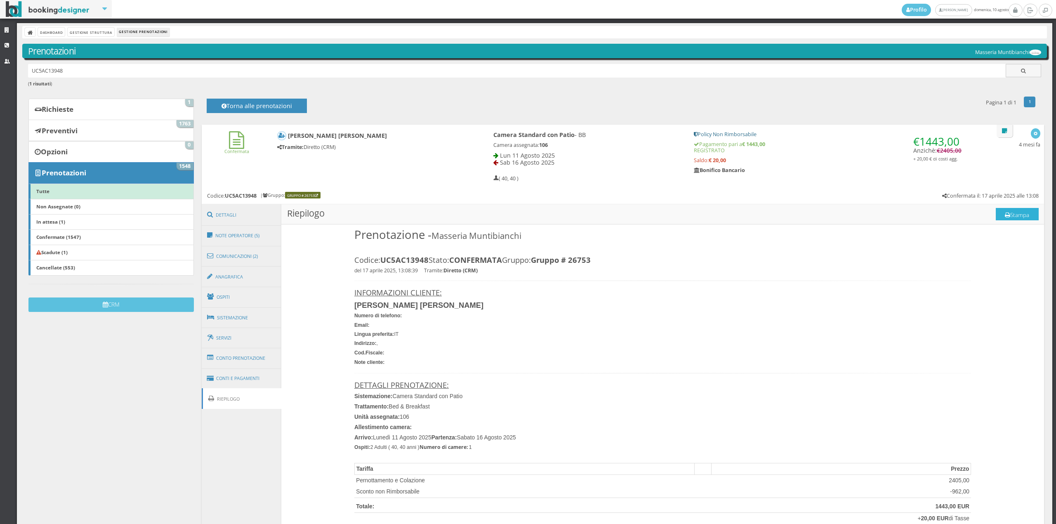
click at [1007, 217] on button "Stampa" at bounding box center [1017, 214] width 43 height 12
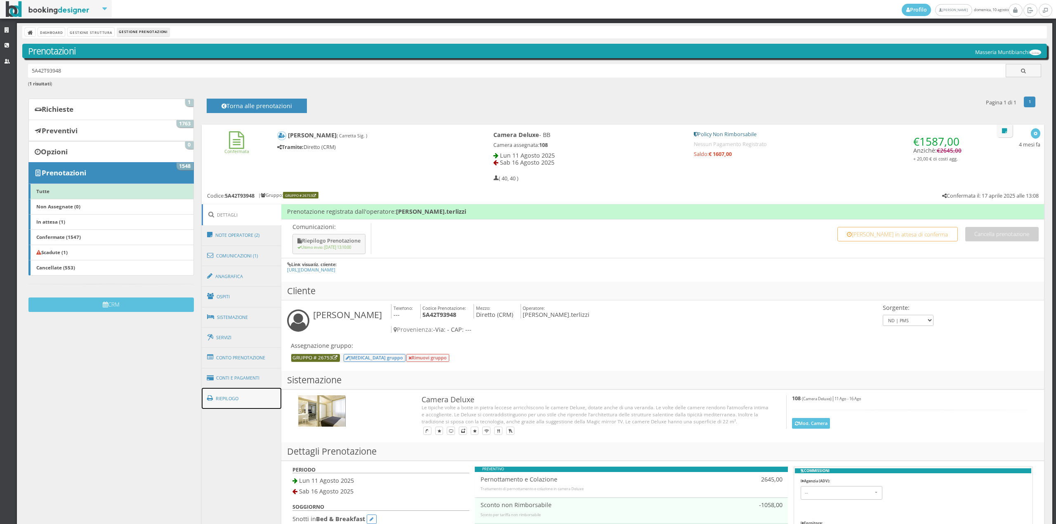
click at [258, 402] on link "Riepilogo" at bounding box center [242, 398] width 80 height 21
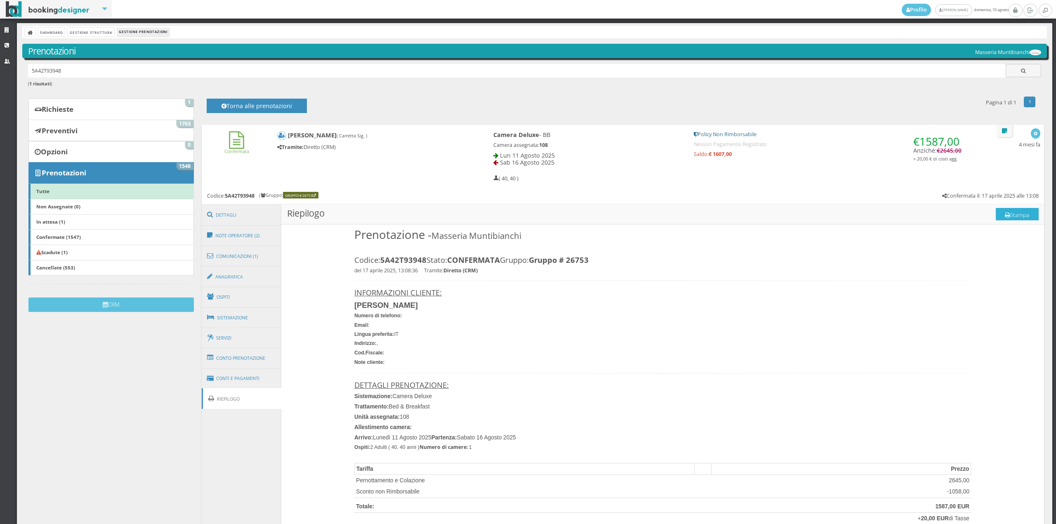
click at [996, 216] on button "Stampa" at bounding box center [1017, 214] width 43 height 12
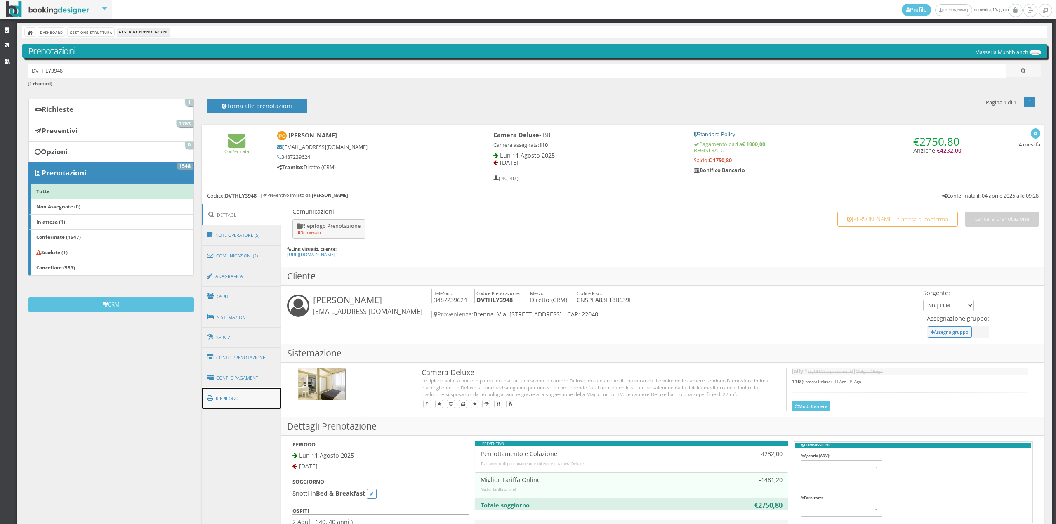
click at [234, 402] on link "Riepilogo" at bounding box center [242, 398] width 80 height 21
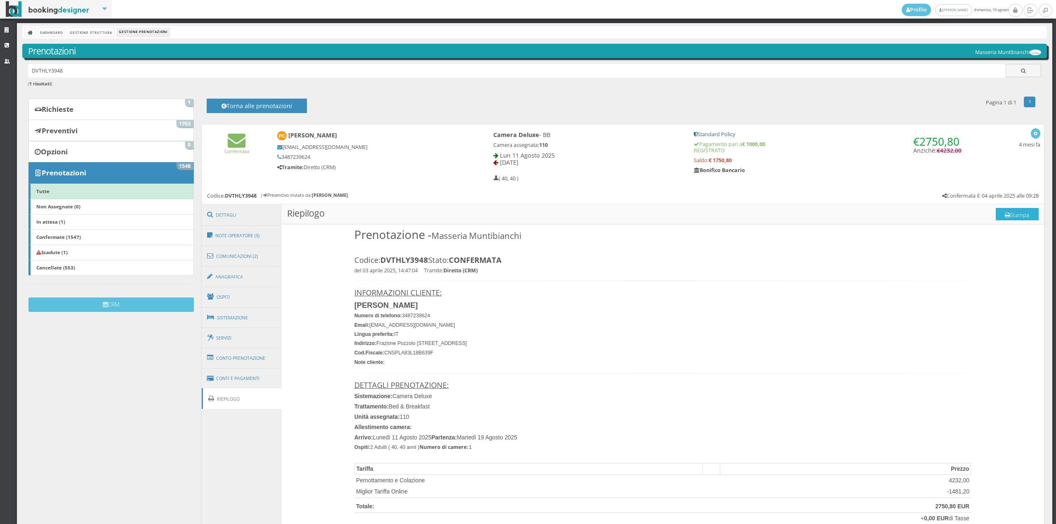
click at [1013, 210] on button "Stampa" at bounding box center [1017, 214] width 43 height 12
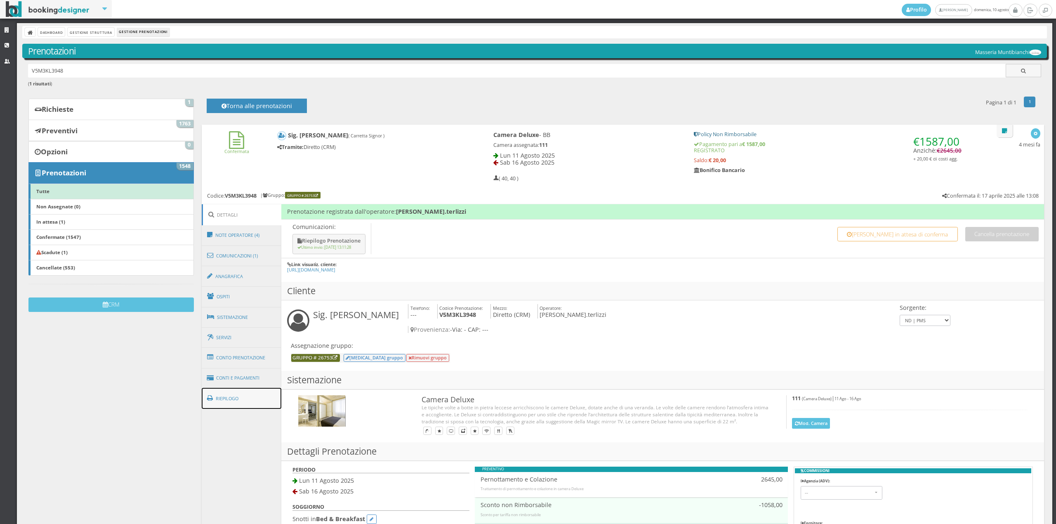
click at [225, 393] on link "Riepilogo" at bounding box center [242, 398] width 80 height 21
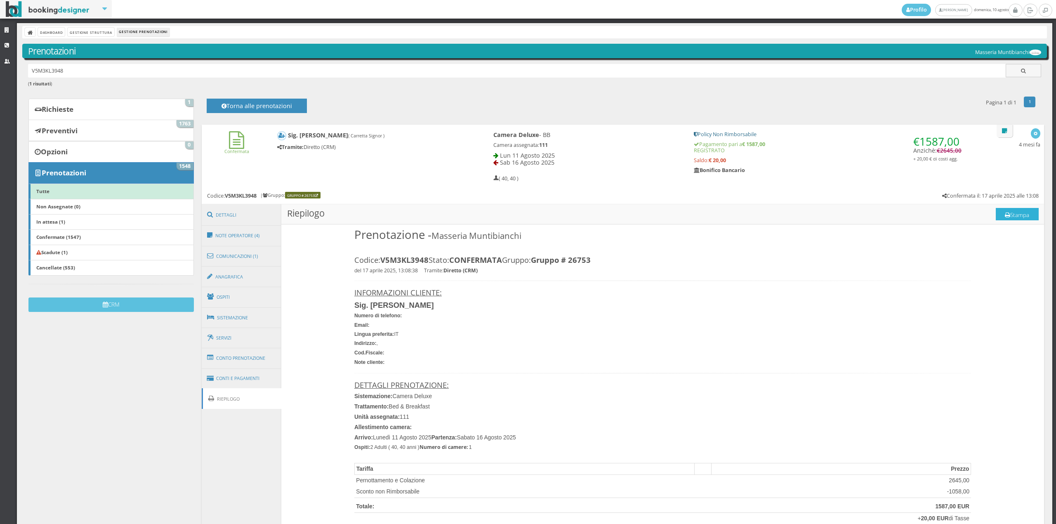
click at [1011, 214] on button "Stampa" at bounding box center [1017, 214] width 43 height 12
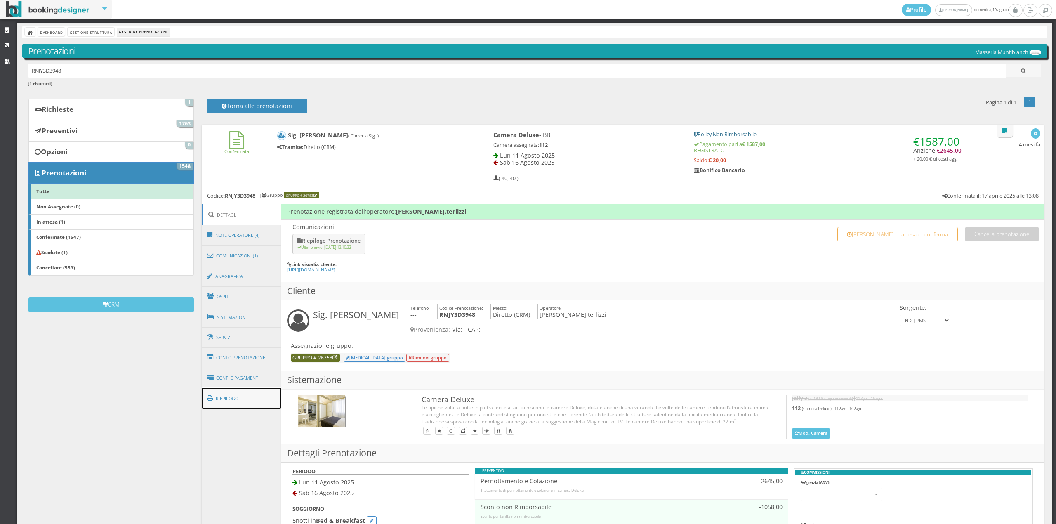
click at [255, 404] on link "Riepilogo" at bounding box center [242, 398] width 80 height 21
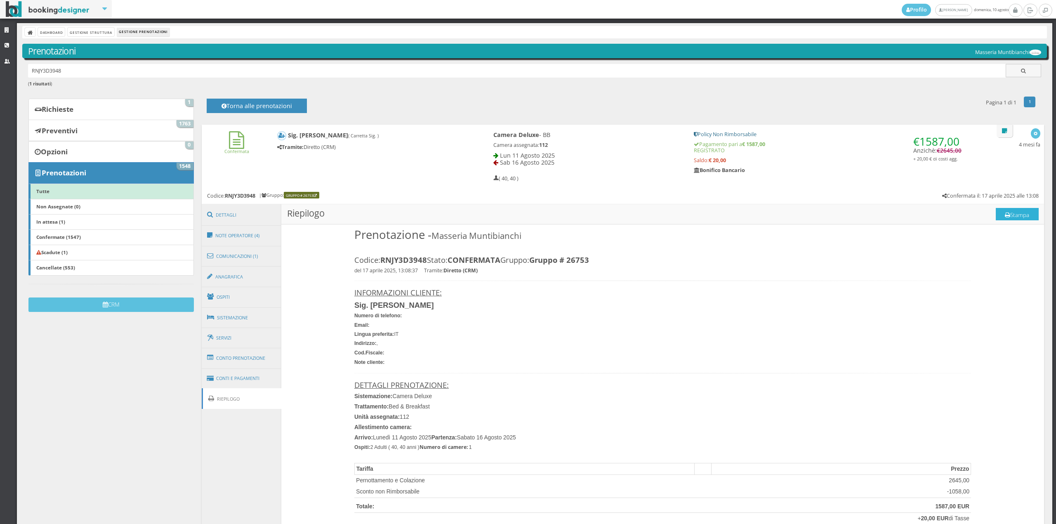
click at [996, 212] on button "Stampa" at bounding box center [1017, 214] width 43 height 12
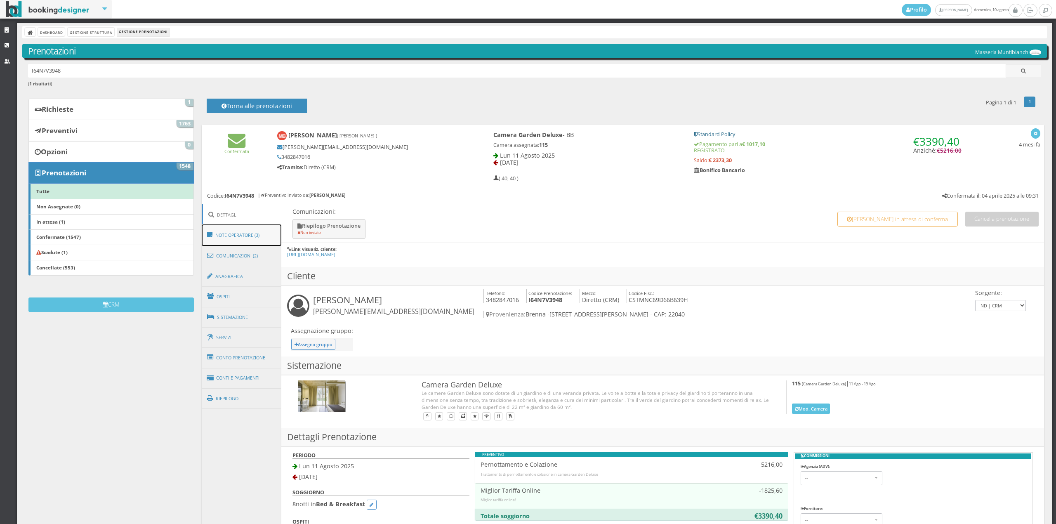
click at [234, 238] on link "Note Operatore (3)" at bounding box center [242, 235] width 80 height 21
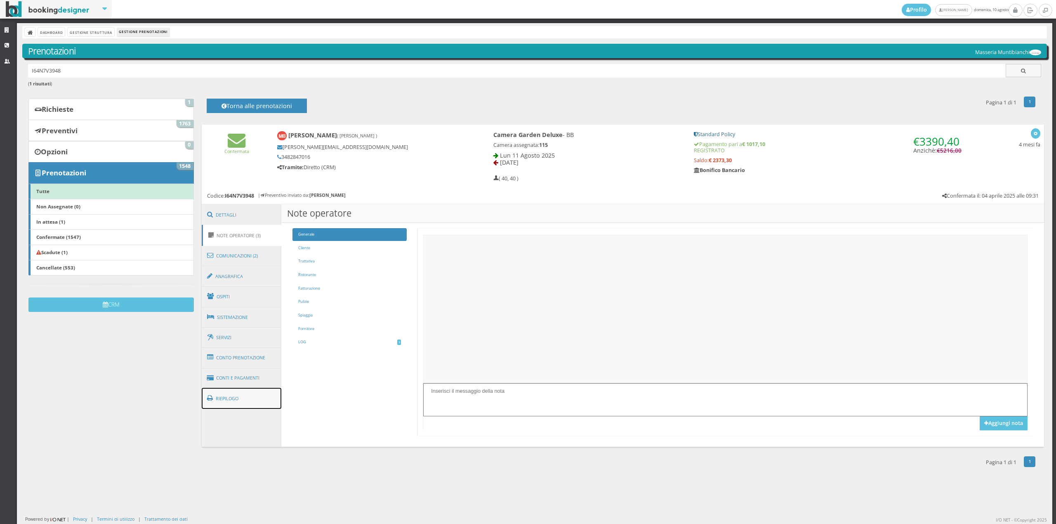
click at [236, 392] on link "Riepilogo" at bounding box center [242, 398] width 80 height 21
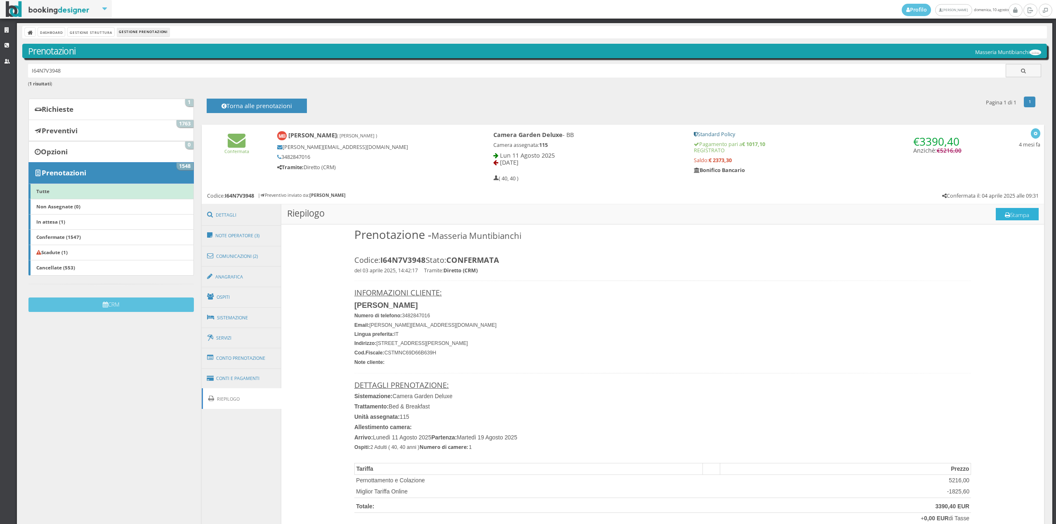
click at [1001, 210] on button "Stampa" at bounding box center [1017, 214] width 43 height 12
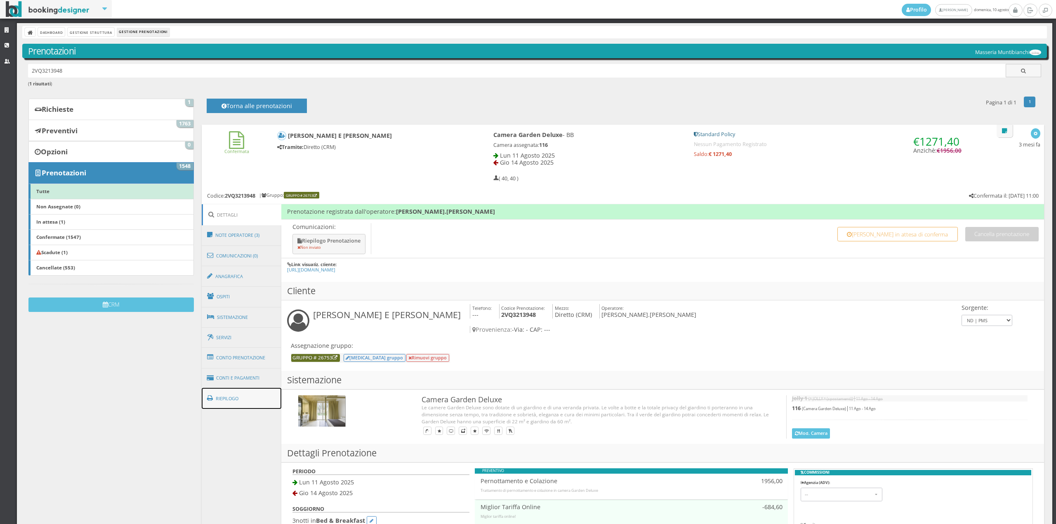
click at [223, 392] on link "Riepilogo" at bounding box center [242, 398] width 80 height 21
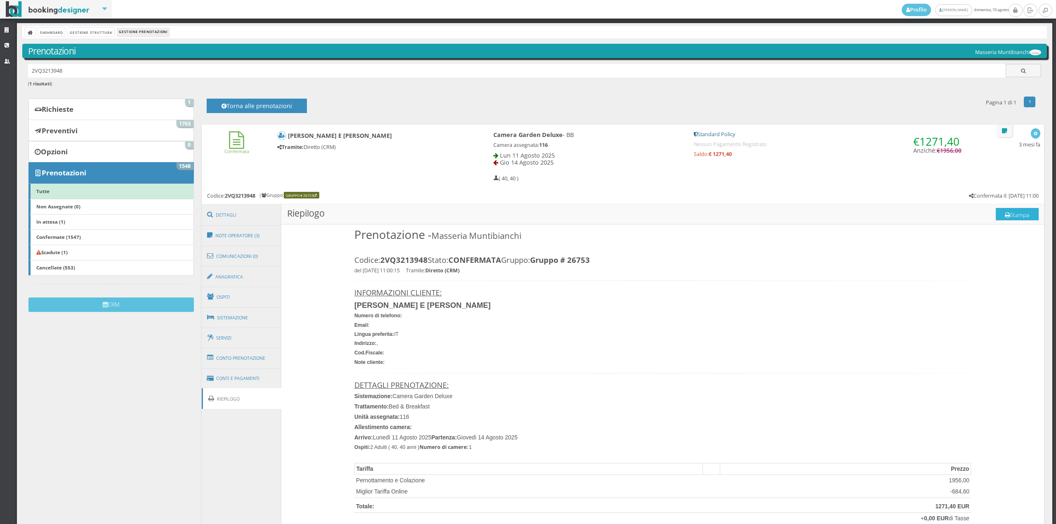
click at [1004, 216] on button "Stampa" at bounding box center [1017, 214] width 43 height 12
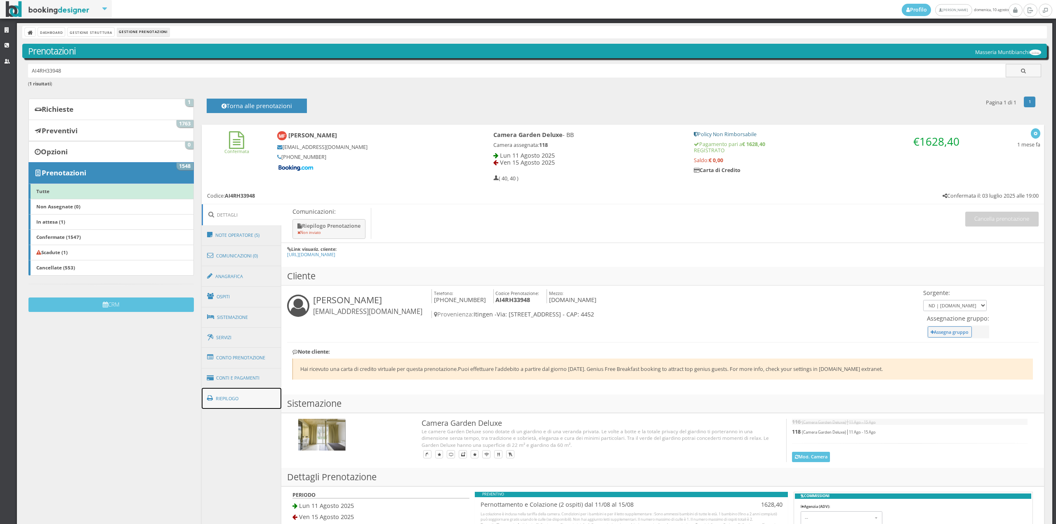
click at [263, 397] on link "Riepilogo" at bounding box center [242, 398] width 80 height 21
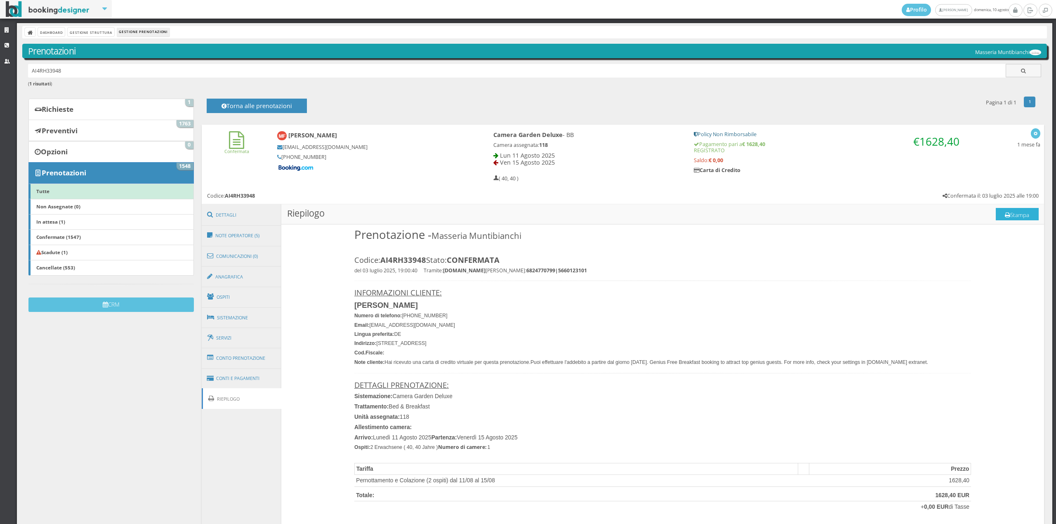
click at [1012, 215] on button "Stampa" at bounding box center [1017, 214] width 43 height 12
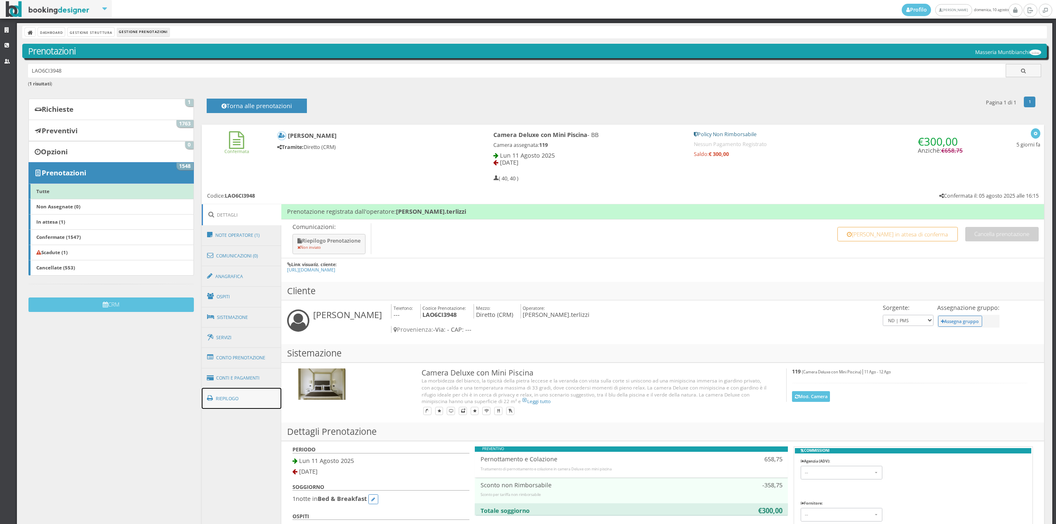
click at [246, 394] on link "Riepilogo" at bounding box center [242, 398] width 80 height 21
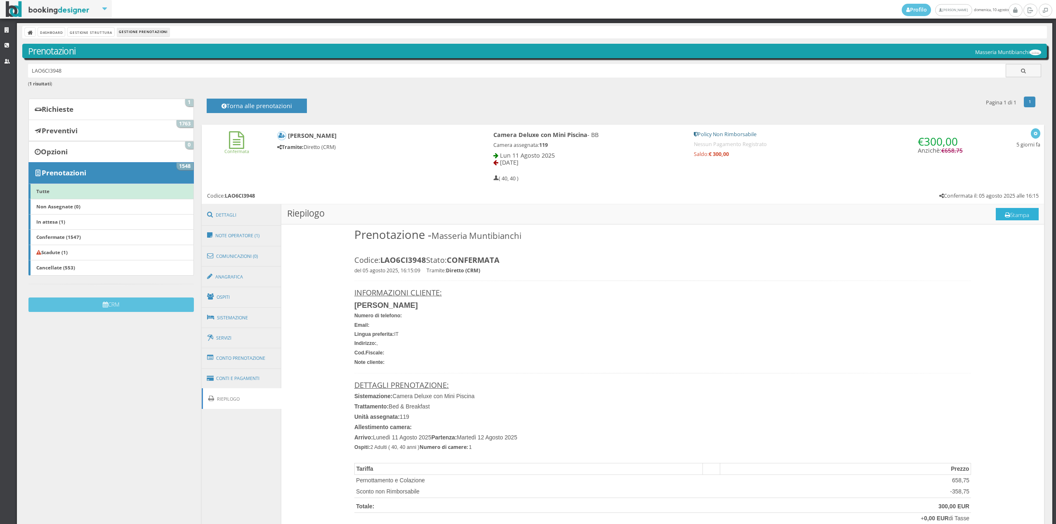
click at [1005, 213] on icon at bounding box center [1007, 216] width 5 height 6
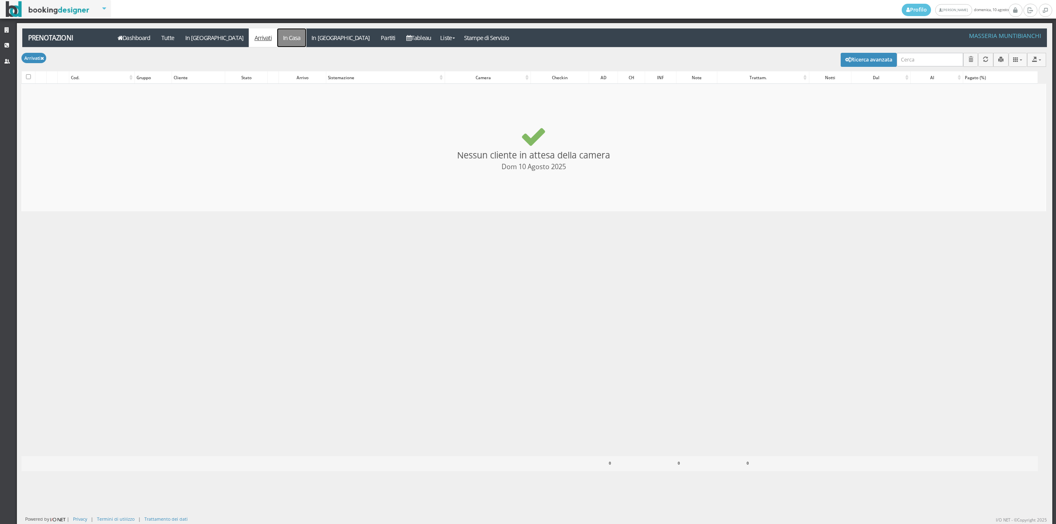
click at [277, 42] on link "In Casa" at bounding box center [291, 37] width 29 height 19
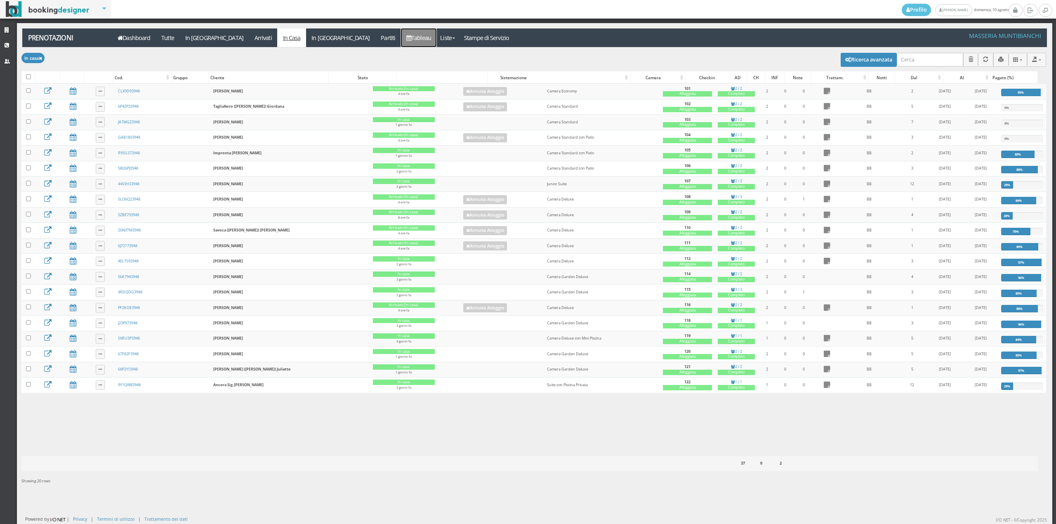
click at [401, 43] on link "Tableau" at bounding box center [419, 37] width 36 height 19
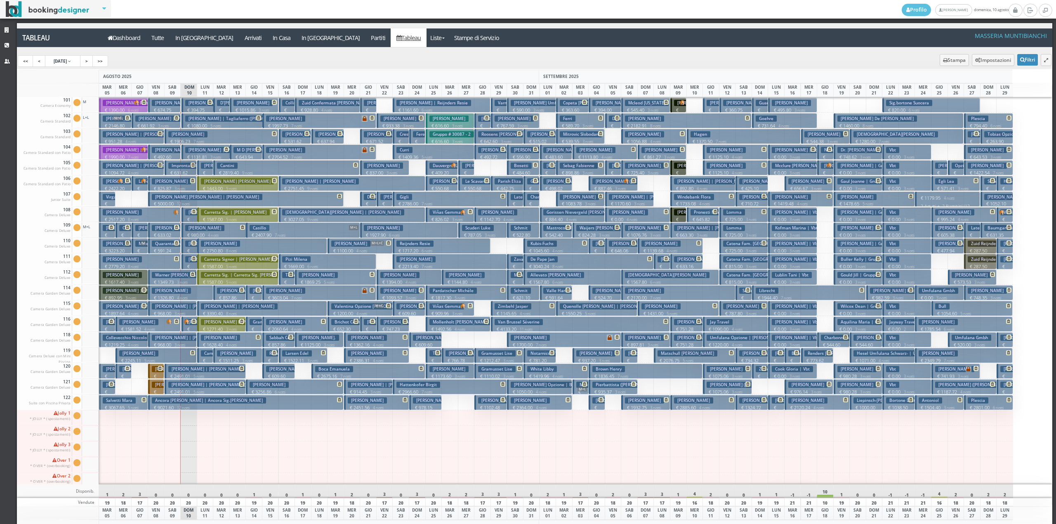
click at [206, 355] on h3 "Campa Riccardo" at bounding box center [220, 353] width 39 height 6
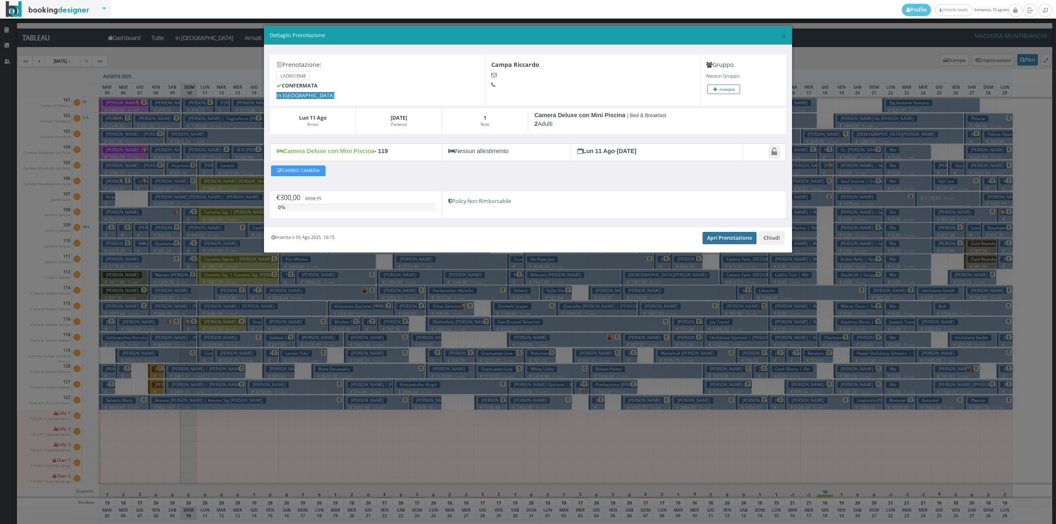
click at [744, 243] on link "Apri Prenotazione" at bounding box center [730, 238] width 54 height 12
click at [775, 239] on button "Chiudi" at bounding box center [772, 238] width 26 height 14
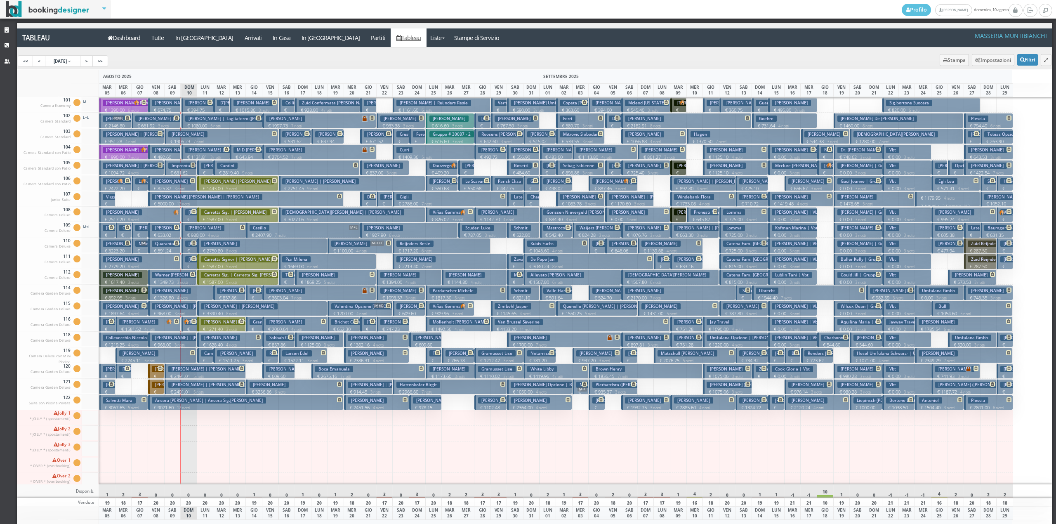
click at [200, 340] on button "Frei Marilyne € 1628.40 4 notti 2 Adulti" at bounding box center [229, 339] width 65 height 15
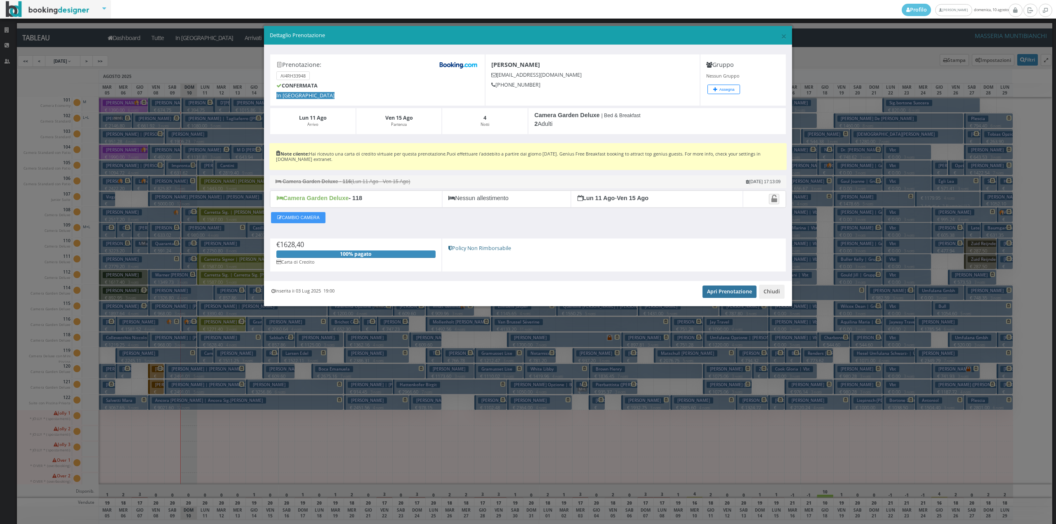
click at [730, 290] on link "Apri Prenotazione" at bounding box center [730, 292] width 54 height 12
click at [773, 291] on button "Chiudi" at bounding box center [772, 292] width 26 height 14
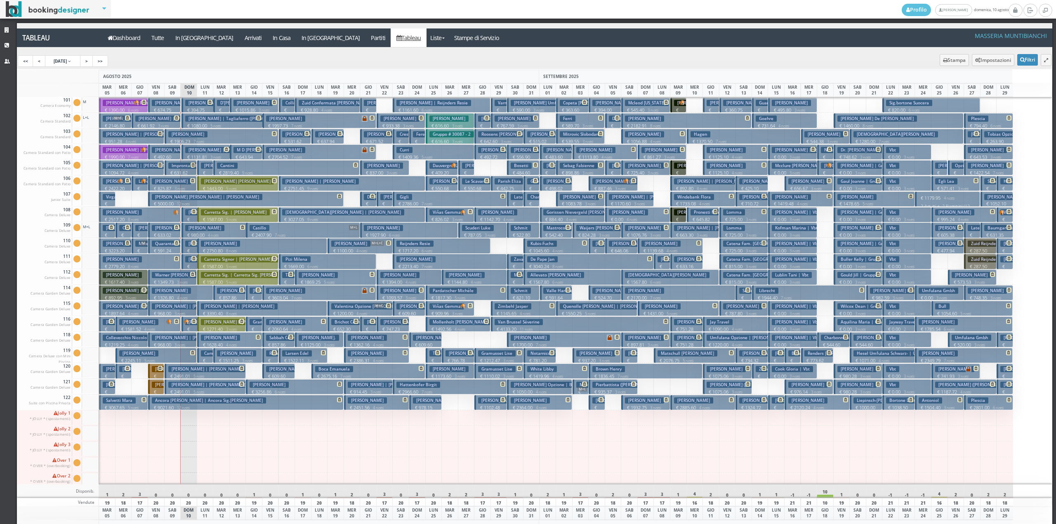
click at [205, 310] on button "Ballabio Giuliano | Casati Monica € 3390.40 8 notti 2 Adulti" at bounding box center [262, 308] width 130 height 15
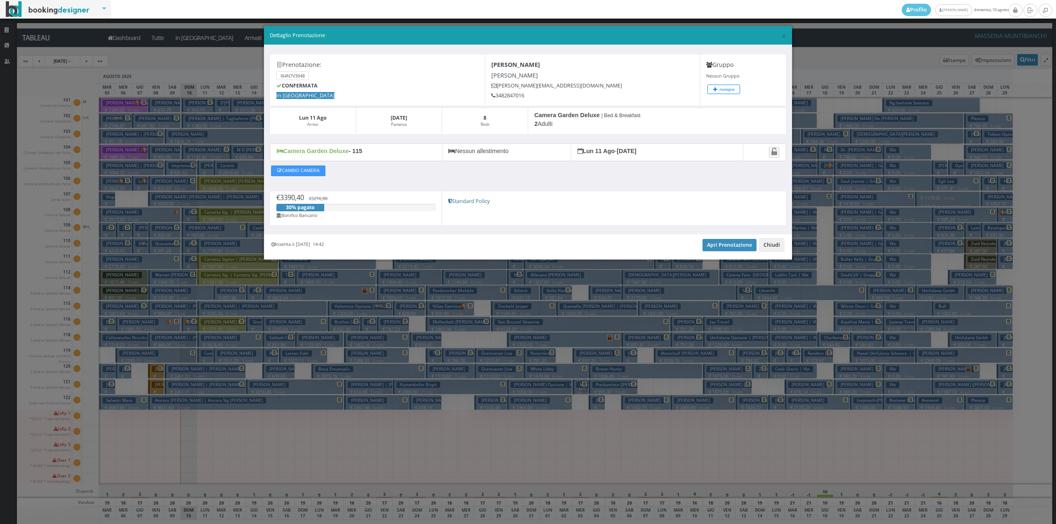
click at [766, 241] on button "Chiudi" at bounding box center [772, 245] width 26 height 14
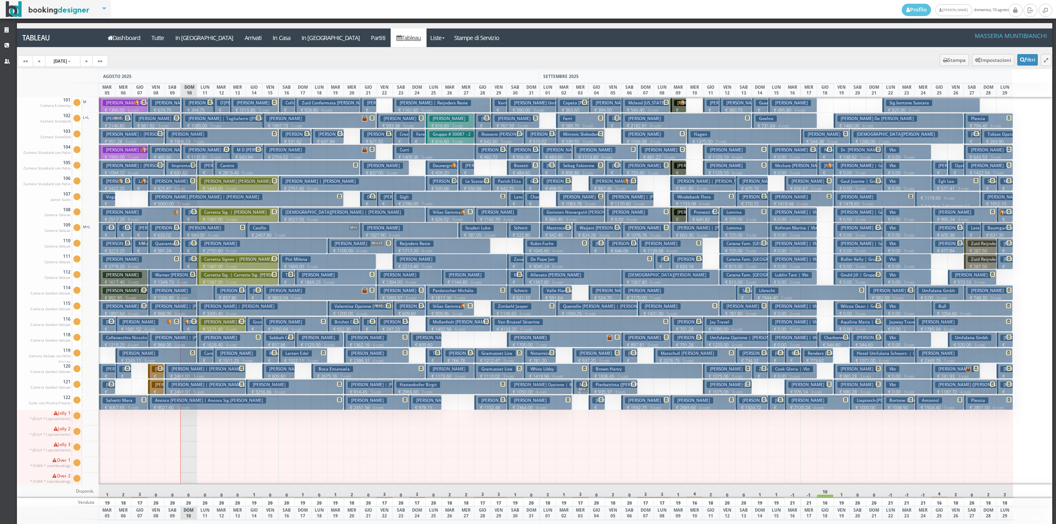
click at [229, 249] on p "€ 2750.80 8 notti" at bounding box center [263, 251] width 124 height 7
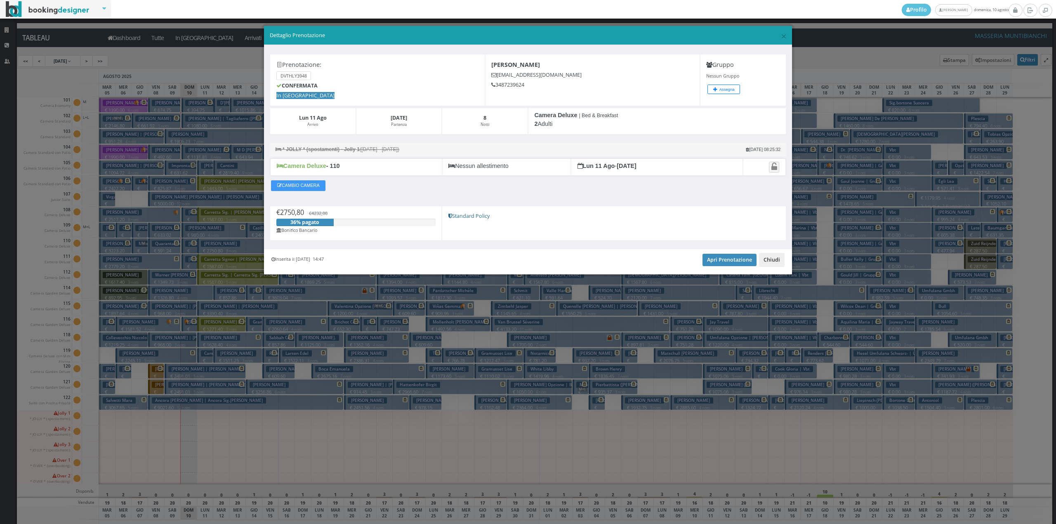
click at [770, 265] on button "Chiudi" at bounding box center [772, 260] width 26 height 14
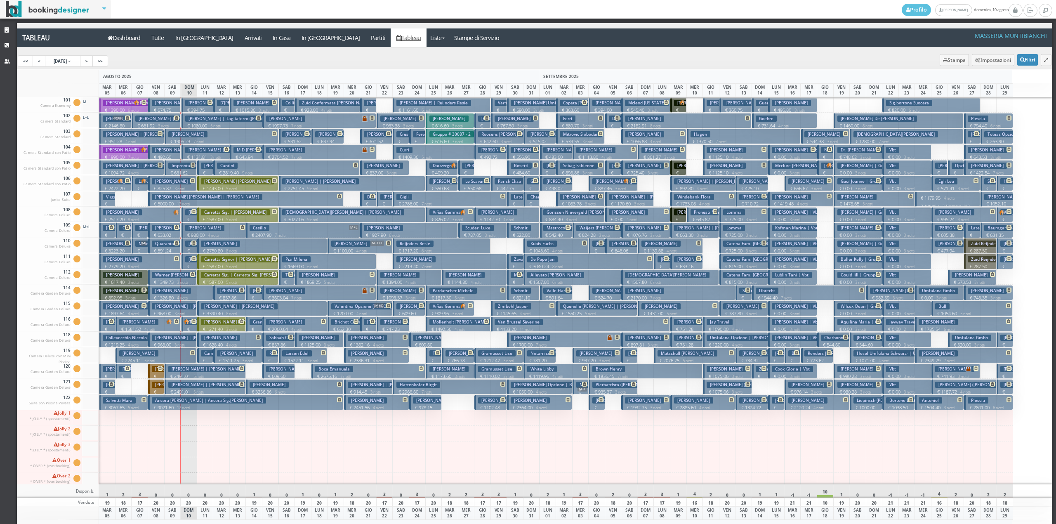
click at [214, 247] on h3 "Consonni Paolo" at bounding box center [220, 244] width 39 height 6
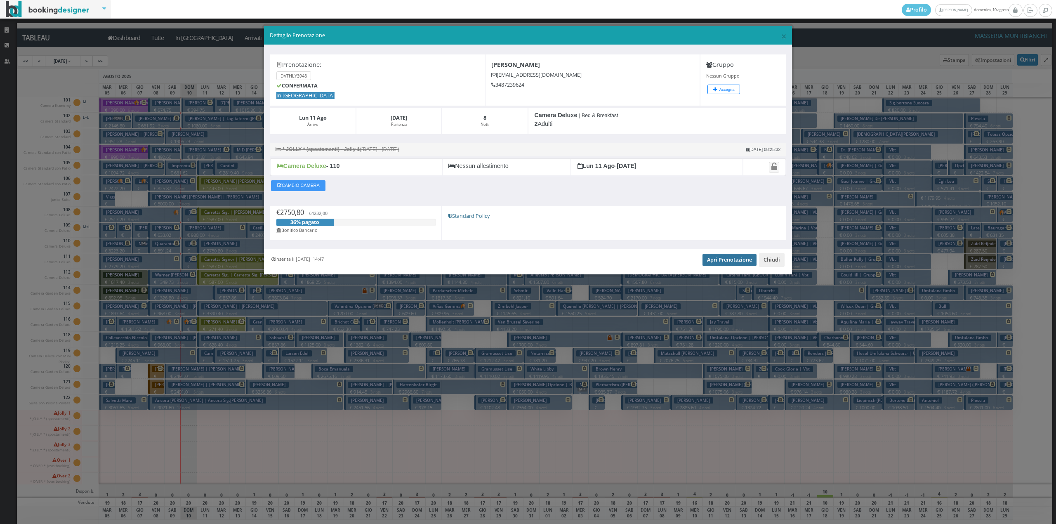
click at [730, 263] on link "Apri Prenotazione" at bounding box center [730, 260] width 54 height 12
click at [778, 263] on button "Chiudi" at bounding box center [772, 260] width 26 height 14
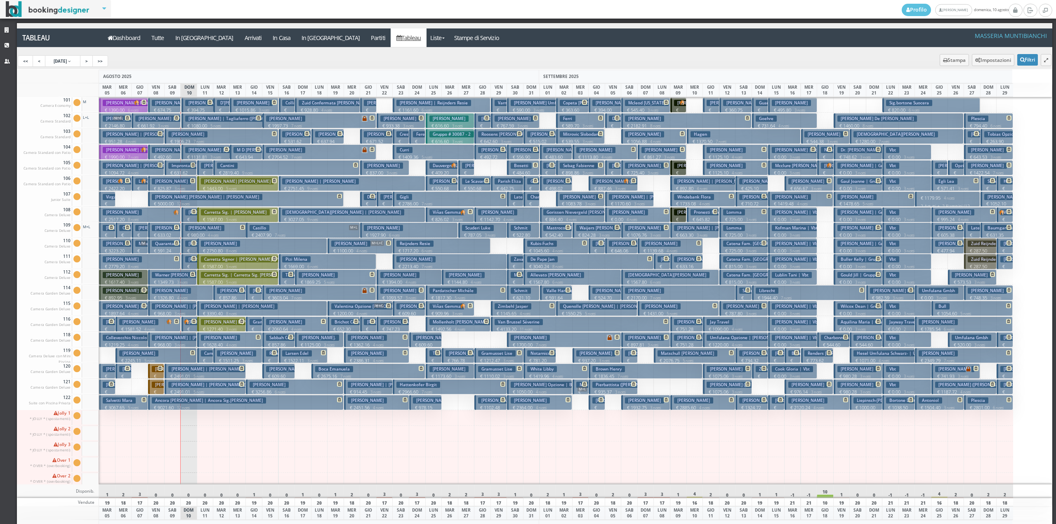
click at [207, 307] on h3 "[PERSON_NAME] | [PERSON_NAME]" at bounding box center [239, 306] width 77 height 6
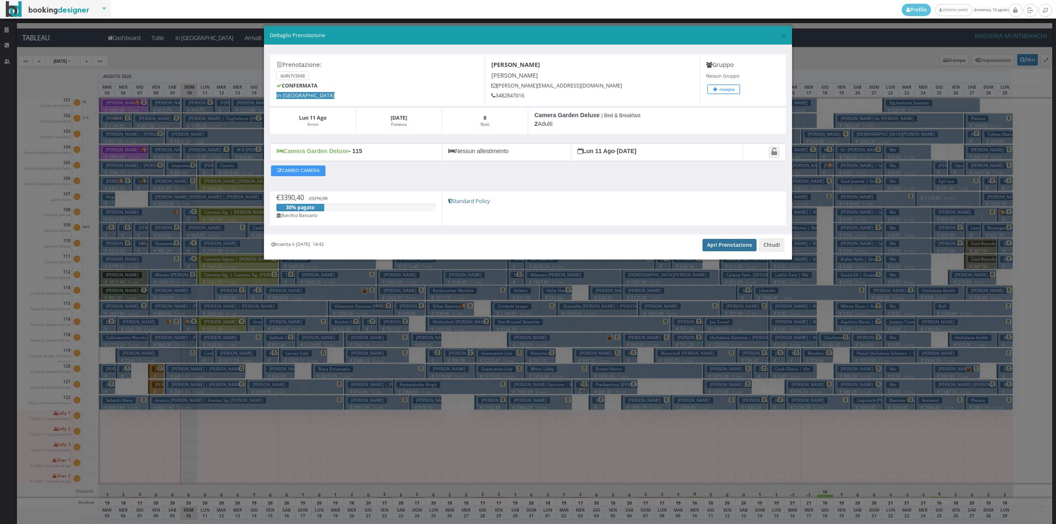
click at [726, 244] on link "Apri Prenotazione" at bounding box center [730, 245] width 54 height 12
click at [776, 245] on button "Chiudi" at bounding box center [772, 245] width 26 height 14
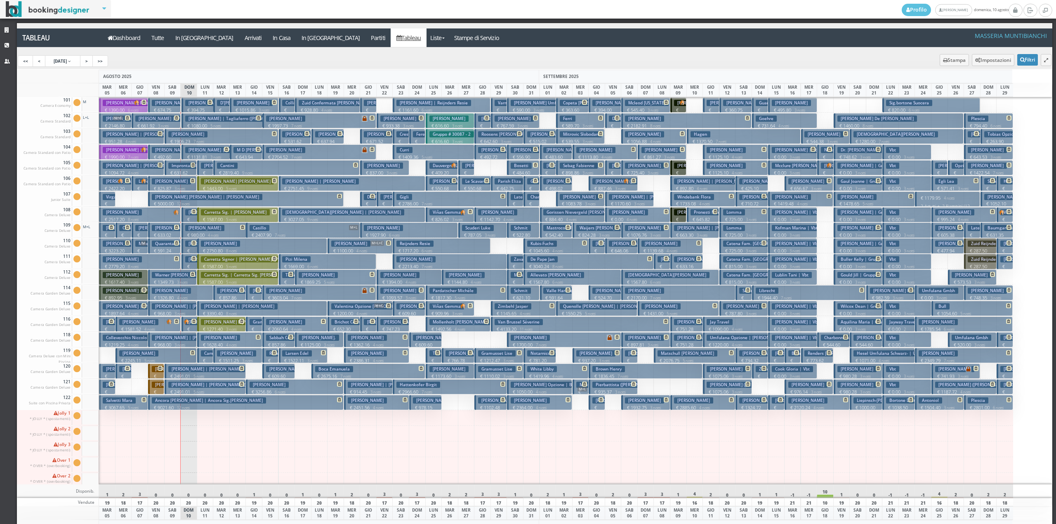
click at [206, 245] on h3 "[PERSON_NAME]" at bounding box center [220, 244] width 39 height 6
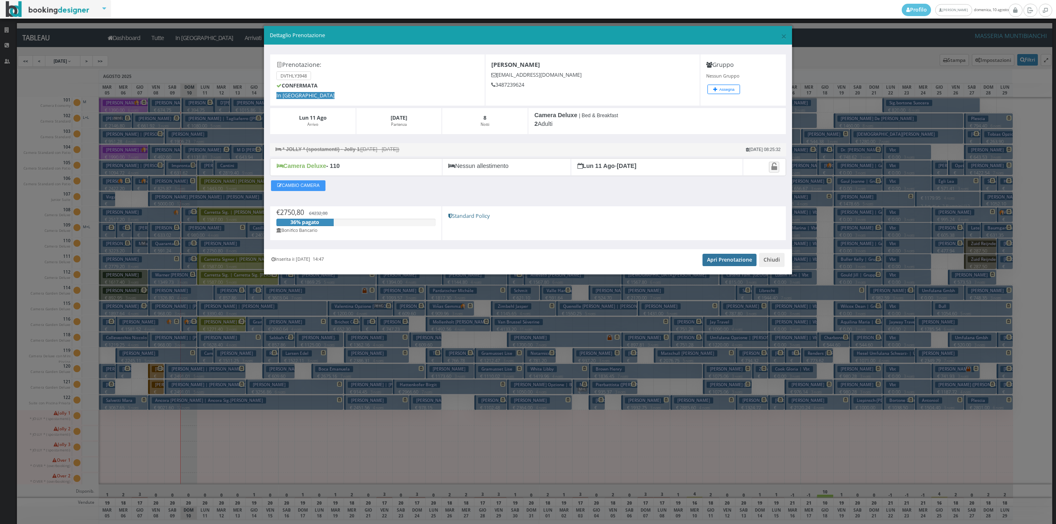
click at [738, 259] on link "Apri Prenotazione" at bounding box center [730, 260] width 54 height 12
click at [771, 261] on button "Chiudi" at bounding box center [772, 260] width 26 height 14
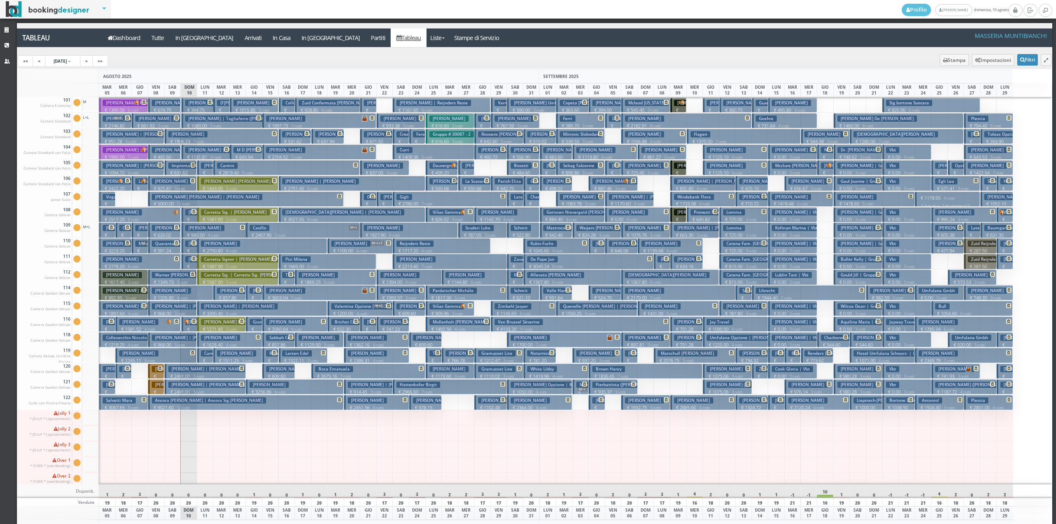
click at [255, 190] on p "€ 1443.00 5 notti" at bounding box center [238, 188] width 75 height 7
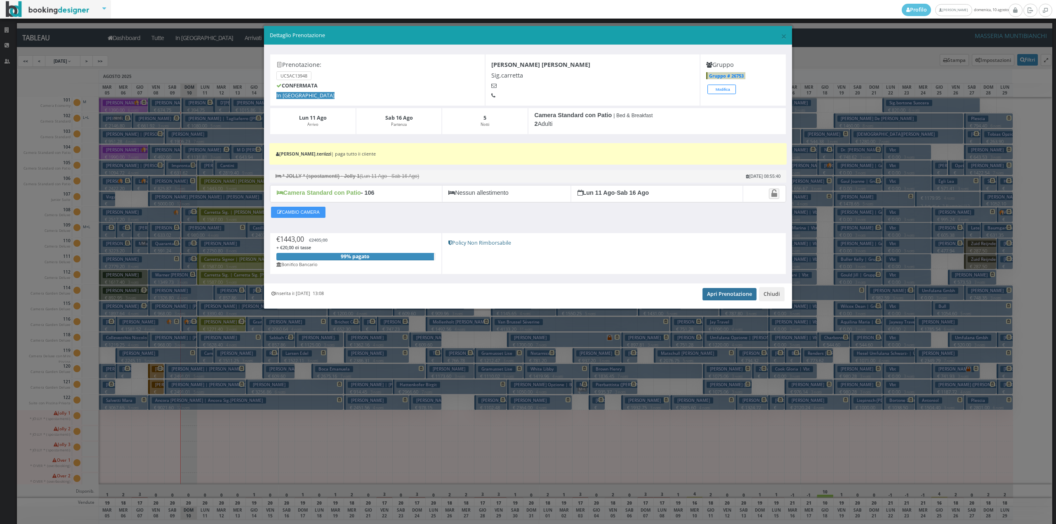
click at [718, 294] on link "Apri Prenotazione" at bounding box center [730, 294] width 54 height 12
click at [770, 296] on button "Chiudi" at bounding box center [772, 294] width 26 height 14
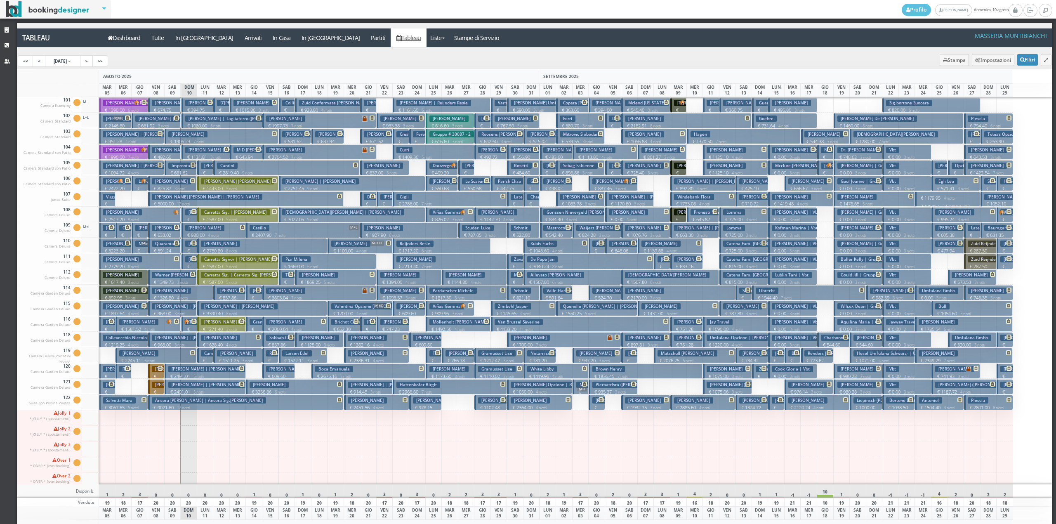
click at [217, 215] on h3 "Carretta Sig. | [PERSON_NAME]" at bounding box center [235, 212] width 69 height 6
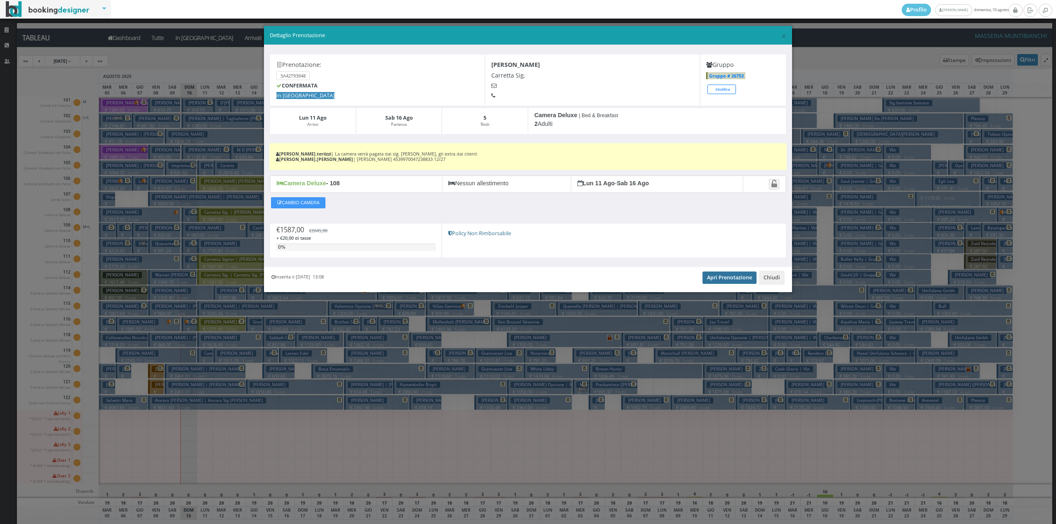
click at [716, 278] on link "Apri Prenotazione" at bounding box center [730, 278] width 54 height 12
click at [771, 281] on button "Chiudi" at bounding box center [772, 278] width 26 height 14
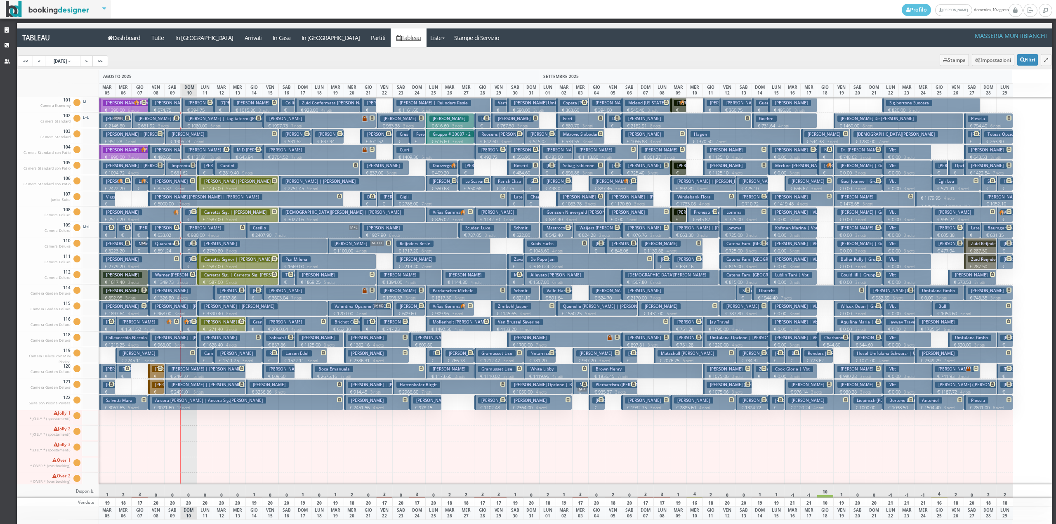
click at [212, 257] on h3 "Carretta Signor | [PERSON_NAME]. [PERSON_NAME]" at bounding box center [255, 259] width 109 height 6
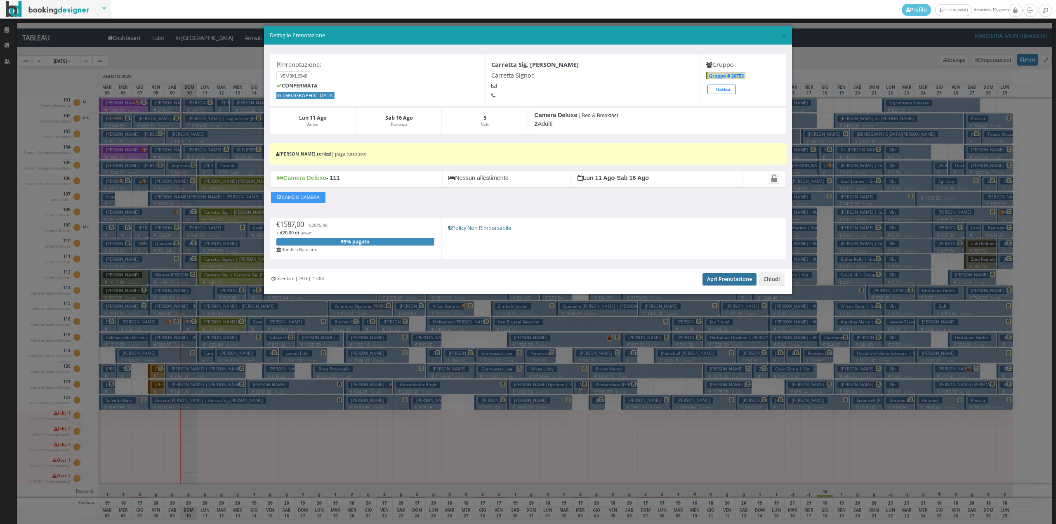
click at [727, 283] on link "Apri Prenotazione" at bounding box center [730, 279] width 54 height 12
click at [770, 279] on button "Chiudi" at bounding box center [772, 279] width 26 height 14
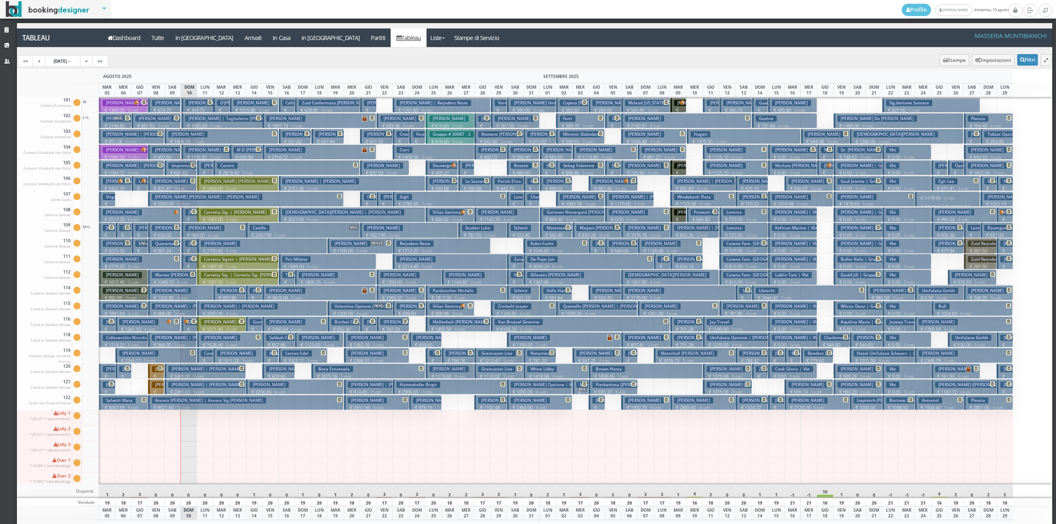
click at [213, 274] on h3 "Carretta Sig. | Carretta Sig. [PERSON_NAME]" at bounding box center [248, 275] width 95 height 6
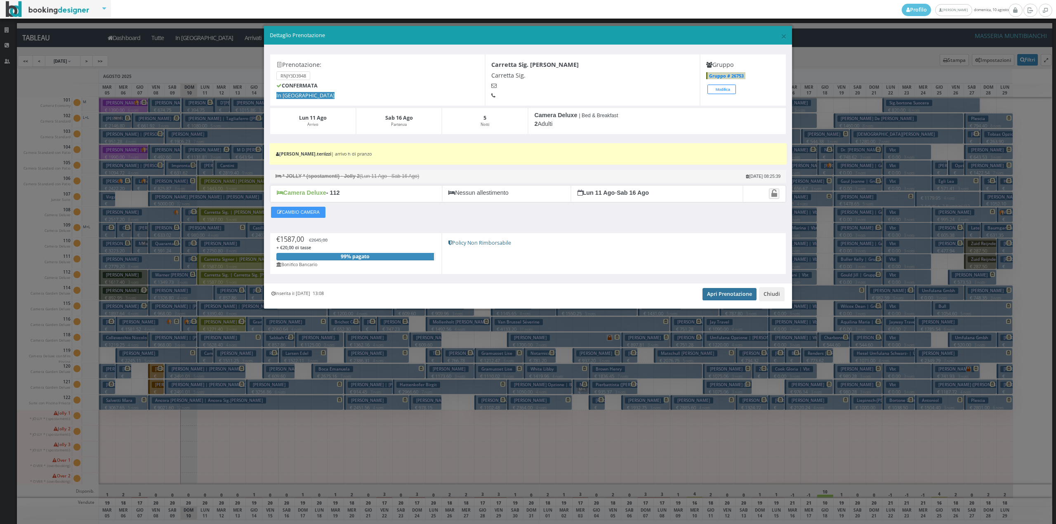
click at [725, 295] on link "Apri Prenotazione" at bounding box center [730, 294] width 54 height 12
click at [771, 299] on button "Chiudi" at bounding box center [772, 294] width 26 height 14
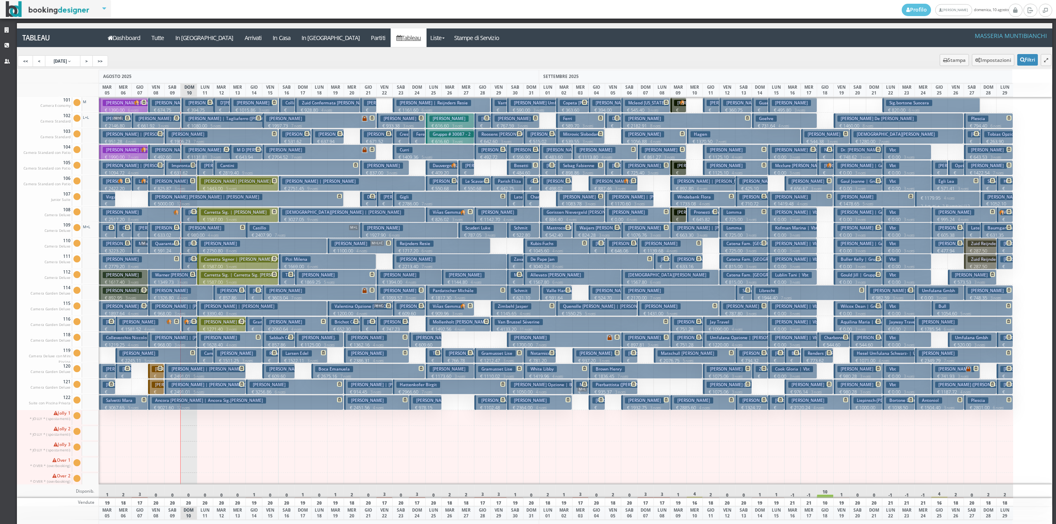
click at [233, 326] on p "€ 1271.40 3 notti" at bounding box center [222, 329] width 43 height 7
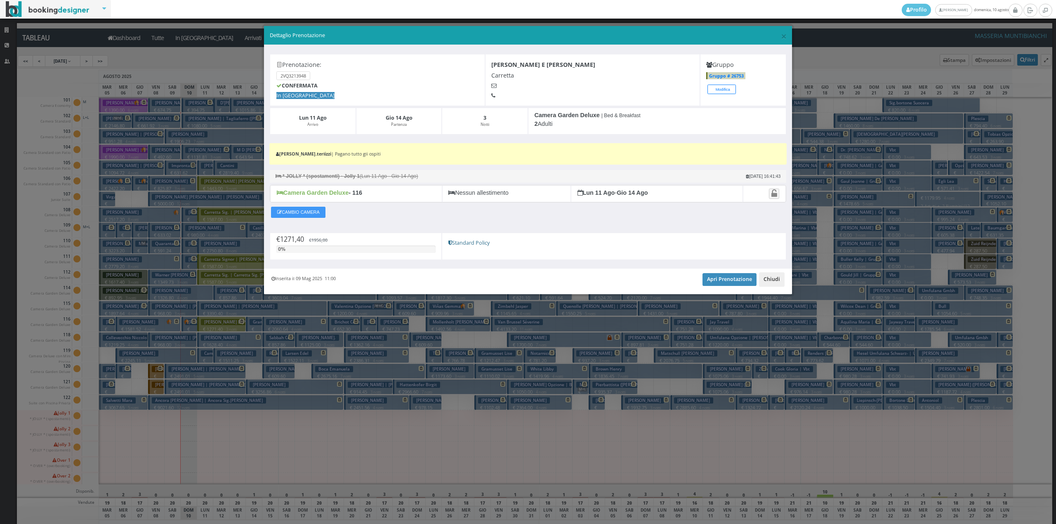
click at [775, 283] on button "Chiudi" at bounding box center [772, 279] width 26 height 14
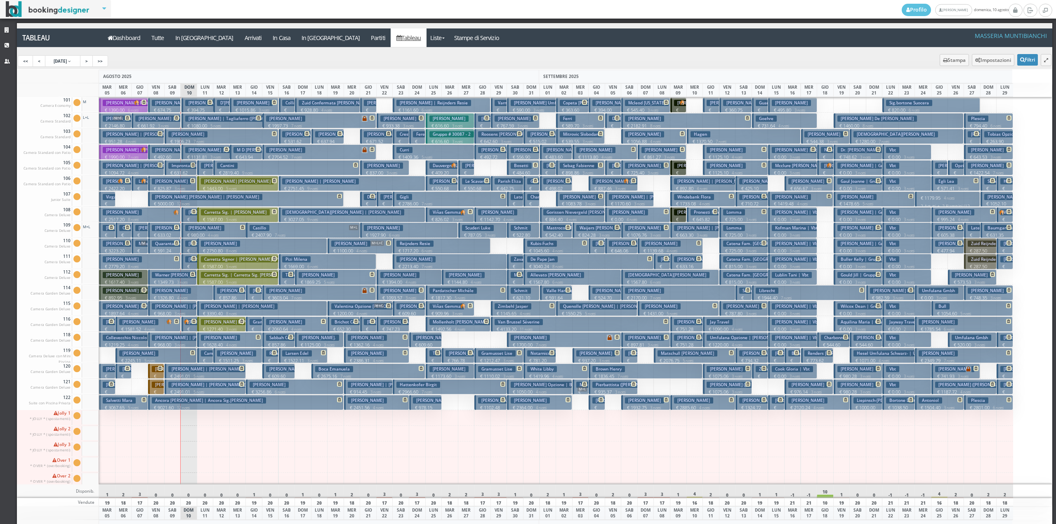
click at [208, 168] on h3 "[PERSON_NAME]" at bounding box center [220, 166] width 39 height 6
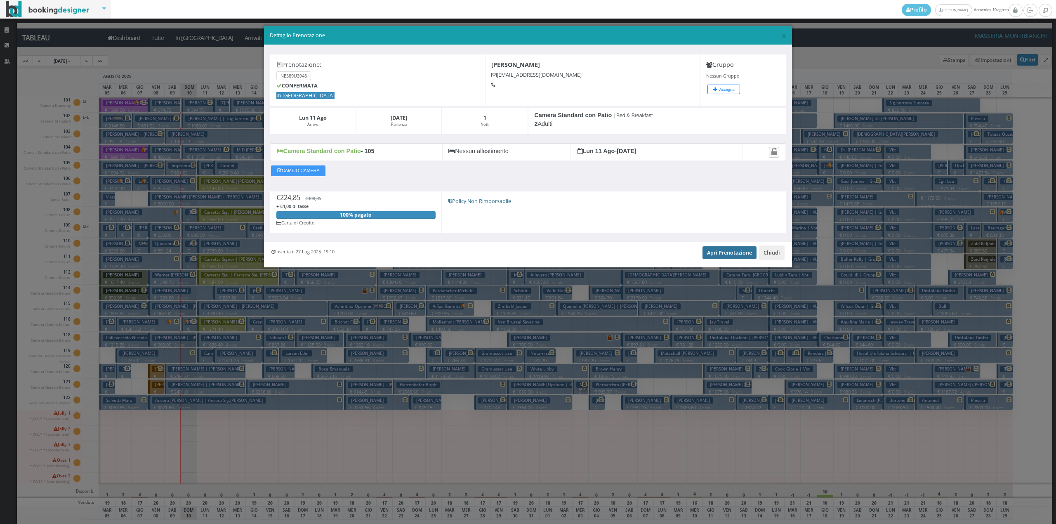
click at [728, 259] on link "Apri Prenotazione" at bounding box center [730, 252] width 54 height 12
click at [773, 257] on button "Chiudi" at bounding box center [772, 253] width 26 height 14
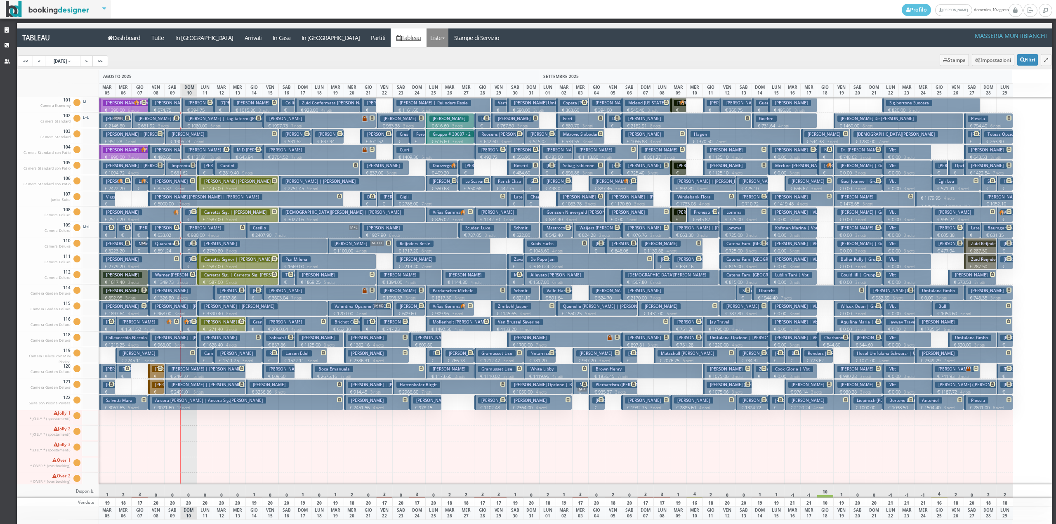
click at [427, 35] on link "Liste" at bounding box center [438, 37] width 22 height 19
click at [427, 73] on link "Foglio Pulizie" at bounding box center [456, 68] width 59 height 14
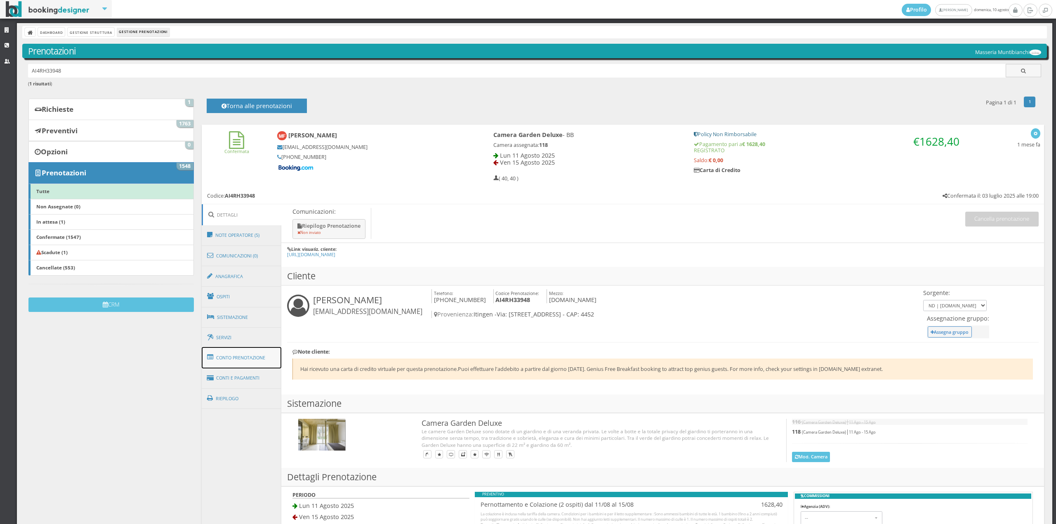
click at [250, 352] on link "Conto Prenotazione" at bounding box center [242, 357] width 80 height 21
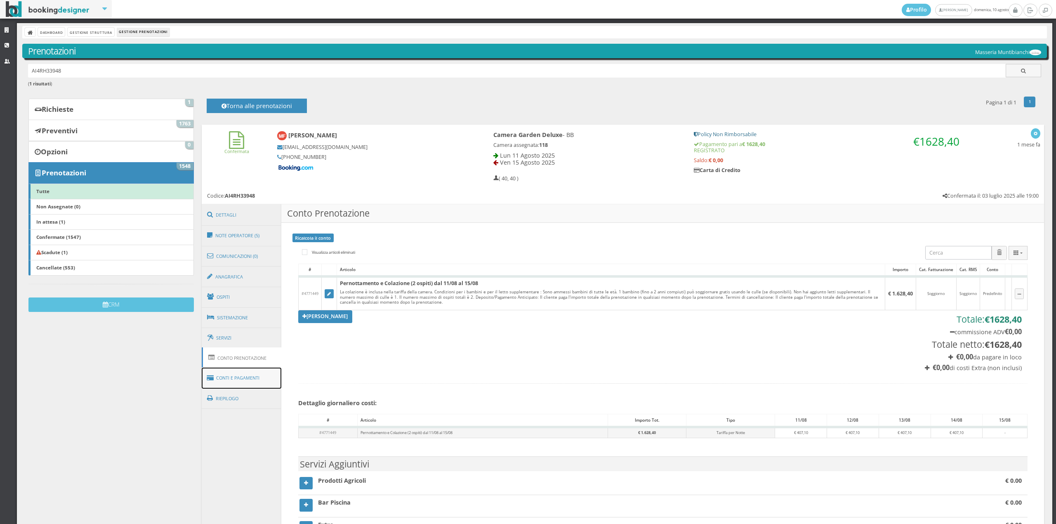
click at [253, 371] on link "Conti e Pagamenti" at bounding box center [242, 378] width 80 height 21
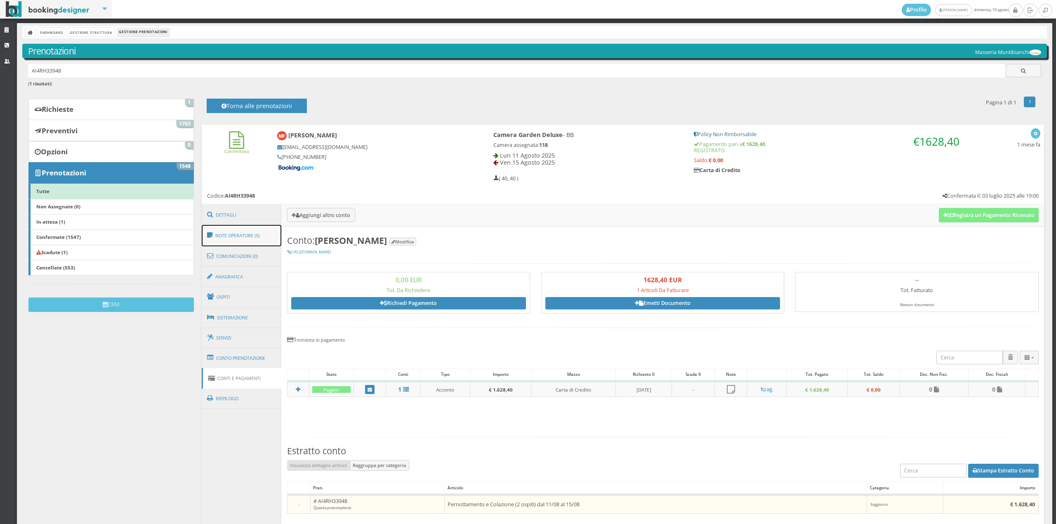
click at [243, 244] on link "Note Operatore (5)" at bounding box center [242, 235] width 80 height 21
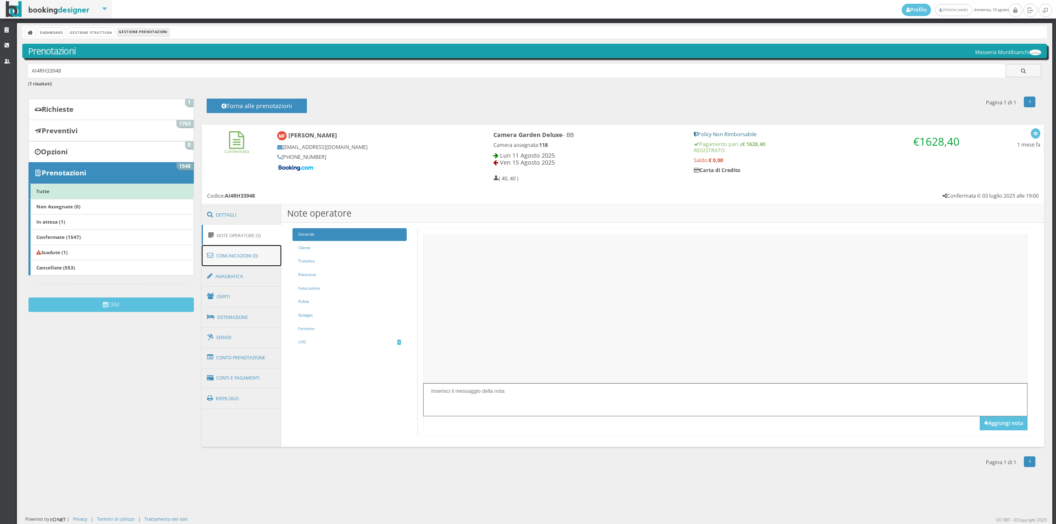
click at [244, 250] on link "Comunicazioni (0)" at bounding box center [242, 255] width 80 height 21
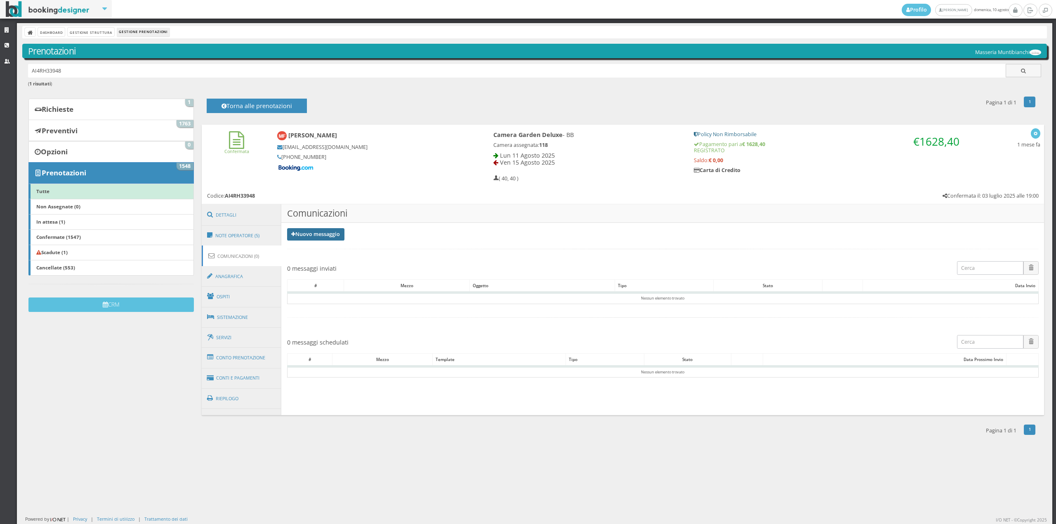
click at [302, 237] on link "Nuovo messaggio" at bounding box center [316, 234] width 58 height 12
click at [312, 246] on link "Riepilogo prenotazione" at bounding box center [321, 247] width 68 height 9
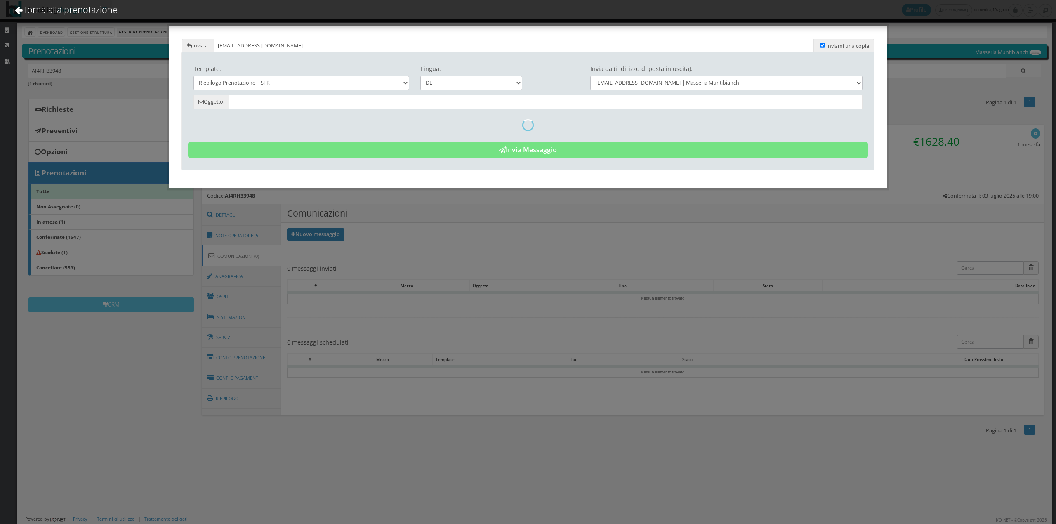
type input "Reservierungszusammenfassung - [PERSON_NAME] - Cod. AI4RH33948"
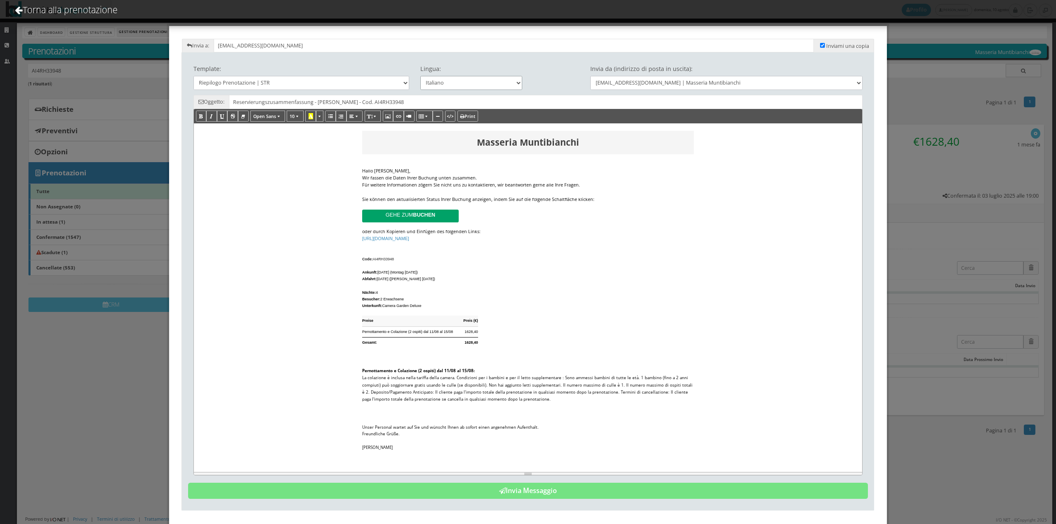
drag, startPoint x: 467, startPoint y: 84, endPoint x: 464, endPoint y: 88, distance: 5.0
click at [467, 84] on select "Italiano Deutsch English Français" at bounding box center [472, 83] width 102 height 14
select select "en"
click at [421, 76] on select "Italiano Deutsch English Français" at bounding box center [472, 83] width 102 height 14
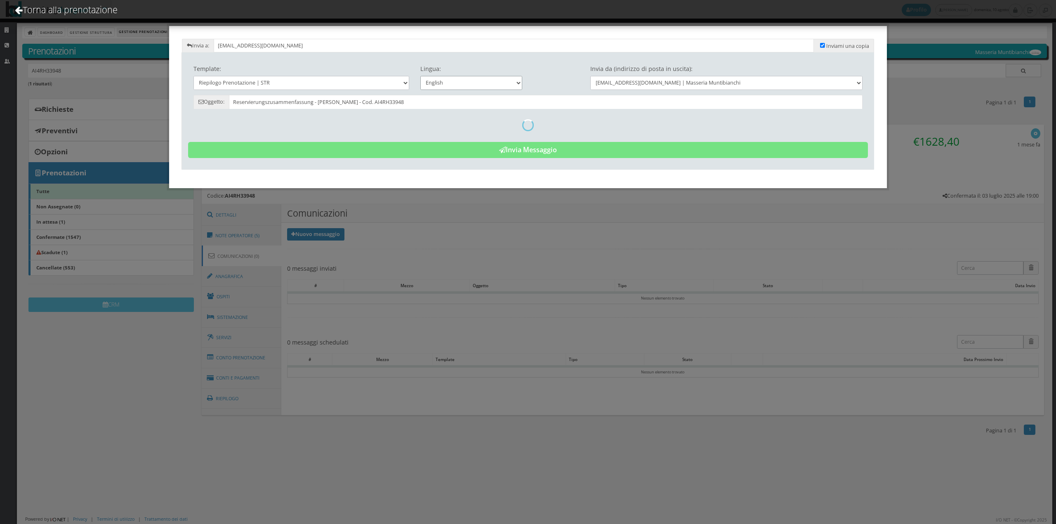
type input "Reservation Summary - Marilyne Frei - Cod. AI4RH33948"
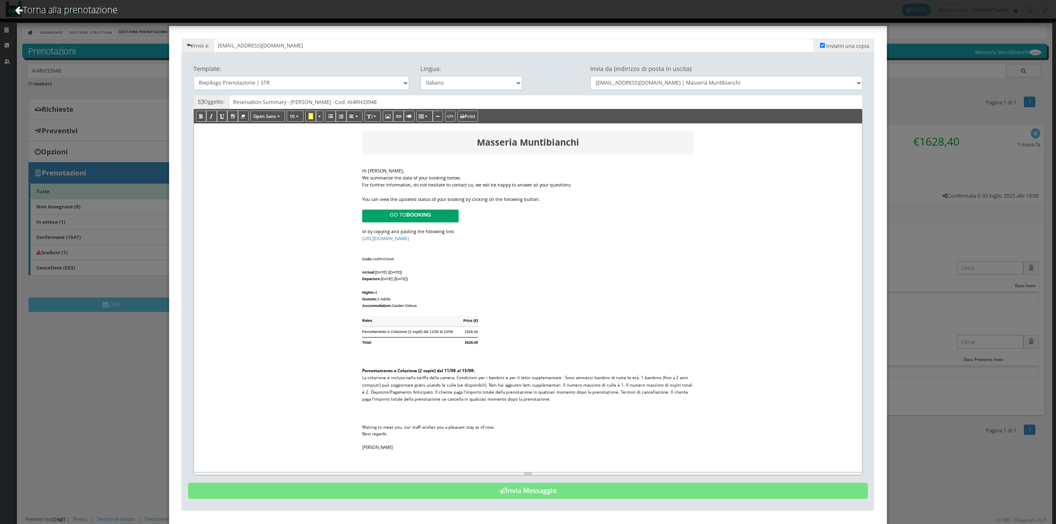
click at [478, 183] on span "For further information, do not hesitate to contact us, we will be happy to ans…" at bounding box center [467, 185] width 210 height 6
click at [478, 182] on div "We summarize the data of your booking below." at bounding box center [528, 178] width 332 height 7
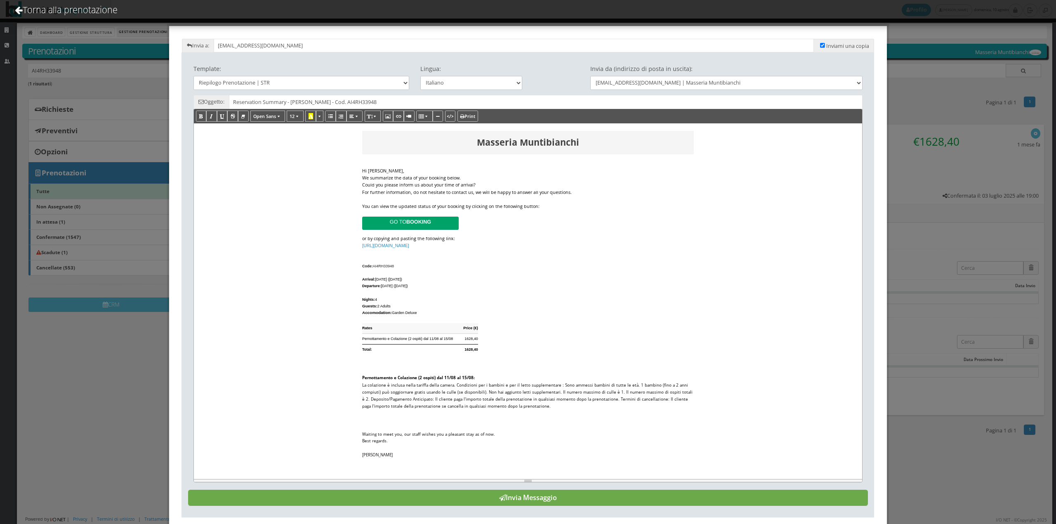
click at [644, 505] on button "Invia Messaggio" at bounding box center [528, 498] width 681 height 17
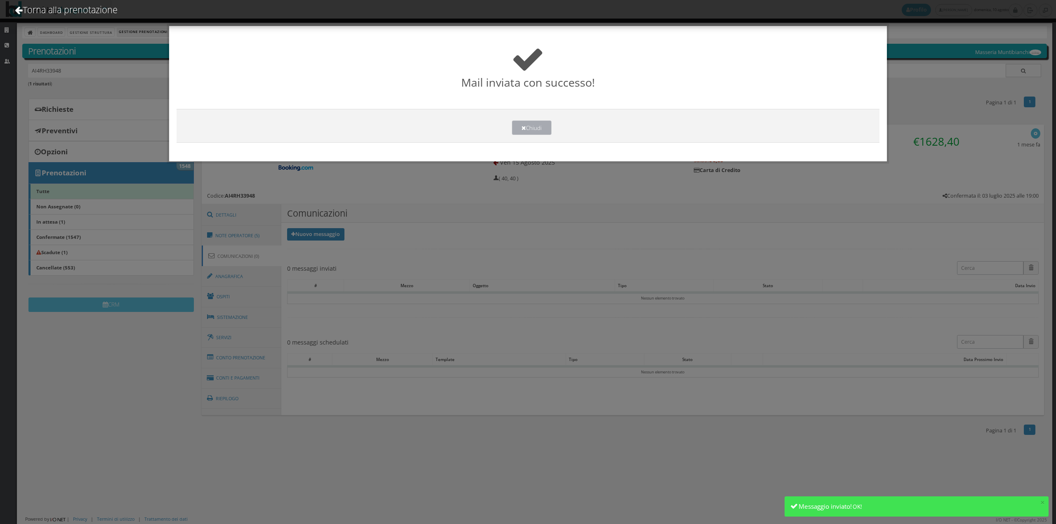
drag, startPoint x: 522, startPoint y: 125, endPoint x: 416, endPoint y: 93, distance: 109.9
click at [522, 124] on button "Chiudi" at bounding box center [532, 128] width 40 height 14
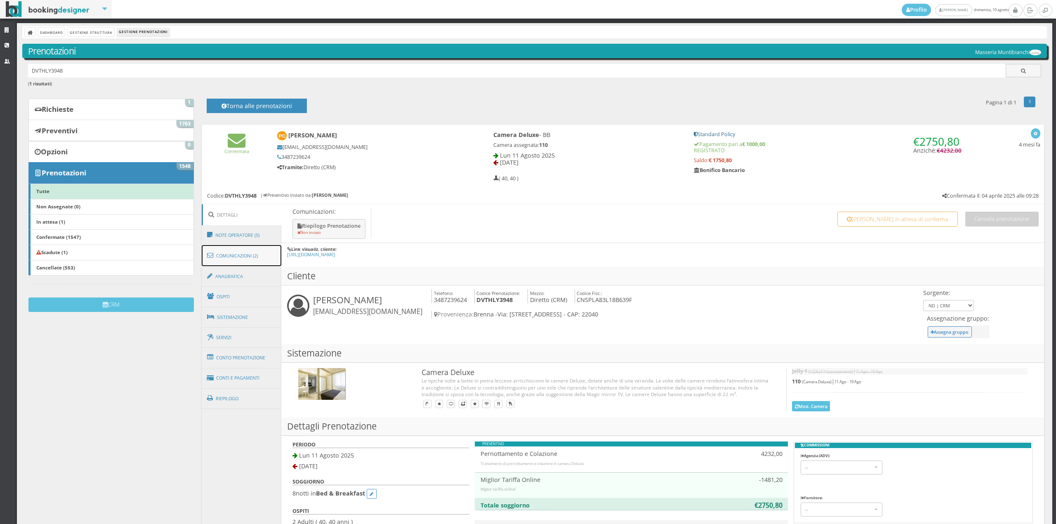
click at [243, 256] on link "Comunicazioni (2)" at bounding box center [242, 255] width 80 height 21
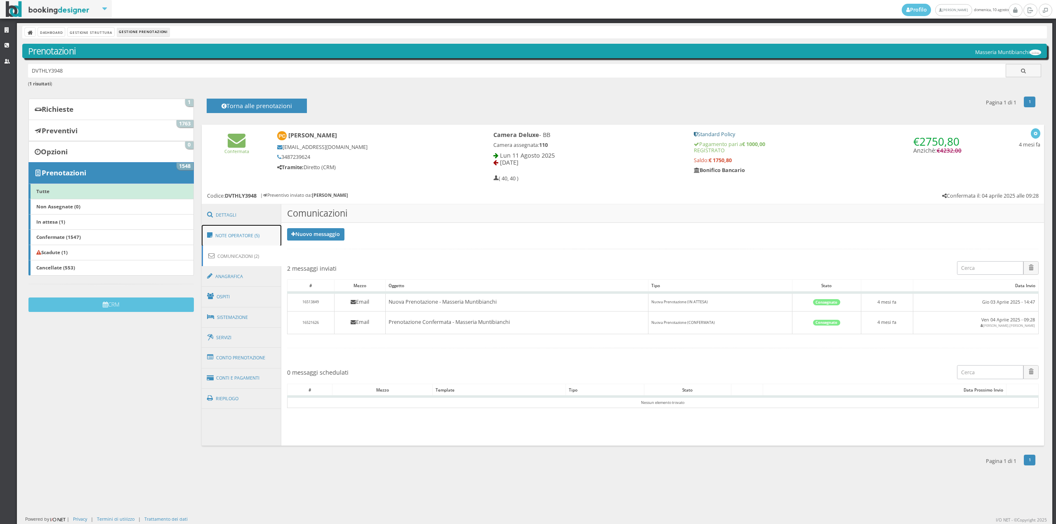
click at [246, 238] on link "Note Operatore (5)" at bounding box center [242, 235] width 80 height 21
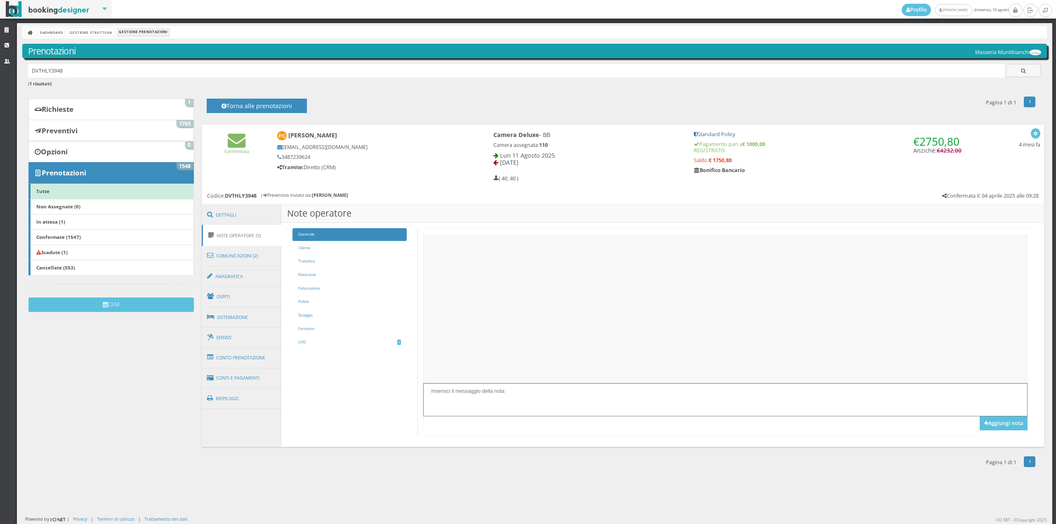
click at [334, 350] on div "Generale Cliente Trattativa Ristorante Fatturazione Pulizie Spiaggia Fornitore …" at bounding box center [349, 291] width 125 height 126
click at [334, 345] on link "LOG 5" at bounding box center [350, 342] width 114 height 13
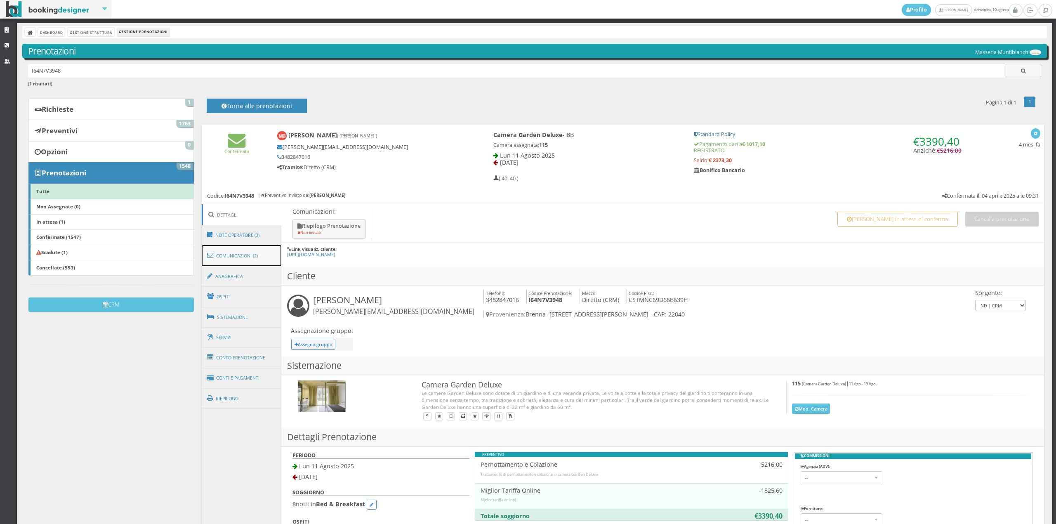
click at [258, 246] on link "Comunicazioni (2)" at bounding box center [242, 255] width 80 height 21
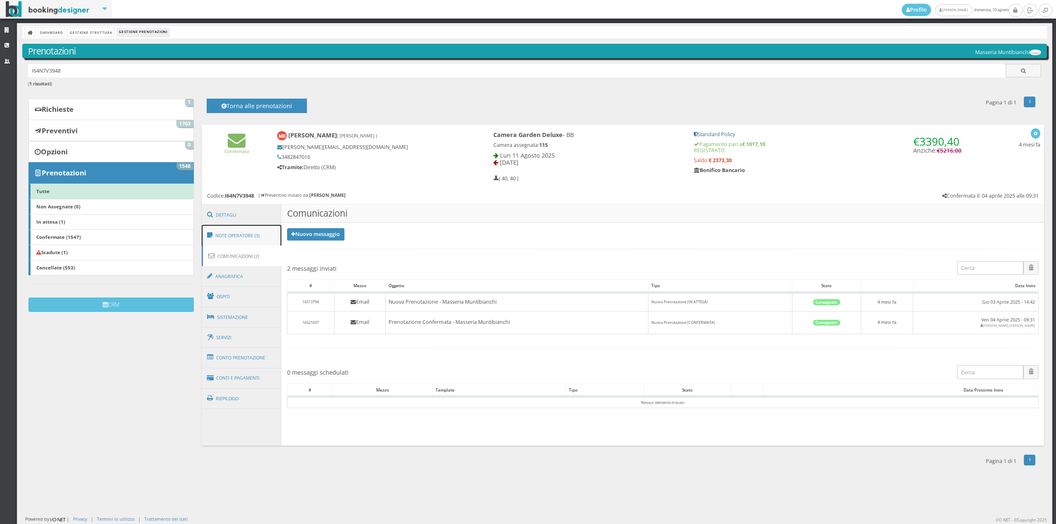
click at [258, 240] on link "Note Operatore (3)" at bounding box center [242, 235] width 80 height 21
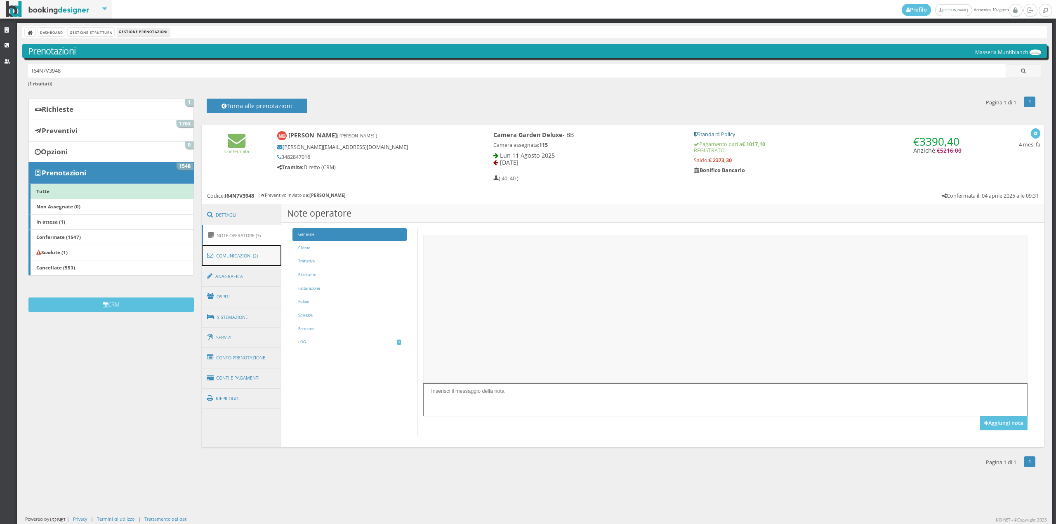
click at [268, 251] on link "Comunicazioni (2)" at bounding box center [242, 255] width 80 height 21
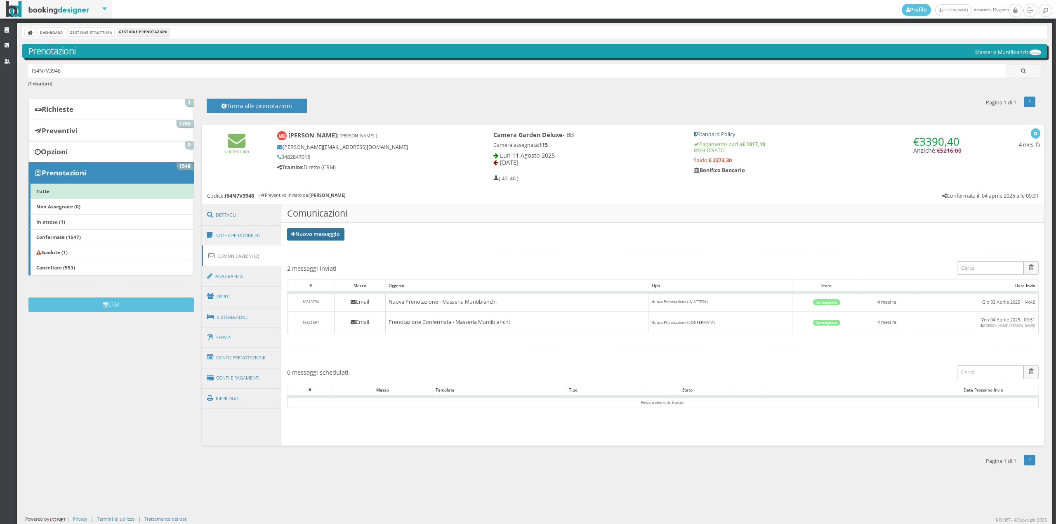
click at [317, 236] on link "Nuovo messaggio" at bounding box center [316, 234] width 58 height 12
click at [319, 247] on link "Riepilogo prenotazione" at bounding box center [321, 247] width 68 height 9
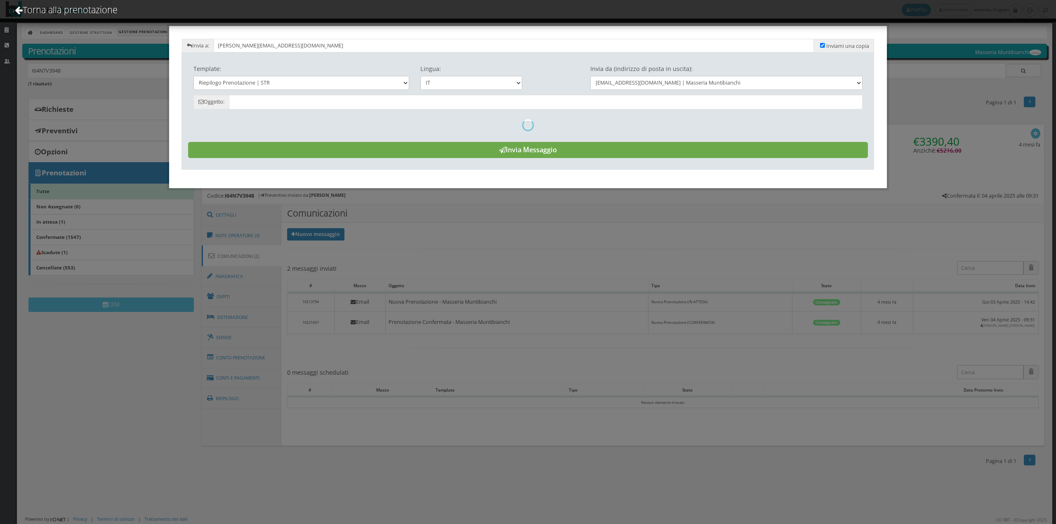
type input "Riepilogo Prenotazione - Monica Casati - Cod. I64N7V3948"
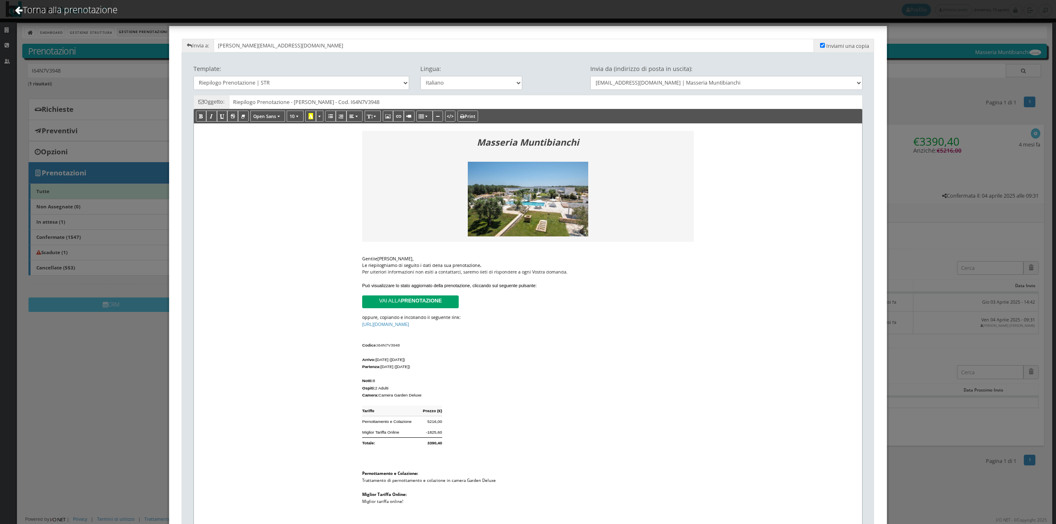
click at [497, 265] on div "Le riepiloghiamo di seguito i dati della sua prenotazione ." at bounding box center [528, 265] width 332 height 7
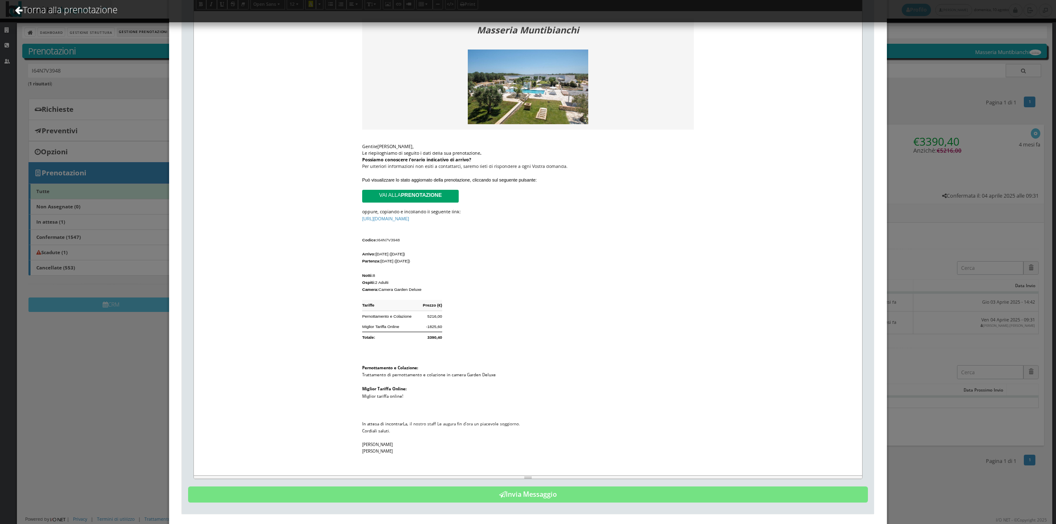
scroll to position [142, 0]
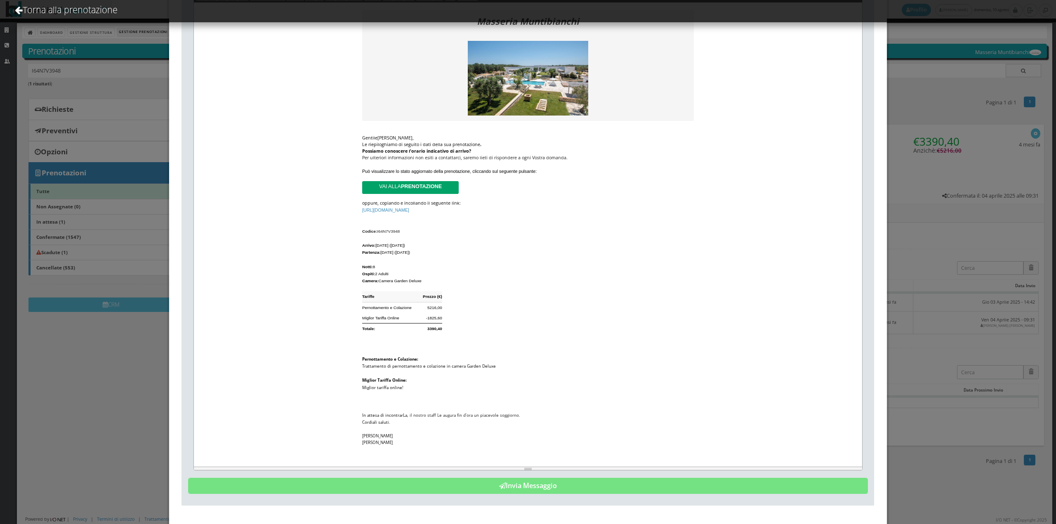
click at [697, 495] on div "Template: Riepilogo Prenotazione | STR Riepilogo Prenotazione | Lingua: Italian…" at bounding box center [528, 217] width 692 height 564
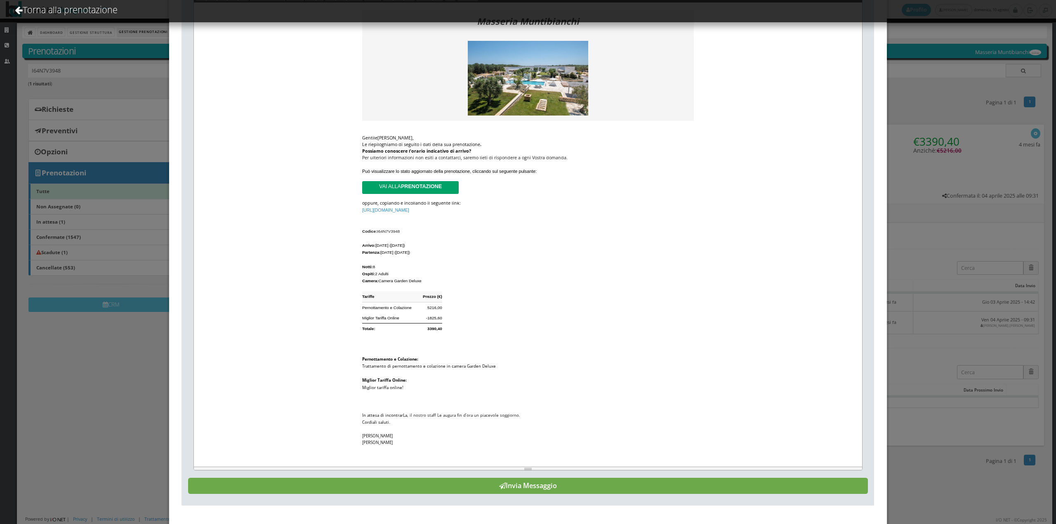
click at [693, 489] on button "Invia Messaggio" at bounding box center [528, 486] width 681 height 17
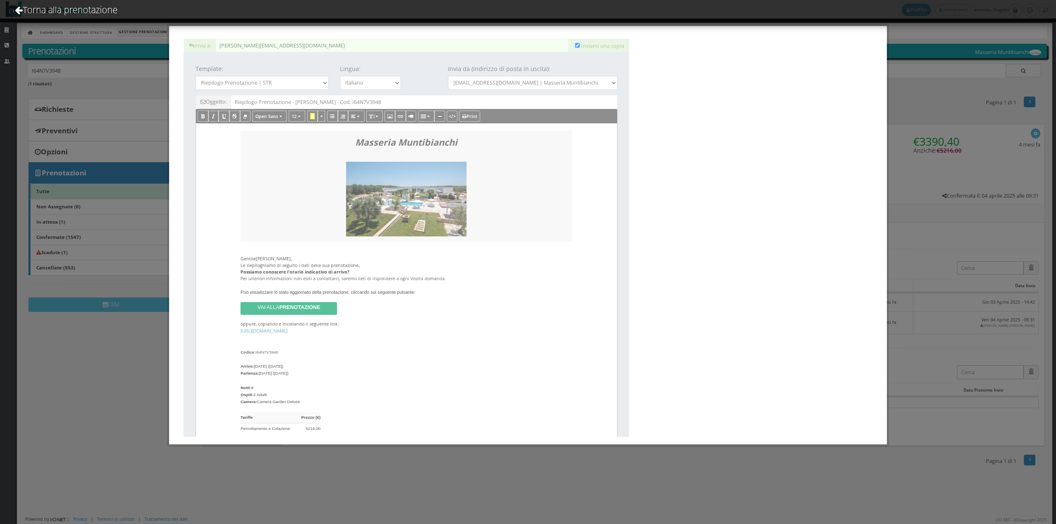
scroll to position [0, 0]
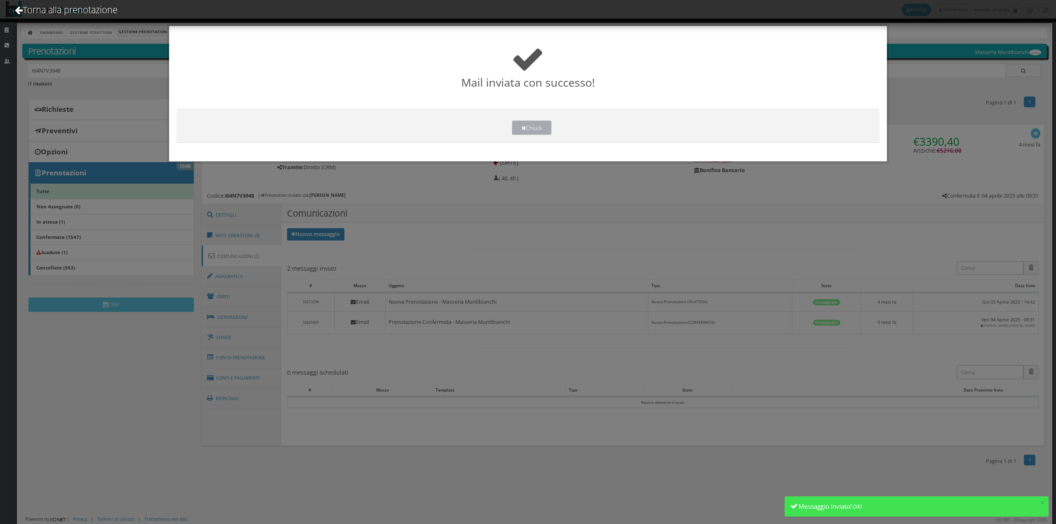
drag, startPoint x: 524, startPoint y: 123, endPoint x: 316, endPoint y: 5, distance: 239.2
click at [521, 126] on button "Chiudi" at bounding box center [532, 128] width 40 height 14
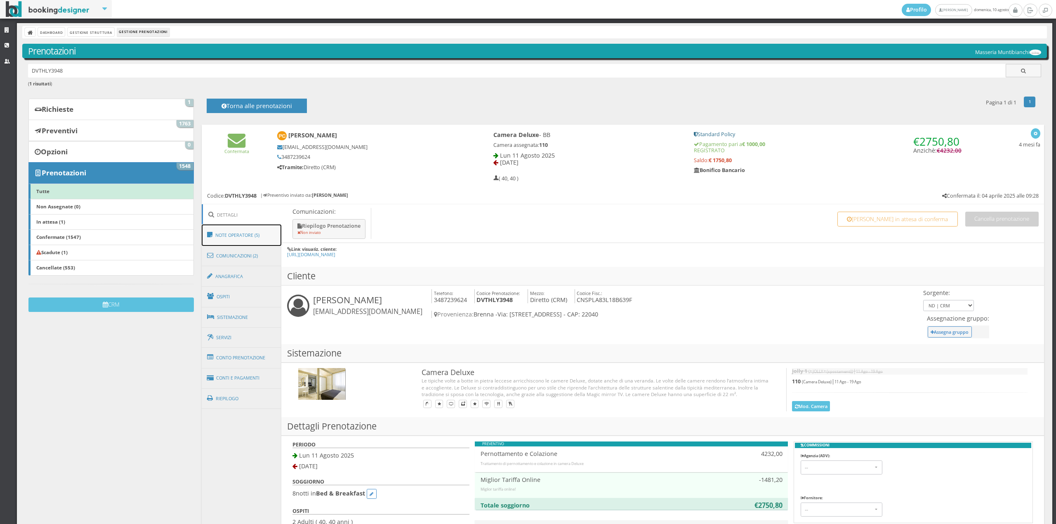
click at [241, 236] on link "Note Operatore (5)" at bounding box center [242, 235] width 80 height 21
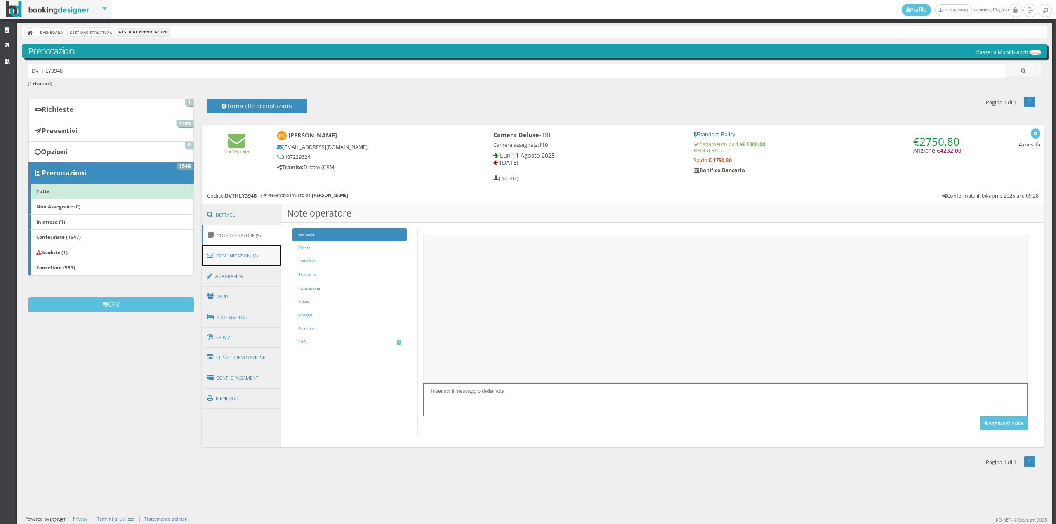
click at [248, 261] on link "Comunicazioni (2)" at bounding box center [242, 255] width 80 height 21
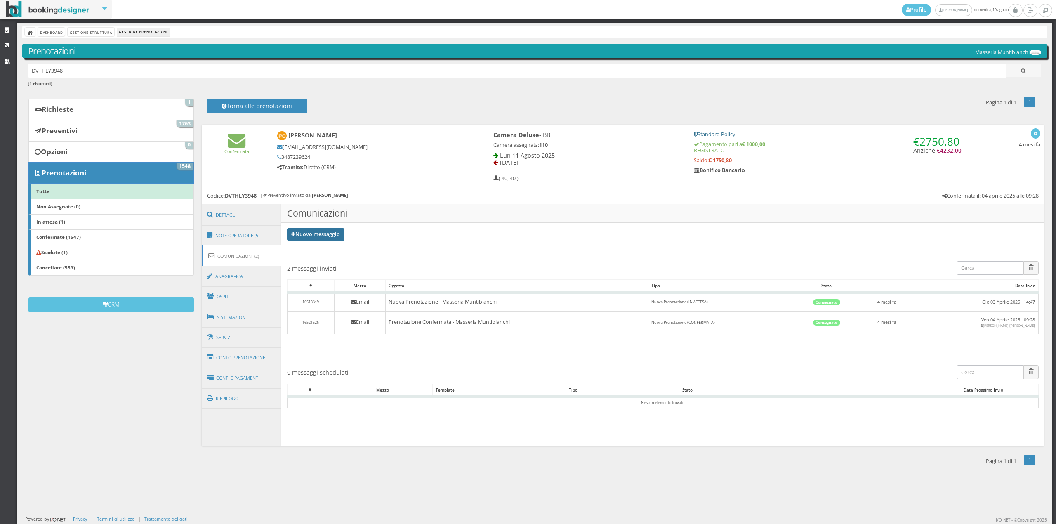
click at [321, 238] on link "Nuovo messaggio" at bounding box center [316, 234] width 58 height 12
click at [317, 246] on link "Riepilogo prenotazione" at bounding box center [321, 247] width 68 height 9
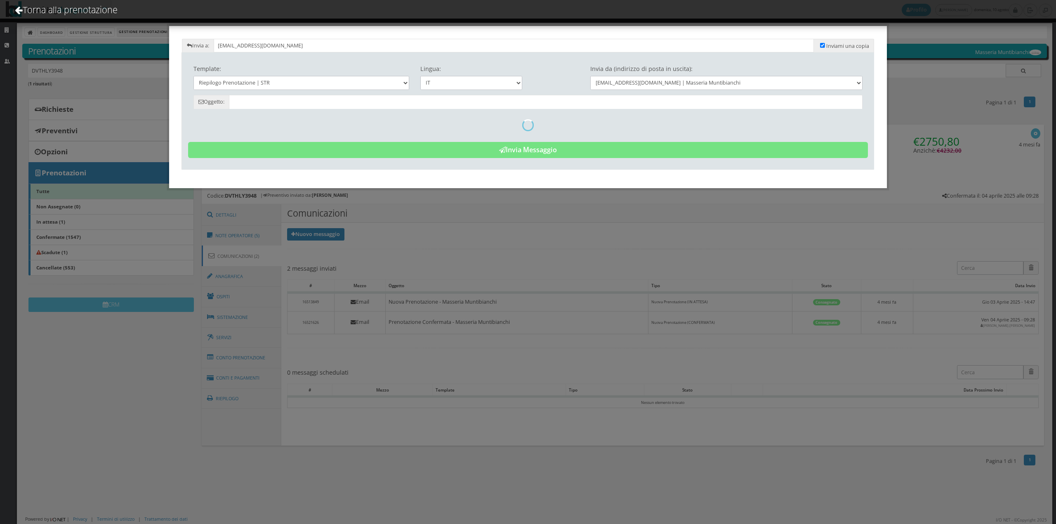
type input "Riepilogo Prenotazione - [PERSON_NAME] - Cod. DVTHLY3948"
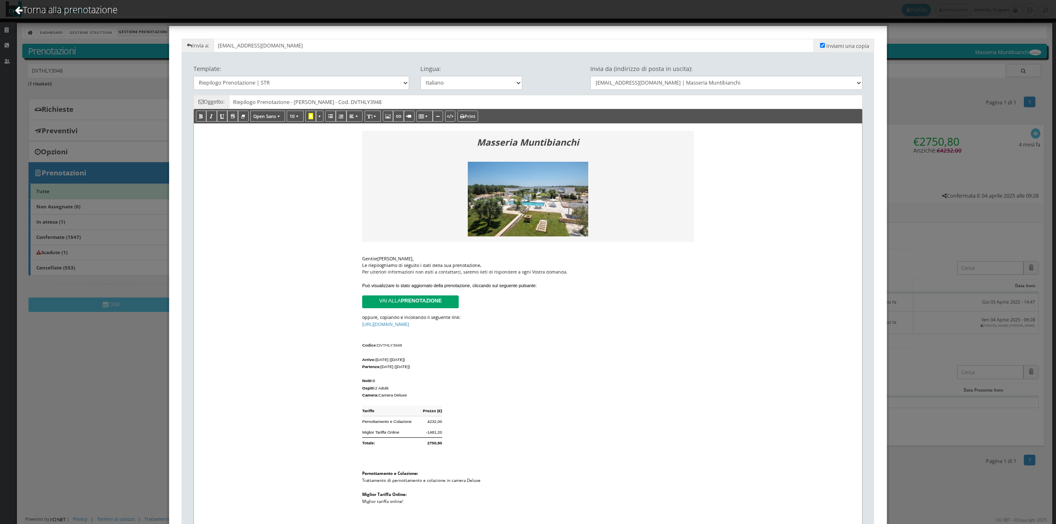
click at [489, 260] on div "[PERSON_NAME] ," at bounding box center [528, 258] width 332 height 7
click at [486, 265] on div "Le riepiloghiamo di seguito i dati della sua prenotazione ." at bounding box center [528, 265] width 332 height 7
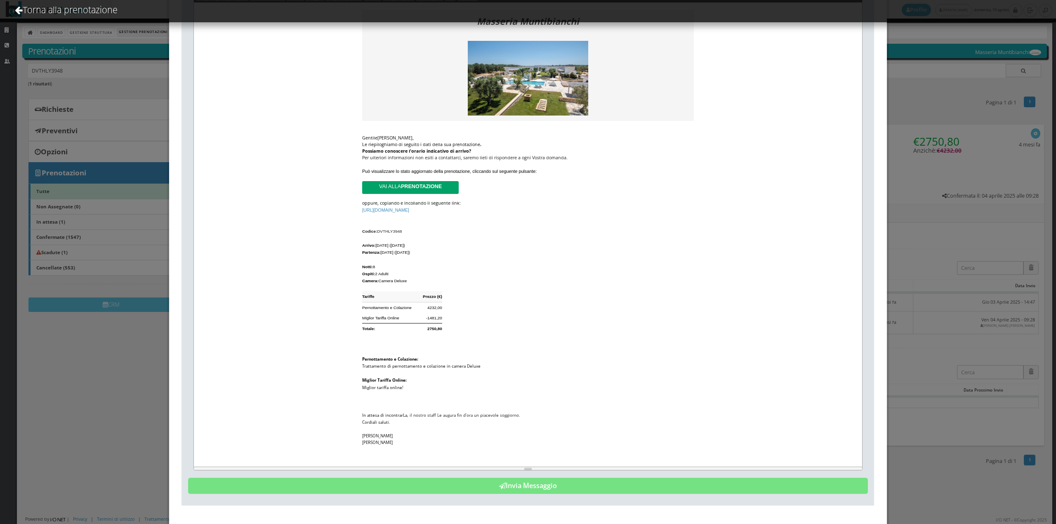
scroll to position [142, 0]
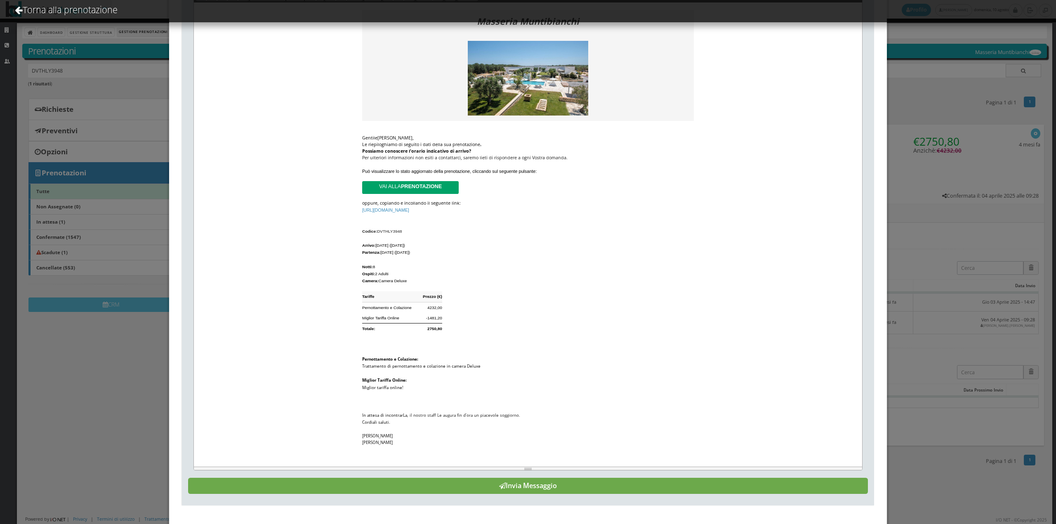
click at [566, 483] on button "Invia Messaggio" at bounding box center [528, 486] width 681 height 17
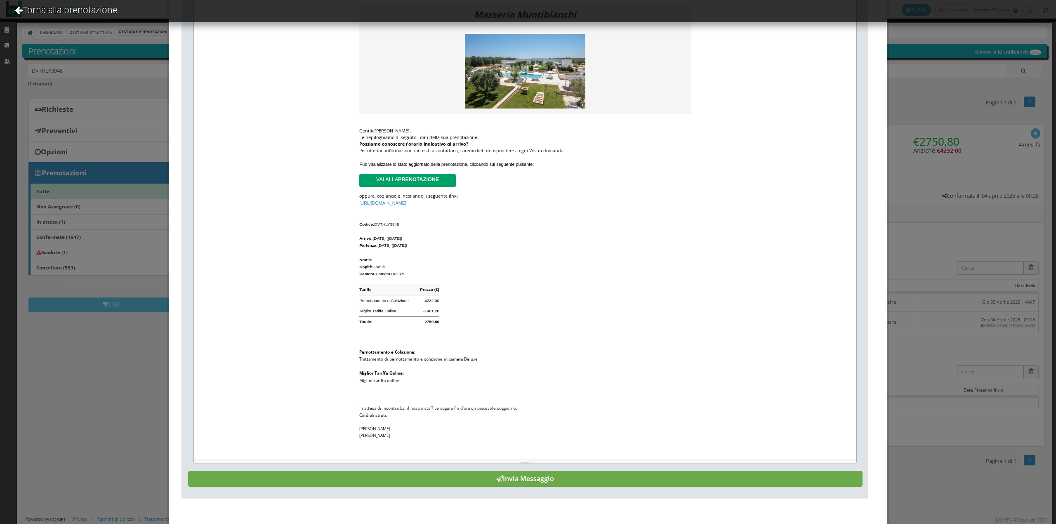
scroll to position [0, 0]
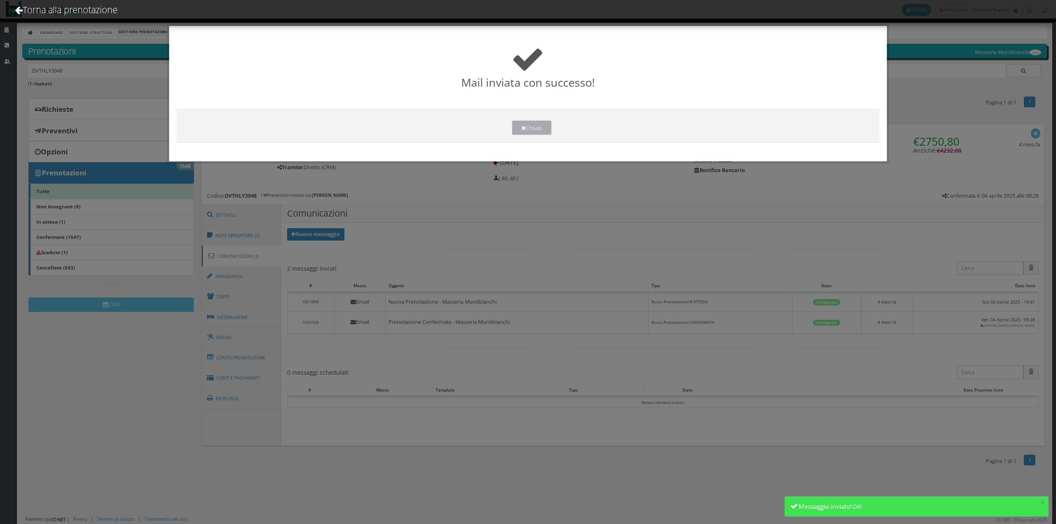
click at [541, 125] on button "Chiudi" at bounding box center [532, 128] width 40 height 14
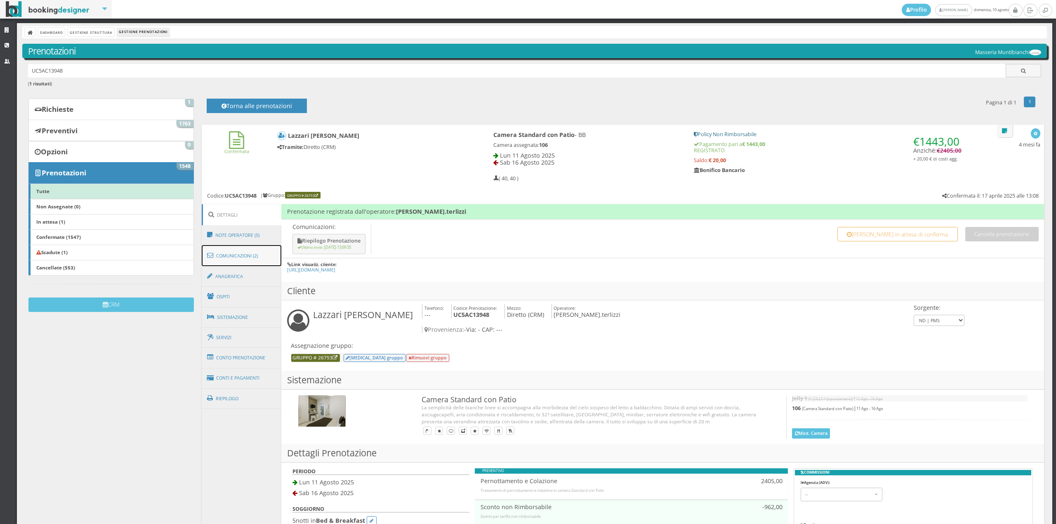
click at [245, 246] on link "Comunicazioni (2)" at bounding box center [242, 255] width 80 height 21
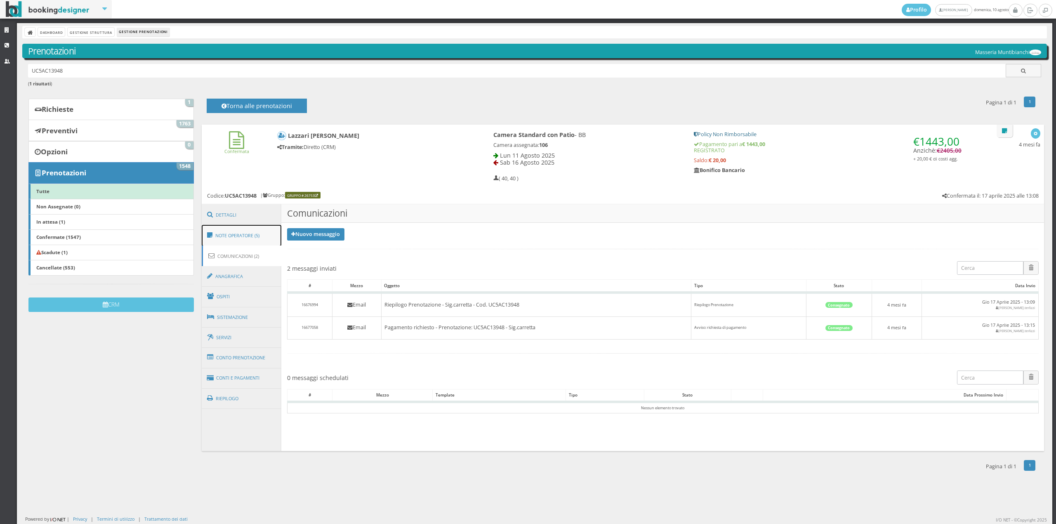
click at [245, 232] on link "Note Operatore (5)" at bounding box center [242, 235] width 80 height 21
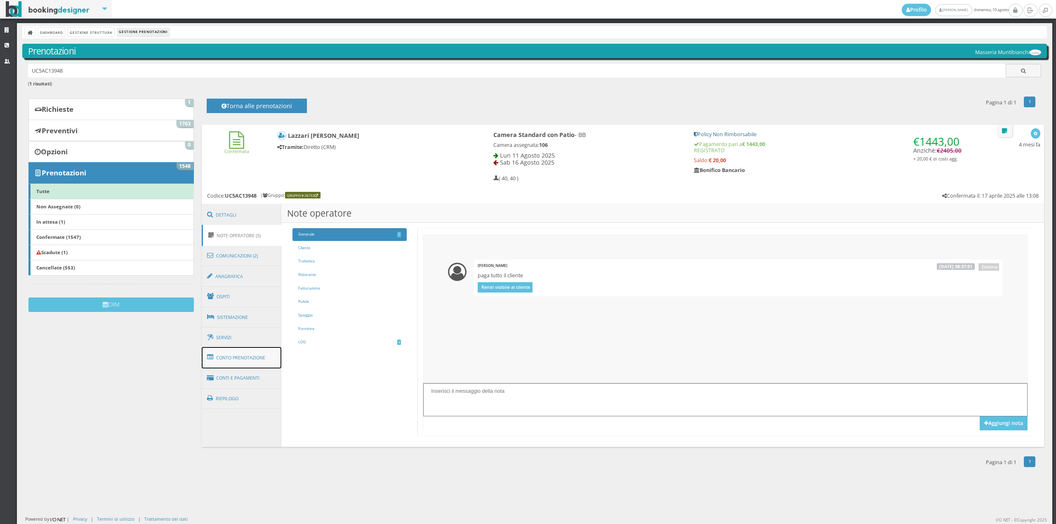
click at [248, 361] on link "Conto Prenotazione" at bounding box center [242, 357] width 80 height 21
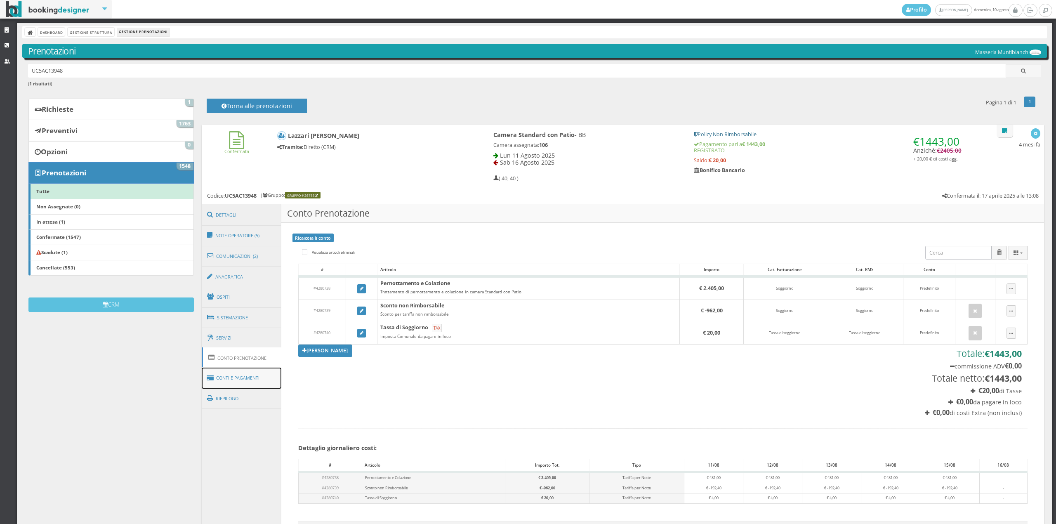
click at [246, 382] on link "Conti e Pagamenti" at bounding box center [242, 378] width 80 height 21
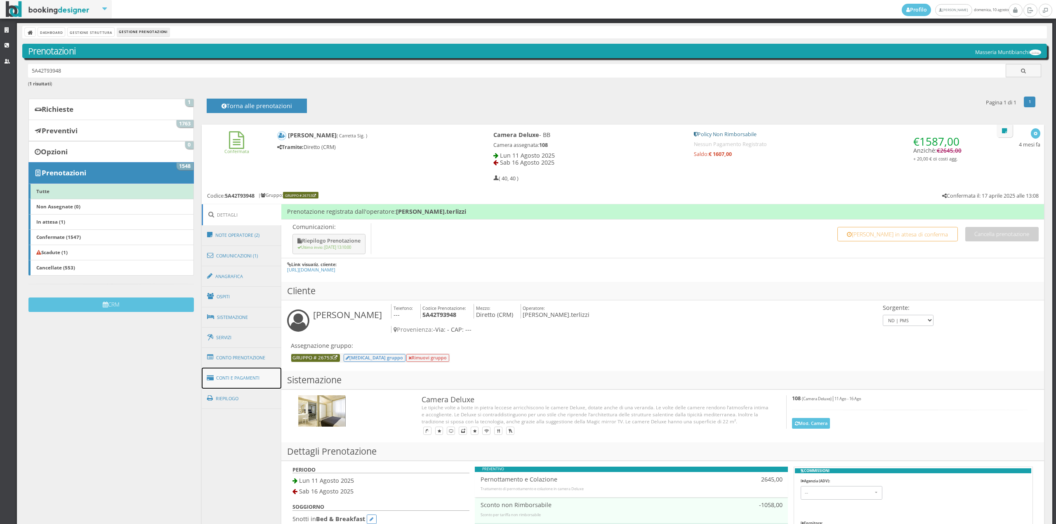
click at [252, 376] on link "Conti e Pagamenti" at bounding box center [242, 378] width 80 height 21
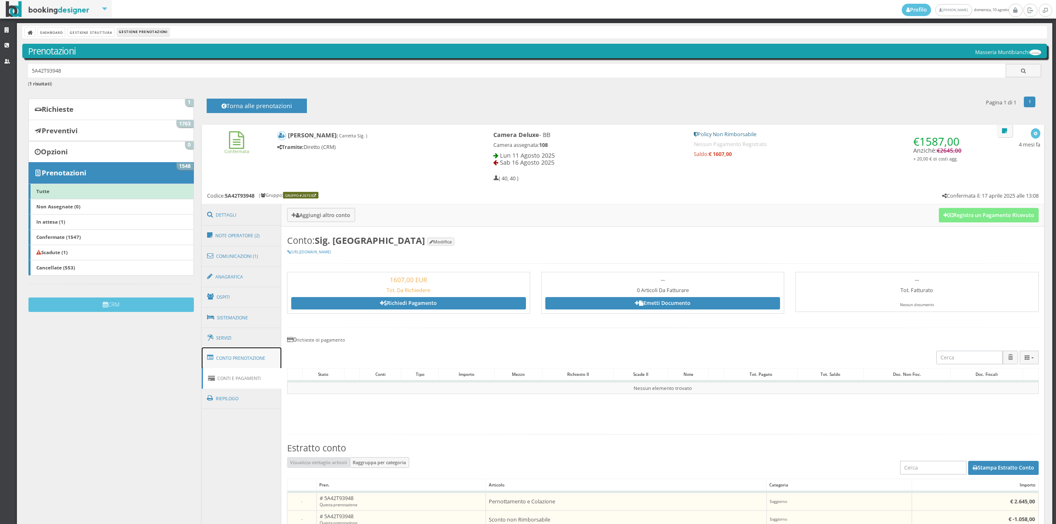
click at [250, 361] on link "Conto Prenotazione" at bounding box center [242, 357] width 80 height 21
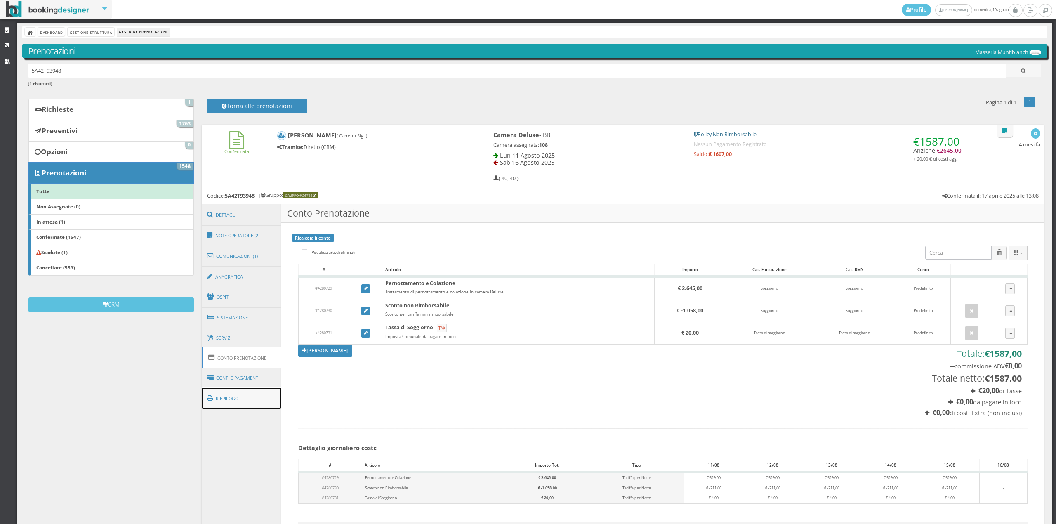
click at [250, 388] on link "Riepilogo" at bounding box center [242, 398] width 80 height 21
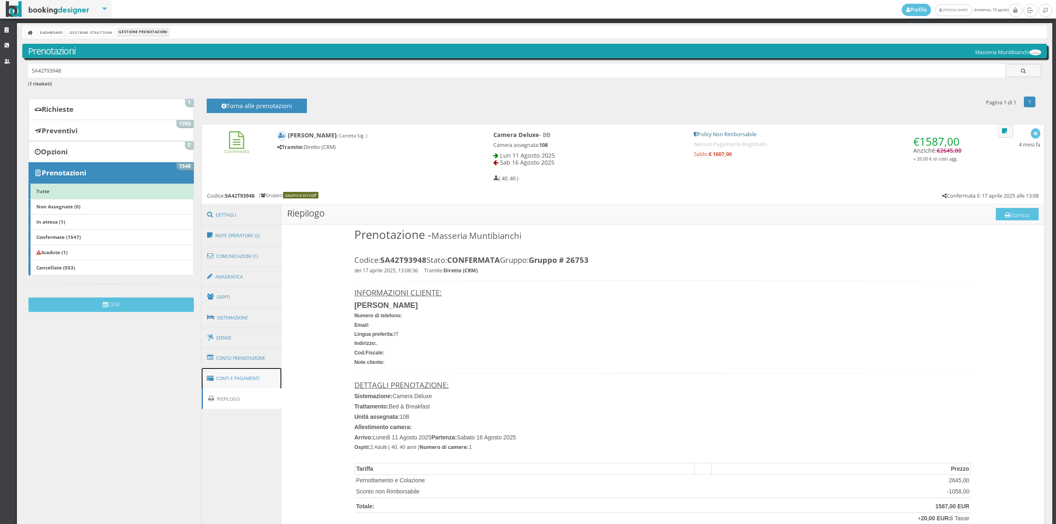
click at [251, 377] on link "Conti e Pagamenti" at bounding box center [242, 378] width 80 height 21
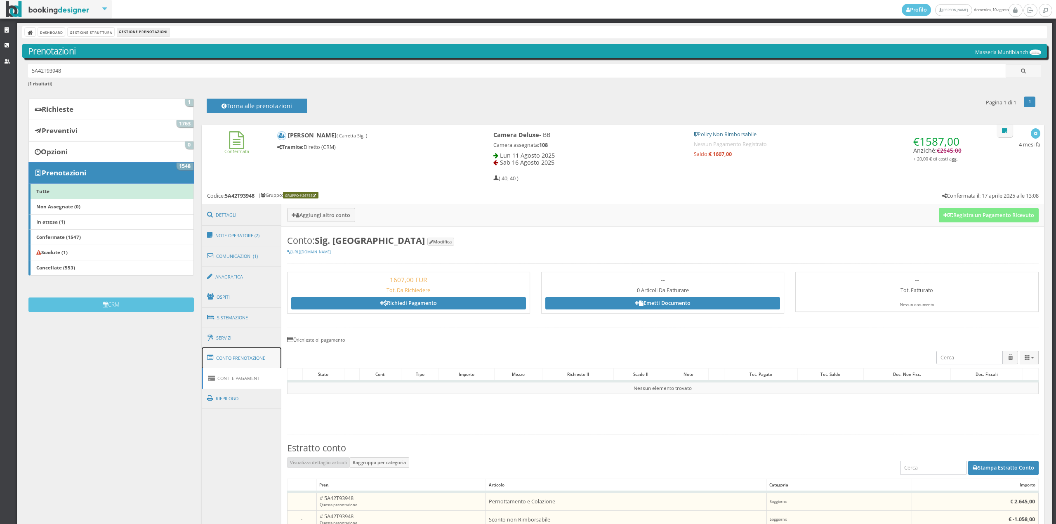
click at [252, 357] on link "Conto Prenotazione" at bounding box center [242, 357] width 80 height 21
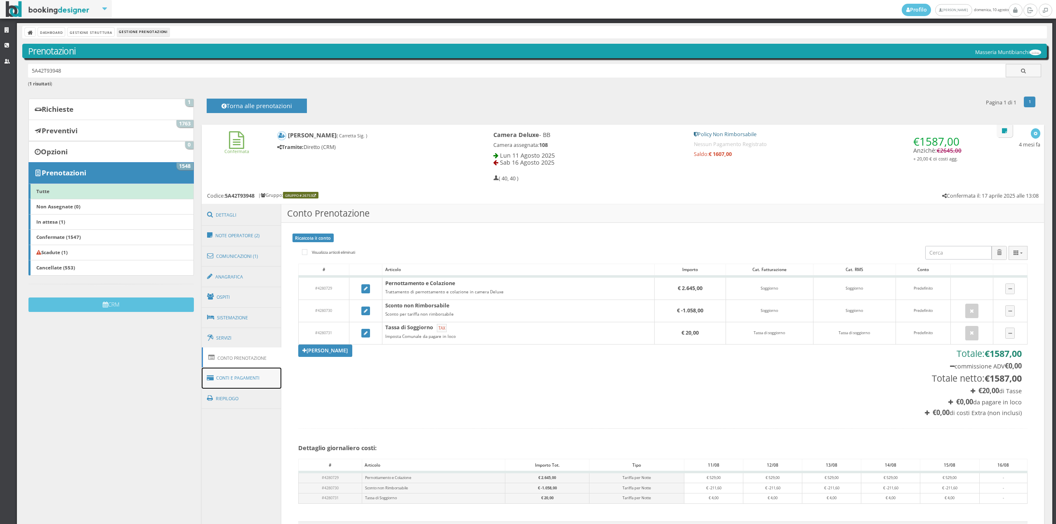
click at [251, 373] on link "Conti e Pagamenti" at bounding box center [242, 378] width 80 height 21
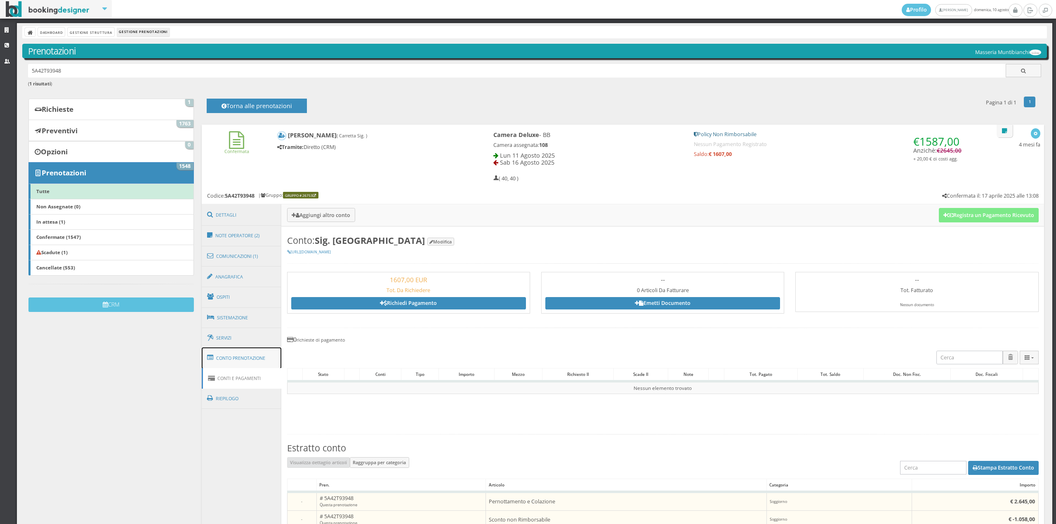
click at [216, 357] on link "Conto Prenotazione" at bounding box center [242, 357] width 80 height 21
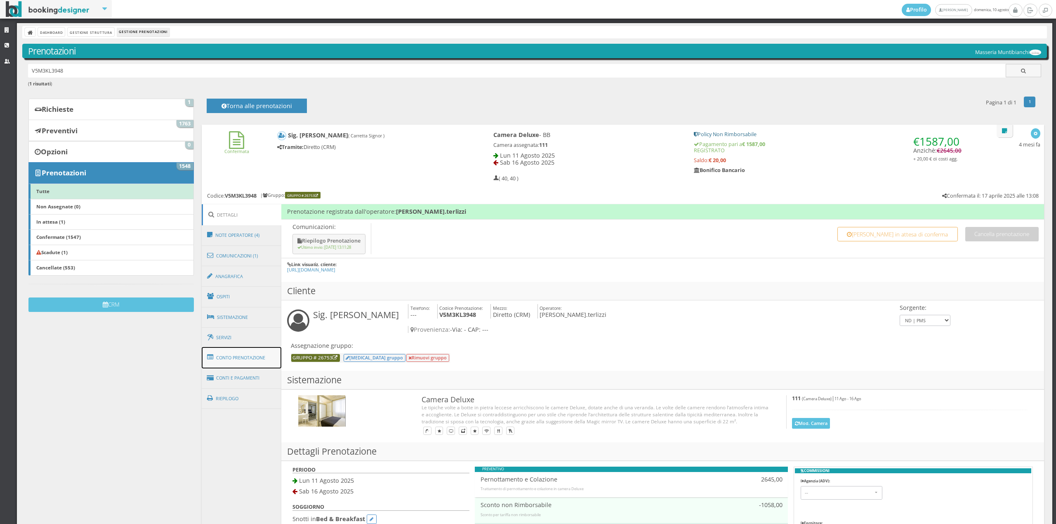
click at [215, 353] on link "Conto Prenotazione" at bounding box center [242, 357] width 80 height 21
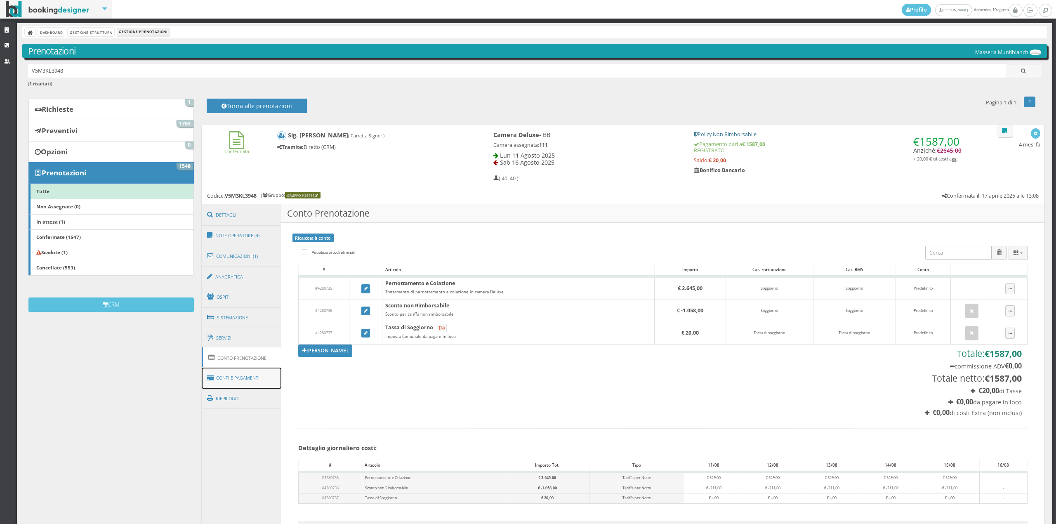
click at [242, 375] on link "Conti e Pagamenti" at bounding box center [242, 378] width 80 height 21
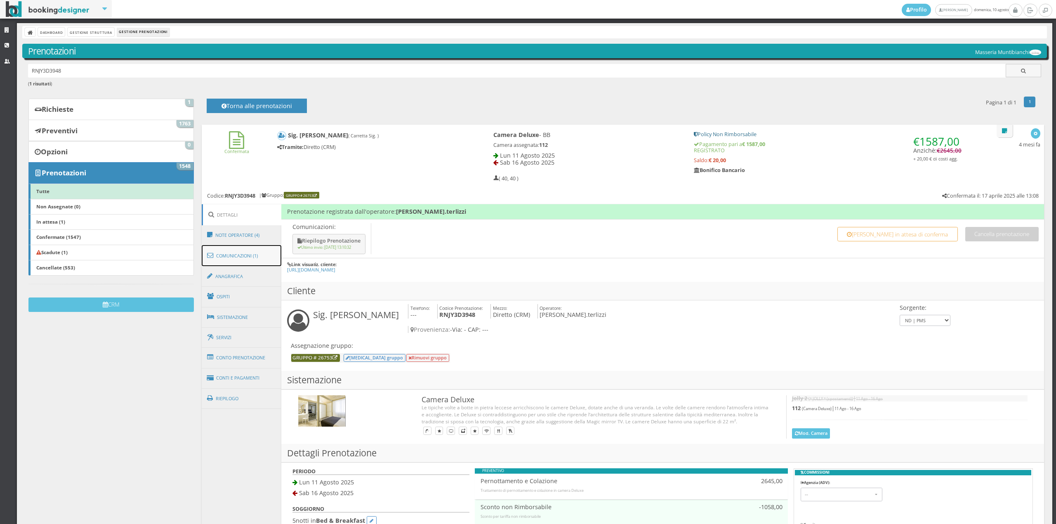
click at [262, 258] on link "Comunicazioni (1)" at bounding box center [242, 255] width 80 height 21
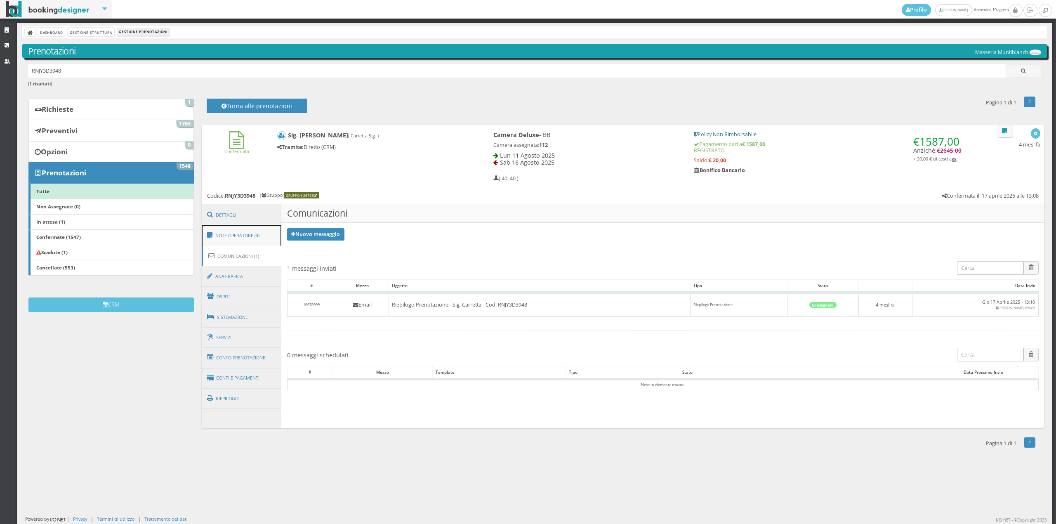
click at [262, 240] on link "Note Operatore (4)" at bounding box center [242, 235] width 80 height 21
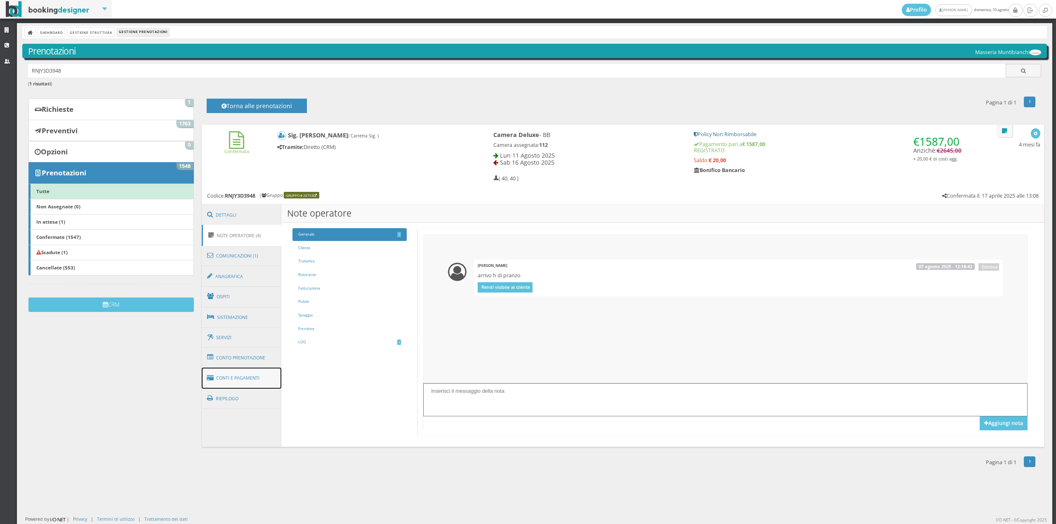
click at [255, 378] on link "Conti e Pagamenti" at bounding box center [242, 378] width 80 height 21
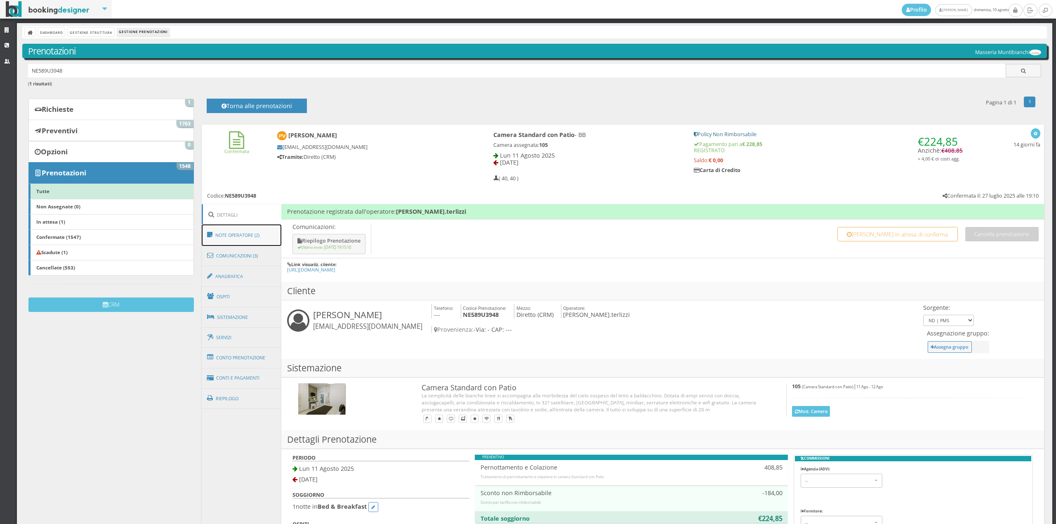
click at [260, 236] on link "Note Operatore (2)" at bounding box center [242, 235] width 80 height 21
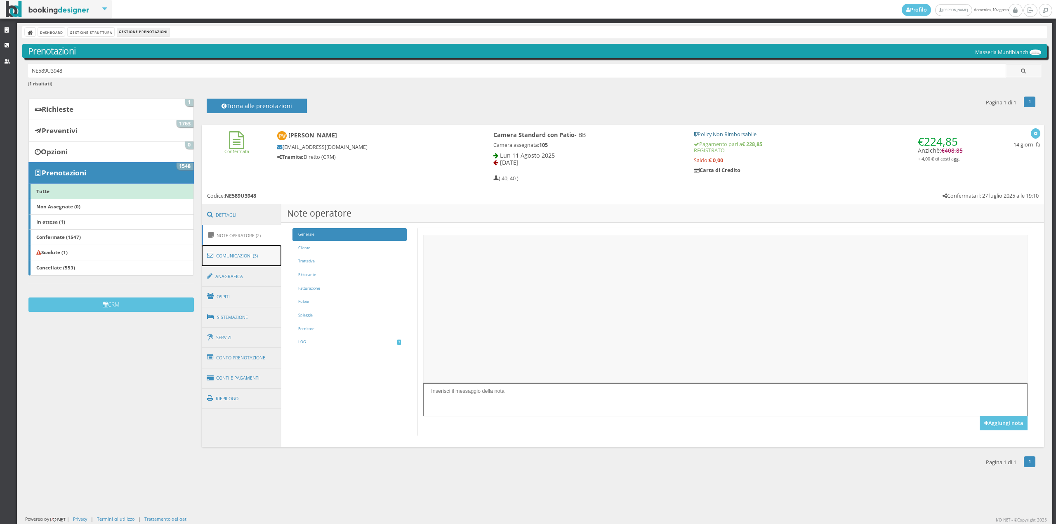
click at [258, 256] on link "Comunicazioni (3)" at bounding box center [242, 255] width 80 height 21
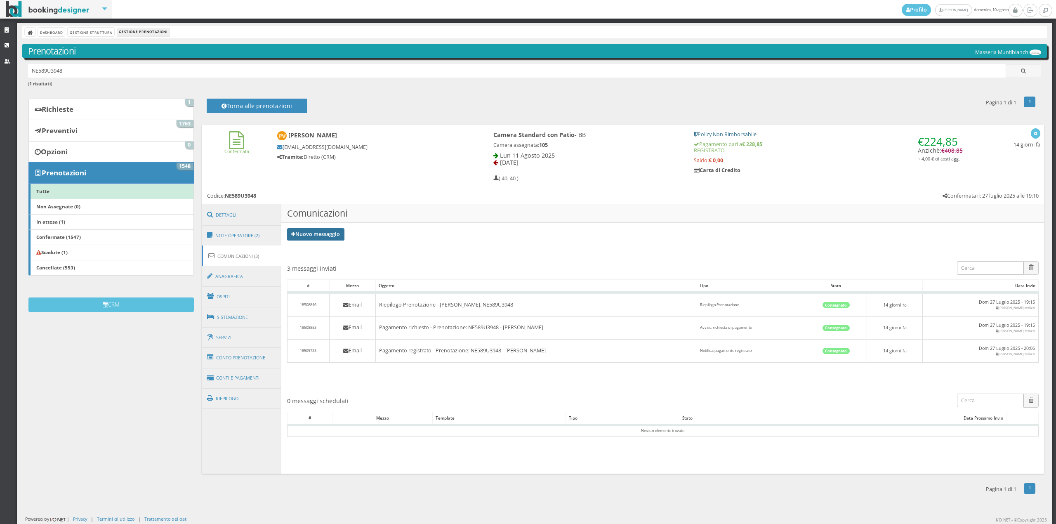
click at [340, 238] on link "Nuovo messaggio" at bounding box center [316, 234] width 58 height 12
click at [336, 248] on link "Riepilogo prenotazione" at bounding box center [321, 247] width 68 height 9
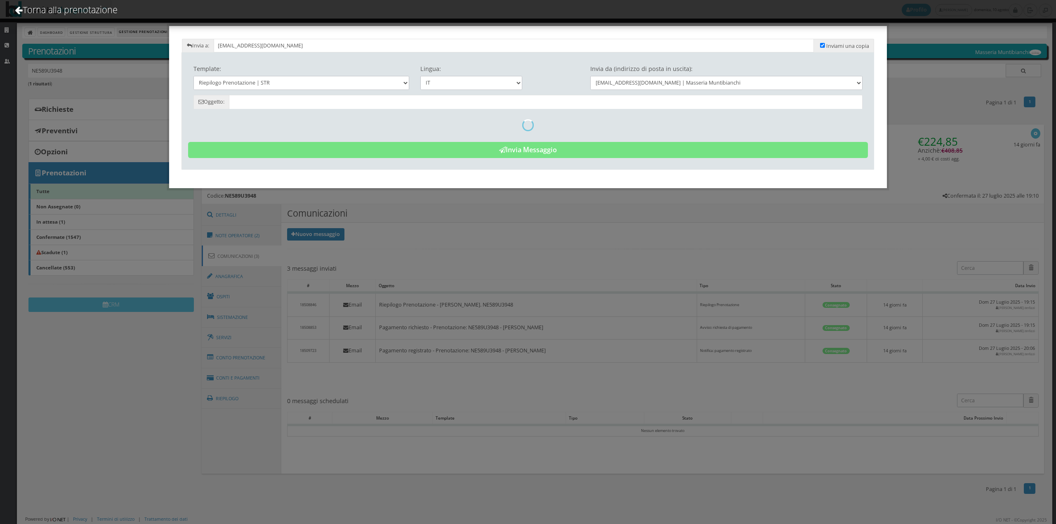
type input "Riepilogo Prenotazione - Pizzulli Vincenzo - Cod. NE589U3948"
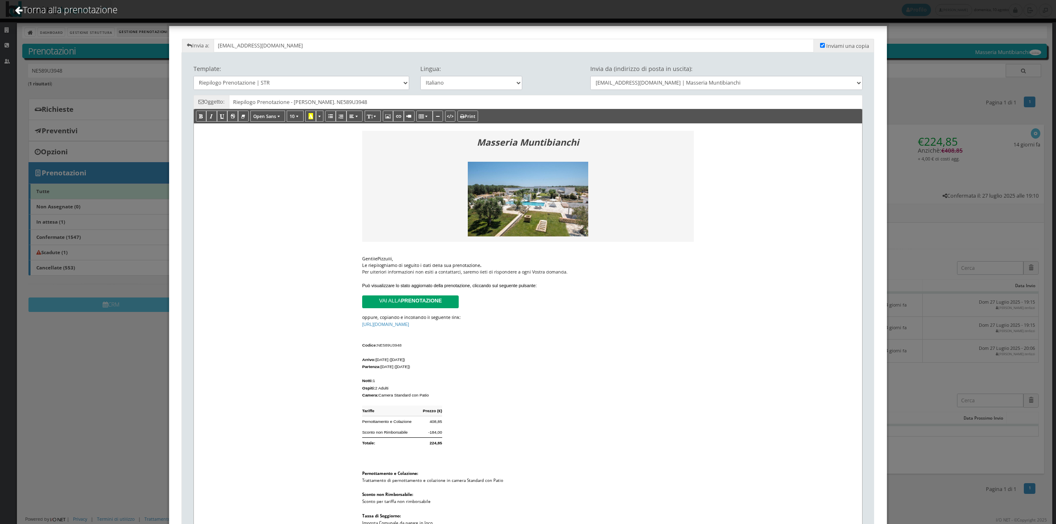
click at [482, 267] on div "Le riepiloghiamo di seguito i dati della sua prenotazione ." at bounding box center [528, 265] width 332 height 7
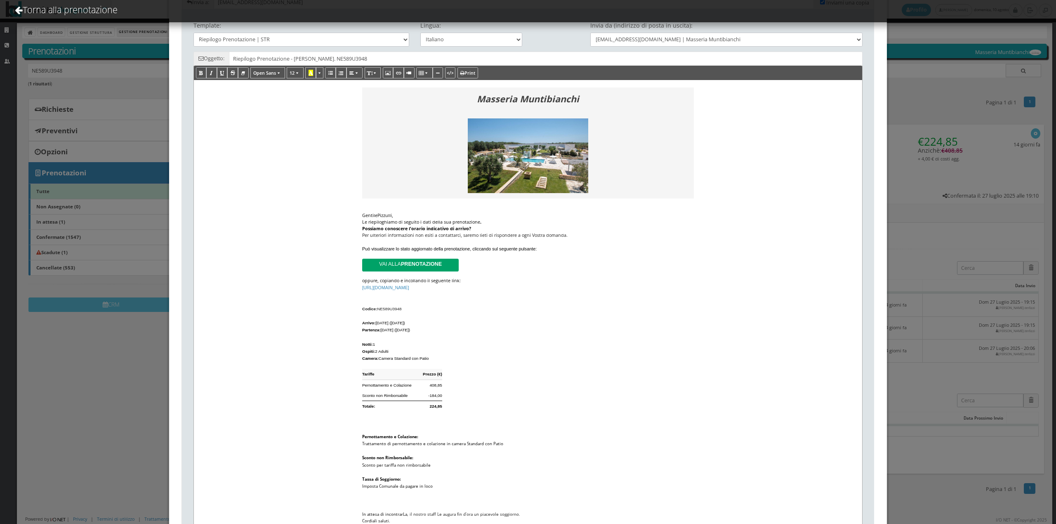
scroll to position [122, 0]
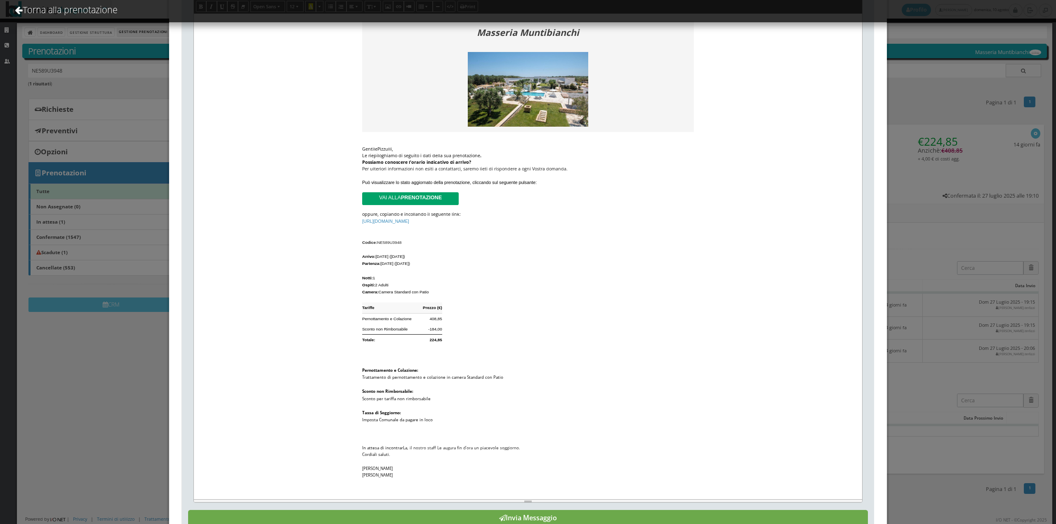
click at [631, 519] on button "Invia Messaggio" at bounding box center [528, 518] width 681 height 17
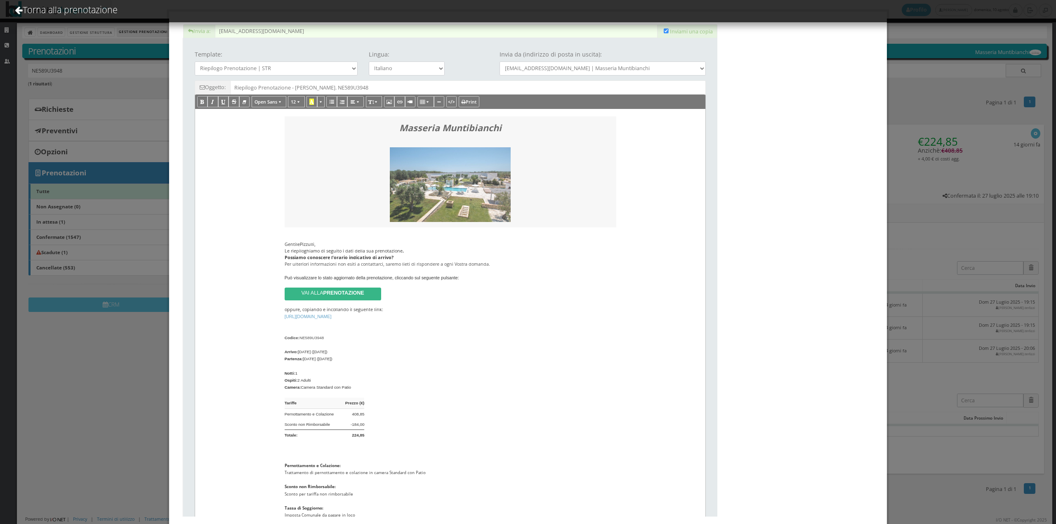
scroll to position [0, 0]
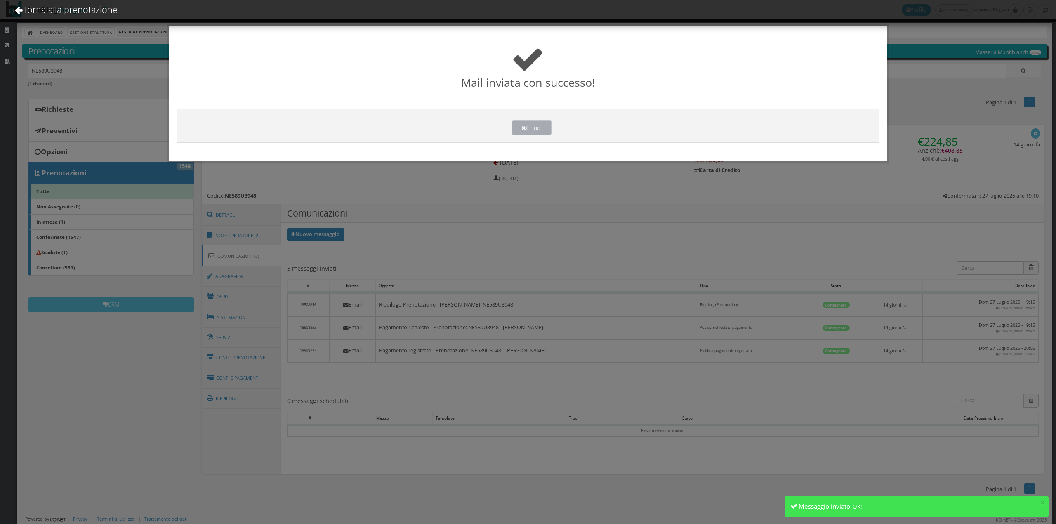
click at [536, 126] on button "Chiudi" at bounding box center [532, 128] width 40 height 14
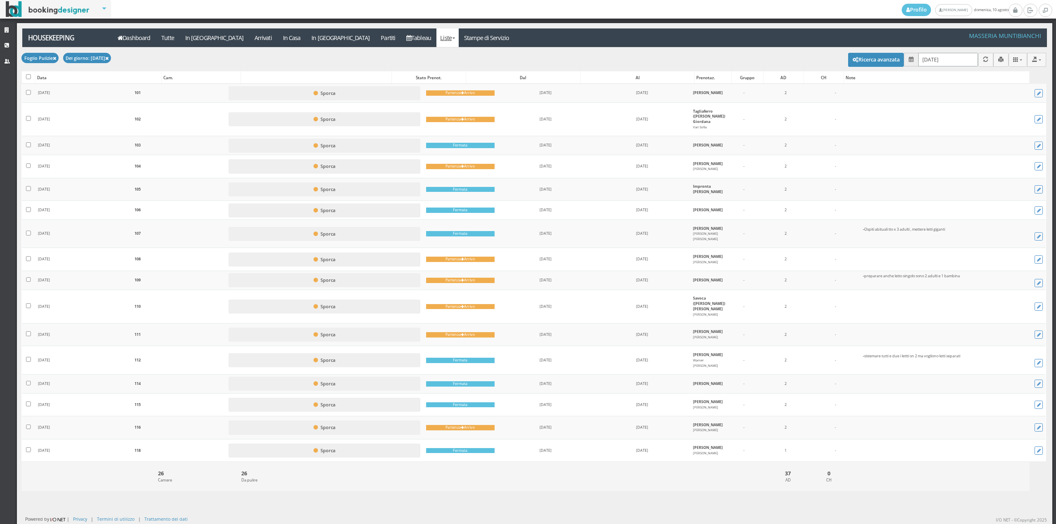
click at [947, 59] on input "[DATE]" at bounding box center [949, 60] width 60 height 14
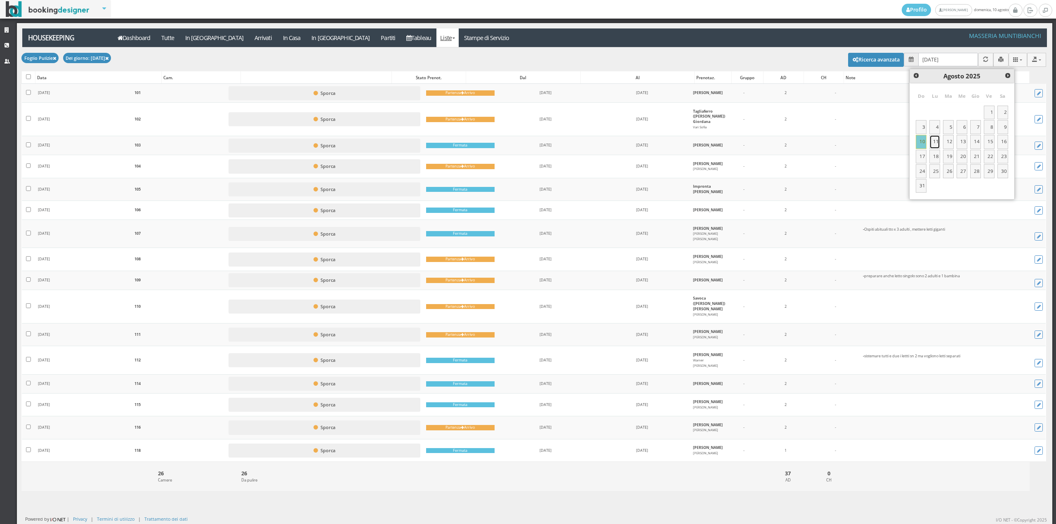
click at [936, 143] on link "11" at bounding box center [935, 142] width 11 height 14
type input "[DATE]"
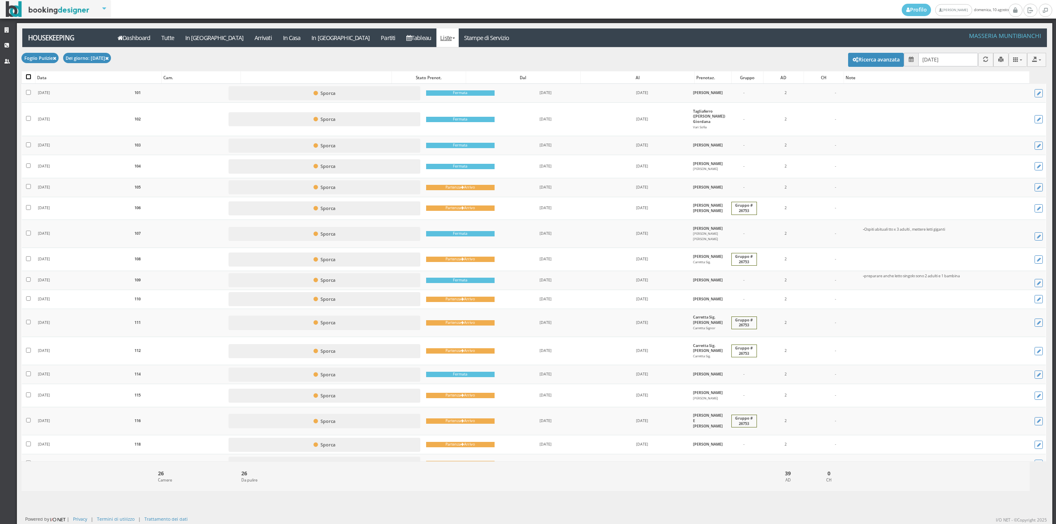
click at [29, 77] on input "checkbox" at bounding box center [28, 76] width 5 height 5
checkbox input "true"
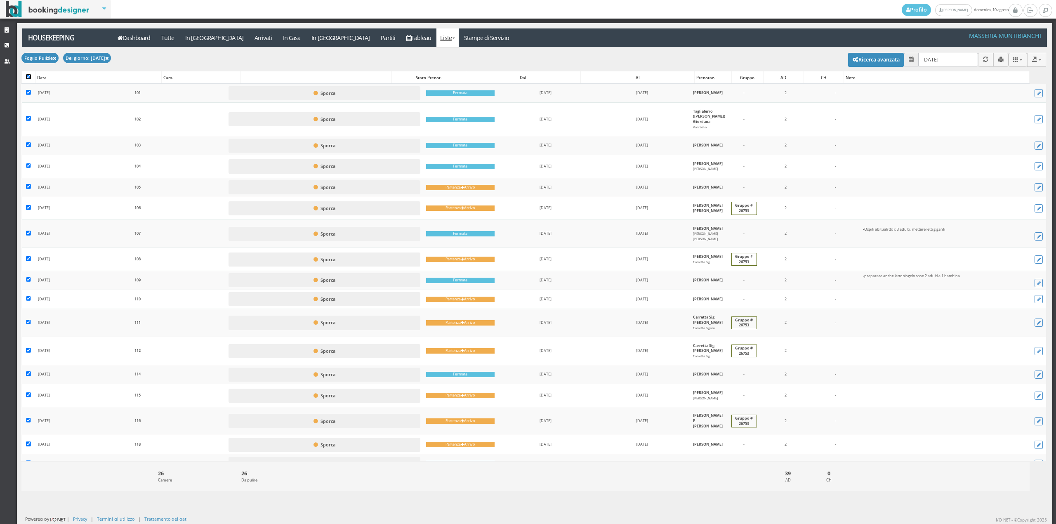
checkbox input "true"
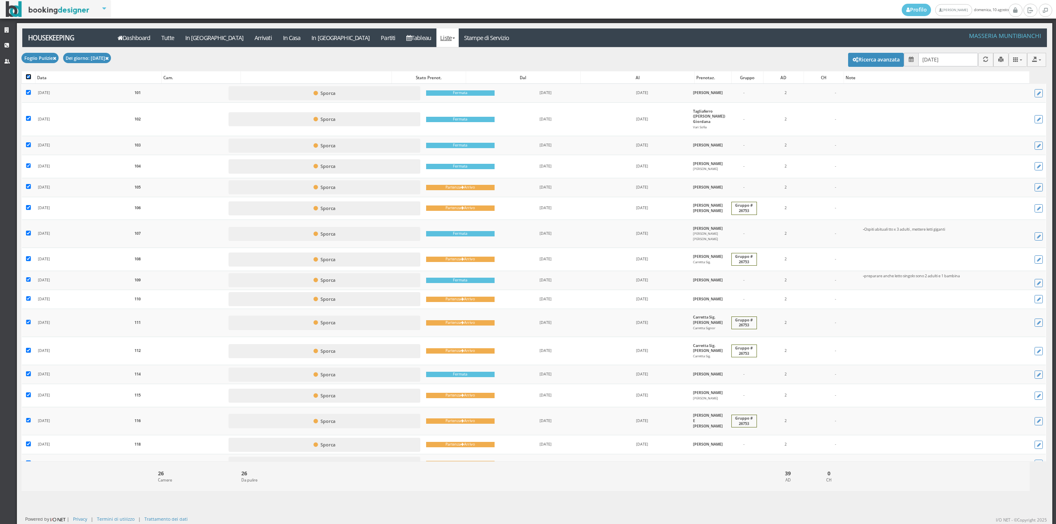
checkbox input "true"
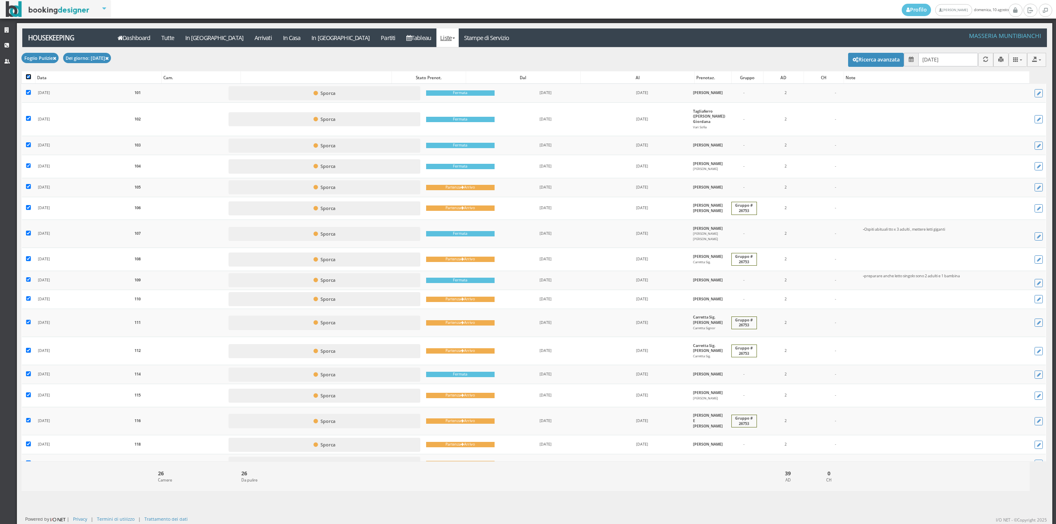
checkbox input "true"
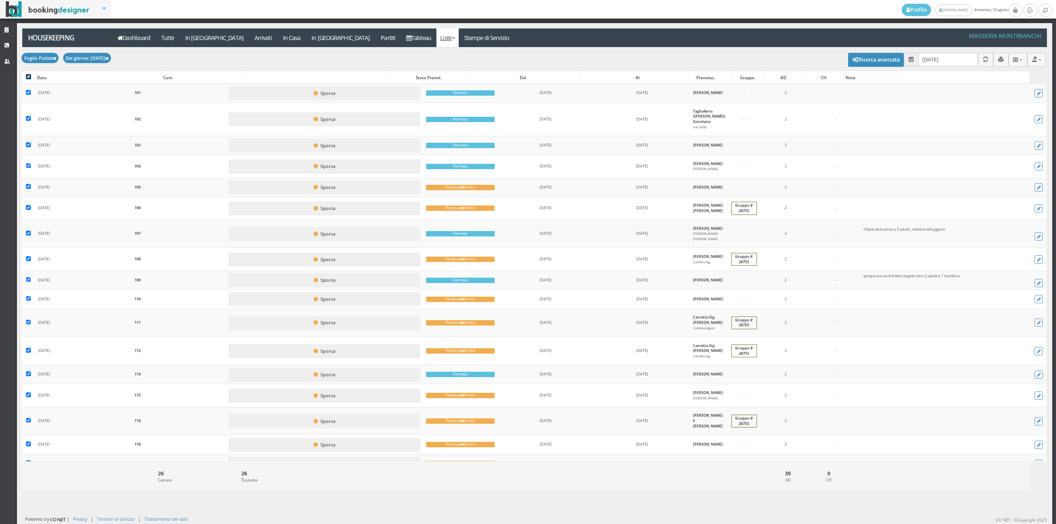
checkbox input "true"
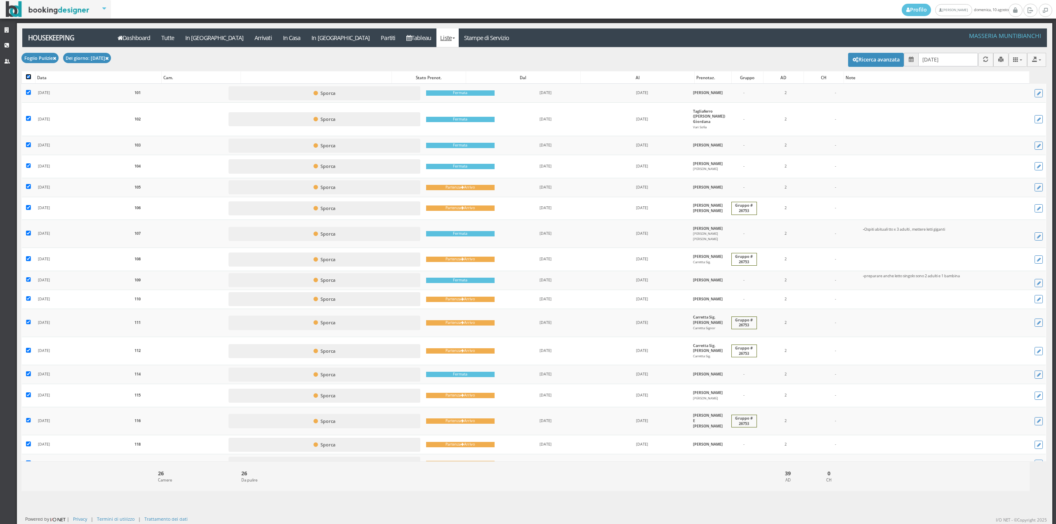
checkbox input "true"
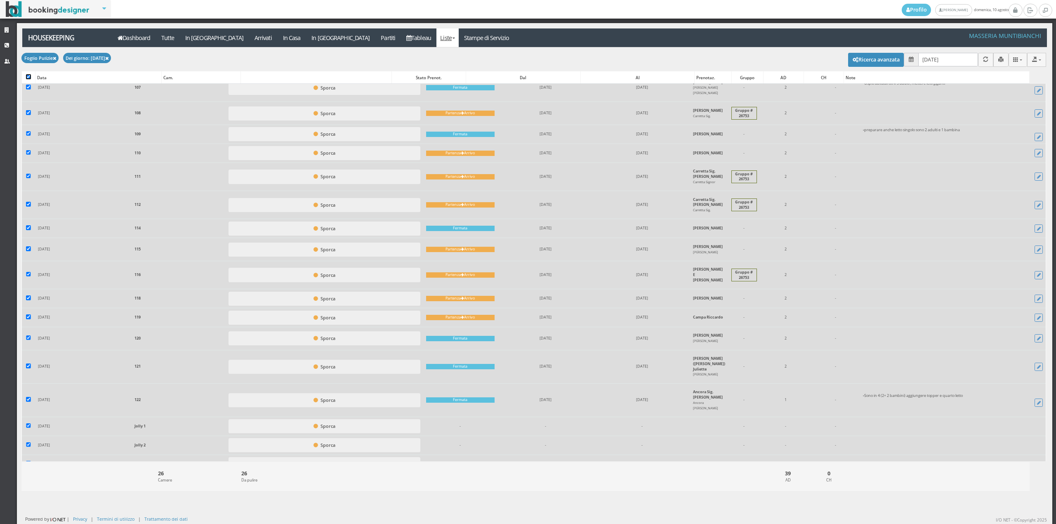
scroll to position [259, 0]
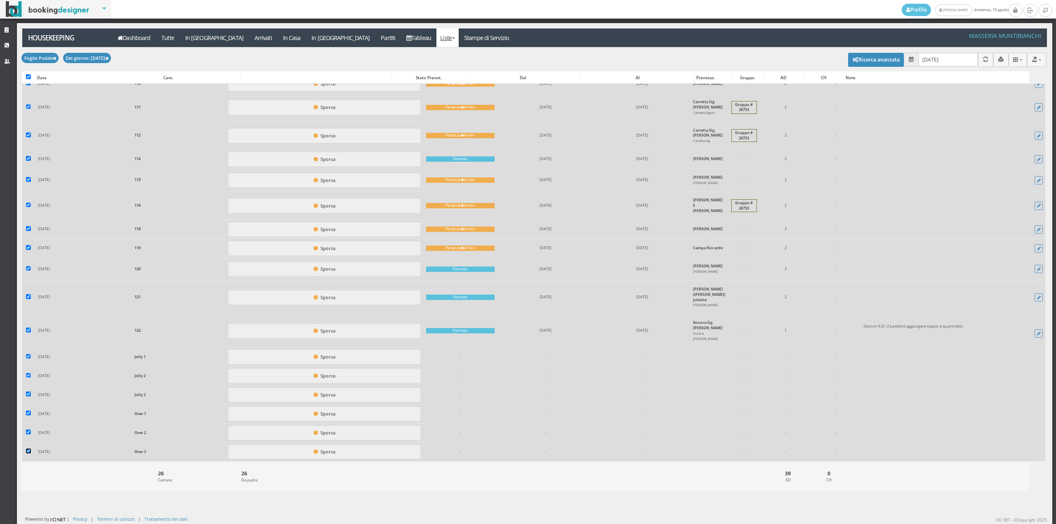
drag, startPoint x: 28, startPoint y: 452, endPoint x: 27, endPoint y: 444, distance: 8.4
click at [28, 451] on input "checkbox" at bounding box center [28, 451] width 5 height 5
checkbox input "false"
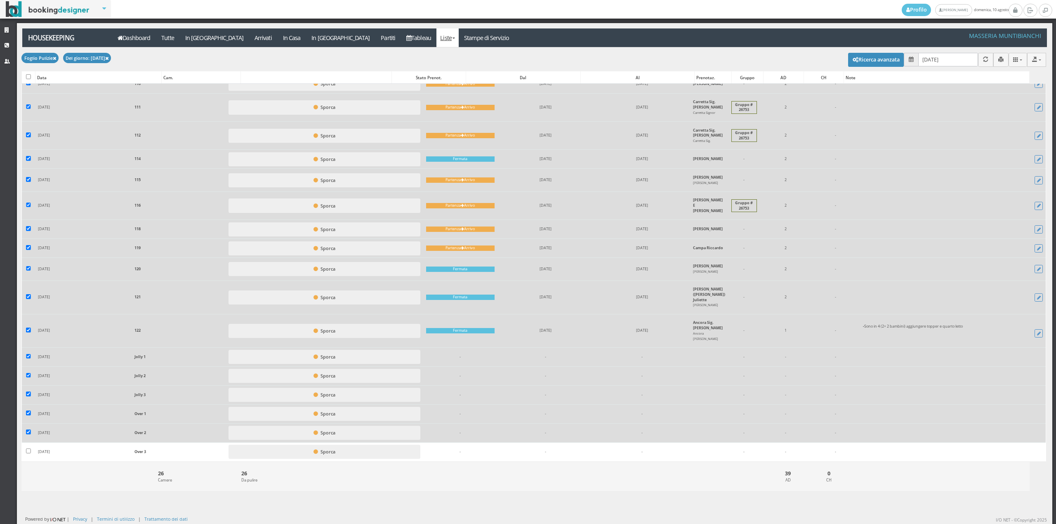
click at [27, 430] on td at bounding box center [28, 432] width 13 height 19
click at [28, 416] on input "checkbox" at bounding box center [28, 413] width 5 height 5
checkbox input "false"
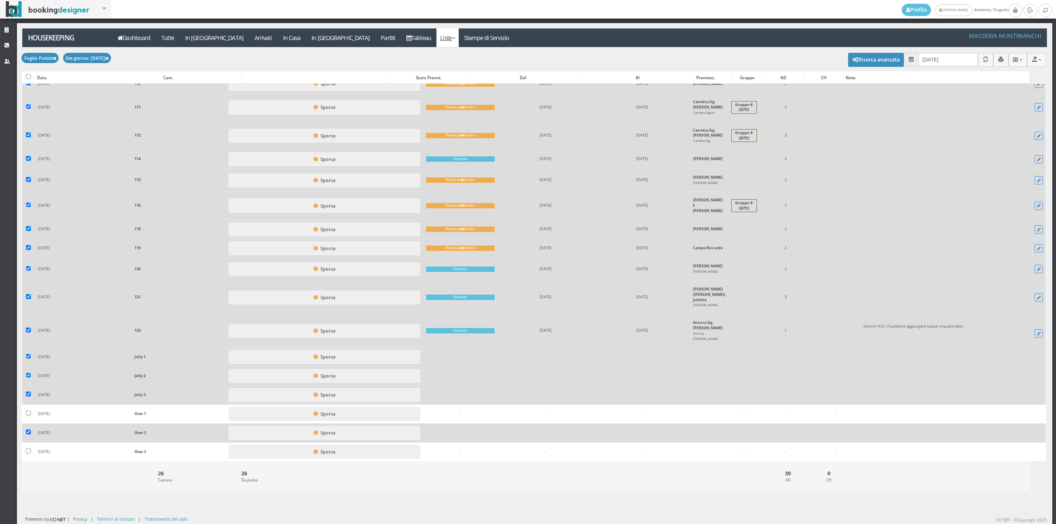
click at [30, 436] on label at bounding box center [28, 433] width 5 height 7
click at [30, 435] on input "checkbox" at bounding box center [28, 432] width 5 height 5
checkbox input "false"
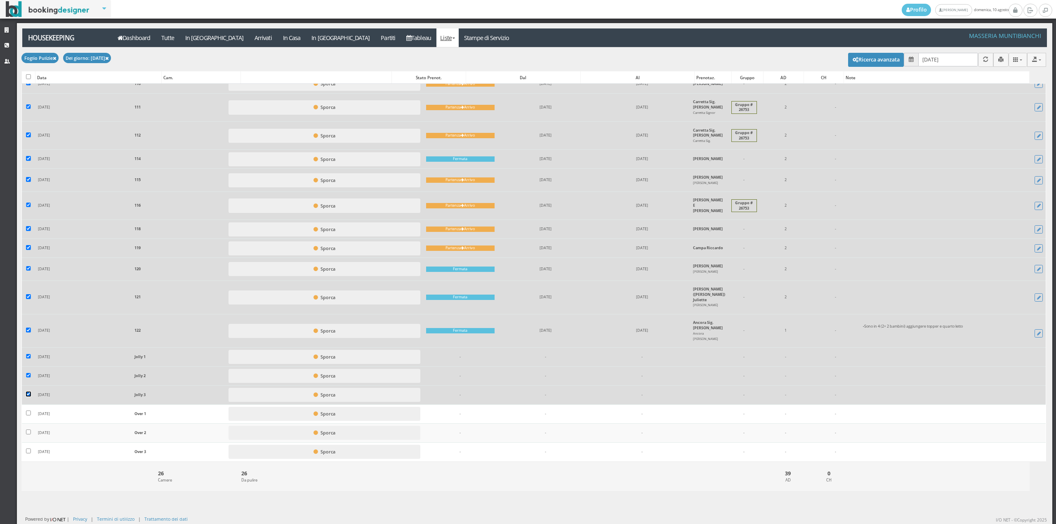
click at [27, 397] on input "checkbox" at bounding box center [28, 394] width 5 height 5
checkbox input "false"
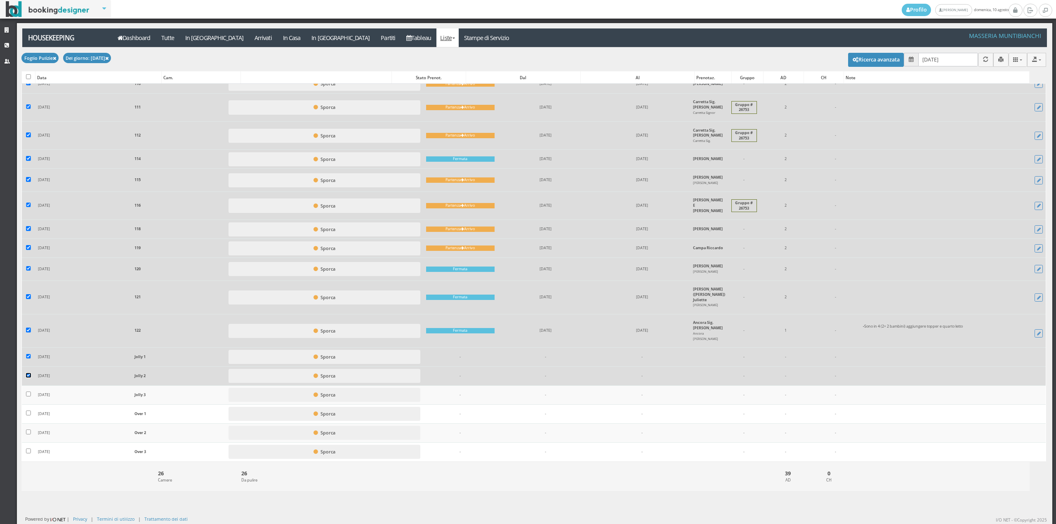
click at [27, 376] on input "checkbox" at bounding box center [28, 375] width 5 height 5
checkbox input "false"
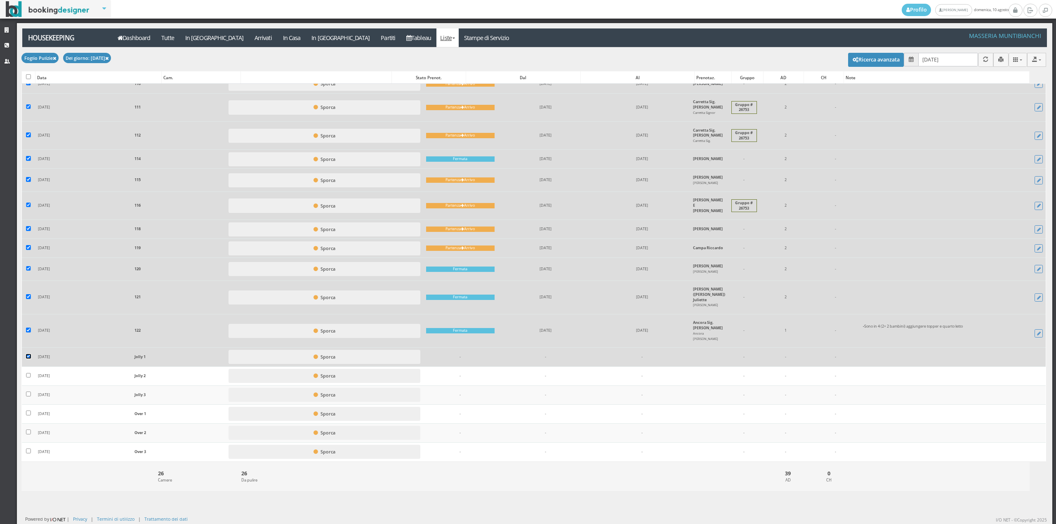
click at [27, 357] on input "checkbox" at bounding box center [28, 356] width 5 height 5
checkbox input "false"
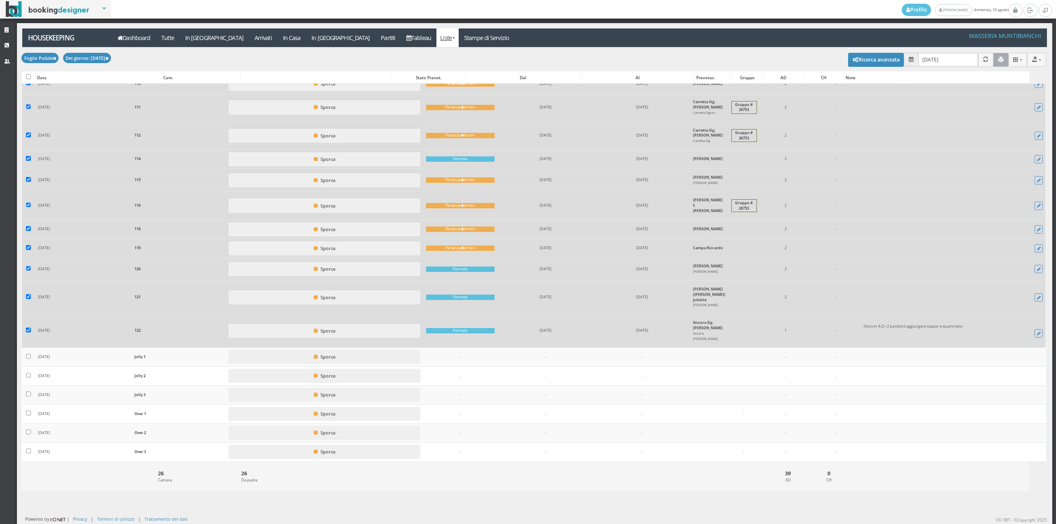
click at [999, 62] on button "button" at bounding box center [1001, 60] width 15 height 14
click at [459, 39] on link "Stampe di Servizio" at bounding box center [487, 37] width 56 height 19
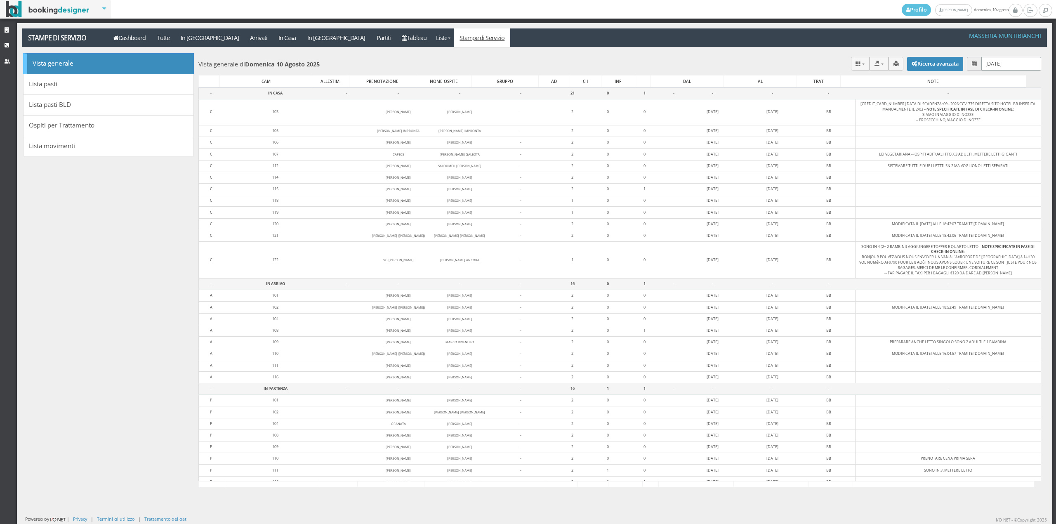
click at [985, 61] on input "[DATE]" at bounding box center [1012, 64] width 60 height 14
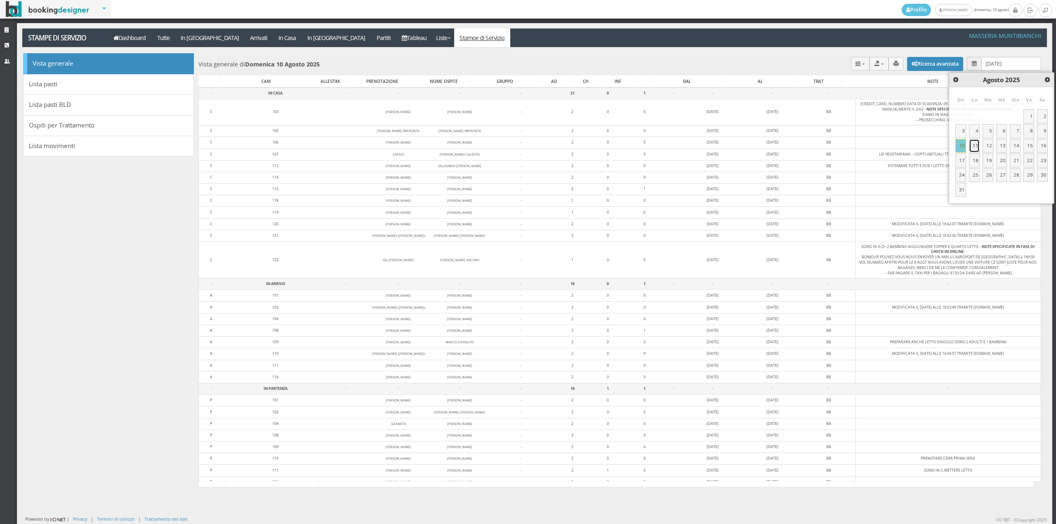
click at [973, 149] on link "11" at bounding box center [974, 146] width 11 height 14
type input "[DATE]"
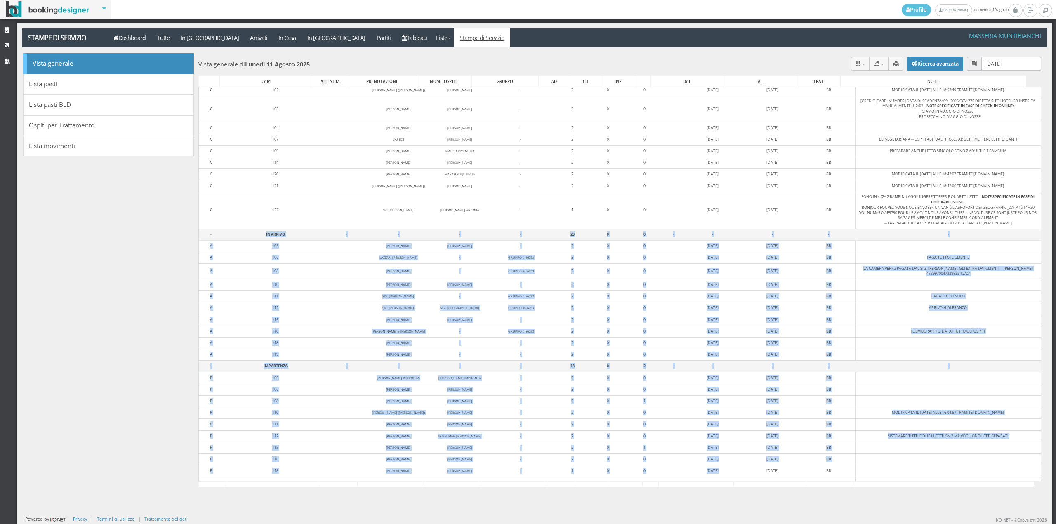
scroll to position [76, 0]
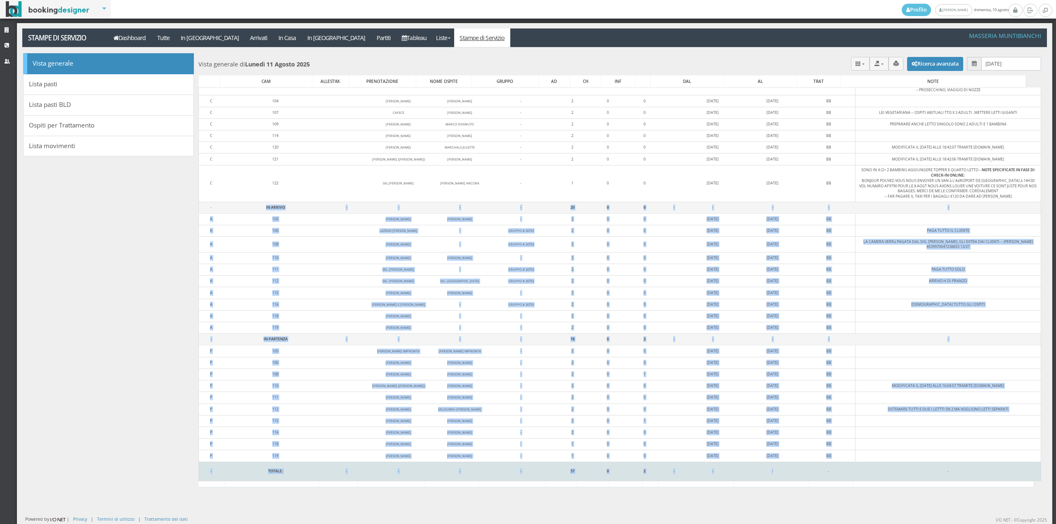
drag, startPoint x: 238, startPoint y: 265, endPoint x: 785, endPoint y: 476, distance: 586.2
click at [785, 476] on tbody "- IN CASA - - - - 19 0 0 - - - - - C 101 [PERSON_NAME] [PERSON_NAME] FATAKI - 2…" at bounding box center [620, 257] width 843 height 447
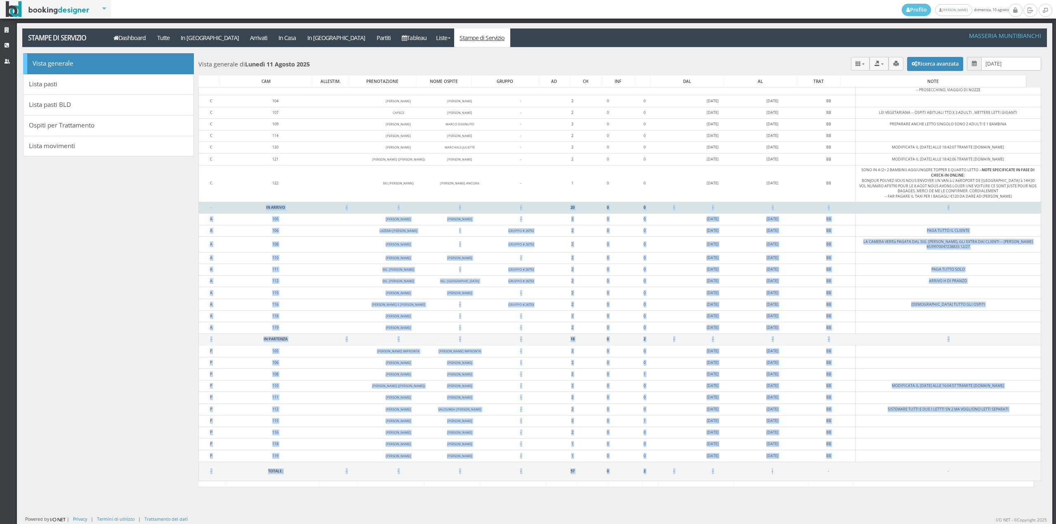
click at [235, 202] on td "IN ARRIVO" at bounding box center [275, 208] width 105 height 12
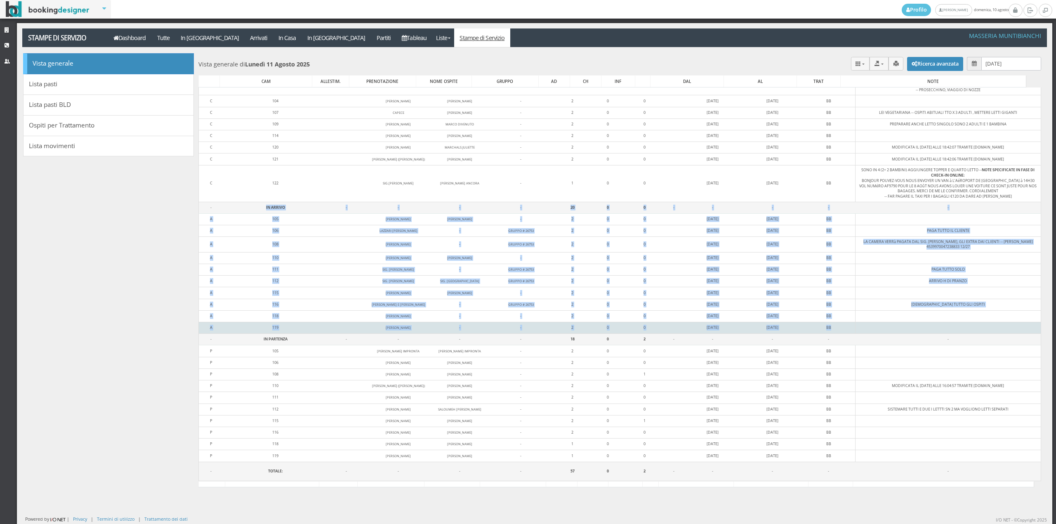
drag, startPoint x: 223, startPoint y: 195, endPoint x: 891, endPoint y: 320, distance: 680.2
click at [891, 320] on tbody "- IN CASA - - - - 19 0 0 - - - - - C 101 [PERSON_NAME] [PERSON_NAME] FATAKI - 2…" at bounding box center [620, 257] width 843 height 447
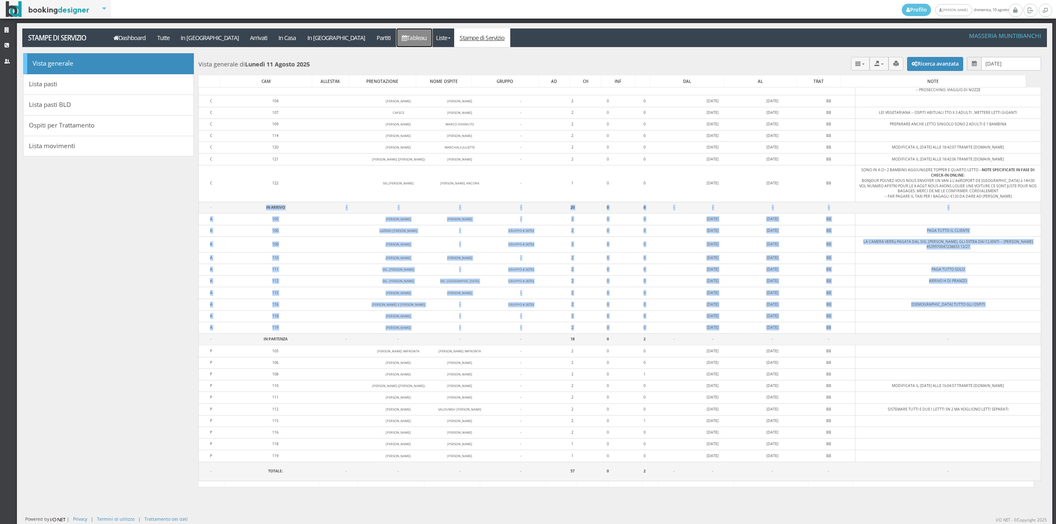
click at [397, 40] on link "Tableau" at bounding box center [415, 37] width 36 height 19
